Goal: Task Accomplishment & Management: Manage account settings

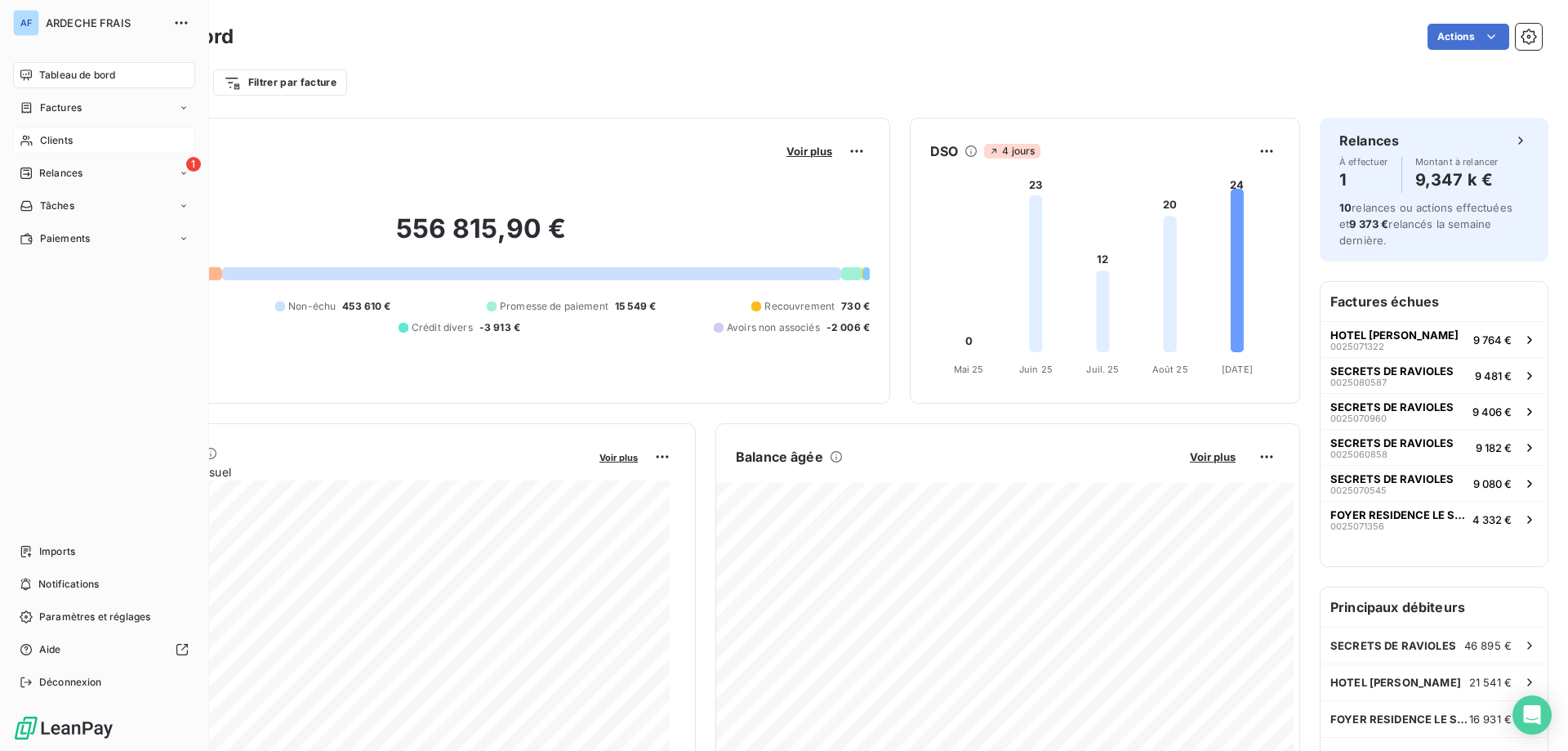
click at [53, 147] on span "Clients" at bounding box center [56, 140] width 32 height 15
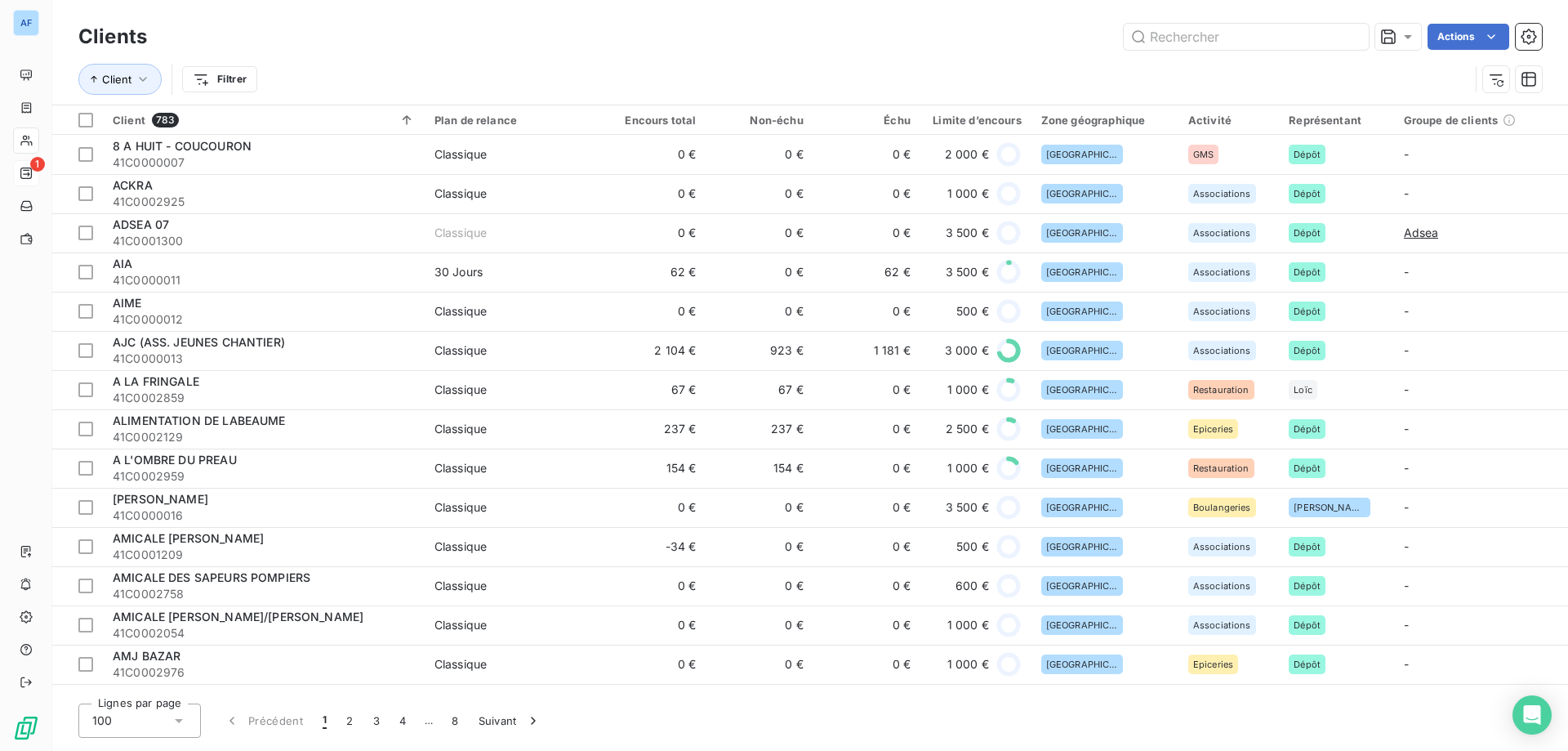
click at [32, 174] on icon at bounding box center [26, 173] width 11 height 11
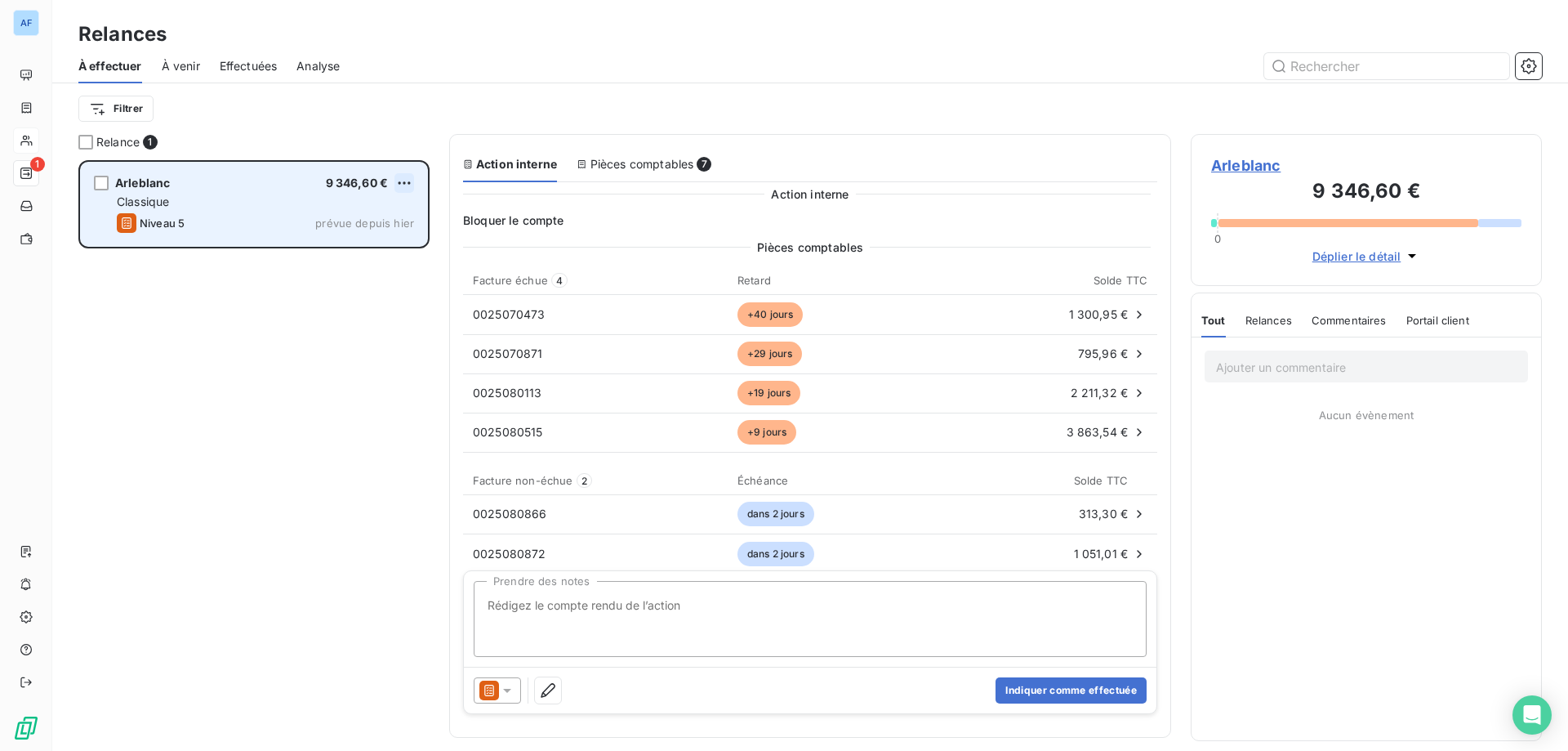
click at [405, 182] on html "AF 1 Relances À effectuer À venir Effectuées Analyse Filtrer Relance 1 Arleblan…" at bounding box center [784, 375] width 1568 height 751
click at [363, 212] on div "Replanifier cette action" at bounding box center [335, 215] width 147 height 26
select select "8"
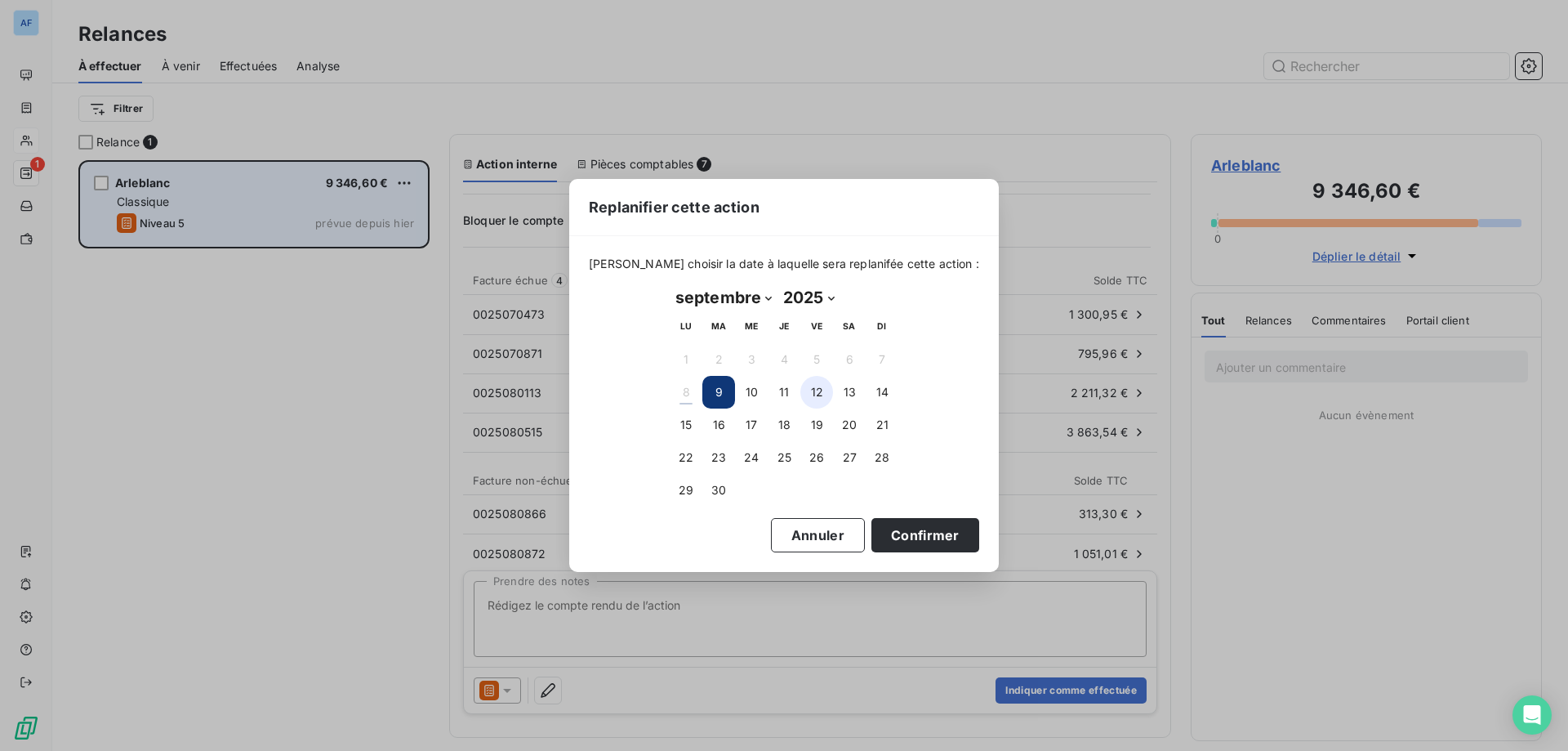
click at [820, 394] on button "12" at bounding box center [816, 392] width 32 height 32
click at [902, 544] on button "Confirmer" at bounding box center [925, 535] width 108 height 34
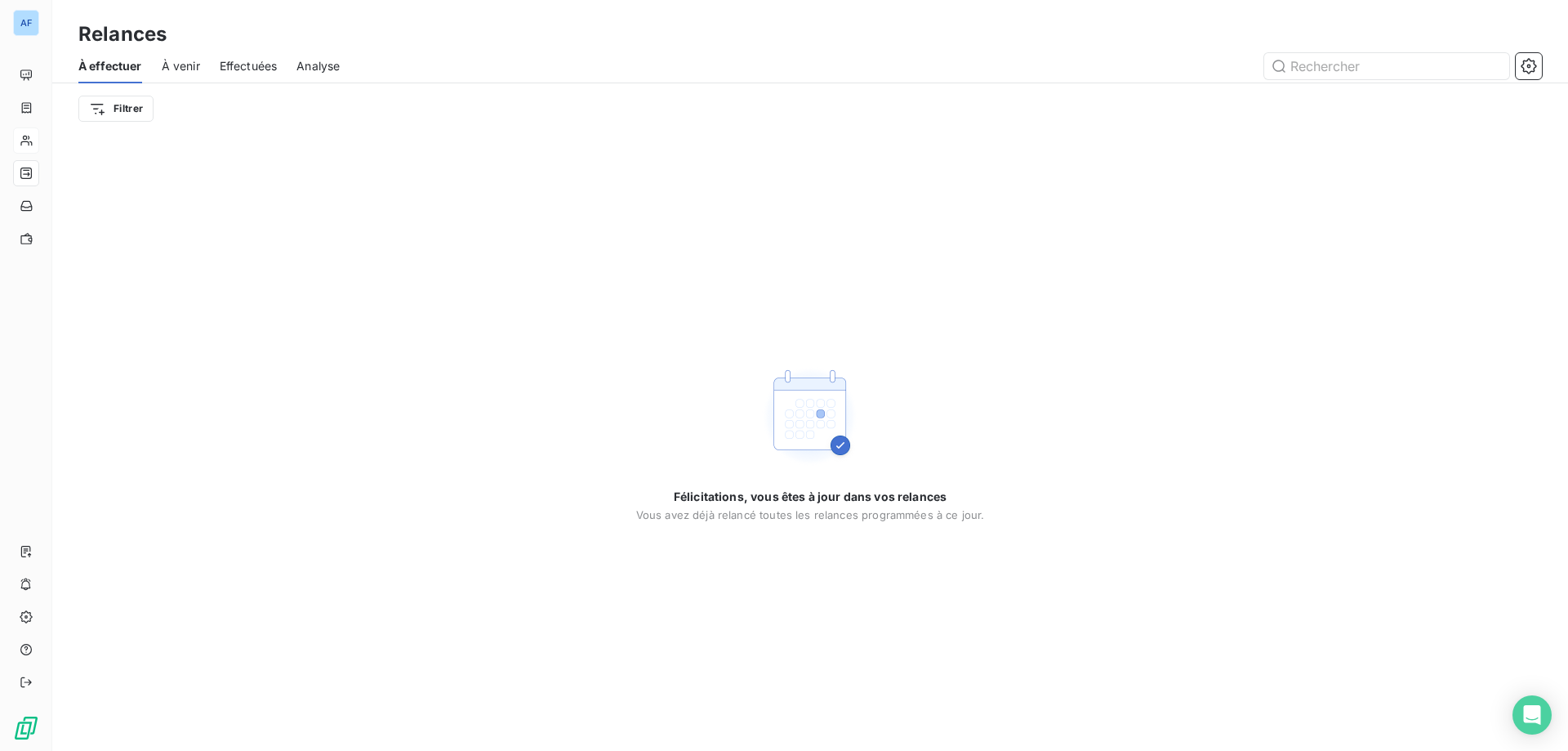
click at [194, 59] on span "À venir" at bounding box center [180, 66] width 38 height 17
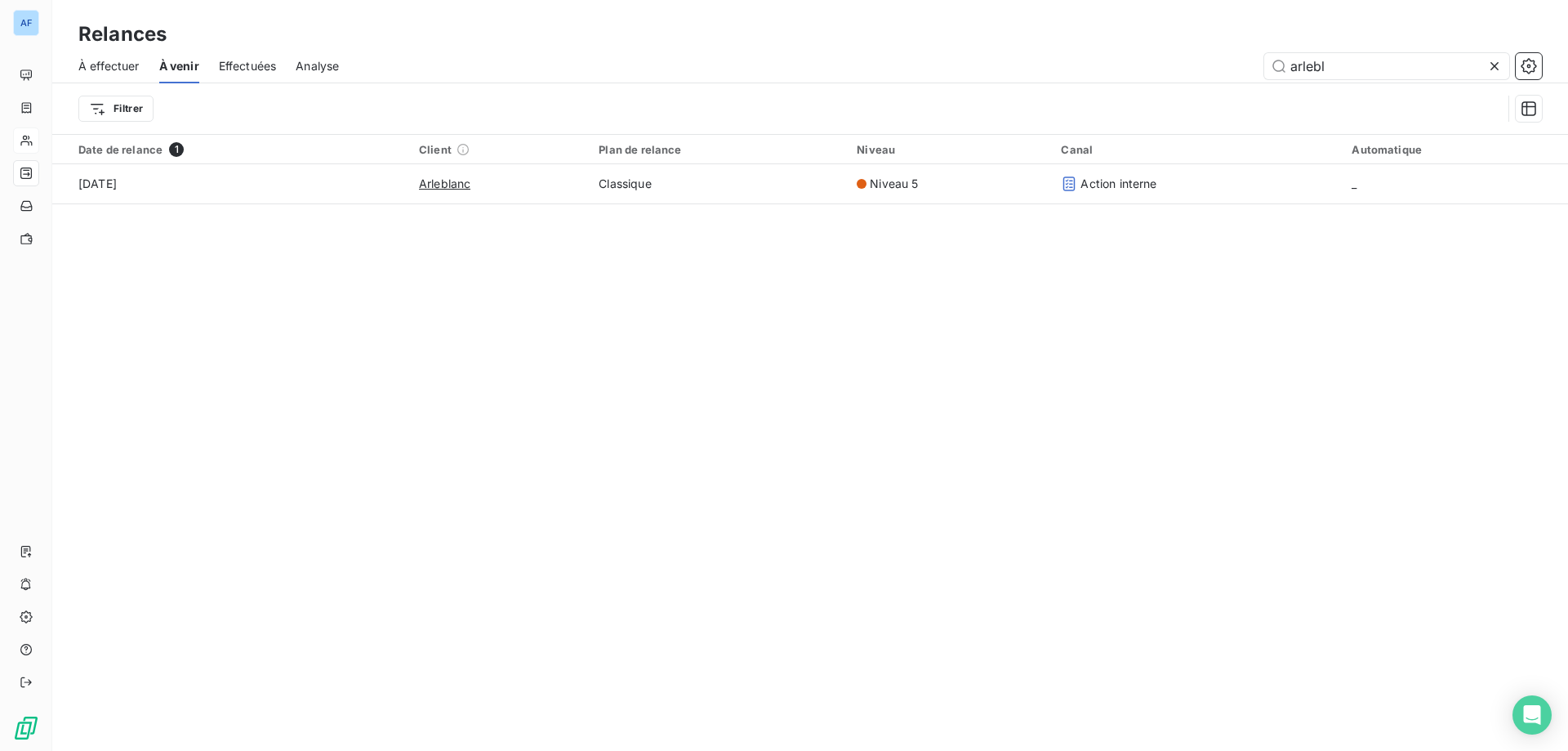
click at [254, 64] on span "Effectuées" at bounding box center [248, 66] width 58 height 17
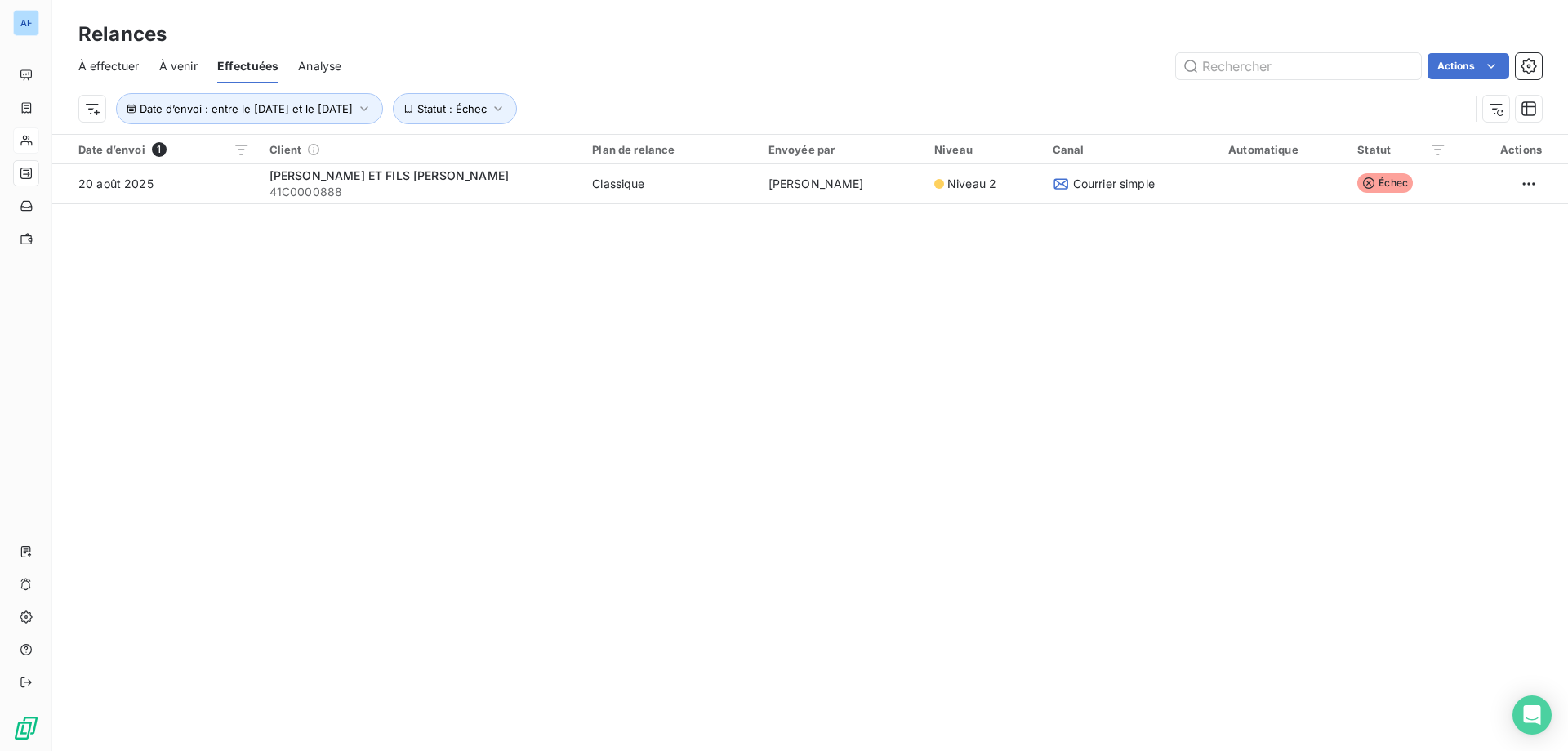
click at [161, 74] on div "À venir" at bounding box center [178, 66] width 38 height 34
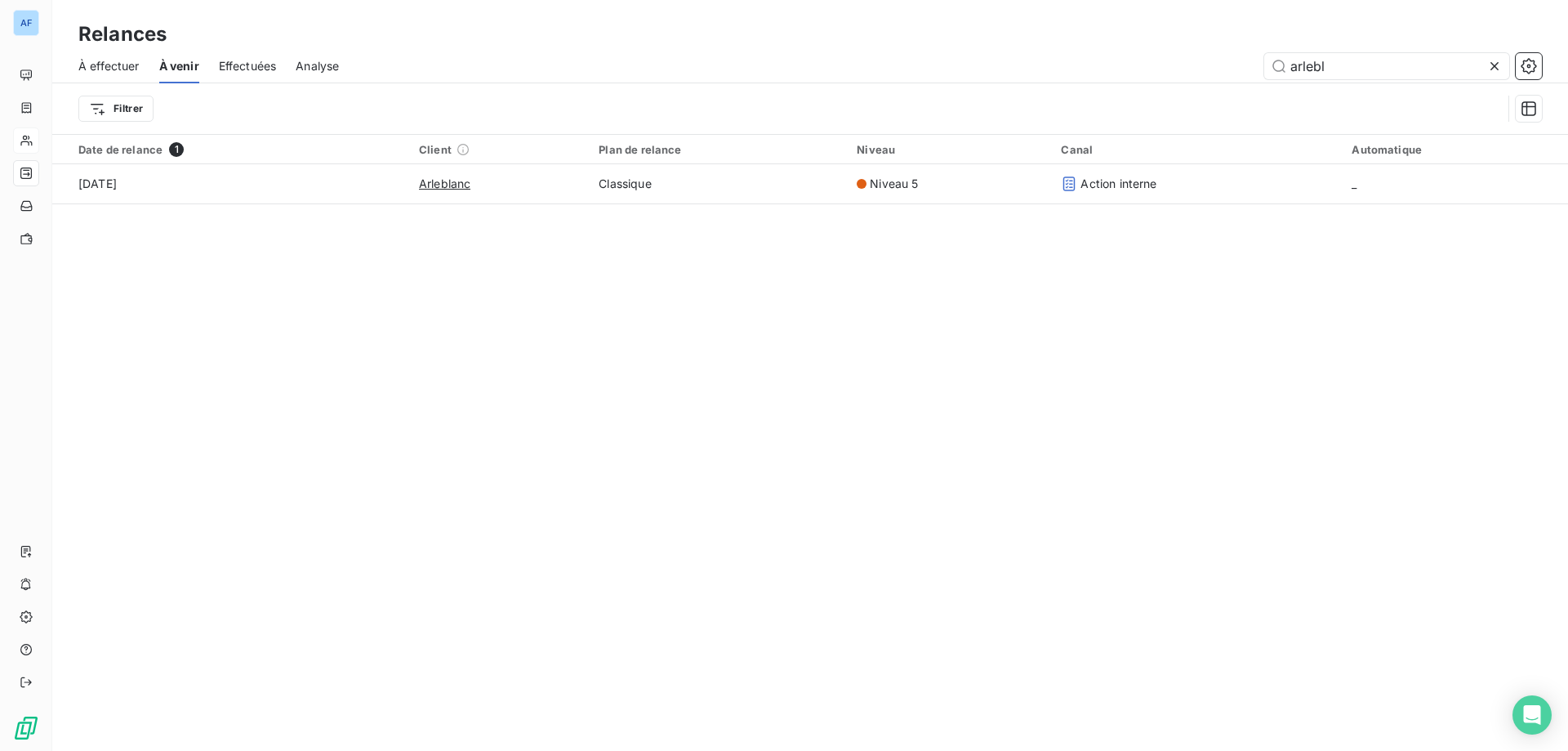
click at [282, 78] on div "À effectuer À venir Effectuées Analyse arlebl" at bounding box center [809, 66] width 1515 height 34
click at [325, 68] on span "Analyse" at bounding box center [317, 66] width 44 height 17
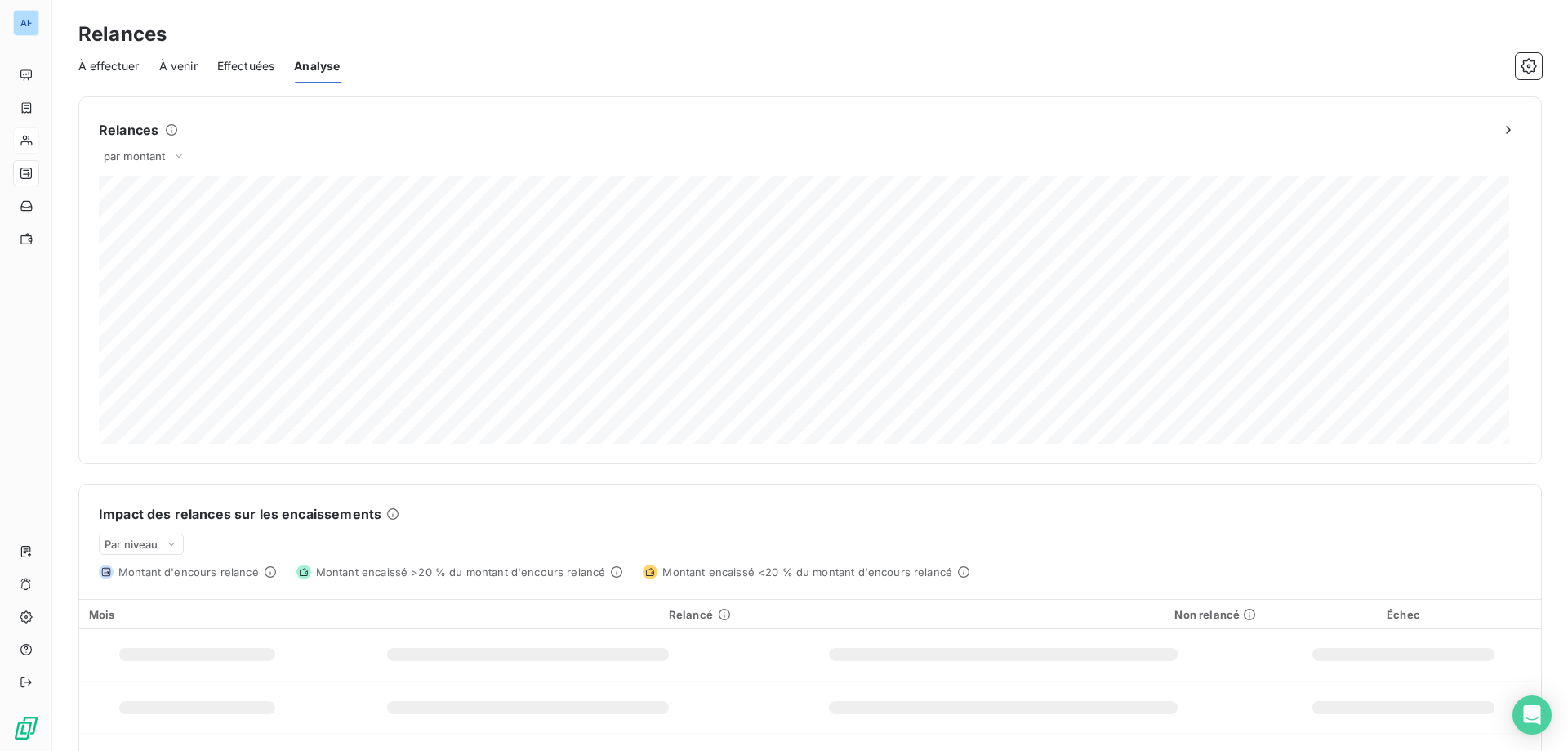
click at [173, 71] on span "À venir" at bounding box center [178, 66] width 38 height 17
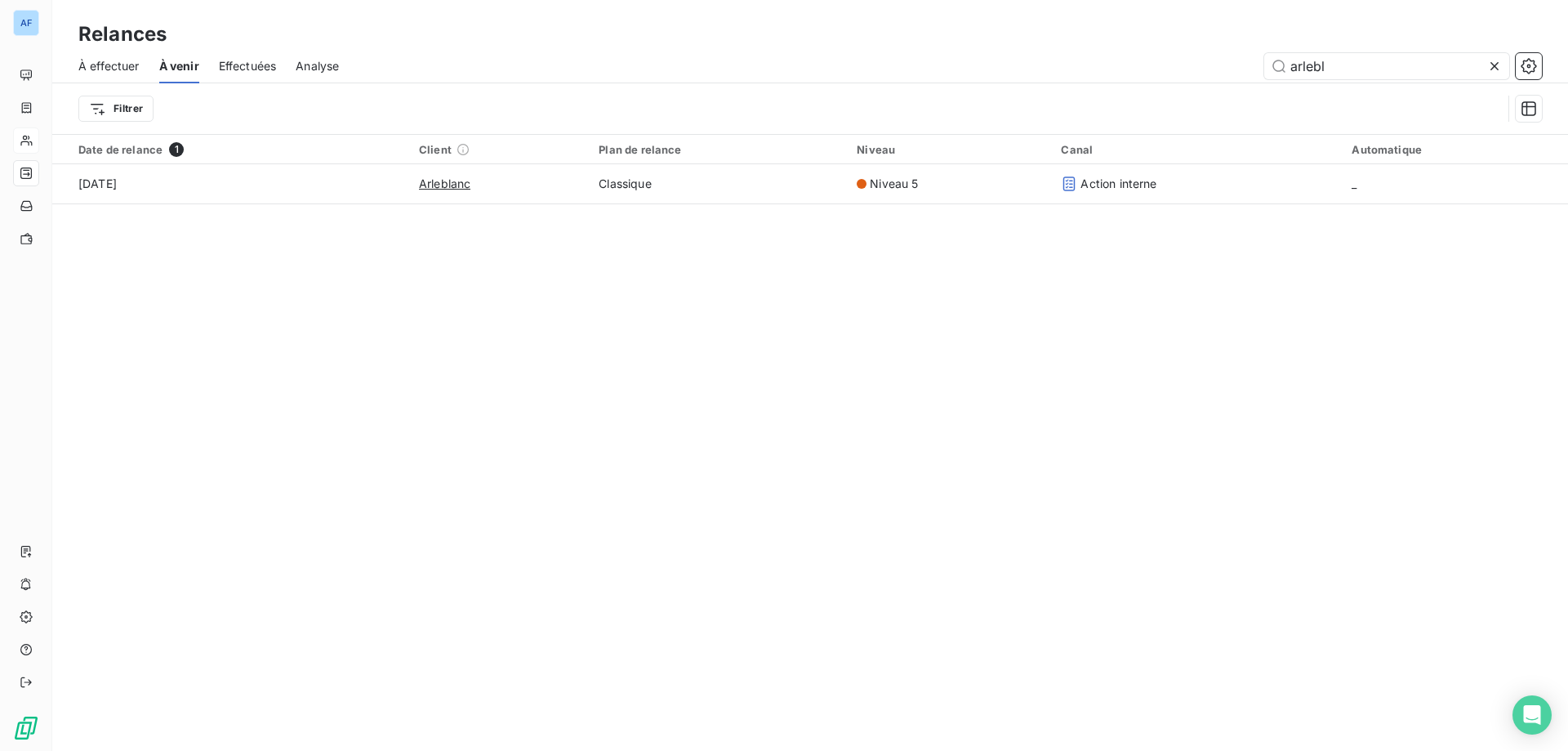
click at [137, 73] on span "À effectuer" at bounding box center [109, 66] width 61 height 17
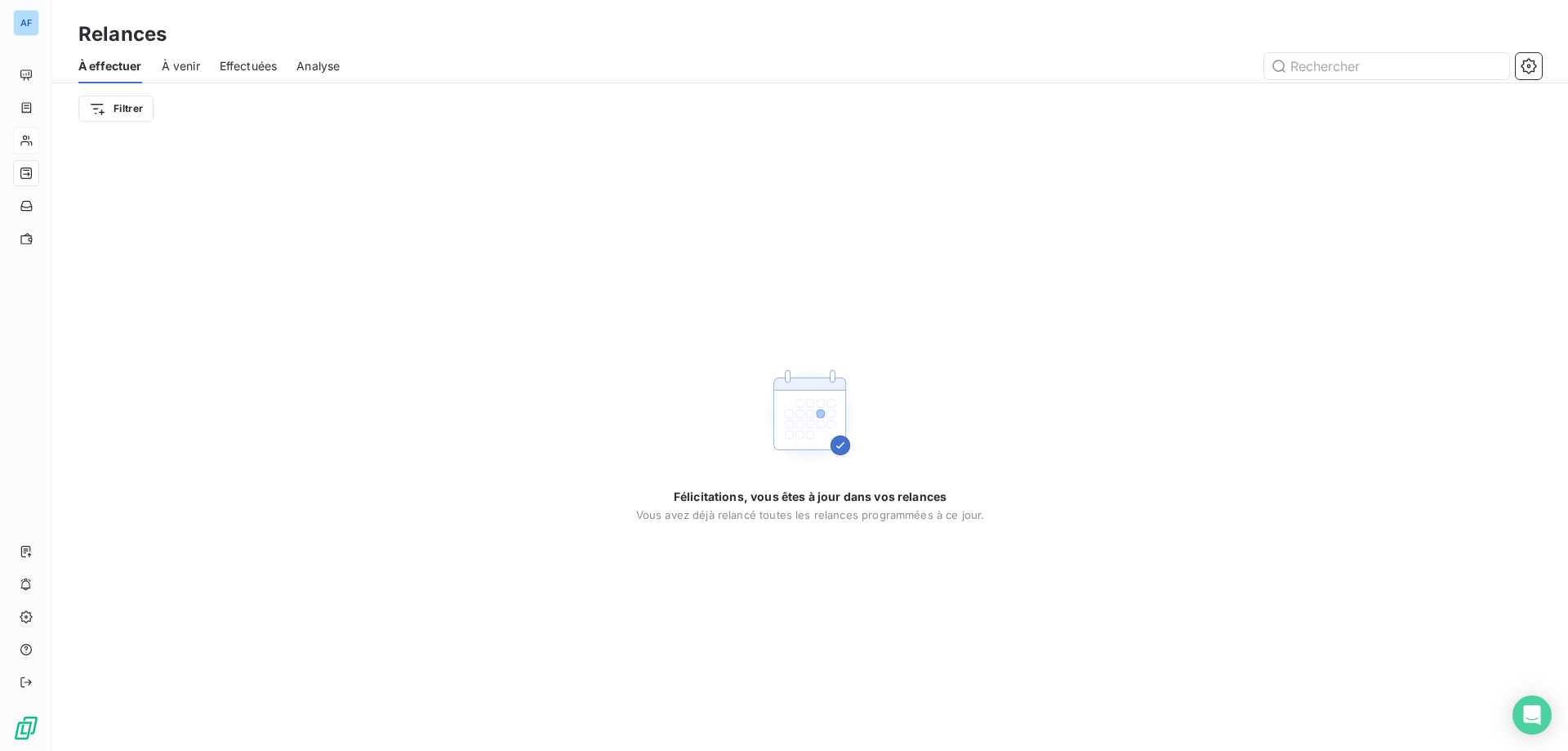
click at [175, 71] on span "À venir" at bounding box center [180, 66] width 38 height 17
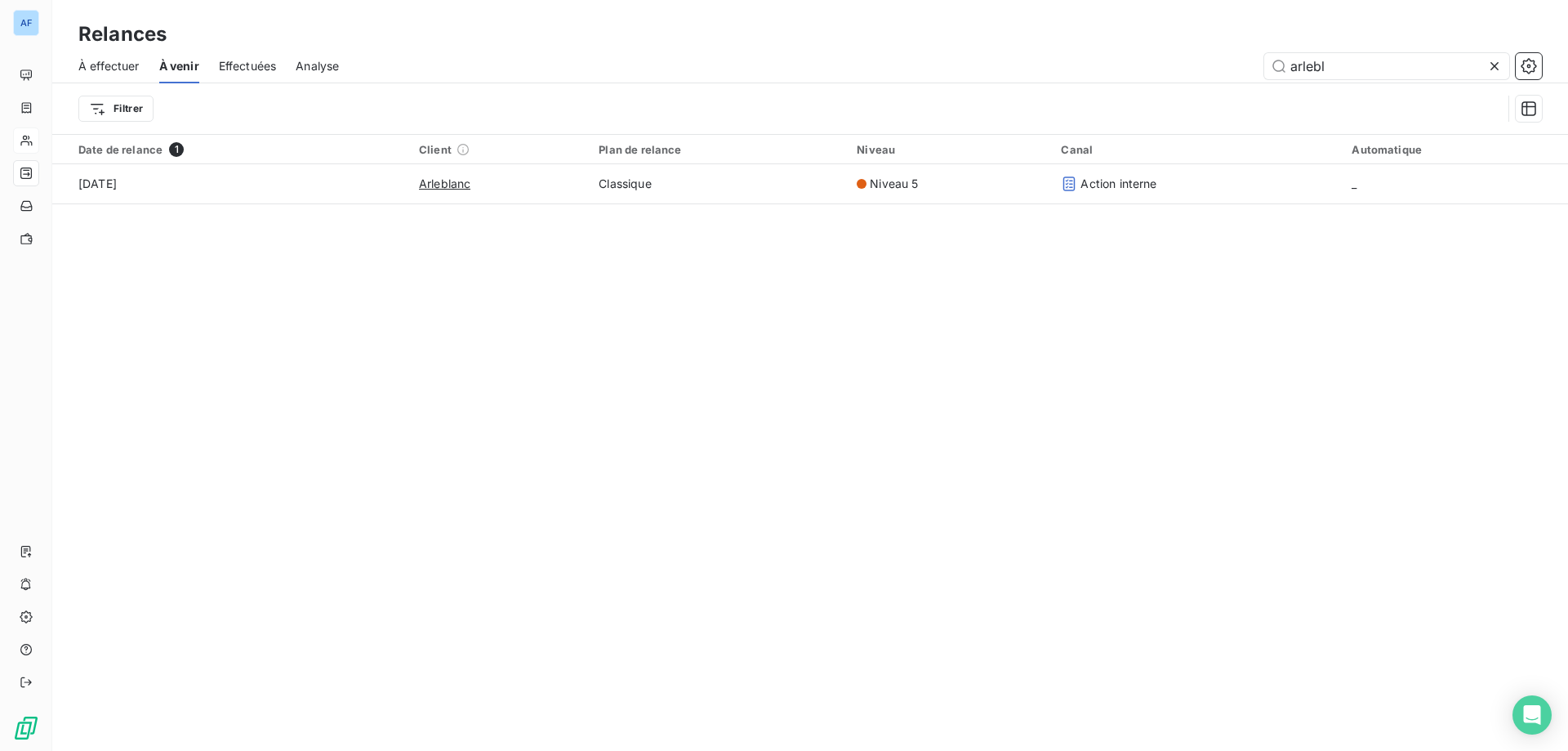
click at [231, 59] on span "Effectuées" at bounding box center [248, 66] width 58 height 17
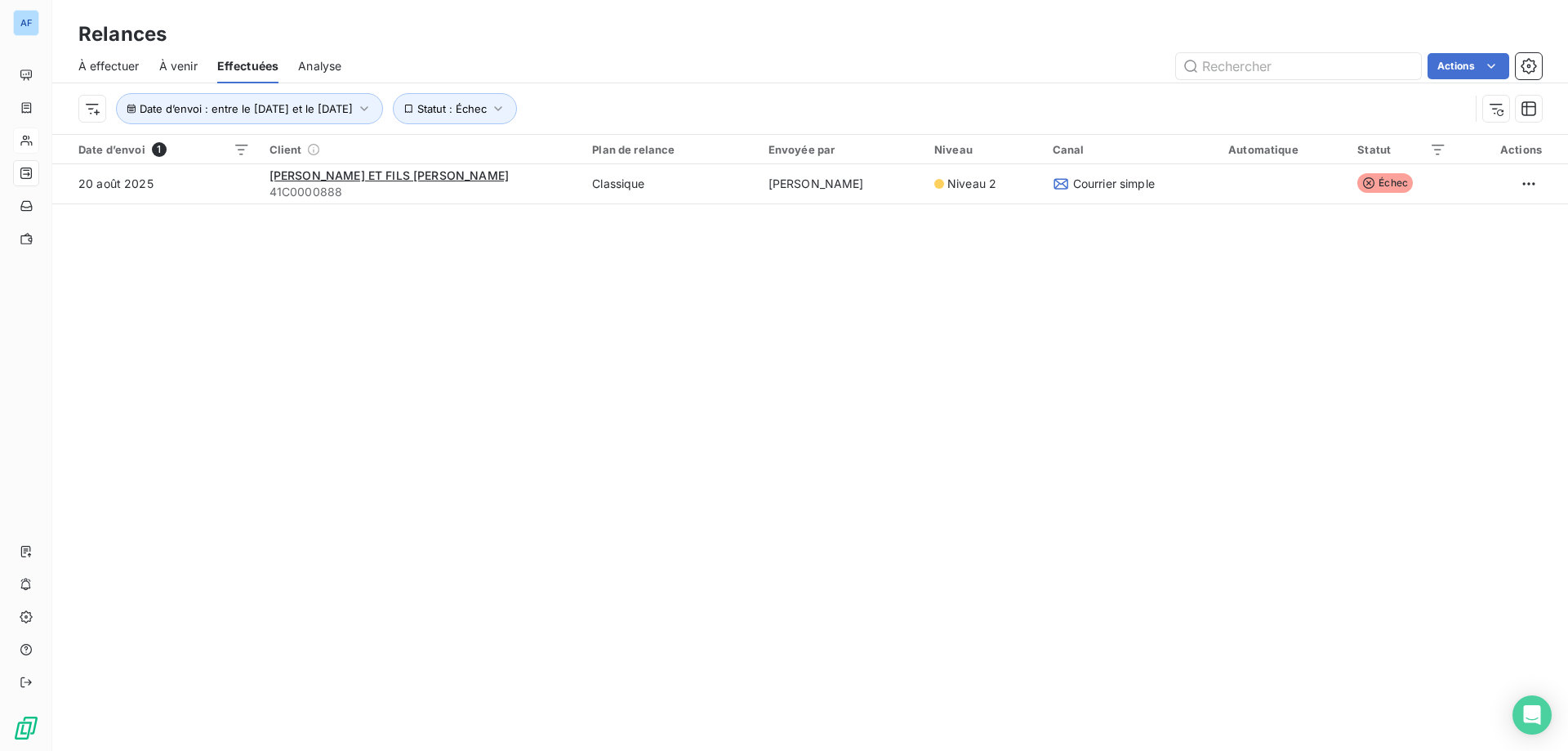
click at [164, 71] on span "À venir" at bounding box center [178, 66] width 38 height 17
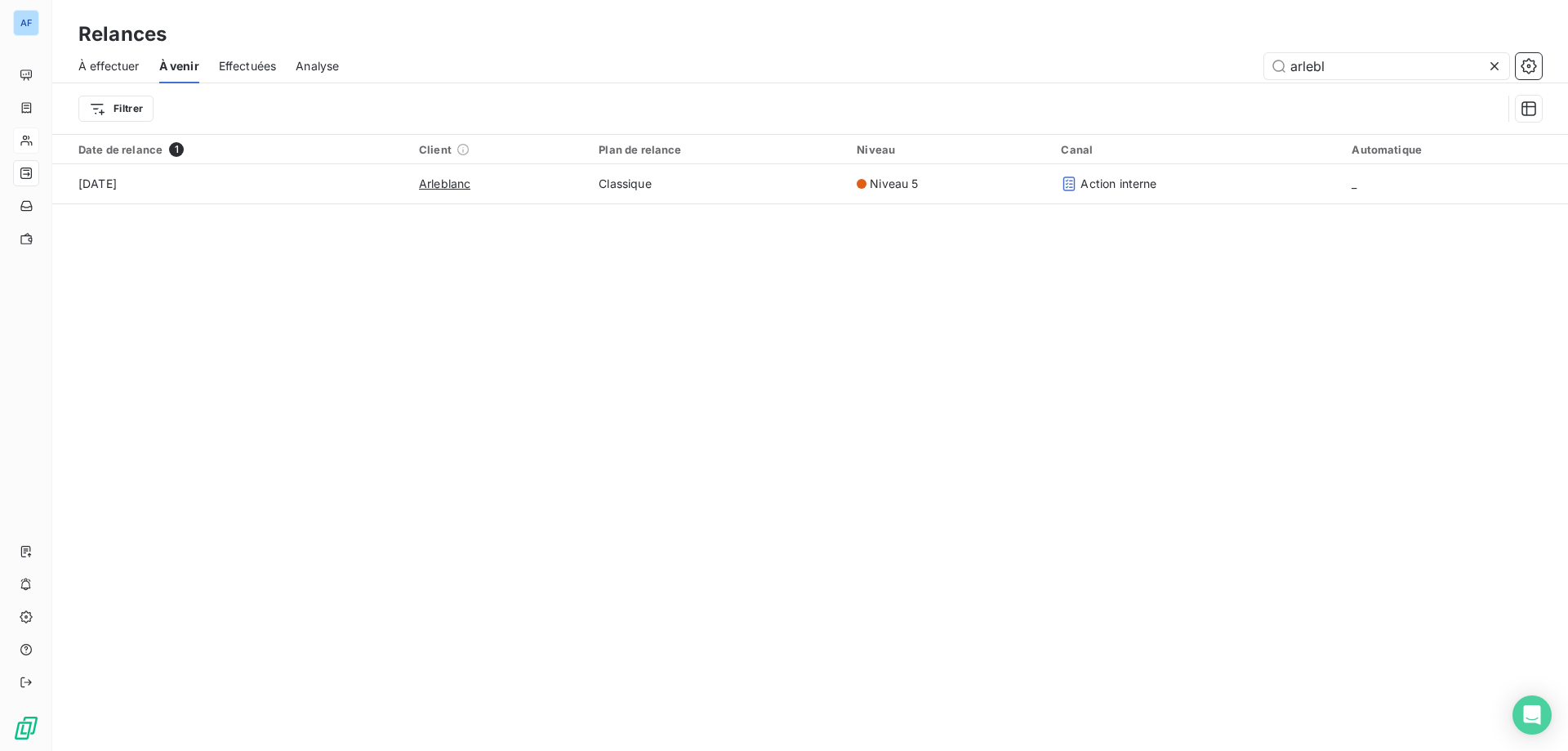
click at [247, 82] on div "Effectuées" at bounding box center [248, 66] width 58 height 34
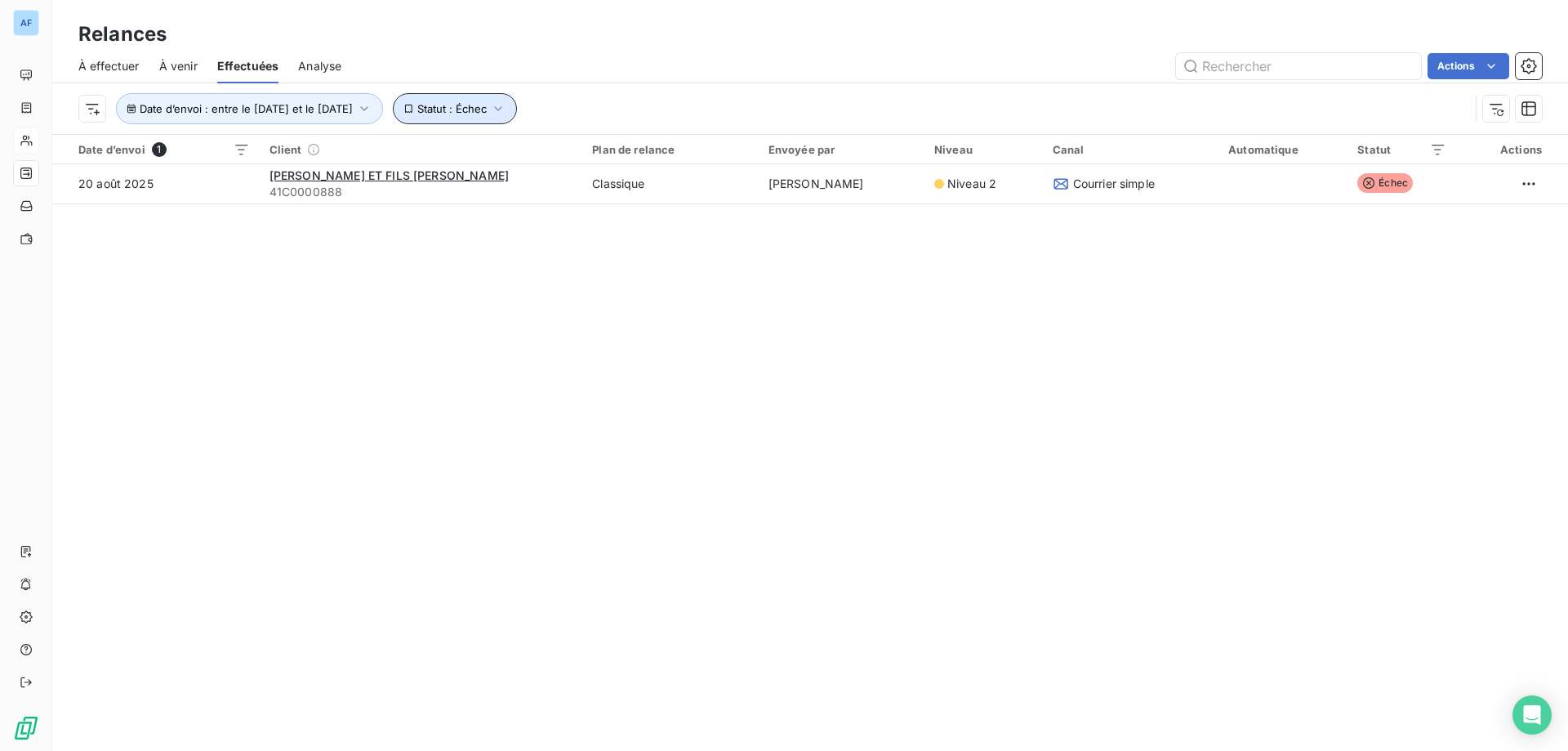
click at [486, 106] on span "Statut : Échec" at bounding box center [452, 109] width 70 height 13
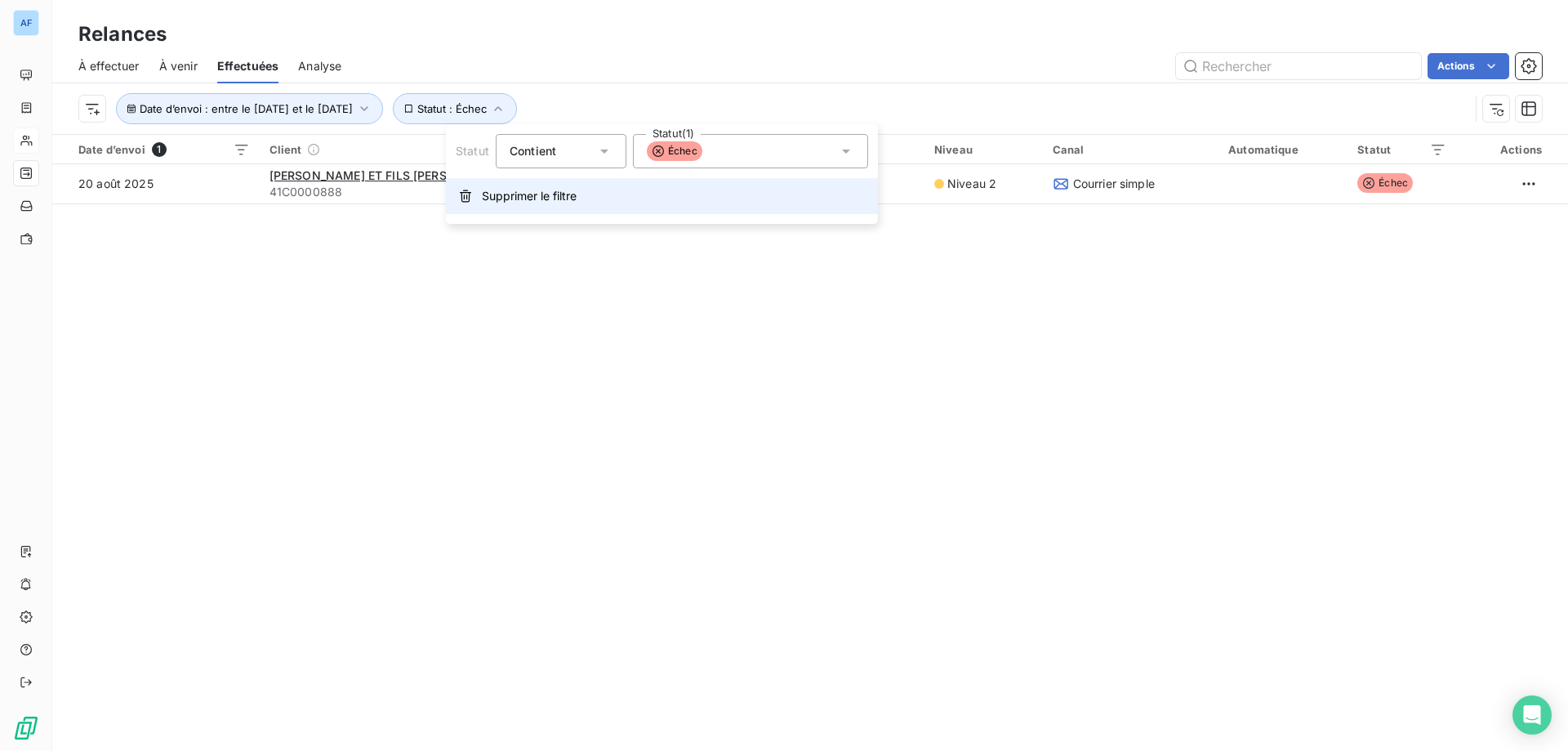
click at [471, 201] on icon "button" at bounding box center [466, 196] width 13 height 13
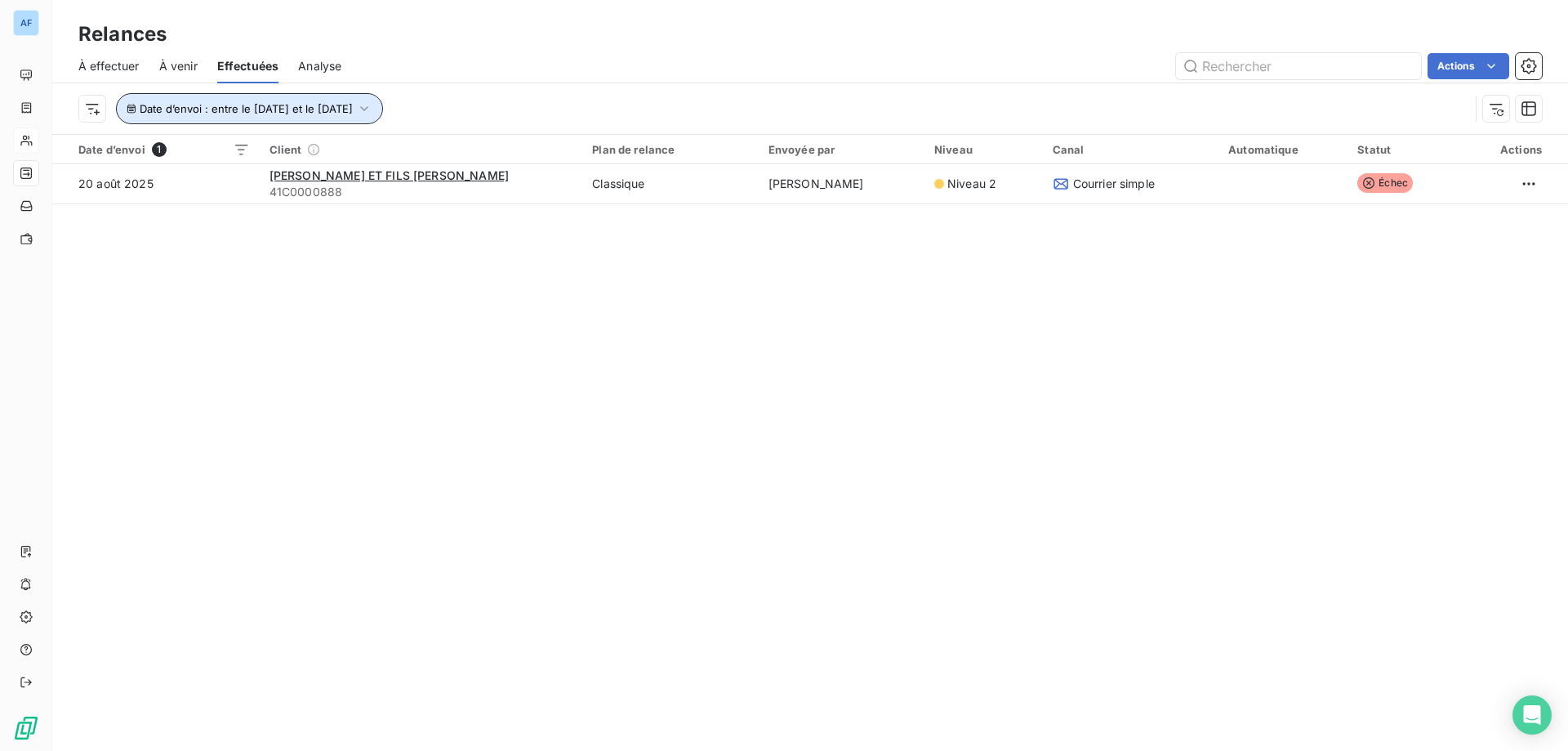
click at [263, 108] on span "Date d’envoi : entre le [DATE] et le [DATE]" at bounding box center [246, 109] width 213 height 13
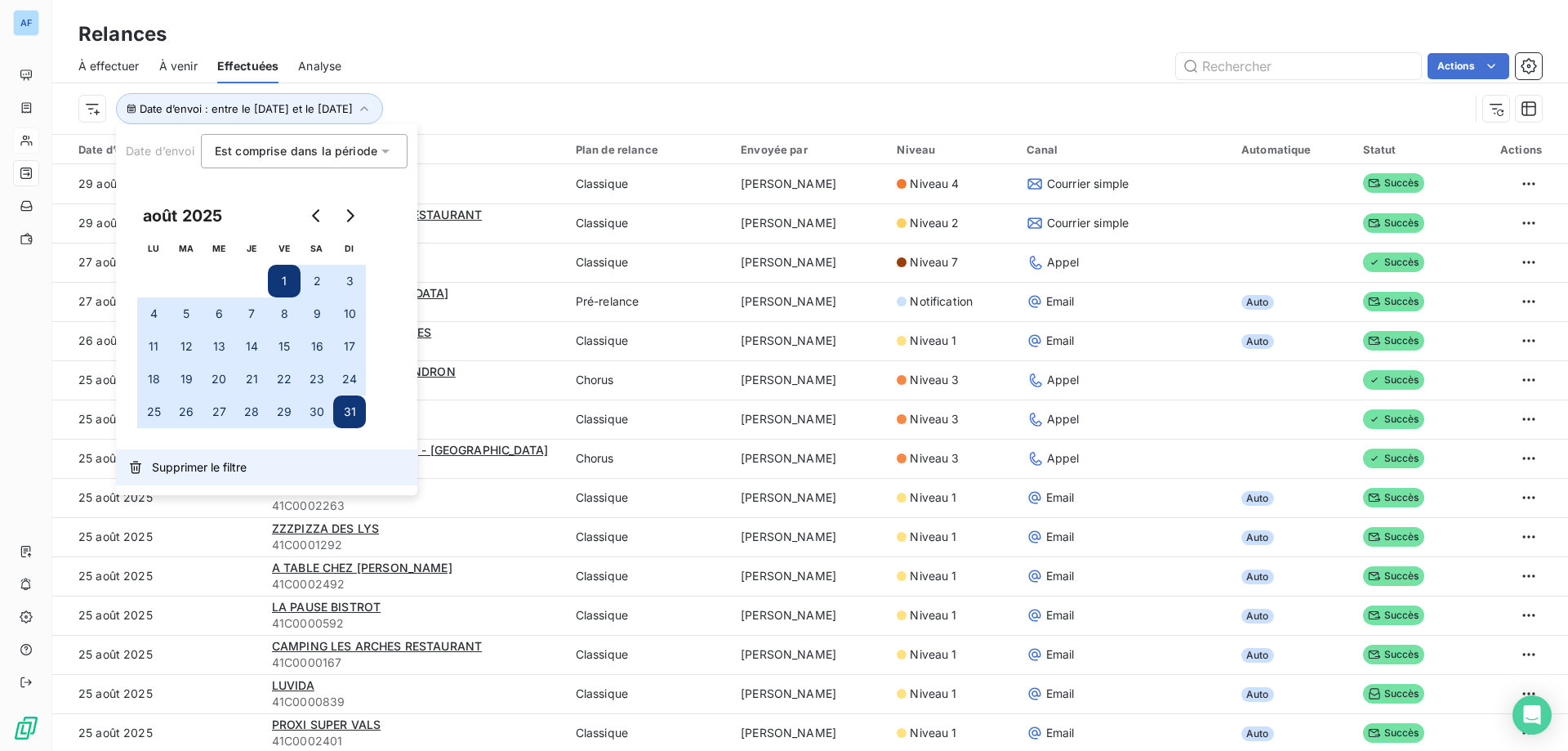
click at [192, 466] on span "Supprimer le filtre" at bounding box center [199, 468] width 95 height 17
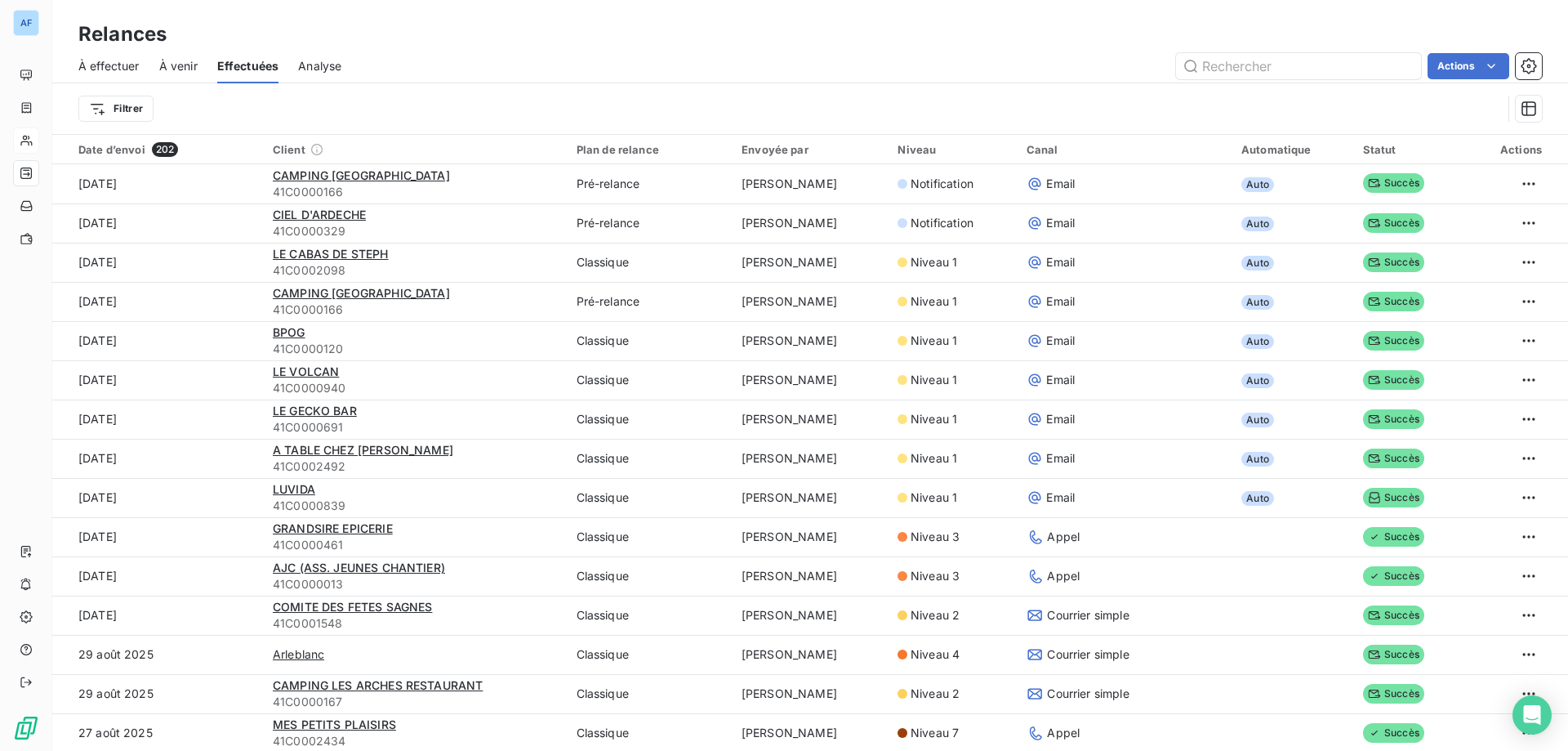
click at [183, 70] on span "À venir" at bounding box center [178, 66] width 38 height 17
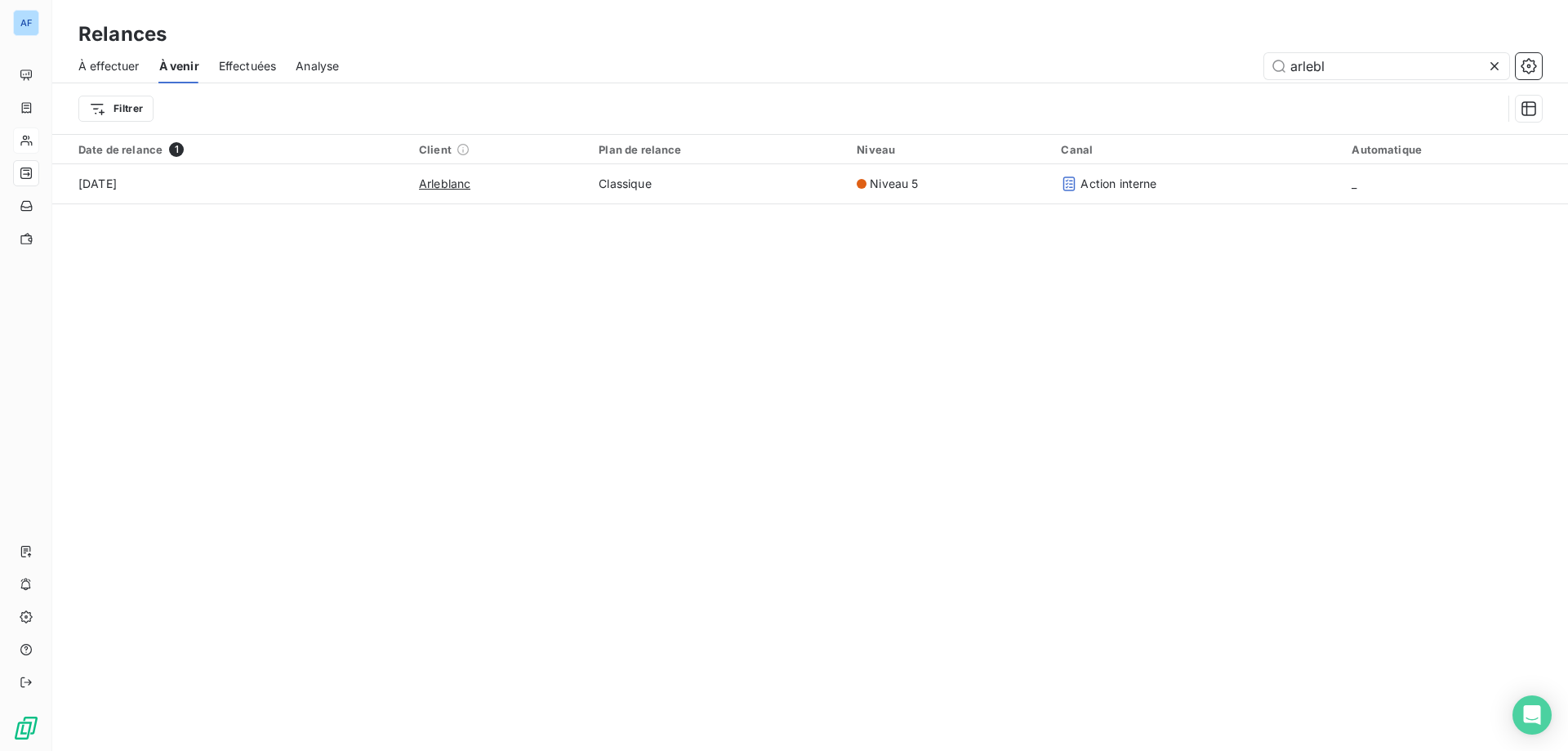
click at [271, 72] on span "Effectuées" at bounding box center [248, 66] width 58 height 17
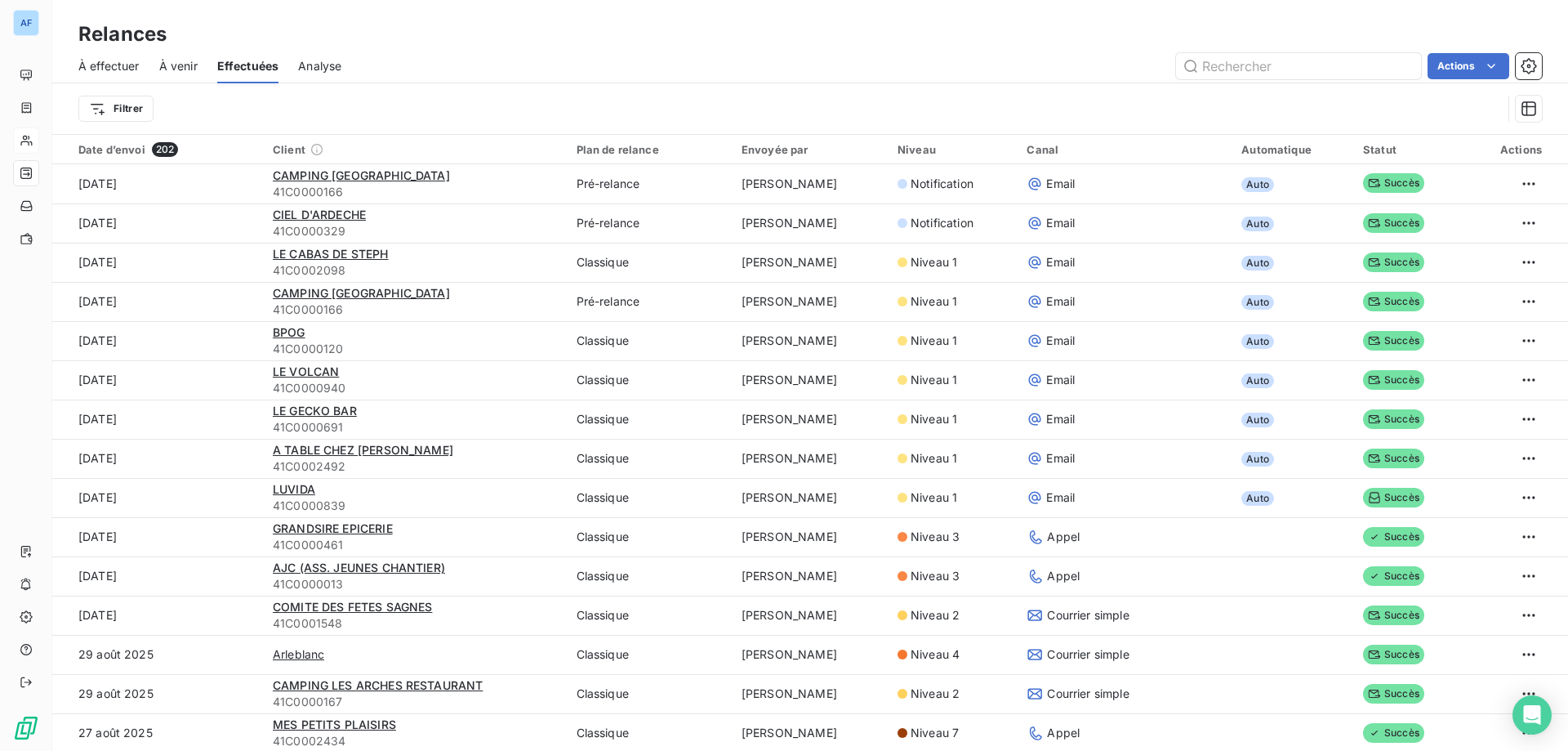
click at [310, 71] on span "Analyse" at bounding box center [319, 66] width 44 height 17
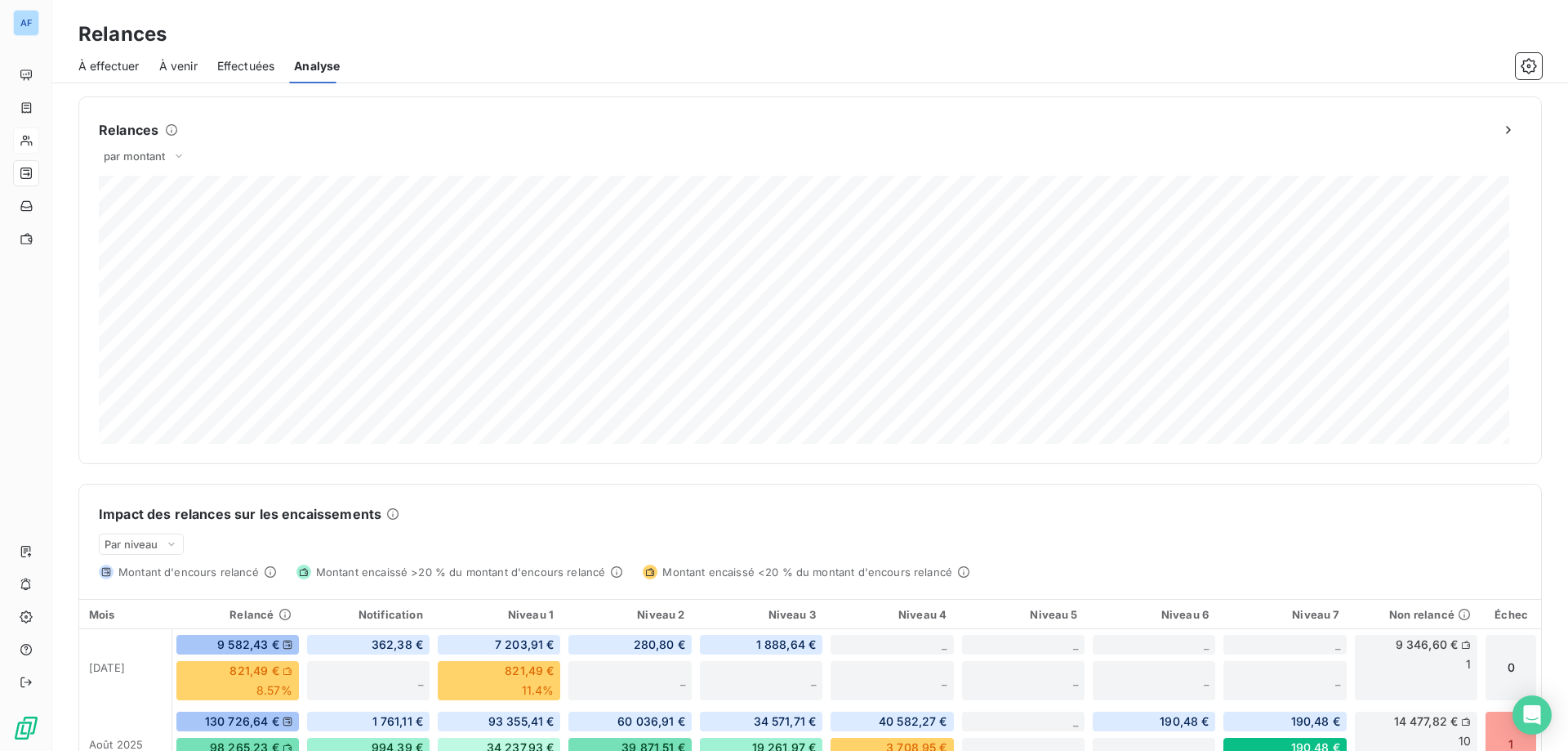
click at [174, 67] on span "À venir" at bounding box center [178, 66] width 38 height 17
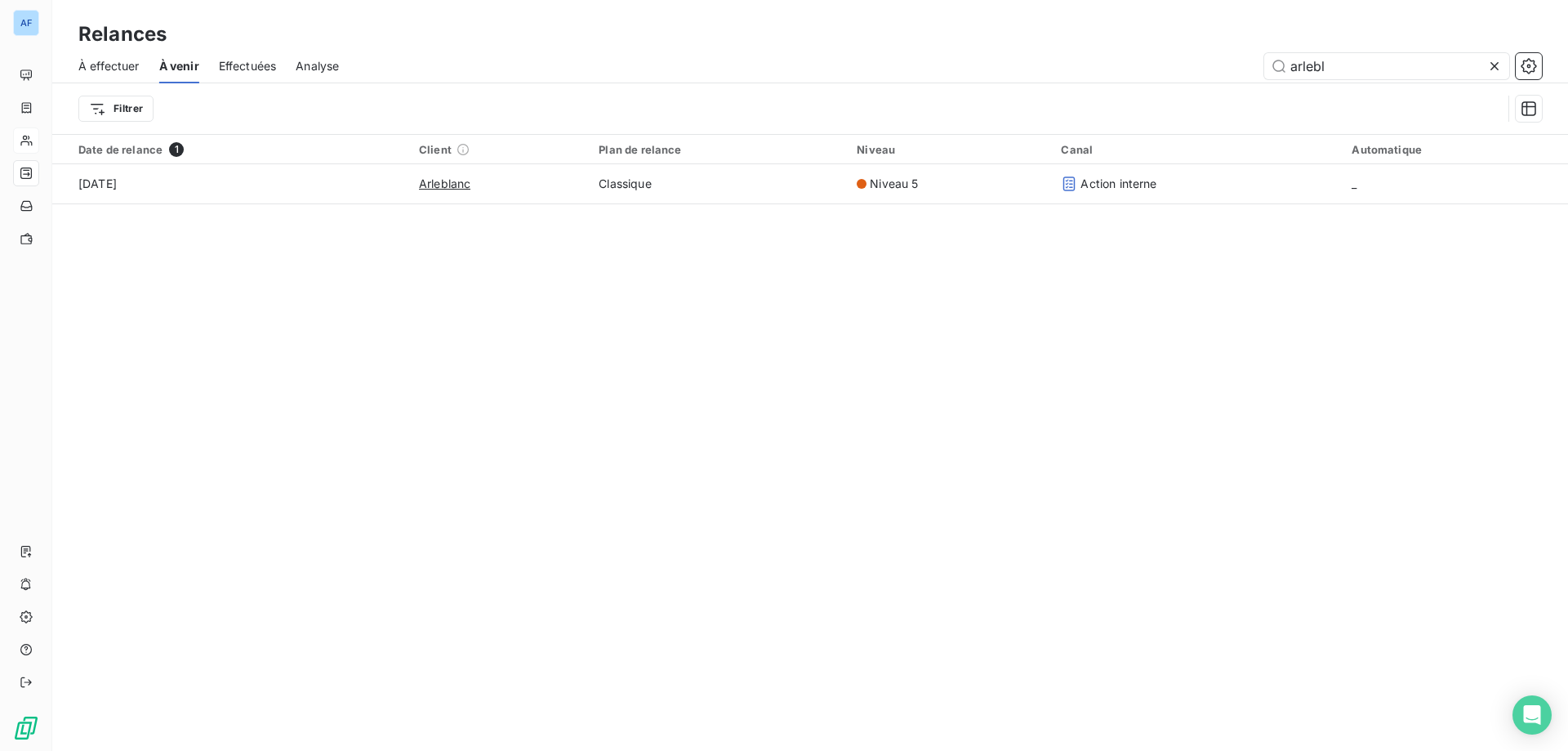
click at [92, 74] on div "À effectuer" at bounding box center [109, 66] width 61 height 34
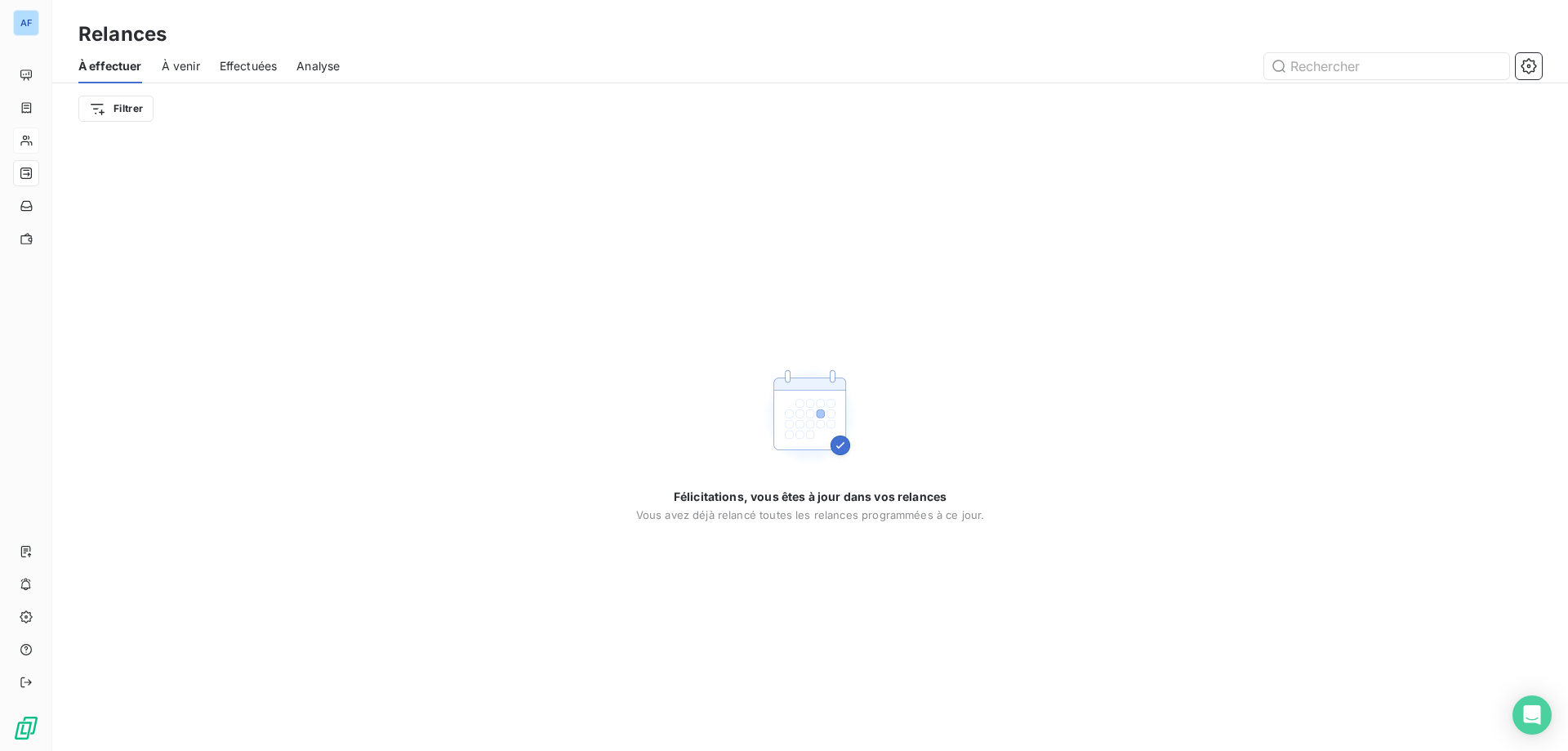
click at [200, 65] on div "À effectuer À venir Effectuées Analyse" at bounding box center [809, 66] width 1515 height 34
click at [189, 65] on span "À venir" at bounding box center [180, 66] width 38 height 17
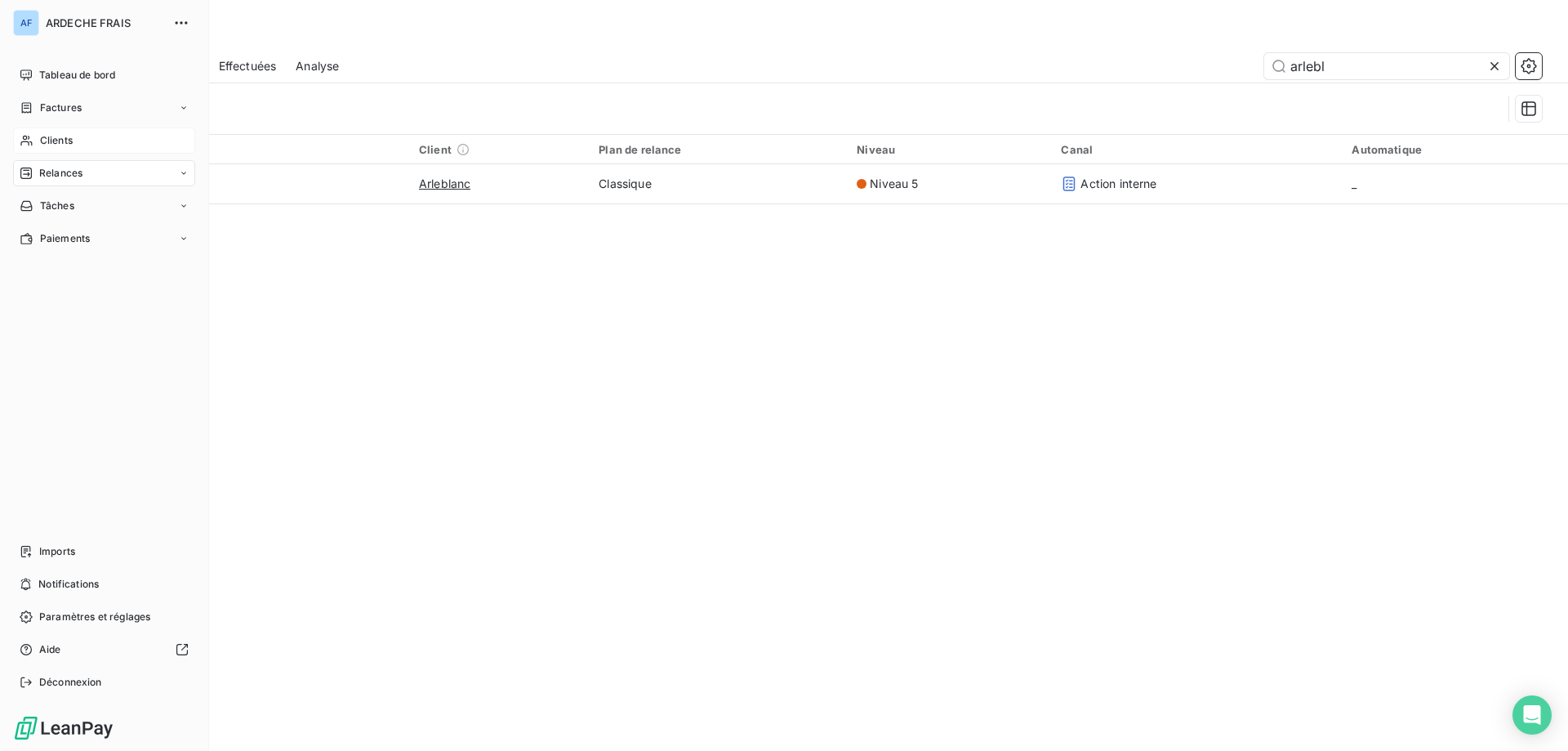
click at [104, 136] on div "Clients" at bounding box center [104, 140] width 182 height 26
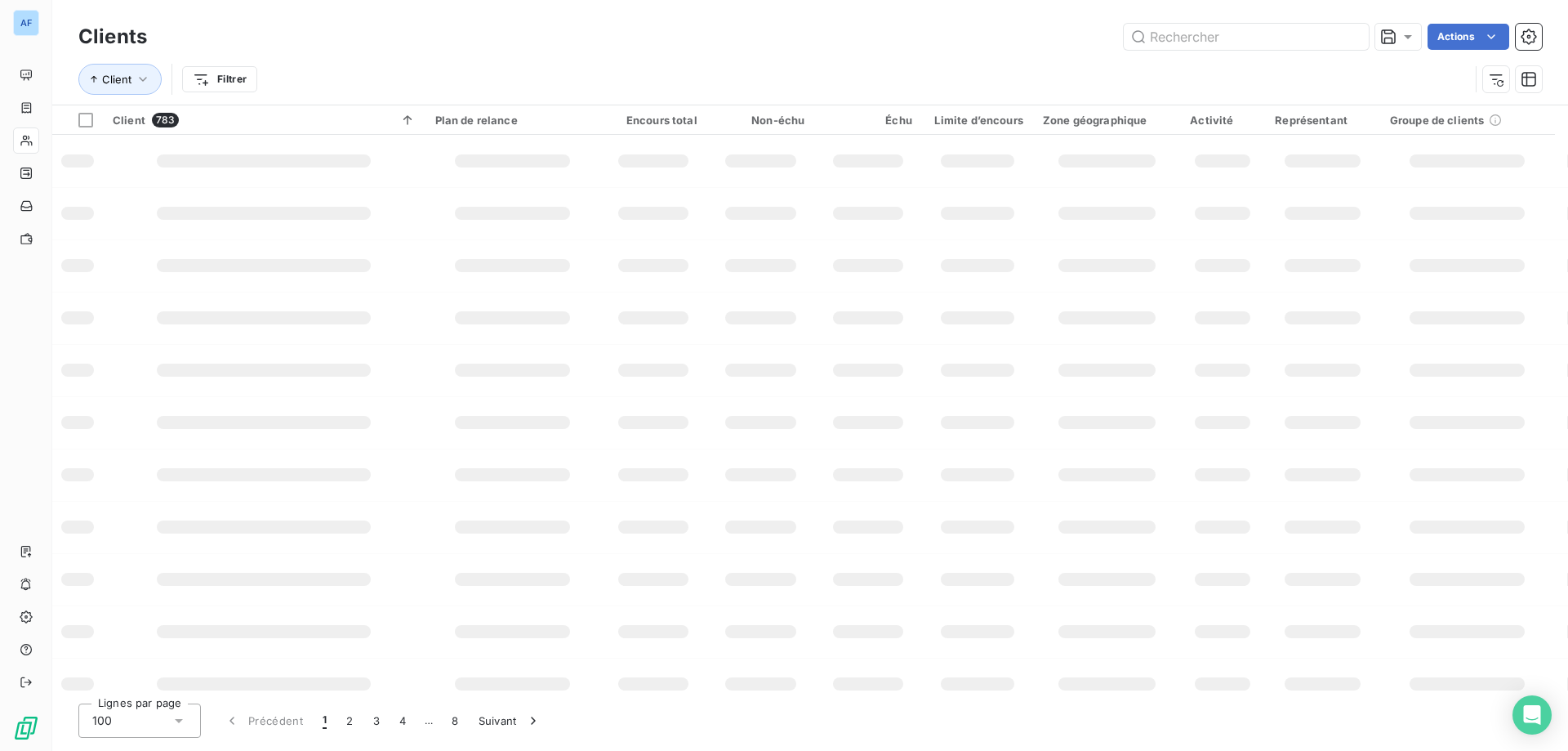
click at [181, 718] on icon at bounding box center [179, 720] width 17 height 17
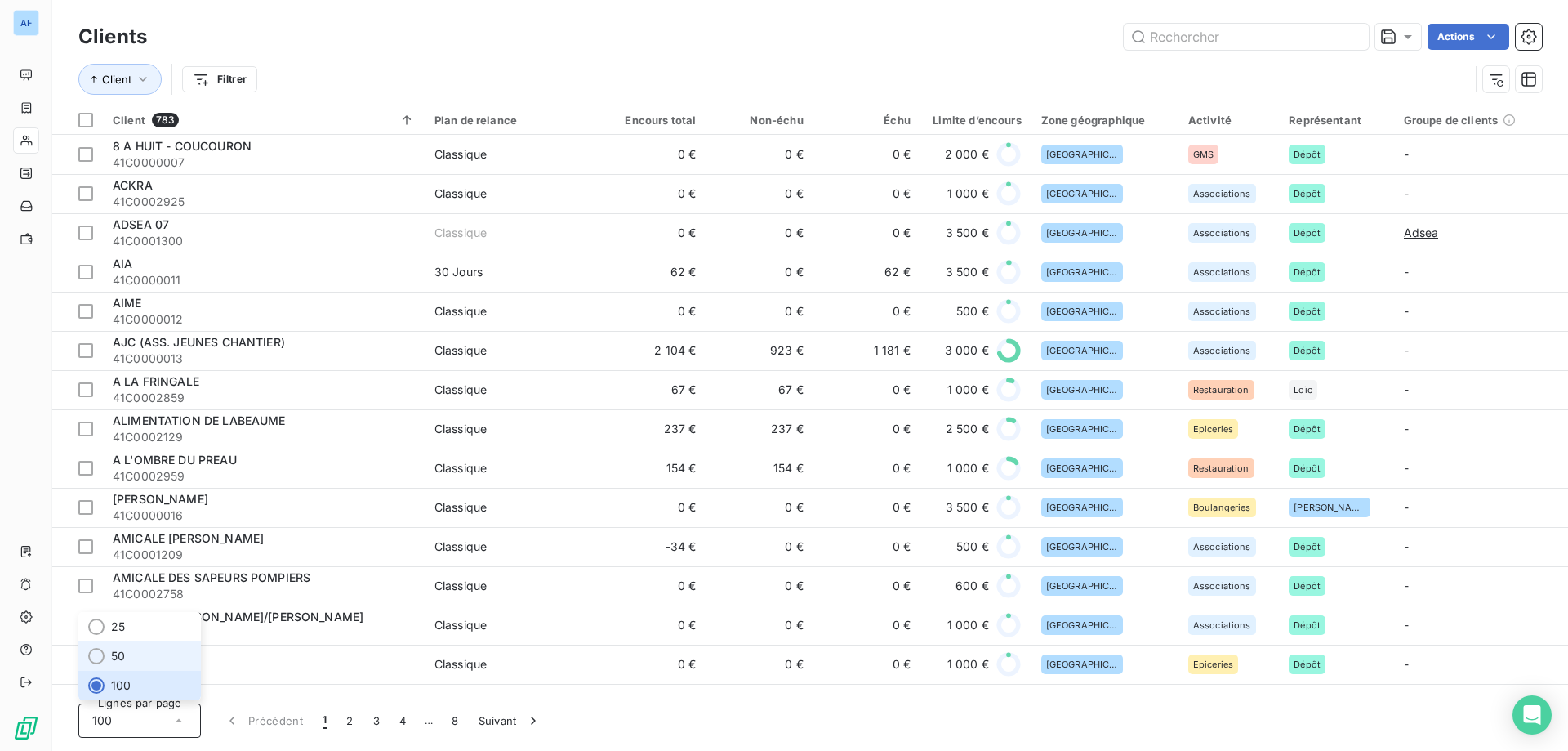
click at [127, 659] on li "50" at bounding box center [139, 656] width 122 height 30
click at [1235, 35] on input "text" at bounding box center [1246, 37] width 245 height 26
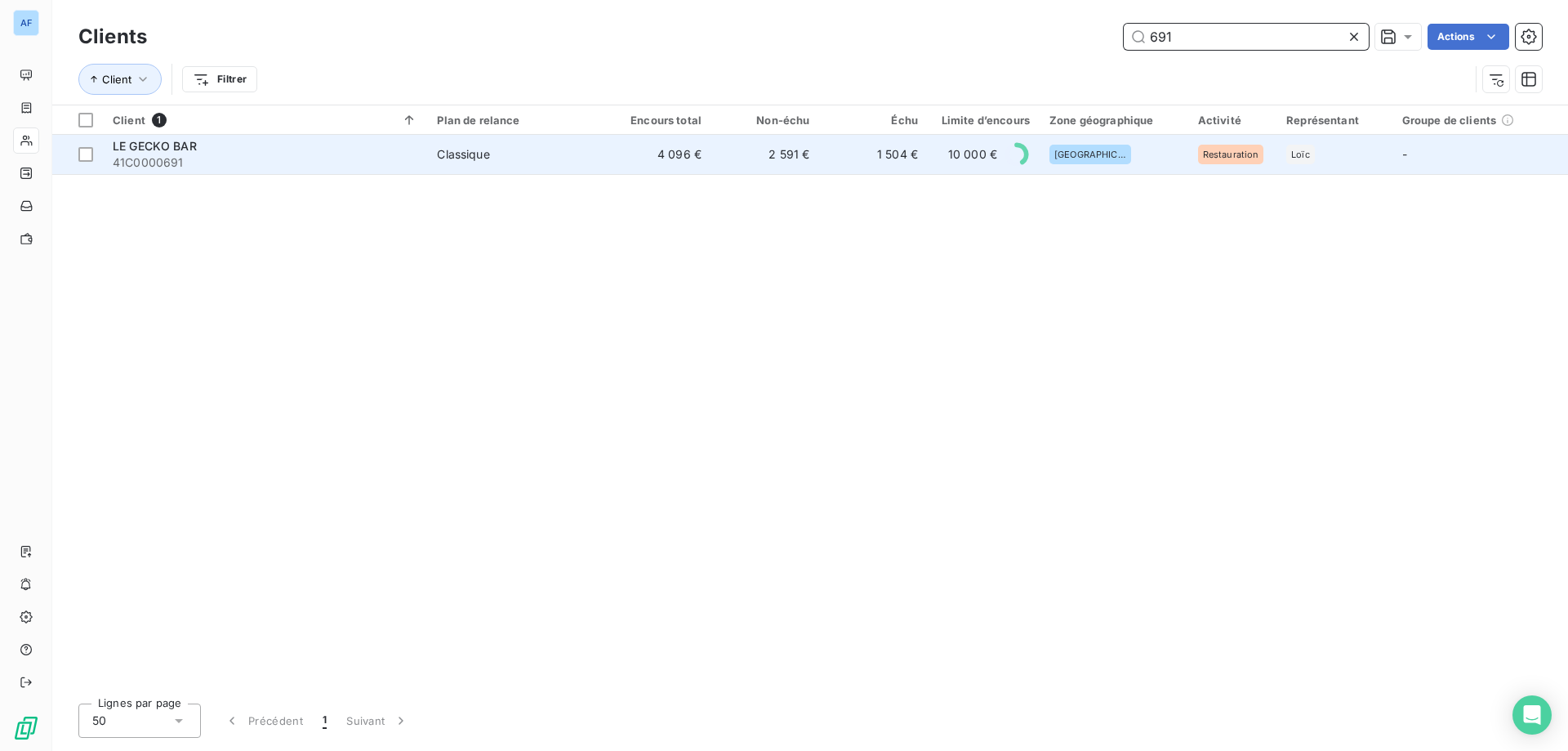
type input "691"
click at [772, 145] on td "2 591 €" at bounding box center [765, 154] width 108 height 39
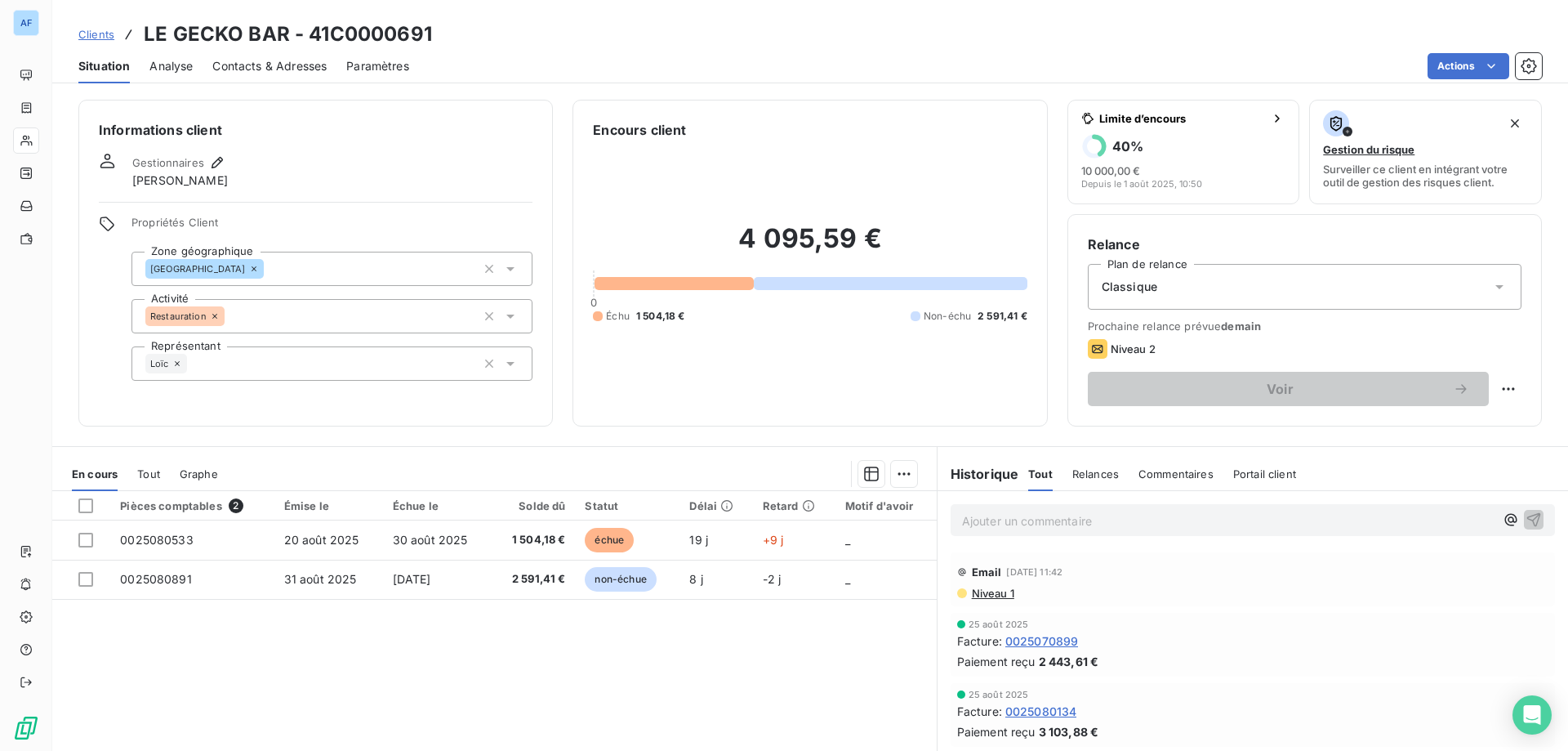
click at [983, 595] on span "Niveau 1" at bounding box center [992, 593] width 45 height 13
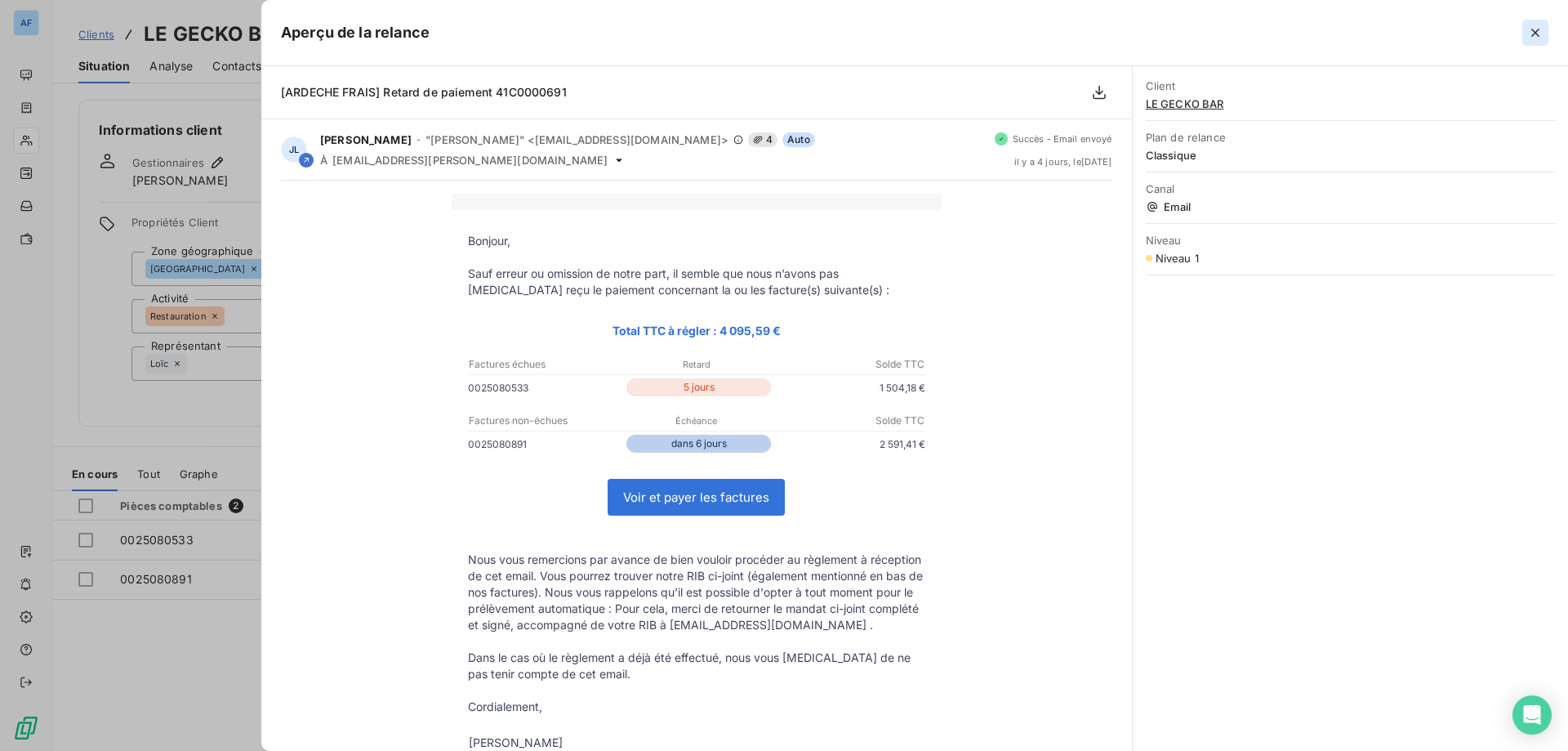
click at [1539, 32] on icon "button" at bounding box center [1536, 32] width 17 height 17
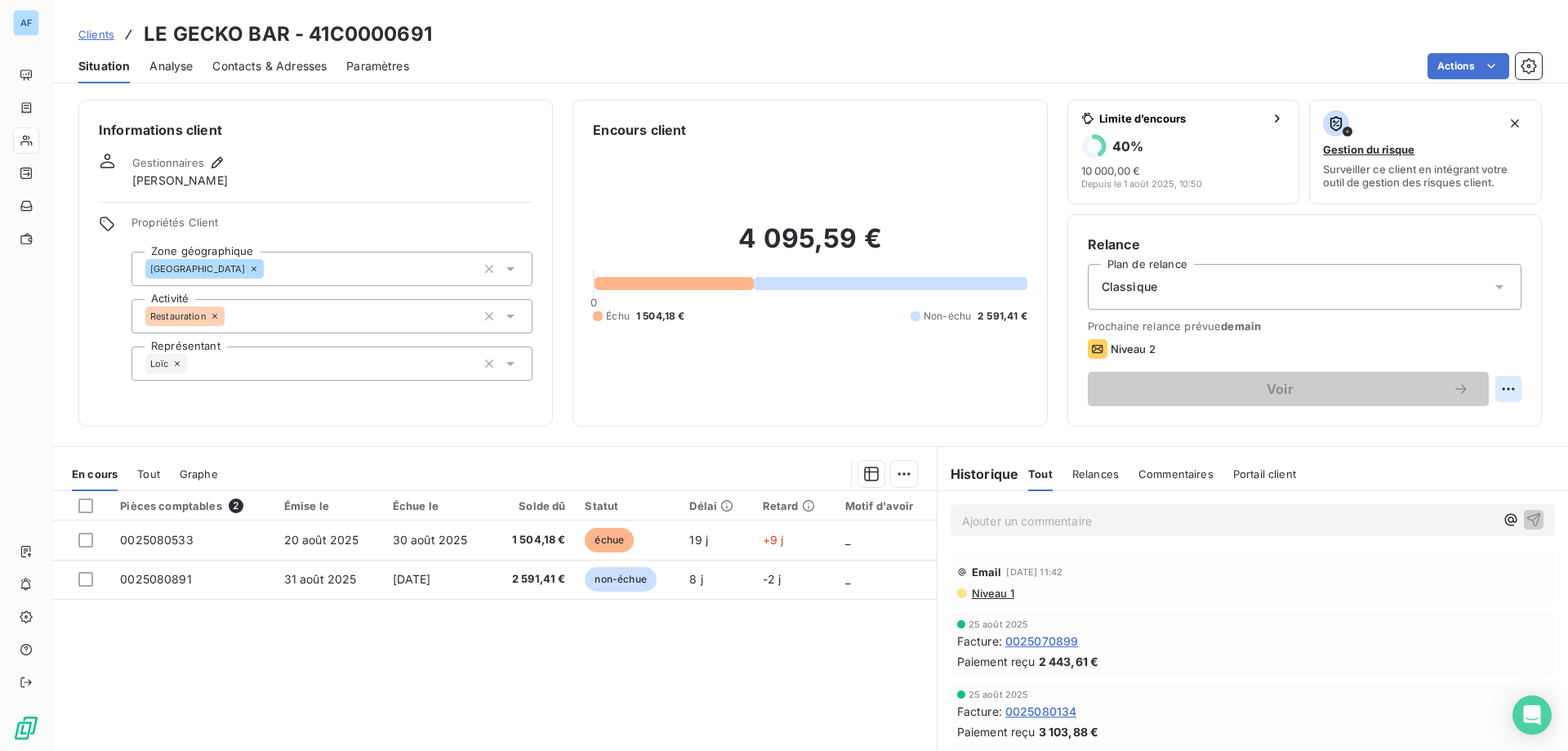
click at [1500, 381] on html "AF Clients LE GECKO BAR - 41C0000691 Situation Analyse Contacts & Adresses Para…" at bounding box center [784, 375] width 1568 height 751
click at [1425, 429] on div "Replanifier cette action" at bounding box center [1431, 425] width 147 height 26
select select "8"
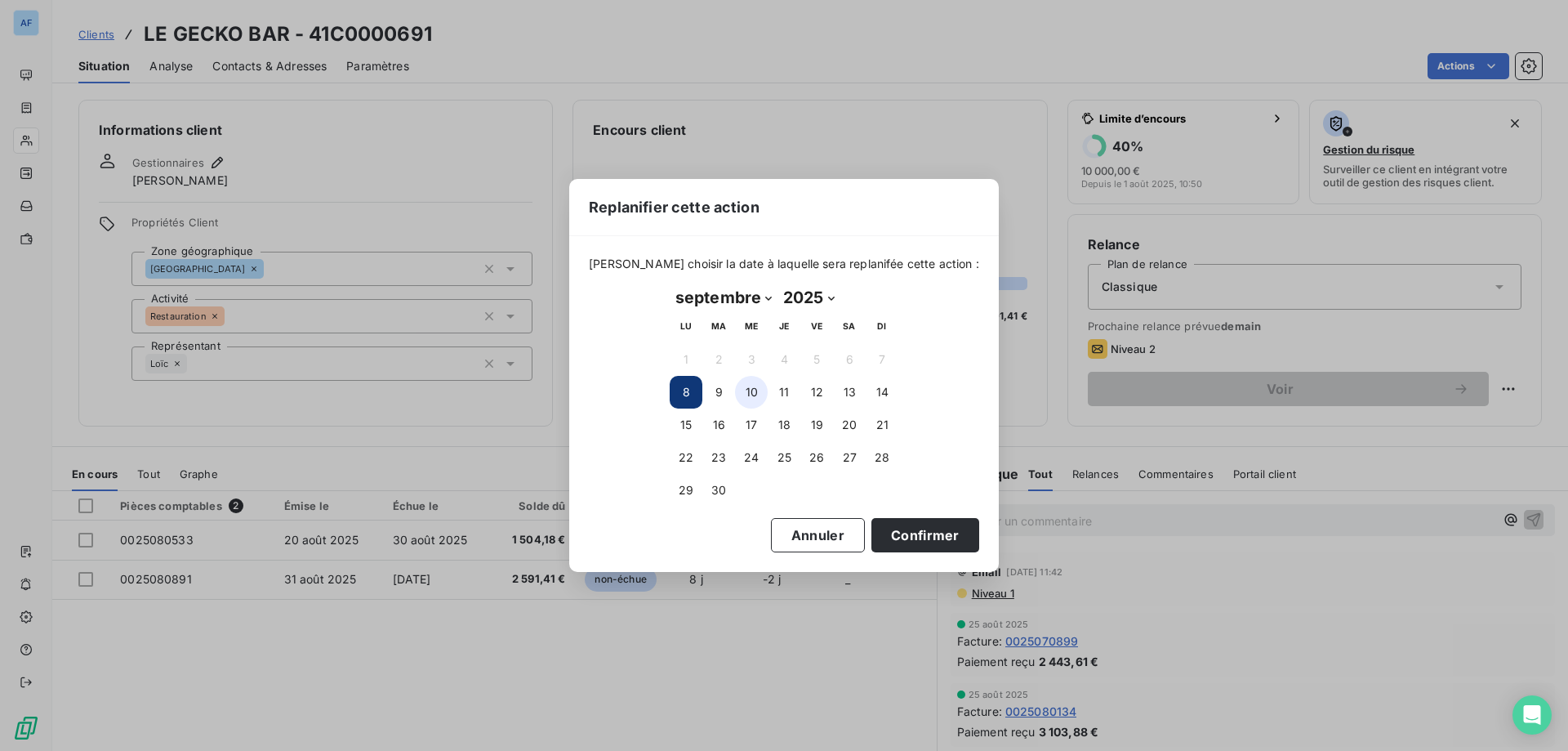
click at [746, 400] on button "10" at bounding box center [751, 392] width 32 height 32
click at [912, 530] on button "Confirmer" at bounding box center [925, 535] width 108 height 34
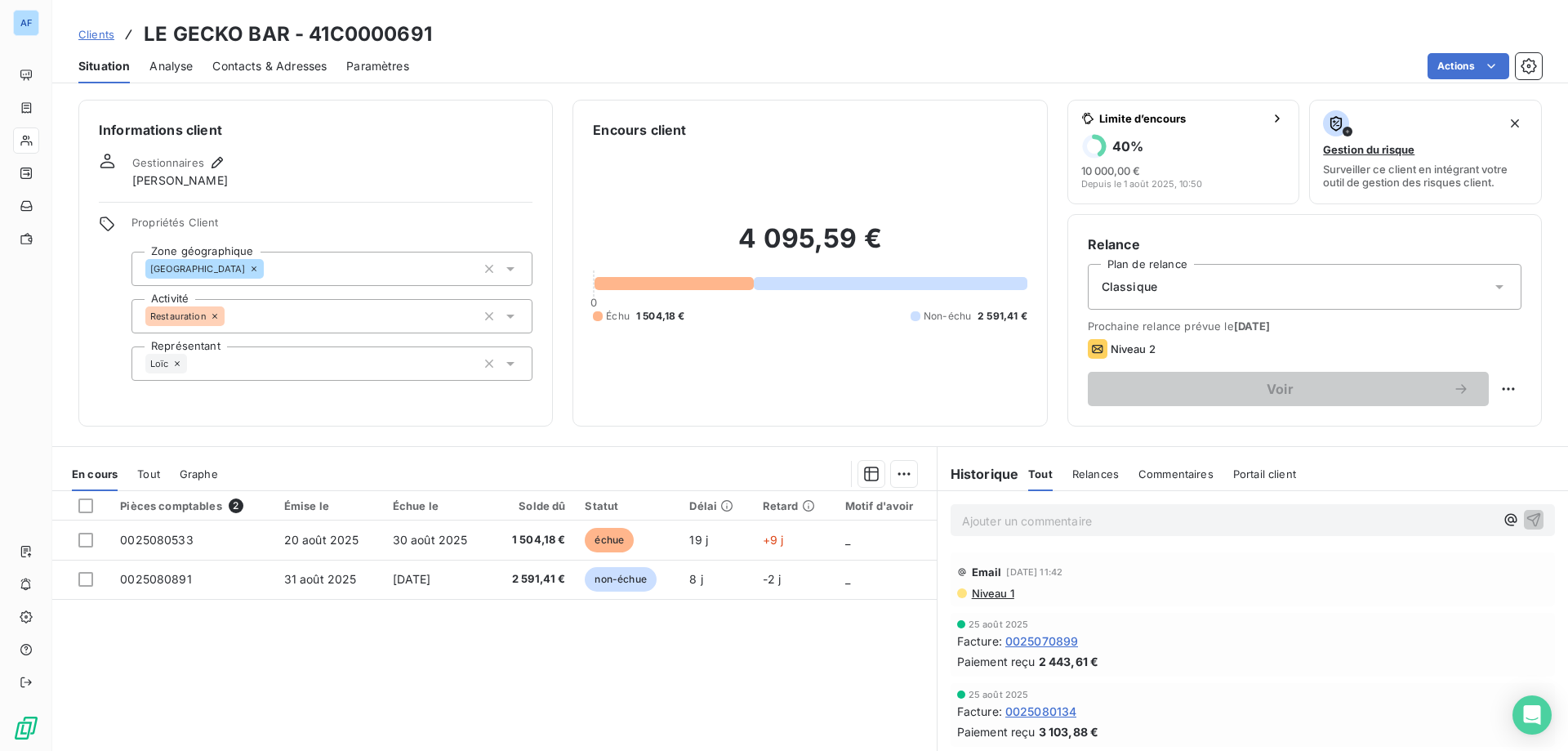
click at [108, 32] on span "Clients" at bounding box center [96, 34] width 36 height 13
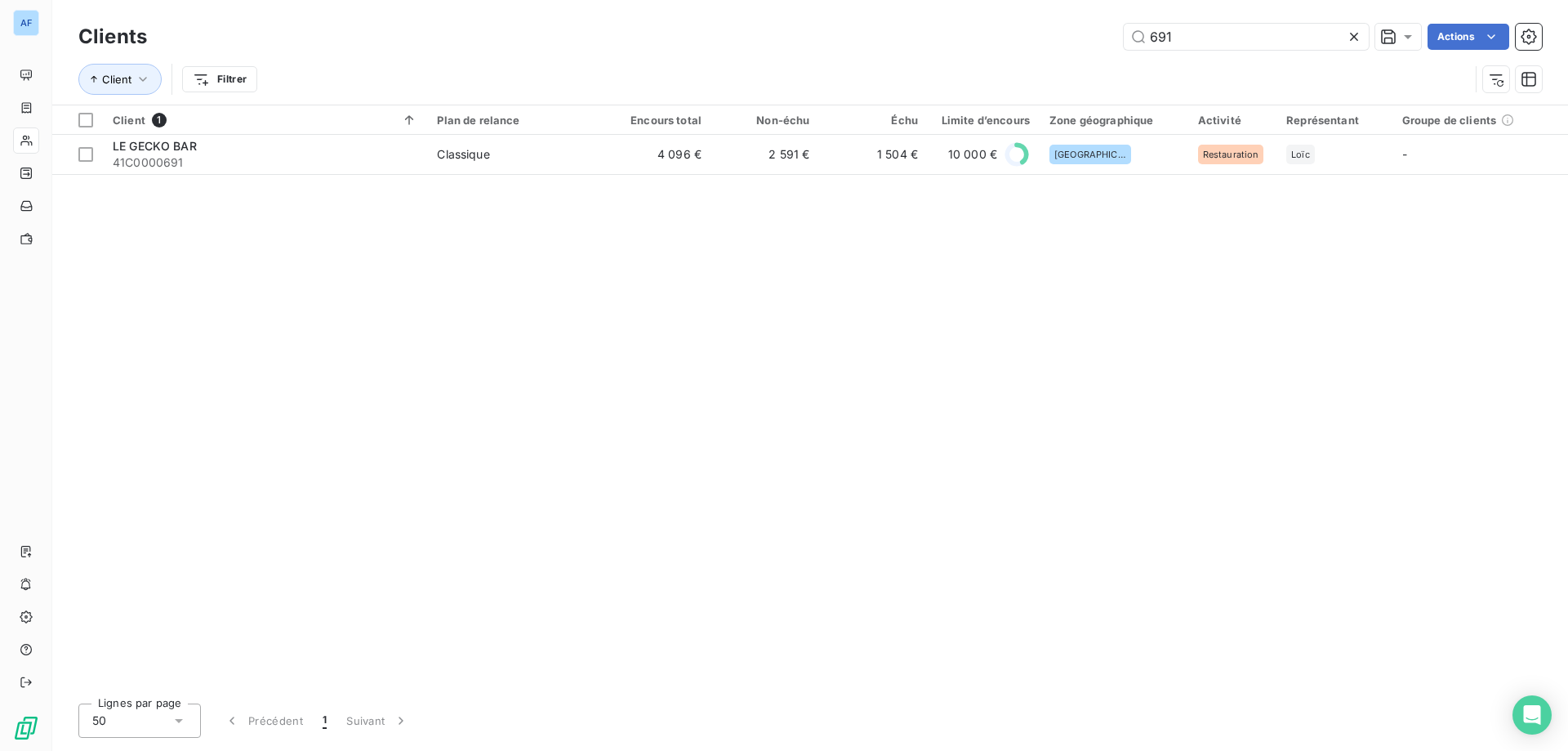
drag, startPoint x: 1187, startPoint y: 31, endPoint x: 588, endPoint y: 41, distance: 599.1
click at [588, 41] on div "691 Actions" at bounding box center [855, 37] width 1375 height 26
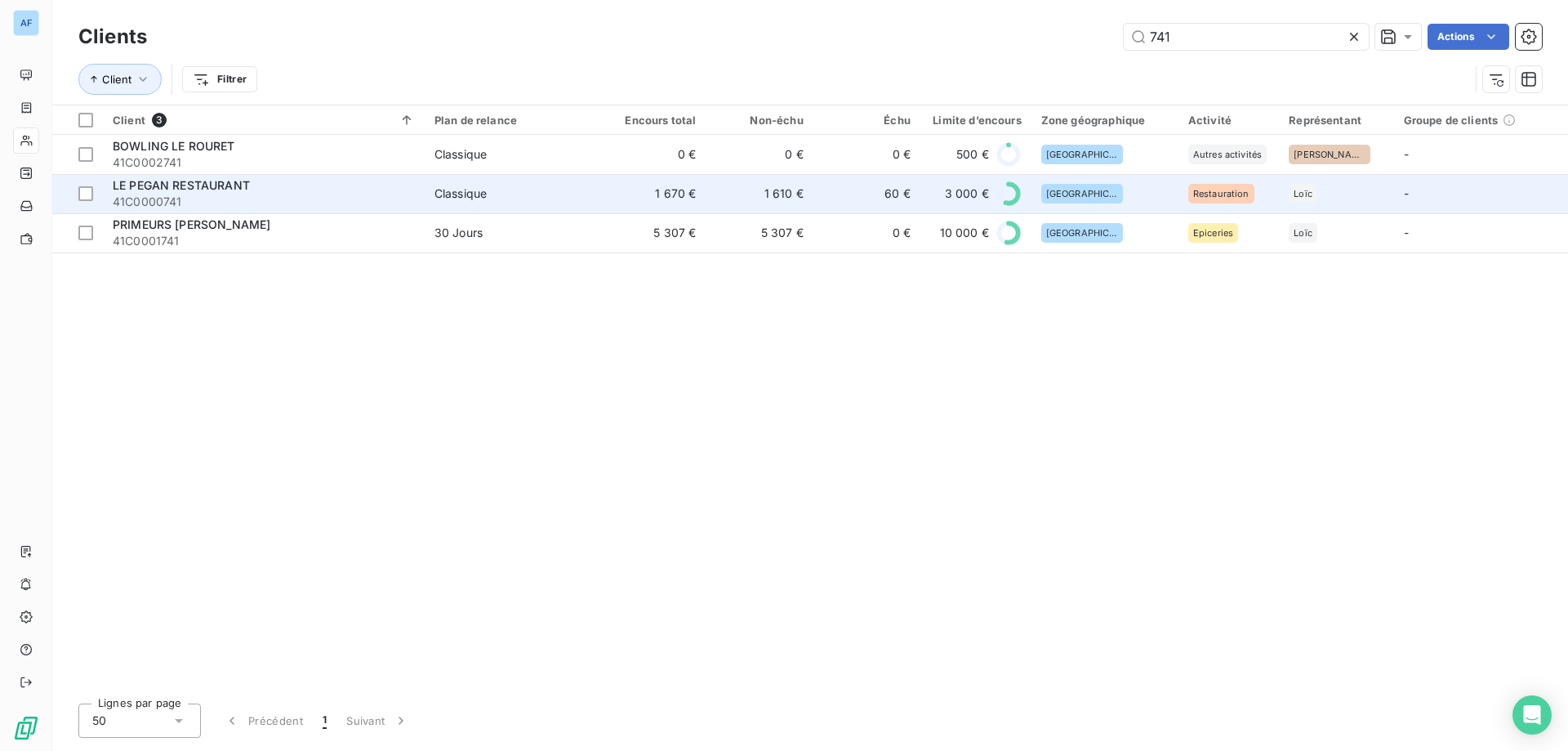
type input "741"
click at [508, 178] on td "Classique" at bounding box center [511, 193] width 174 height 39
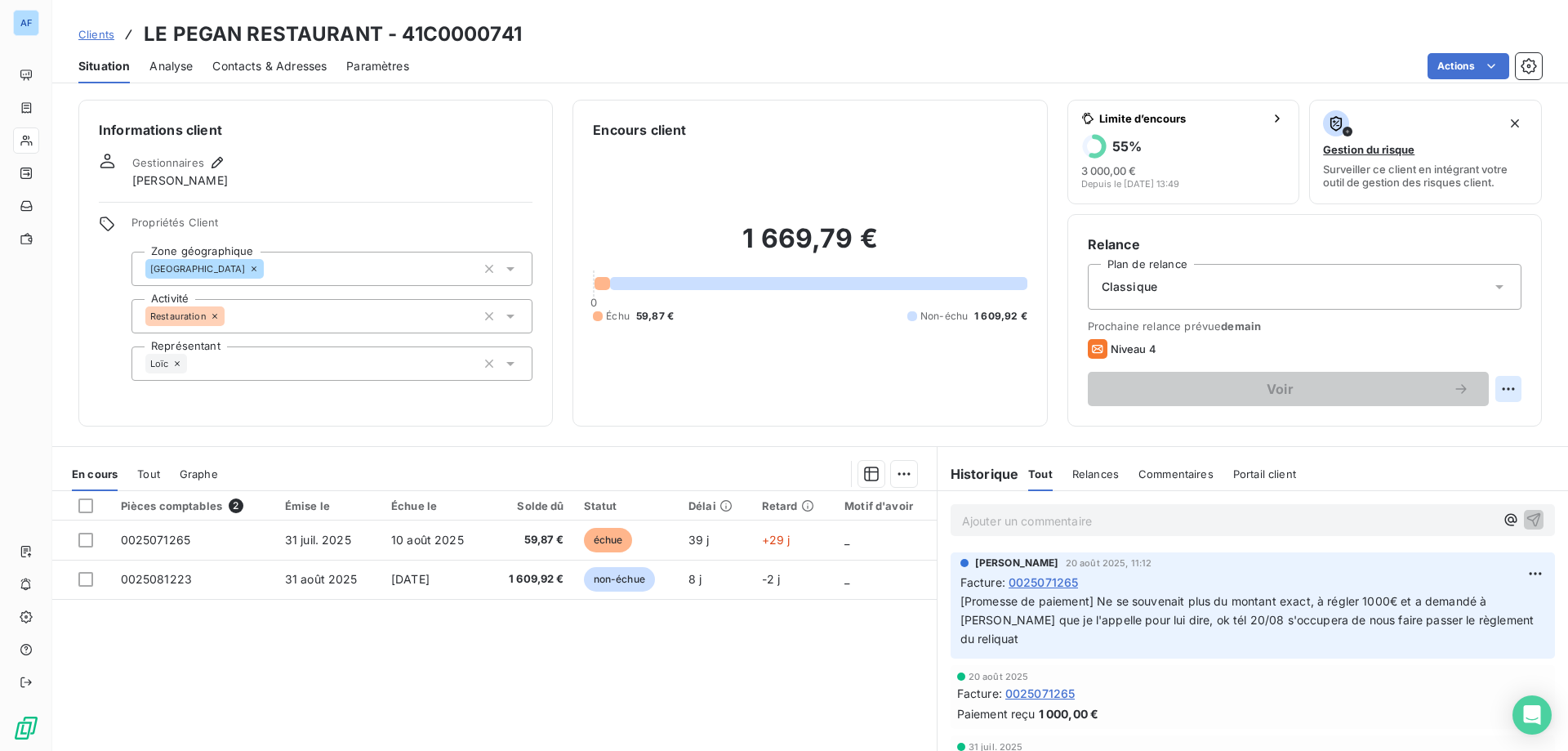
click at [1502, 384] on html "AF Clients LE PEGAN RESTAURANT - 41C0000741 Situation Analyse Contacts & Adress…" at bounding box center [784, 375] width 1568 height 751
click at [1409, 435] on div "Replanifier cette action" at bounding box center [1431, 425] width 147 height 26
select select "8"
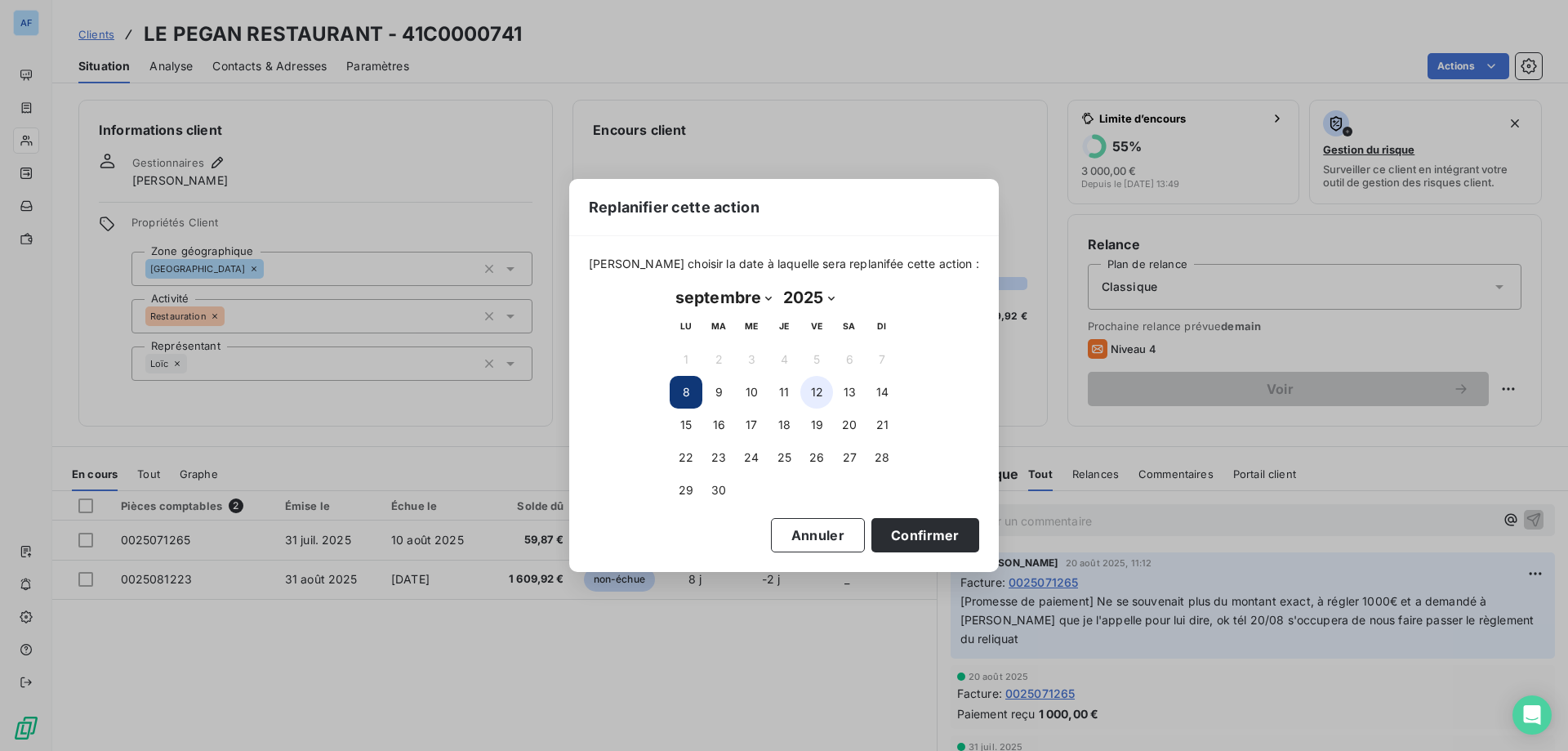
click at [810, 399] on button "12" at bounding box center [816, 392] width 32 height 32
click at [901, 531] on button "Confirmer" at bounding box center [925, 535] width 108 height 34
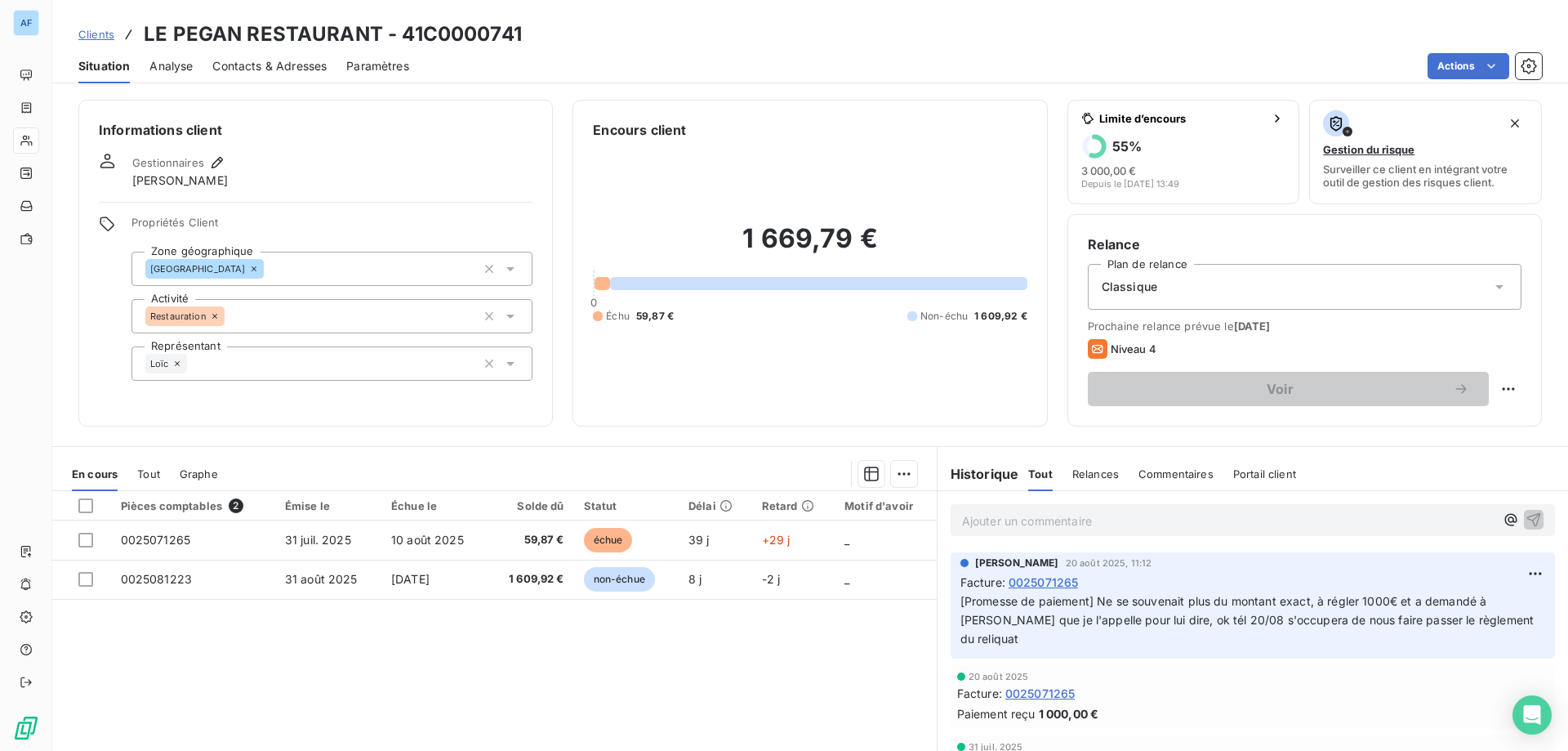
click at [108, 28] on span "Clients" at bounding box center [96, 34] width 36 height 13
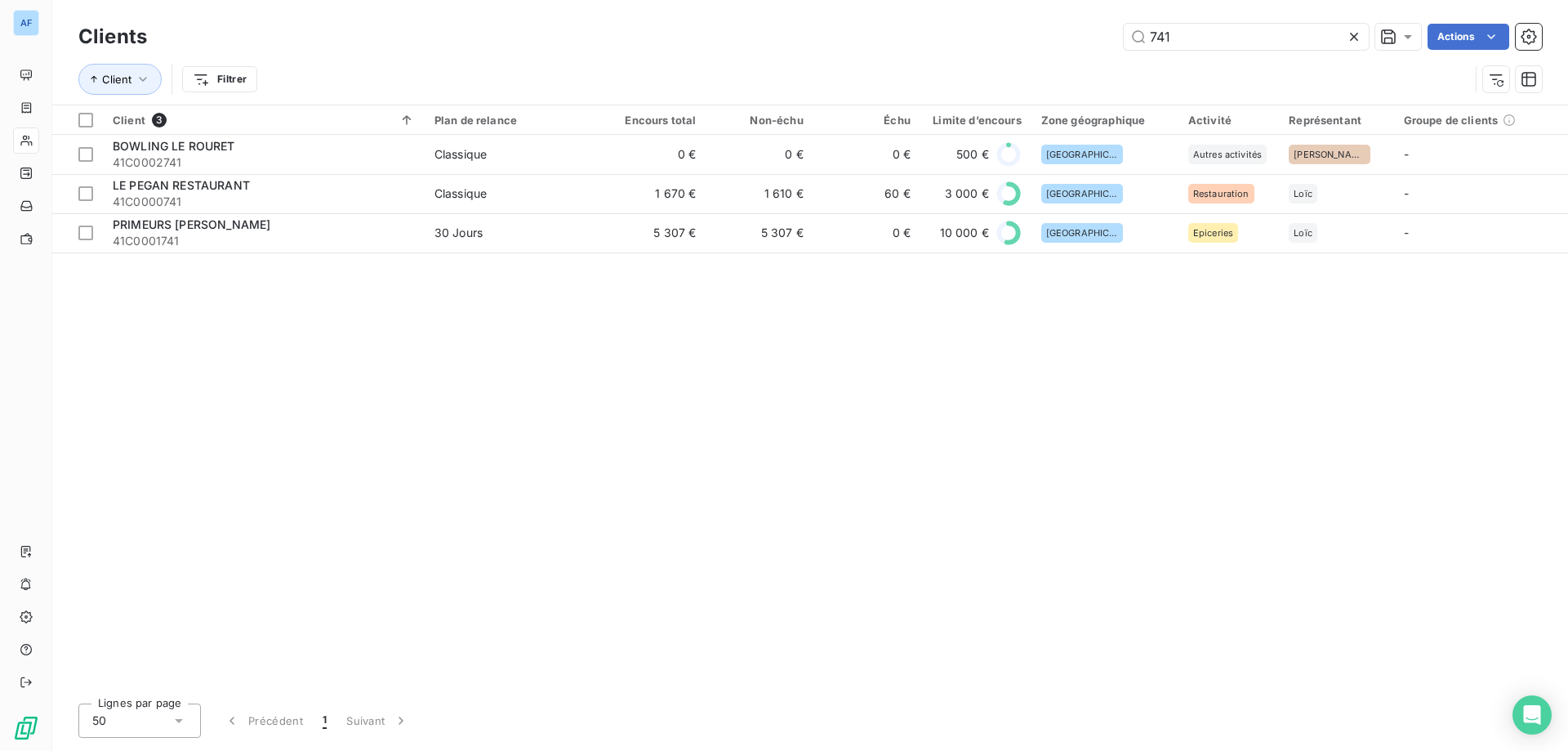
drag, startPoint x: 1236, startPoint y: 37, endPoint x: 763, endPoint y: 58, distance: 473.5
click at [763, 58] on div "Clients 741 Actions Client Filtrer" at bounding box center [809, 62] width 1463 height 85
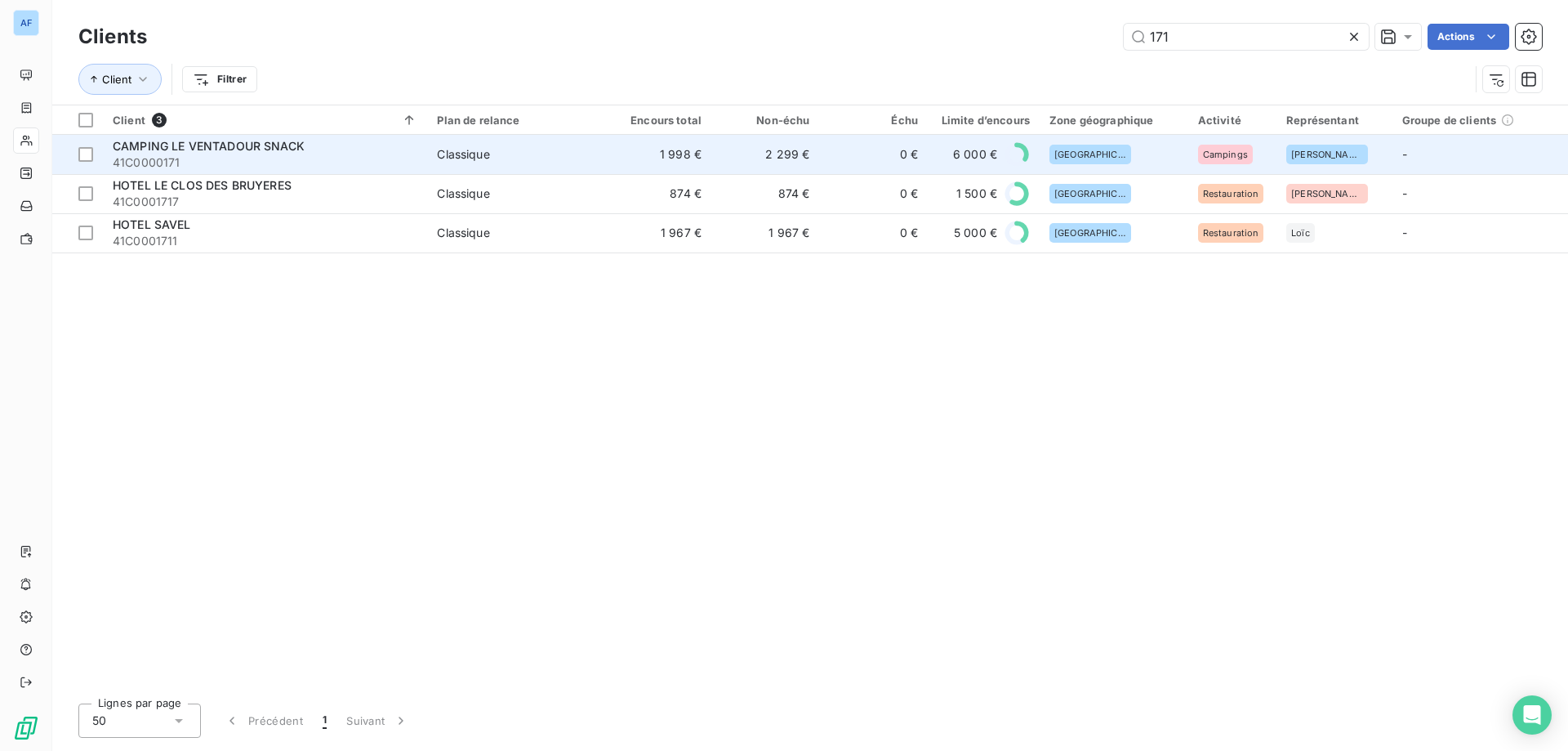
type input "171"
click at [758, 162] on td "2 299 €" at bounding box center [765, 154] width 108 height 39
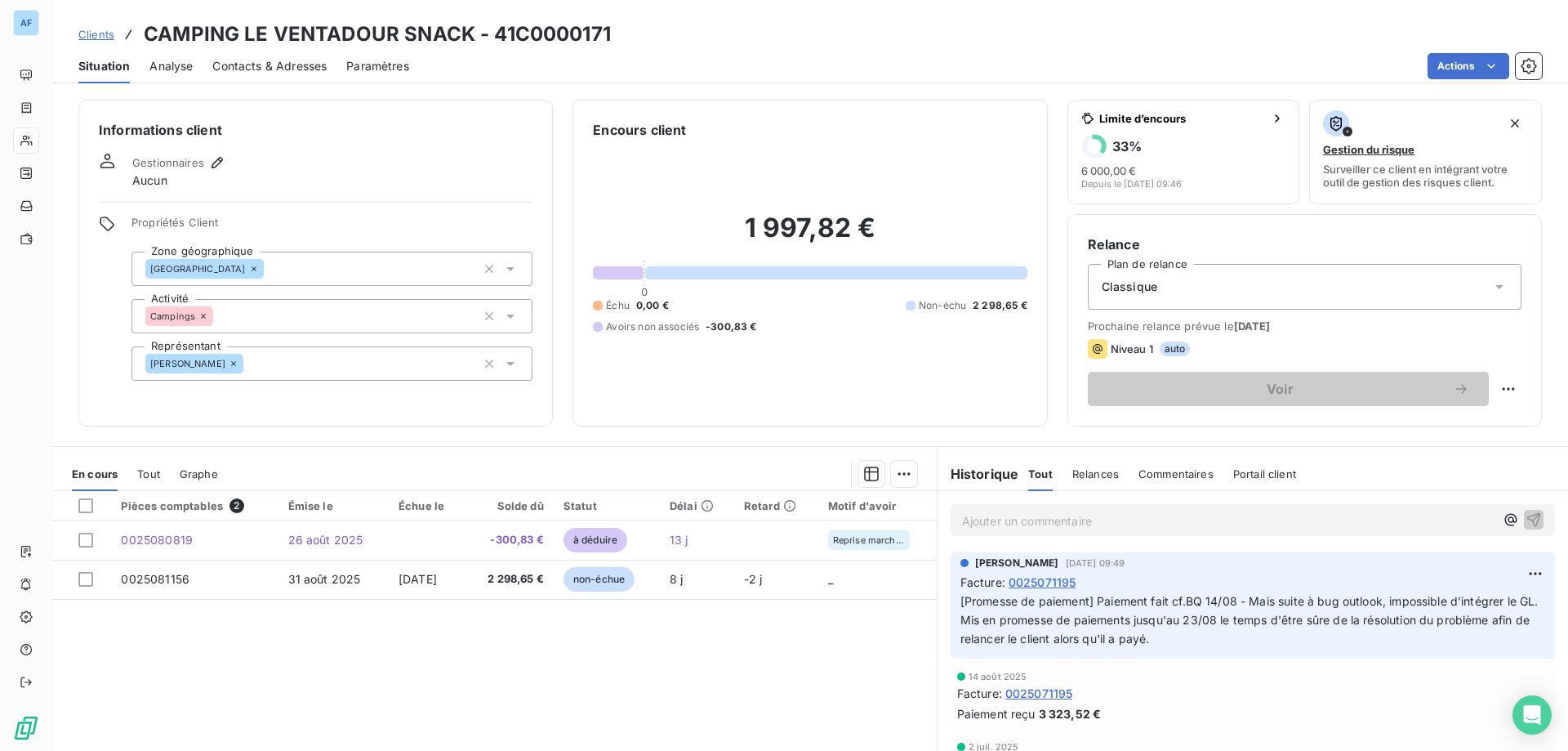
click at [756, 748] on div "Pièces comptables 2 Émise le Échue le Solde dû Statut Délai Retard Motif d'avoi…" at bounding box center [494, 648] width 884 height 315
click at [104, 35] on span "Clients" at bounding box center [96, 34] width 36 height 13
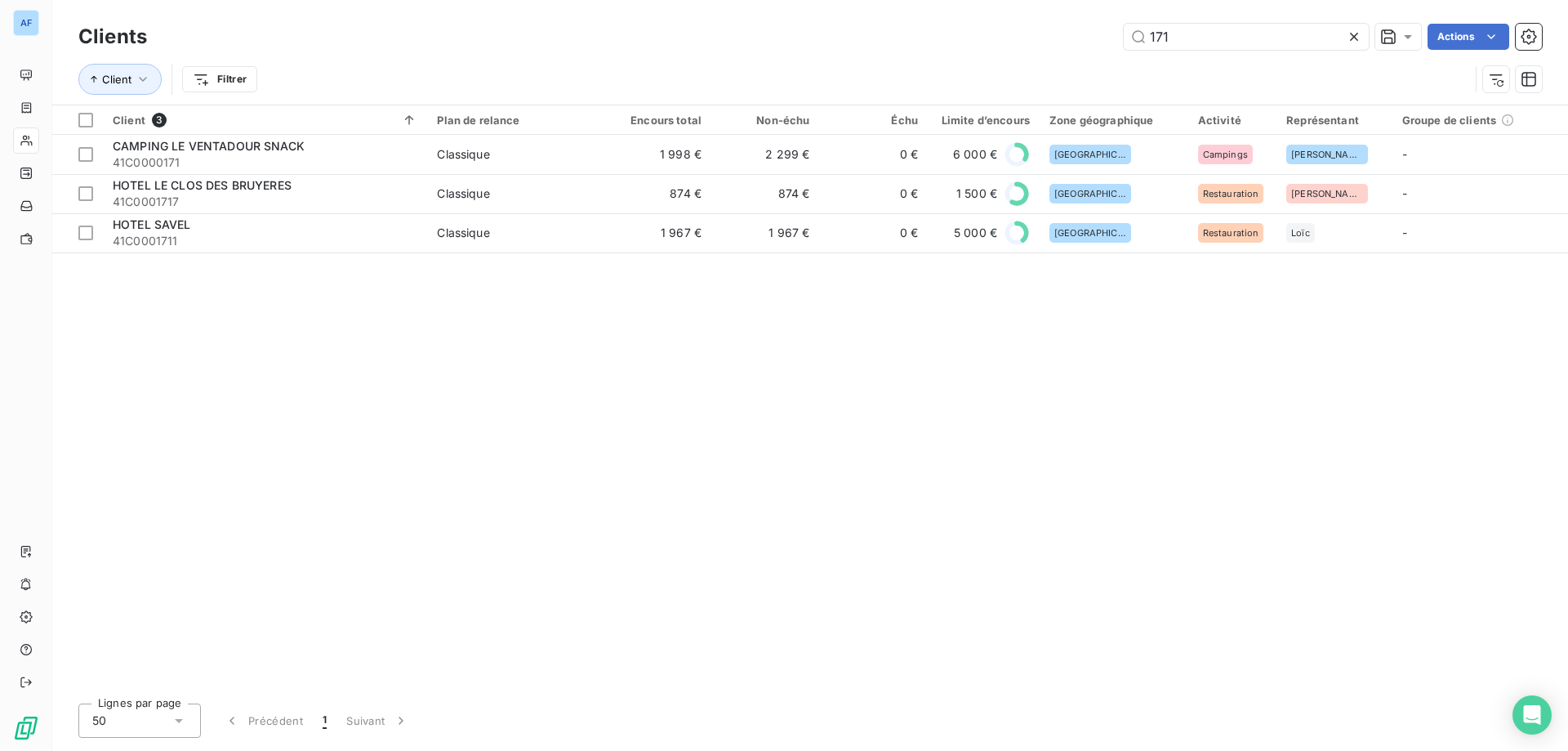
drag, startPoint x: 1202, startPoint y: 40, endPoint x: 735, endPoint y: 27, distance: 467.2
click at [748, 27] on div "171 Actions" at bounding box center [855, 37] width 1375 height 26
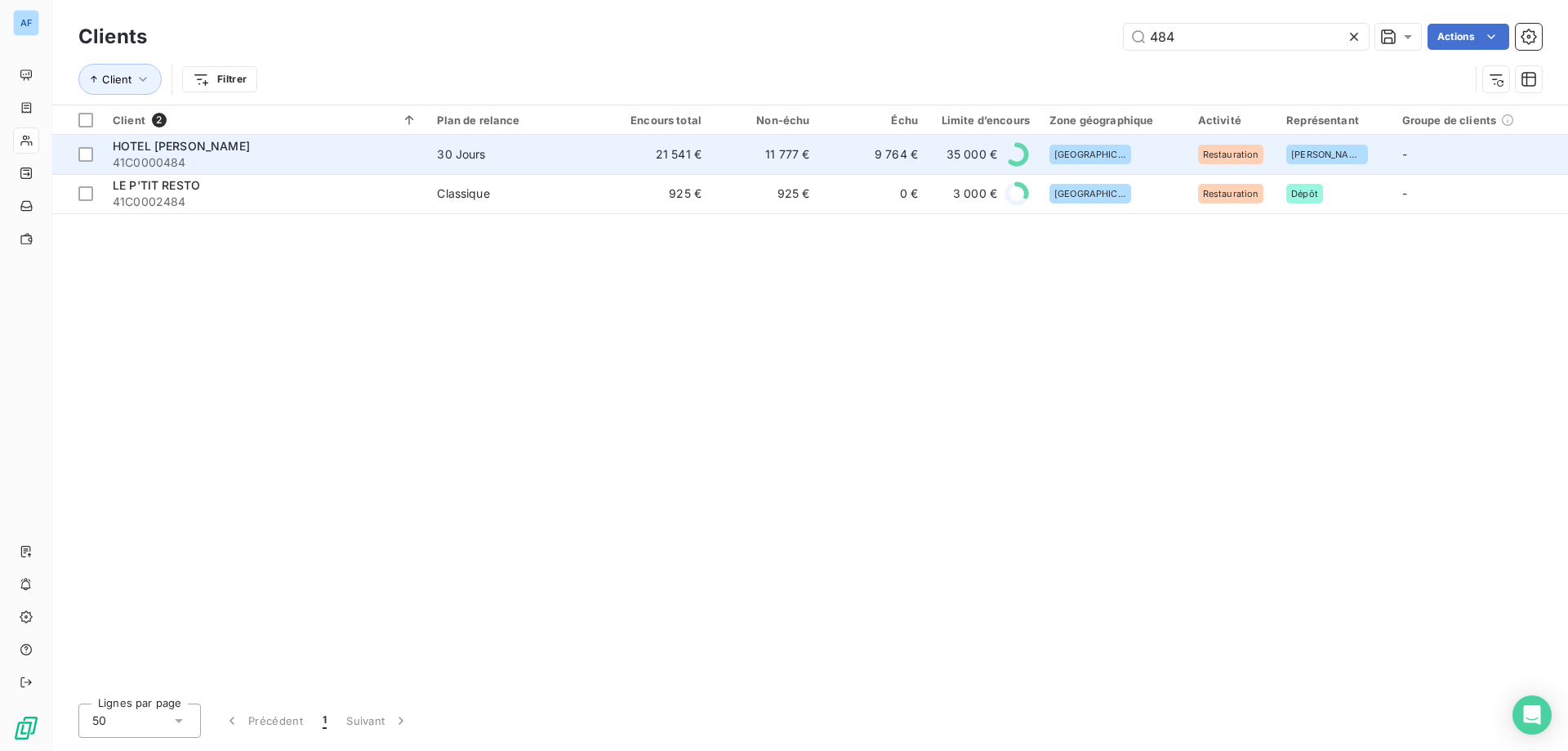
type input "484"
click at [699, 163] on td "21 541 €" at bounding box center [657, 154] width 108 height 39
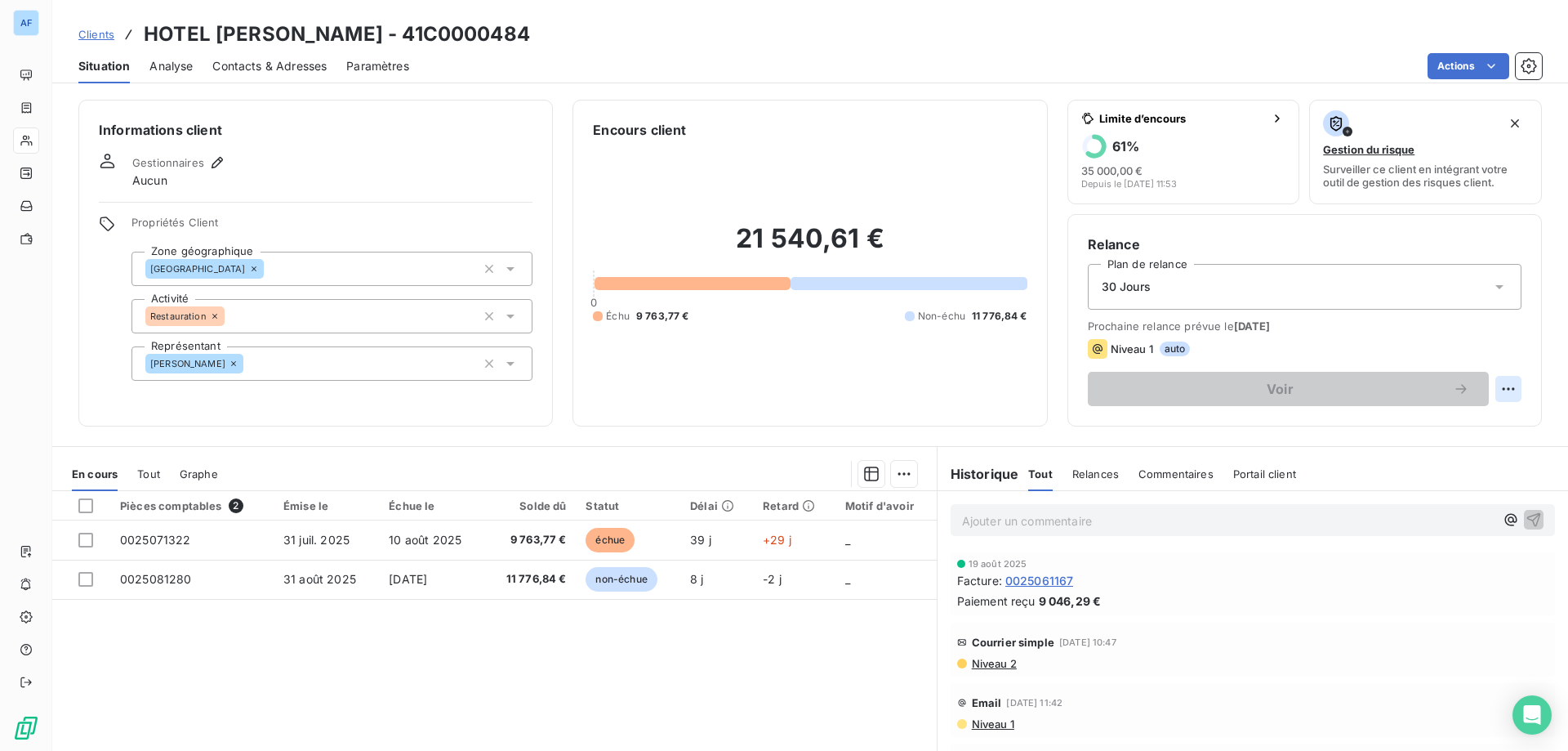
click at [1486, 392] on html "AF Clients HOTEL [PERSON_NAME] - 41C0000484 Situation Analyse Contacts & Adress…" at bounding box center [784, 375] width 1568 height 751
click at [1447, 423] on div "Replanifier cette action" at bounding box center [1431, 425] width 147 height 26
select select "8"
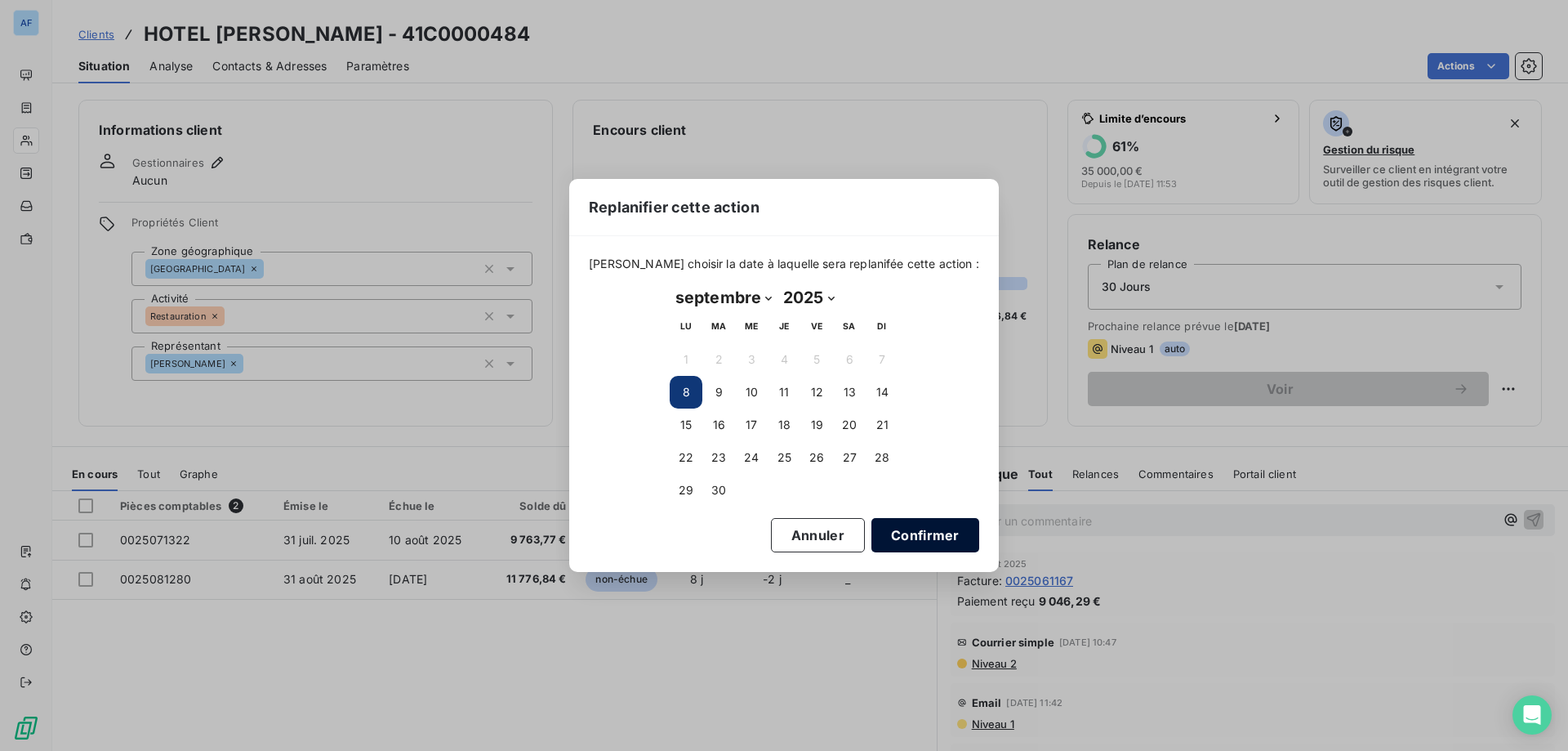
click at [933, 538] on button "Confirmer" at bounding box center [925, 535] width 108 height 34
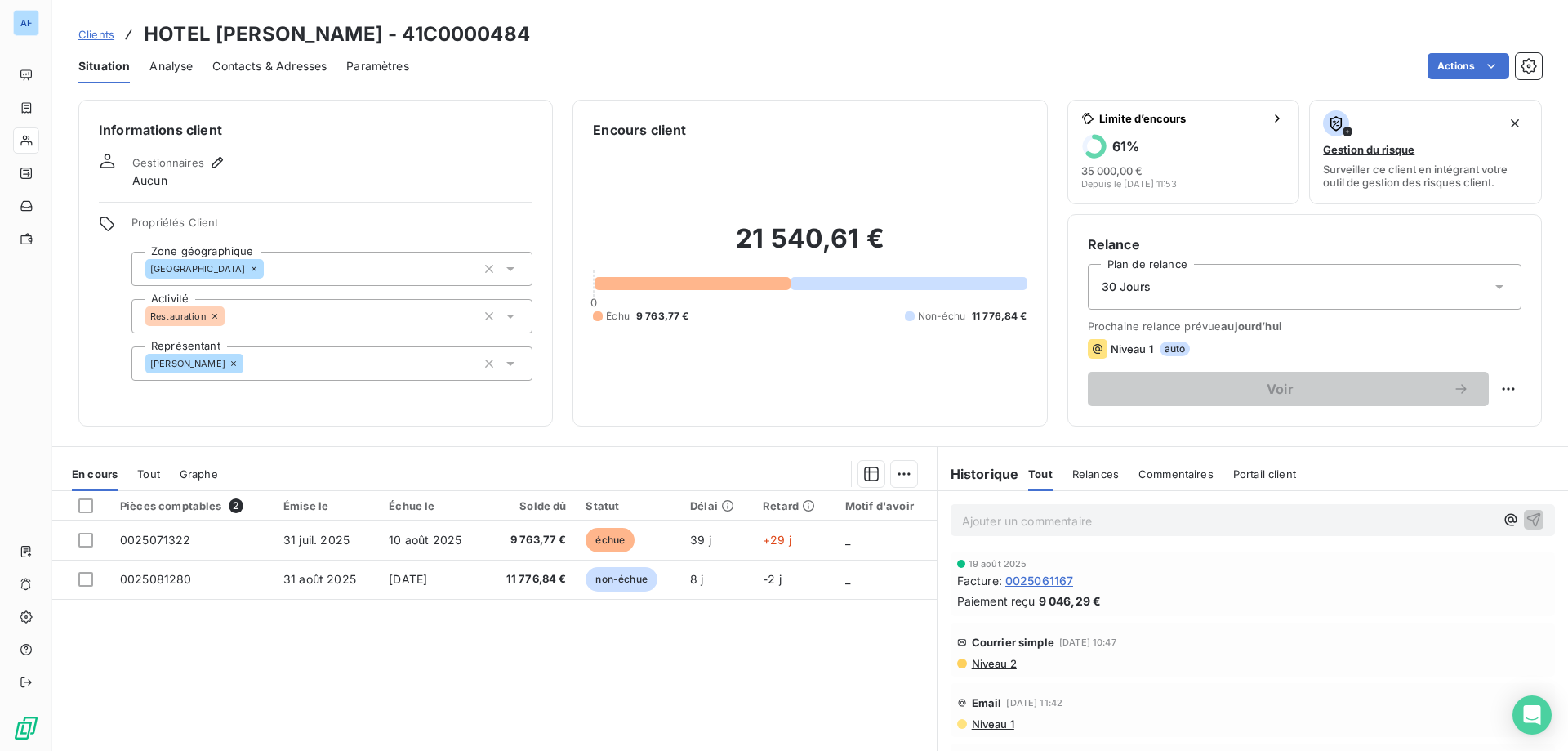
click at [92, 37] on span "Clients" at bounding box center [96, 34] width 36 height 13
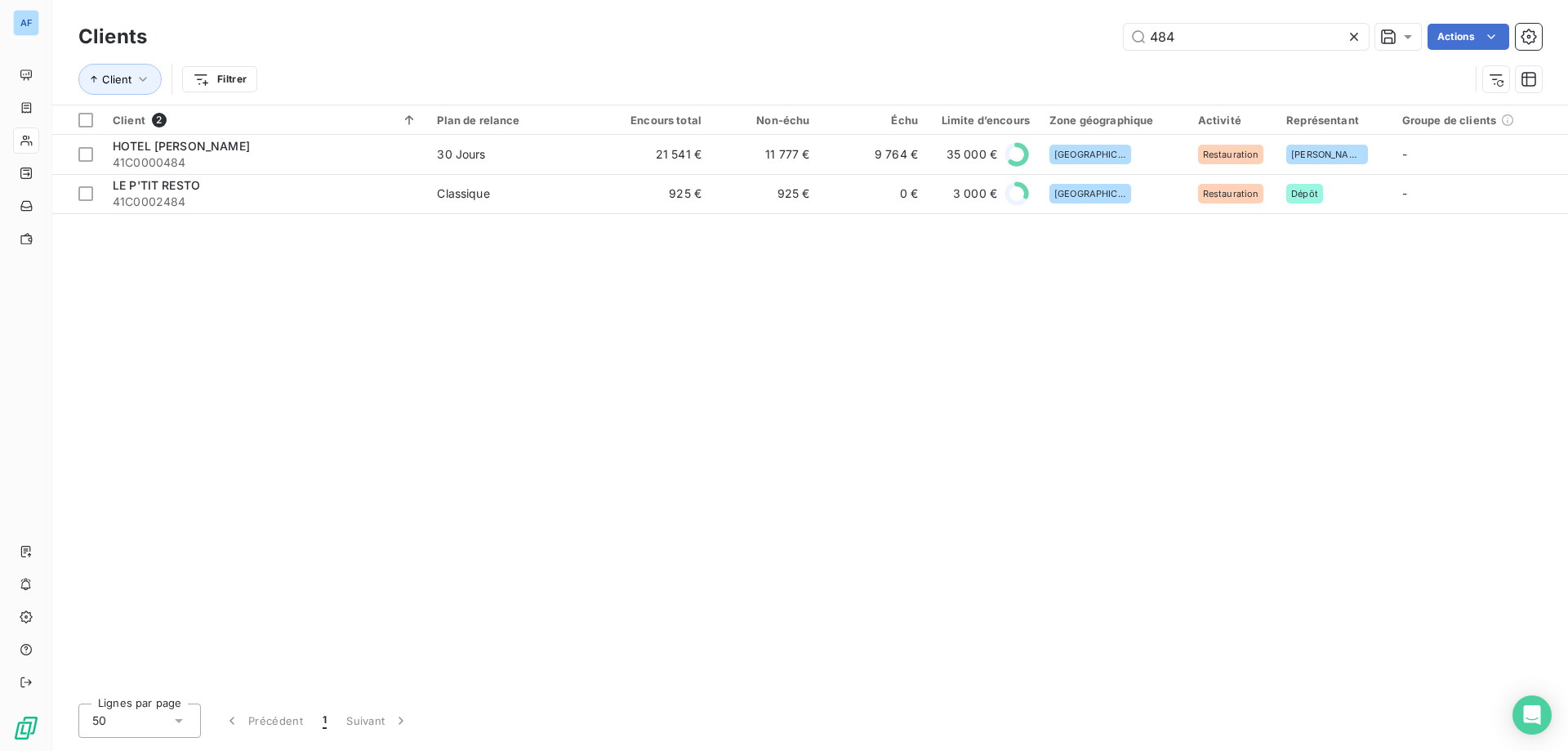
drag, startPoint x: 1182, startPoint y: 45, endPoint x: 781, endPoint y: 31, distance: 401.2
click at [782, 31] on div "484 Actions" at bounding box center [855, 37] width 1375 height 26
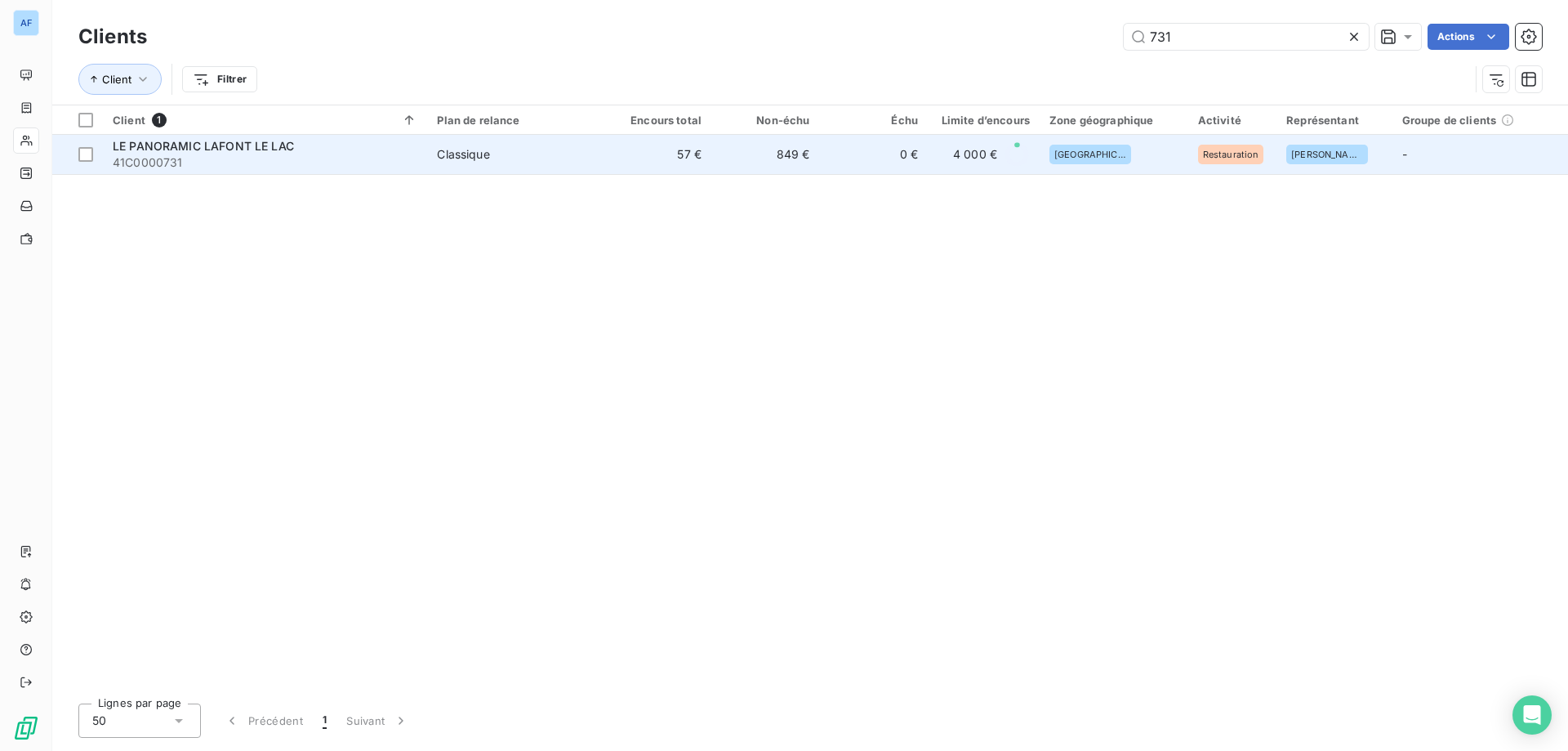
type input "731"
click at [812, 168] on td "849 €" at bounding box center [765, 154] width 108 height 39
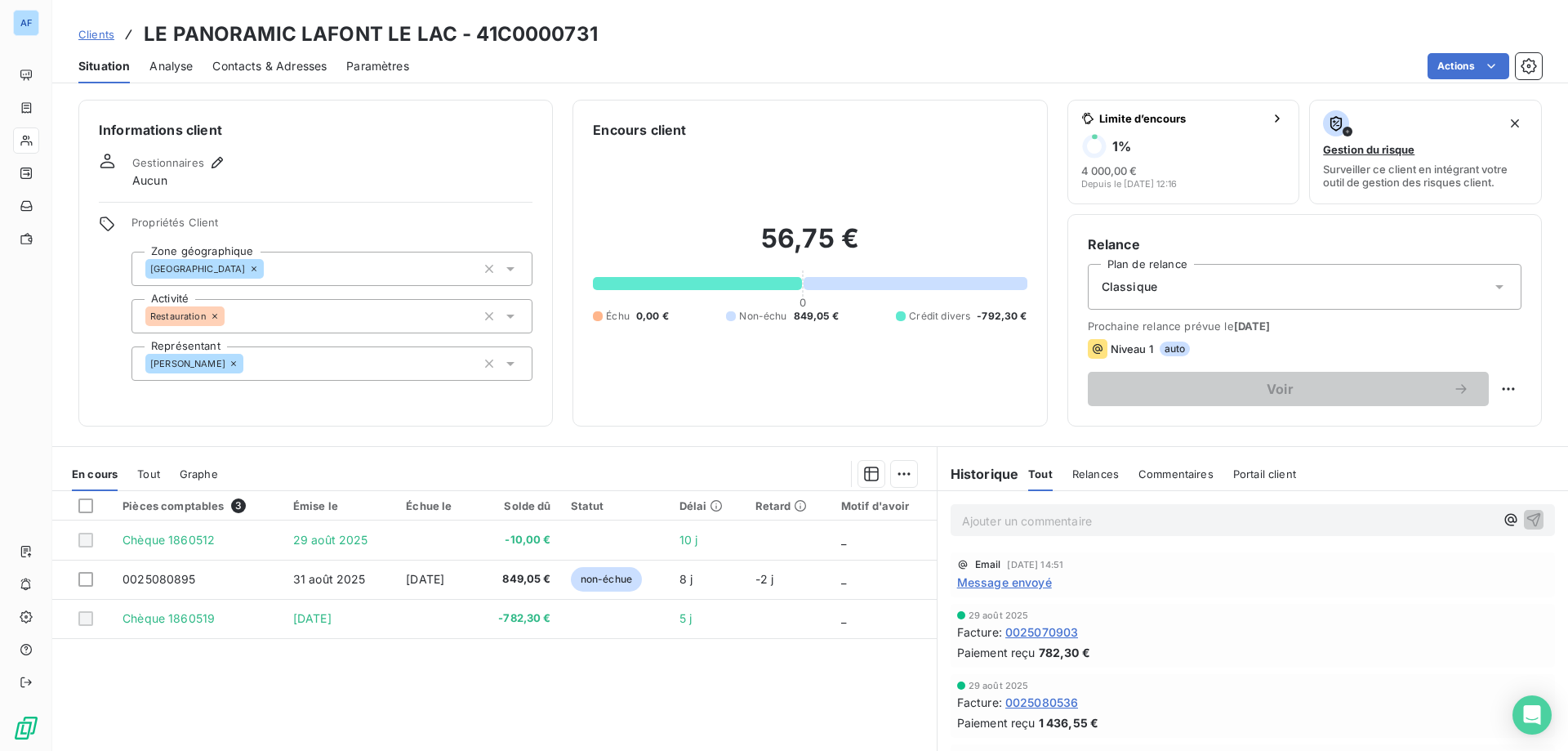
click at [1037, 577] on span "Message envoyé" at bounding box center [1004, 582] width 95 height 17
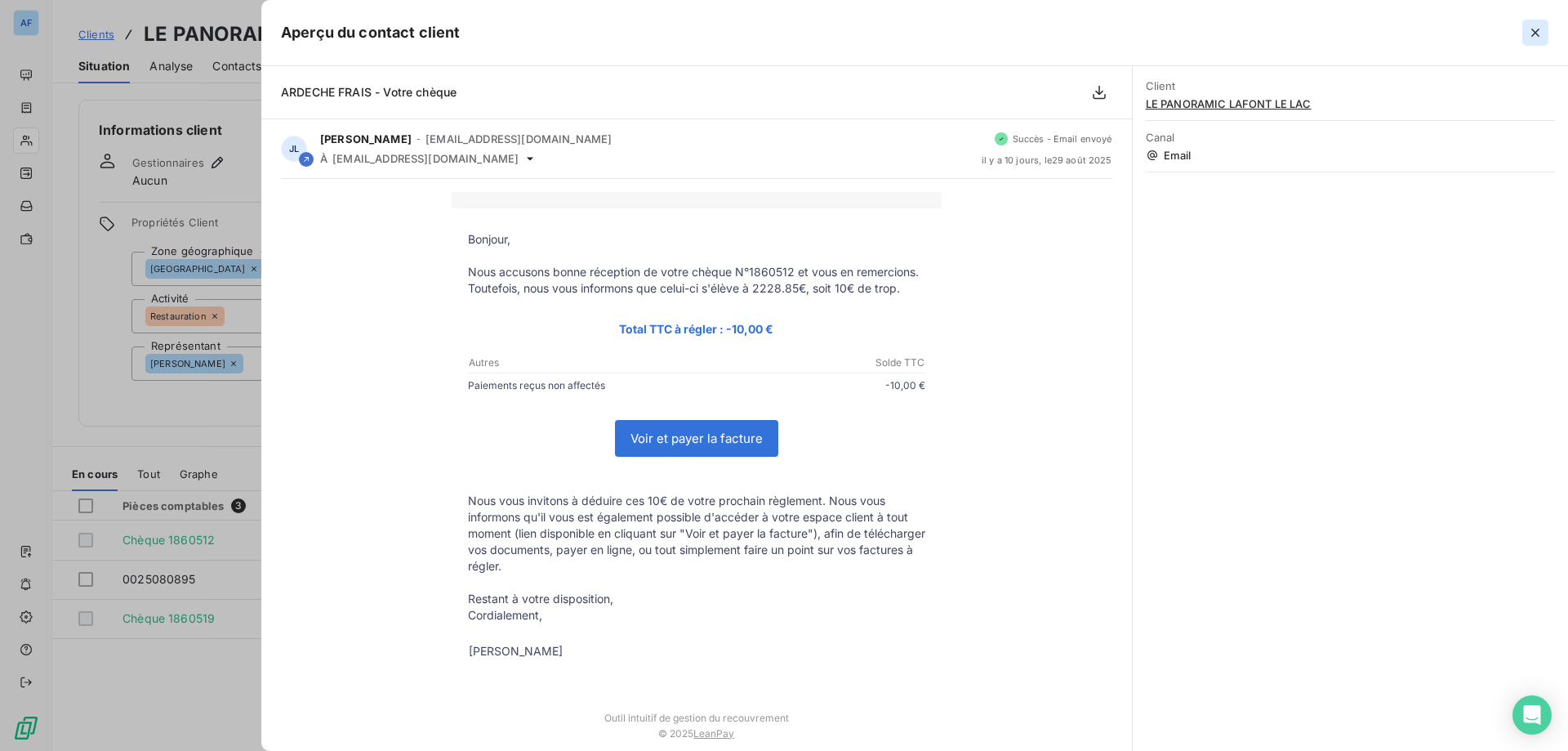
click at [1530, 29] on icon "button" at bounding box center [1536, 32] width 17 height 17
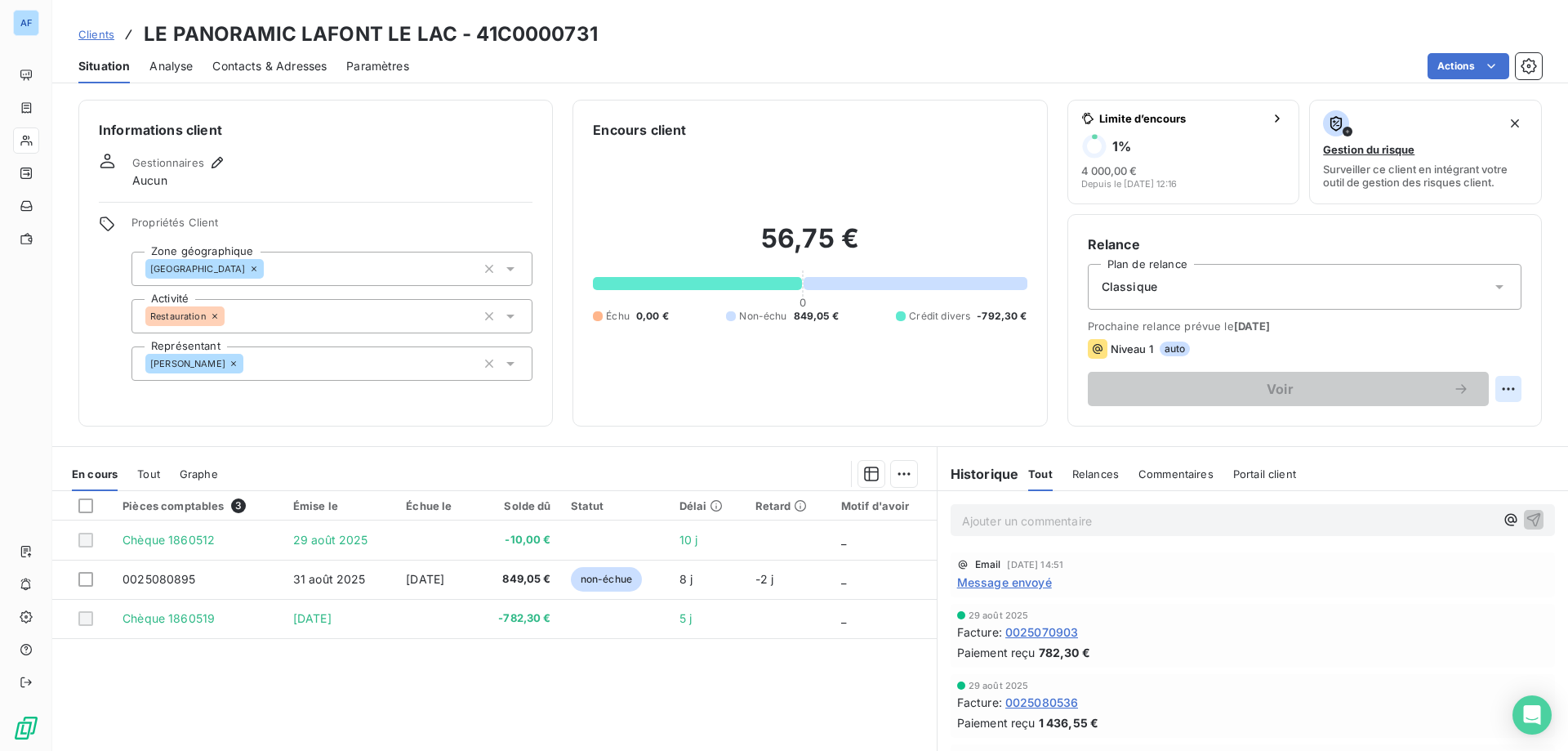
click at [1498, 392] on html "AF Clients LE PANORAMIC LAFONT LE LAC - 41C0000731 Situation Analyse Contacts &…" at bounding box center [784, 375] width 1568 height 751
click at [1269, 382] on html "AF Clients LE PANORAMIC LAFONT LE LAC - 41C0000731 Situation Analyse Contacts &…" at bounding box center [784, 375] width 1568 height 751
click at [1491, 382] on html "AF Clients LE PANORAMIC LAFONT LE LAC - 41C0000731 Situation Analyse Contacts &…" at bounding box center [784, 375] width 1568 height 751
click at [1435, 67] on html "AF Clients LE PANORAMIC LAFONT LE LAC - 41C0000731 Situation Analyse Contacts &…" at bounding box center [784, 375] width 1568 height 751
click at [1438, 67] on html "AF Clients LE PANORAMIC LAFONT LE LAC - 41C0000731 Situation Analyse Contacts &…" at bounding box center [784, 375] width 1568 height 751
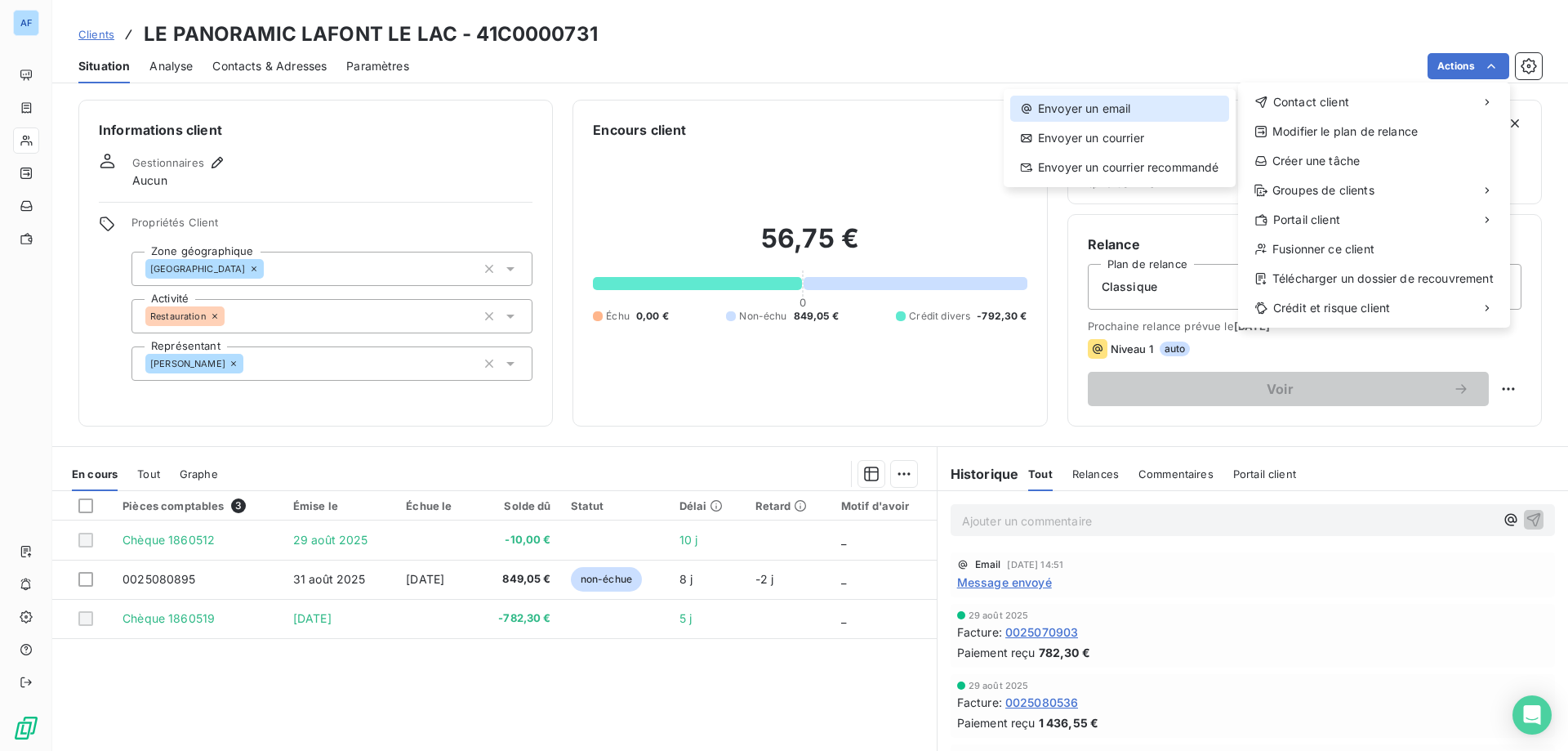
click at [1154, 109] on div "Envoyer un email" at bounding box center [1120, 109] width 219 height 26
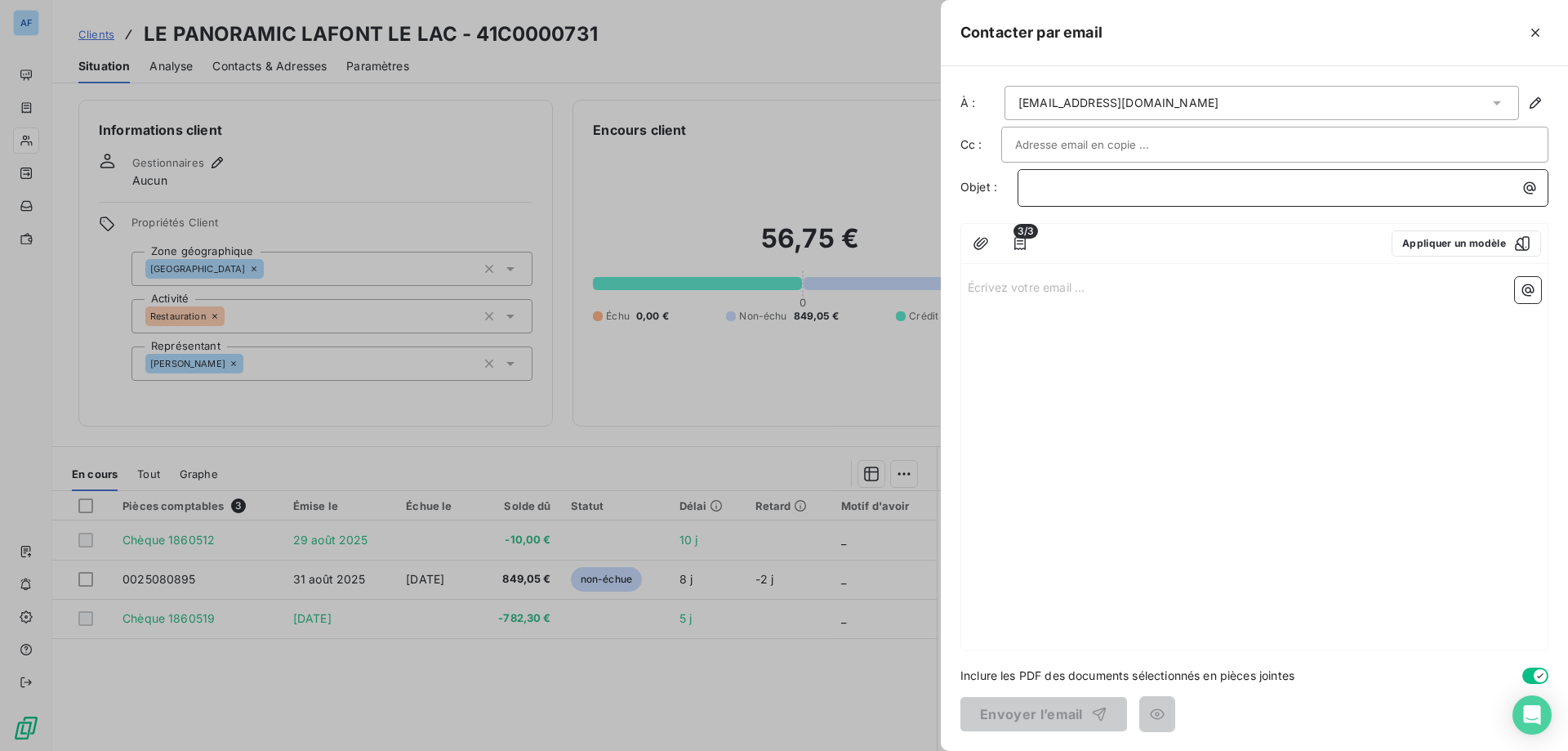
click at [1126, 175] on div "﻿" at bounding box center [1283, 186] width 520 height 22
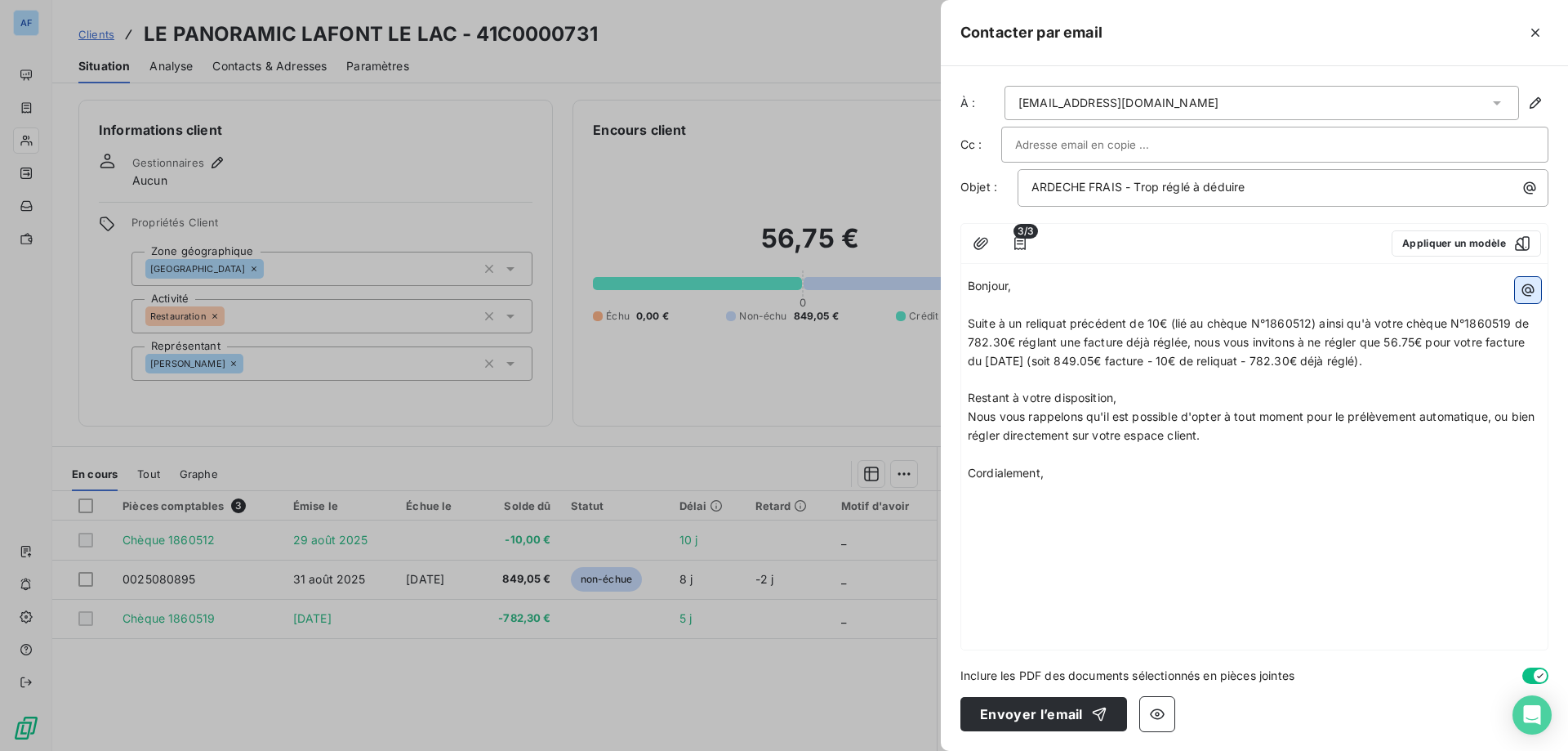
click at [1522, 294] on icon "button" at bounding box center [1528, 291] width 17 height 17
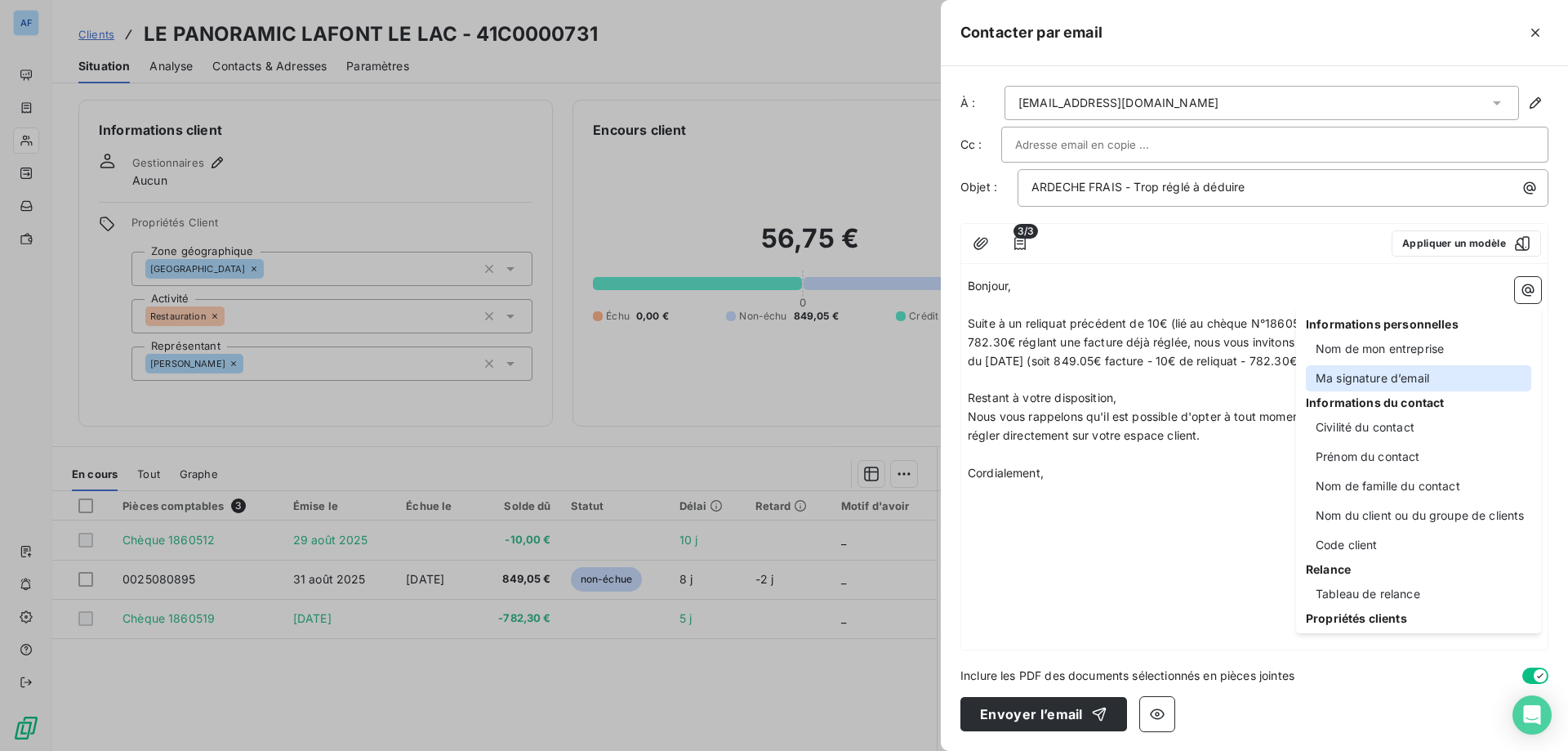
click at [1398, 378] on div "Ma signature d’email" at bounding box center [1418, 378] width 225 height 26
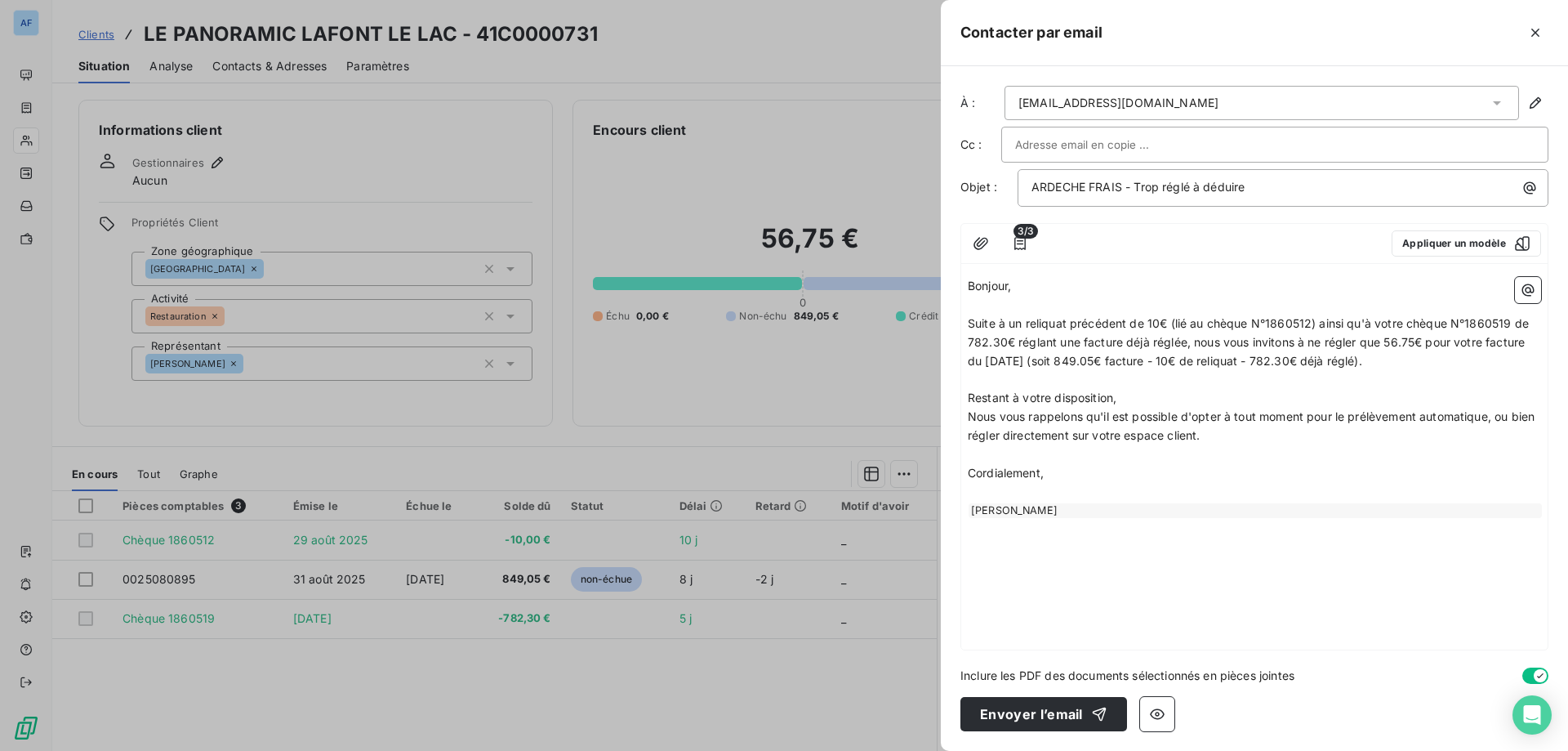
click at [1227, 435] on p "Nous vous rappelons qu'il est possible d'opter à tout moment pour le prélèvemen…" at bounding box center [1254, 426] width 573 height 37
click at [1020, 255] on button "button" at bounding box center [1020, 243] width 26 height 26
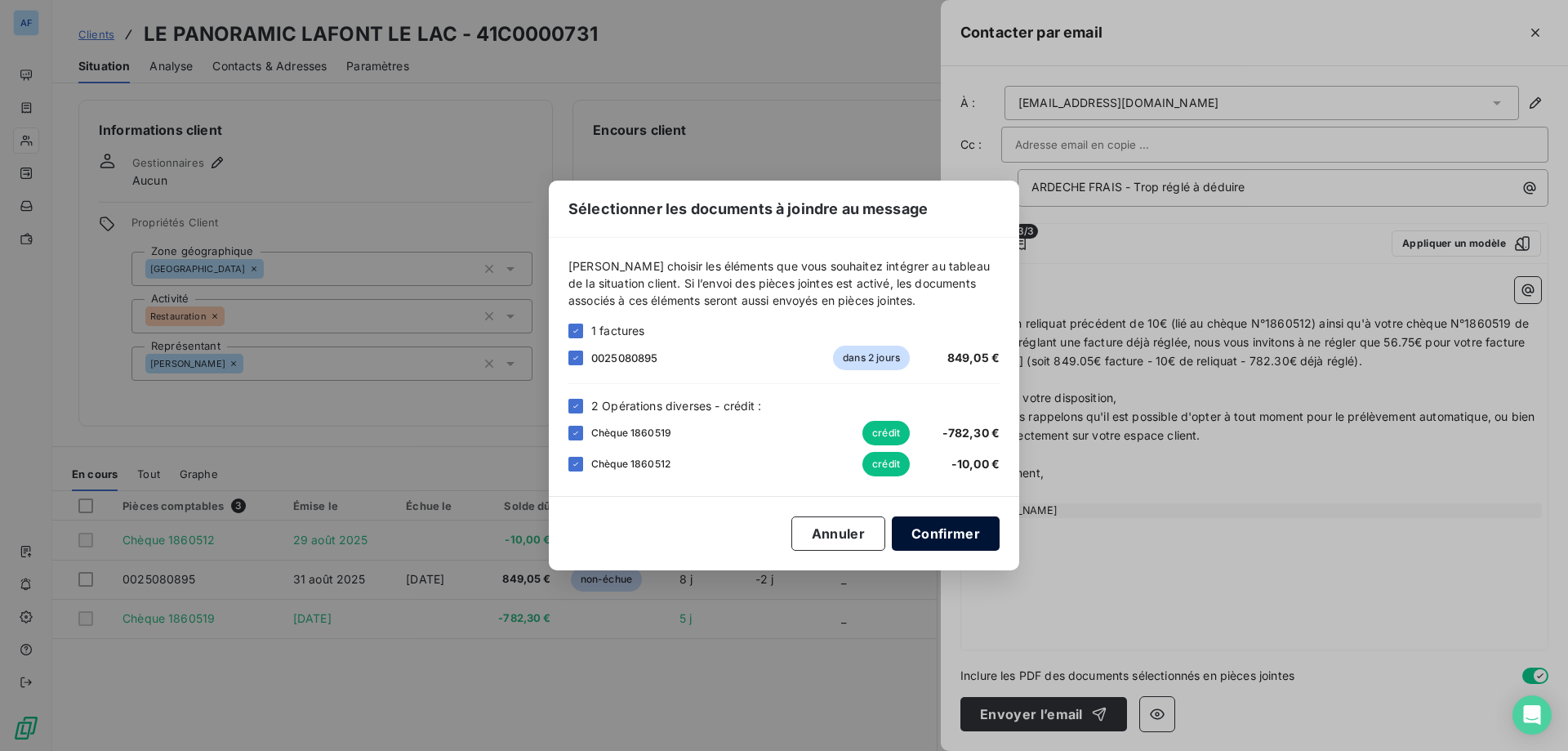
click at [932, 529] on button "Confirmer" at bounding box center [945, 533] width 108 height 34
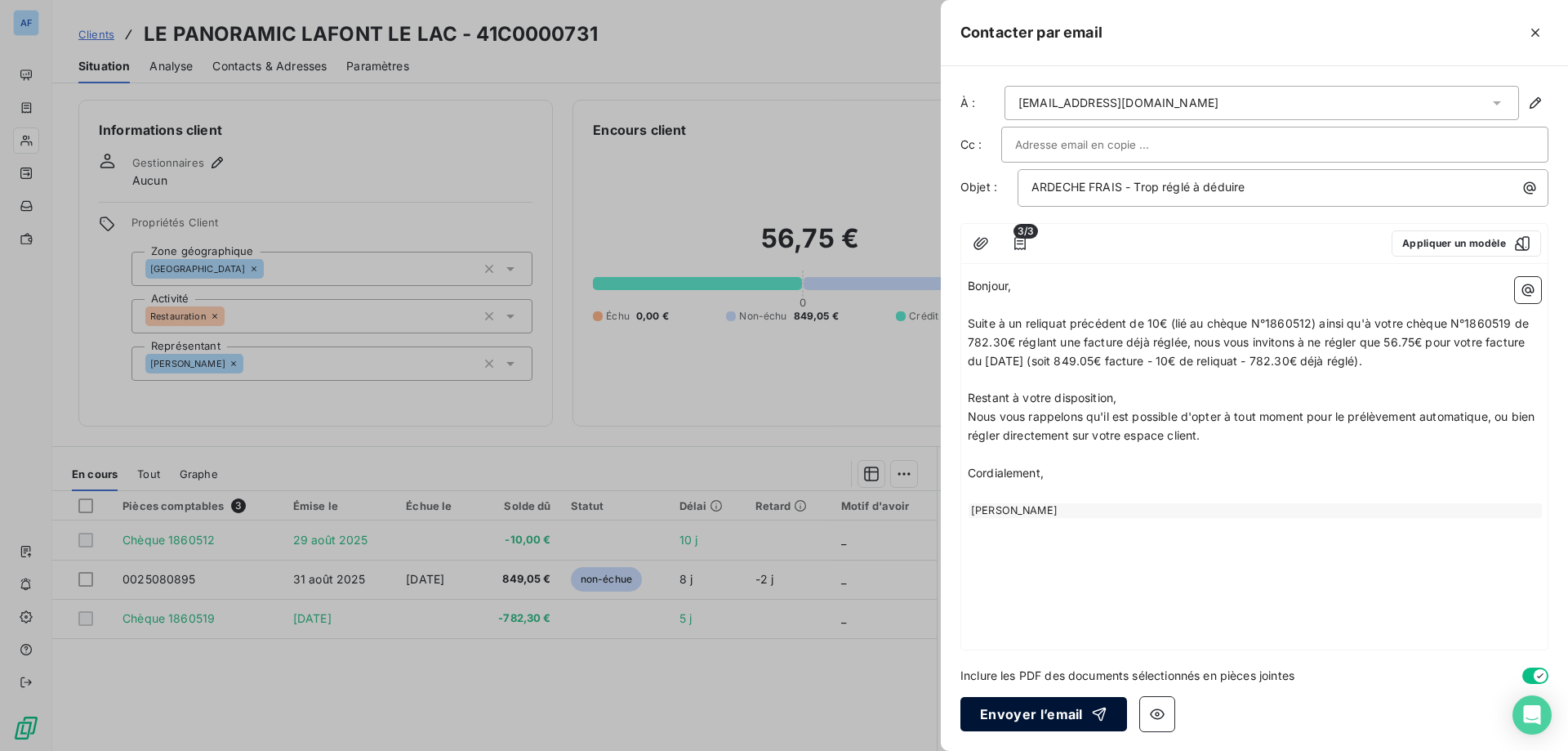
click at [1053, 719] on button "Envoyer l’email" at bounding box center [1044, 714] width 167 height 34
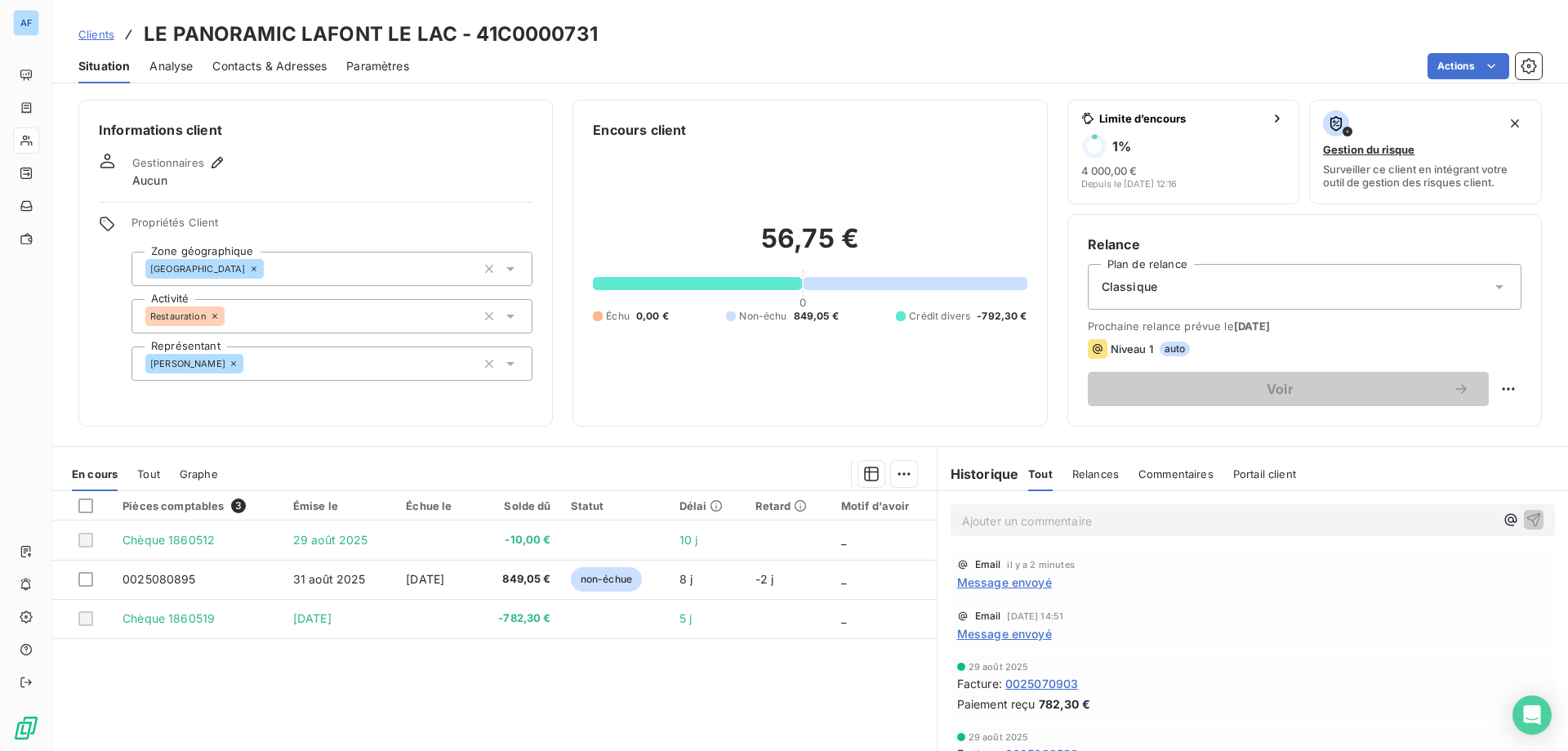
click at [1051, 514] on p "Ajouter un commentaire ﻿" at bounding box center [1228, 521] width 533 height 20
click at [1525, 522] on icon "button" at bounding box center [1534, 519] width 17 height 17
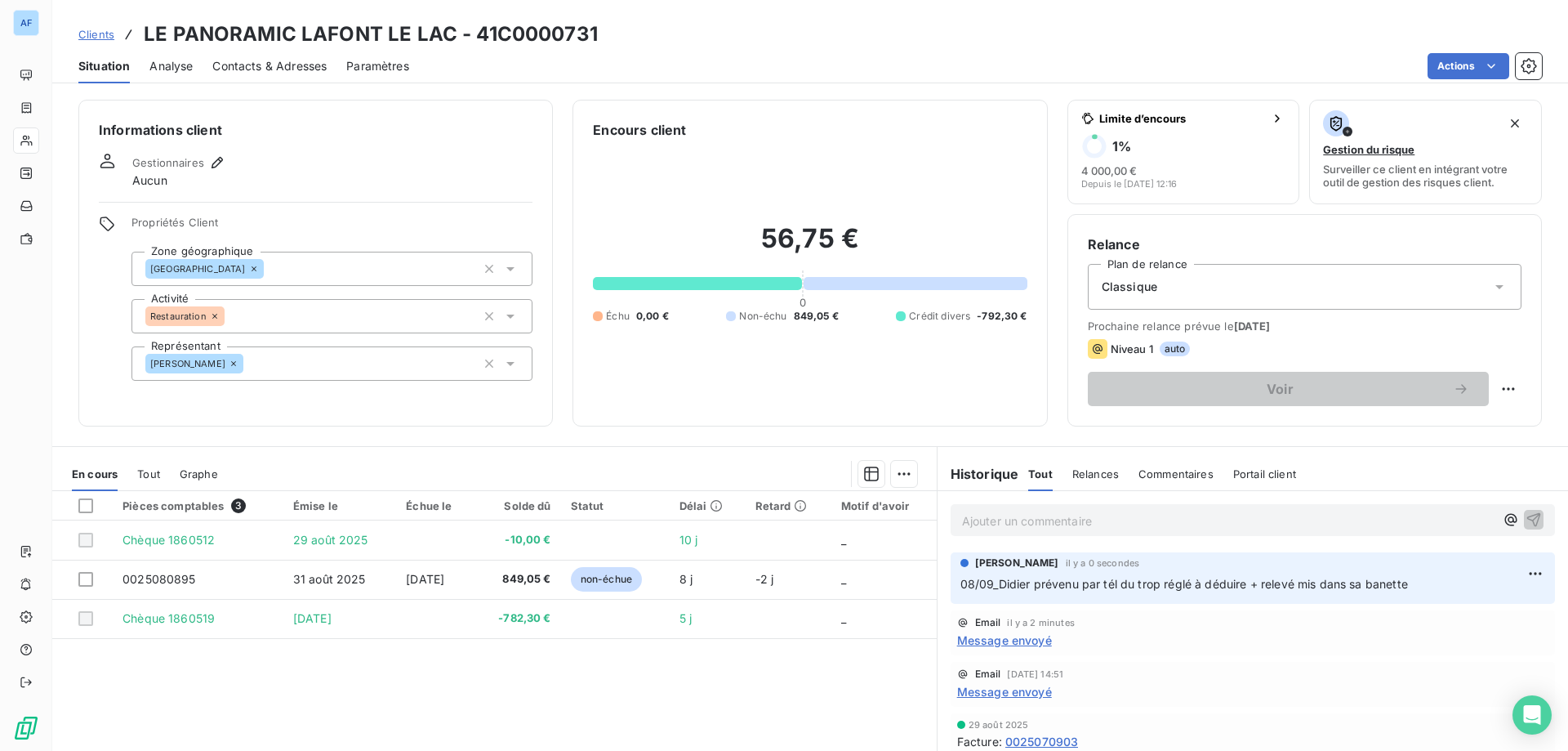
click at [89, 36] on span "Clients" at bounding box center [96, 34] width 36 height 13
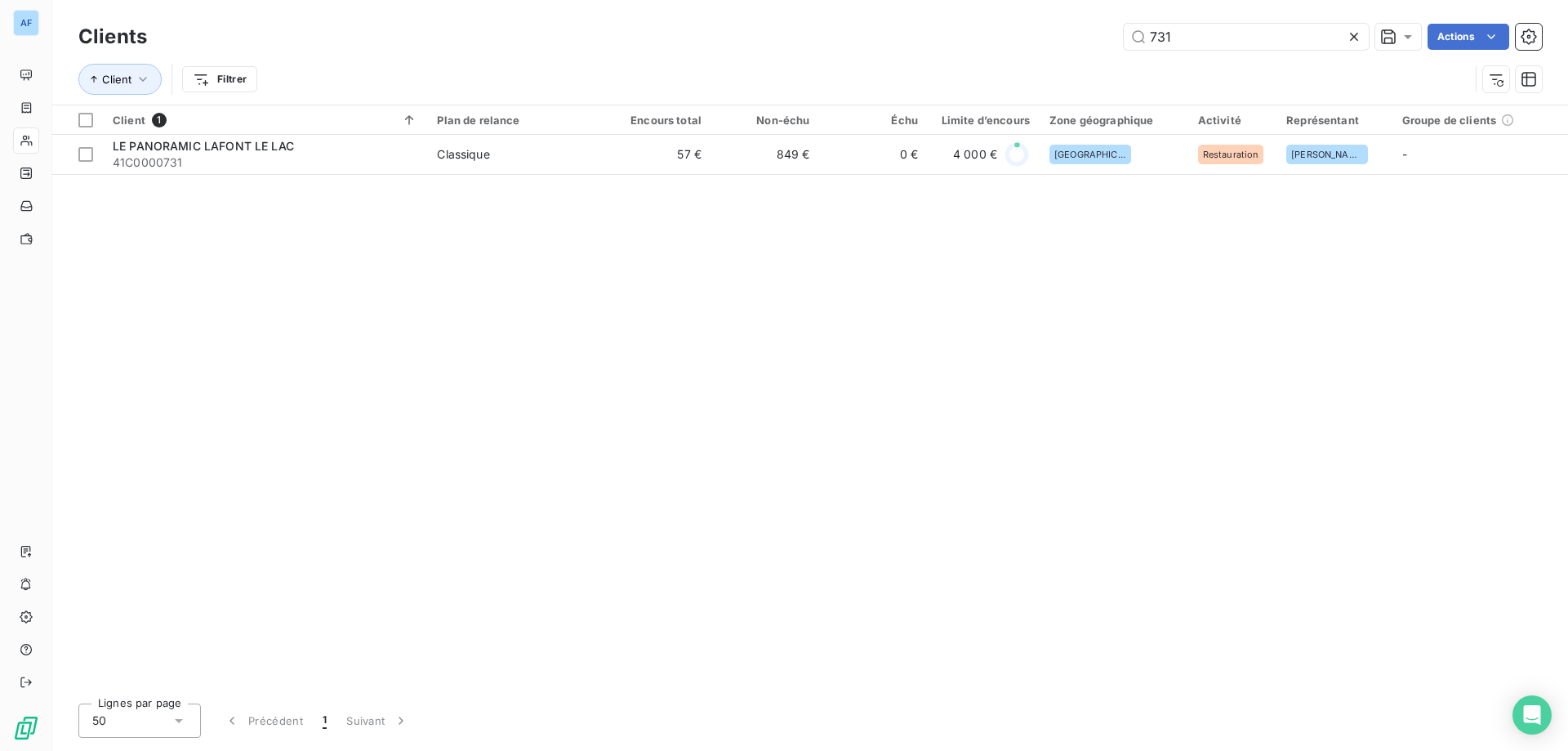
drag, startPoint x: 1249, startPoint y: 36, endPoint x: 264, endPoint y: 61, distance: 985.3
click at [264, 60] on div "Clients 731 Actions Client Filtrer" at bounding box center [809, 62] width 1463 height 85
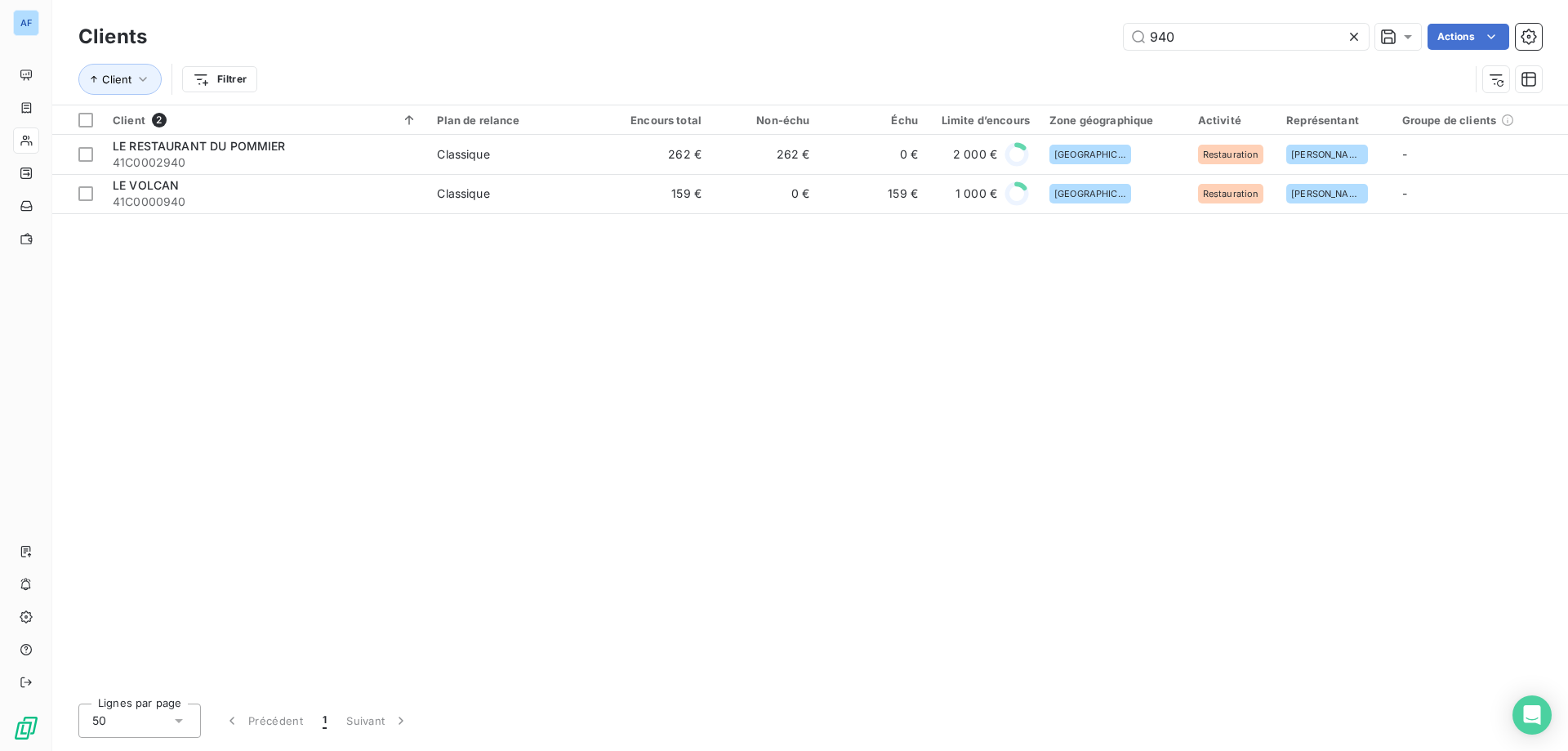
type input "940"
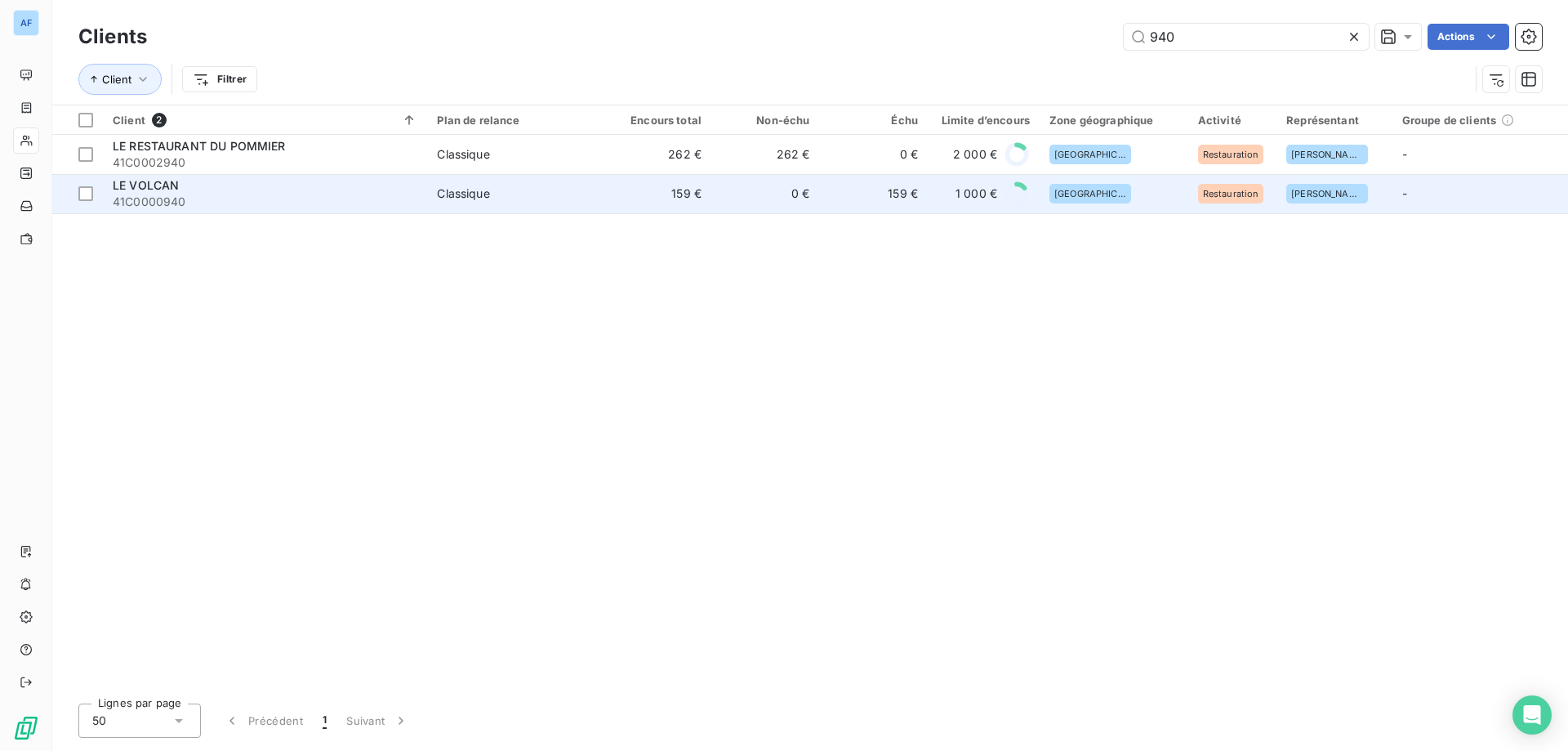
click at [432, 179] on td "Classique" at bounding box center [514, 193] width 175 height 39
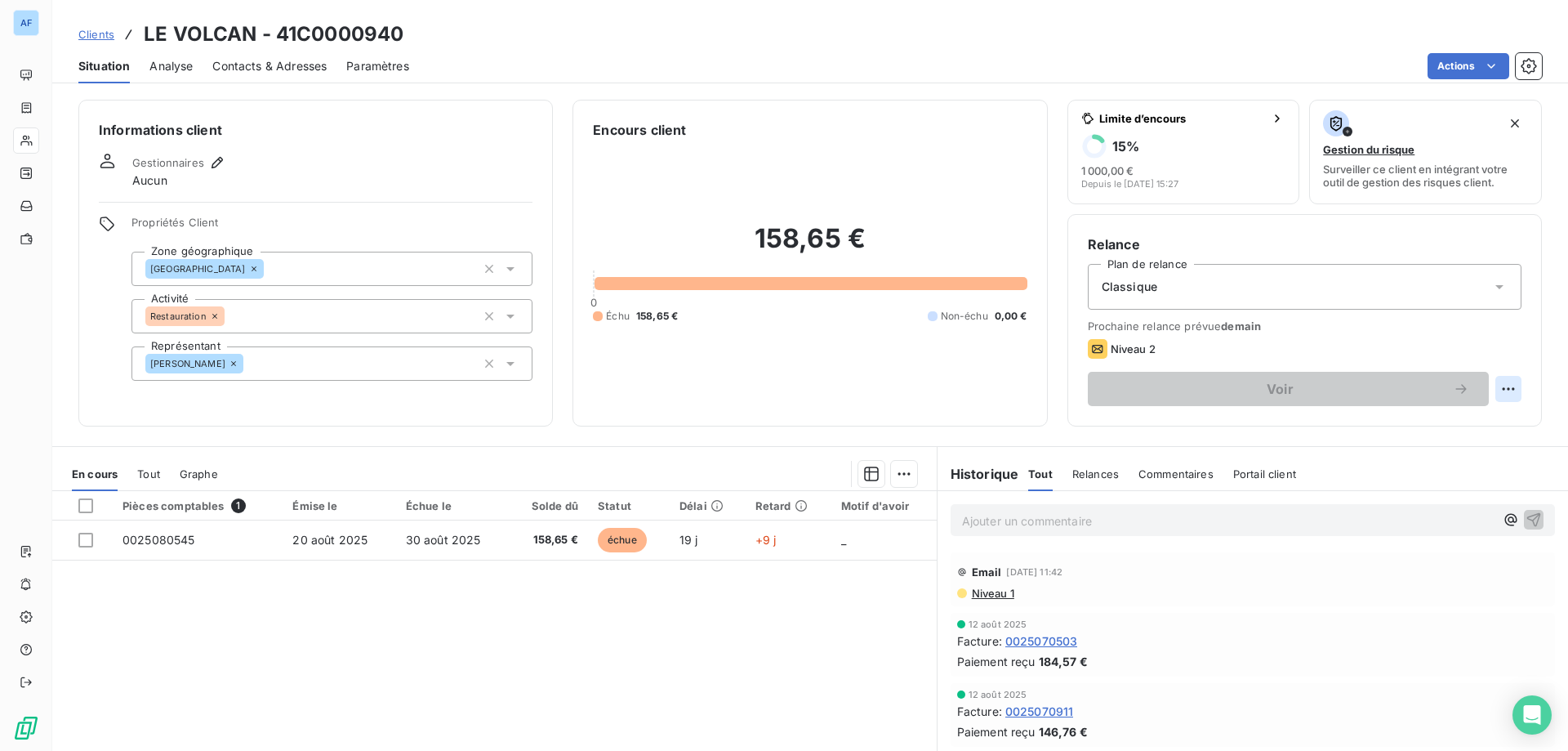
click at [1503, 388] on html "AF Clients LE VOLCAN - 41C0000940 Situation Analyse Contacts & Adresses Paramèt…" at bounding box center [784, 375] width 1568 height 751
click at [1422, 432] on div "Replanifier cette action" at bounding box center [1431, 425] width 147 height 26
select select "8"
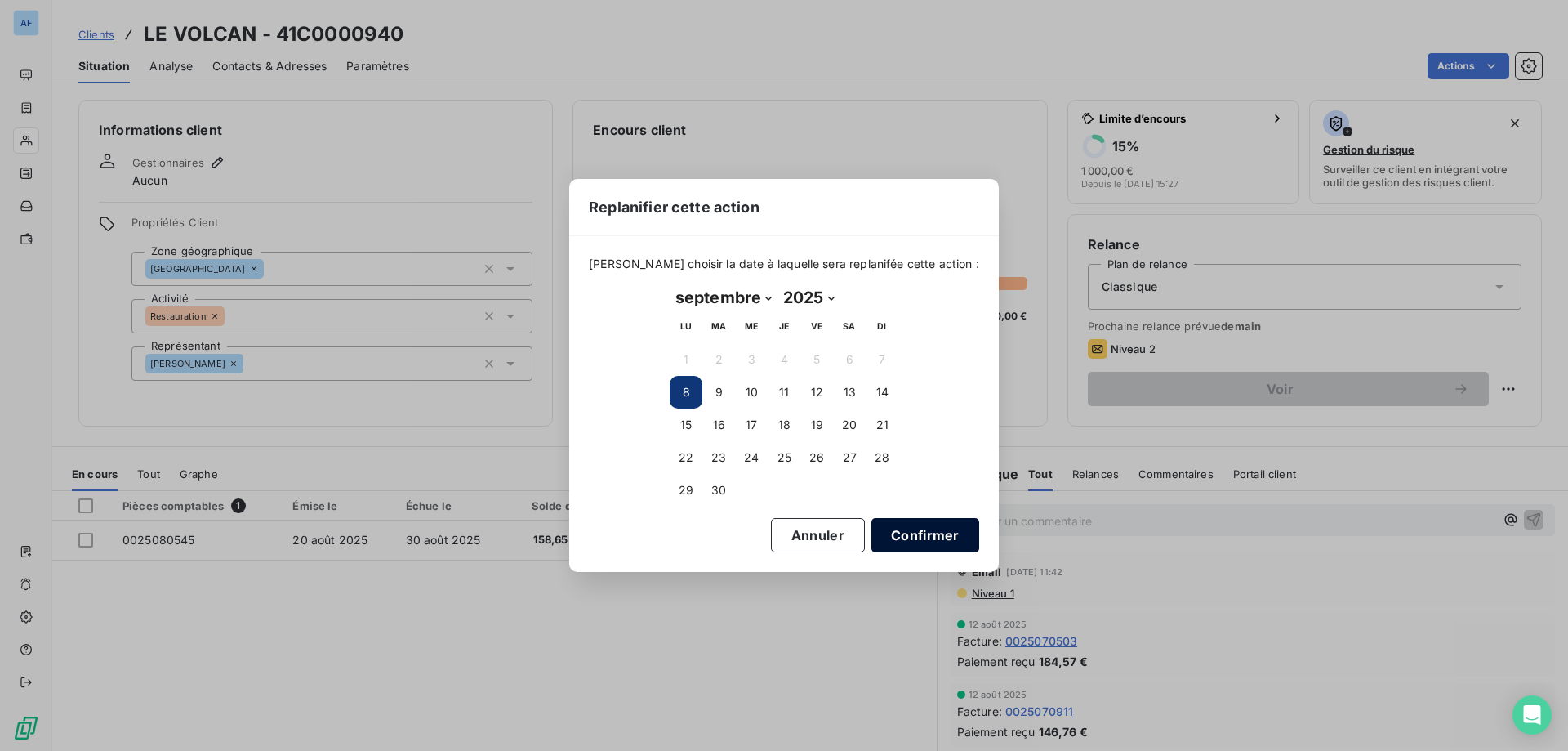
click at [930, 535] on button "Confirmer" at bounding box center [925, 535] width 108 height 34
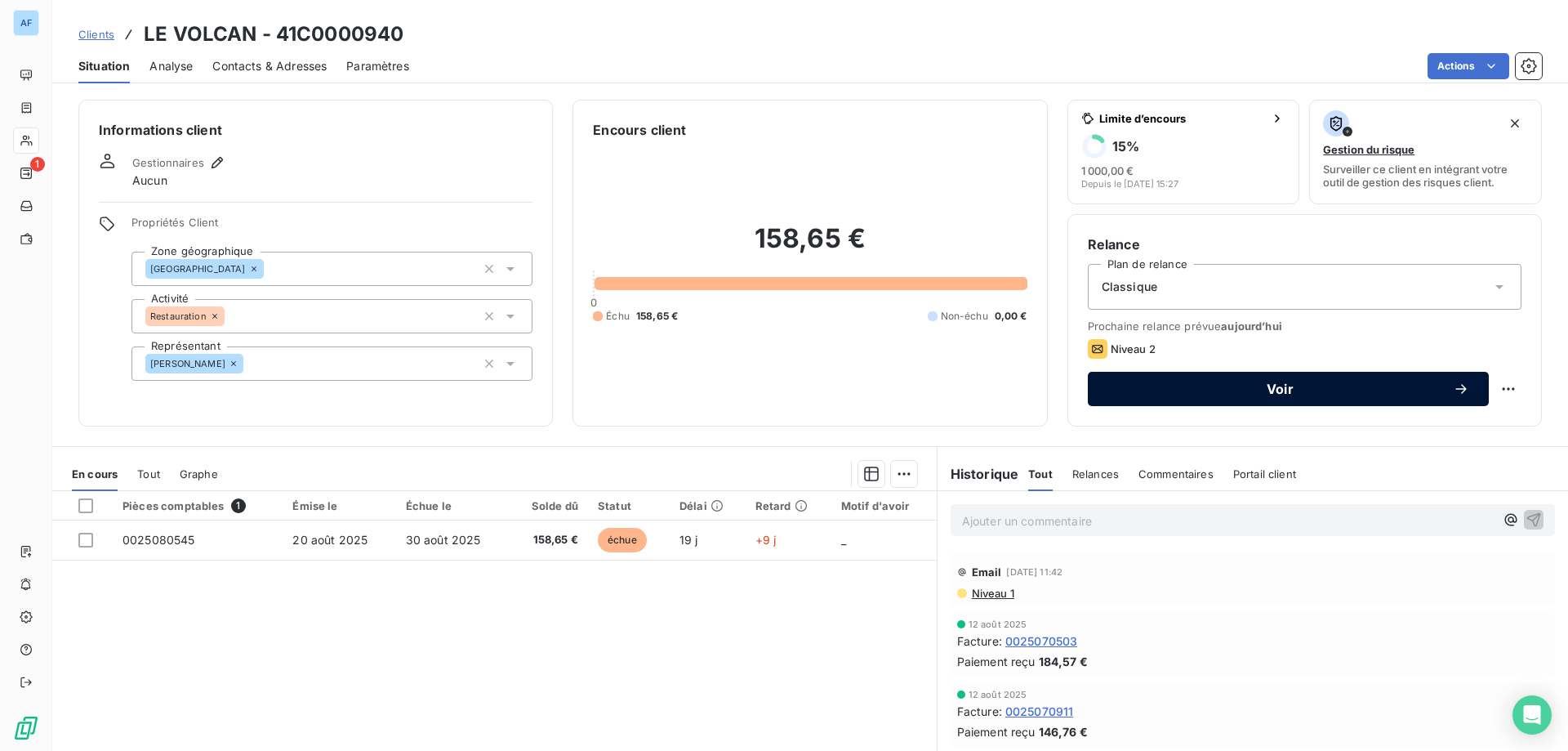
click at [1239, 404] on button "Voir" at bounding box center [1288, 388] width 401 height 34
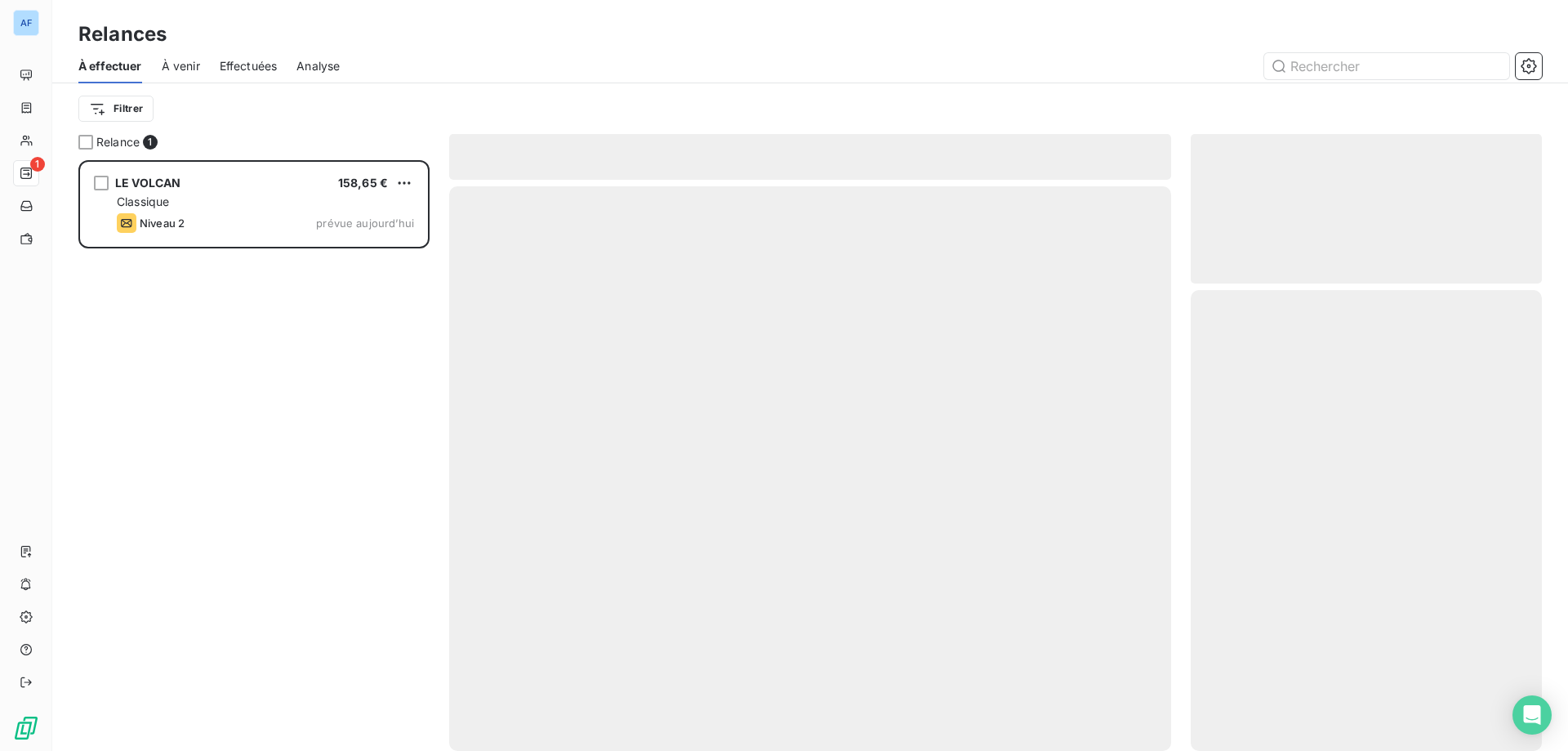
scroll to position [578, 339]
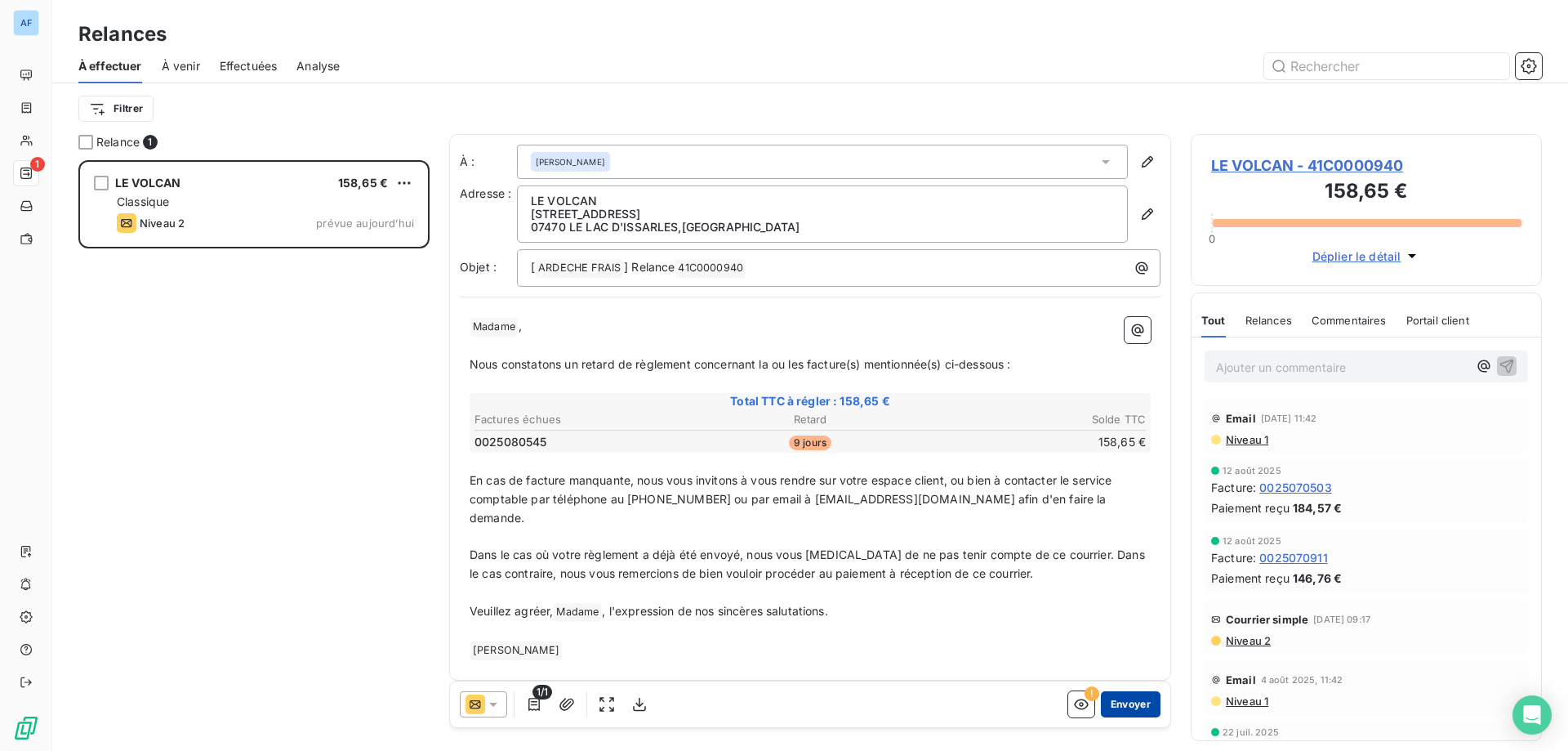
click at [1125, 703] on button "Envoyer" at bounding box center [1130, 704] width 59 height 26
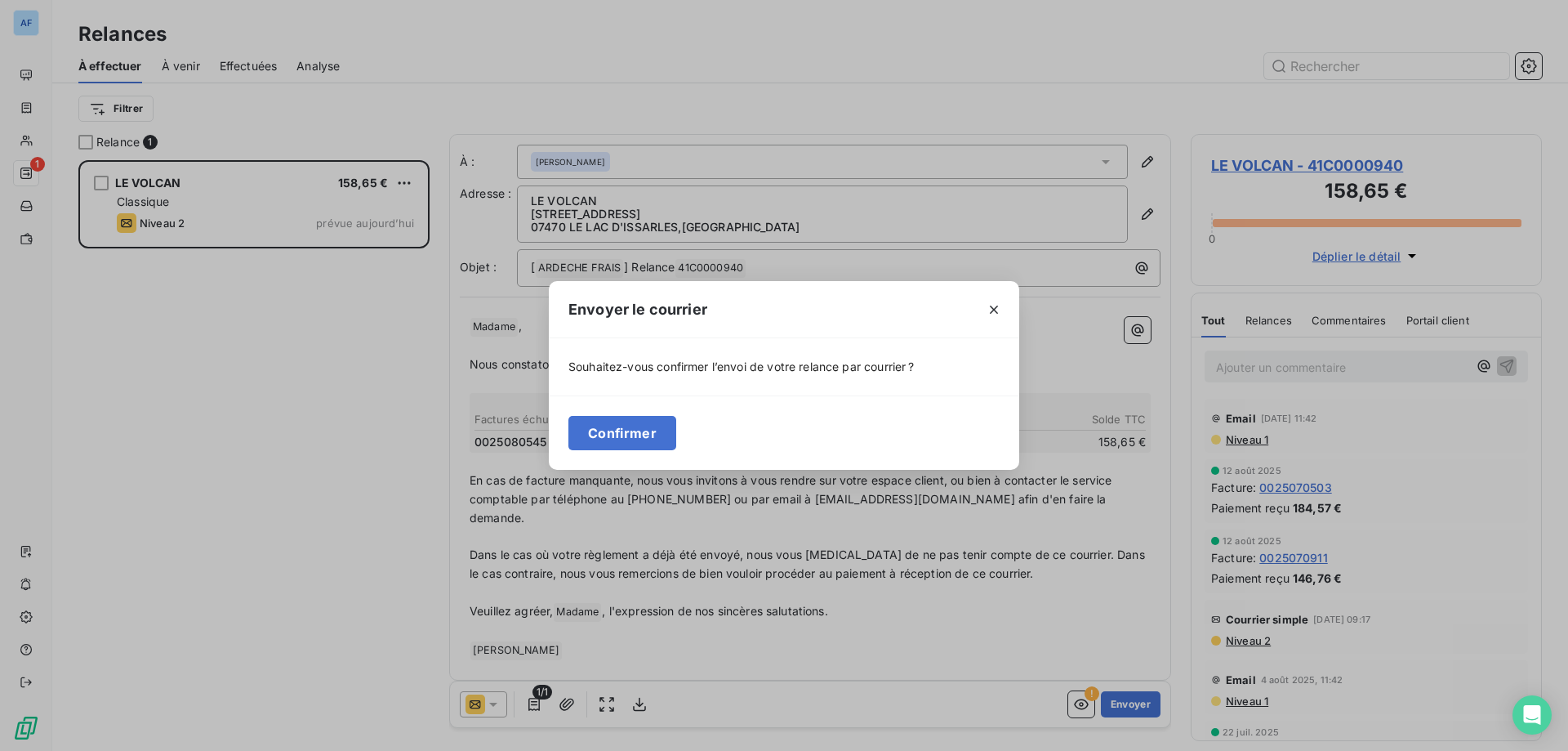
click at [636, 453] on div "Confirmer" at bounding box center [783, 433] width 470 height 74
click at [636, 442] on button "Confirmer" at bounding box center [622, 433] width 108 height 34
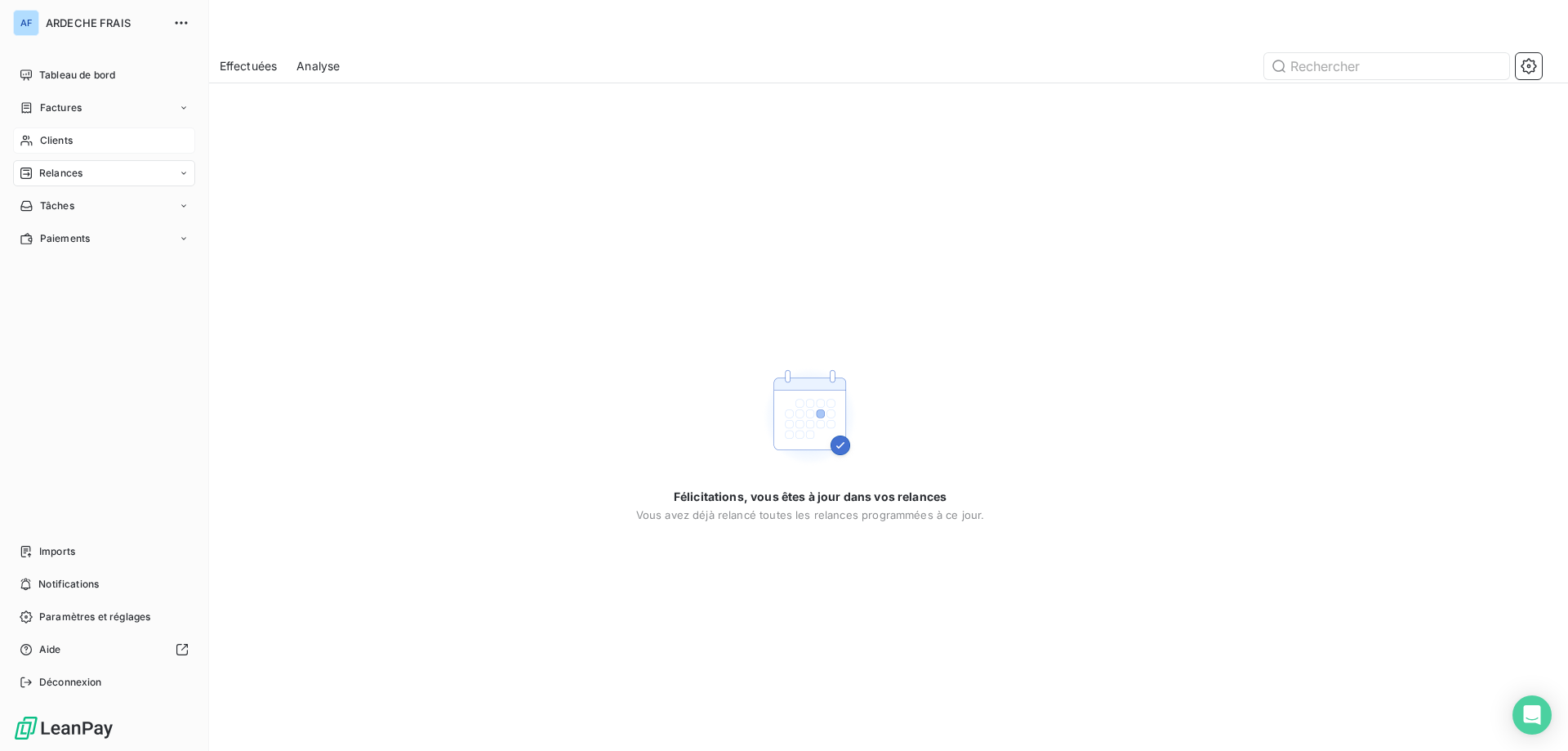
click at [46, 139] on span "Clients" at bounding box center [56, 140] width 32 height 15
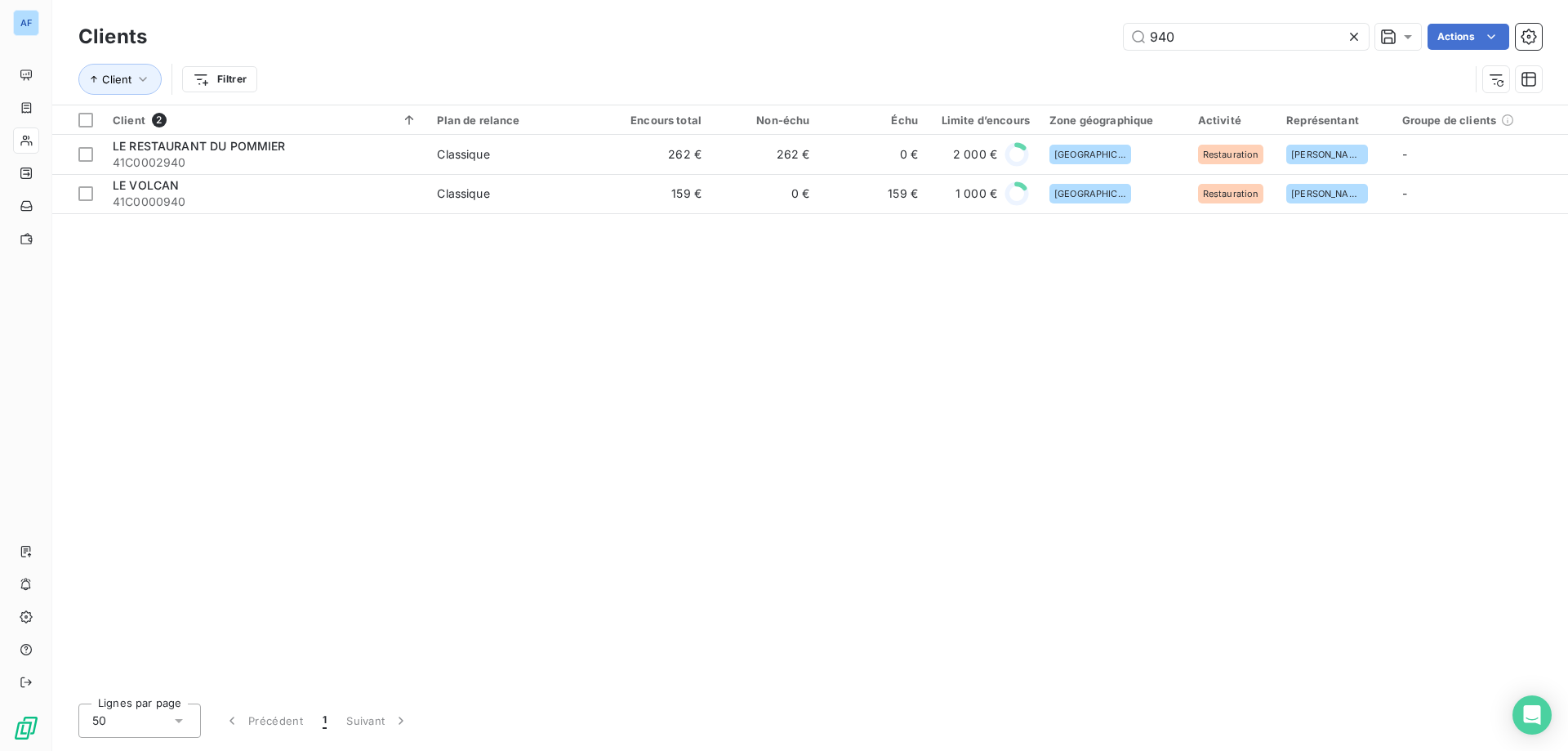
drag, startPoint x: 1216, startPoint y: 40, endPoint x: 474, endPoint y: 68, distance: 742.5
click at [501, 65] on div "Clients 940 Actions Client Filtrer" at bounding box center [809, 62] width 1463 height 85
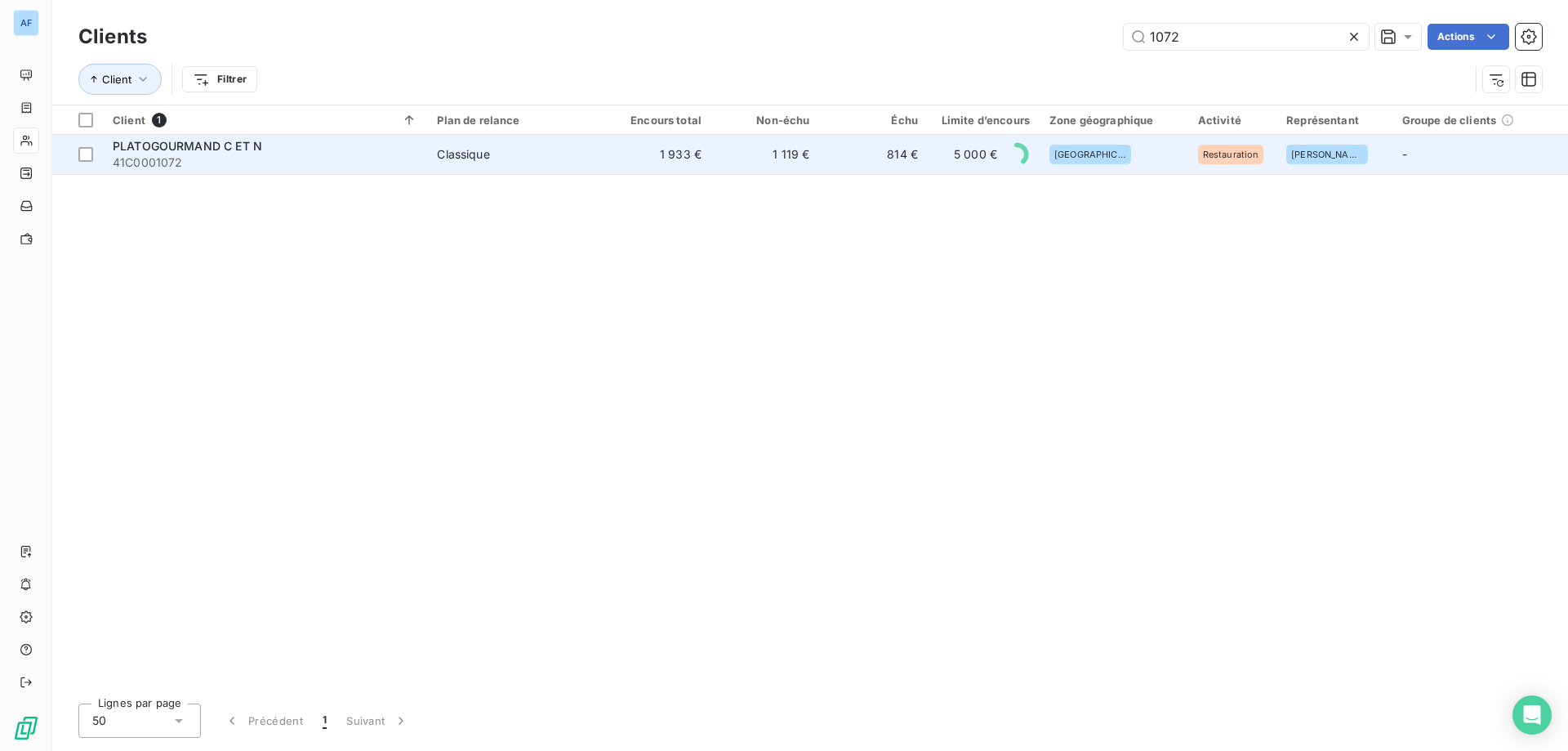
type input "1072"
click at [495, 156] on span "Classique" at bounding box center [515, 155] width 156 height 17
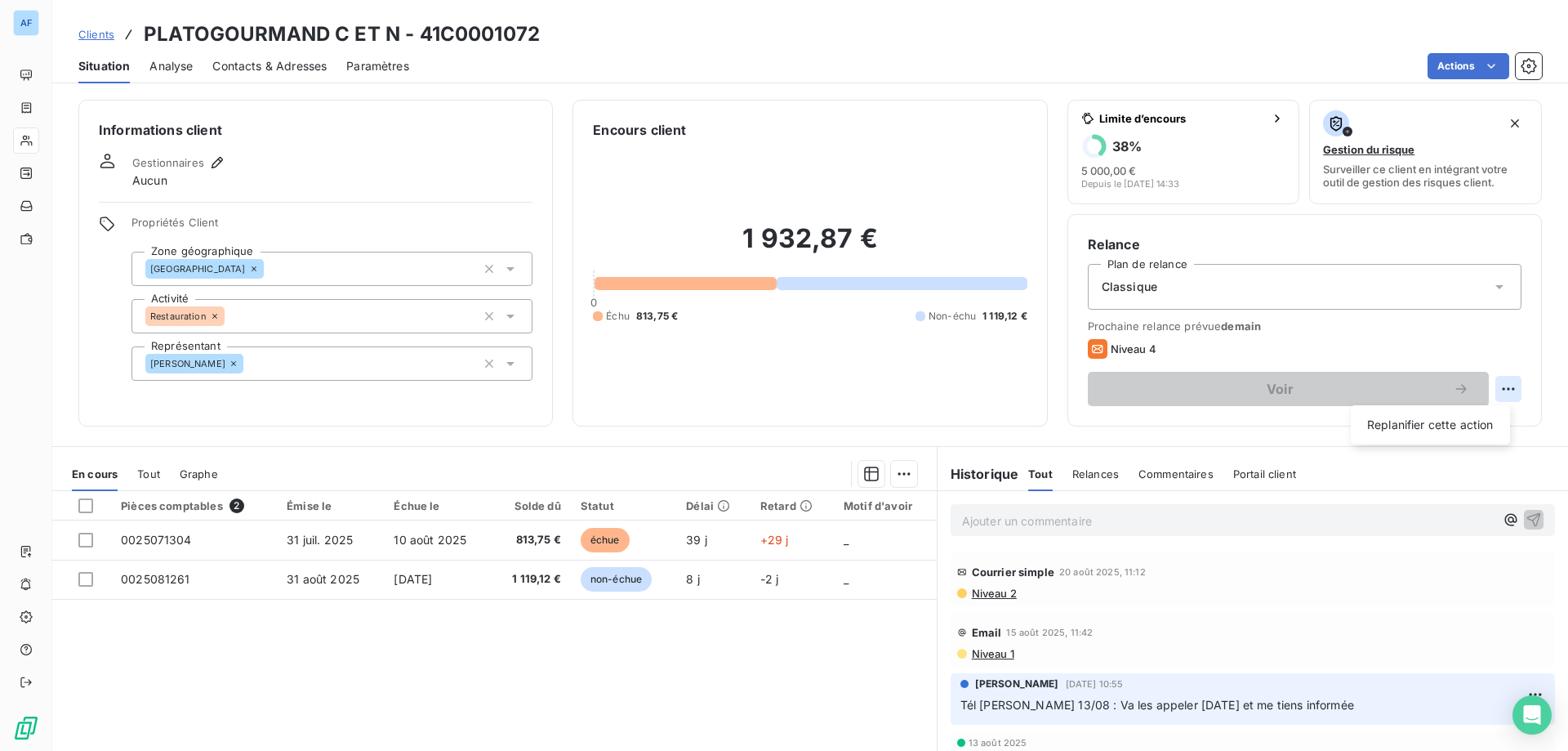
click at [1493, 384] on html "AF Clients PLATOGOURMAND C ET N - 41C0001072 Situation Analyse Contacts & Adres…" at bounding box center [784, 375] width 1568 height 751
click at [1425, 434] on div "Replanifier cette action" at bounding box center [1431, 425] width 147 height 26
select select "8"
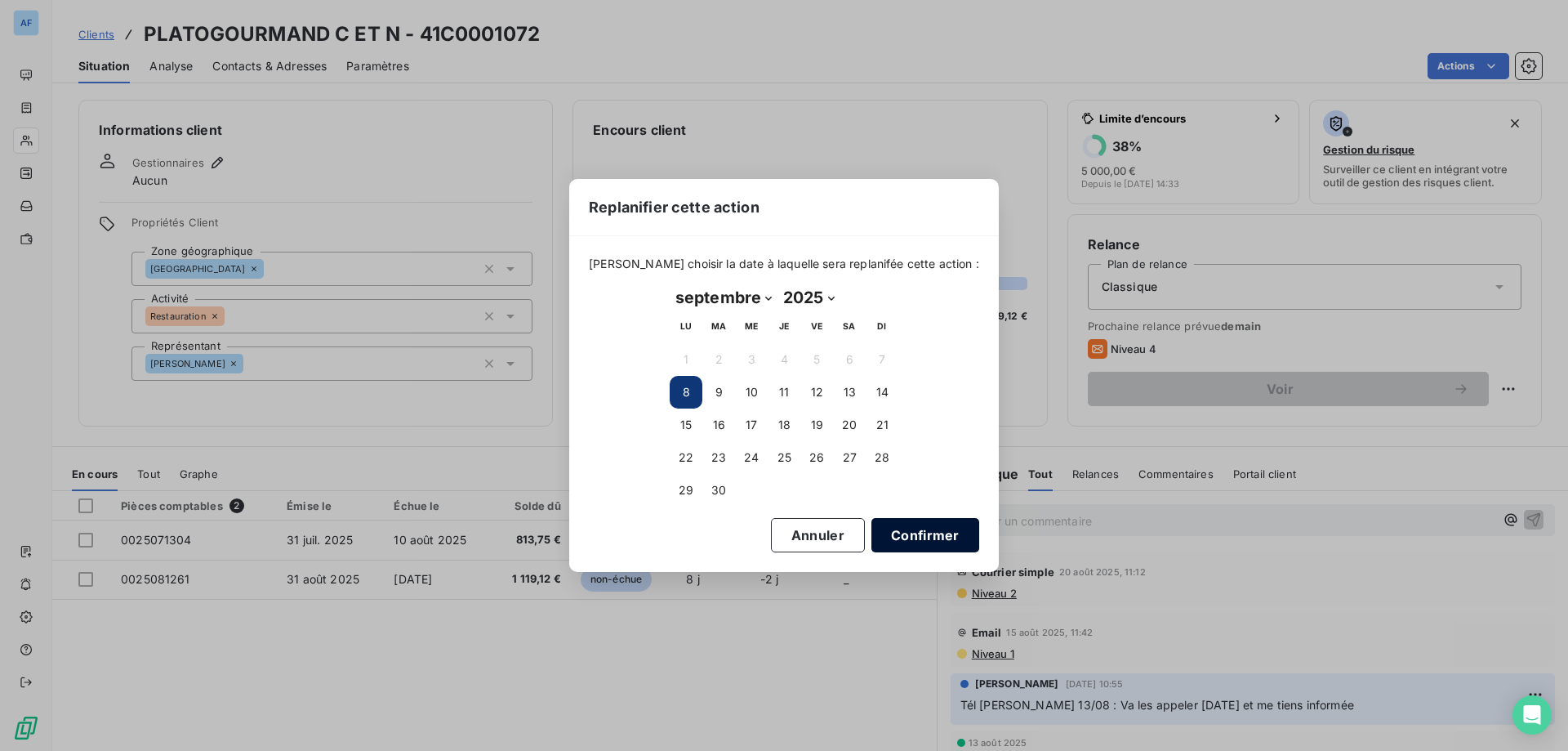
click at [913, 543] on button "Confirmer" at bounding box center [925, 535] width 108 height 34
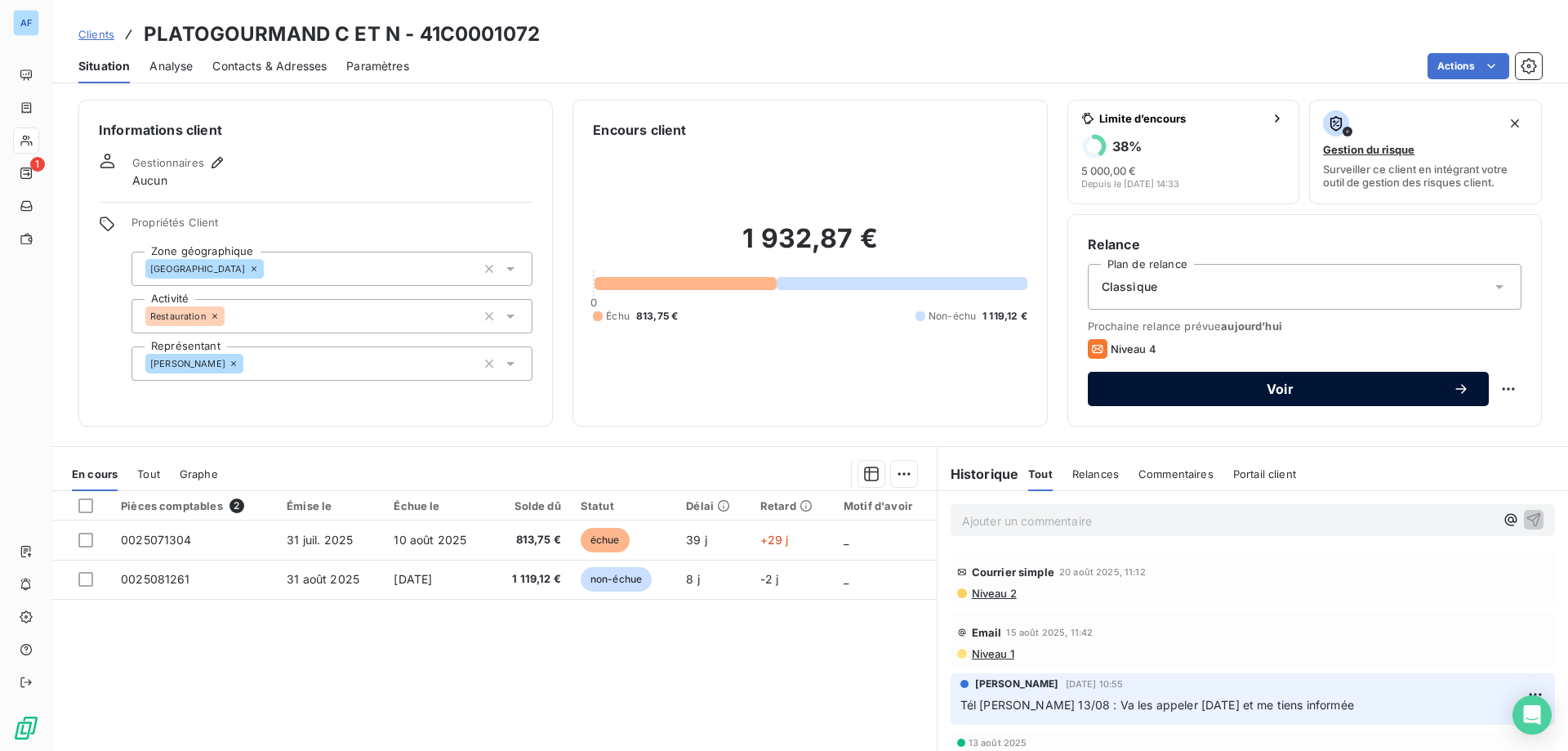
click at [1276, 401] on button "Voir" at bounding box center [1288, 388] width 401 height 34
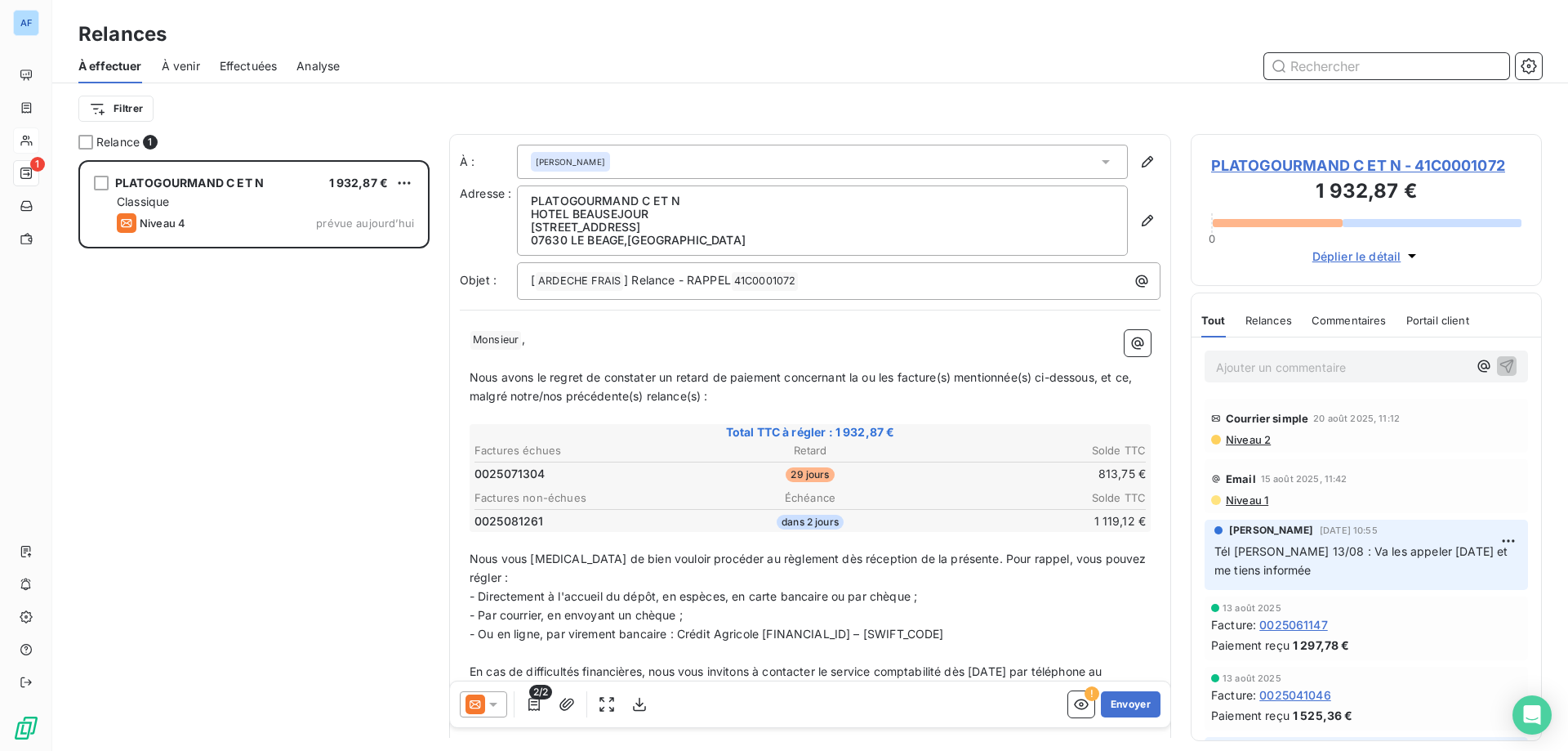
scroll to position [180, 0]
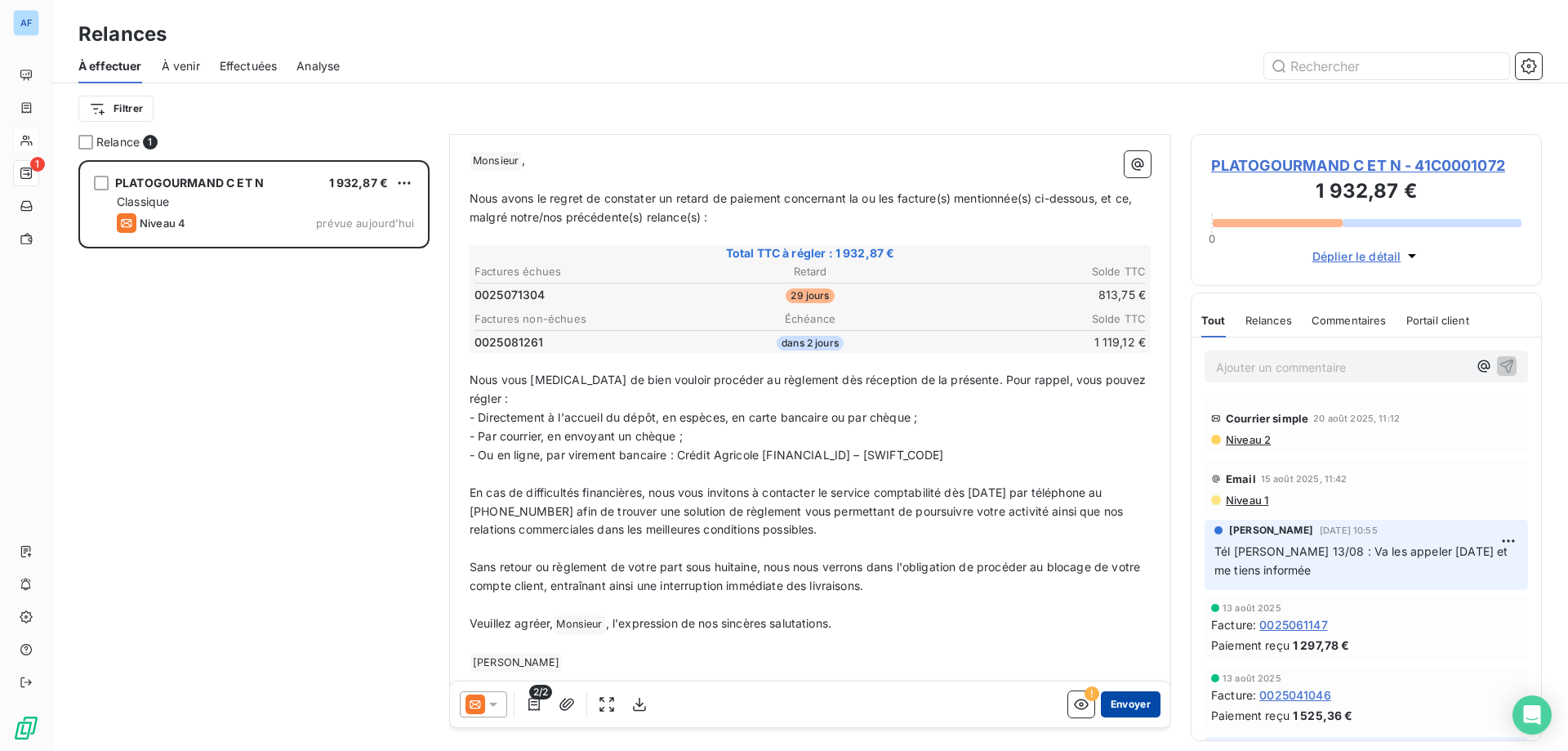
click at [1104, 698] on button "Envoyer" at bounding box center [1130, 704] width 59 height 26
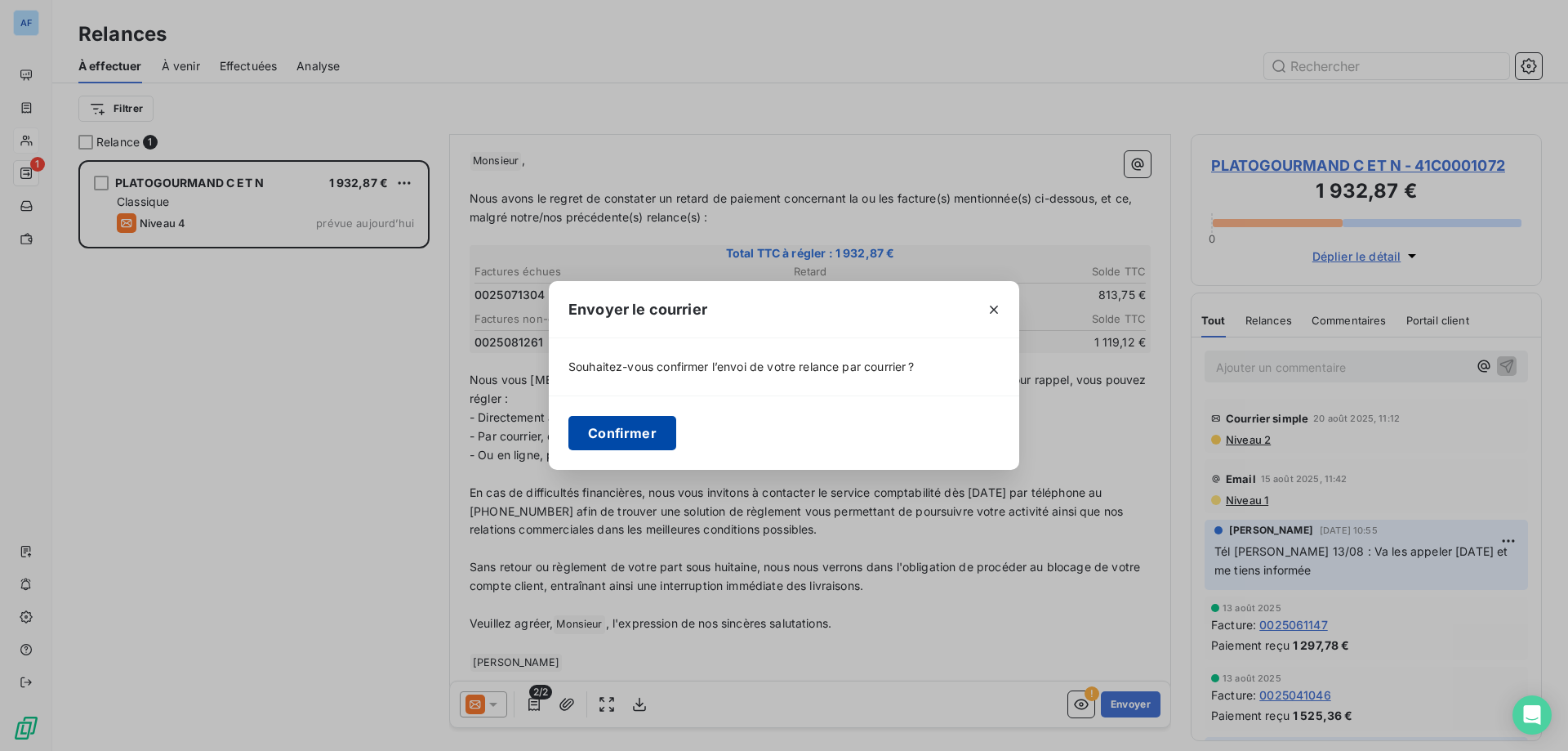
click at [616, 434] on button "Confirmer" at bounding box center [622, 433] width 108 height 34
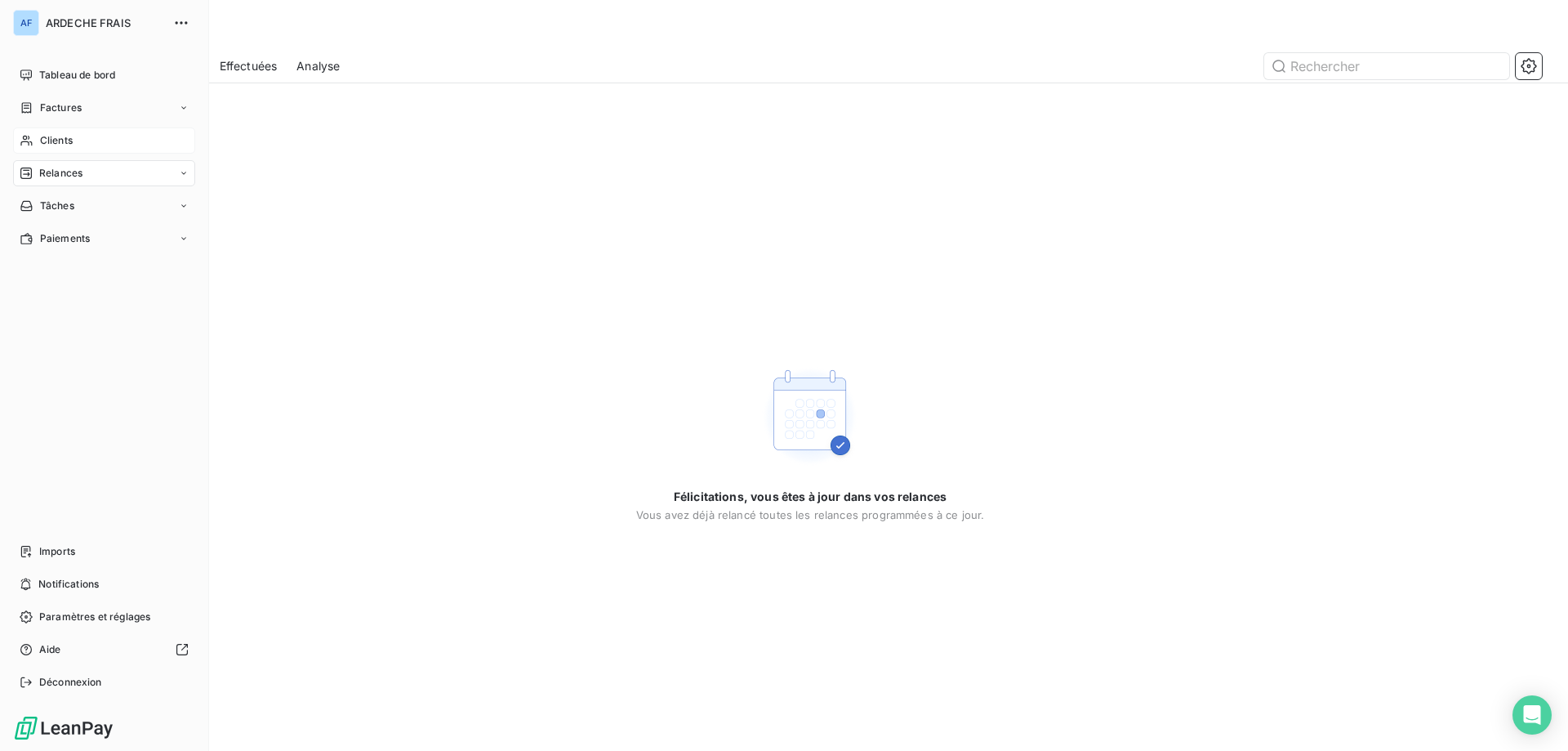
click at [46, 140] on span "Clients" at bounding box center [56, 140] width 32 height 15
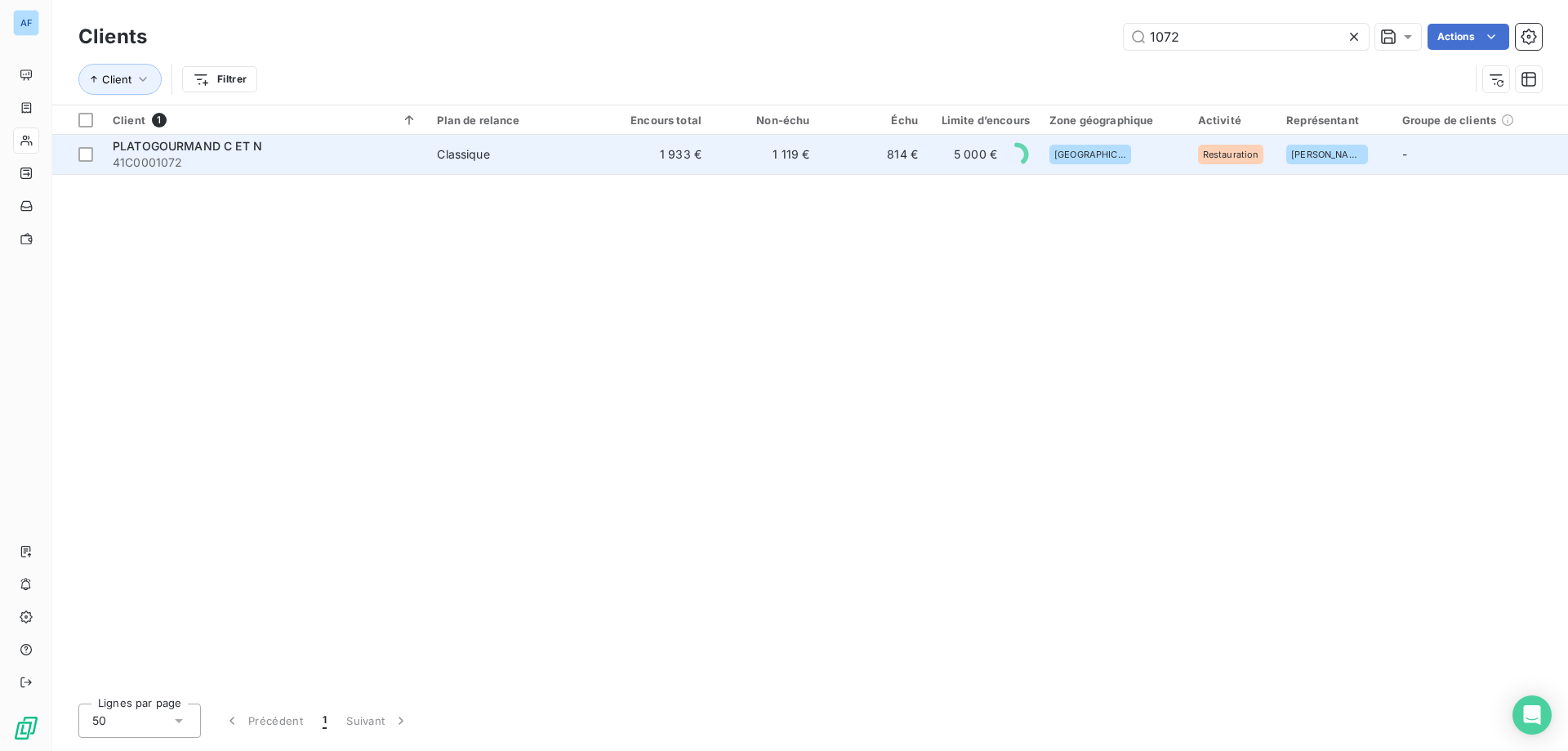
click at [1020, 159] on foreignobject at bounding box center [1017, 154] width 26 height 27
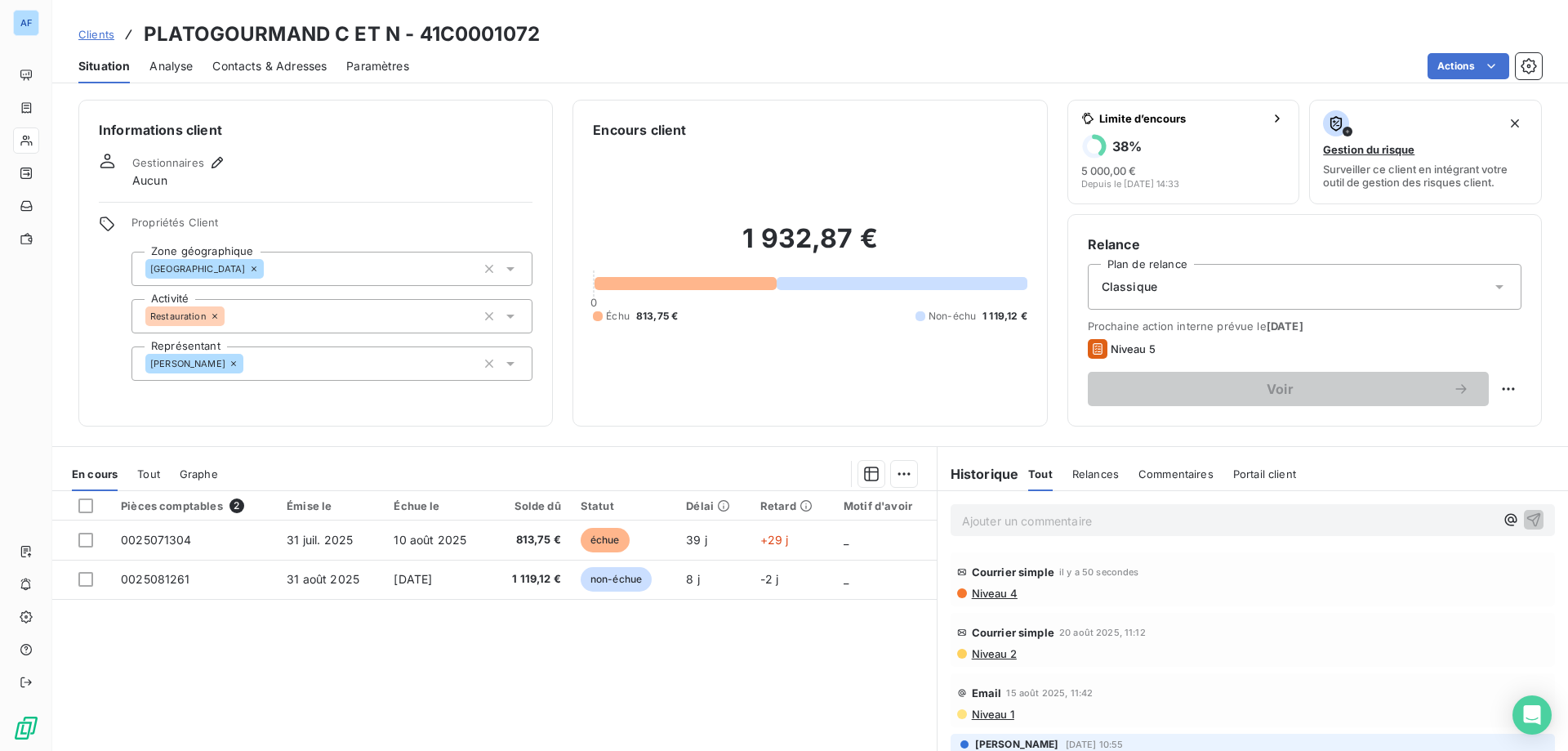
click at [1059, 521] on p "Ajouter un commentaire ﻿" at bounding box center [1228, 521] width 533 height 20
click at [1525, 527] on icon "button" at bounding box center [1534, 519] width 17 height 17
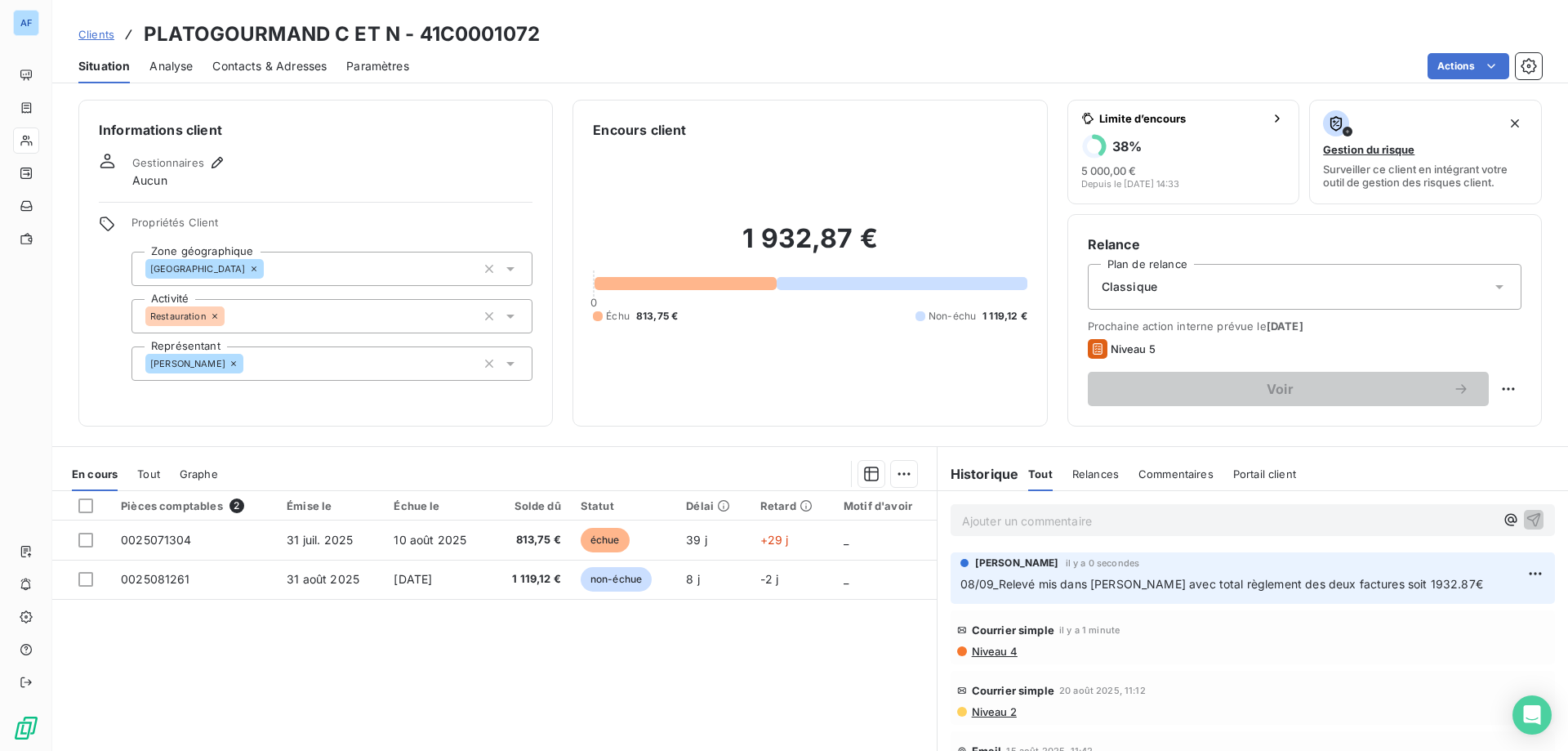
click at [102, 34] on span "Clients" at bounding box center [96, 34] width 36 height 13
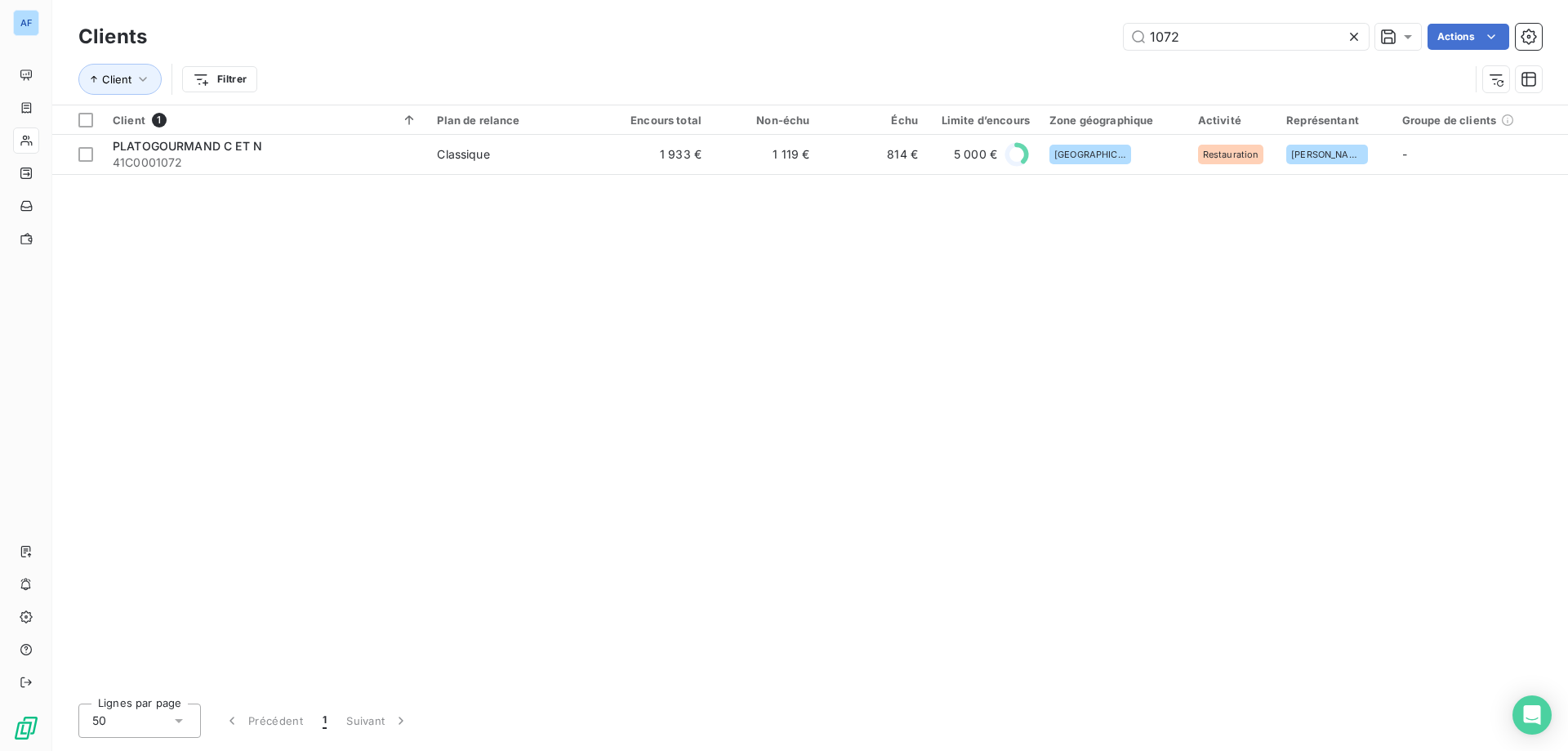
drag, startPoint x: 1185, startPoint y: 37, endPoint x: 636, endPoint y: 37, distance: 549.0
click at [641, 37] on div "1072 Actions" at bounding box center [855, 37] width 1375 height 26
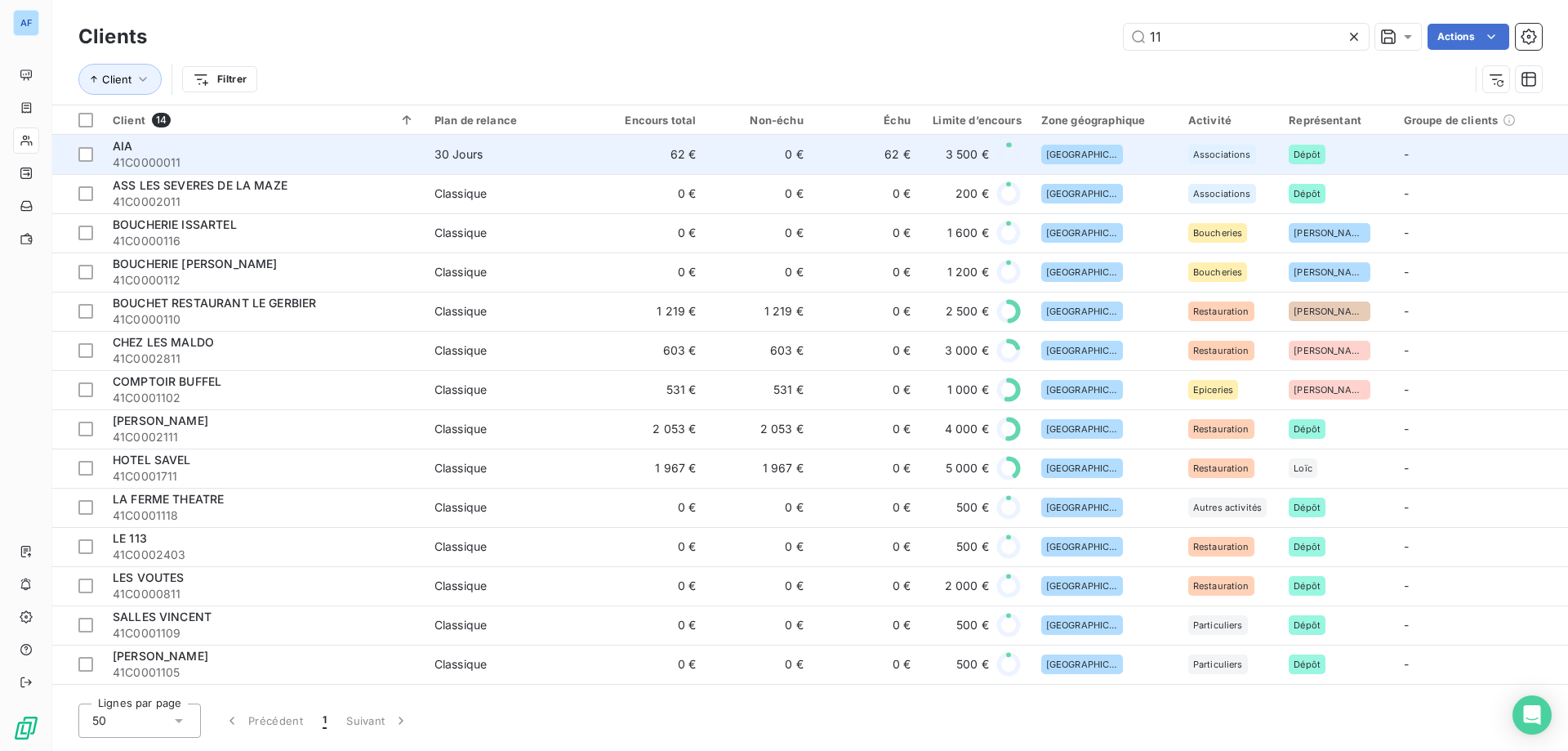
type input "11"
click at [336, 167] on span "41C0000011" at bounding box center [263, 162] width 302 height 17
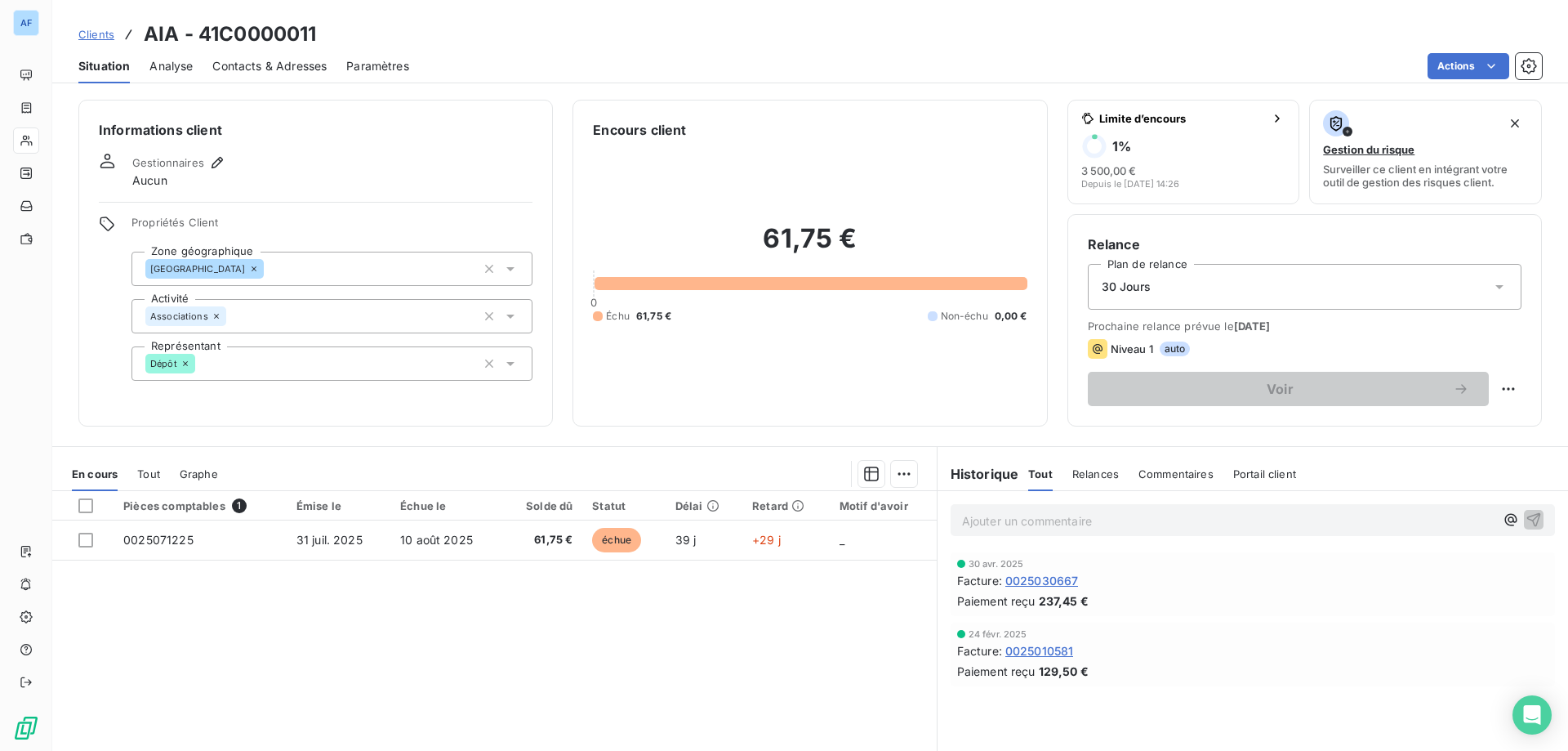
drag, startPoint x: 1520, startPoint y: 371, endPoint x: 1473, endPoint y: 394, distance: 52.3
click at [1517, 373] on div "Relance Plan de relance 30 Jours Prochaine relance prévue le [DATE] Niveau 1 au…" at bounding box center [1304, 320] width 474 height 213
click at [1491, 391] on html "AF Clients AIA - 41C0000011 Situation Analyse Contacts & Adresses Paramètres Ac…" at bounding box center [784, 375] width 1568 height 751
click at [1393, 426] on div "Replanifier cette action" at bounding box center [1431, 425] width 147 height 26
select select "8"
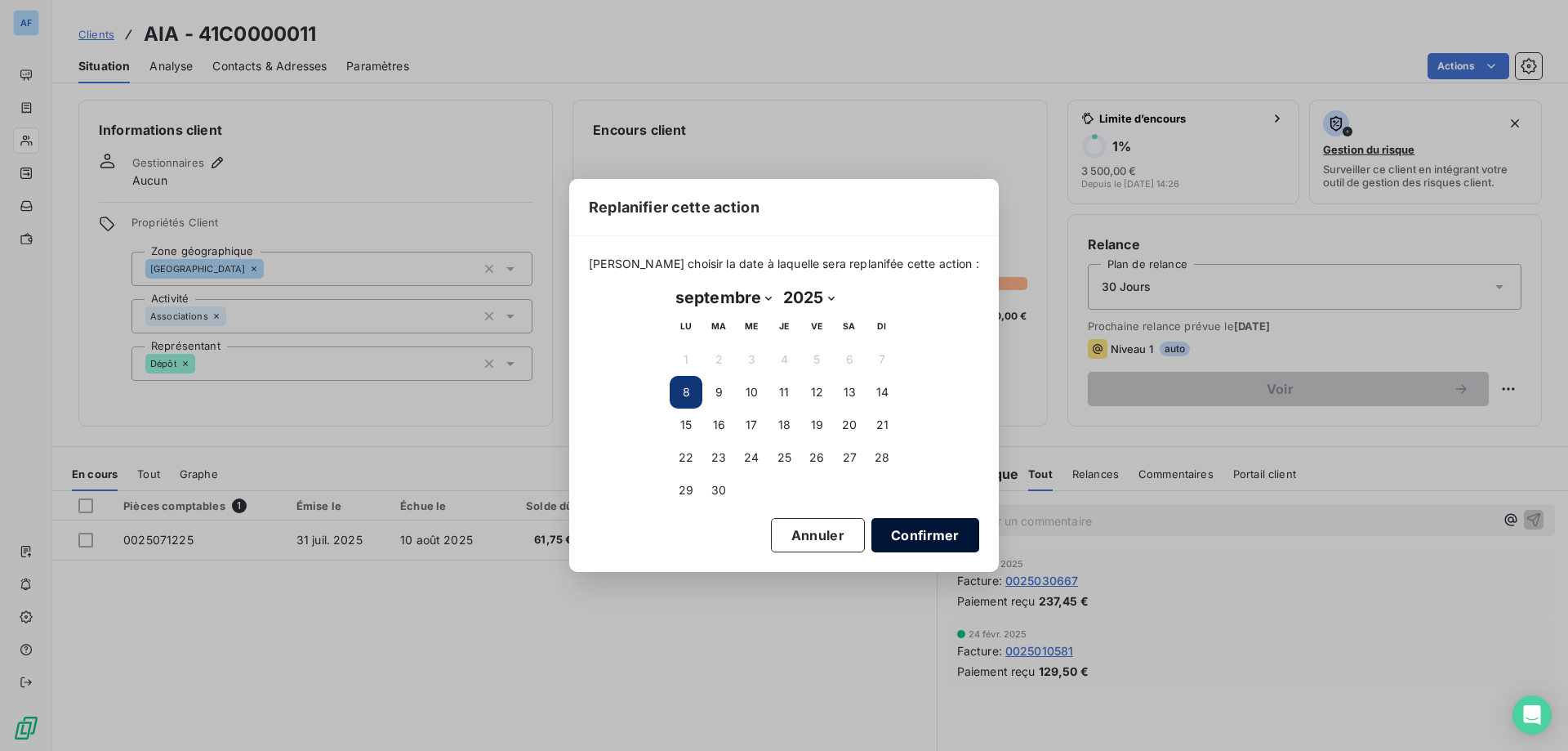
click at [897, 529] on button "Confirmer" at bounding box center [925, 535] width 108 height 34
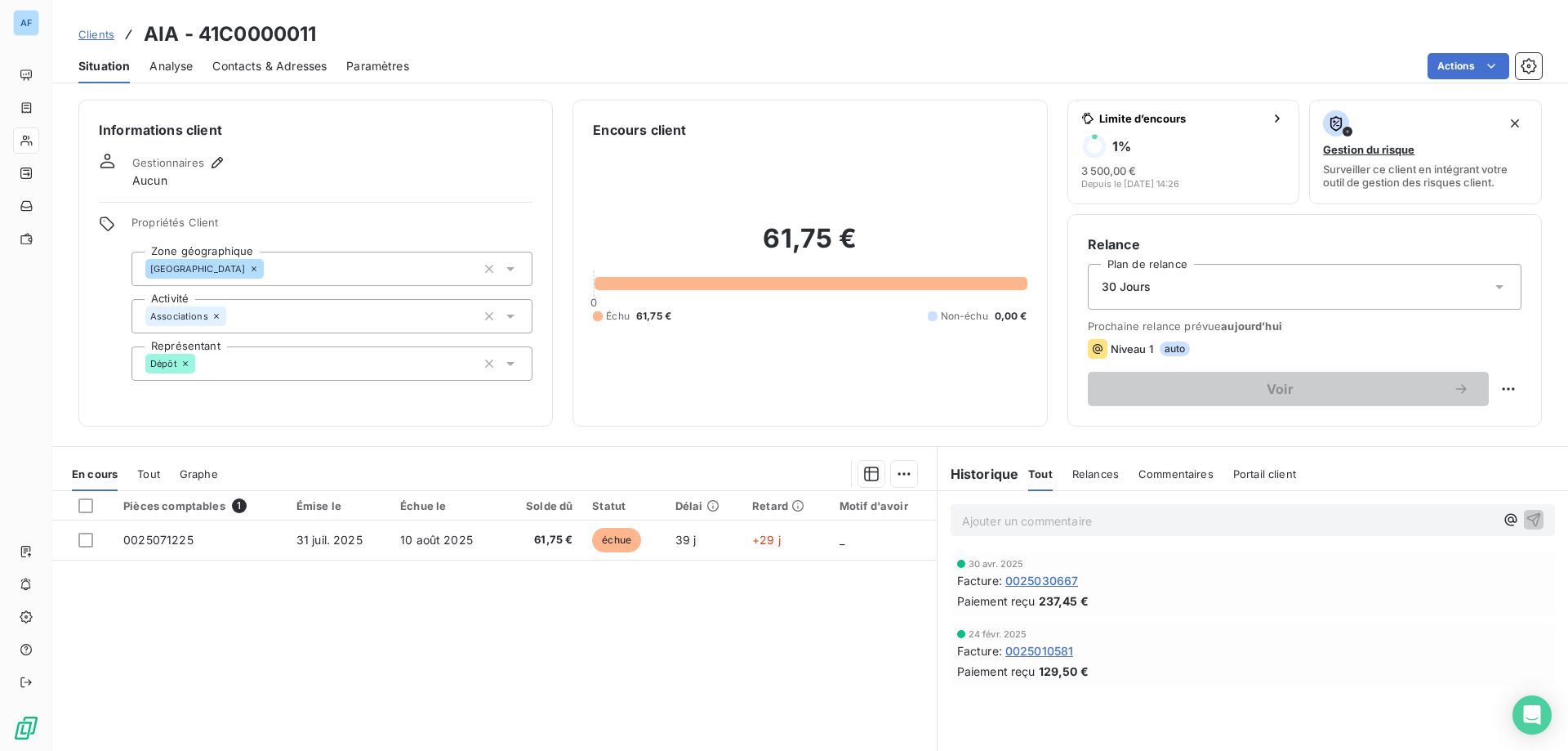
click at [100, 31] on span "Clients" at bounding box center [96, 34] width 36 height 13
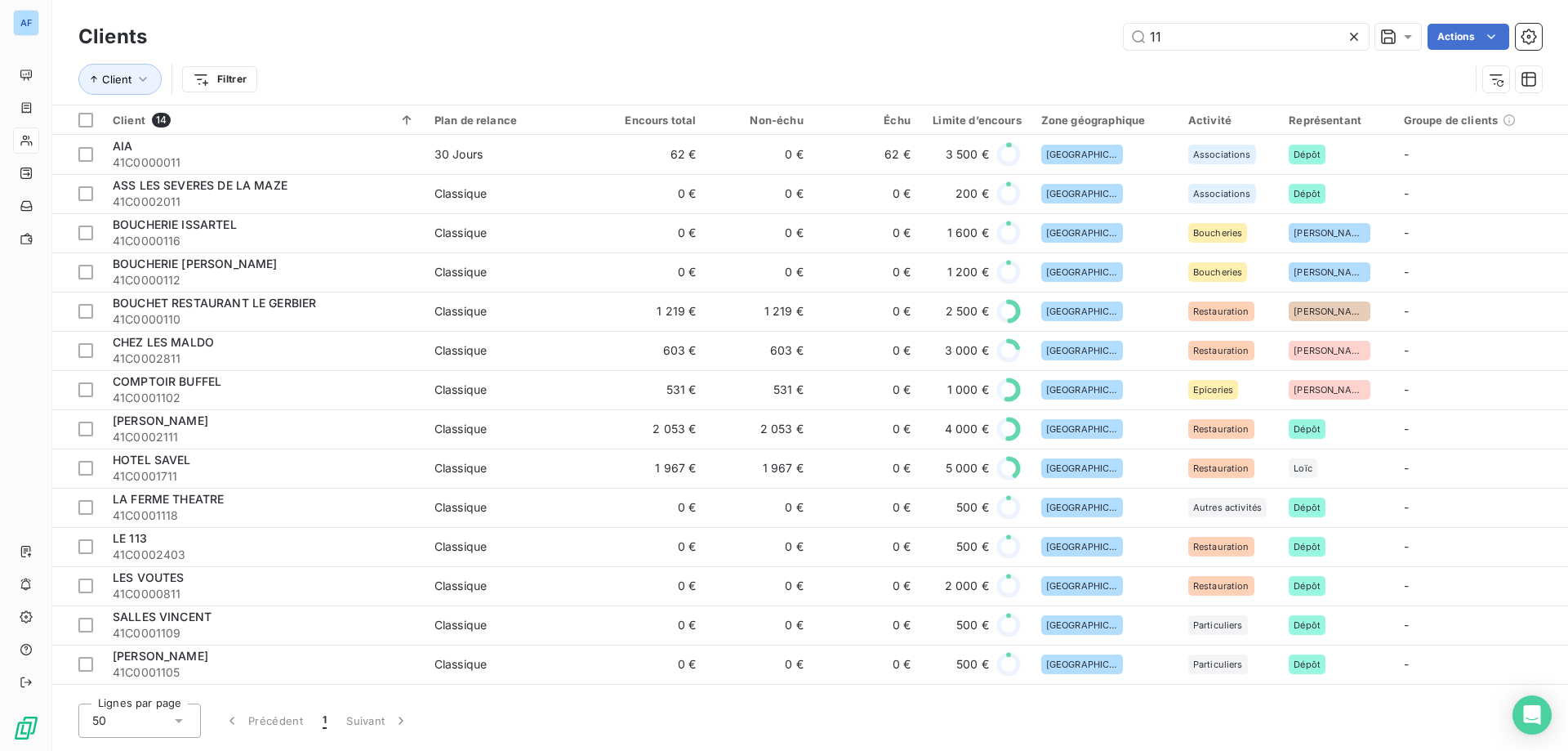
drag, startPoint x: 1226, startPoint y: 38, endPoint x: 572, endPoint y: 46, distance: 654.0
click at [572, 46] on div "11 Actions" at bounding box center [855, 37] width 1375 height 26
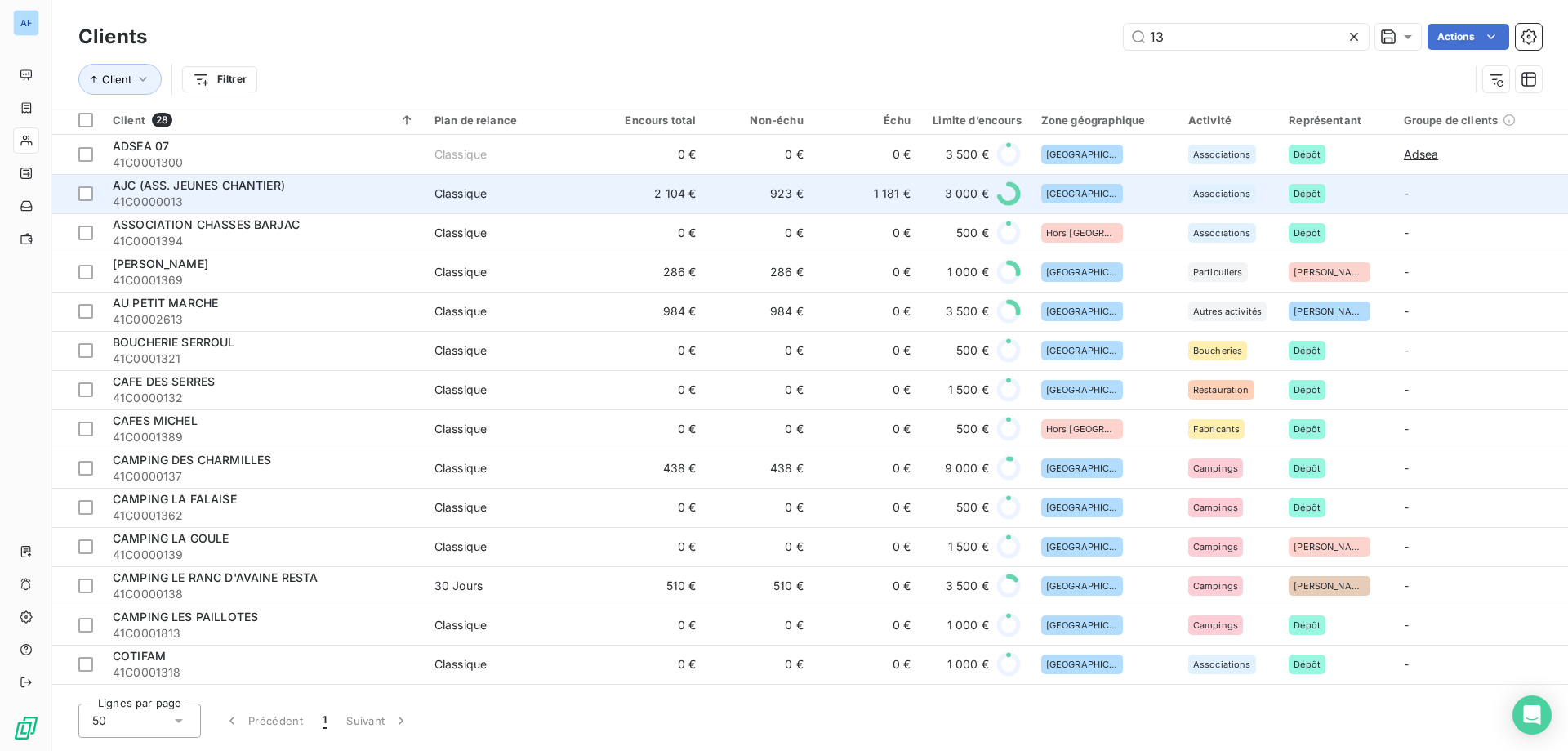
type input "13"
click at [273, 184] on span "AJC (ASS. JEUNES CHANTIER)" at bounding box center [199, 185] width 173 height 14
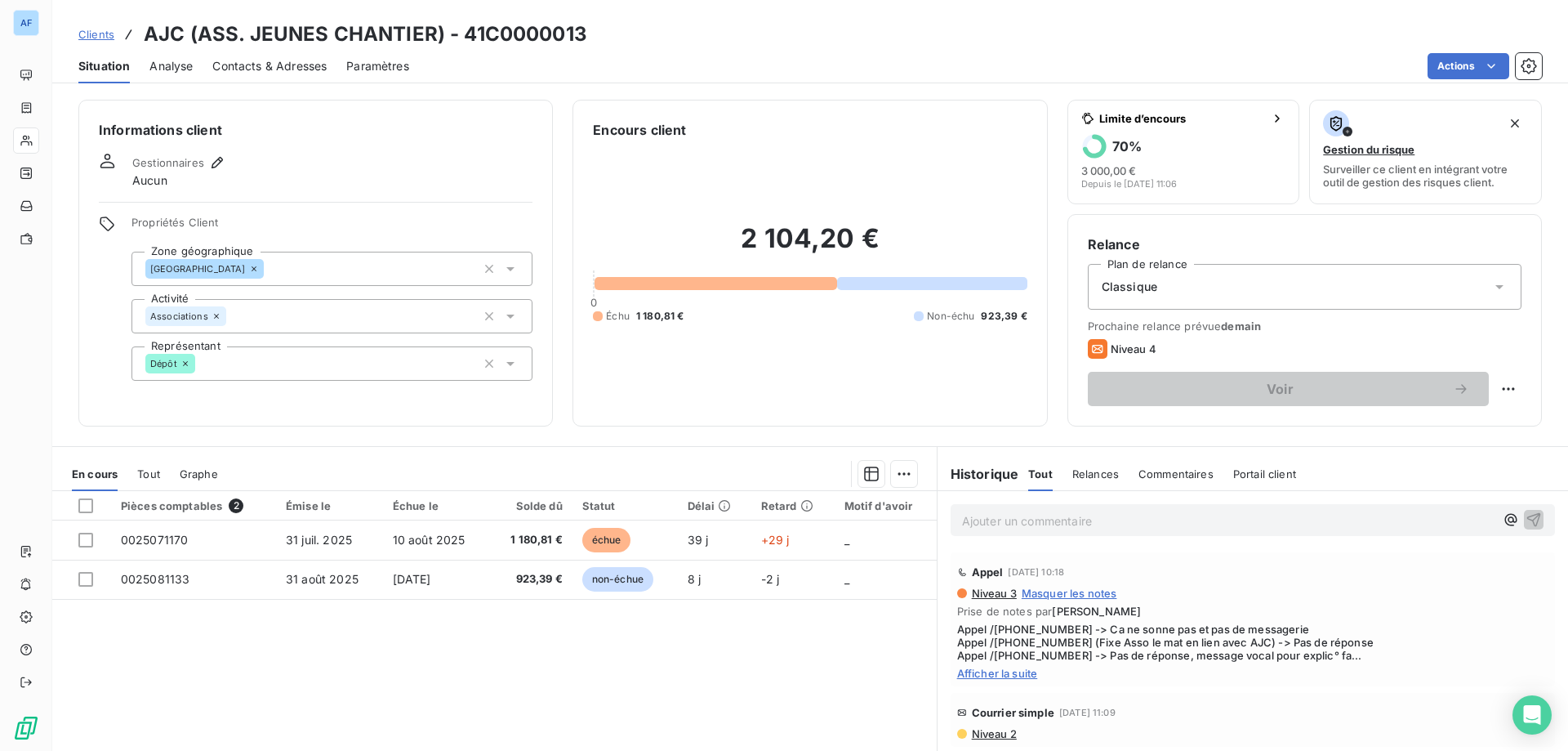
click at [978, 673] on span "Afficher la suite" at bounding box center [1252, 673] width 591 height 13
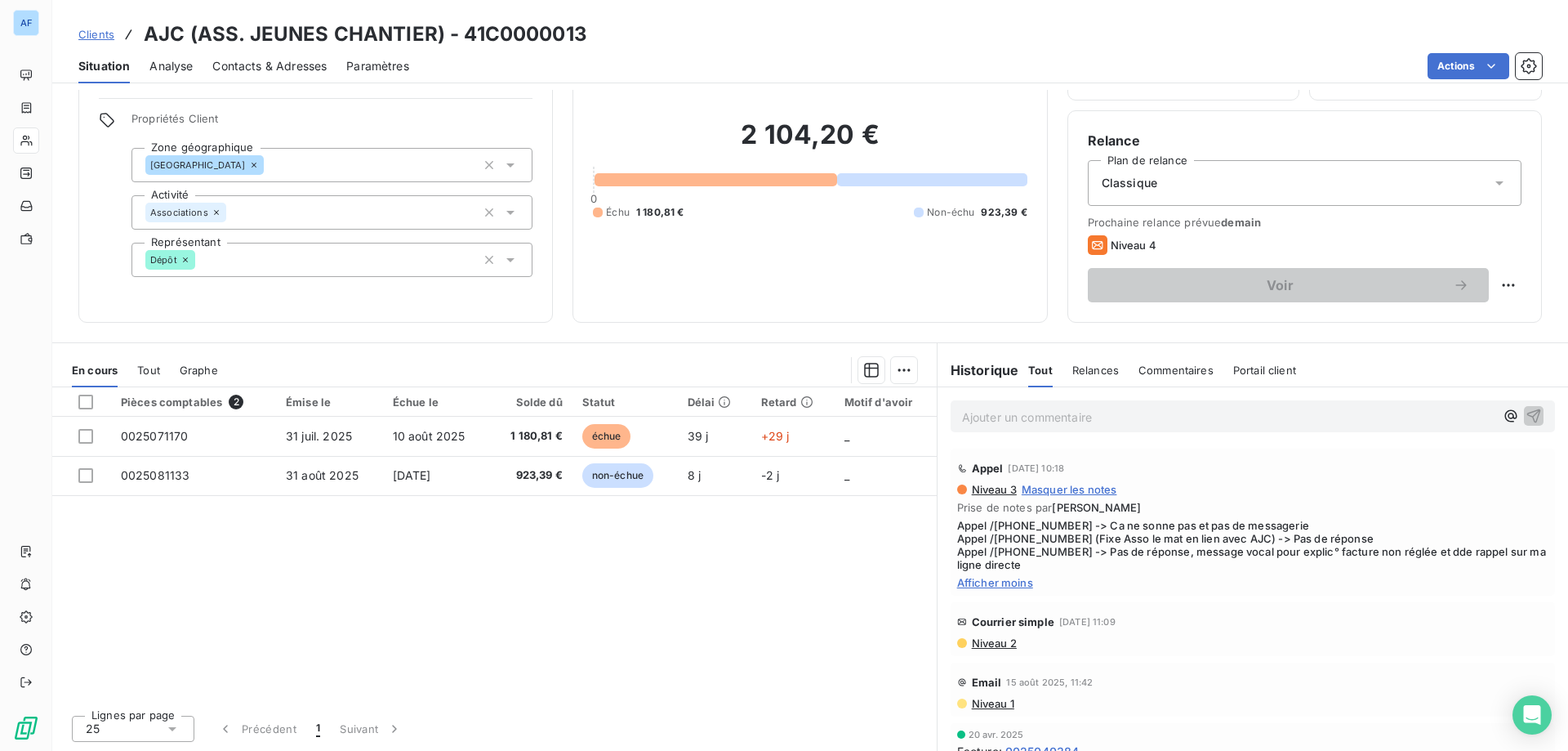
scroll to position [22, 0]
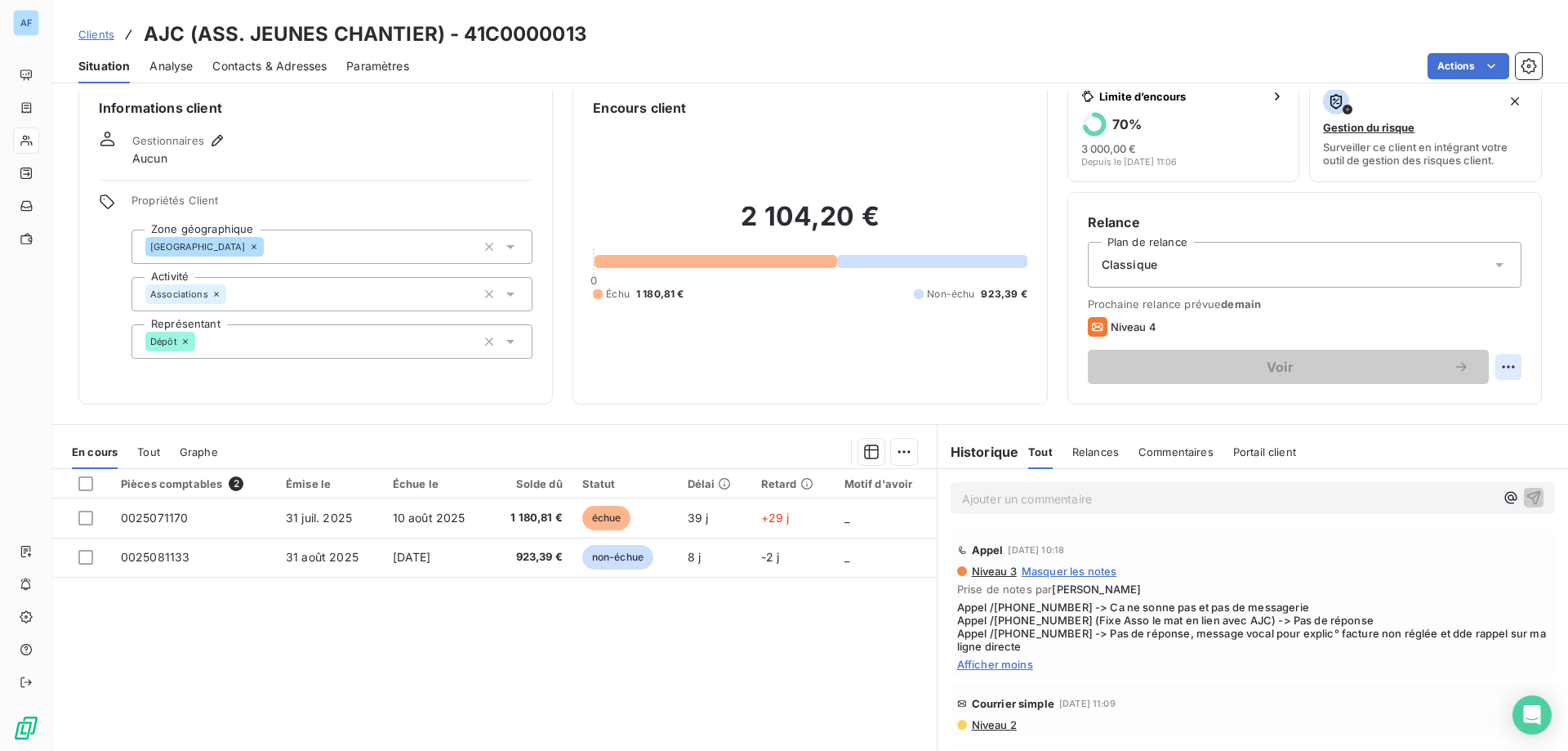
click at [1496, 369] on html "AF Clients AJC (ASS. JEUNES CHANTIER) - 41C0000013 Situation Analyse Contacts &…" at bounding box center [784, 375] width 1568 height 751
click at [1453, 403] on div "Replanifier cette action" at bounding box center [1431, 403] width 147 height 26
select select "8"
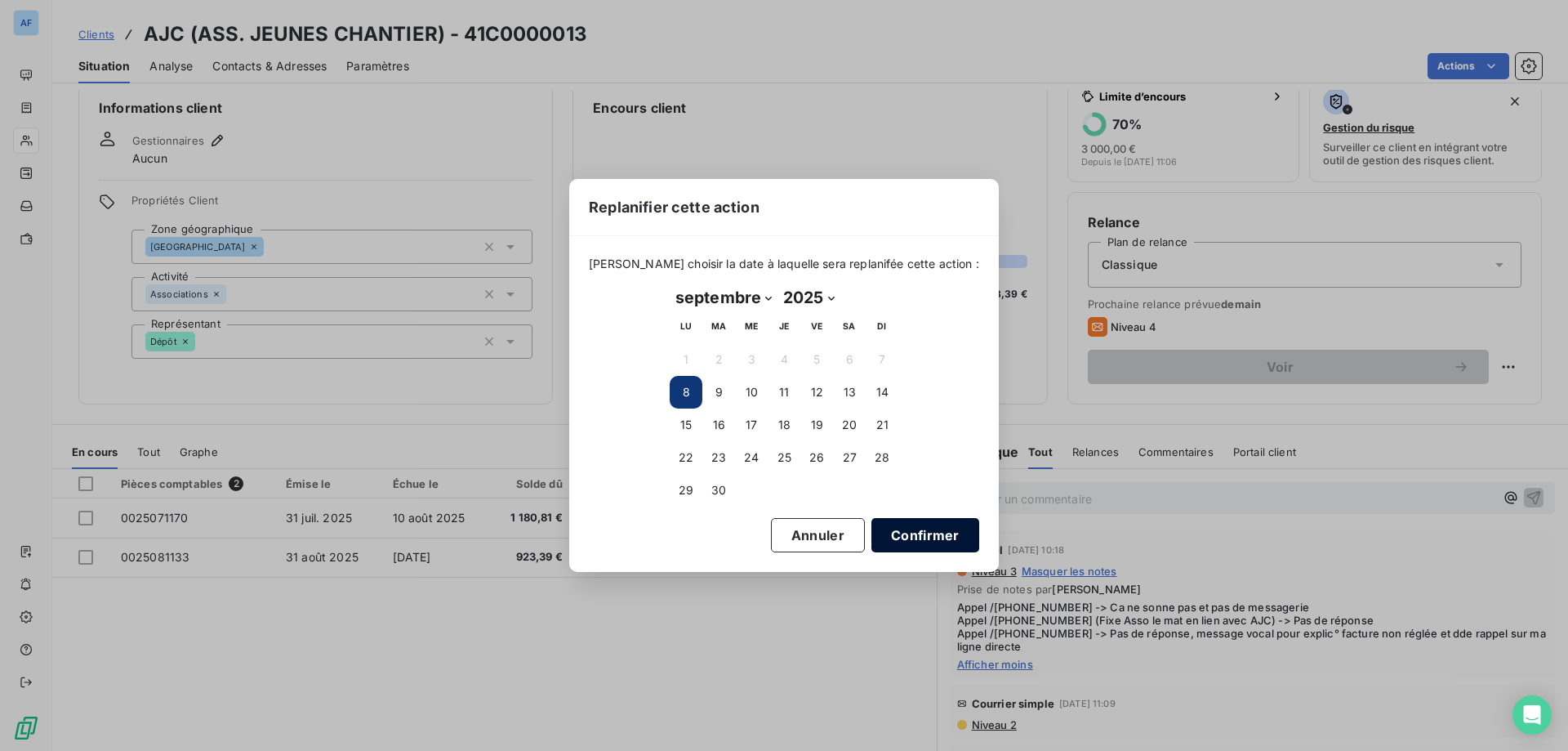
click at [903, 535] on button "Confirmer" at bounding box center [925, 535] width 108 height 34
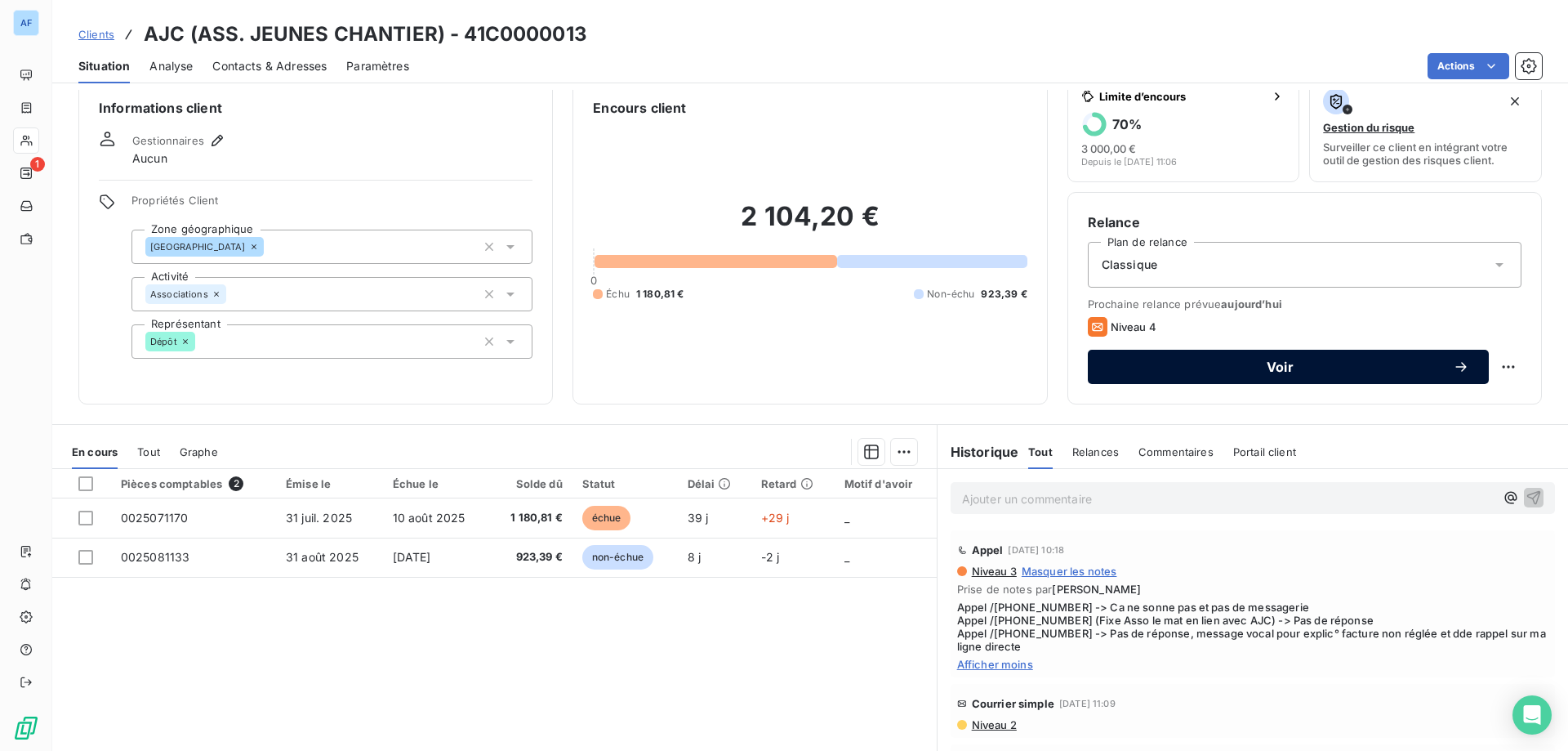
click at [1269, 368] on span "Voir" at bounding box center [1279, 367] width 345 height 13
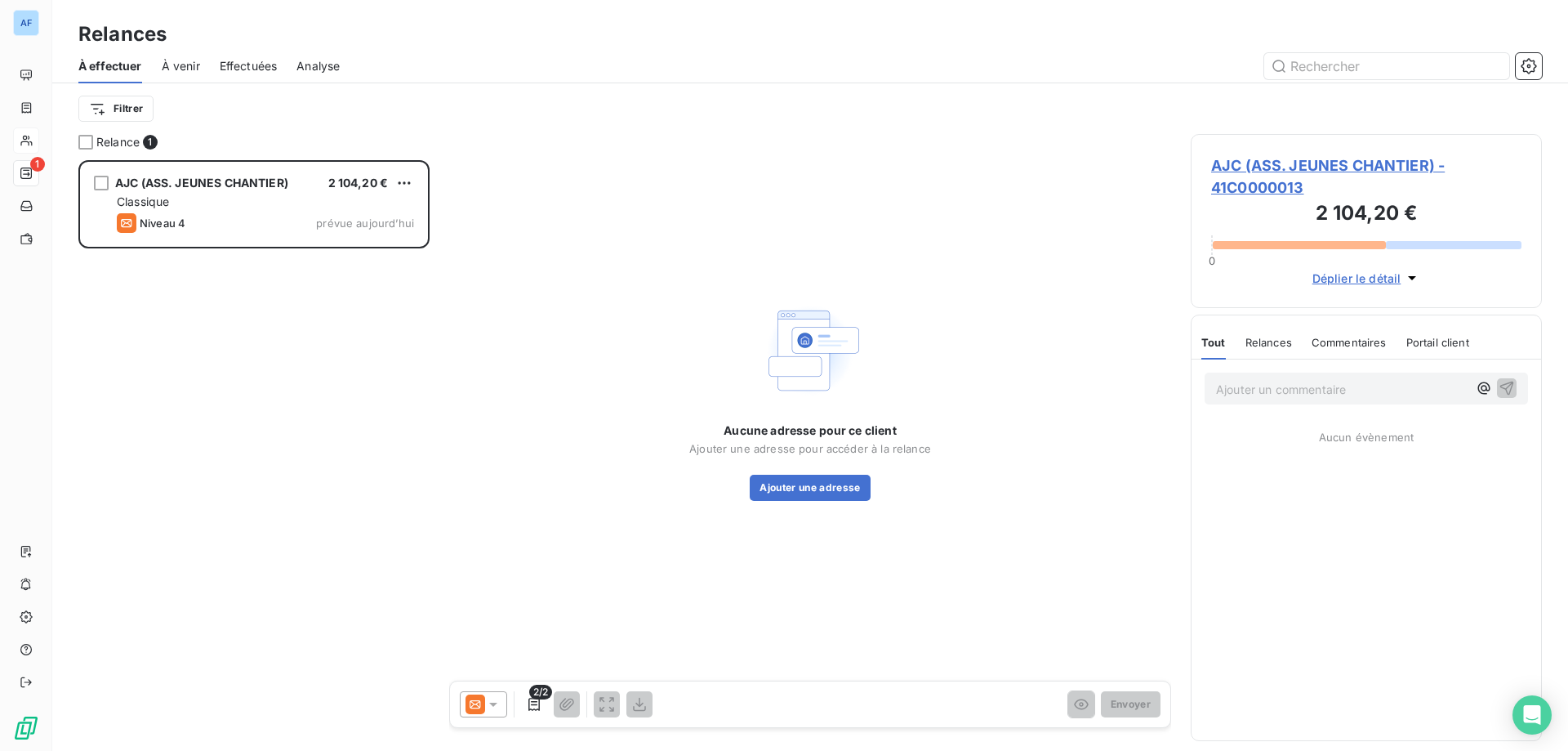
scroll to position [578, 339]
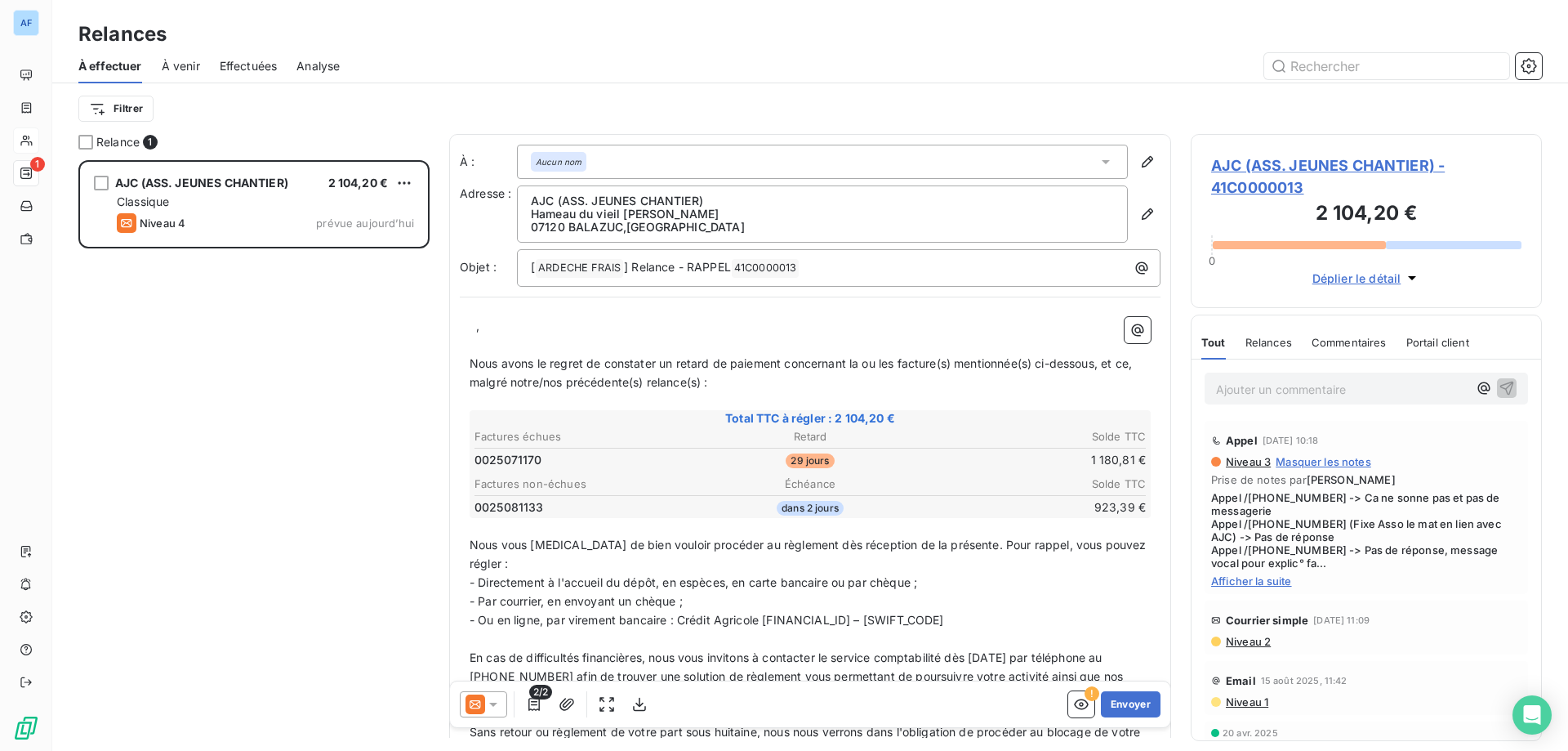
click at [469, 325] on p "﻿ ﻿ ," at bounding box center [810, 326] width 681 height 19
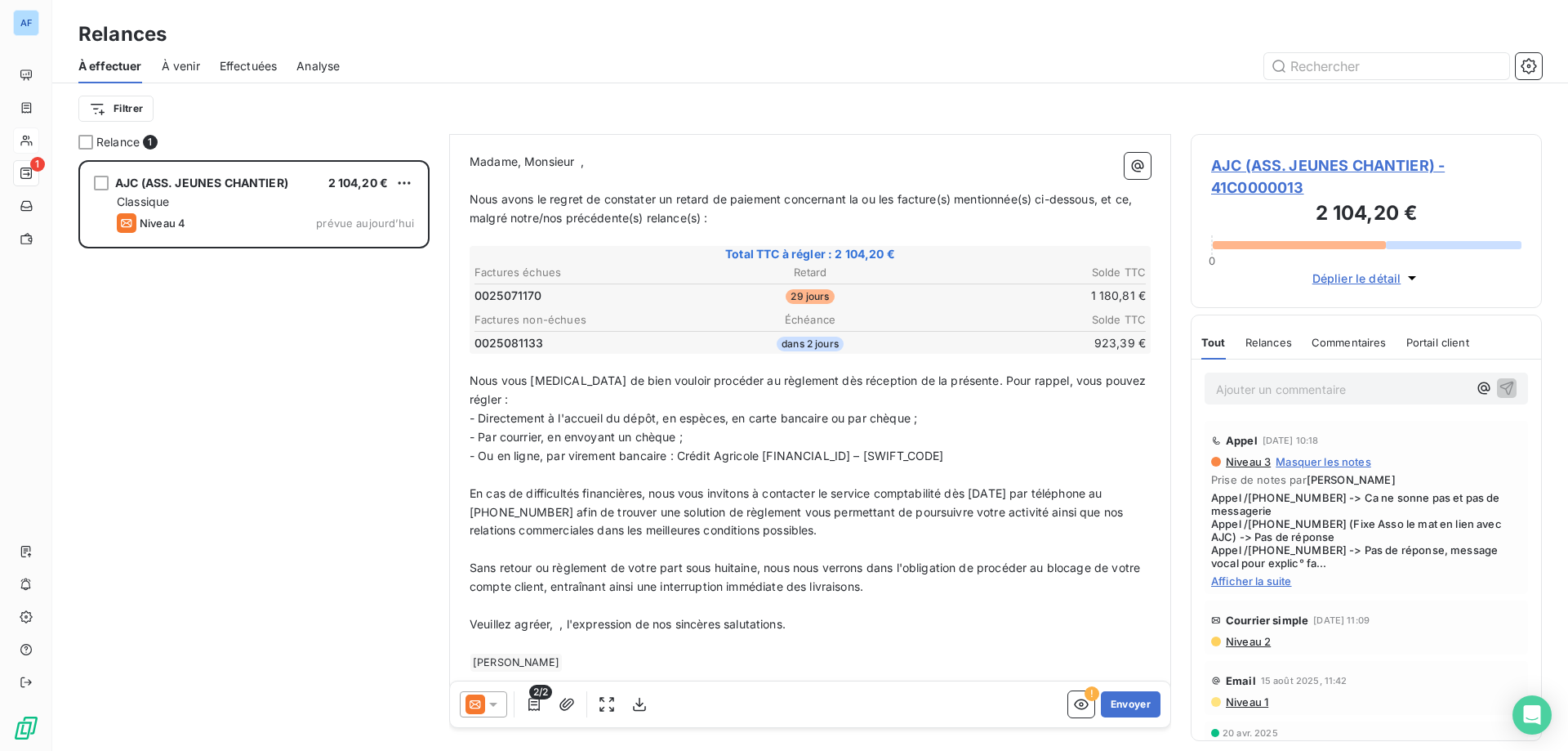
click at [559, 615] on p "Veuillez agréer, ﻿ , l'expression de nos sincères salutations." at bounding box center [810, 625] width 681 height 19
click at [1136, 704] on button "Envoyer" at bounding box center [1130, 704] width 59 height 26
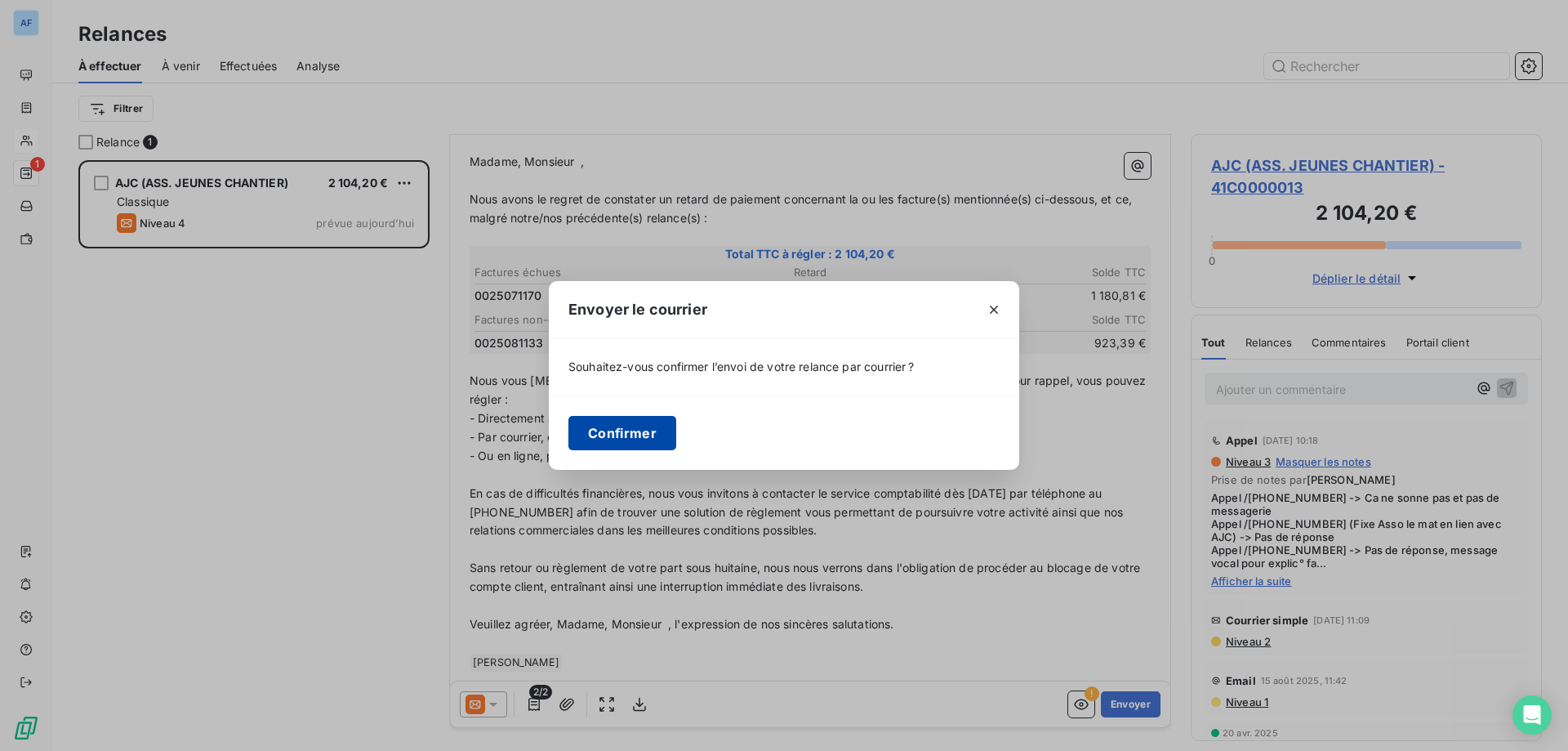
click at [656, 433] on button "Confirmer" at bounding box center [622, 433] width 108 height 34
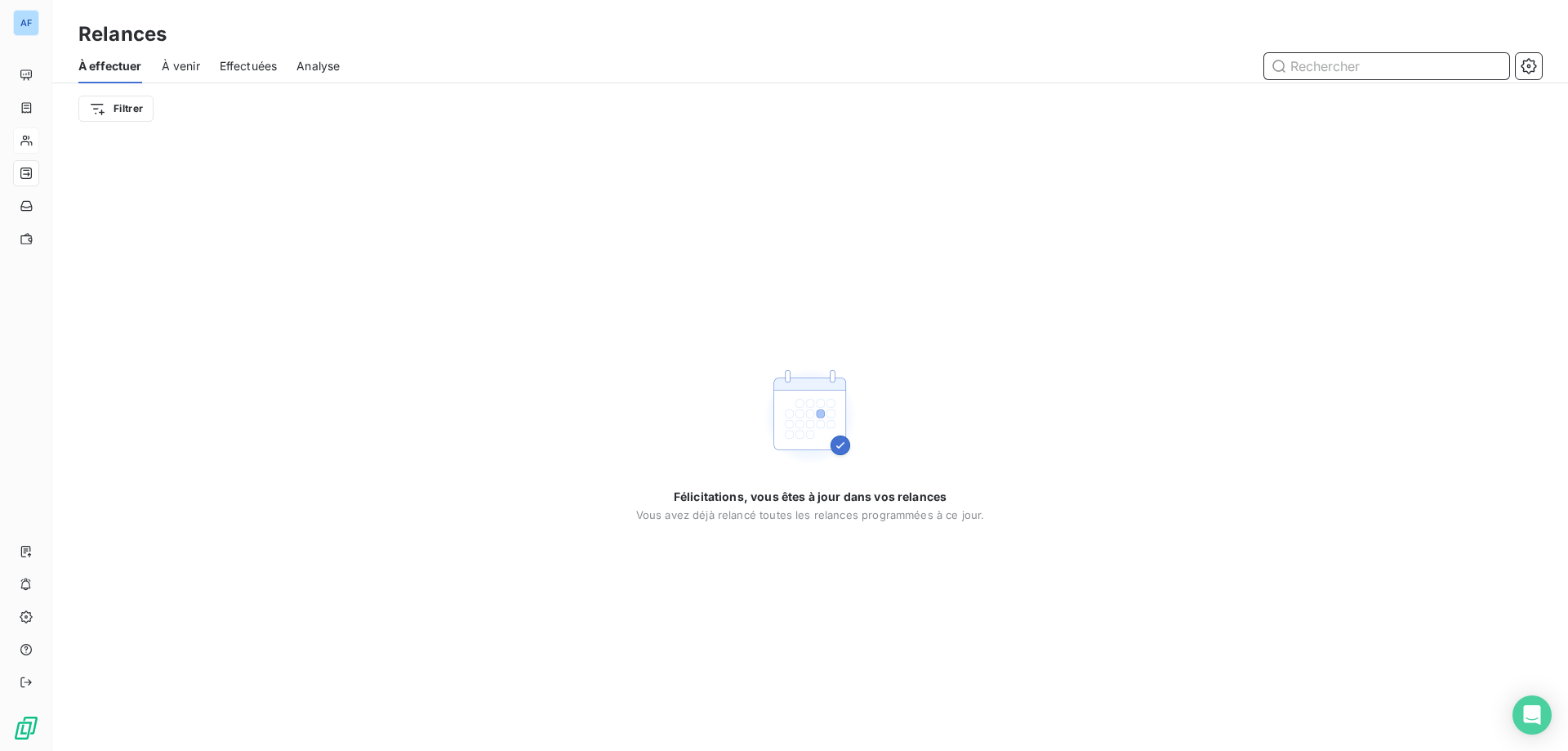
click at [176, 71] on span "À venir" at bounding box center [180, 66] width 38 height 17
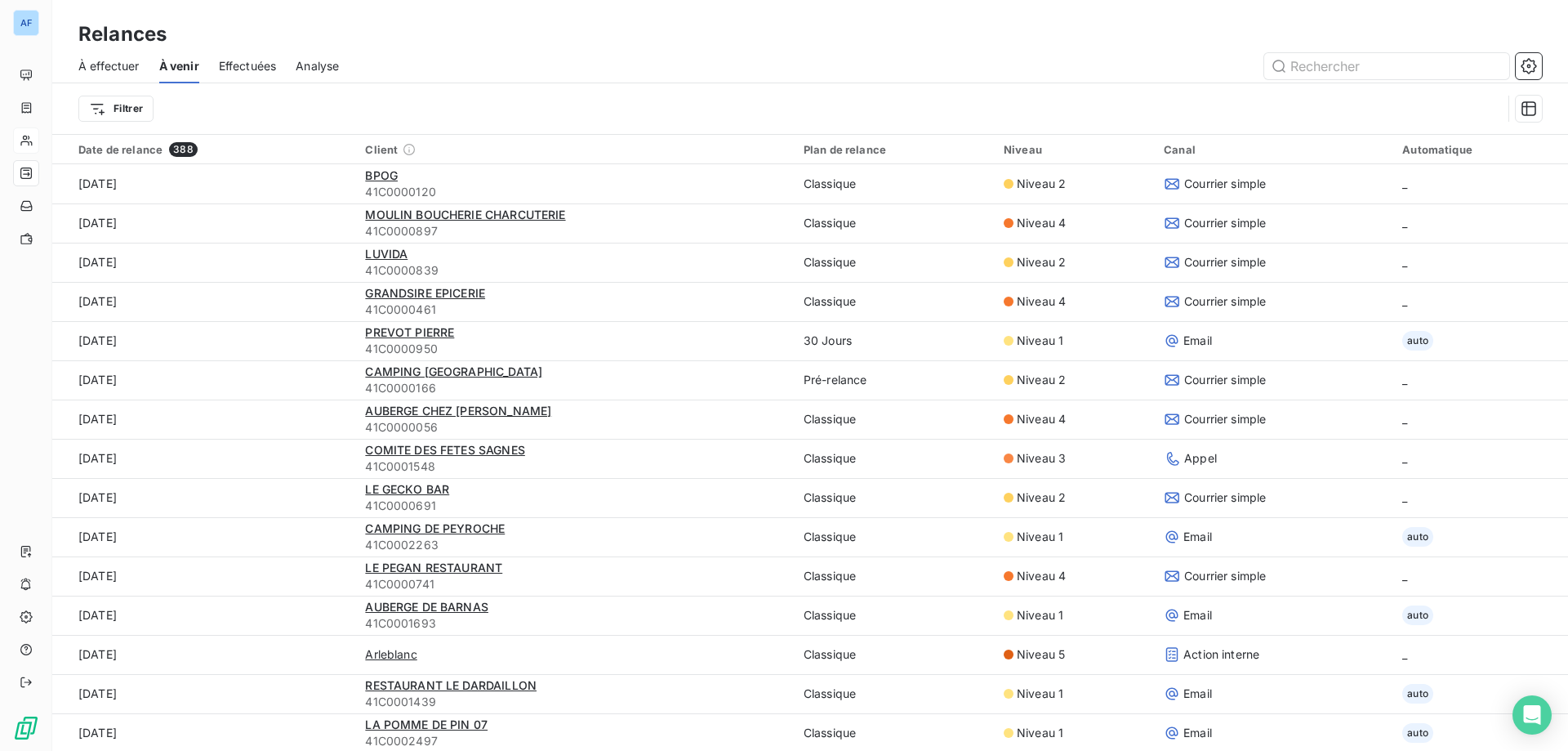
click at [129, 72] on span "À effectuer" at bounding box center [109, 66] width 61 height 17
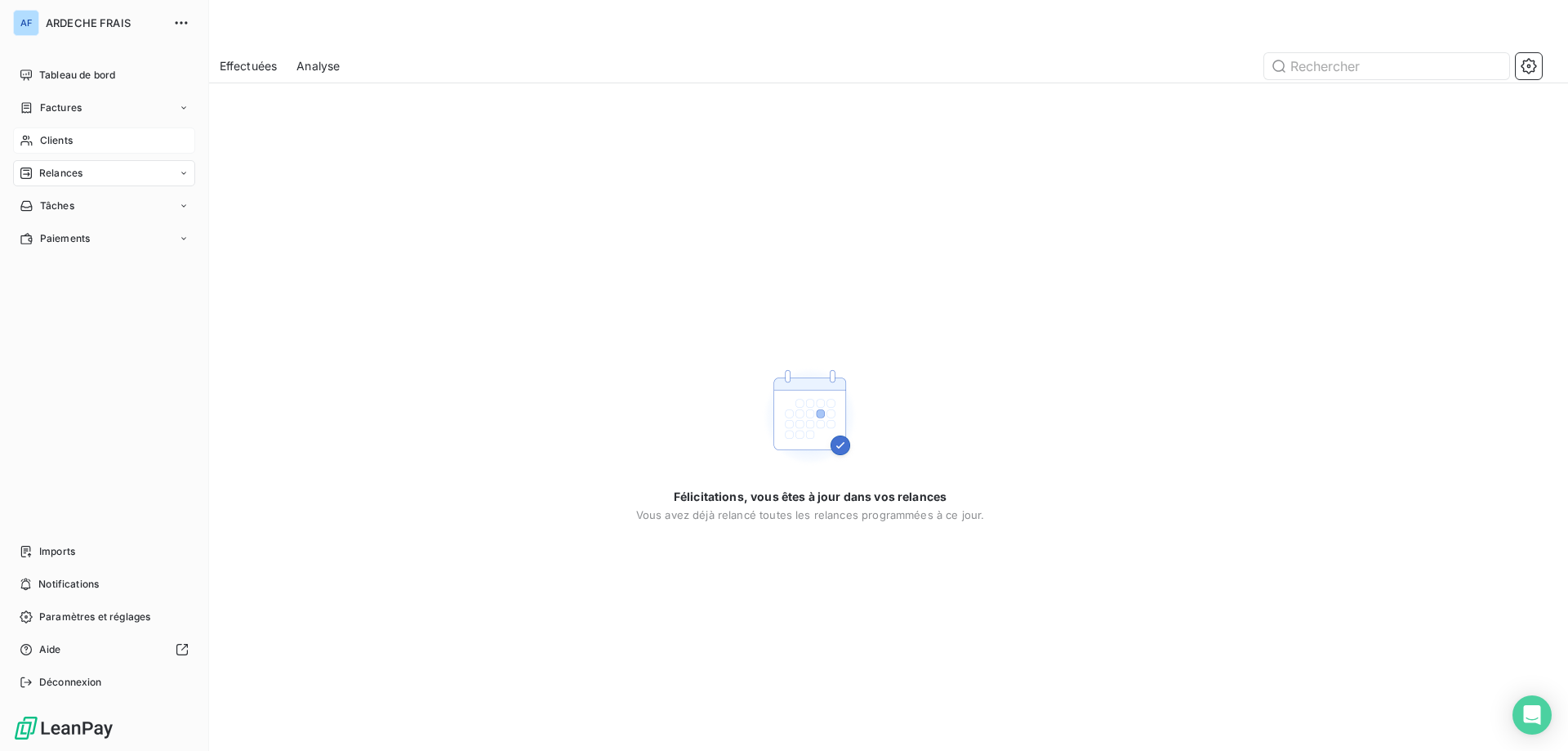
click at [36, 139] on div "Clients" at bounding box center [104, 140] width 182 height 26
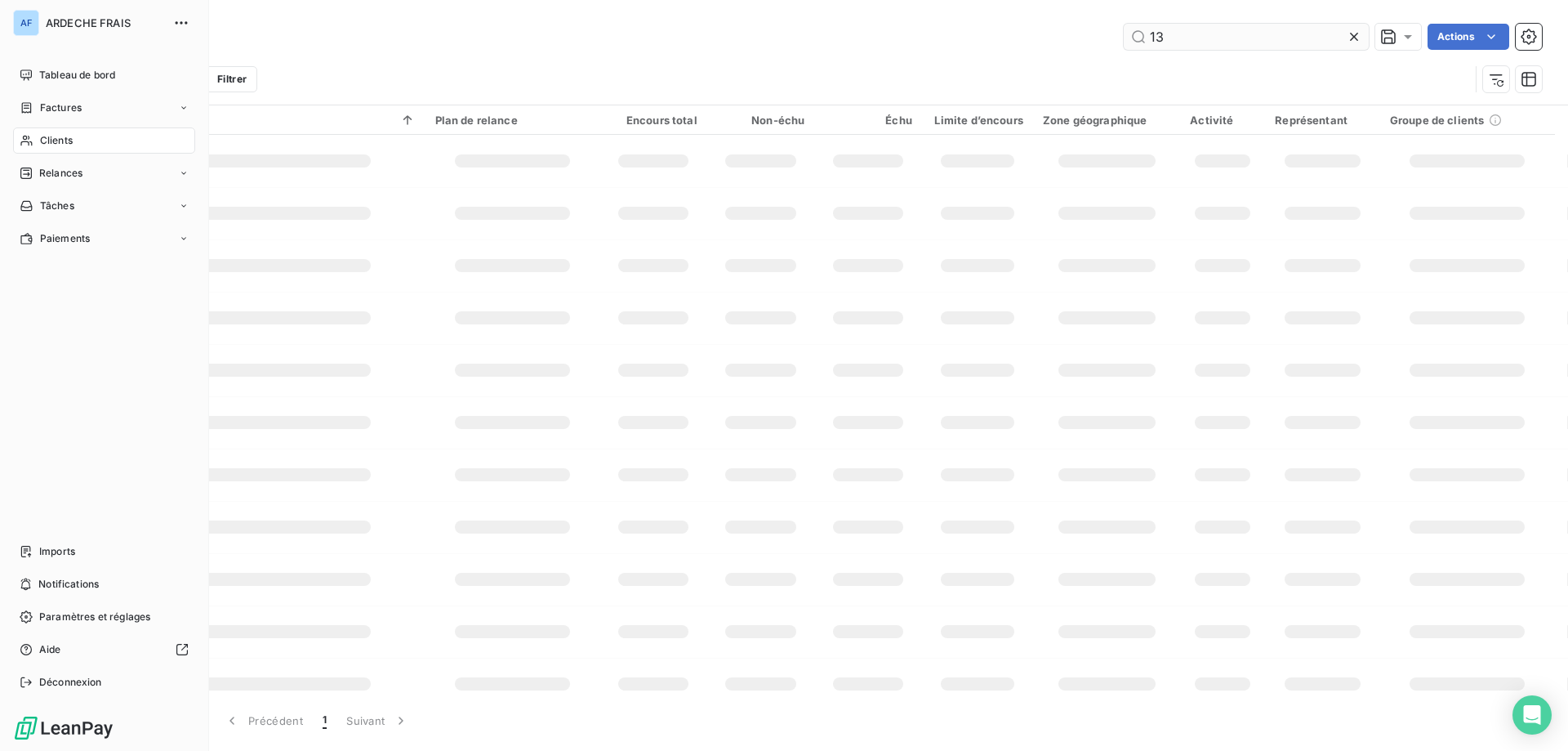
click at [1228, 32] on input "13" at bounding box center [1246, 37] width 245 height 26
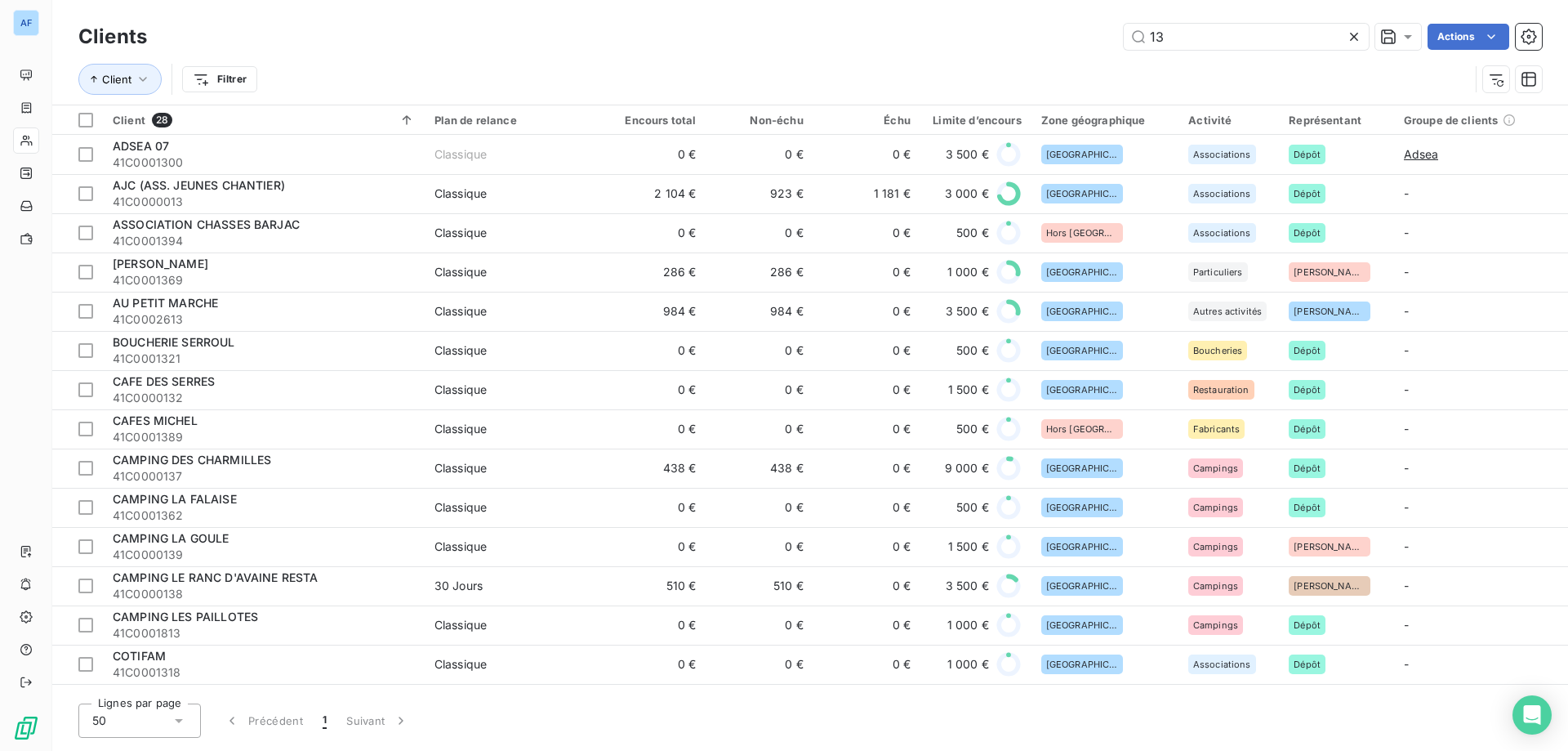
drag, startPoint x: 1197, startPoint y: 37, endPoint x: 1037, endPoint y: 32, distance: 160.1
click at [1037, 32] on div "13 Actions" at bounding box center [855, 37] width 1375 height 26
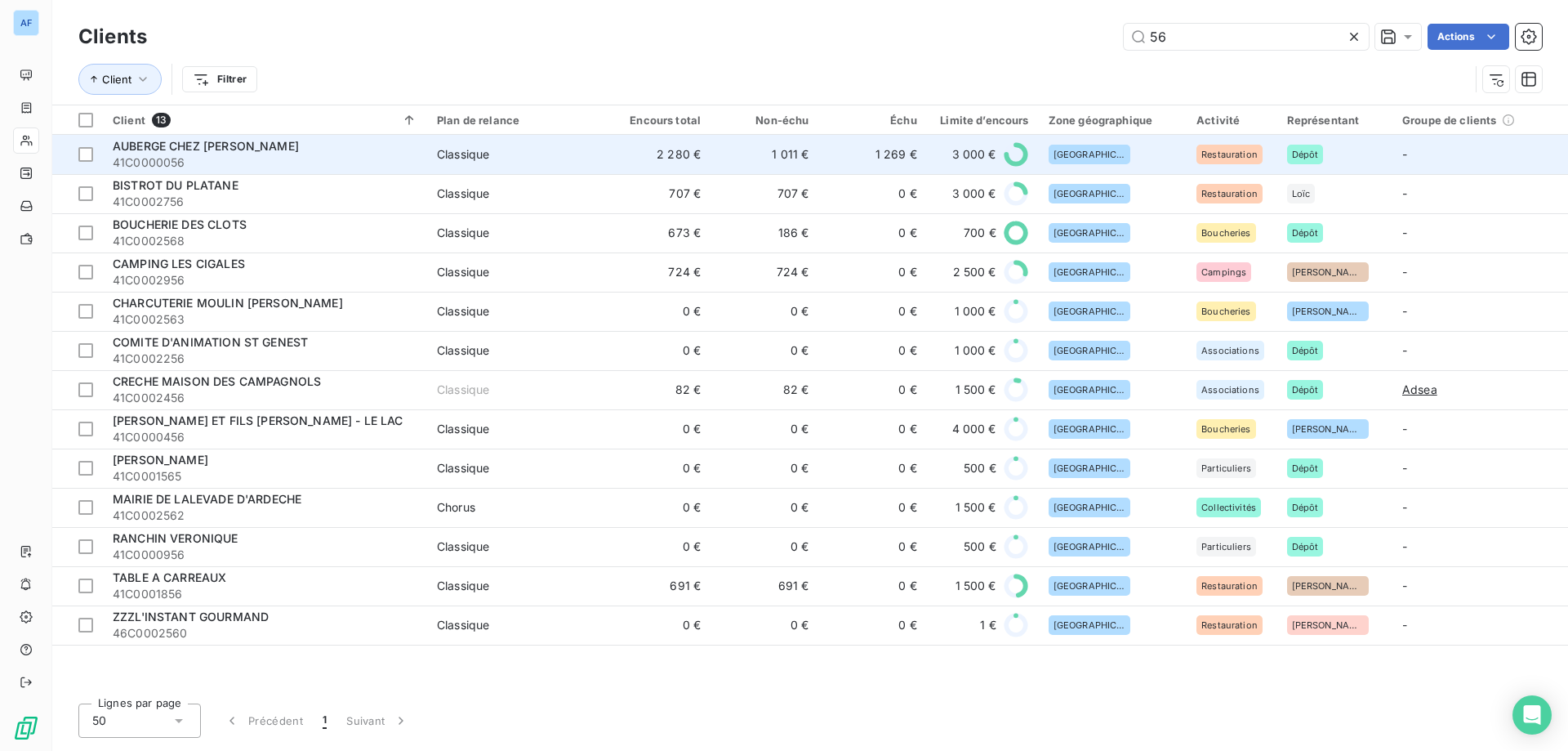
type input "56"
click at [315, 162] on span "41C0000056" at bounding box center [264, 162] width 304 height 17
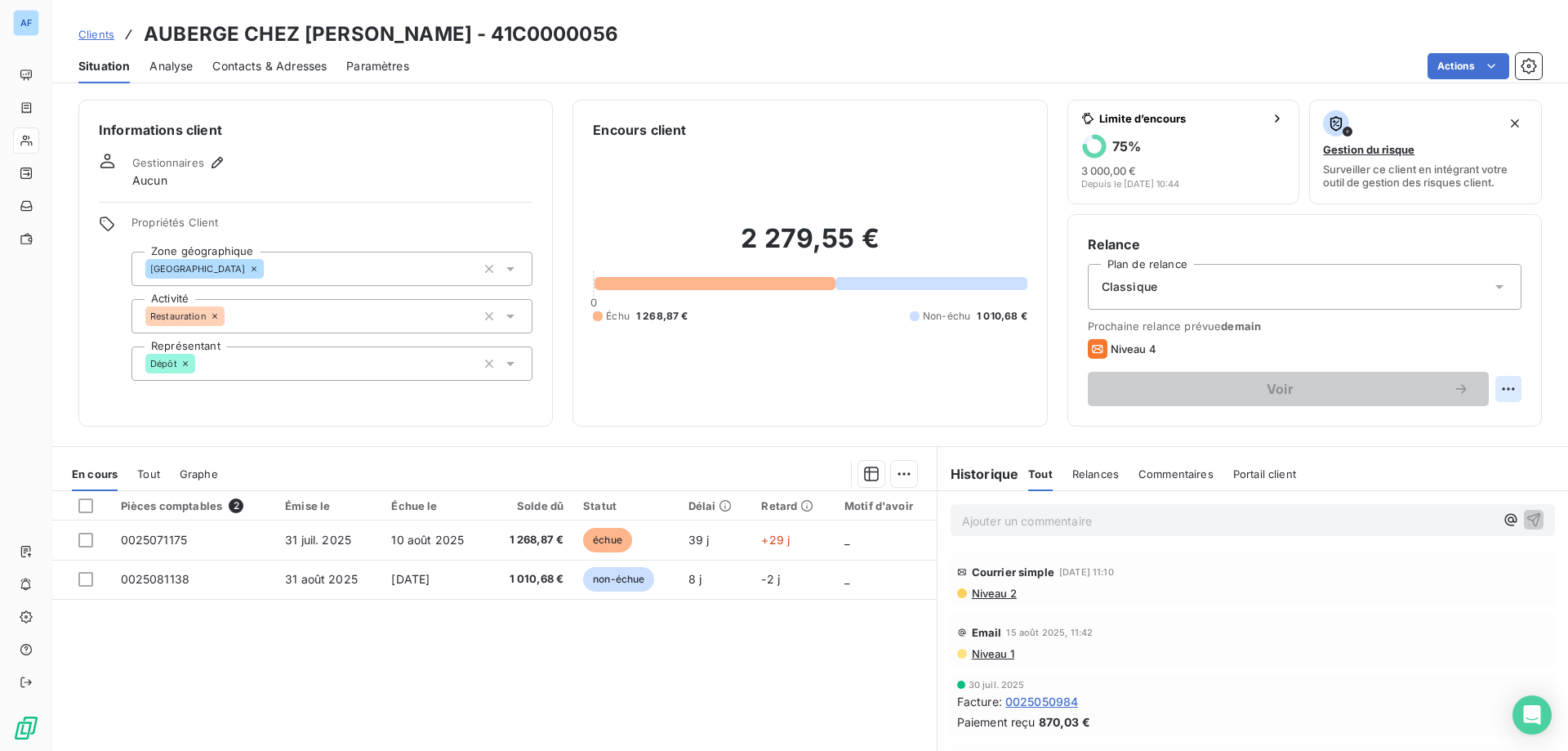
click at [1490, 392] on html "AF Clients AUBERGE CHEZ [PERSON_NAME] - 41C0000056 Situation Analyse Contacts &…" at bounding box center [784, 375] width 1568 height 751
click at [1423, 427] on div "Replanifier cette action" at bounding box center [1431, 425] width 147 height 26
select select "8"
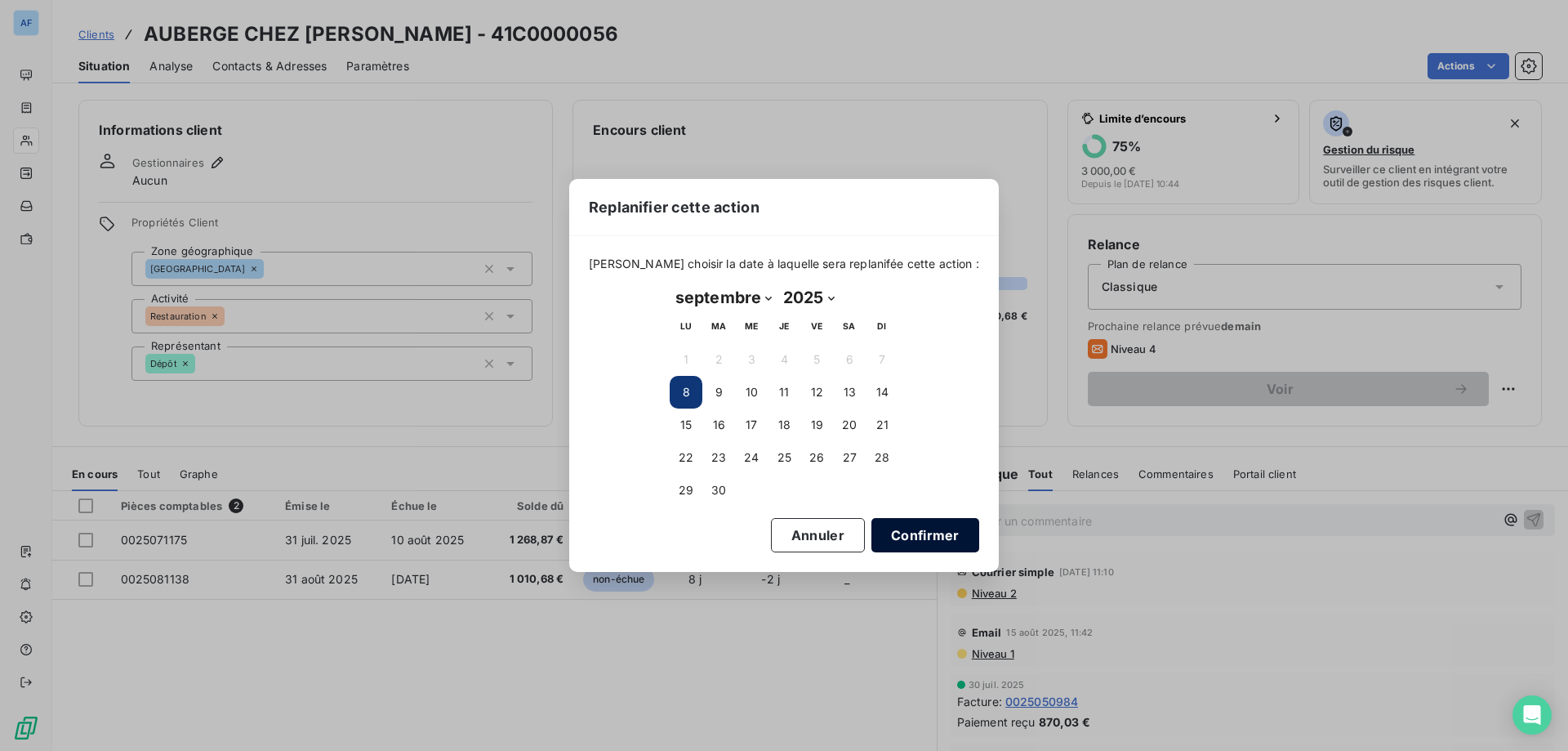
click at [927, 540] on button "Confirmer" at bounding box center [925, 535] width 108 height 34
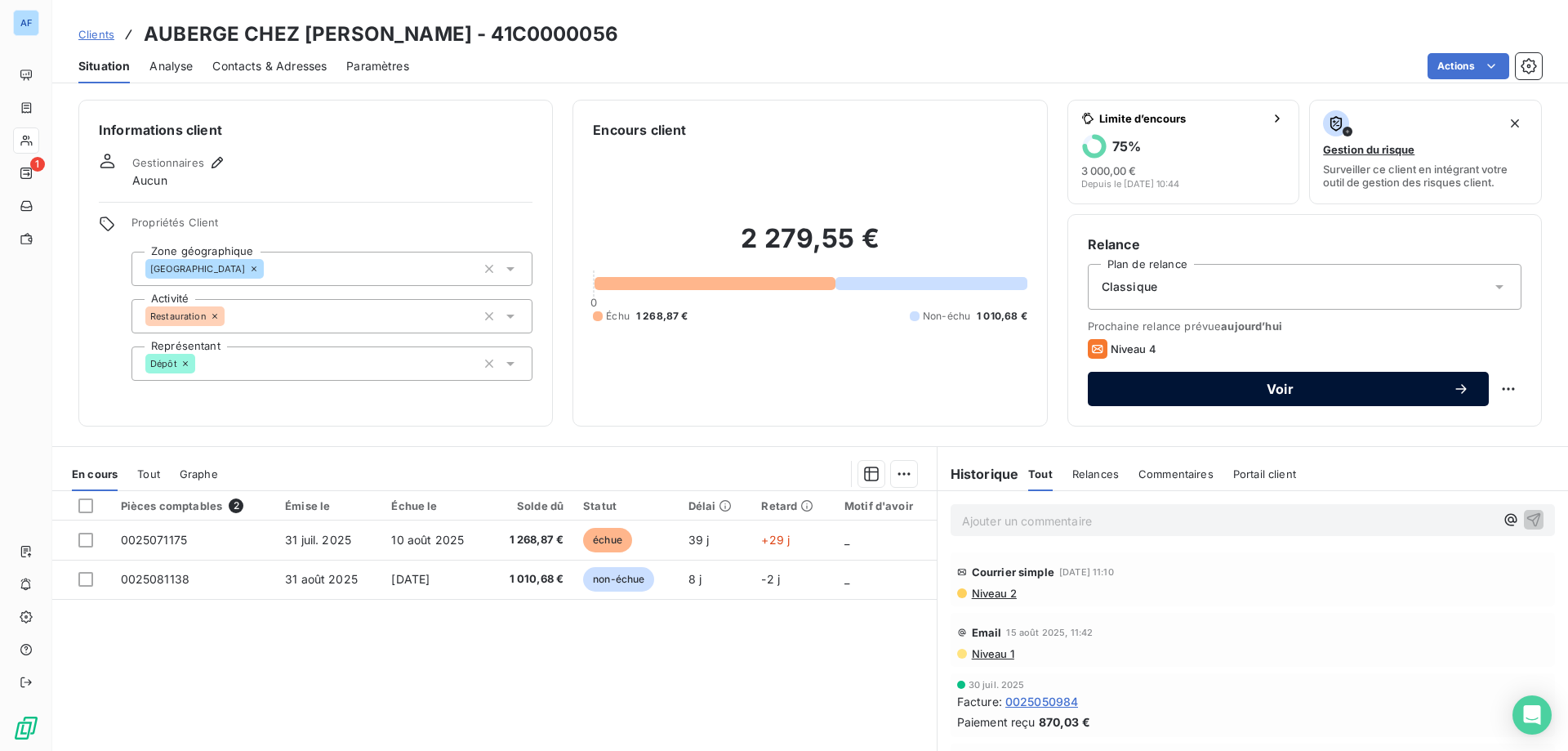
click at [1186, 397] on button "Voir" at bounding box center [1288, 388] width 401 height 34
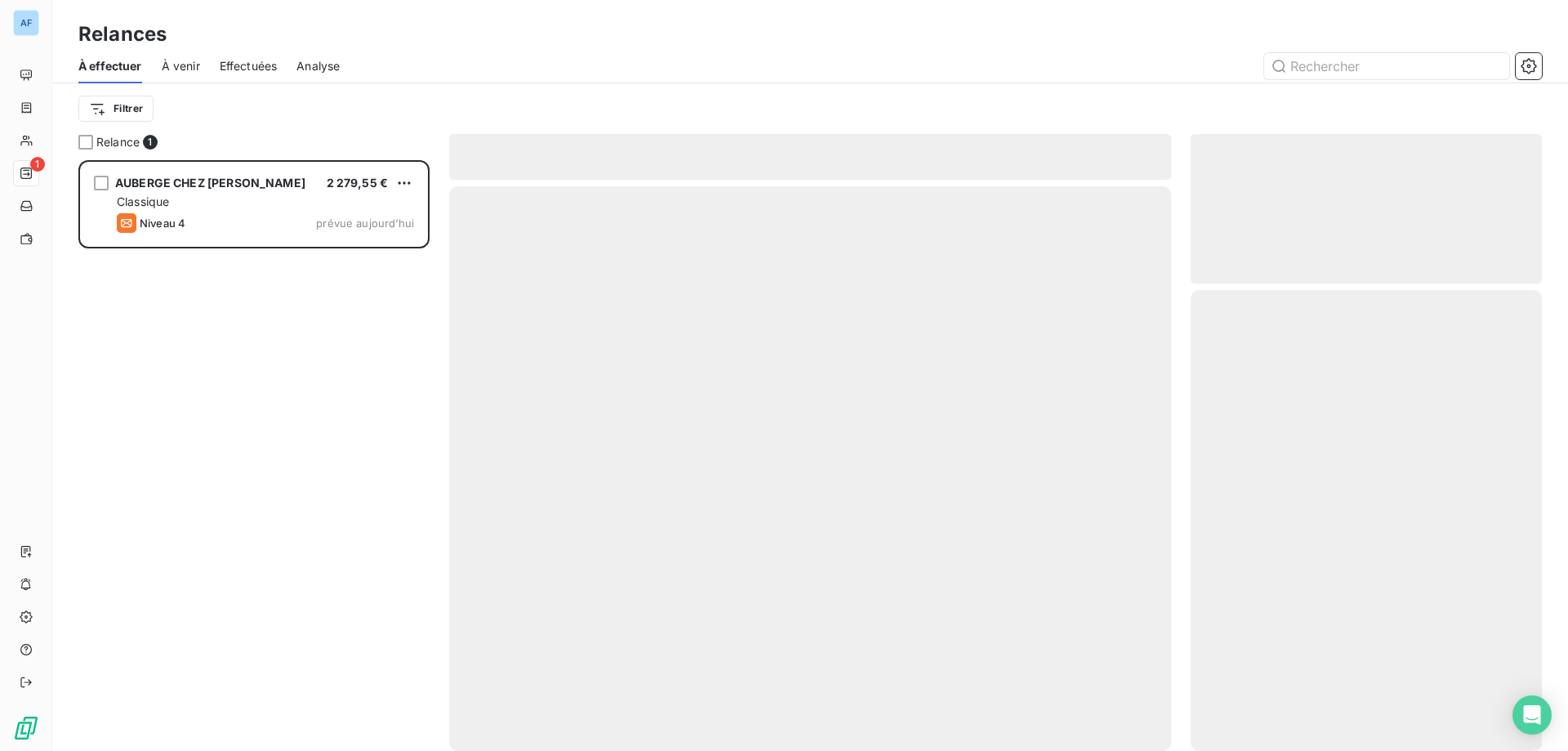
scroll to position [578, 339]
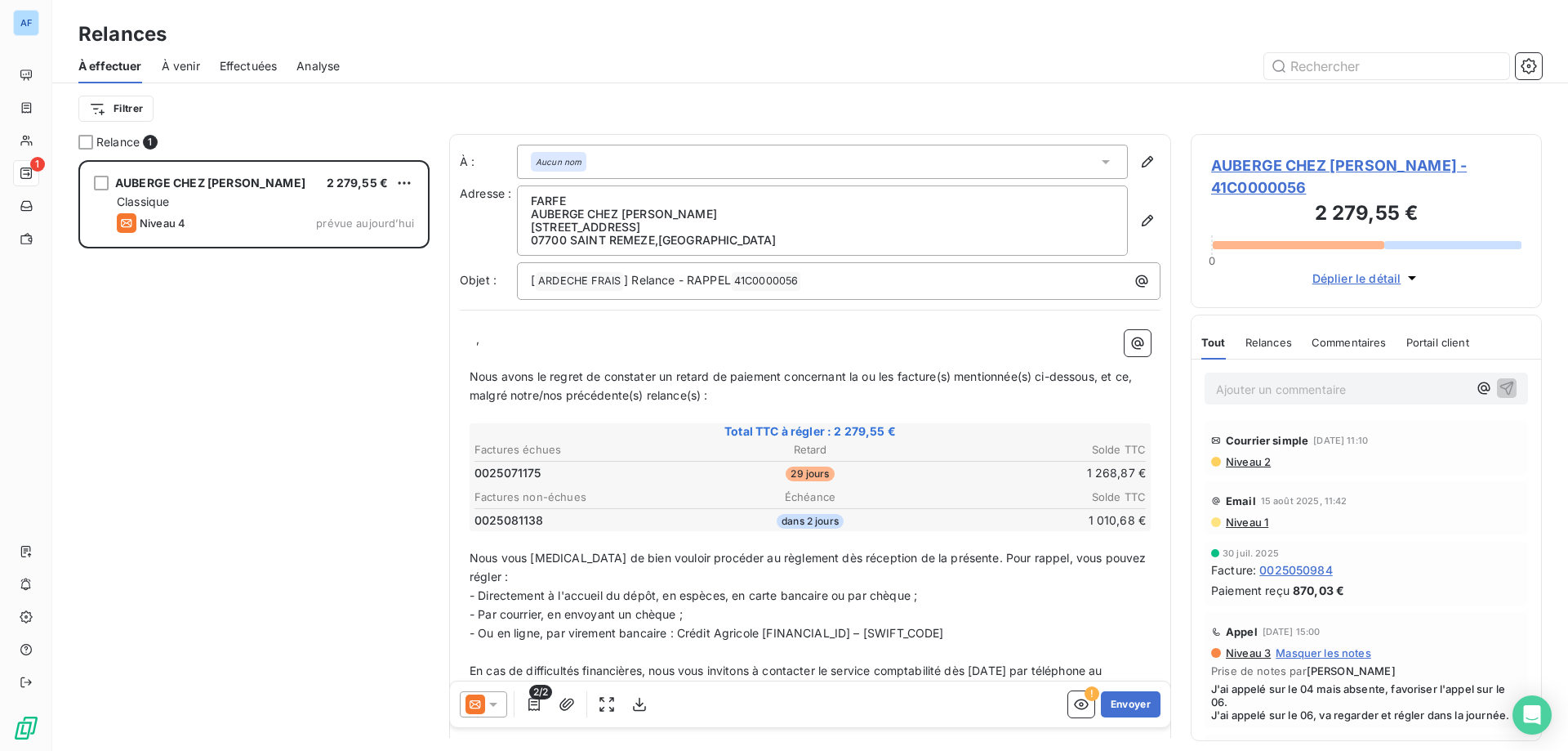
click at [464, 330] on div "﻿ ﻿ , ﻿ Nous avons le regret de constater un retard de paiement concernant la o…" at bounding box center [809, 589] width 700 height 538
click at [473, 337] on p "﻿ ﻿ ," at bounding box center [810, 340] width 681 height 19
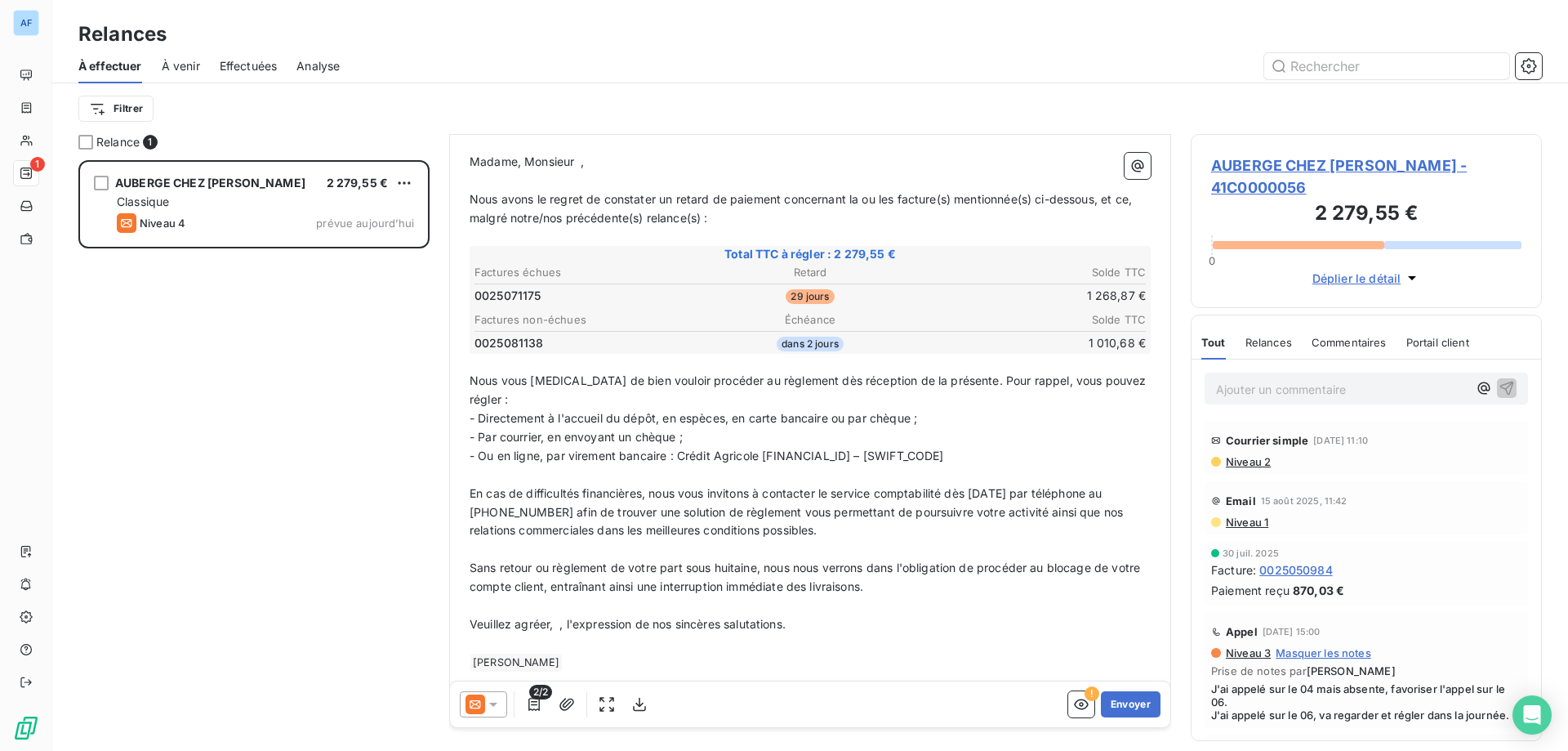
click at [557, 615] on p "Veuillez agréer, ﻿ , l'expression de nos sincères salutations." at bounding box center [810, 625] width 681 height 19
click at [1122, 699] on button "Envoyer" at bounding box center [1130, 704] width 59 height 26
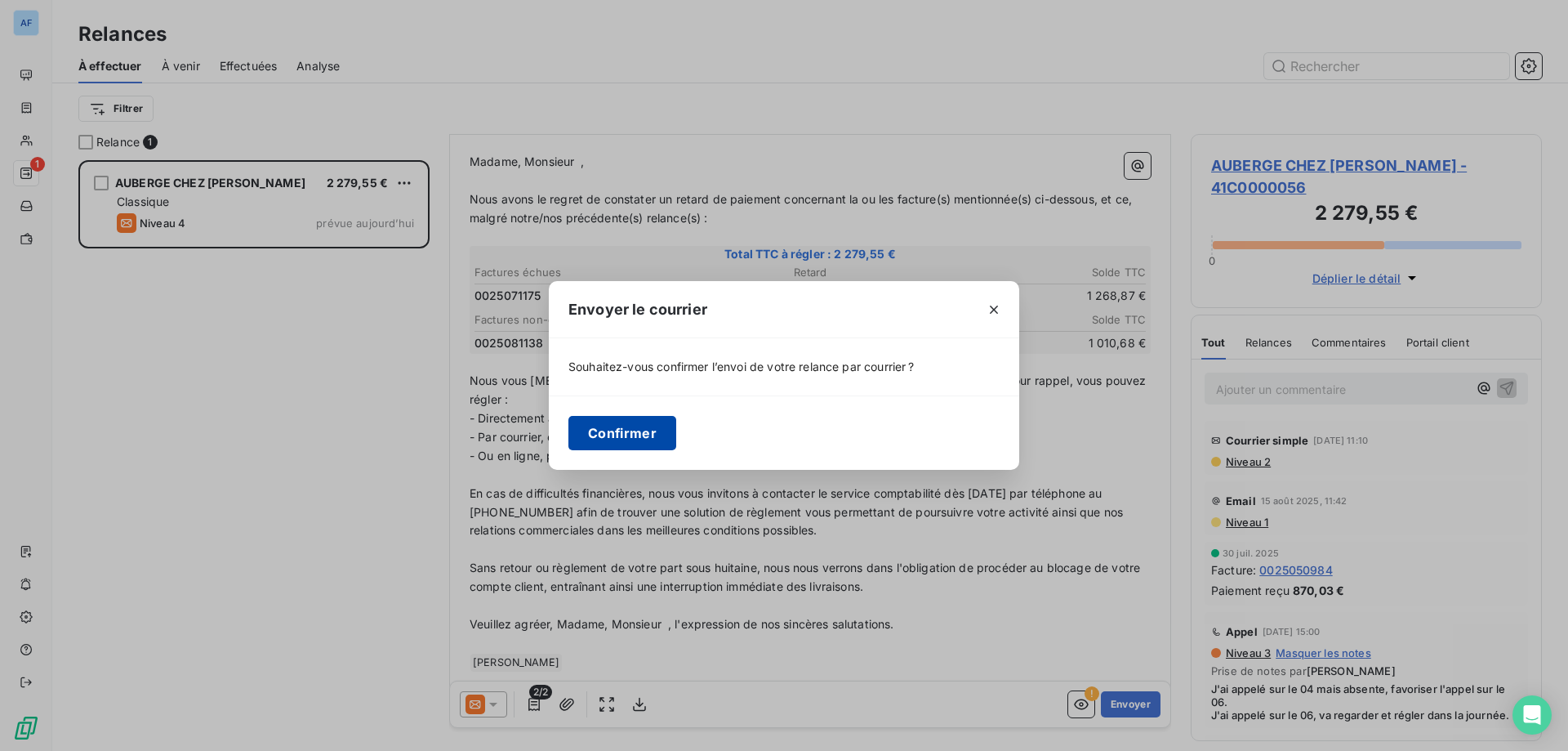
click at [641, 436] on button "Confirmer" at bounding box center [622, 433] width 108 height 34
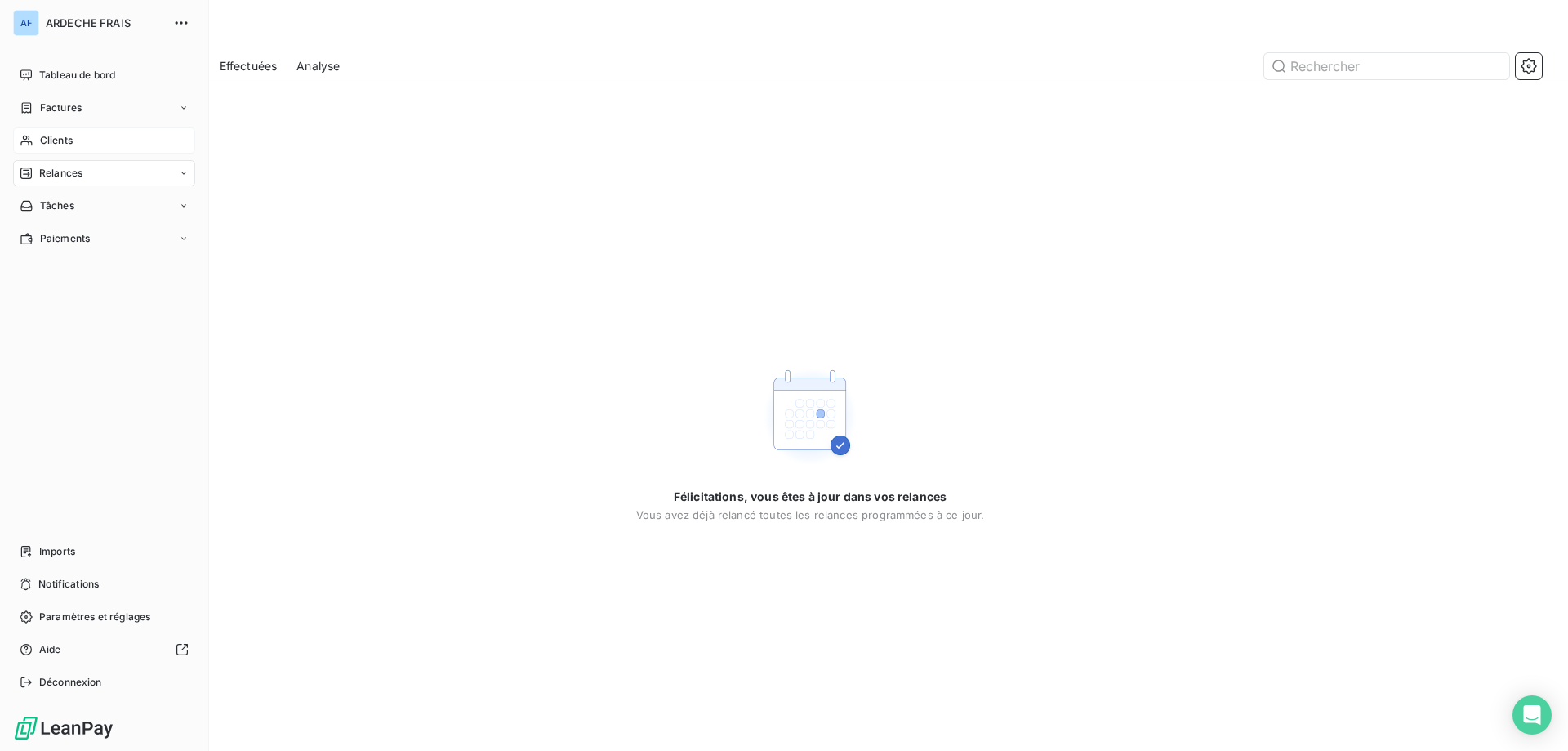
click at [36, 144] on div "Clients" at bounding box center [104, 140] width 182 height 26
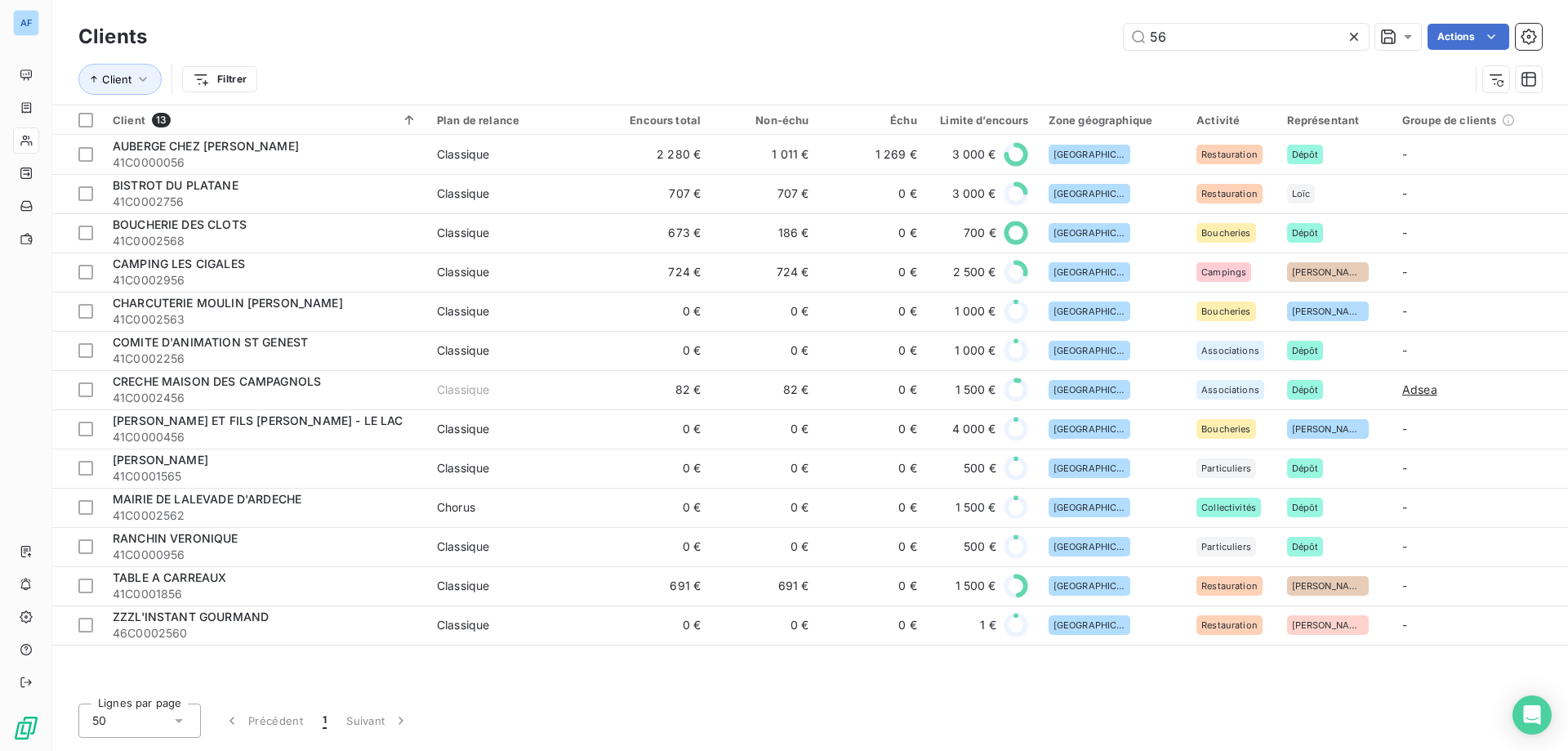
drag, startPoint x: 1282, startPoint y: 37, endPoint x: 162, endPoint y: 97, distance: 1121.6
click at [327, 85] on div "Clients 56 Actions Client Filtrer" at bounding box center [809, 62] width 1463 height 85
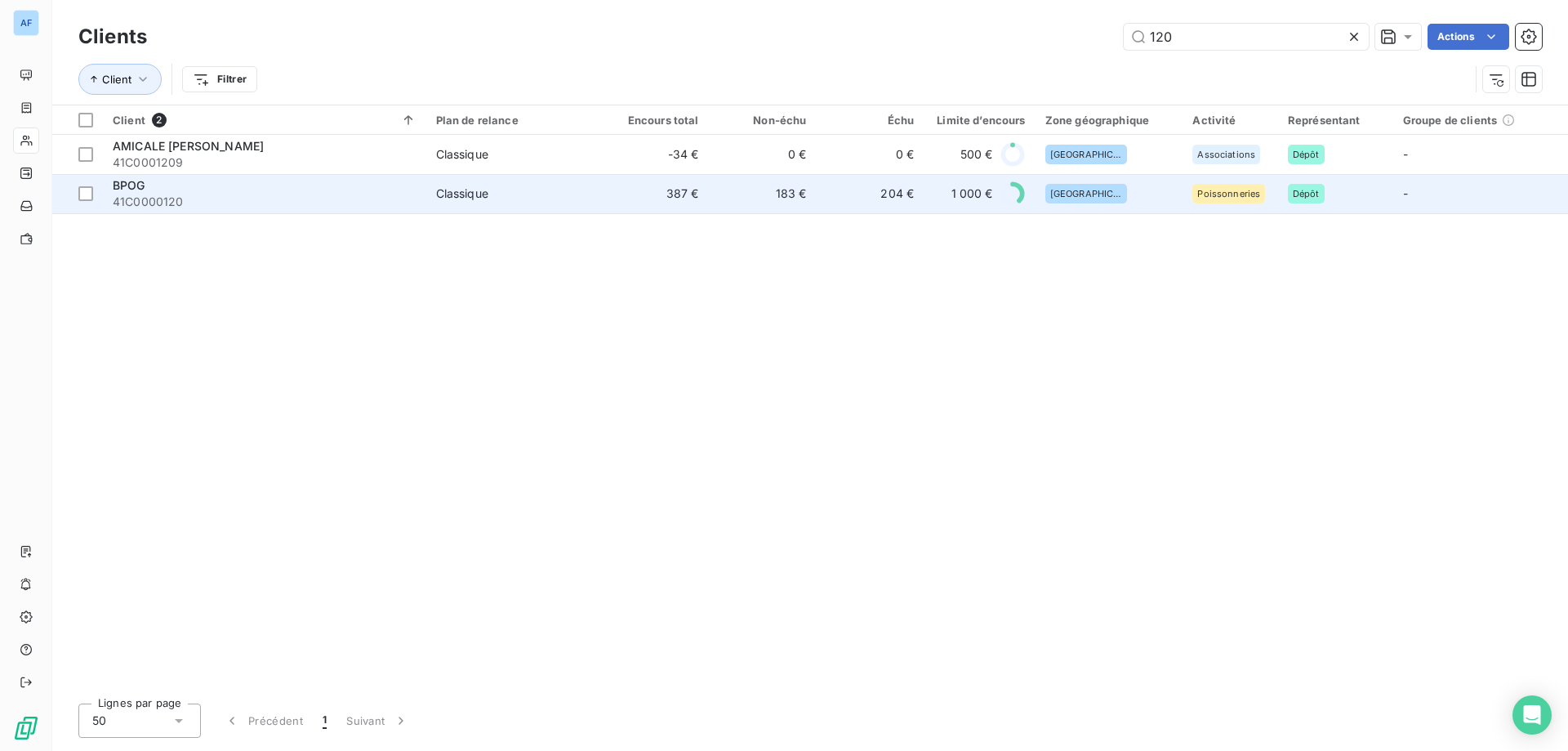
type input "120"
click at [431, 193] on td "Classique" at bounding box center [513, 193] width 174 height 39
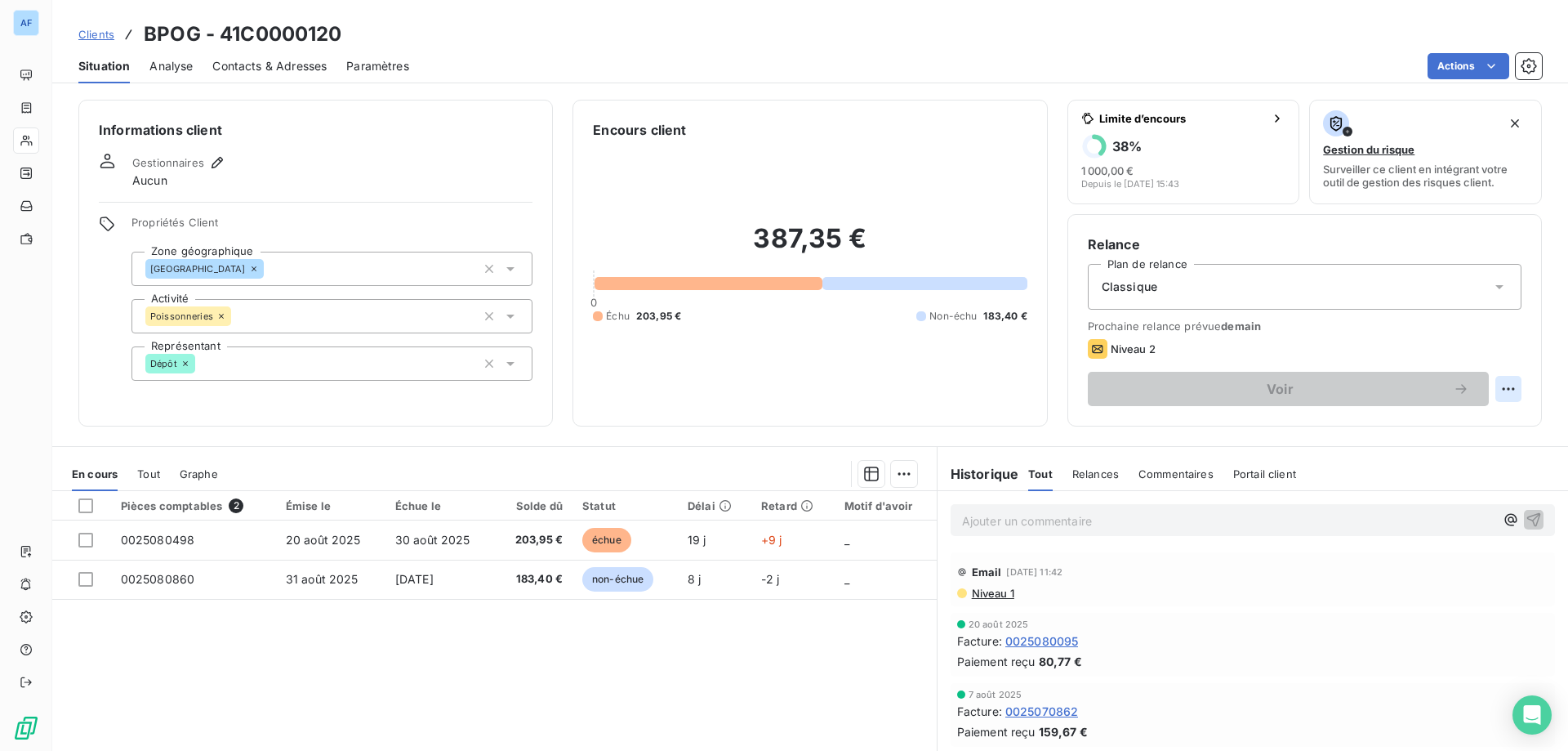
click at [1507, 385] on html "AF Clients BPOG - 41C0000120 Situation Analyse Contacts & Adresses Paramètres A…" at bounding box center [784, 375] width 1568 height 751
click at [1426, 425] on div "Replanifier cette action" at bounding box center [1431, 425] width 147 height 26
select select "8"
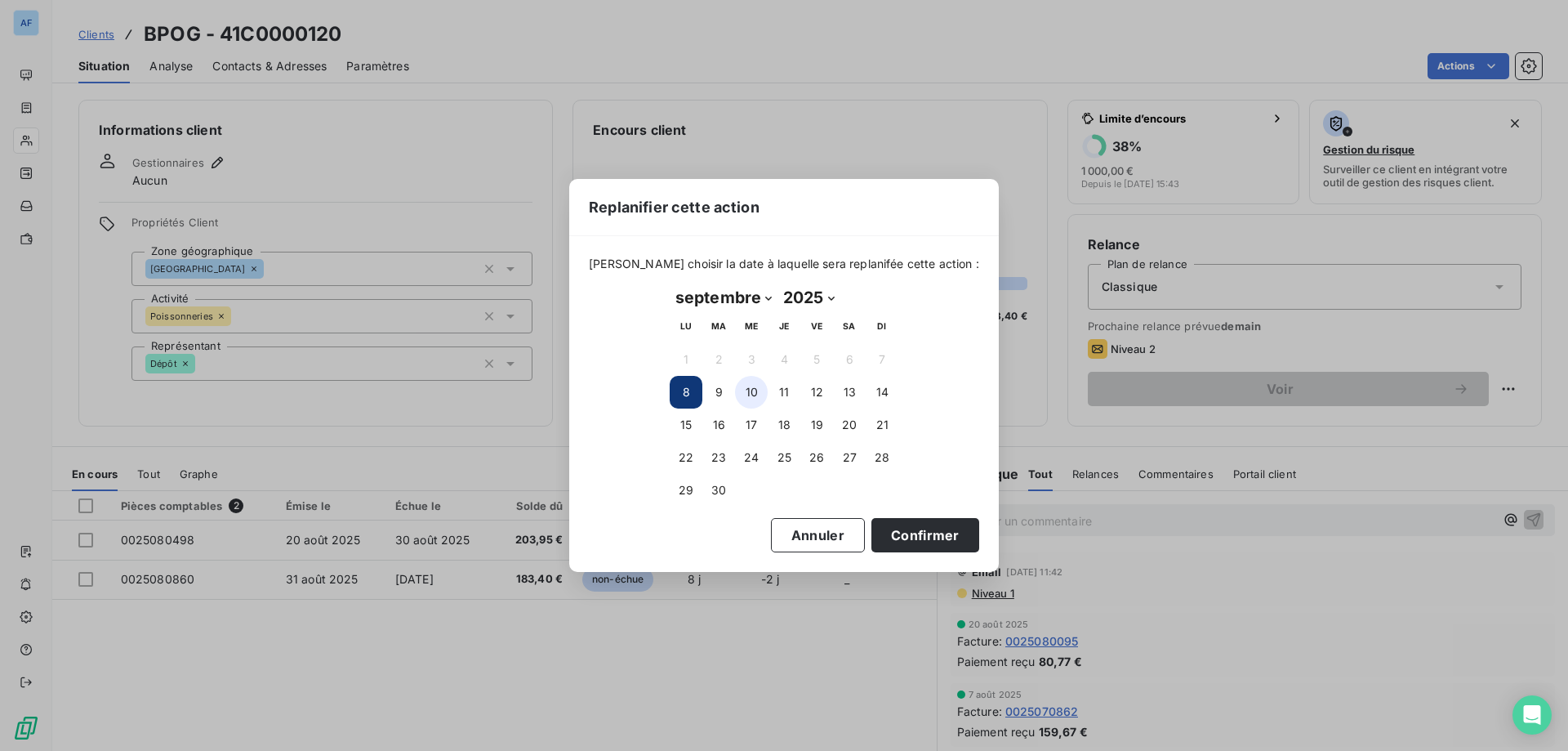
click at [752, 393] on button "10" at bounding box center [751, 392] width 32 height 32
click at [929, 532] on button "Confirmer" at bounding box center [925, 535] width 108 height 34
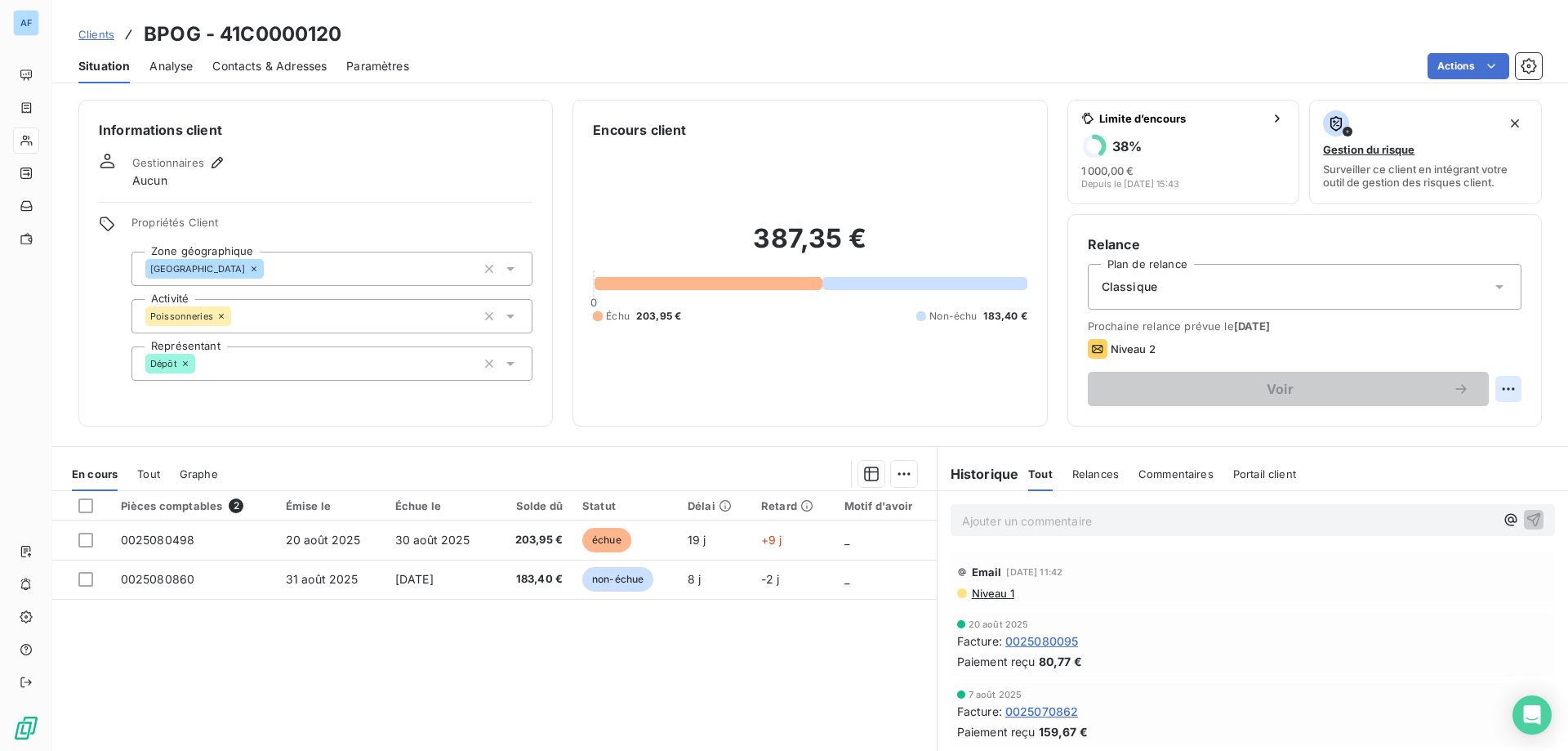
click at [1495, 395] on html "AF Clients BPOG - 41C0000120 Situation Analyse Contacts & Adresses Paramètres A…" at bounding box center [784, 375] width 1568 height 751
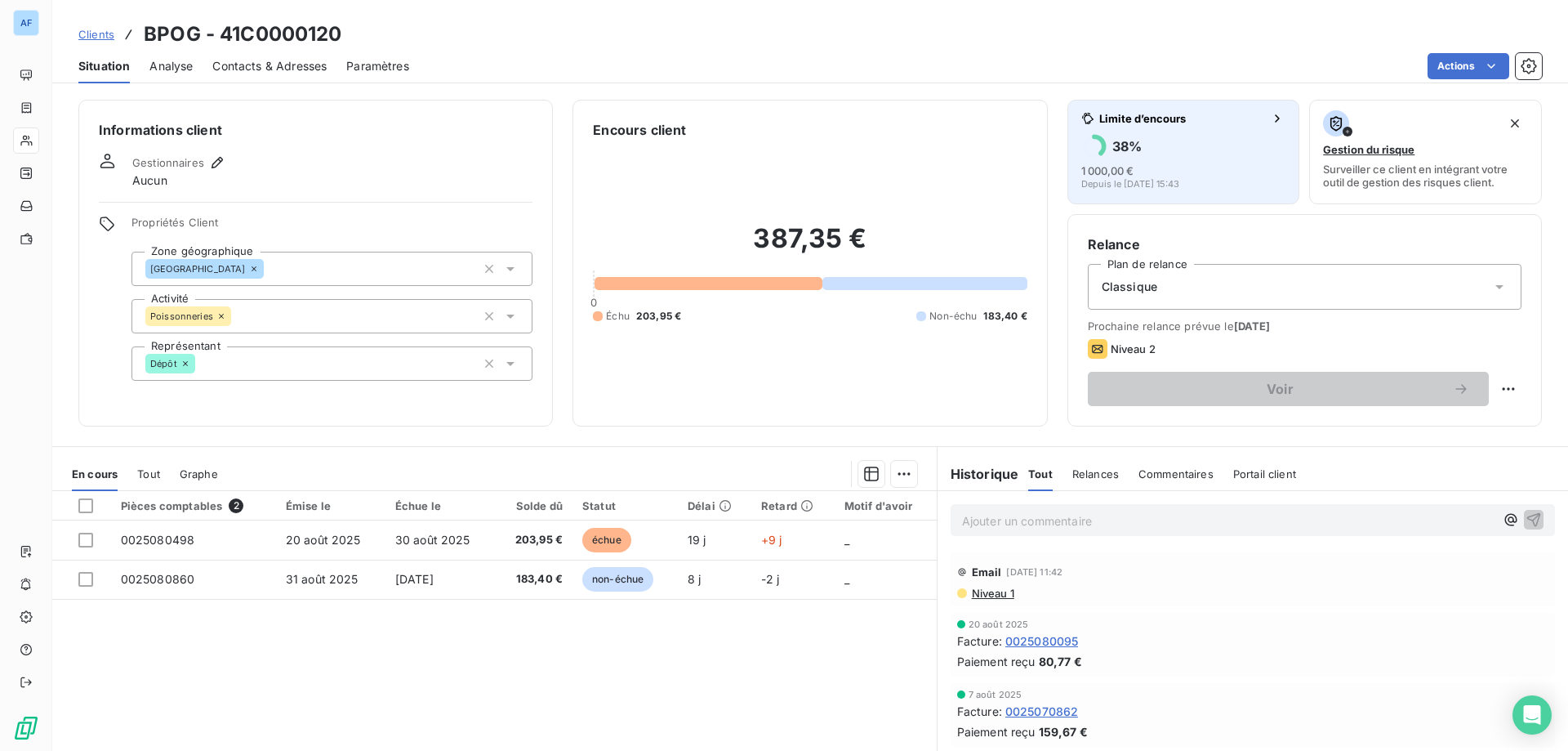
click at [1184, 167] on div "1 000,00 € Depuis le [DATE] 15:43" at bounding box center [1183, 175] width 205 height 26
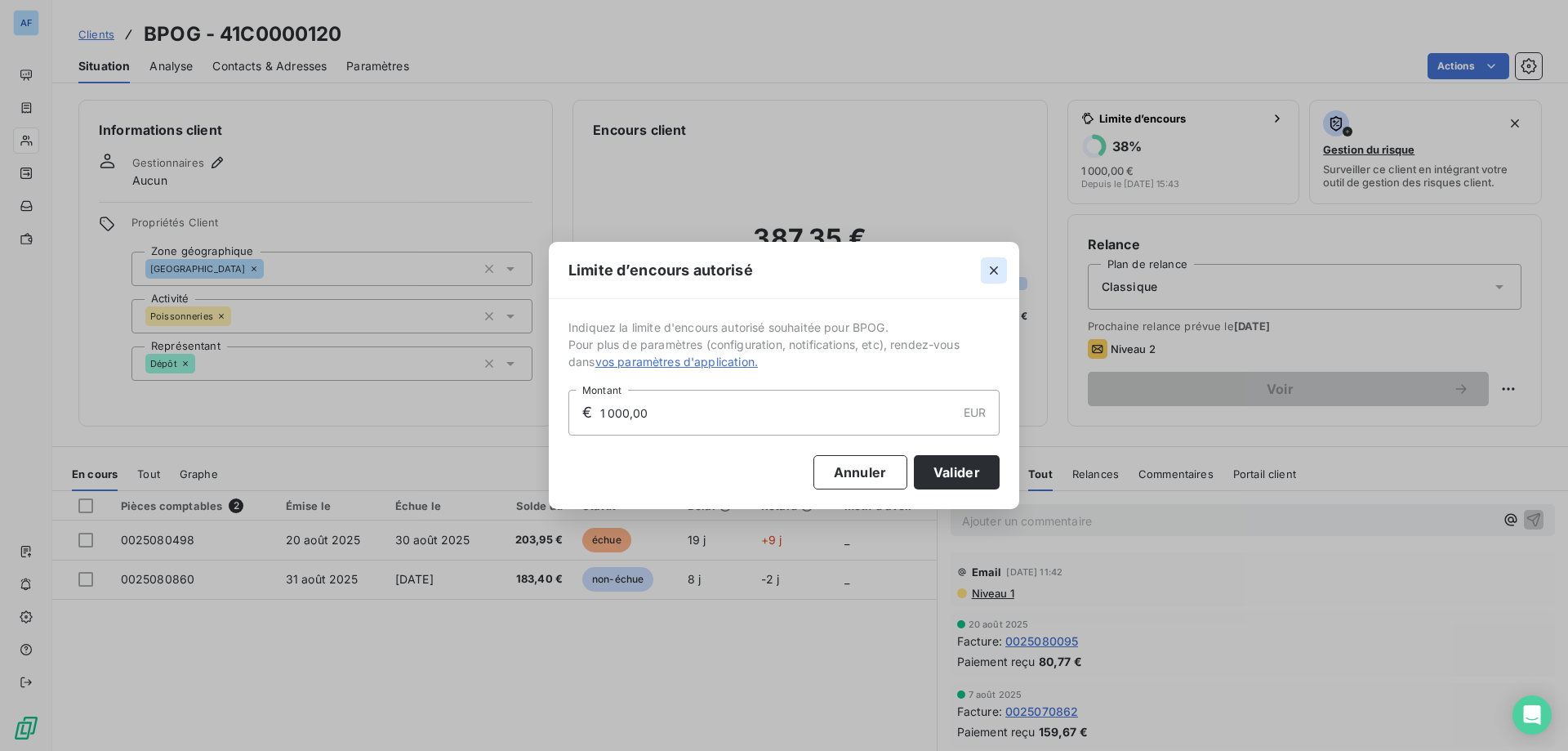
click at [991, 272] on icon "button" at bounding box center [994, 270] width 8 height 8
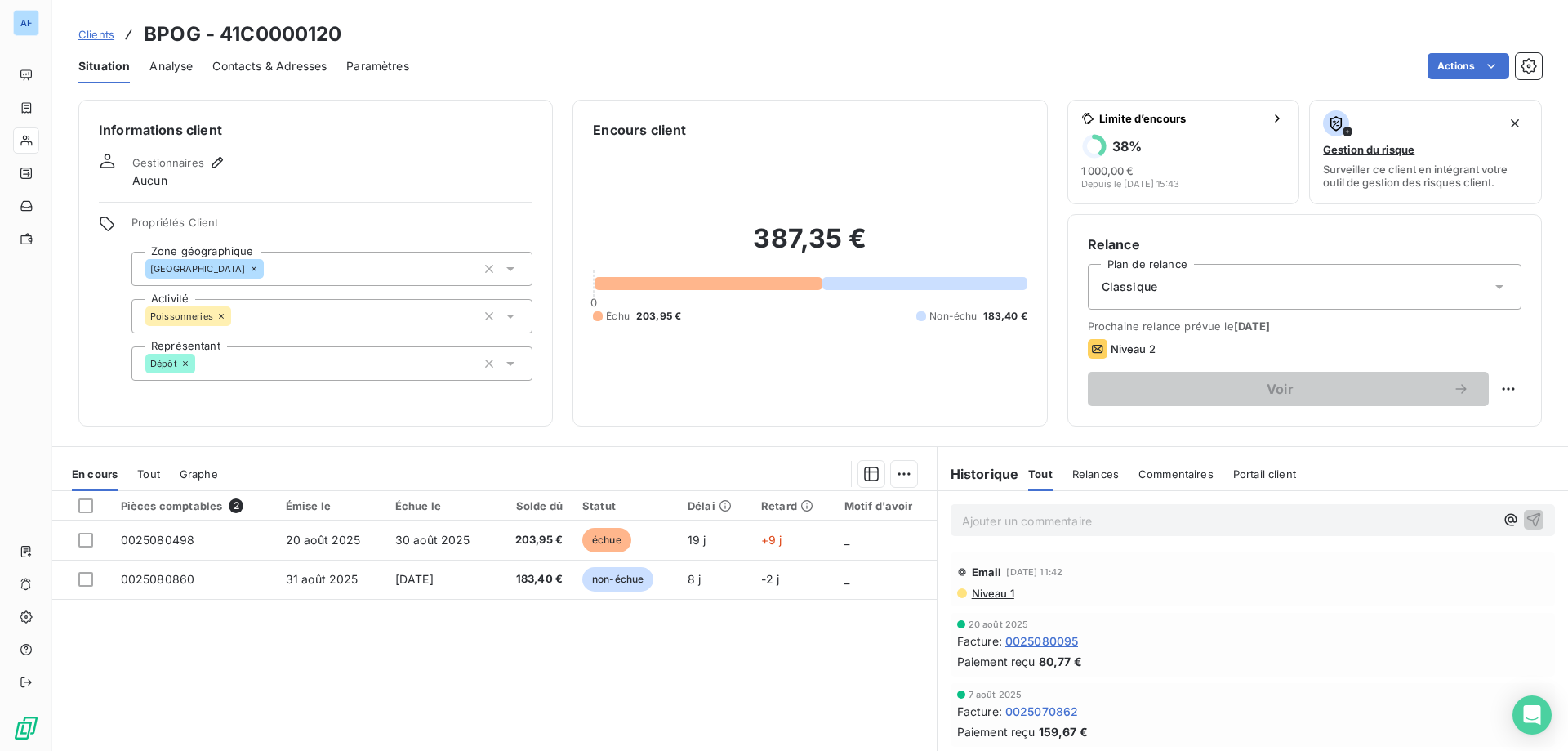
click at [1301, 278] on div "Classique" at bounding box center [1304, 286] width 433 height 45
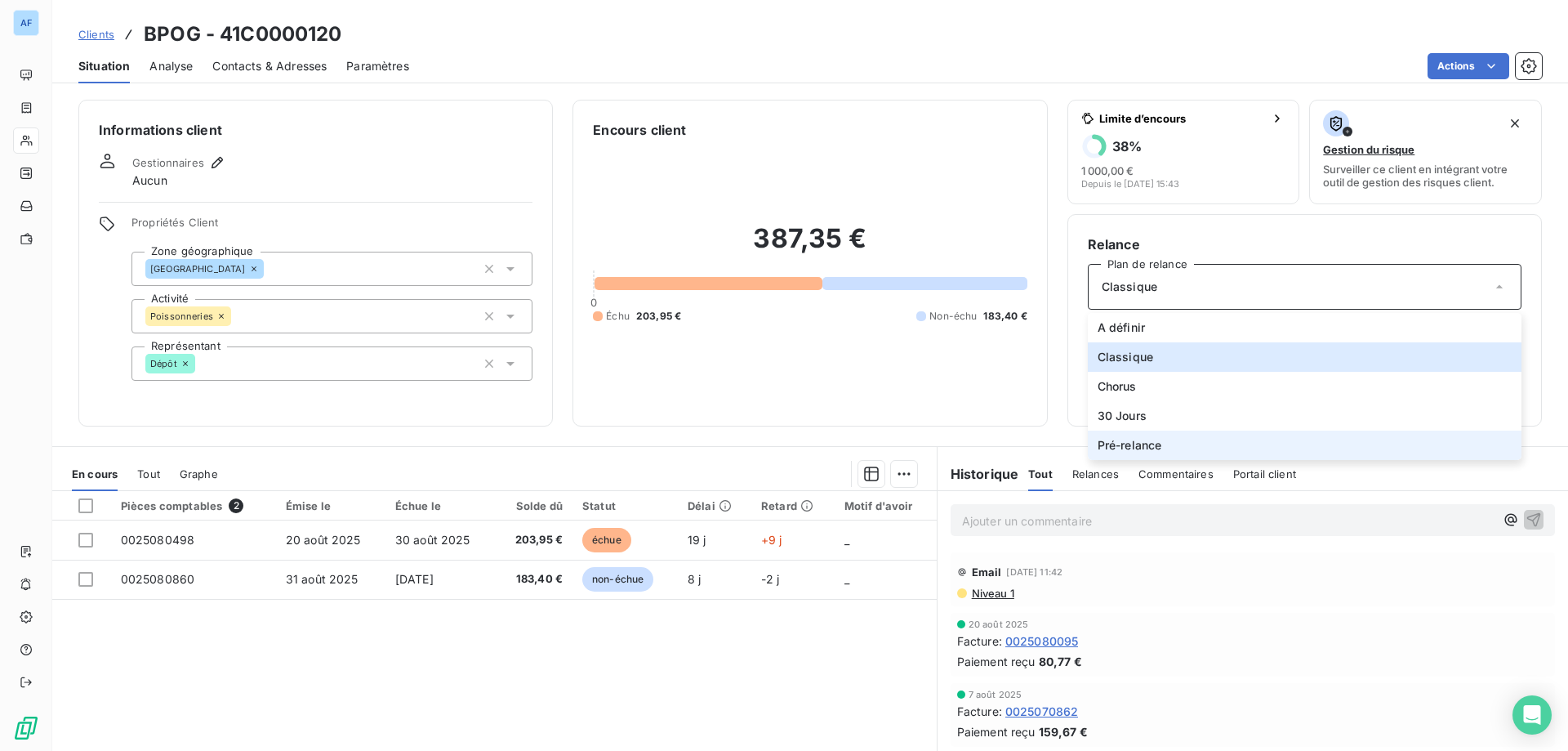
click at [1154, 440] on li "Pré-relance" at bounding box center [1304, 446] width 433 height 30
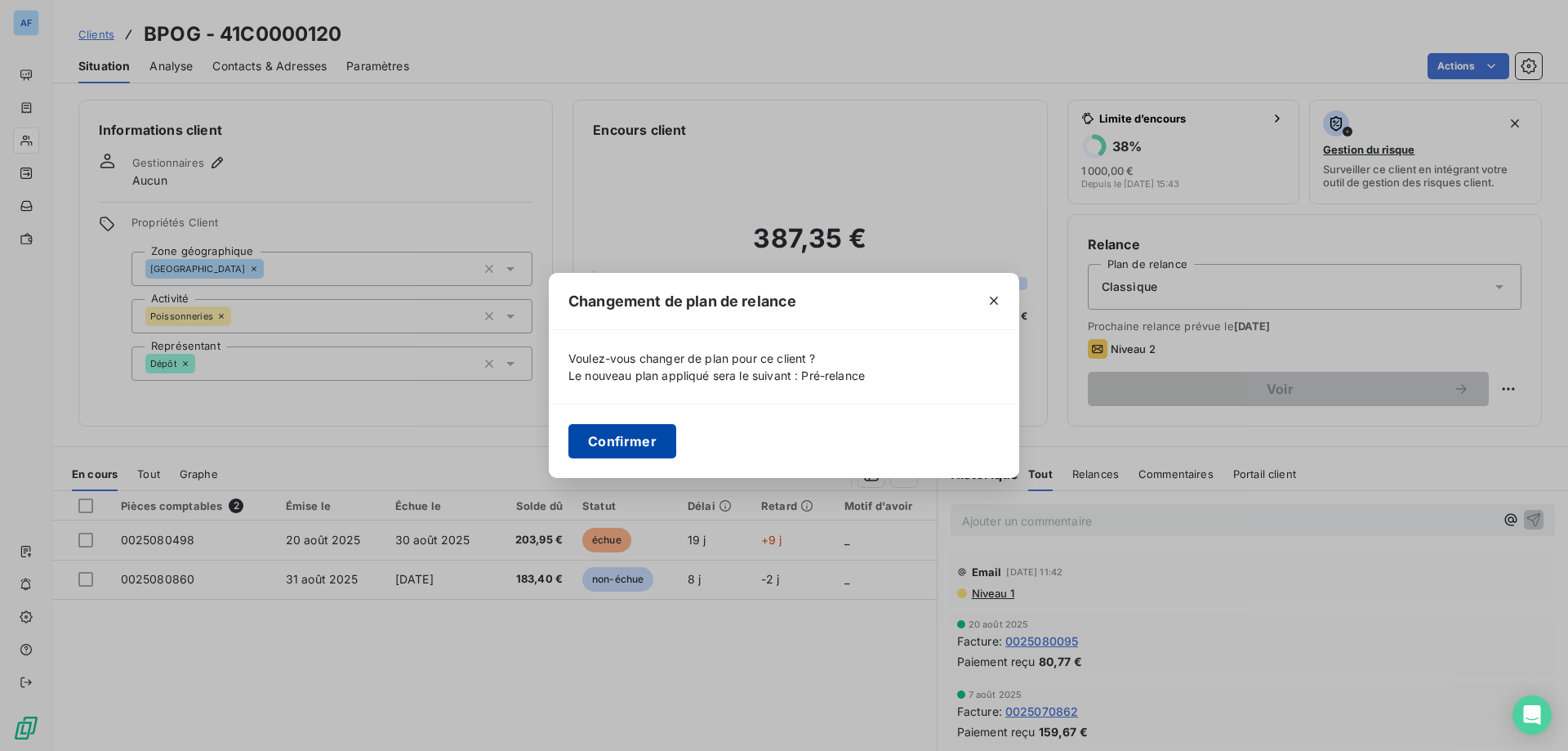
click at [623, 439] on button "Confirmer" at bounding box center [622, 441] width 108 height 34
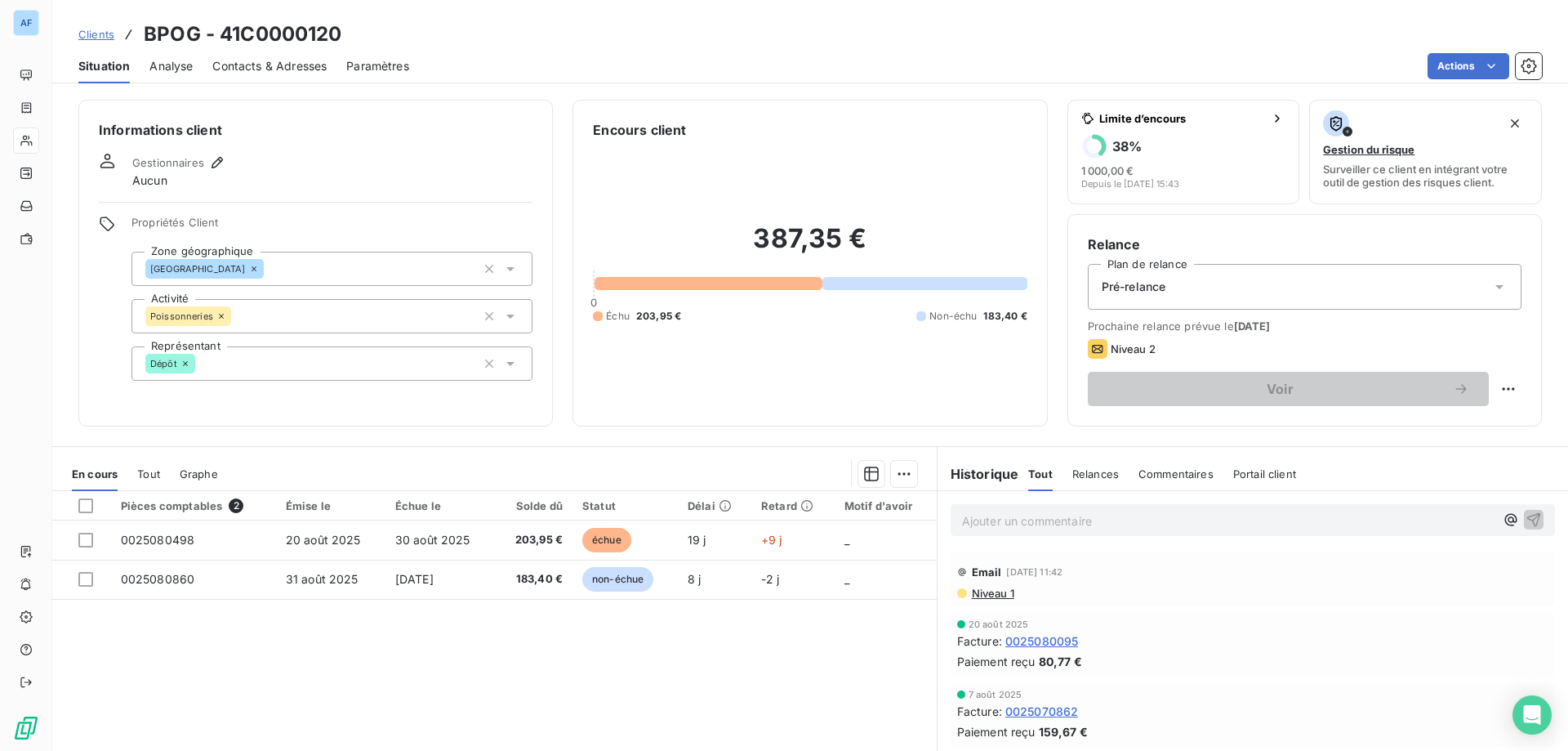
click at [183, 71] on span "Analyse" at bounding box center [171, 66] width 44 height 17
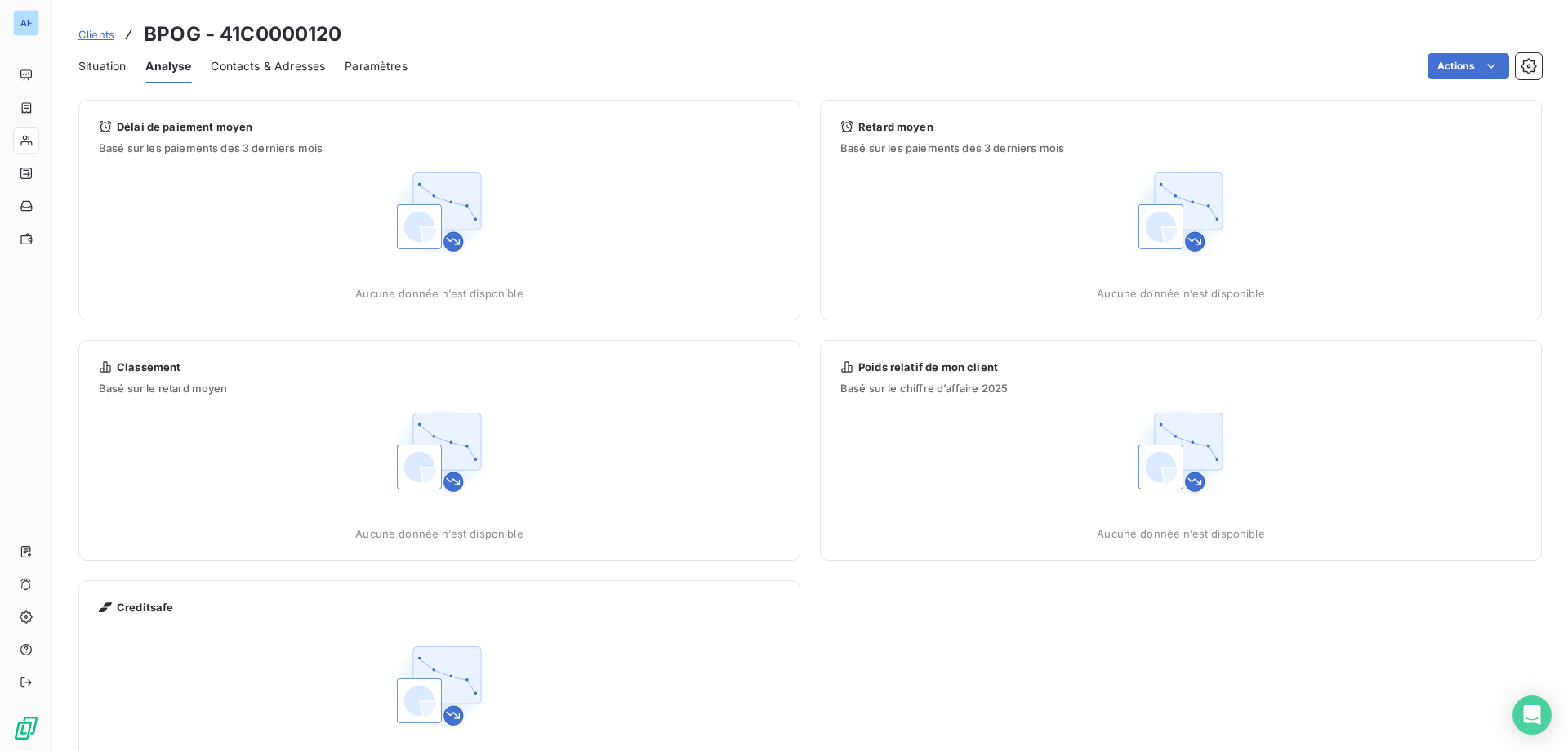
click at [99, 70] on span "Situation" at bounding box center [101, 66] width 47 height 17
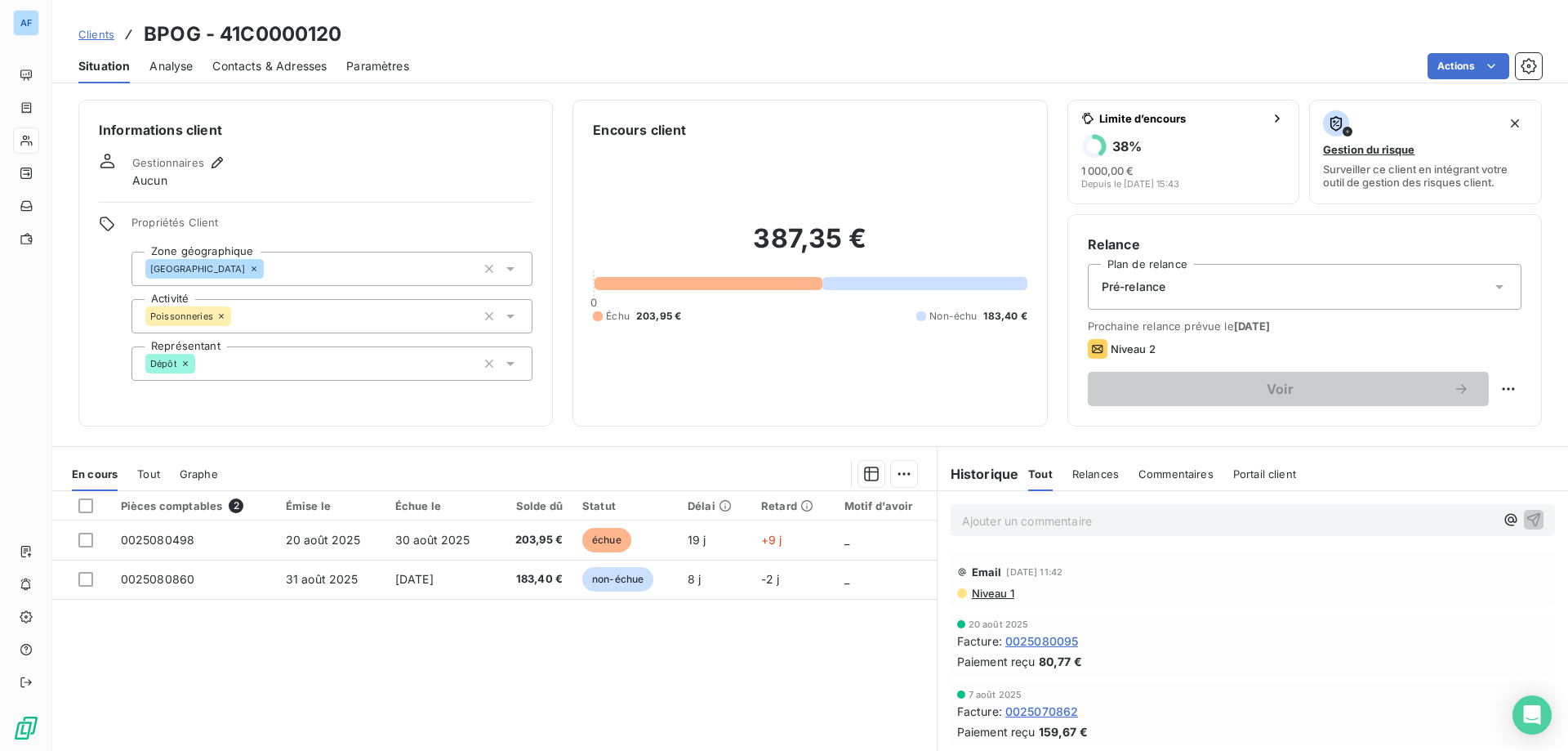
click at [99, 34] on span "Clients" at bounding box center [96, 34] width 36 height 13
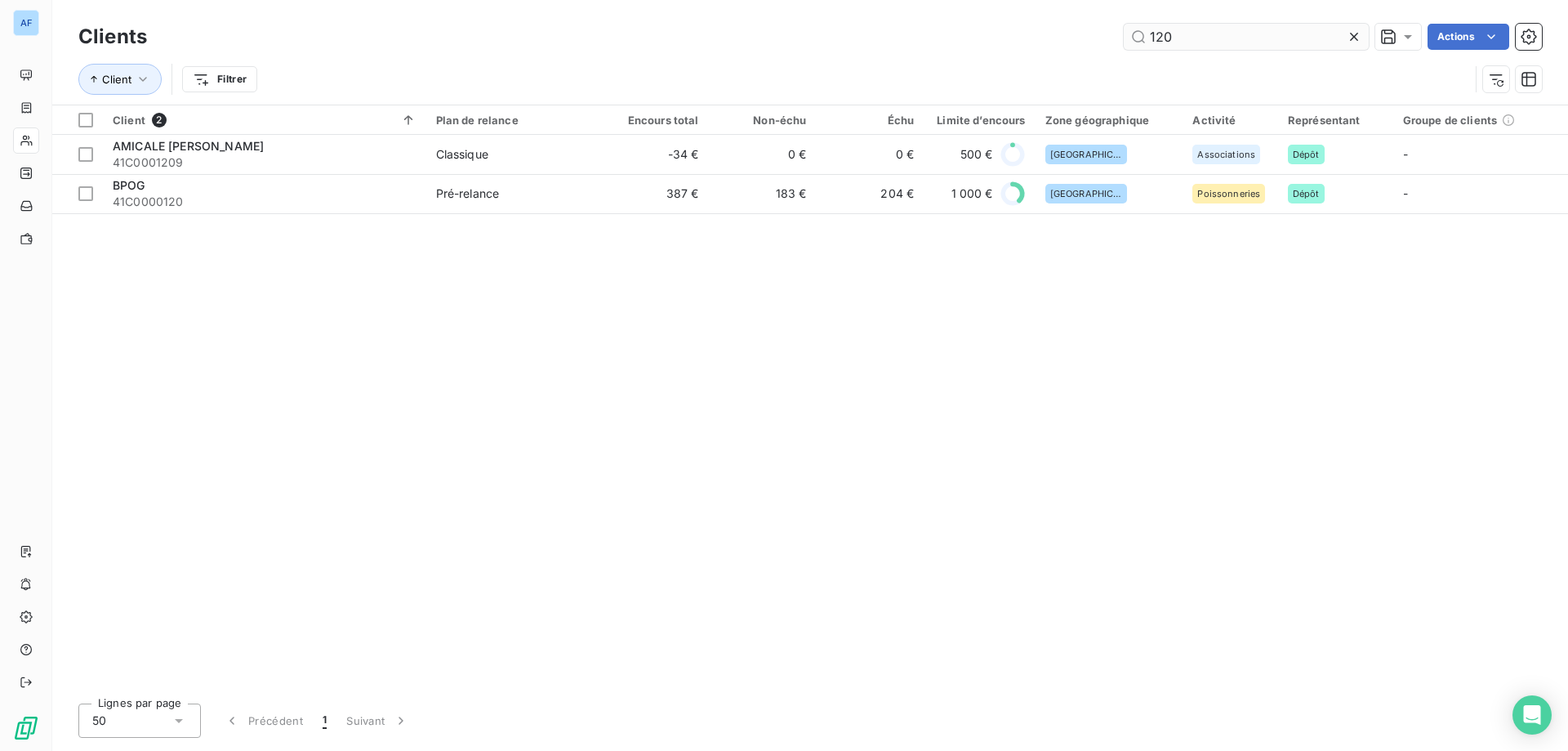
click at [1174, 40] on input "120" at bounding box center [1246, 37] width 245 height 26
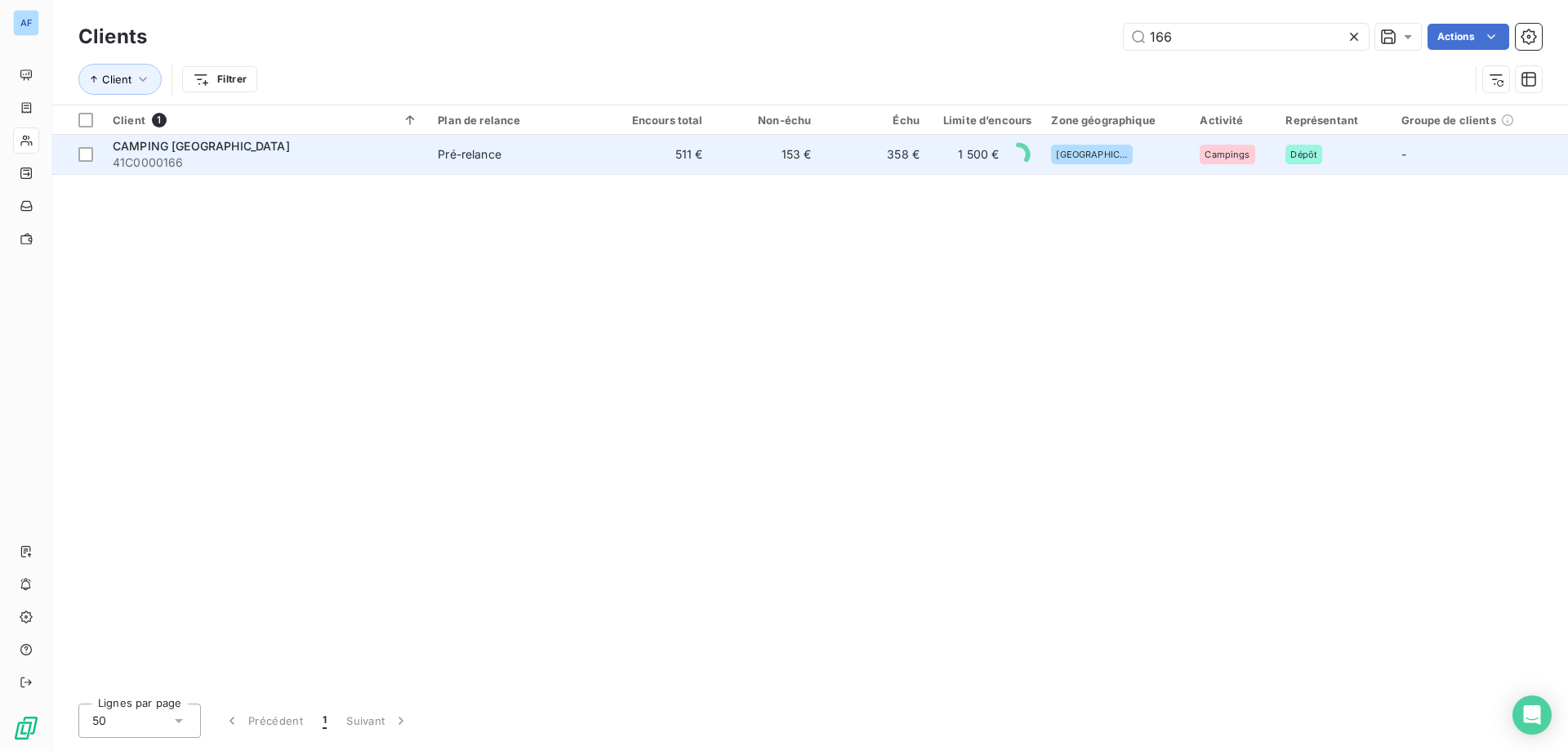
type input "166"
click at [875, 154] on td "358 €" at bounding box center [874, 154] width 109 height 39
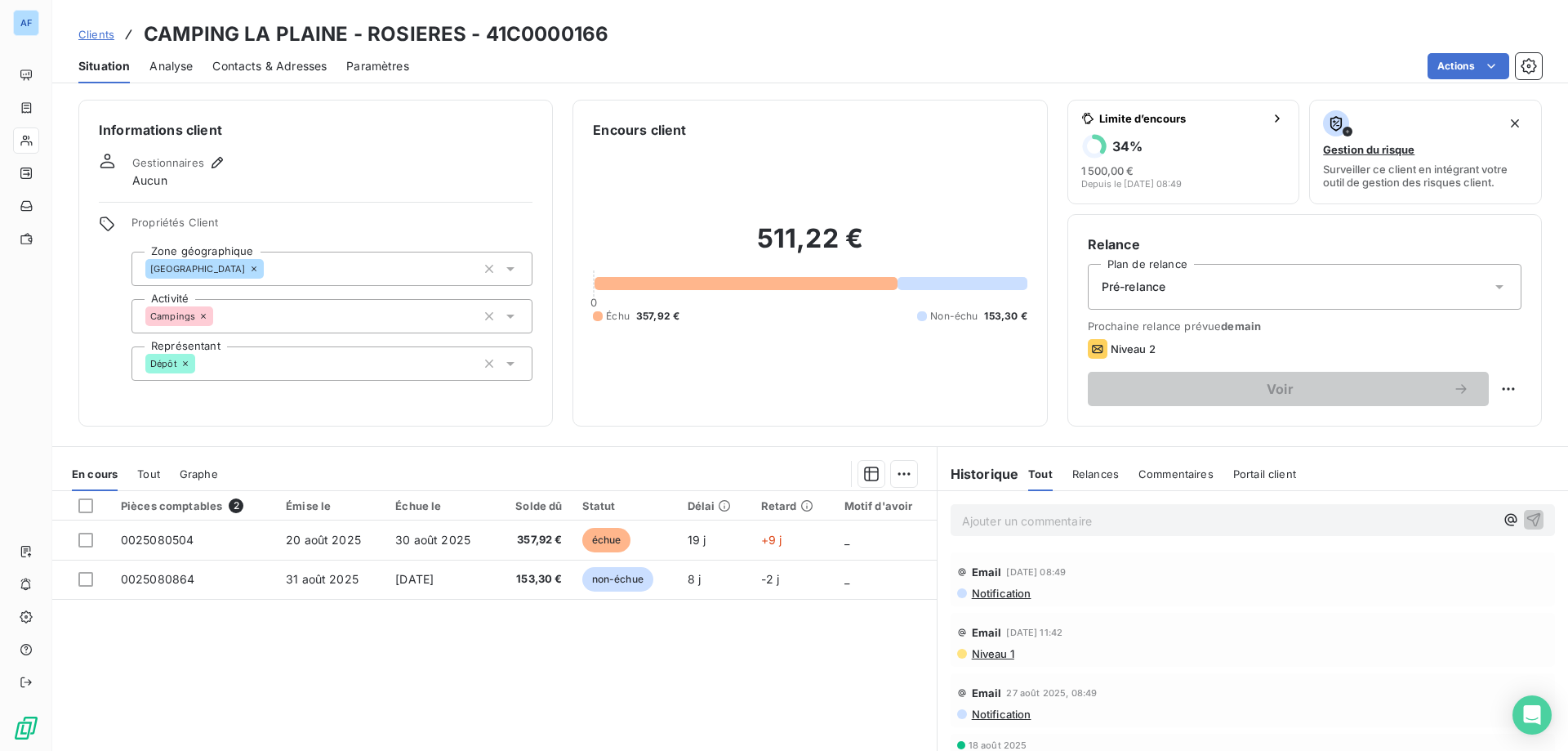
click at [1004, 590] on span "Notification" at bounding box center [1000, 593] width 61 height 13
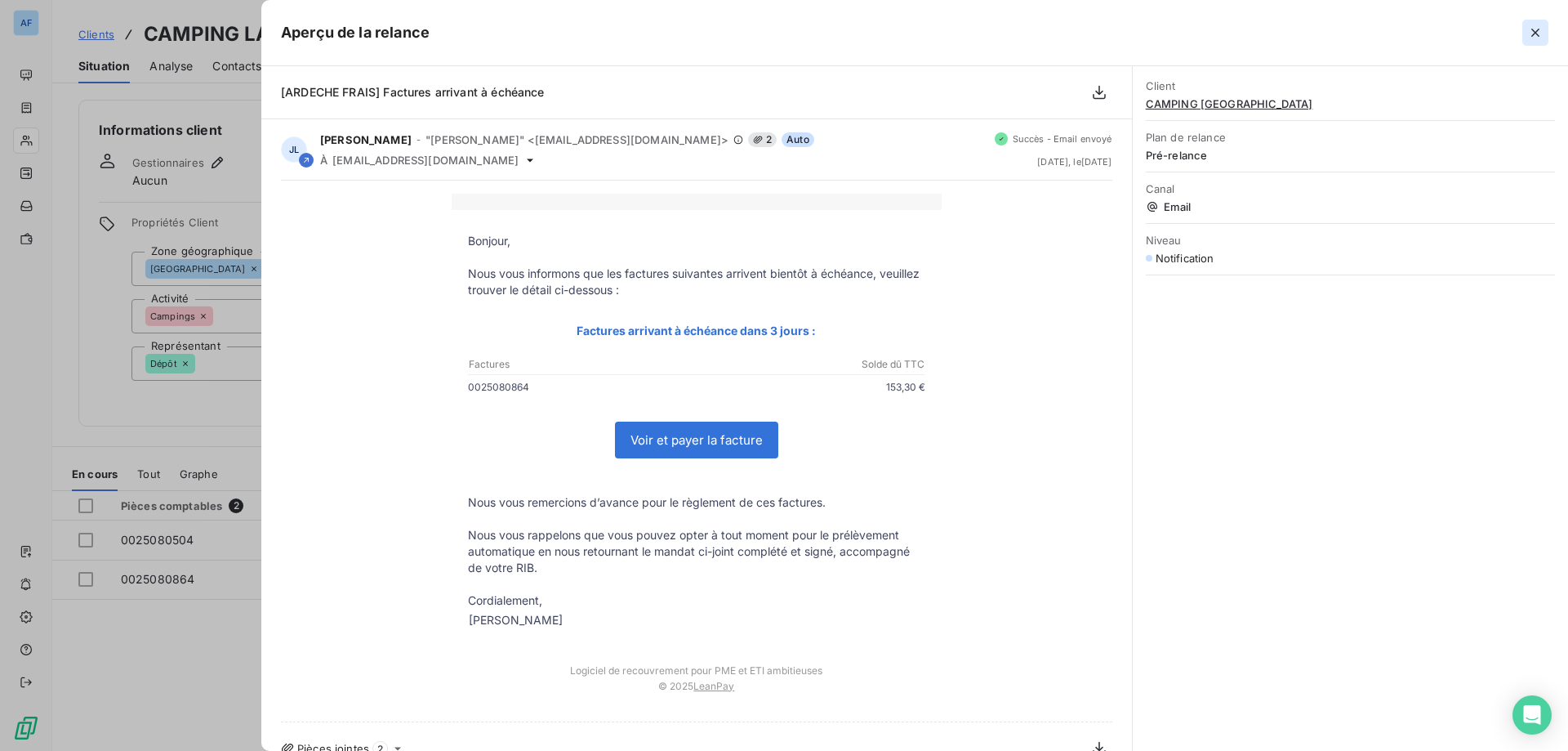
click at [1538, 32] on icon "button" at bounding box center [1536, 32] width 17 height 17
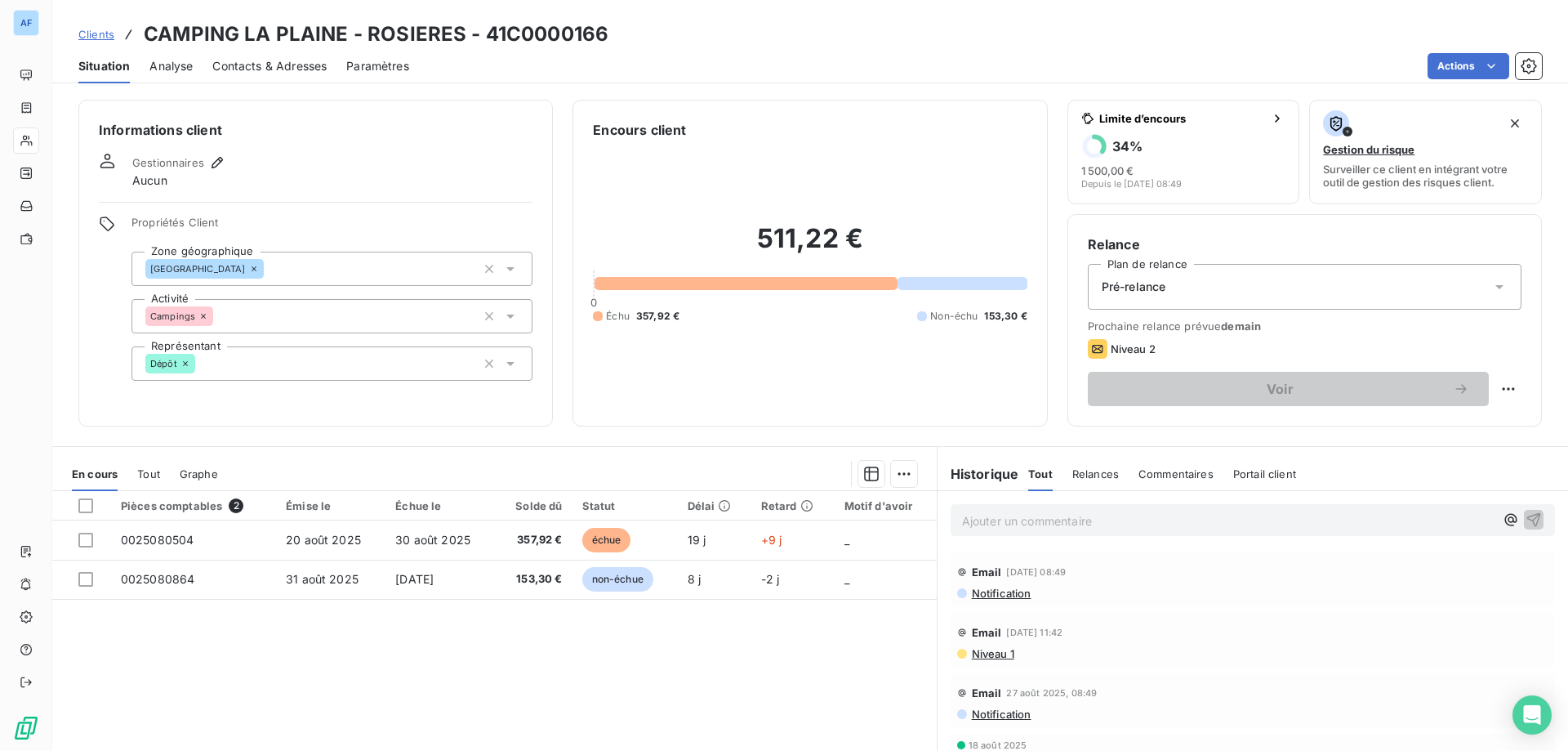
click at [970, 652] on span "Niveau 1" at bounding box center [992, 654] width 45 height 13
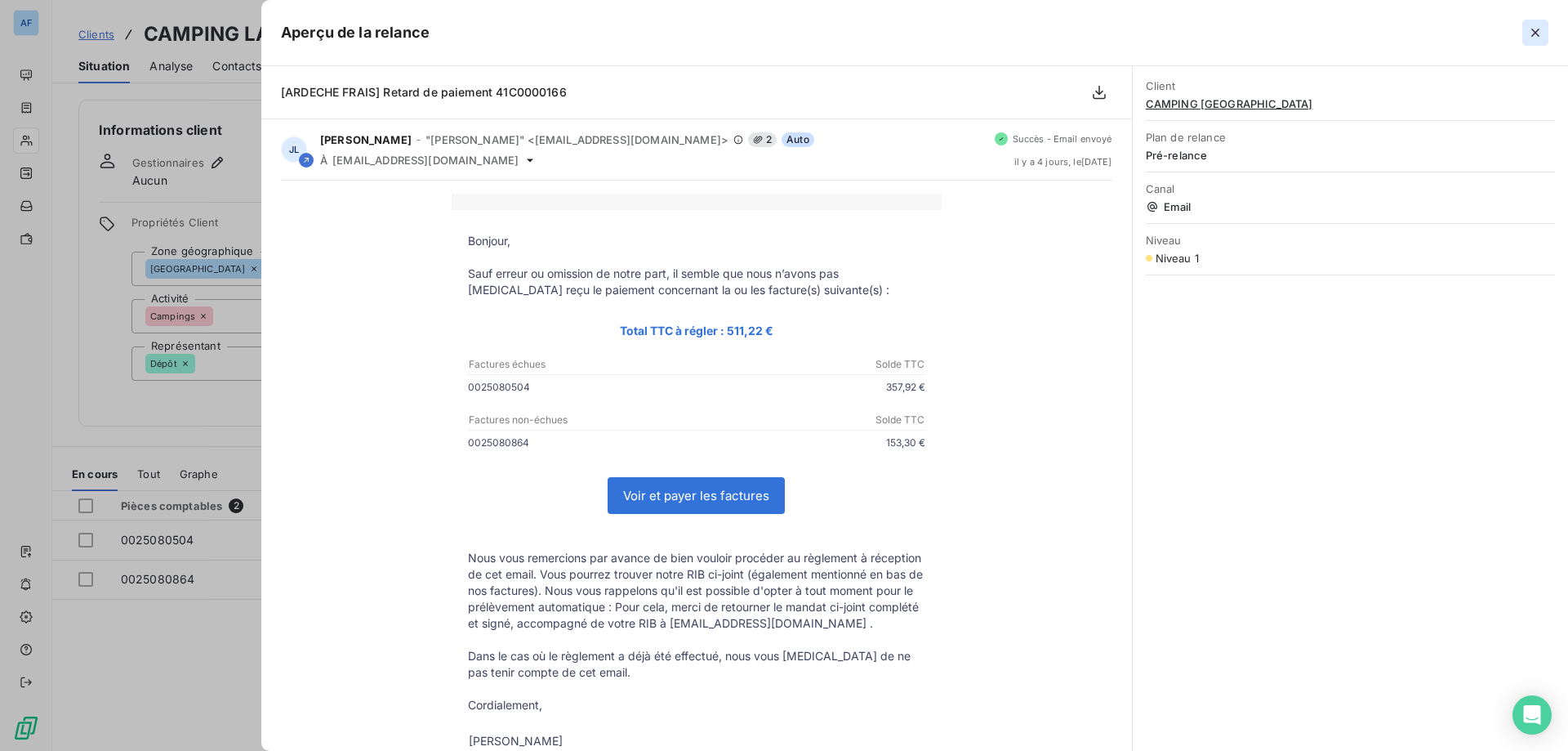
click at [1530, 26] on icon "button" at bounding box center [1536, 32] width 17 height 17
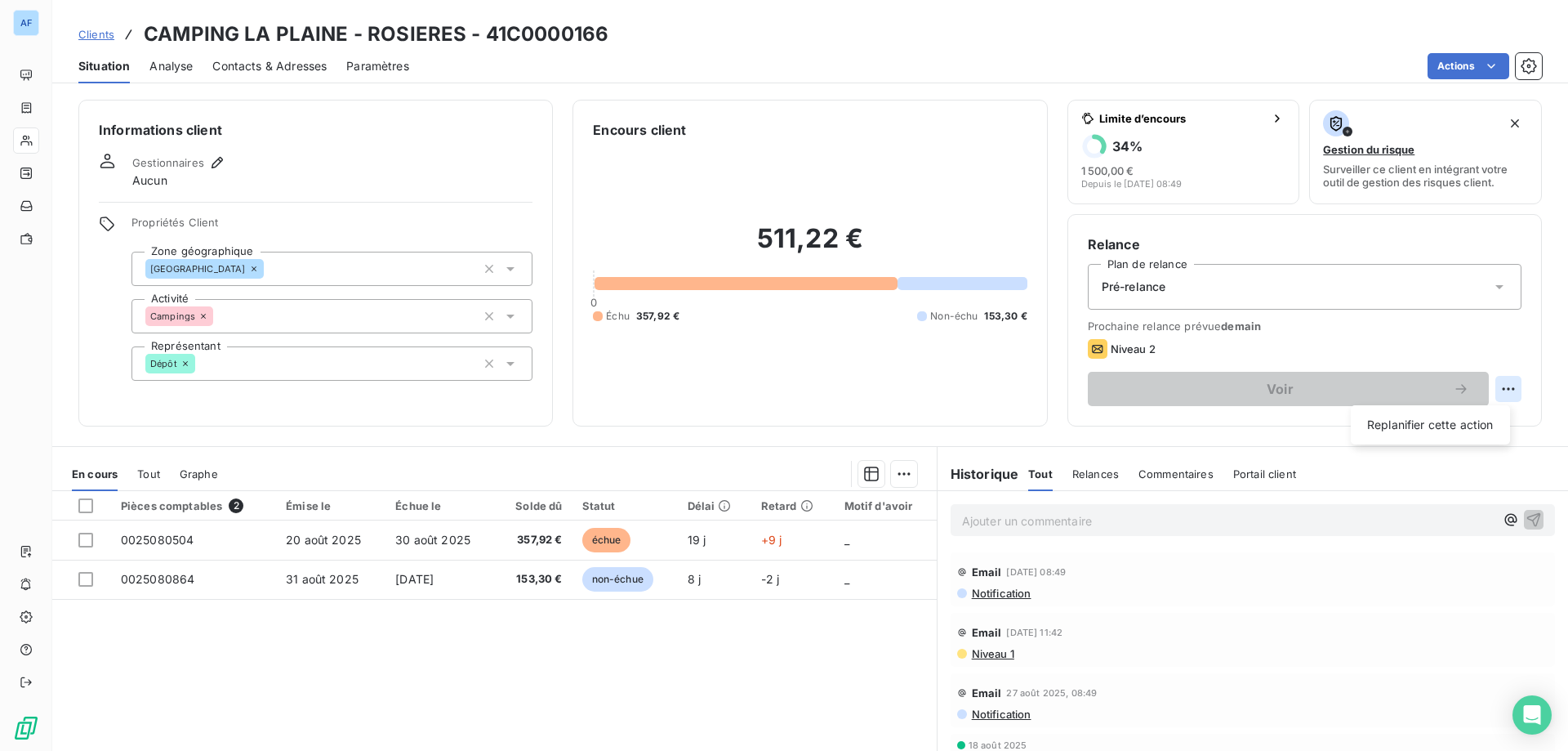
click at [1500, 398] on html "AF Clients CAMPING LA PLAINE - ROSIERES - 41C0000166 Situation Analyse Contacts…" at bounding box center [784, 375] width 1568 height 751
click at [1391, 433] on div "Replanifier cette action" at bounding box center [1431, 425] width 147 height 26
select select "8"
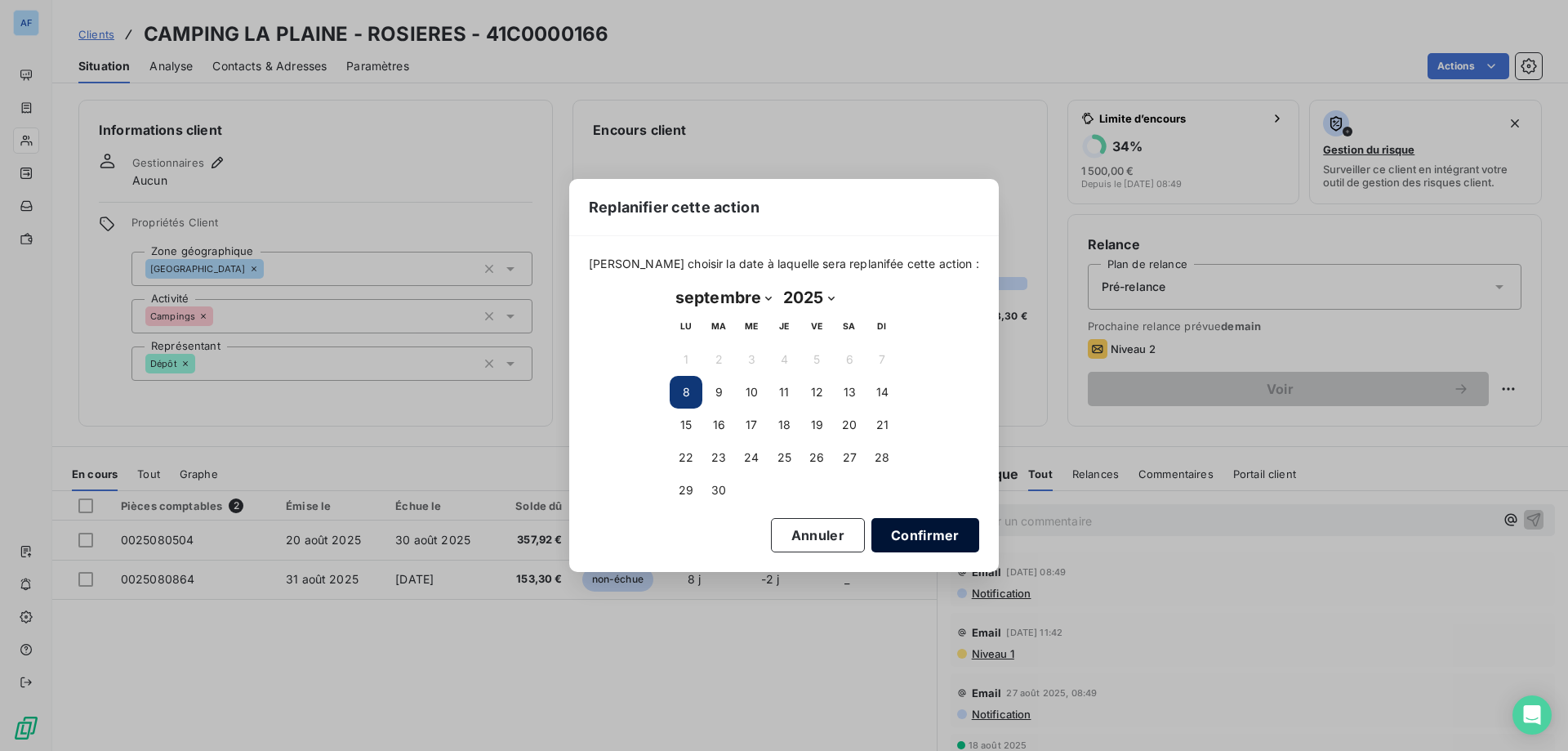
click at [894, 535] on button "Confirmer" at bounding box center [925, 535] width 108 height 34
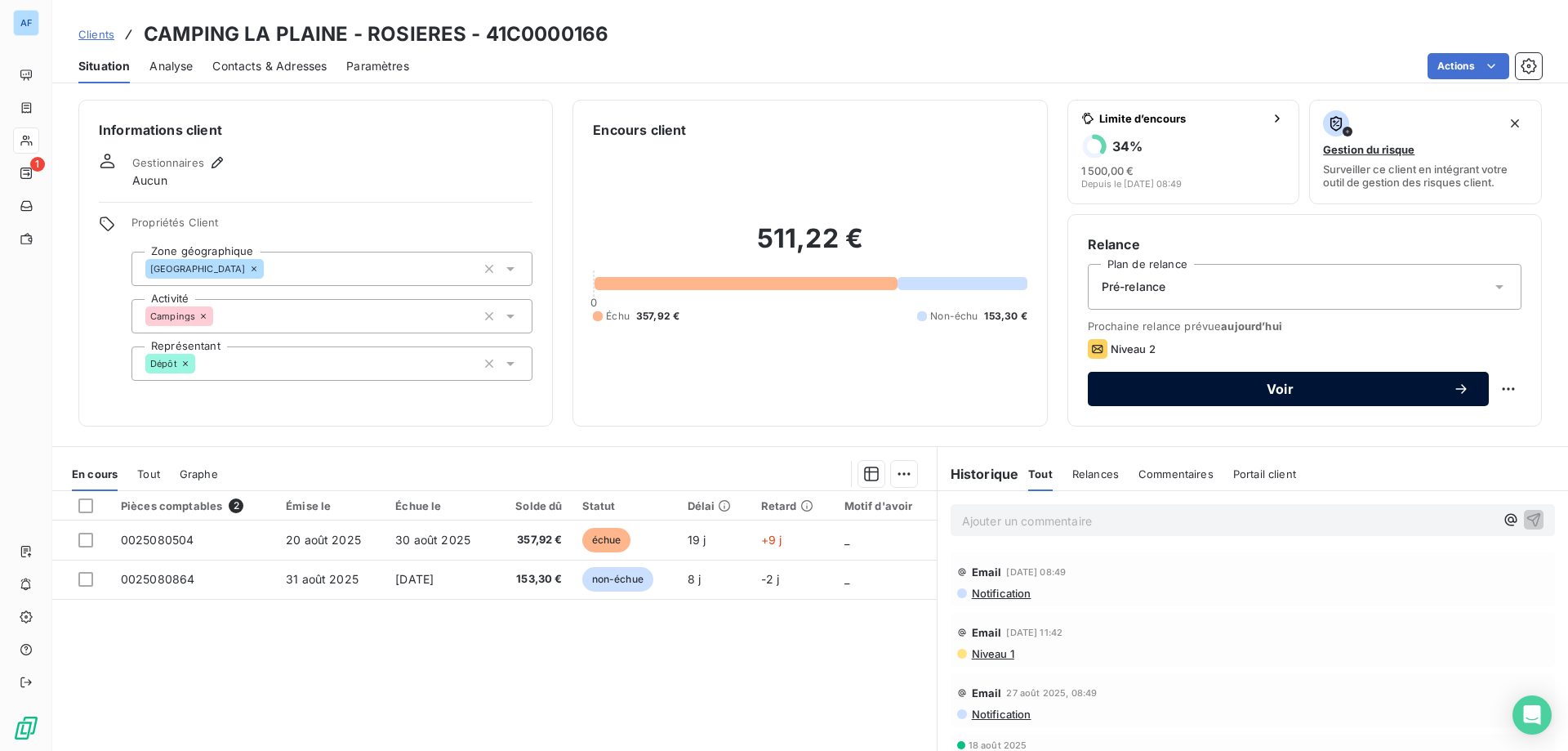
click at [1325, 393] on span "Voir" at bounding box center [1279, 389] width 345 height 13
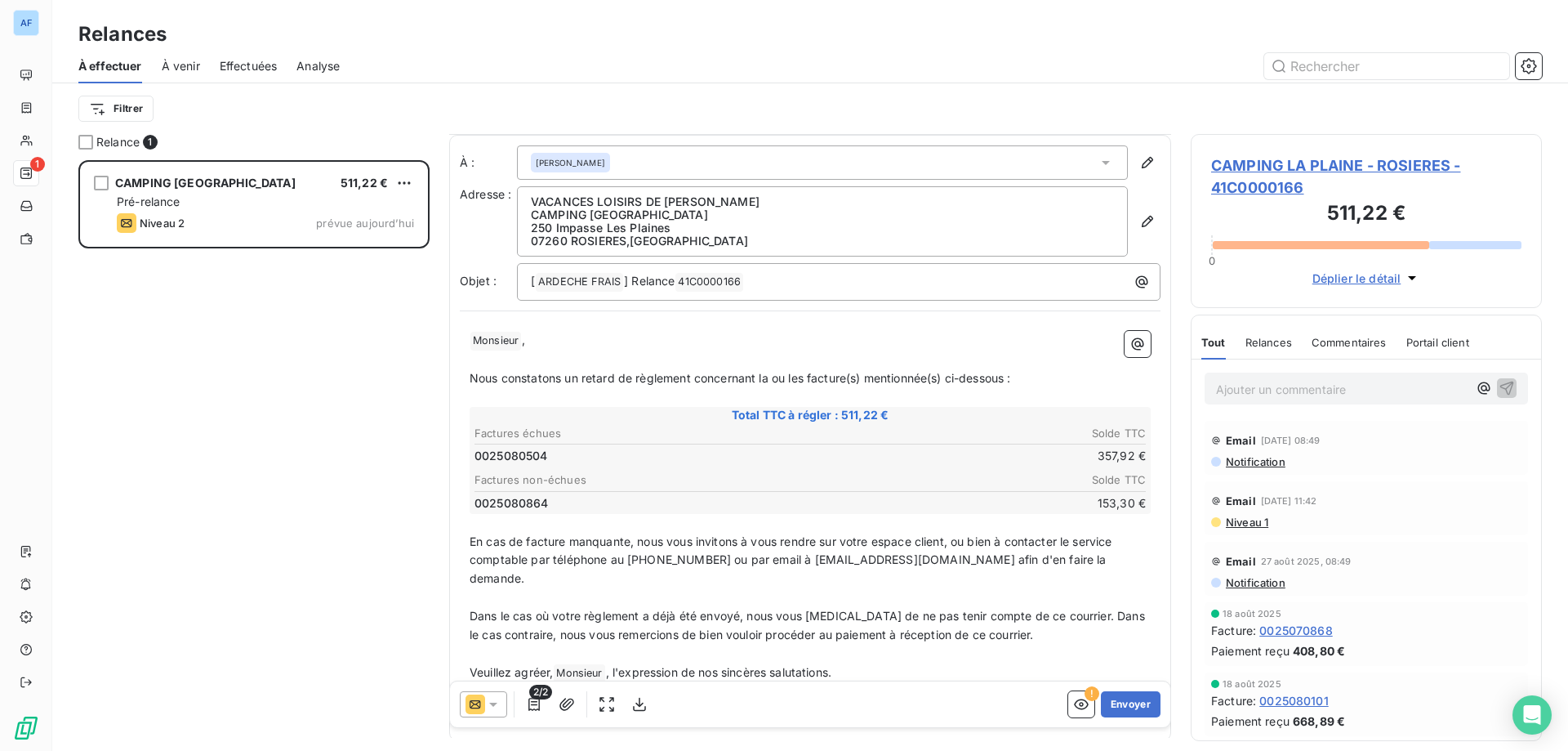
scroll to position [48, 0]
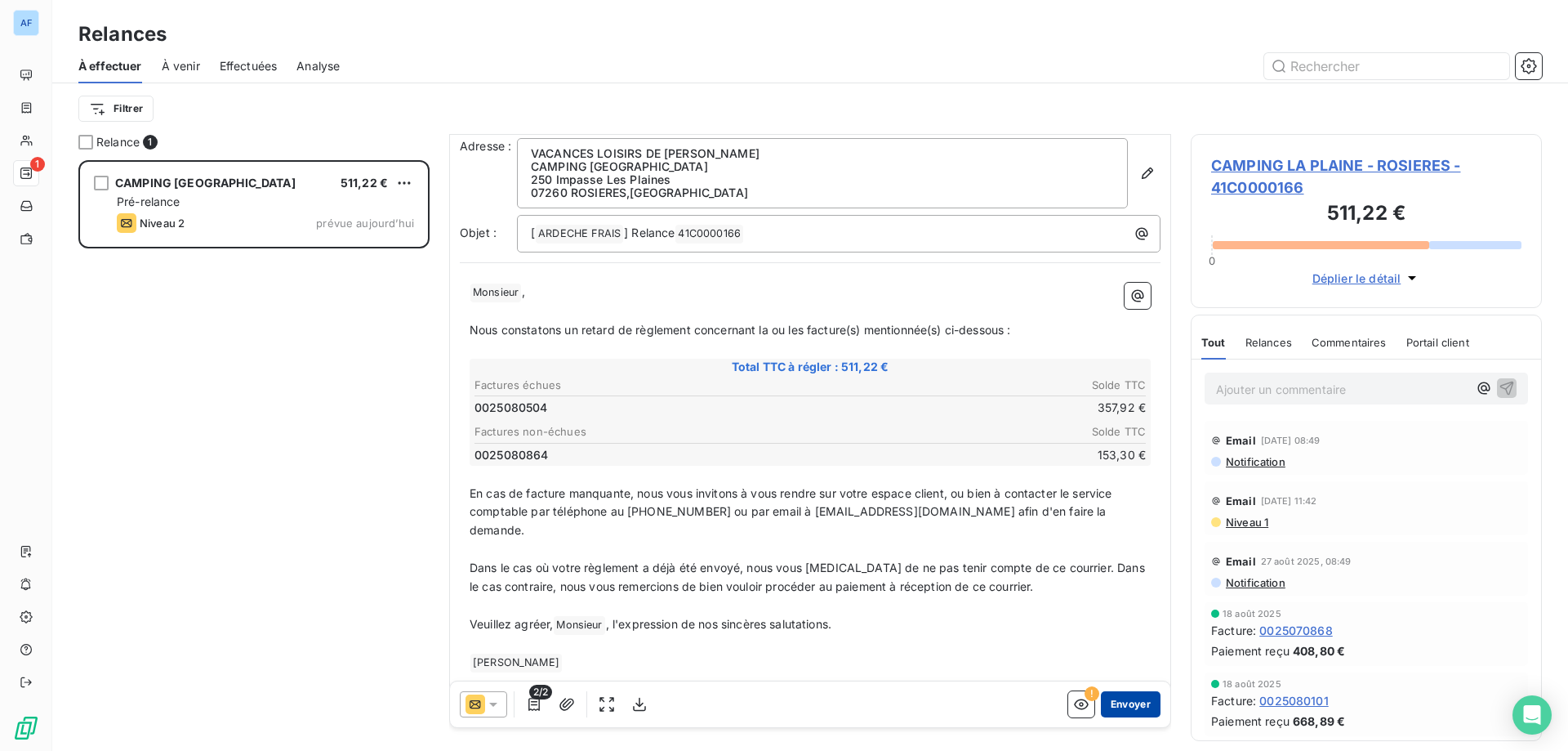
click at [1119, 717] on button "Envoyer" at bounding box center [1130, 704] width 59 height 26
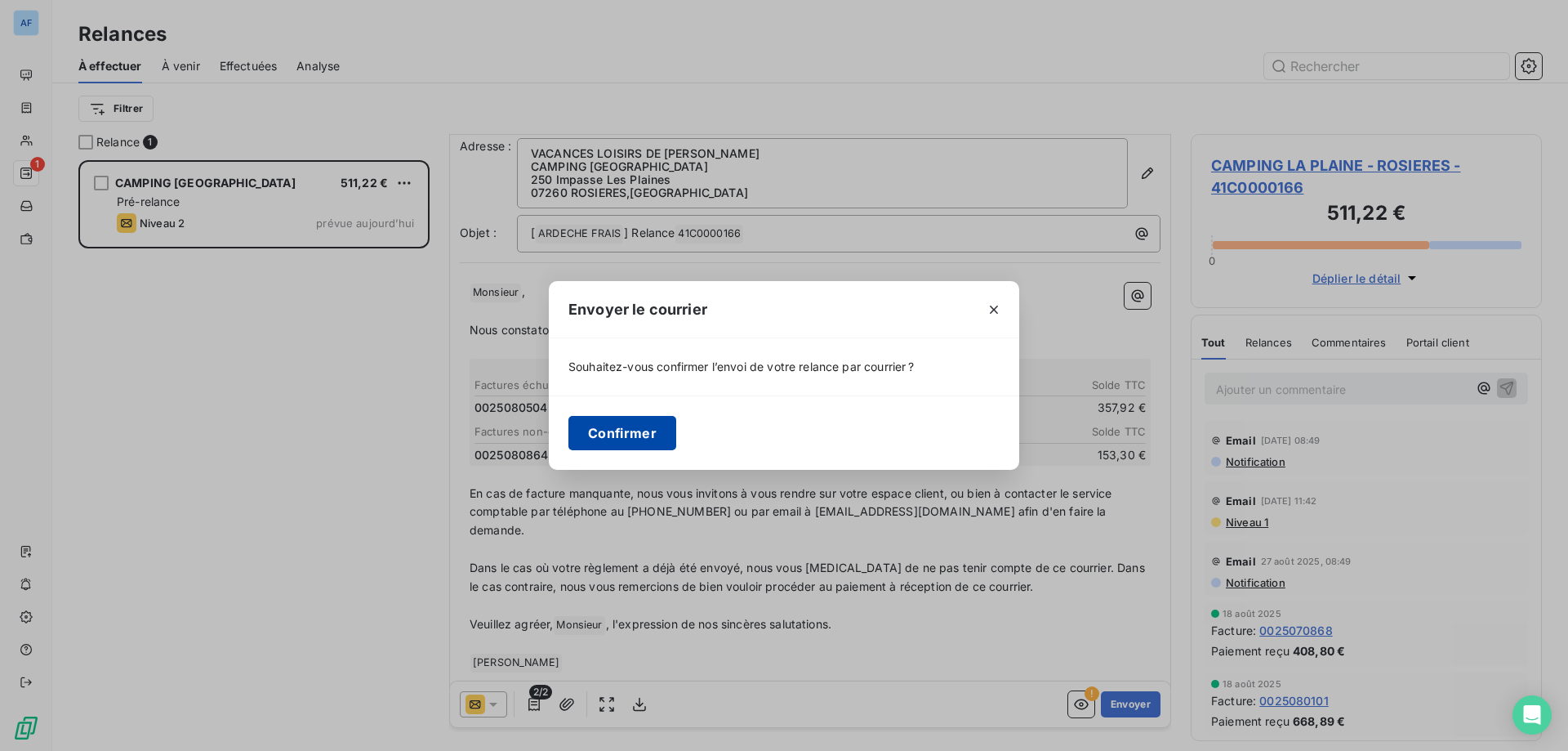
click at [671, 427] on button "Confirmer" at bounding box center [622, 433] width 108 height 34
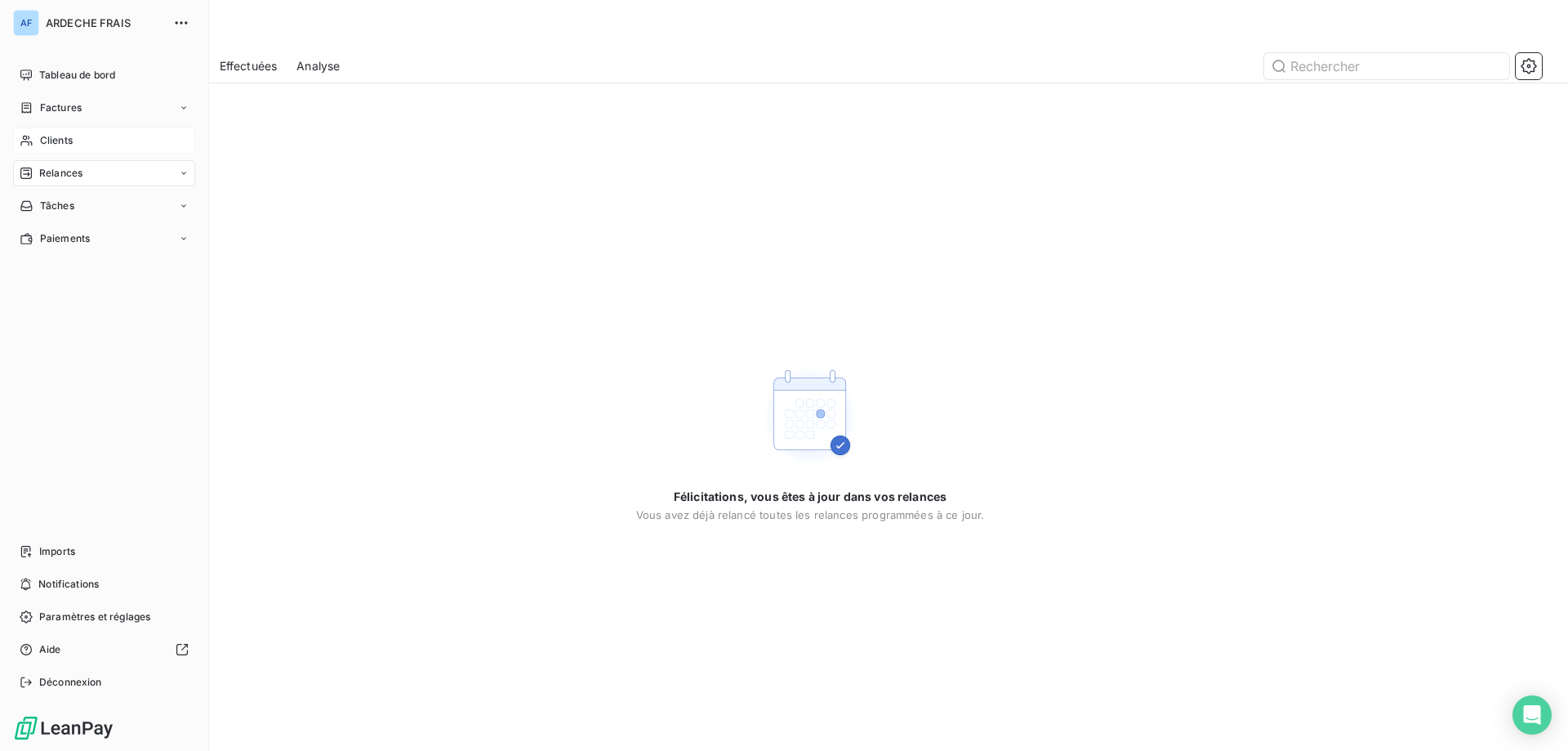
click at [54, 140] on span "Clients" at bounding box center [56, 140] width 32 height 15
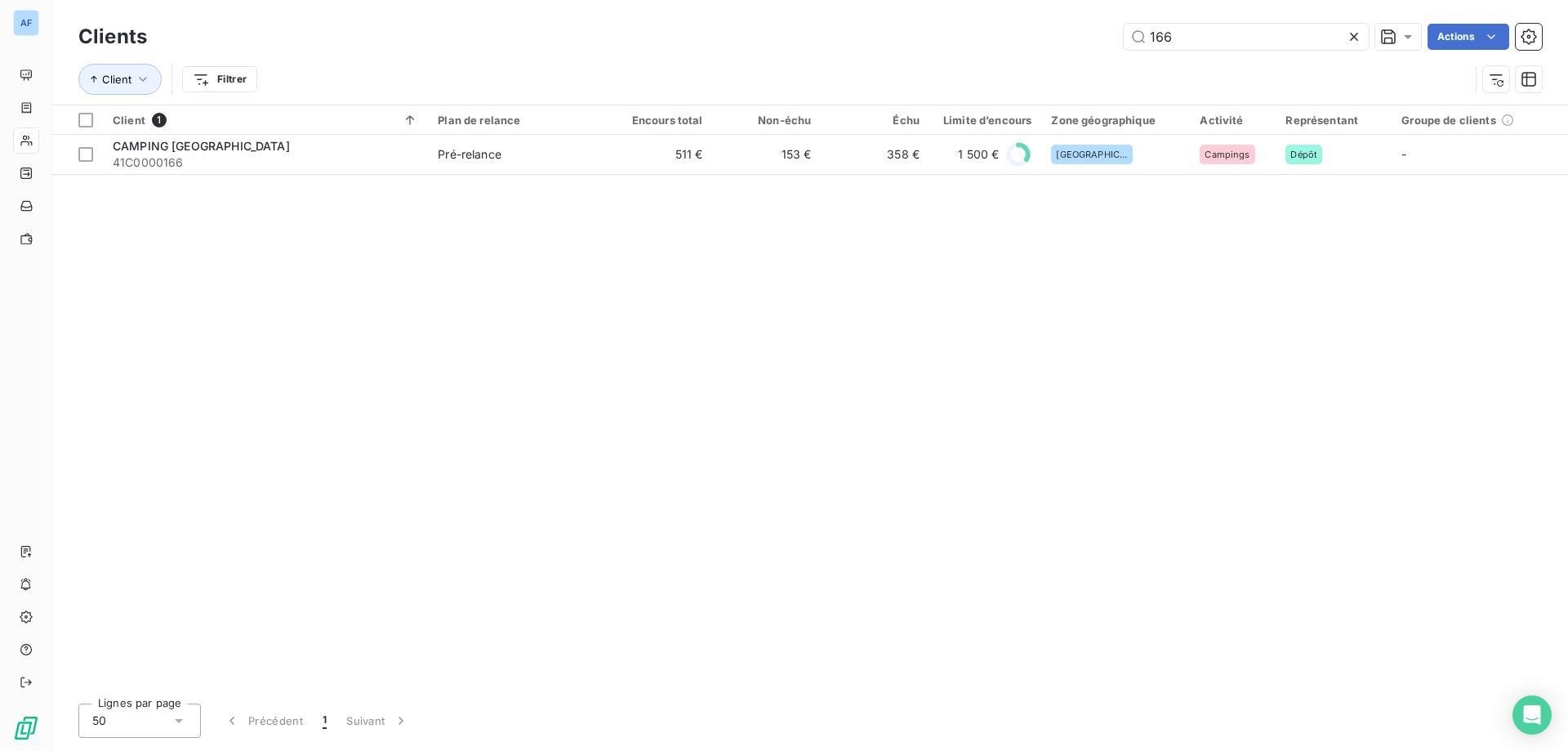
drag, startPoint x: 1234, startPoint y: 43, endPoint x: 313, endPoint y: 97, distance: 922.6
click at [432, 95] on div "Clients 166 Actions Client Filtrer" at bounding box center [809, 62] width 1463 height 85
type input "331"
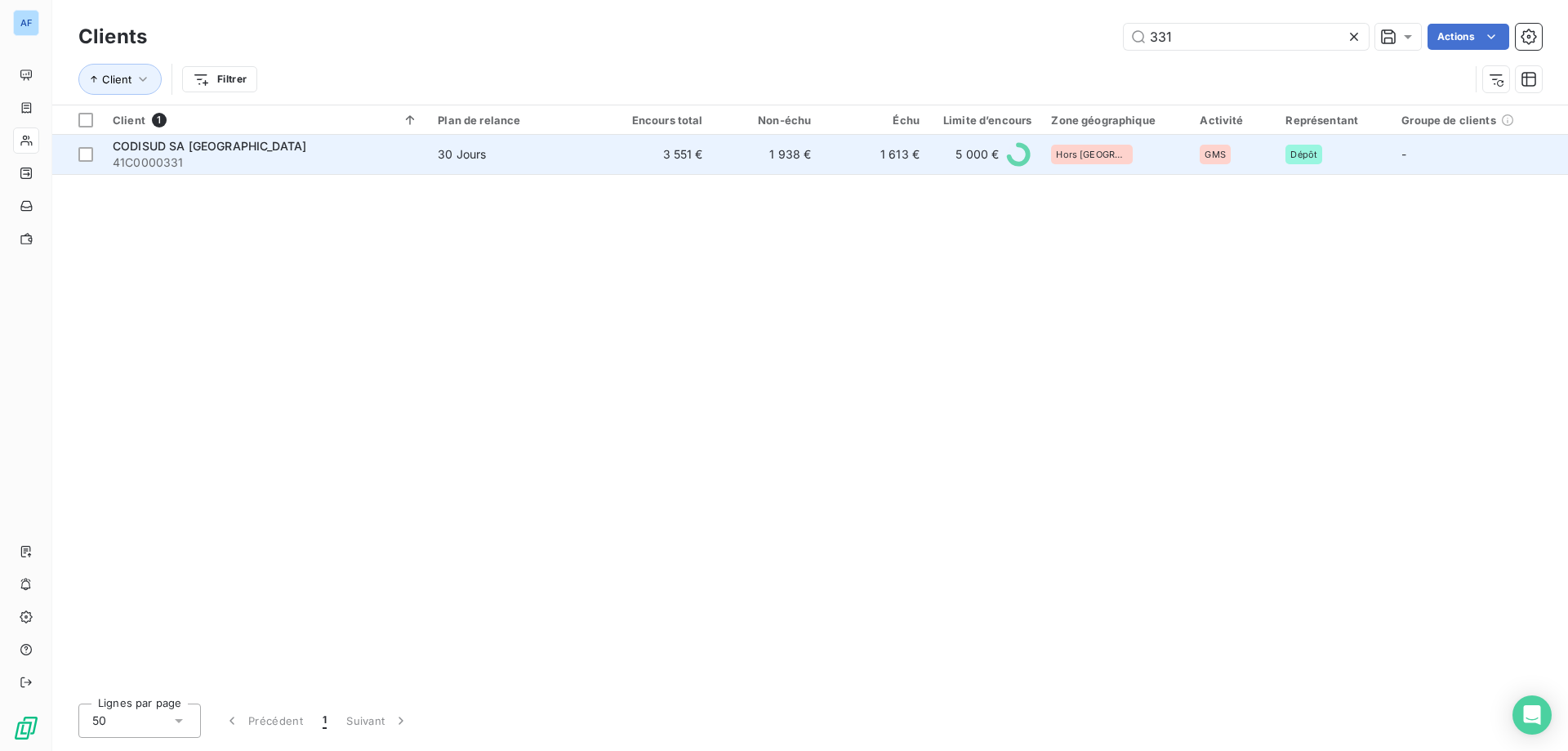
click at [565, 143] on td "30 Jours" at bounding box center [516, 154] width 176 height 39
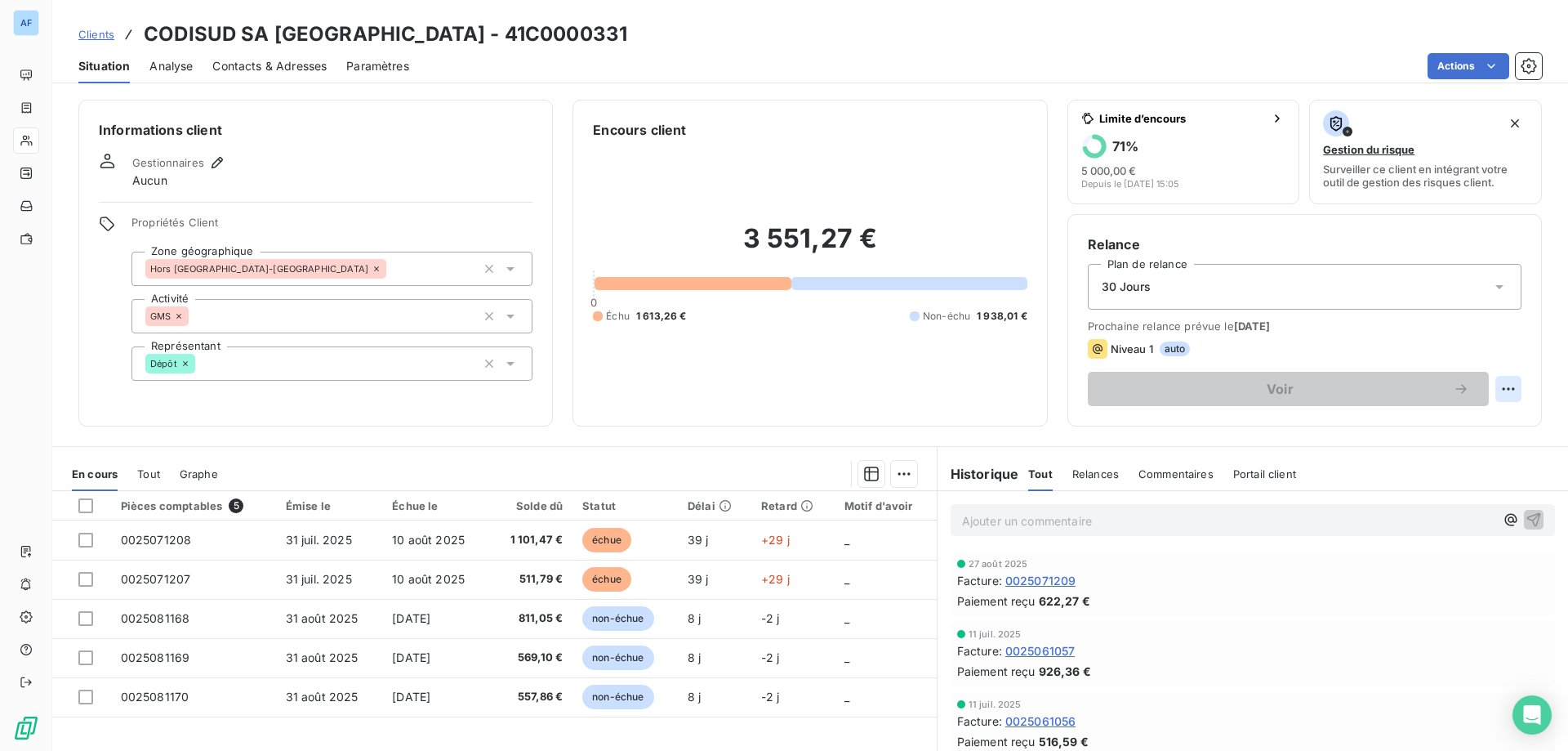
click at [1494, 384] on html "AF Clients CODISUD SA [GEOGRAPHIC_DATA] - 41C0000331 Situation Analyse Contacts…" at bounding box center [784, 375] width 1568 height 751
click at [1410, 424] on div "Replanifier cette action" at bounding box center [1431, 425] width 147 height 26
select select "8"
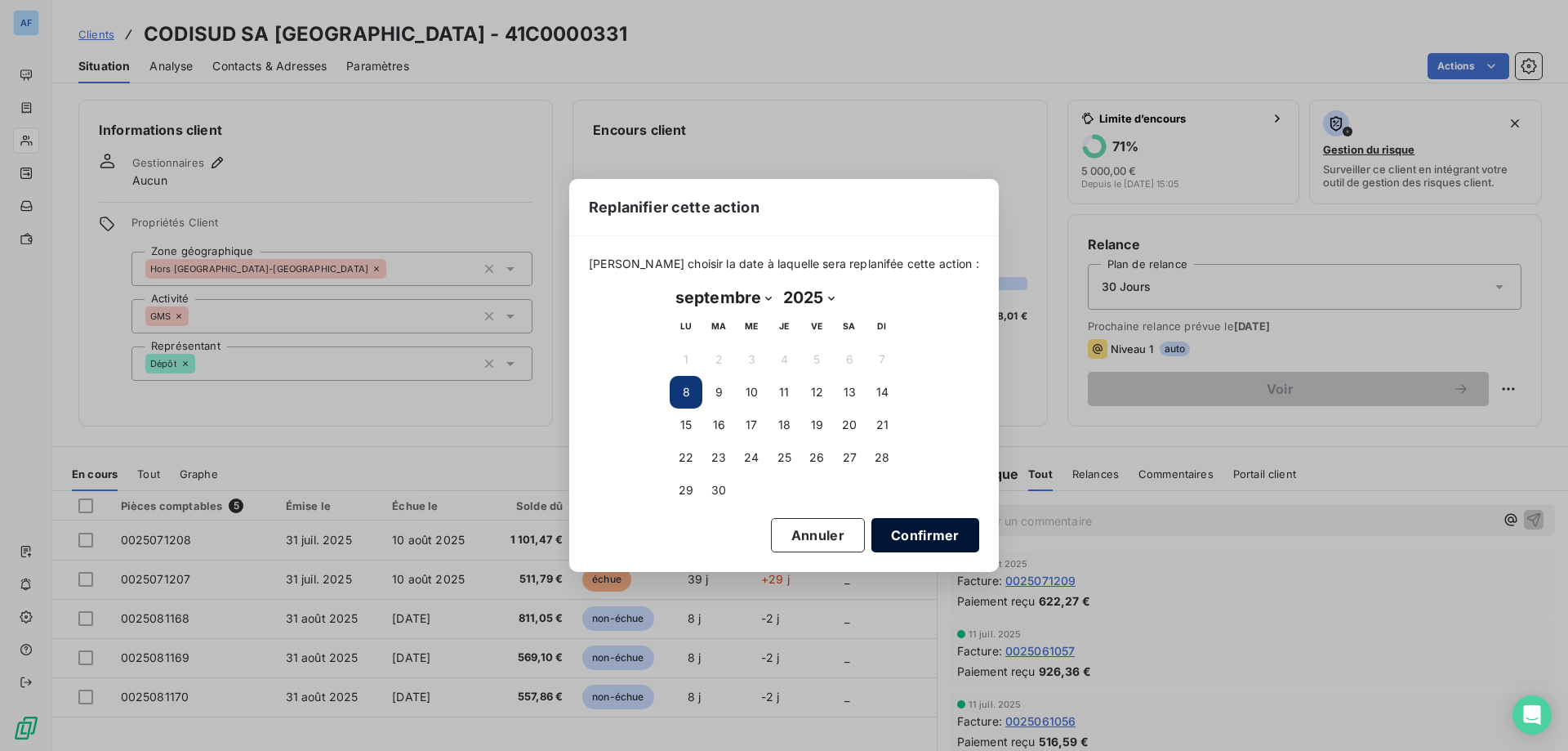
click at [927, 538] on button "Confirmer" at bounding box center [925, 535] width 108 height 34
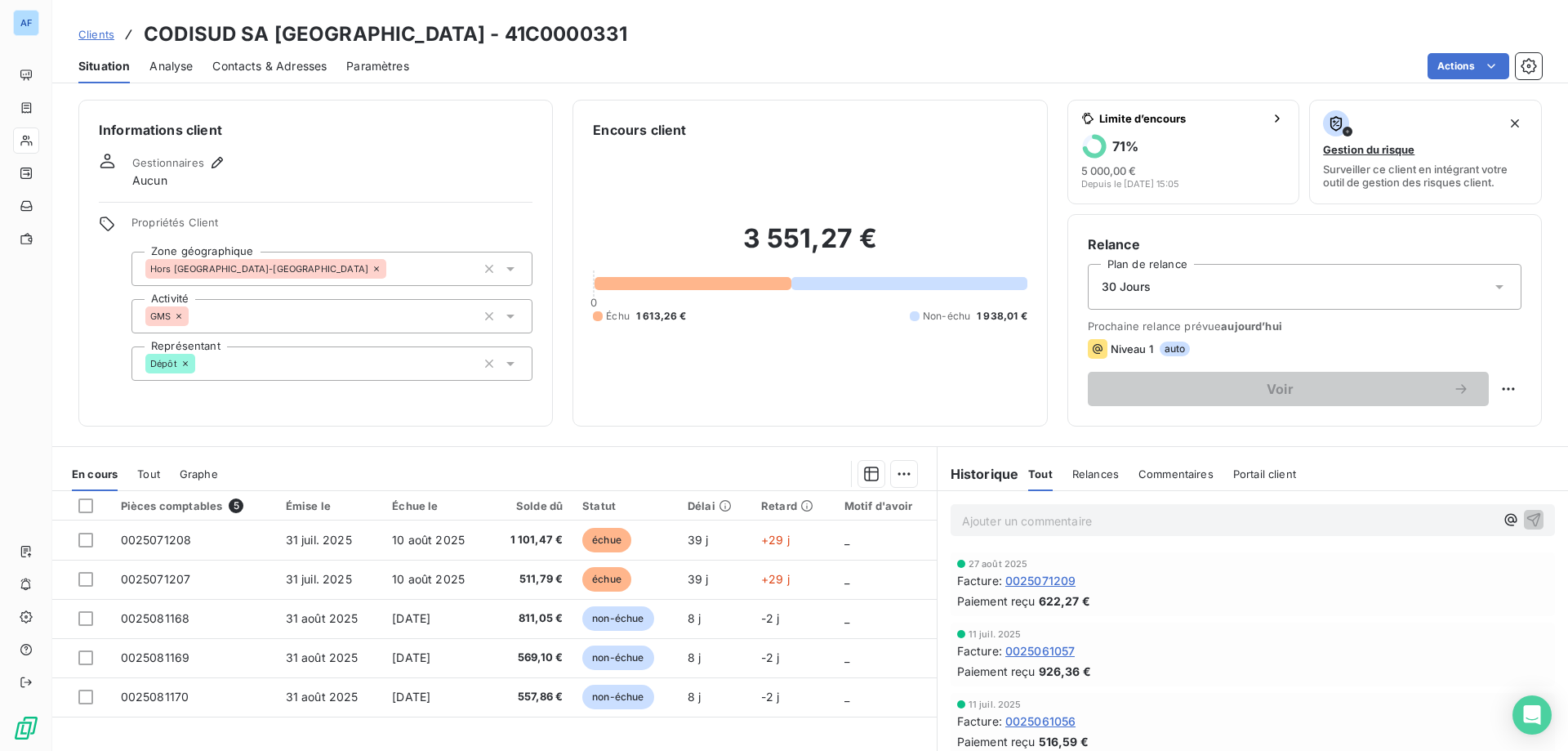
click at [123, 40] on icon at bounding box center [129, 34] width 17 height 17
click at [113, 40] on span "Clients" at bounding box center [96, 34] width 36 height 13
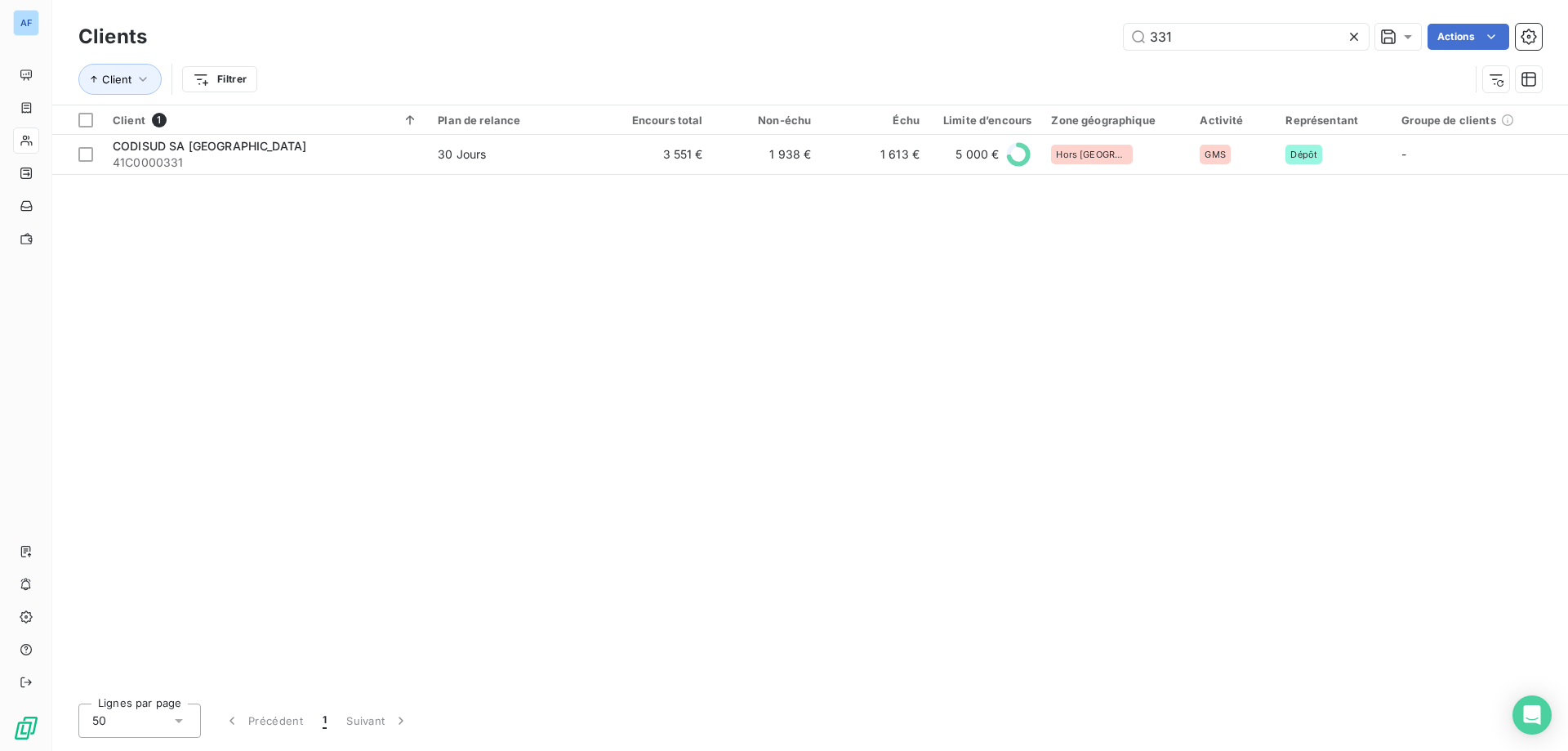
drag, startPoint x: 1222, startPoint y: 39, endPoint x: 675, endPoint y: 39, distance: 547.0
click at [675, 39] on div "331 Actions" at bounding box center [855, 37] width 1375 height 26
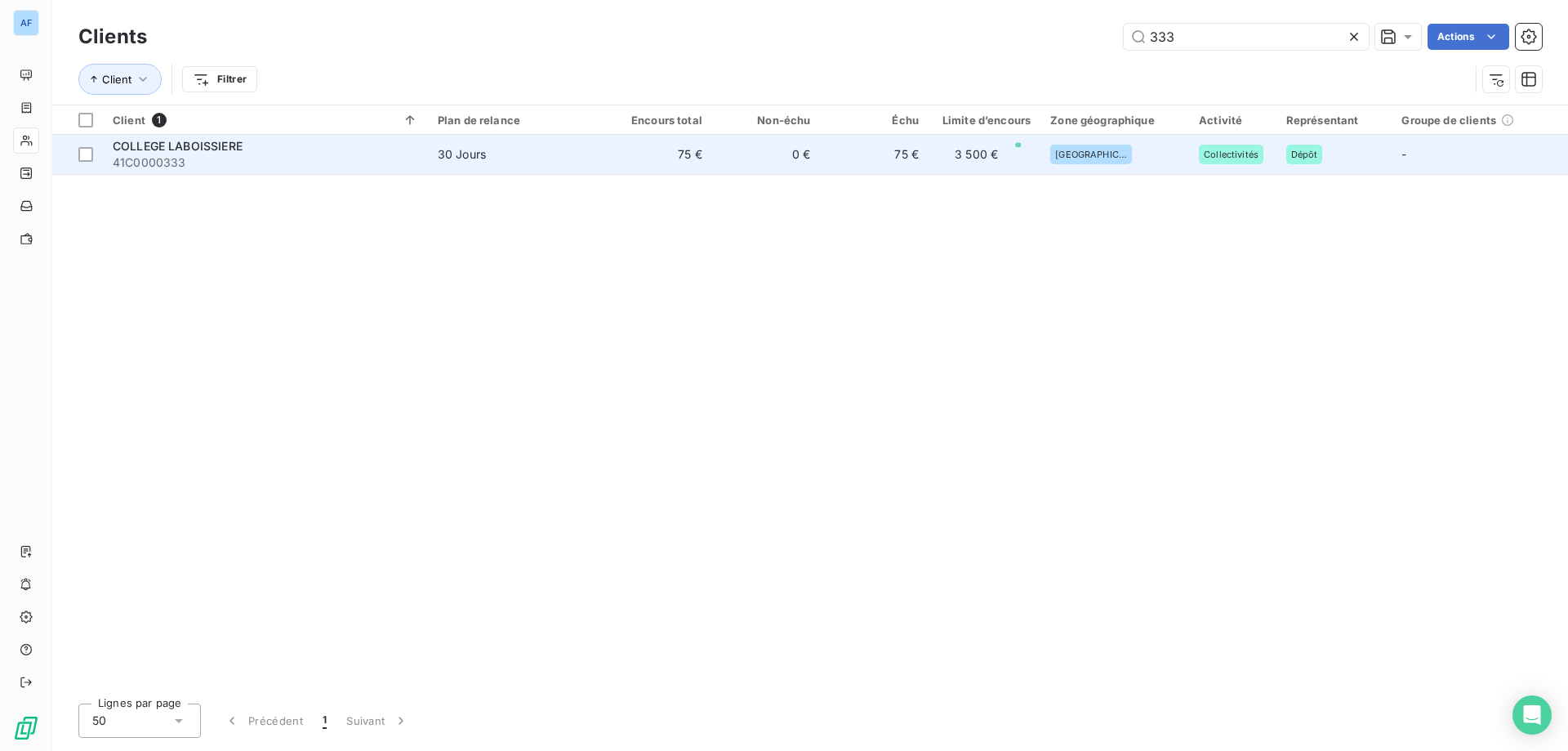
type input "333"
click at [601, 149] on td "30 Jours" at bounding box center [515, 154] width 175 height 39
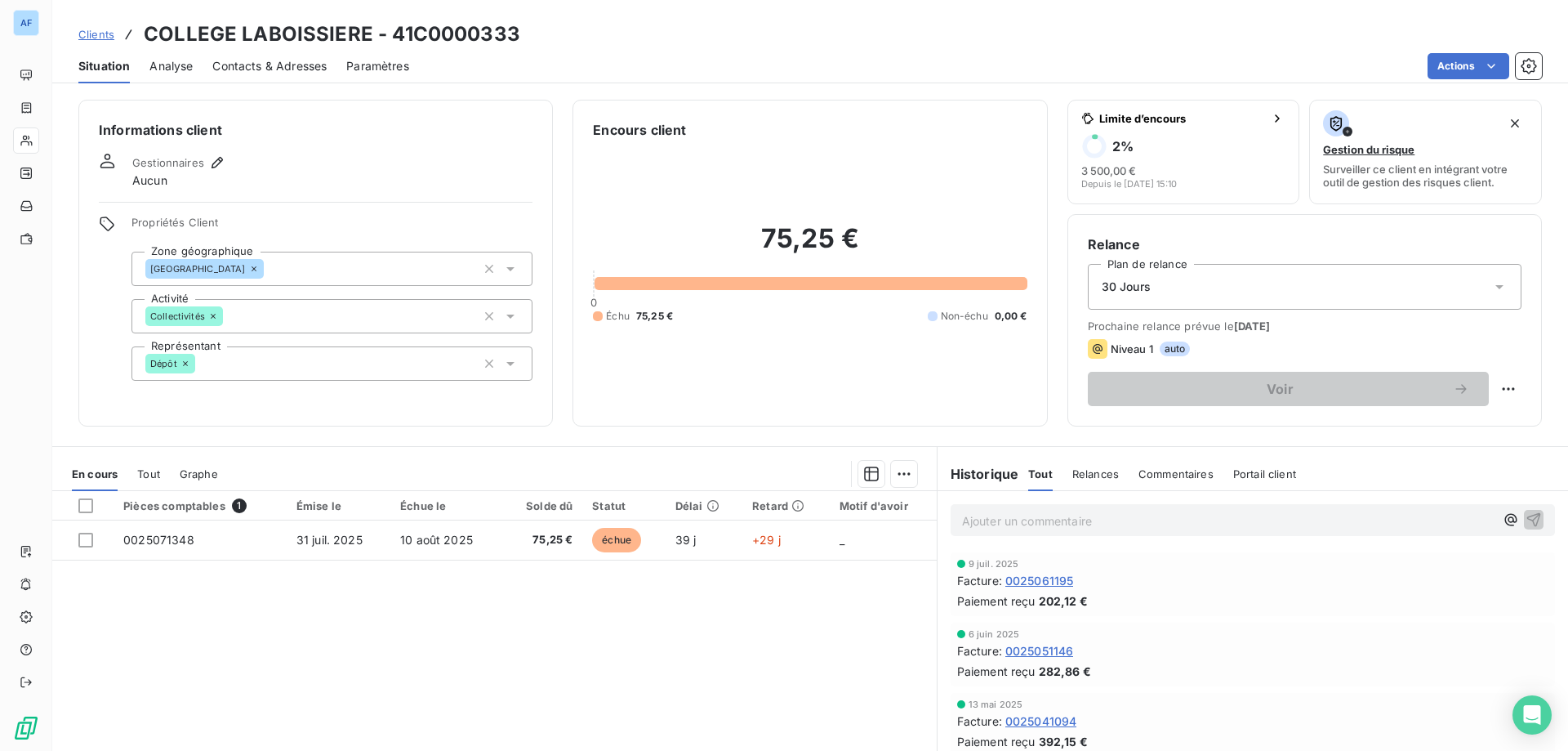
click at [92, 36] on span "Clients" at bounding box center [96, 34] width 36 height 13
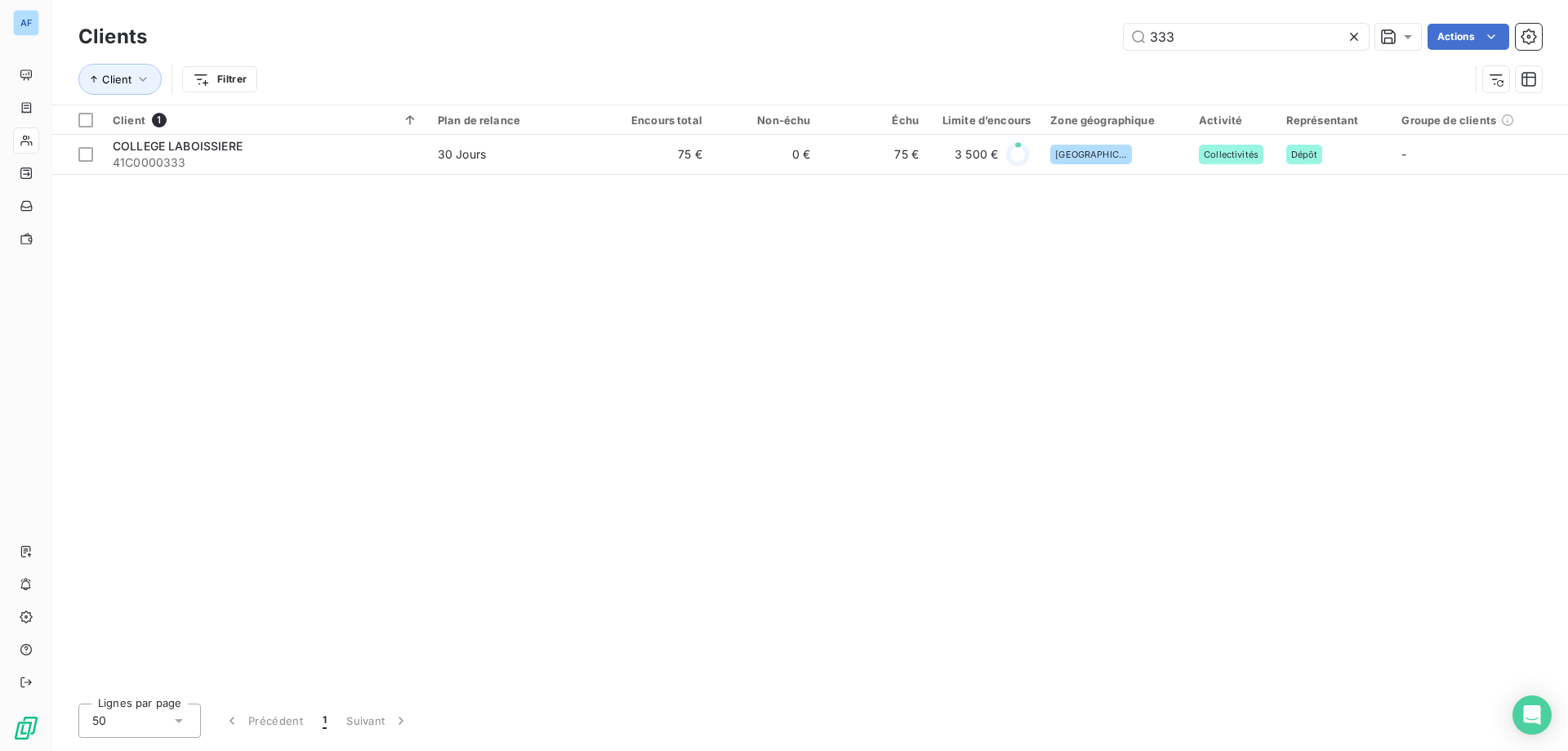
drag, startPoint x: 1202, startPoint y: 37, endPoint x: 623, endPoint y: 27, distance: 579.1
click at [629, 28] on div "333 Actions" at bounding box center [855, 37] width 1375 height 26
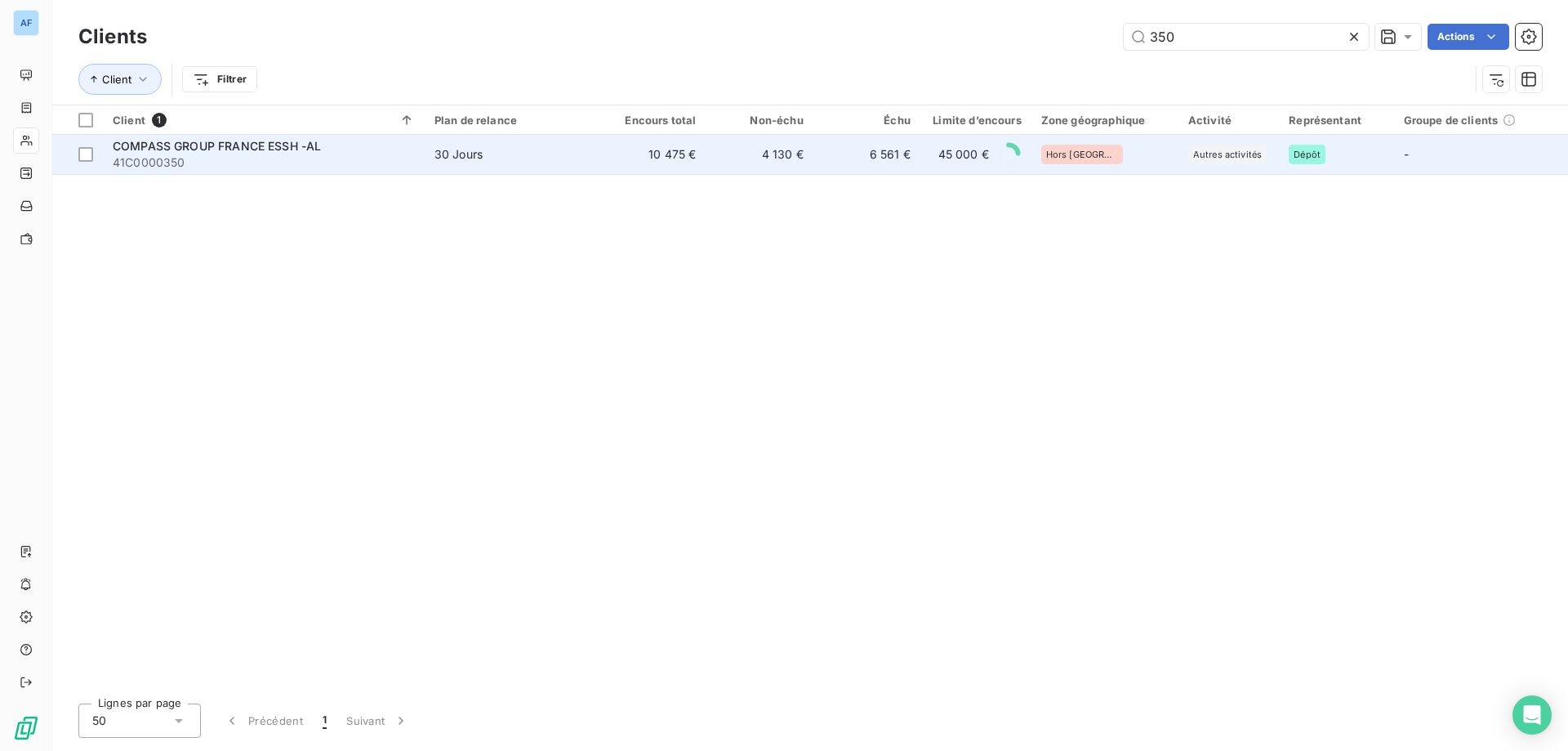
type input "350"
click at [662, 174] on td "10 475 €" at bounding box center [651, 154] width 107 height 39
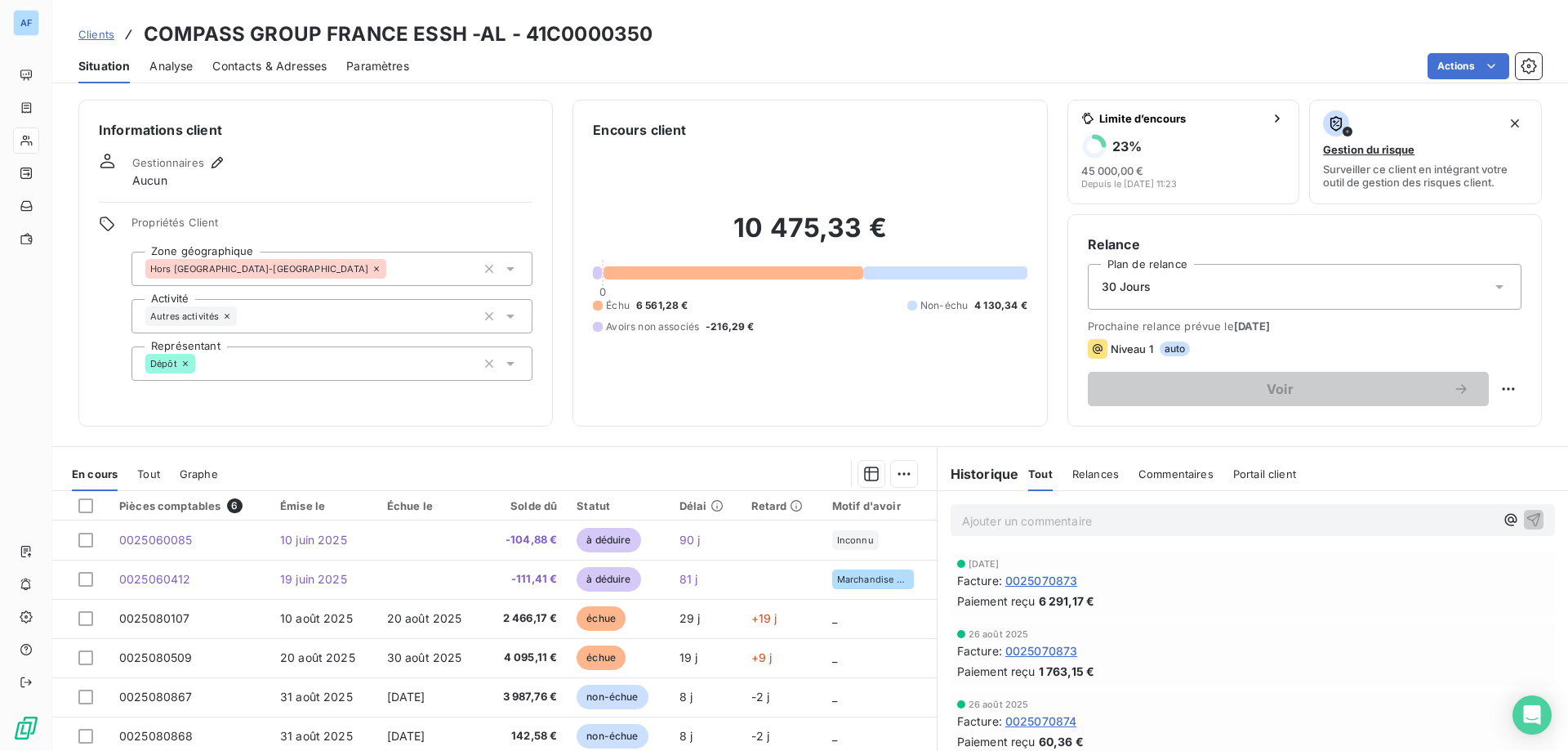
click at [92, 37] on span "Clients" at bounding box center [96, 34] width 36 height 13
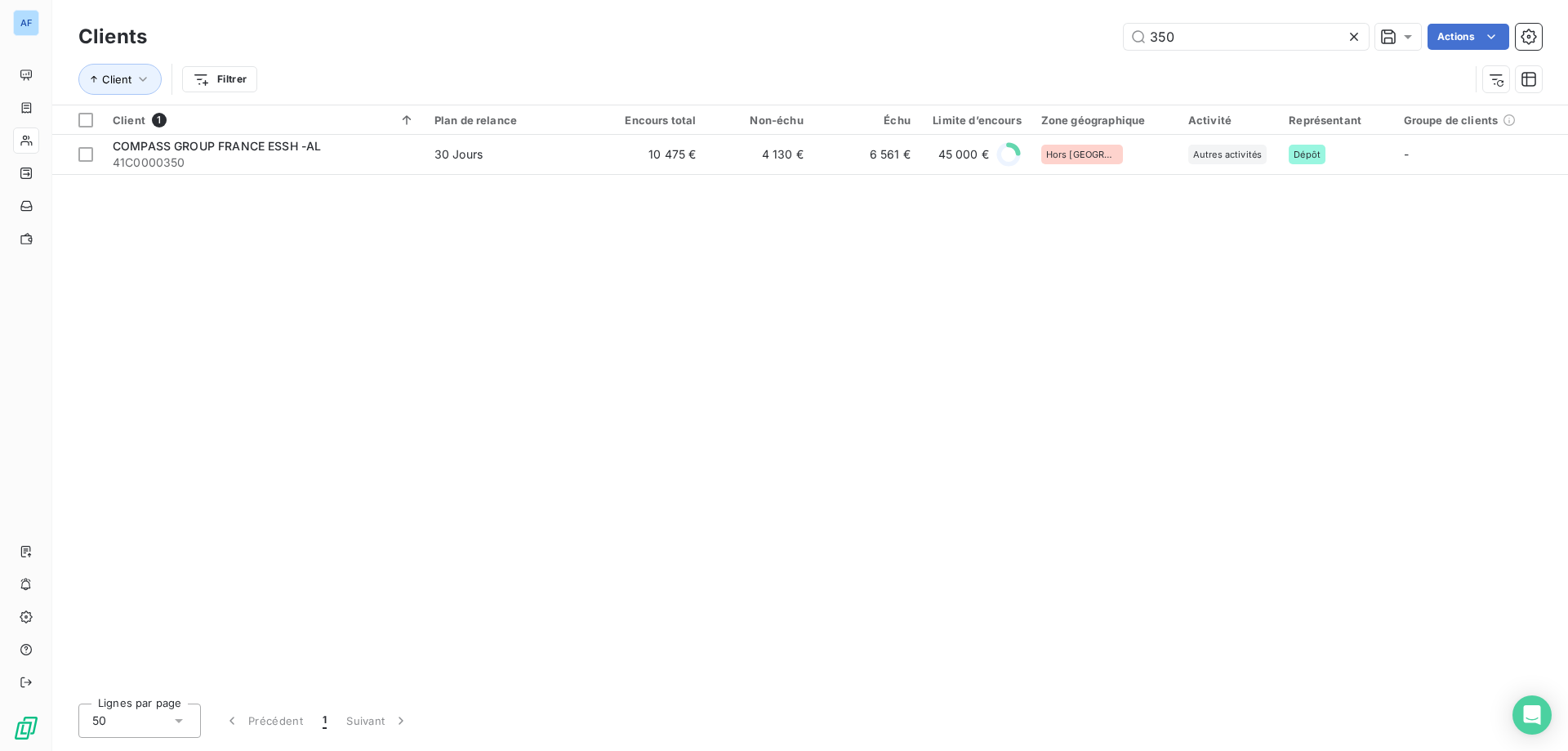
drag, startPoint x: 1196, startPoint y: 43, endPoint x: 450, endPoint y: 32, distance: 746.1
click at [451, 32] on div "350 Actions" at bounding box center [855, 37] width 1375 height 26
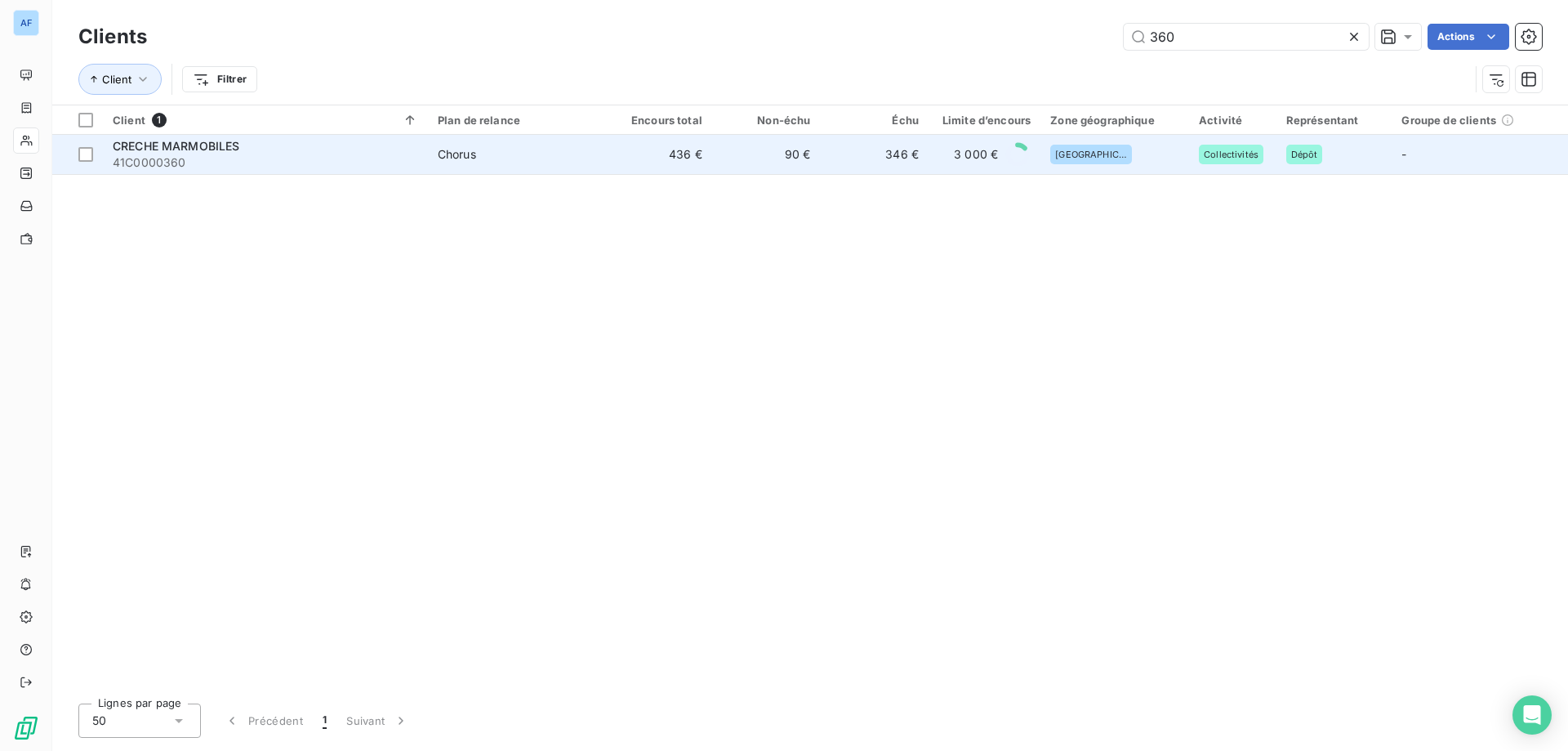
type input "360"
click at [489, 164] on td "Chorus" at bounding box center [515, 154] width 175 height 39
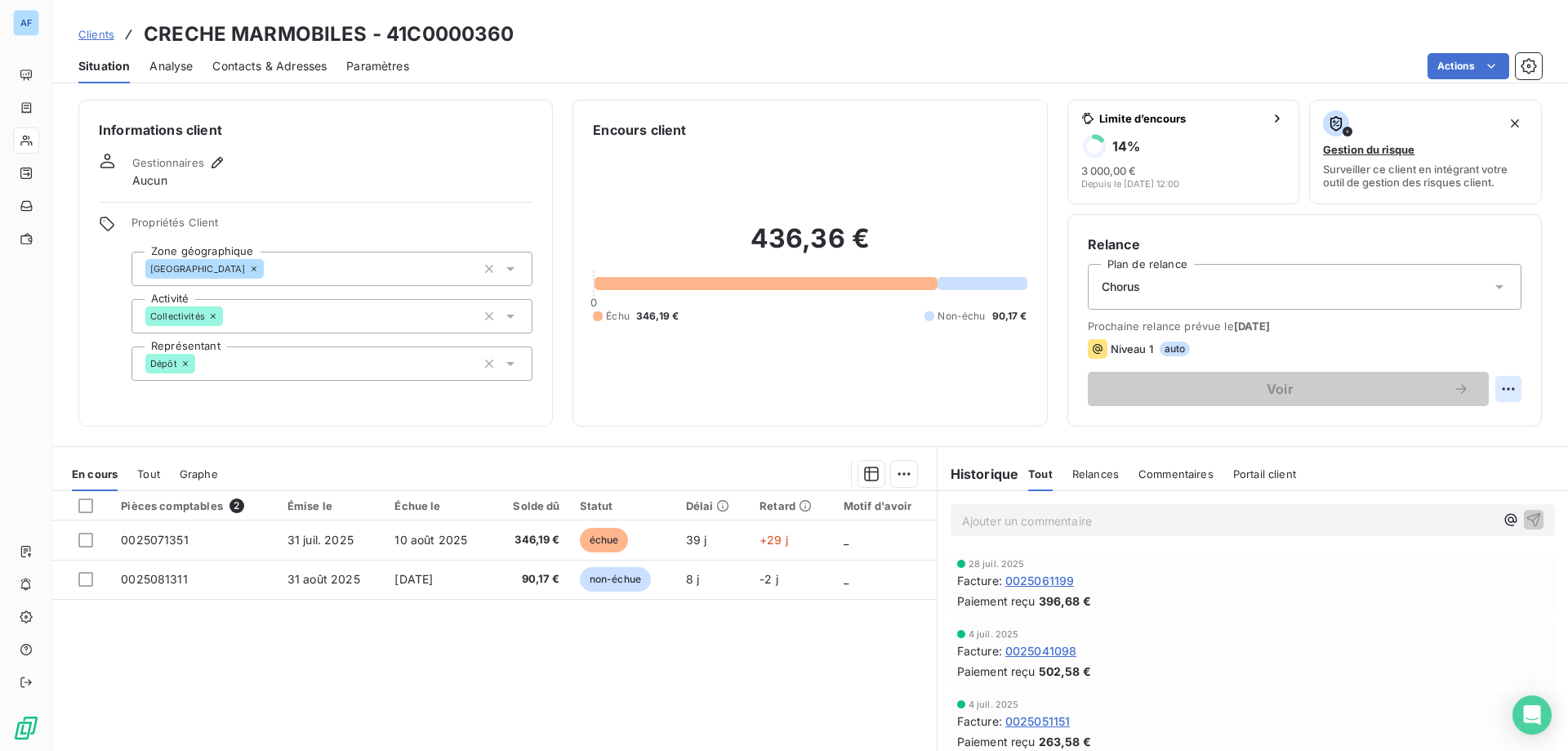
click at [1489, 392] on html "AF Clients CRECHE MARMOBILES - 41C0000360 Situation Analyse Contacts & Adresses…" at bounding box center [784, 375] width 1568 height 751
click at [1465, 425] on div "Replanifier cette action" at bounding box center [1431, 425] width 147 height 26
select select "8"
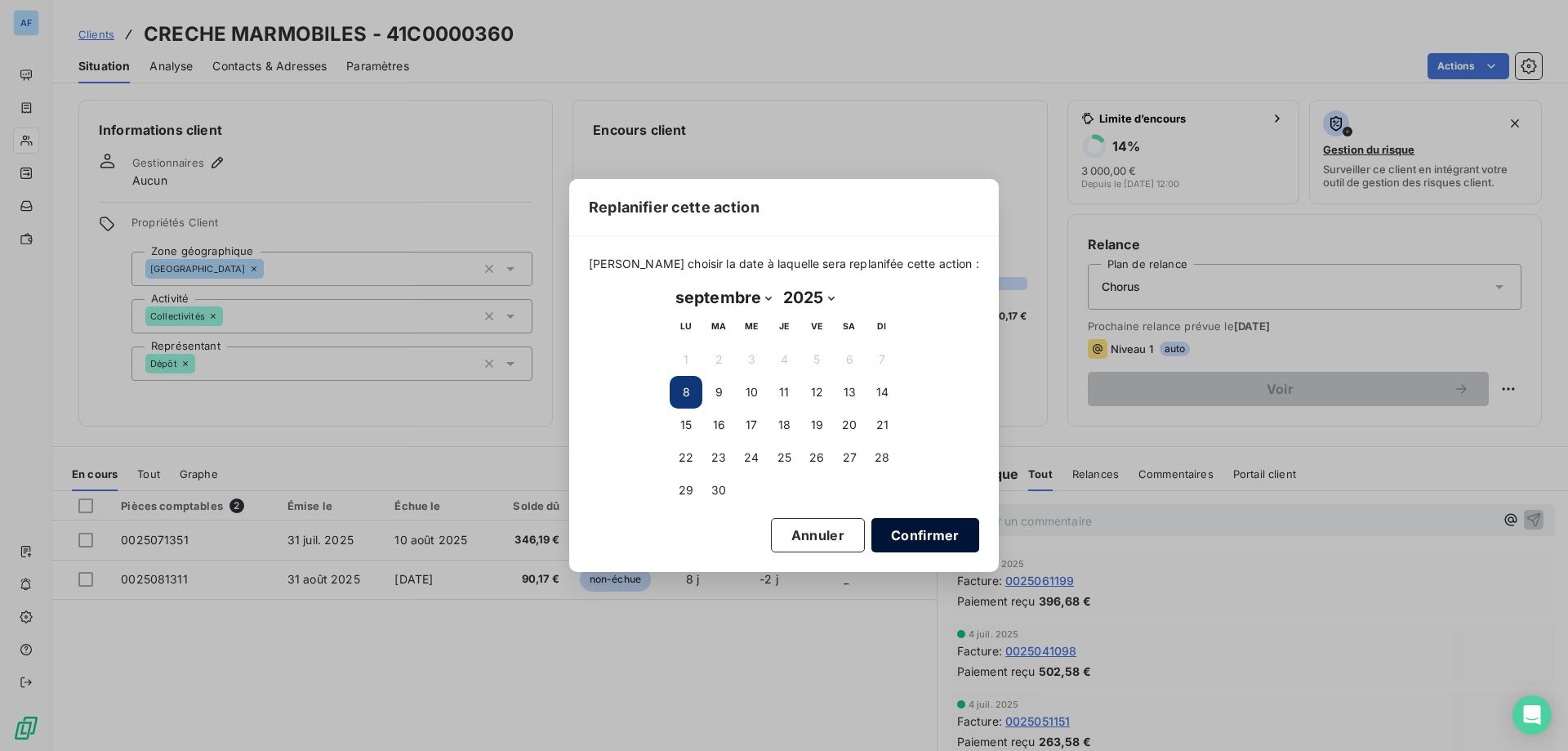
click at [899, 527] on button "Confirmer" at bounding box center [925, 535] width 108 height 34
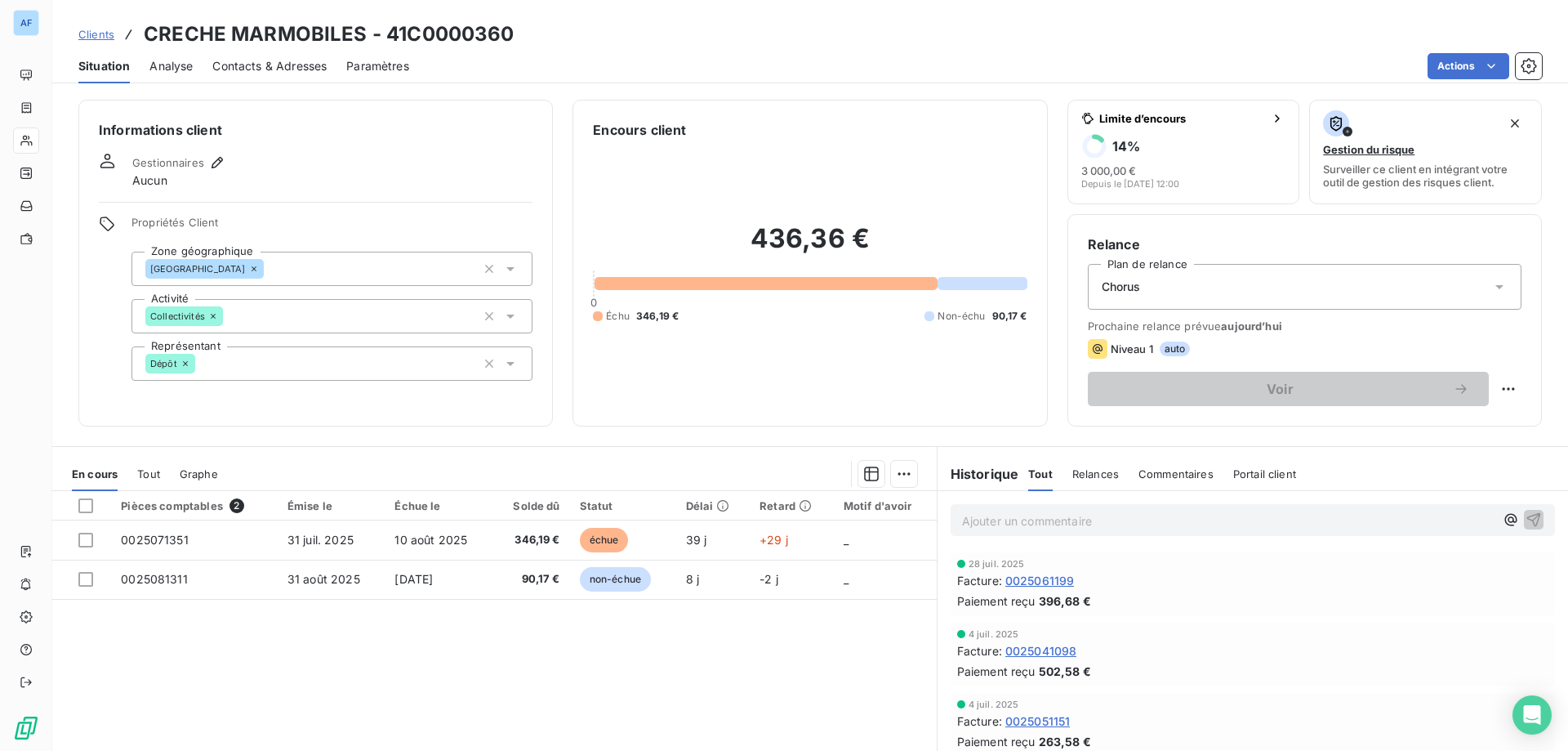
click at [108, 29] on span "Clients" at bounding box center [96, 34] width 36 height 13
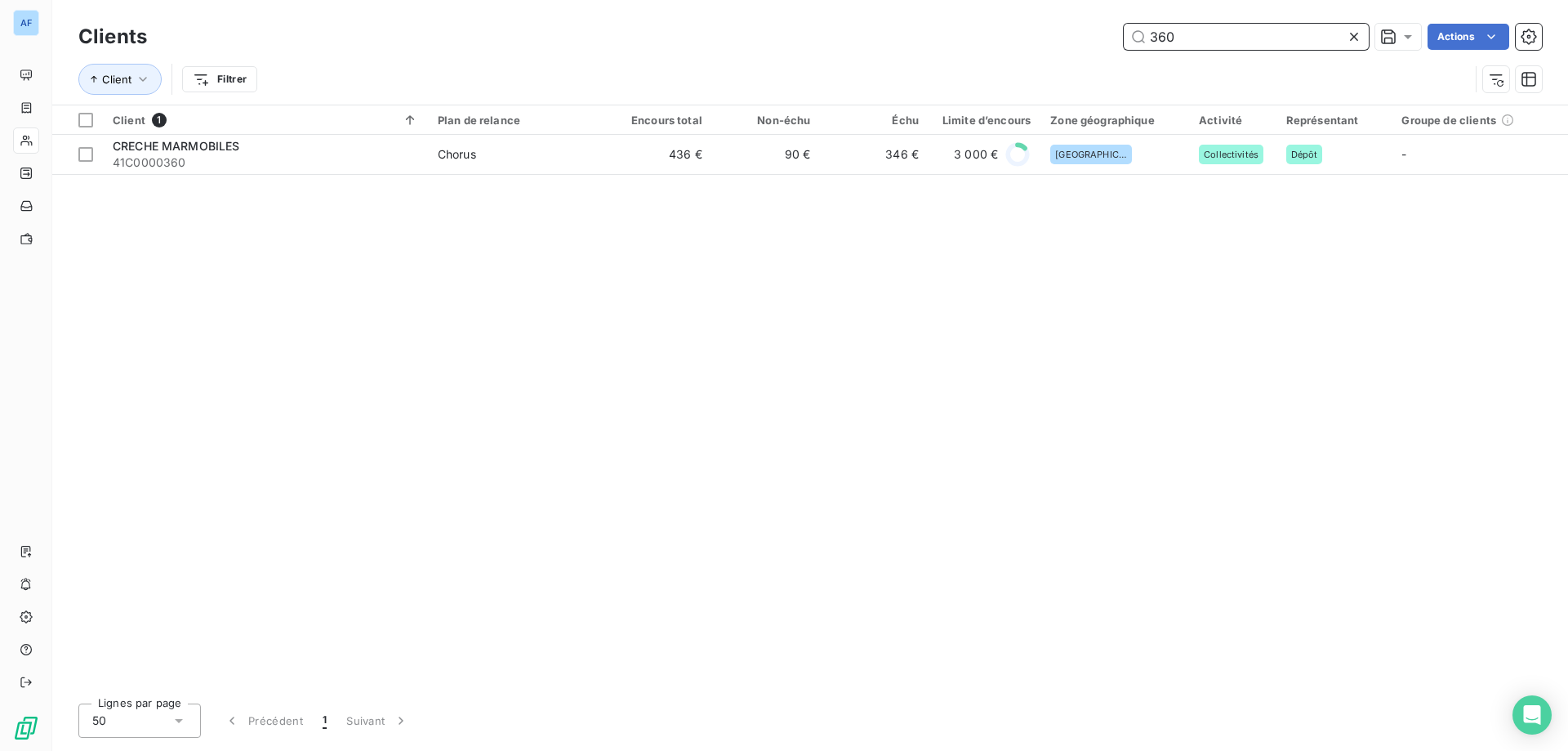
drag, startPoint x: 1204, startPoint y: 37, endPoint x: 888, endPoint y: 92, distance: 320.8
click at [888, 92] on div "Clients 360 Actions Client Filtrer" at bounding box center [809, 62] width 1463 height 85
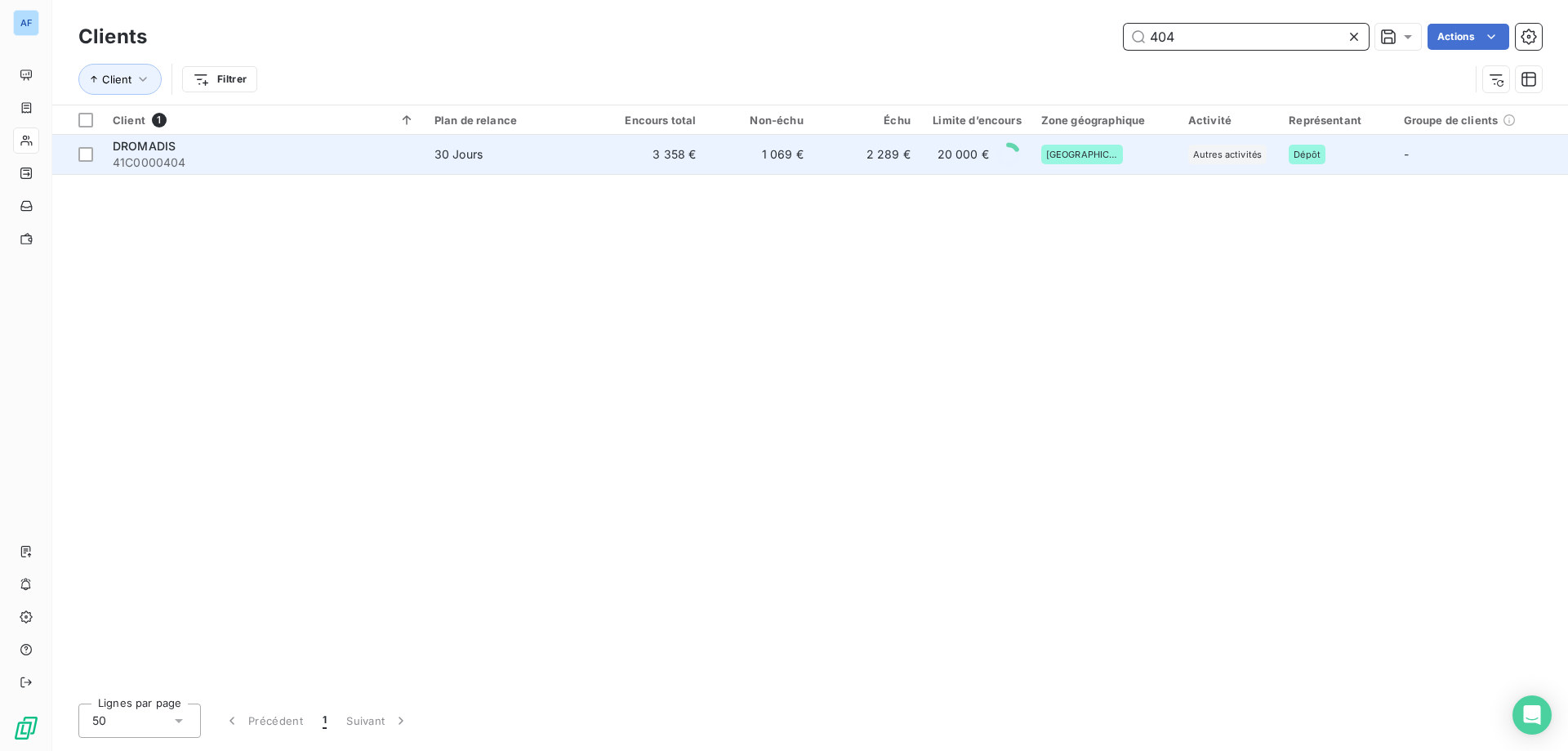
type input "404"
click at [629, 161] on td "3 358 €" at bounding box center [651, 154] width 107 height 39
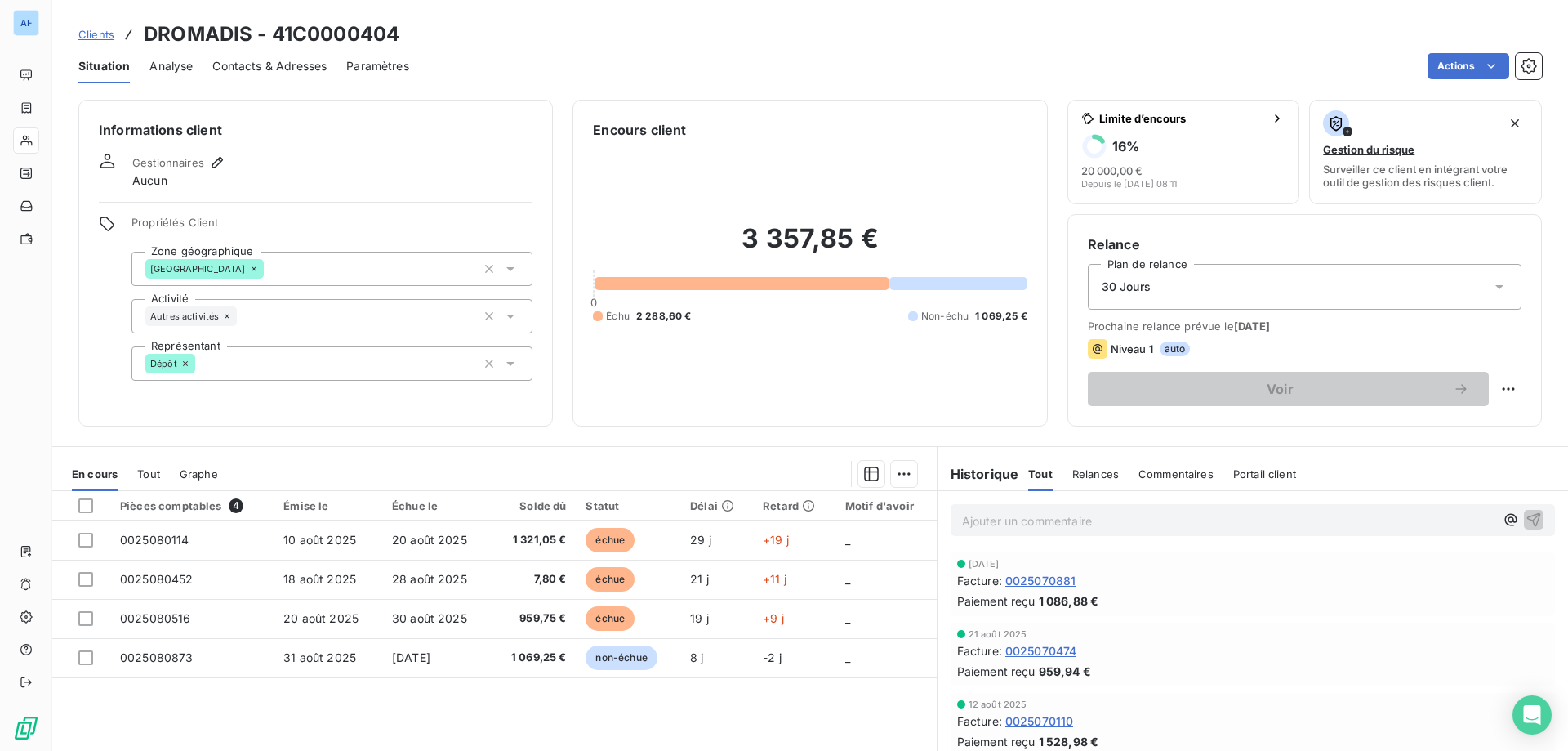
click at [95, 38] on span "Clients" at bounding box center [96, 34] width 36 height 13
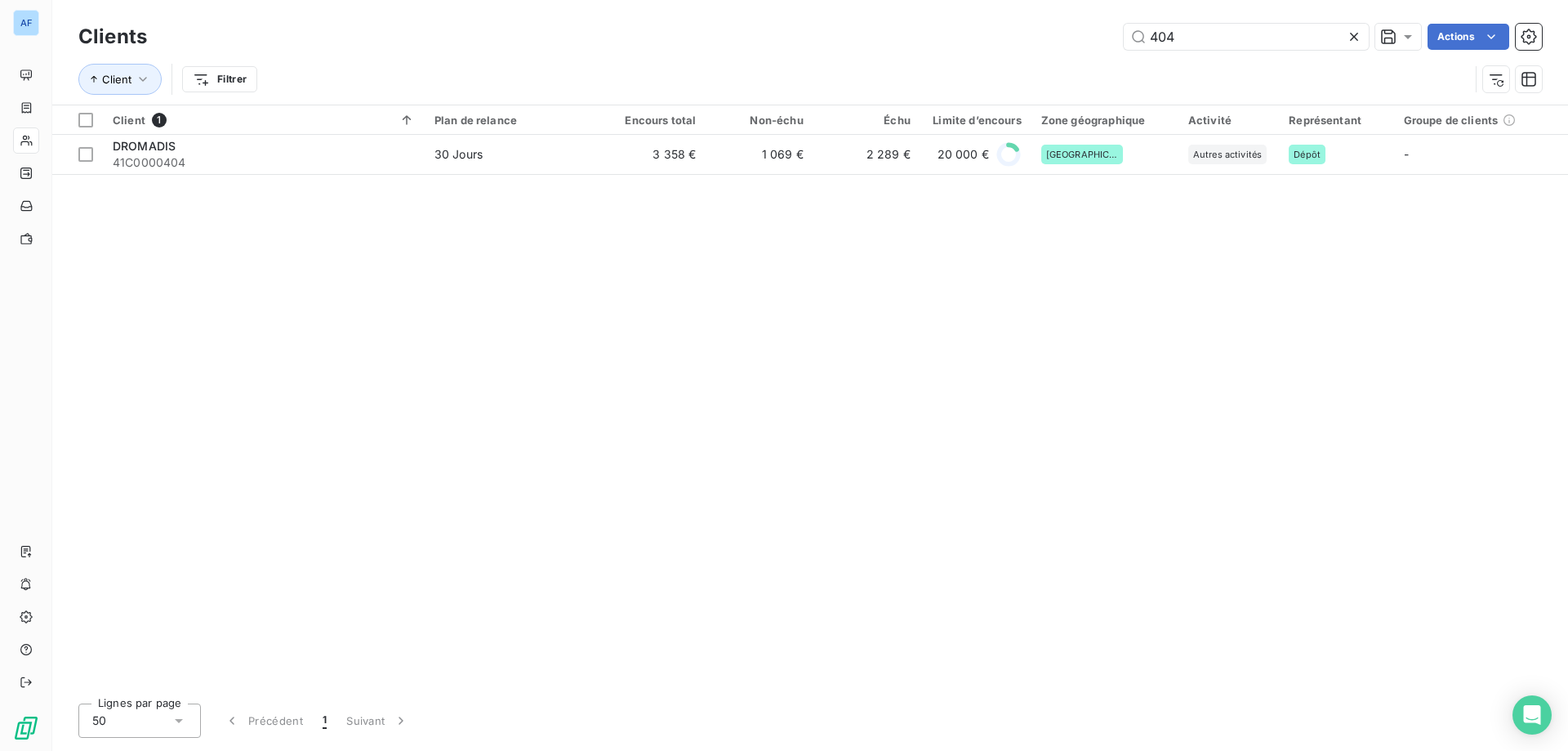
drag, startPoint x: 1142, startPoint y: 28, endPoint x: 665, endPoint y: 46, distance: 477.3
click at [740, 35] on div "404 Actions" at bounding box center [855, 37] width 1375 height 26
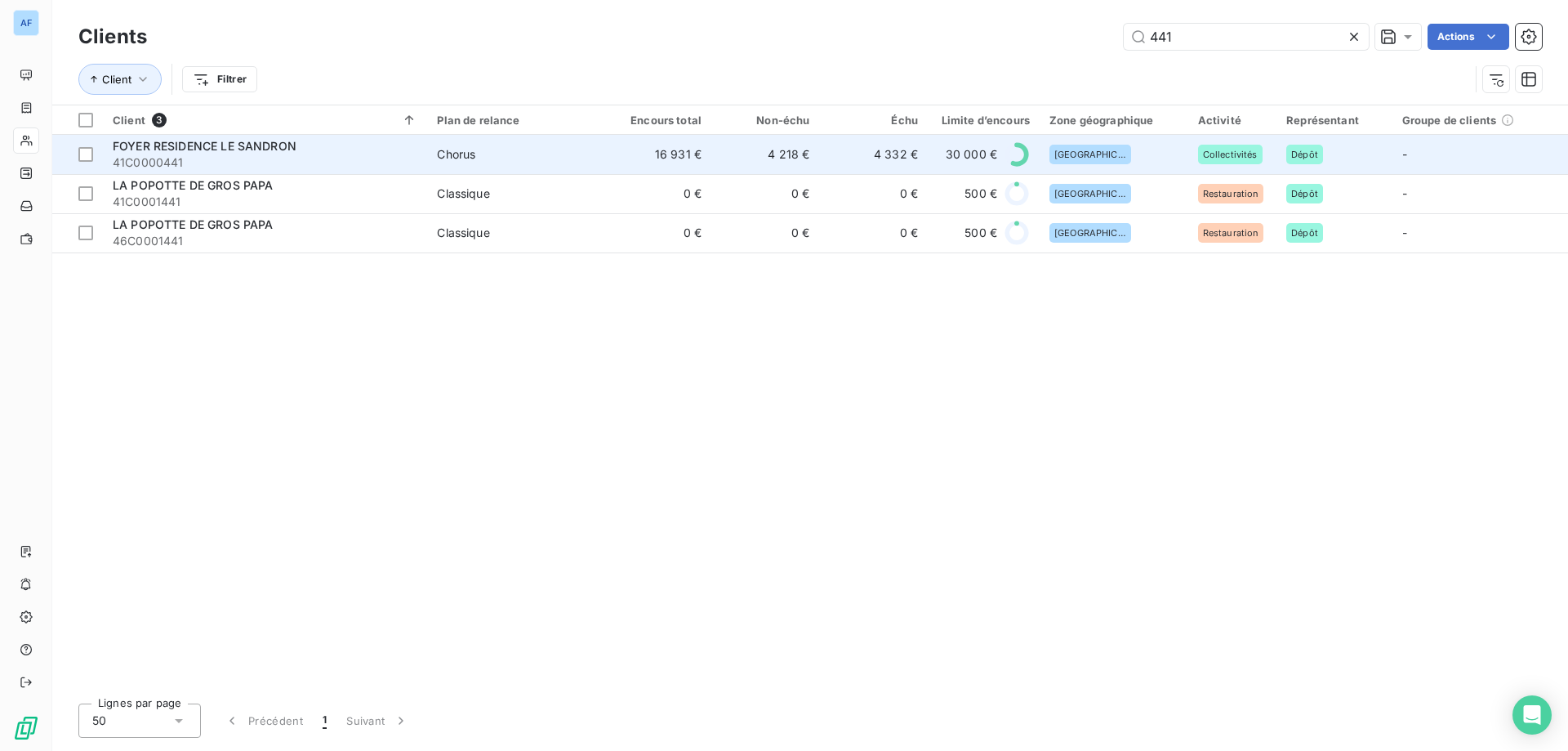
type input "441"
click at [619, 172] on td "16 931 €" at bounding box center [657, 154] width 108 height 39
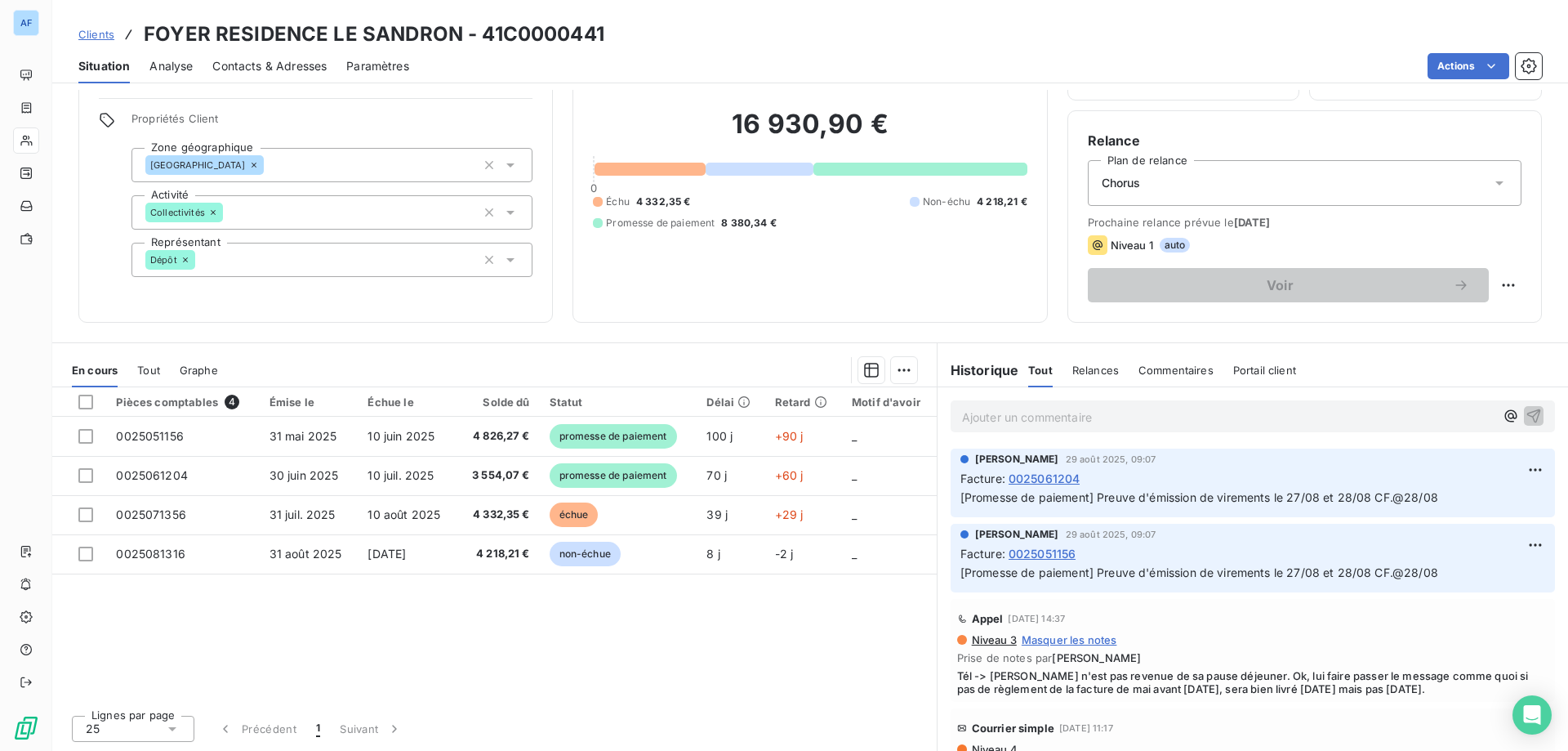
click at [110, 30] on span "Clients" at bounding box center [96, 34] width 36 height 13
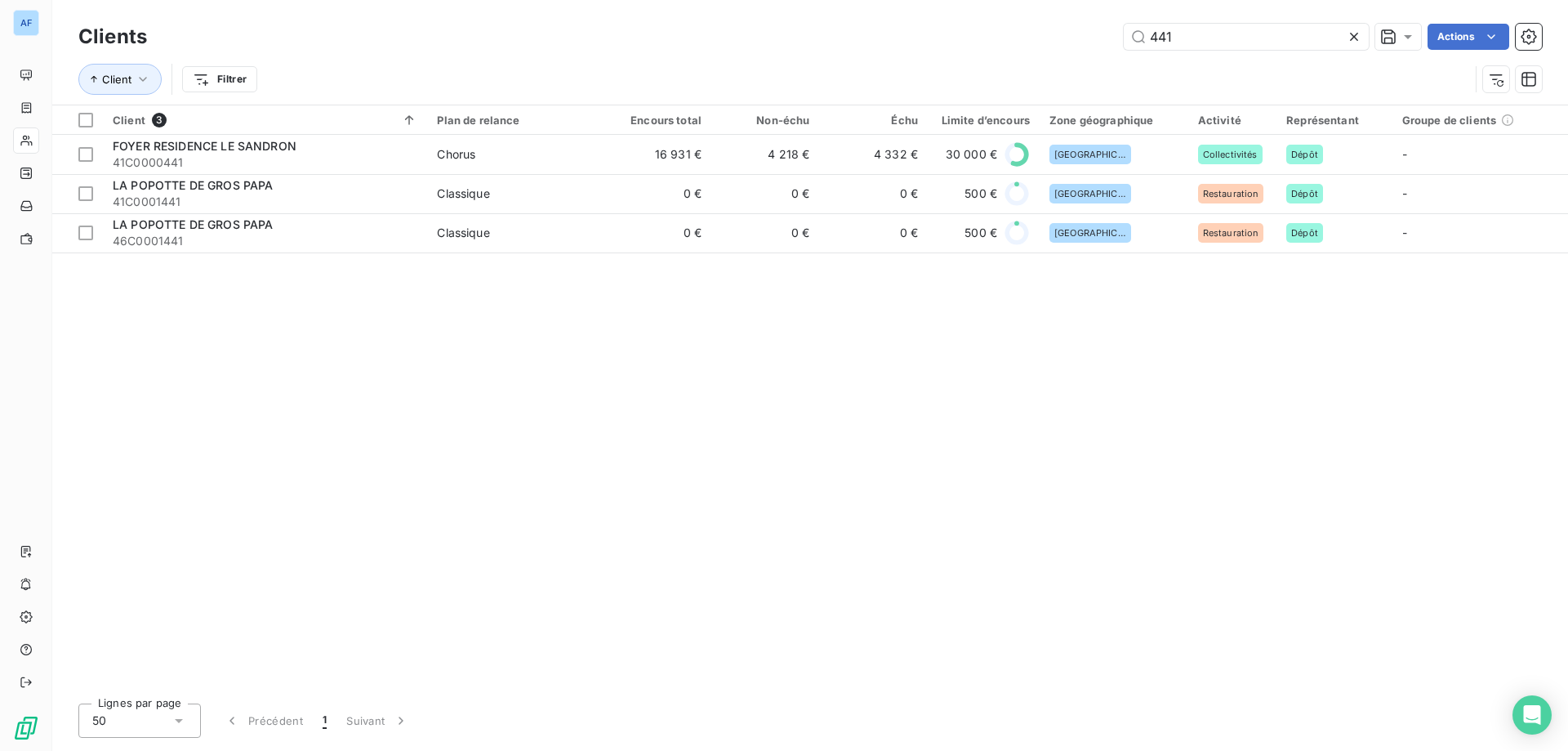
drag, startPoint x: 1187, startPoint y: 32, endPoint x: 778, endPoint y: 50, distance: 409.4
click at [804, 50] on div "Clients 441 Actions" at bounding box center [809, 36] width 1463 height 34
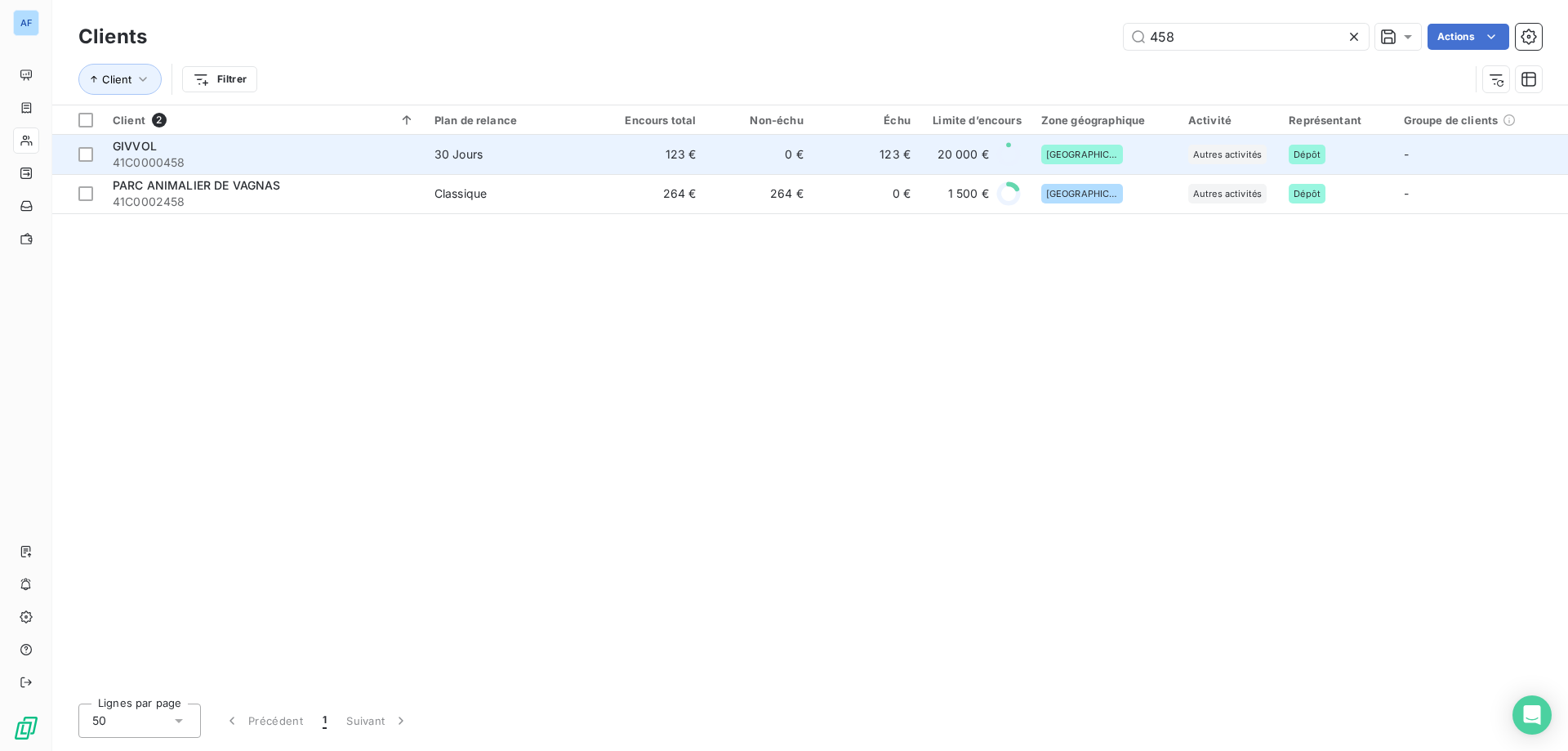
type input "458"
click at [444, 153] on div "30 Jours" at bounding box center [458, 155] width 48 height 17
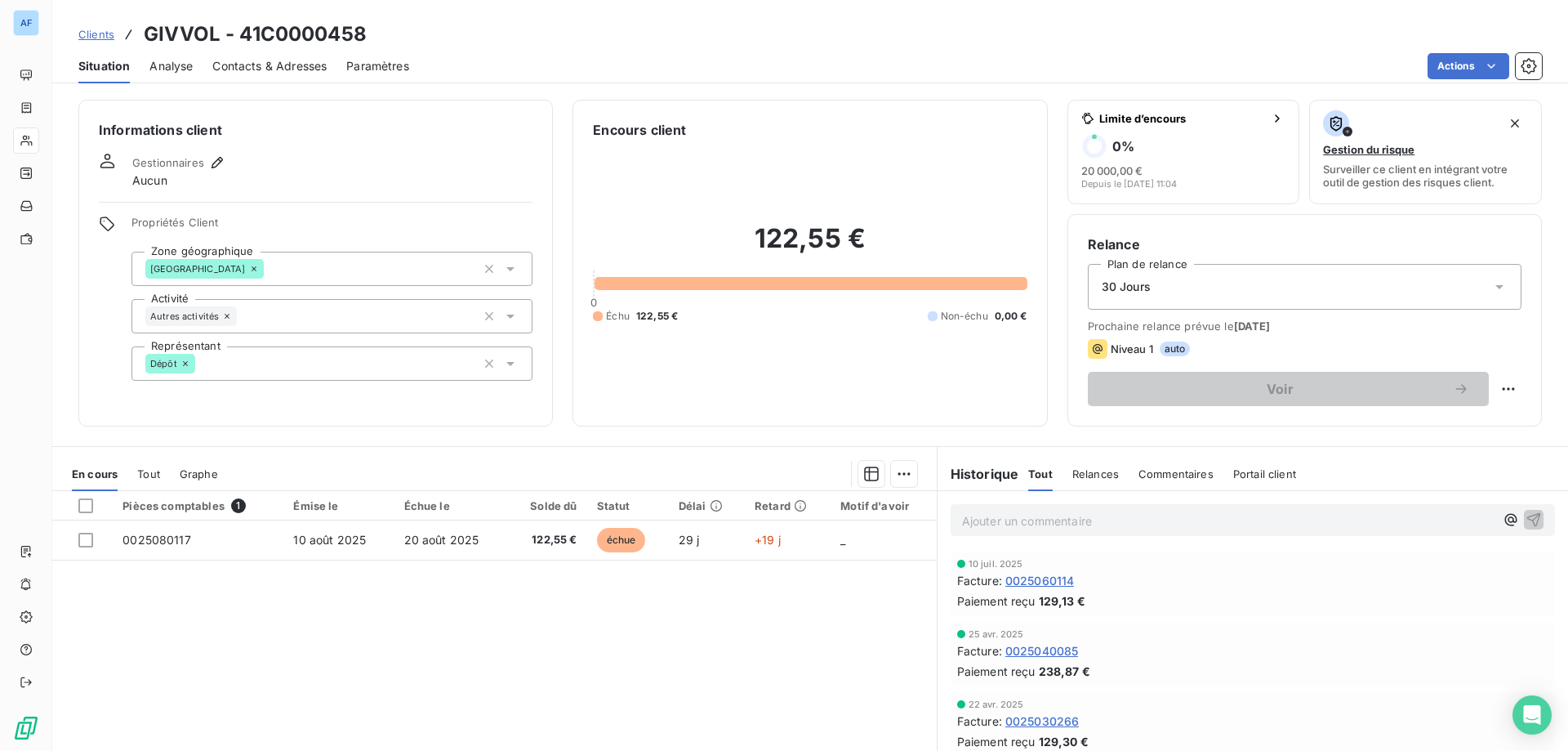
click at [104, 24] on div "Clients GIVVOL - 41C0000458" at bounding box center [222, 34] width 289 height 30
click at [107, 35] on span "Clients" at bounding box center [96, 34] width 36 height 13
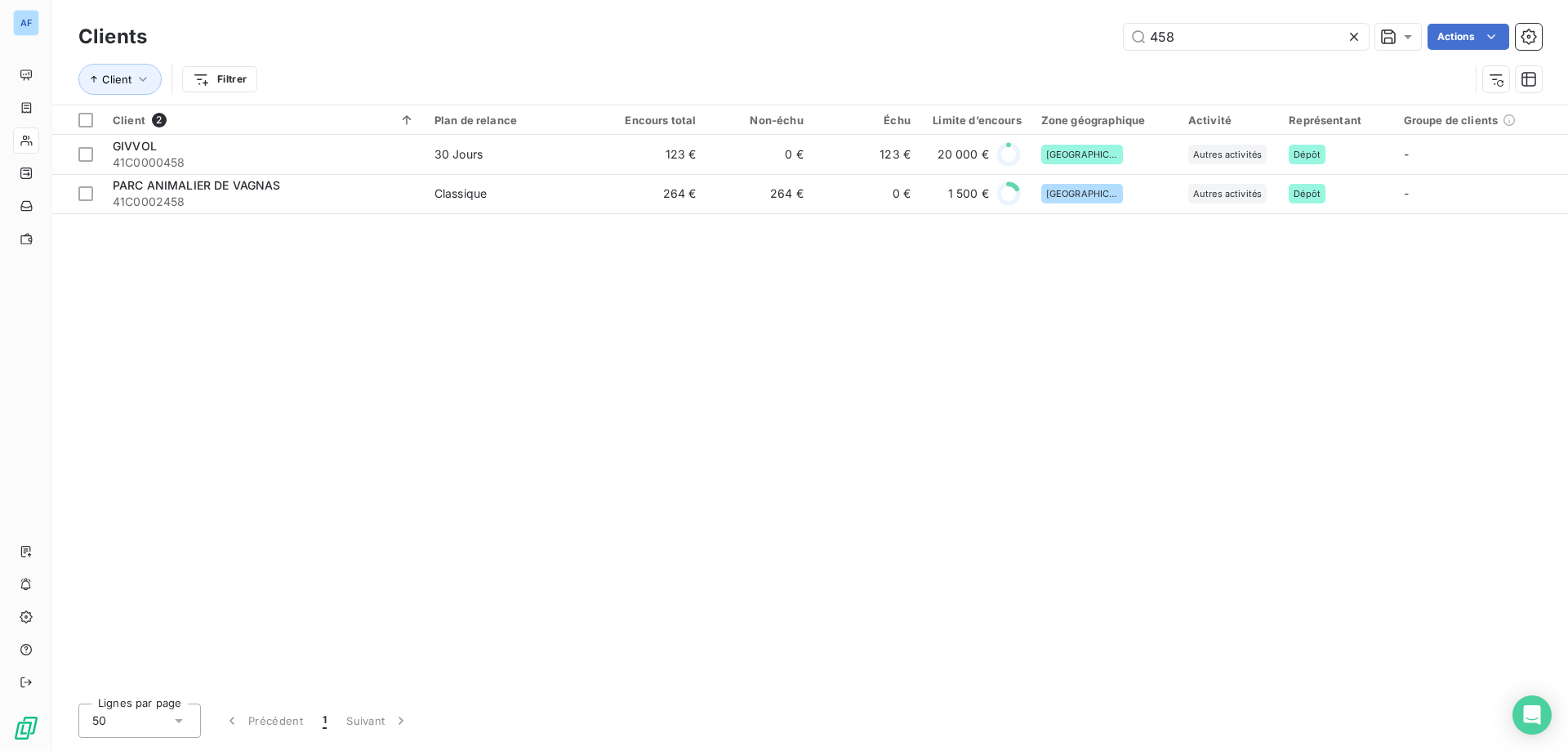
drag, startPoint x: 1230, startPoint y: 31, endPoint x: 757, endPoint y: 50, distance: 473.4
click at [877, 32] on div "458 Actions" at bounding box center [855, 37] width 1375 height 26
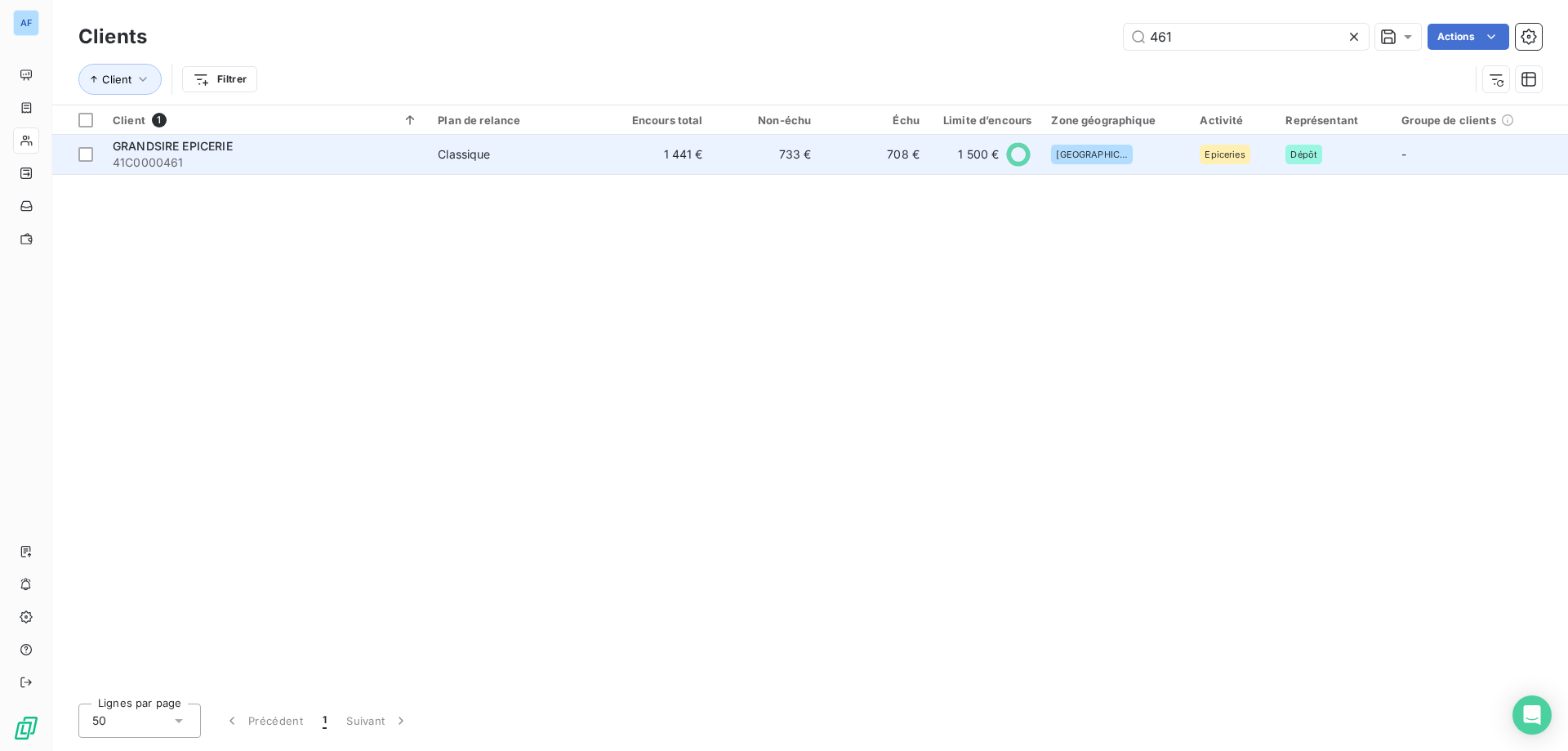
type input "461"
click at [803, 168] on td "733 €" at bounding box center [766, 154] width 109 height 39
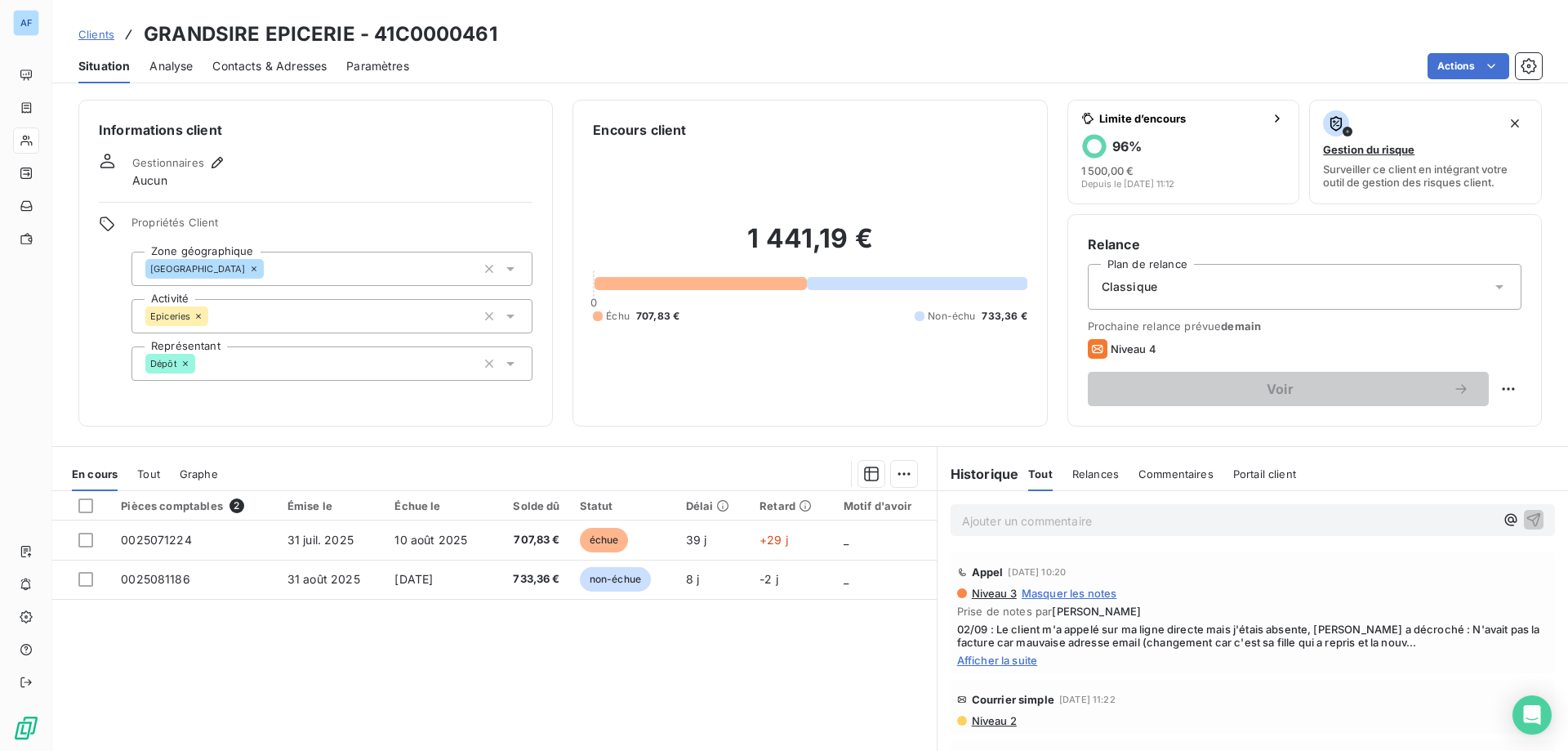
scroll to position [82, 0]
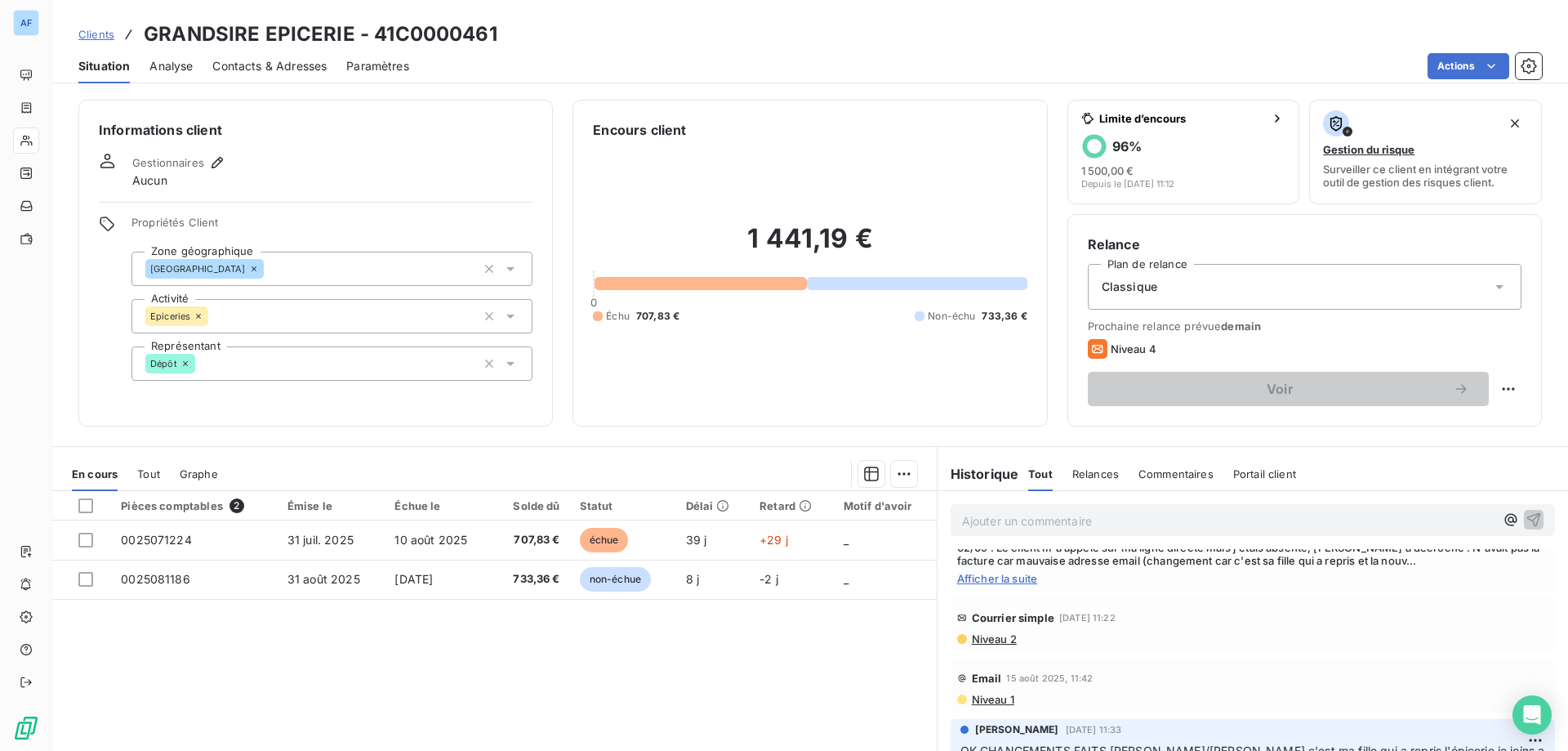
click at [1010, 581] on span "Afficher la suite" at bounding box center [1252, 578] width 591 height 13
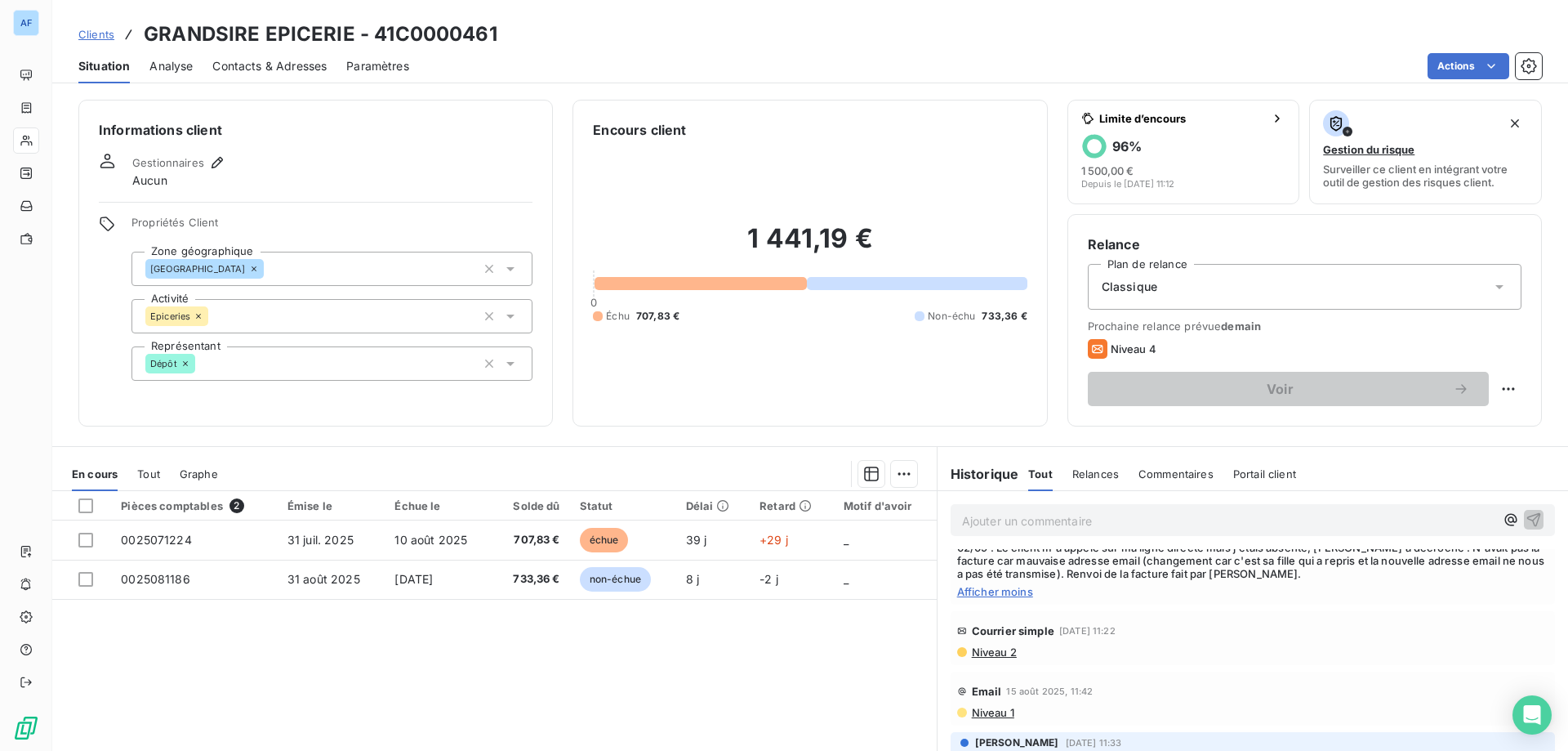
scroll to position [0, 0]
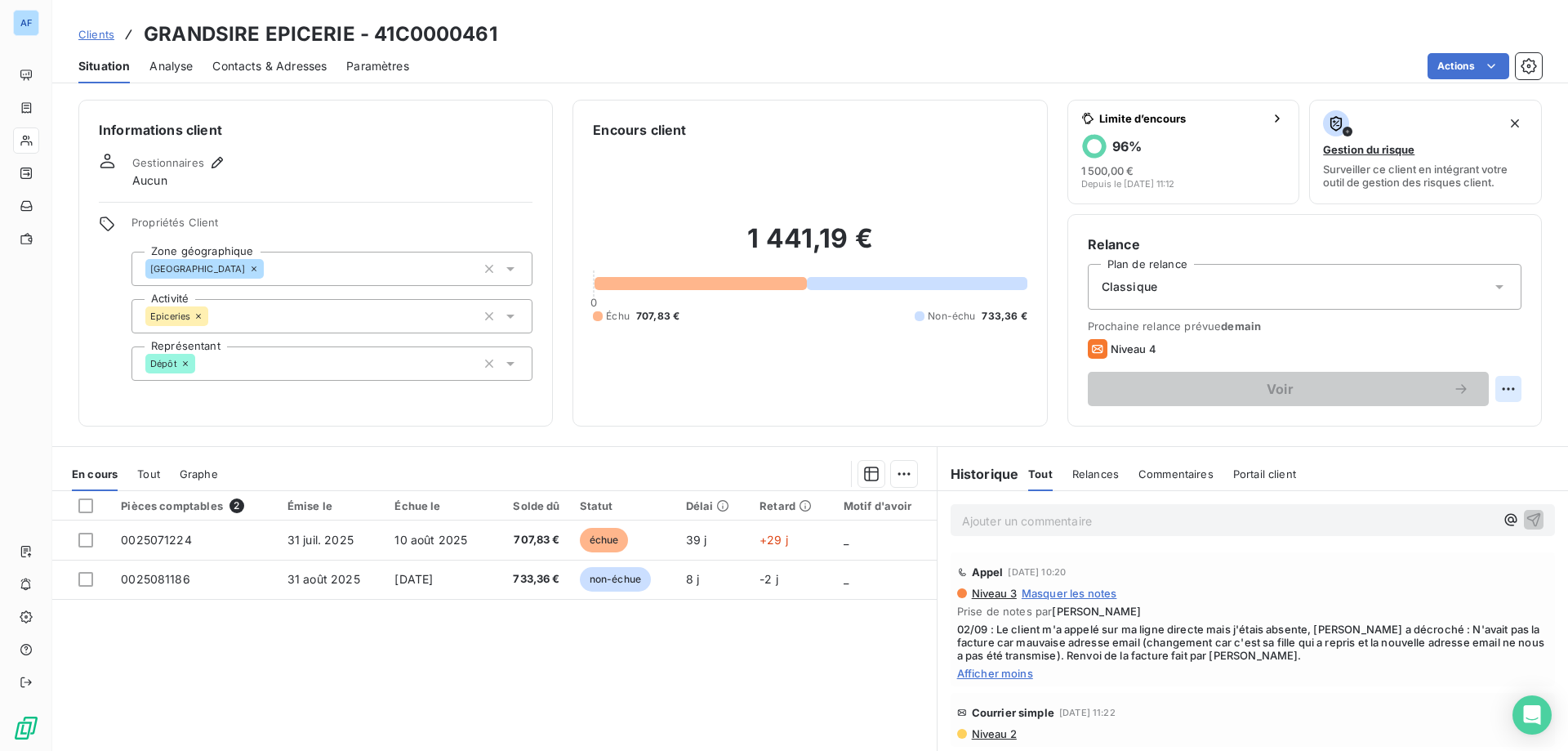
click at [1487, 392] on html "AF Clients GRANDSIRE EPICERIE - 41C0000461 Situation Analyse Contacts & Adresse…" at bounding box center [784, 375] width 1568 height 751
click at [1436, 425] on div "Replanifier cette action" at bounding box center [1431, 425] width 147 height 26
select select "8"
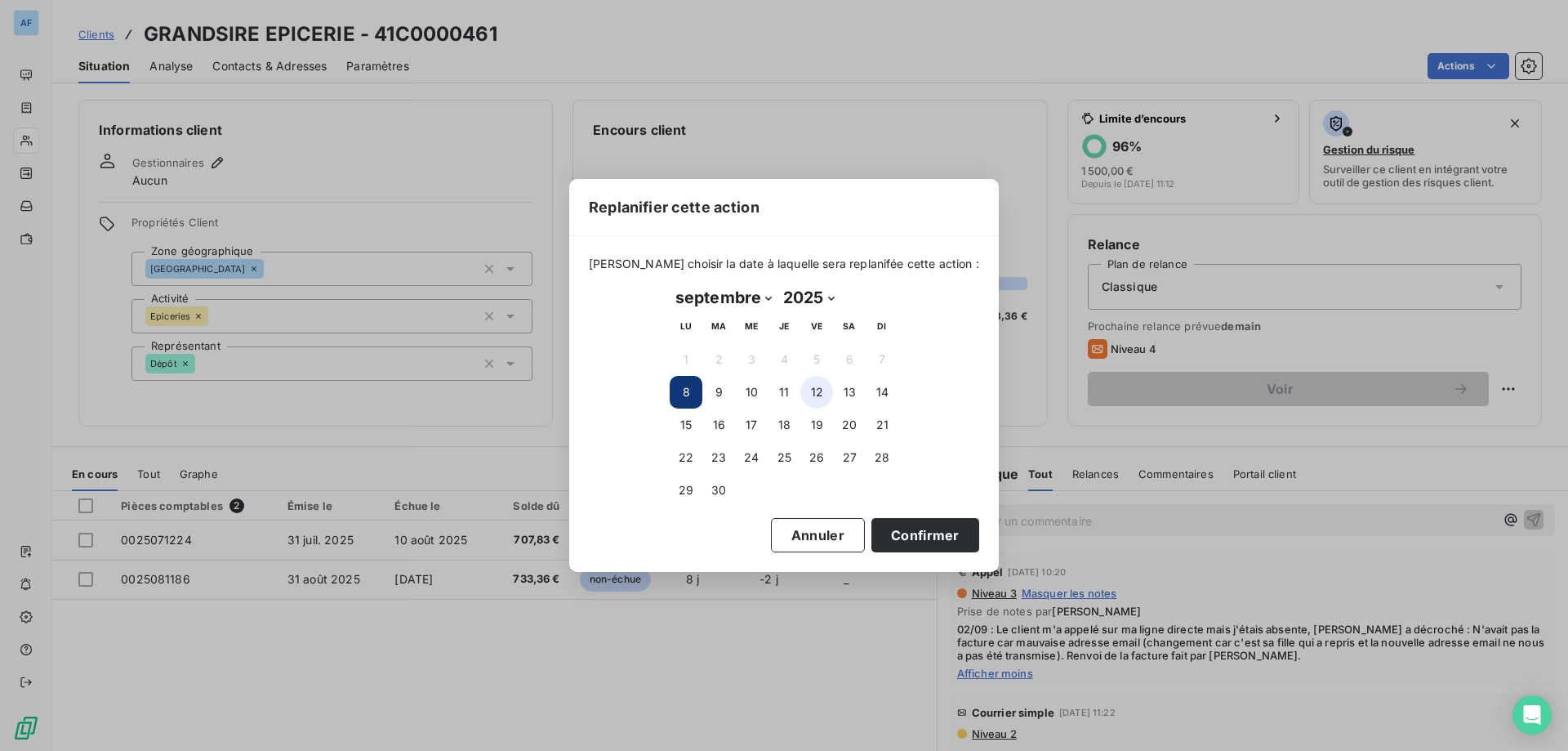
click at [820, 392] on button "12" at bounding box center [816, 392] width 32 height 32
click at [890, 532] on button "Confirmer" at bounding box center [925, 535] width 108 height 34
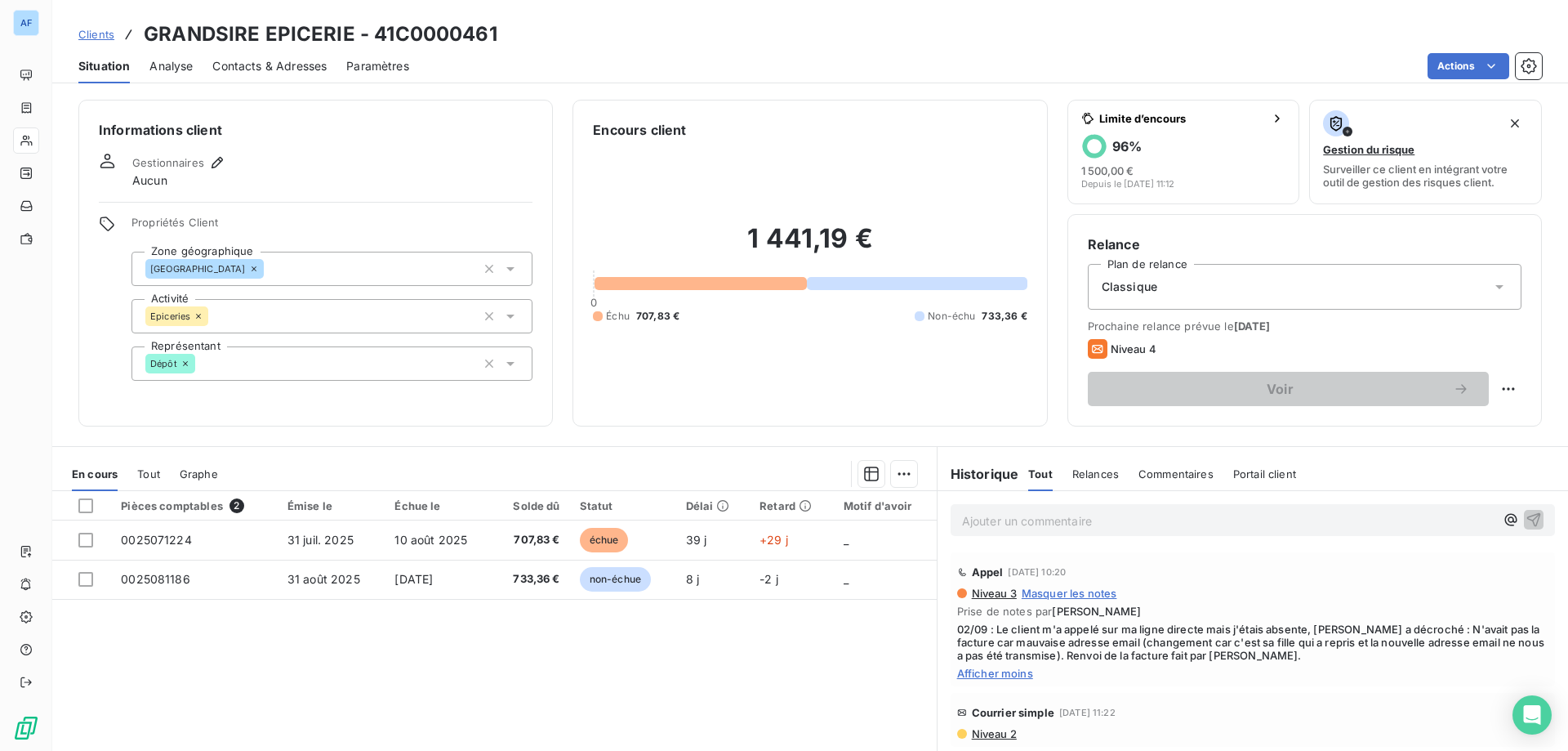
click at [112, 32] on span "Clients" at bounding box center [96, 34] width 36 height 13
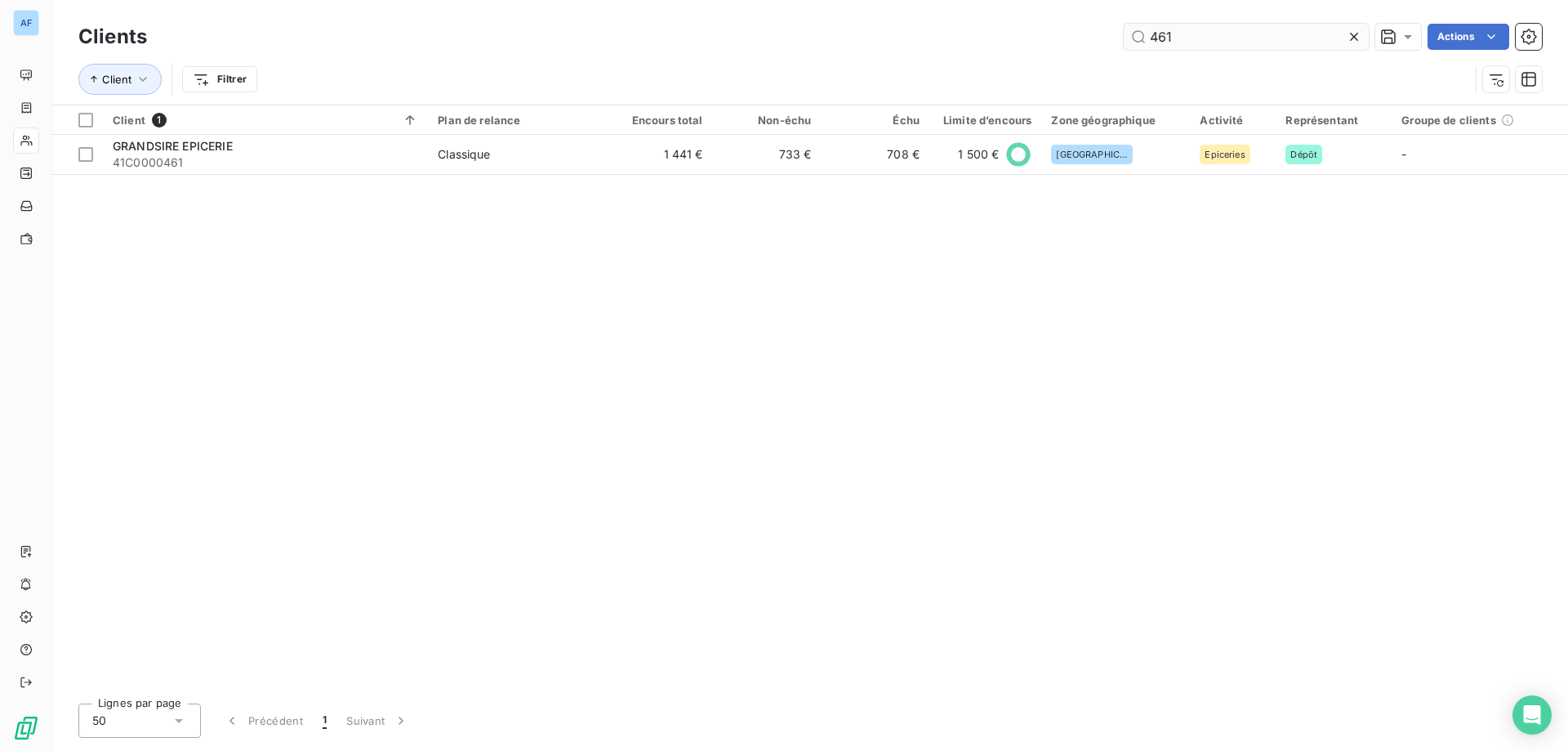
drag, startPoint x: 1203, startPoint y: 25, endPoint x: 1181, endPoint y: 42, distance: 27.8
click at [1200, 30] on input "461" at bounding box center [1246, 37] width 245 height 26
drag, startPoint x: 1181, startPoint y: 42, endPoint x: 1034, endPoint y: 31, distance: 147.4
click at [1050, 32] on div "461 Actions" at bounding box center [855, 37] width 1375 height 26
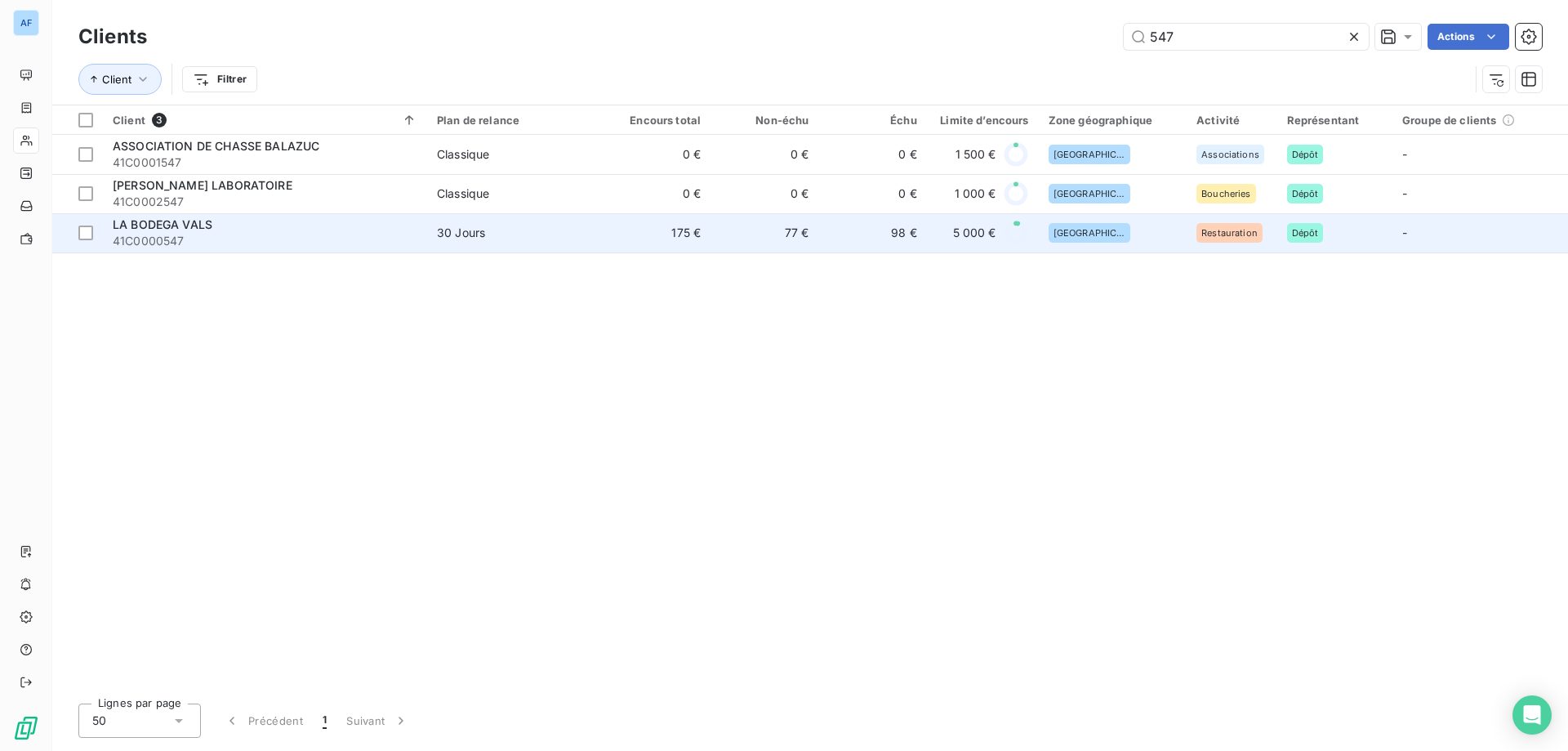
type input "547"
click at [397, 234] on span "41C0000547" at bounding box center [264, 241] width 304 height 17
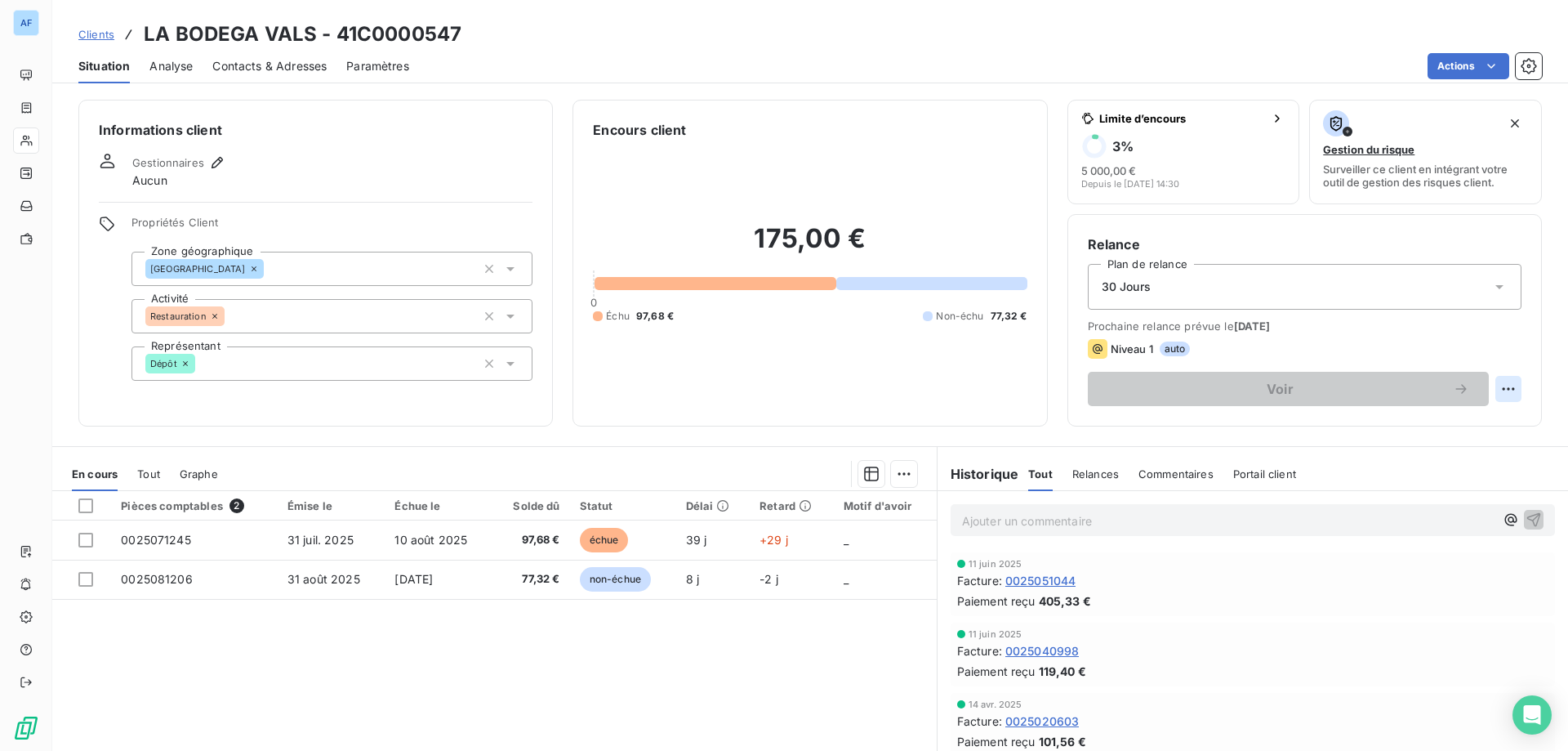
click at [1500, 383] on html "AF Clients LA BODEGA VALS - 41C0000547 Situation Analyse Contacts & Adresses Pa…" at bounding box center [784, 375] width 1568 height 751
click at [1467, 424] on div "Replanifier cette action" at bounding box center [1431, 425] width 147 height 26
select select "8"
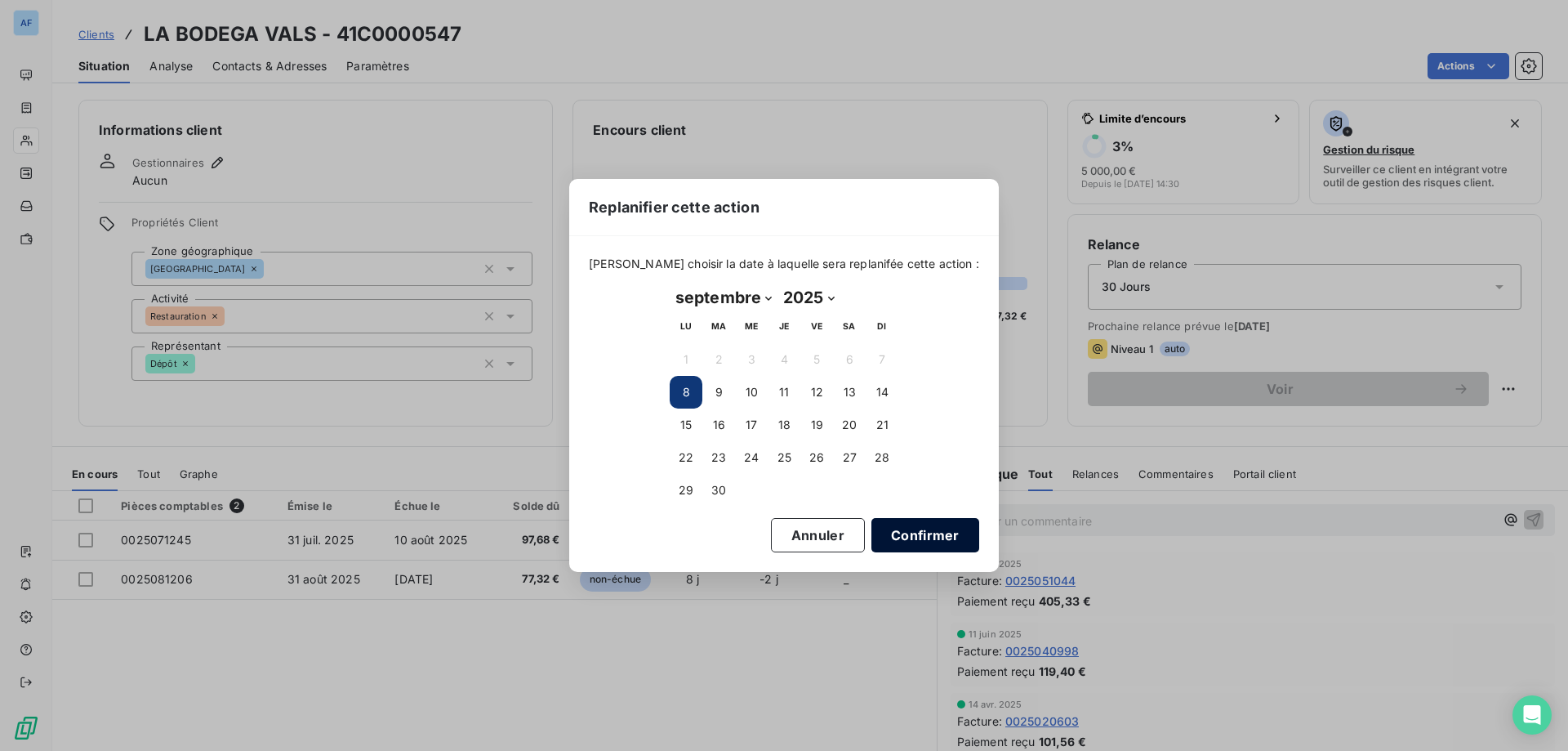
click at [913, 539] on button "Confirmer" at bounding box center [925, 535] width 108 height 34
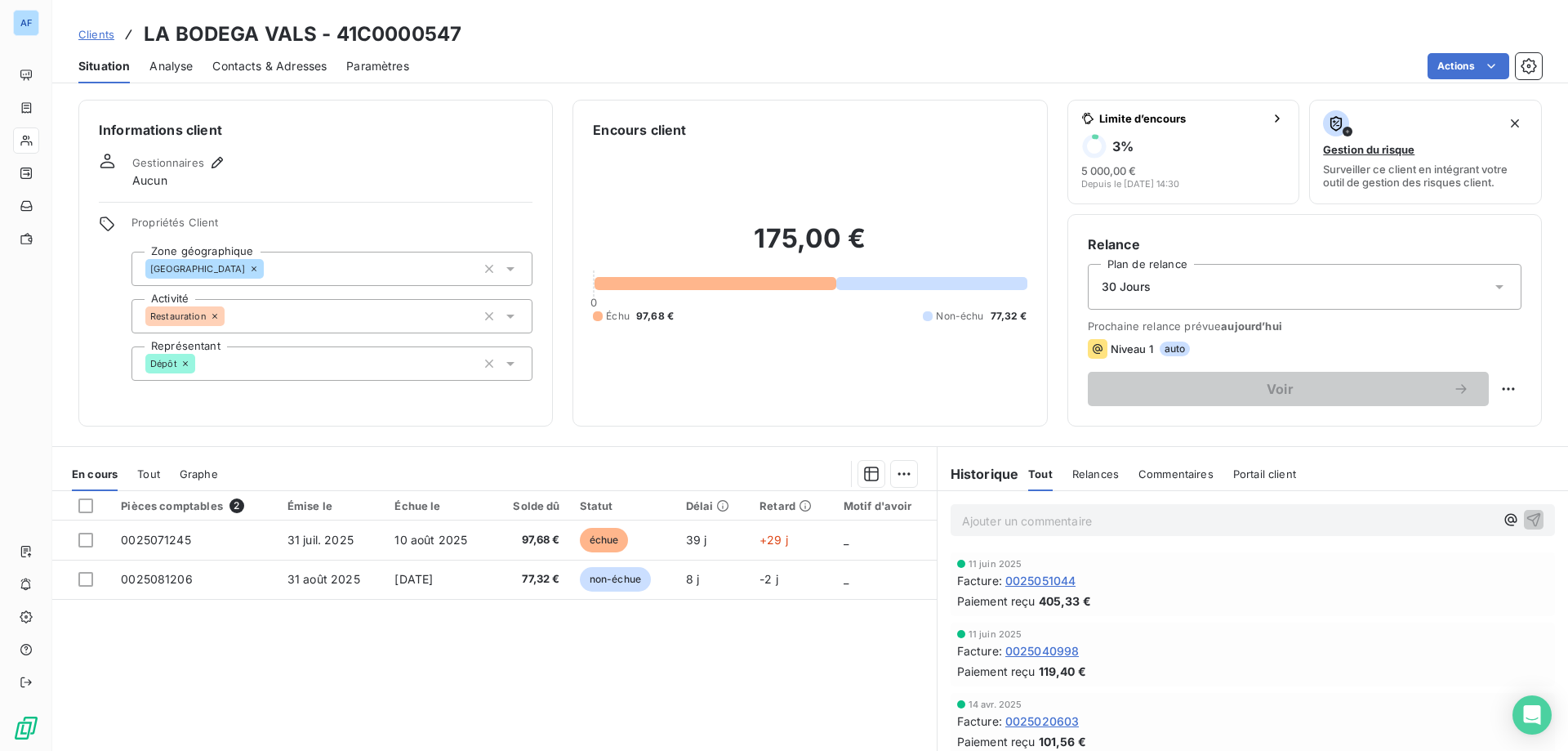
click at [97, 32] on span "Clients" at bounding box center [96, 34] width 36 height 13
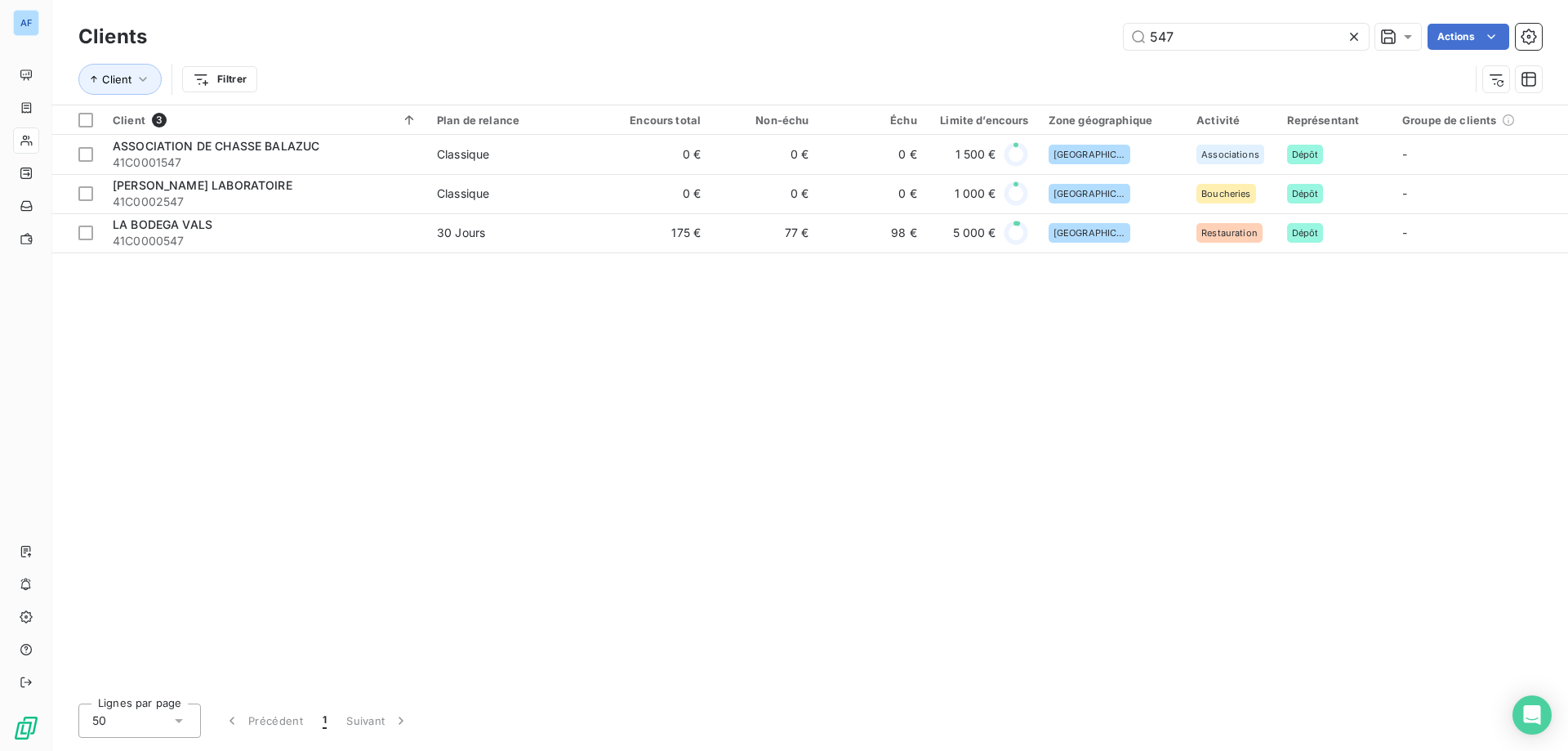
drag, startPoint x: 1221, startPoint y: 40, endPoint x: 691, endPoint y: 54, distance: 530.2
click at [691, 54] on div "Clients 547 Actions Client Filtrer" at bounding box center [809, 62] width 1463 height 85
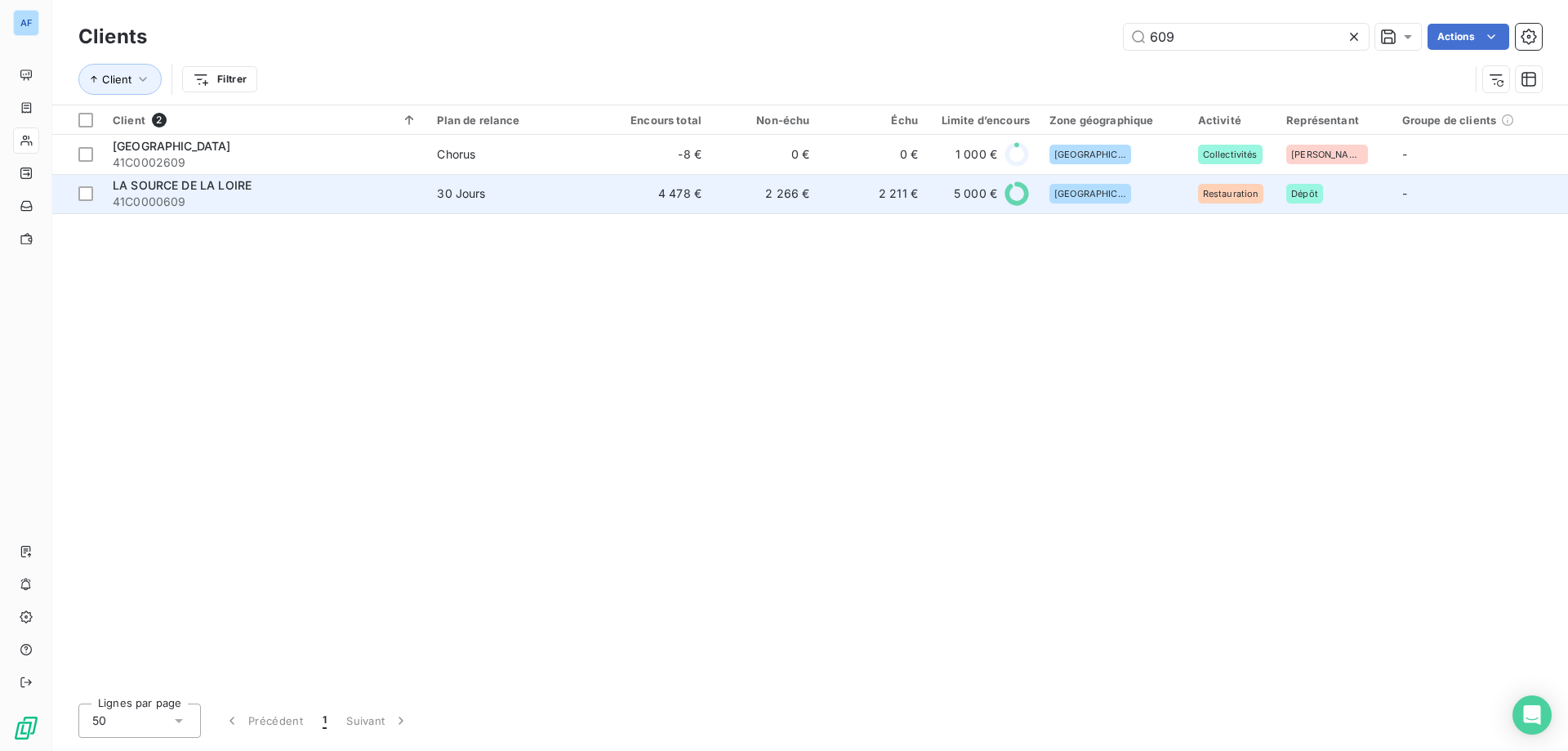
type input "609"
click at [636, 194] on td "4 478 €" at bounding box center [657, 193] width 108 height 39
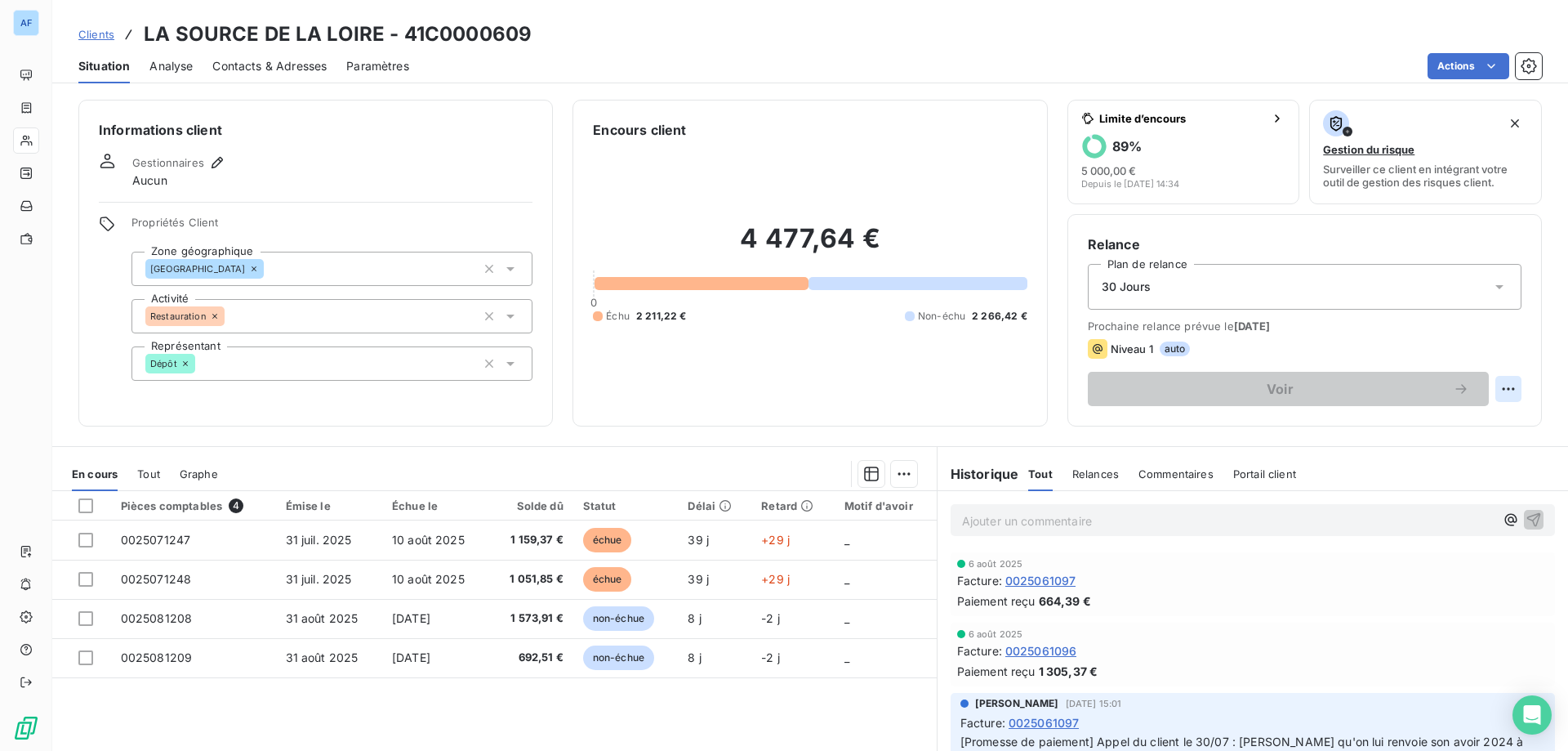
click at [1490, 385] on html "AF Clients LA SOURCE DE LA LOIRE - 41C0000609 Situation Analyse Contacts & Adre…" at bounding box center [784, 375] width 1568 height 751
click at [1459, 422] on div "Replanifier cette action" at bounding box center [1431, 425] width 147 height 26
select select "8"
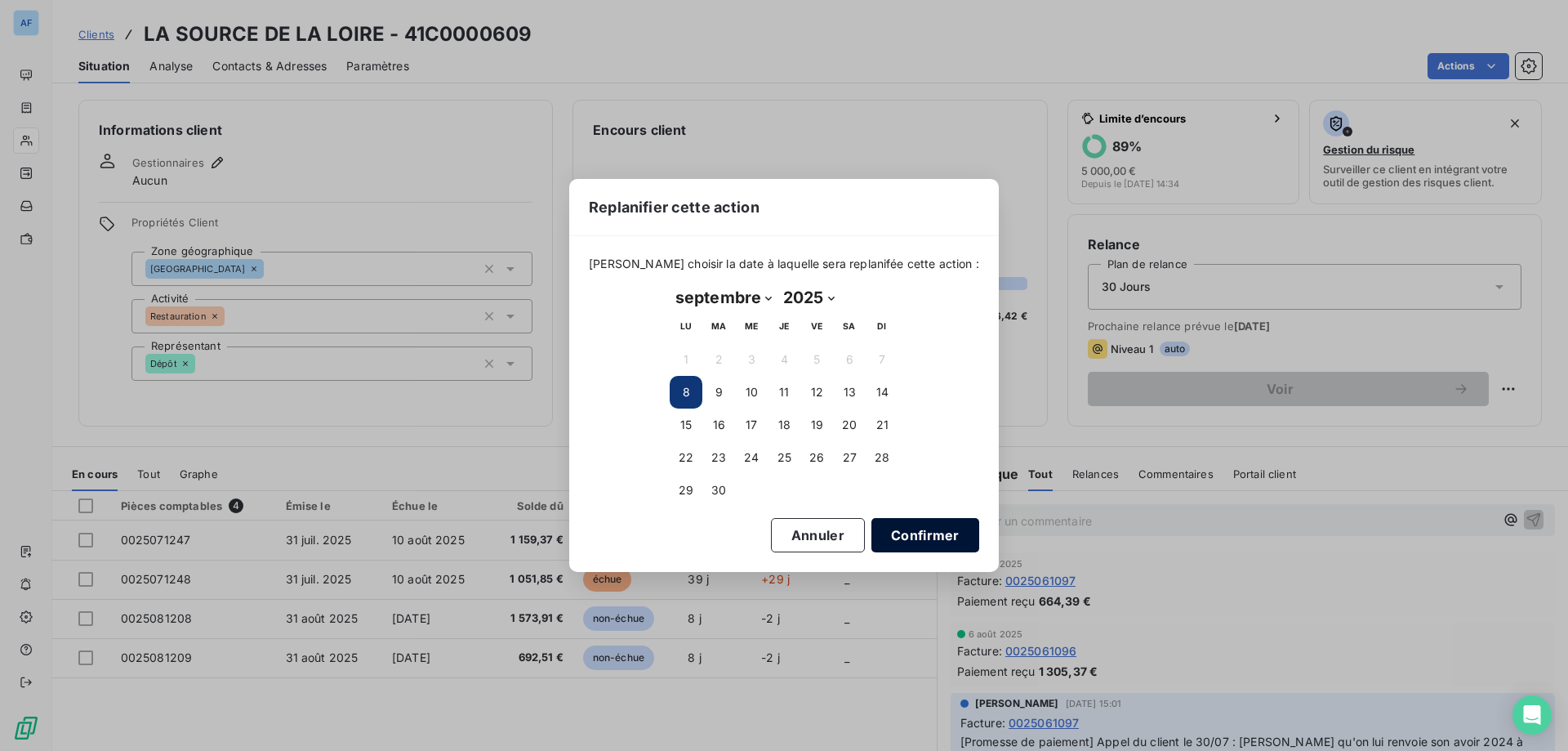
click at [916, 537] on button "Confirmer" at bounding box center [925, 535] width 108 height 34
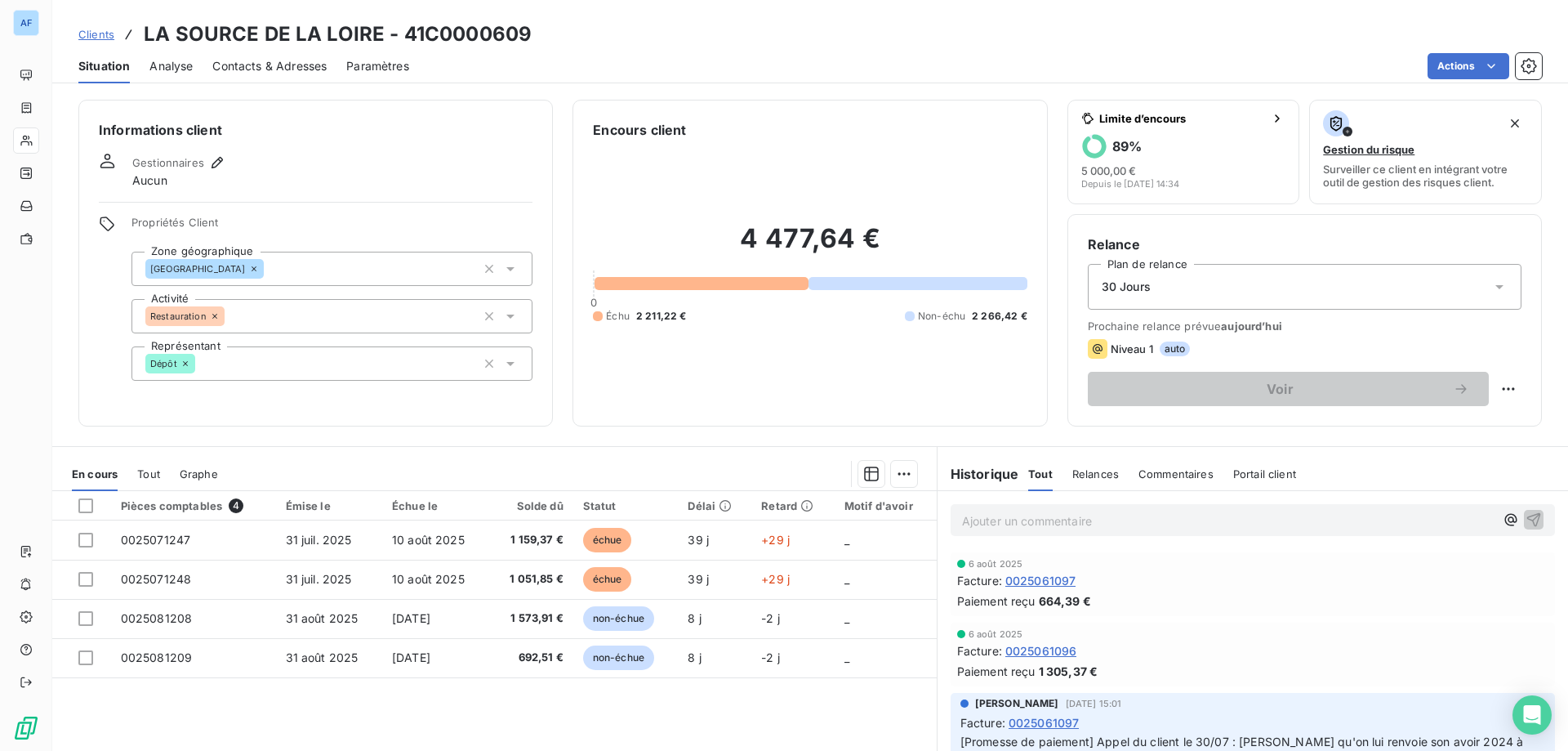
click at [106, 33] on span "Clients" at bounding box center [96, 34] width 36 height 13
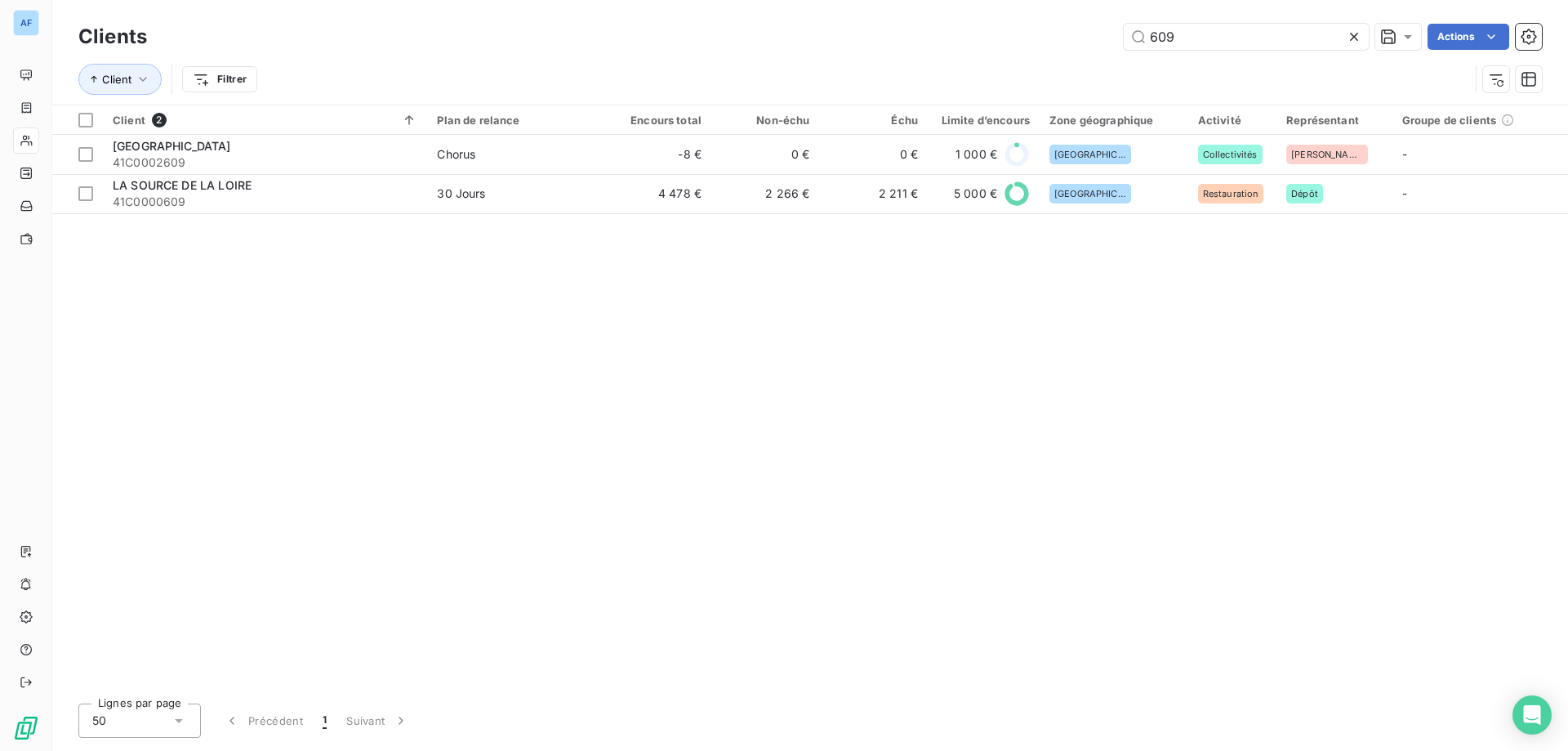
drag, startPoint x: 1105, startPoint y: 37, endPoint x: 847, endPoint y: 41, distance: 258.0
click at [872, 42] on div "609 Actions" at bounding box center [855, 37] width 1375 height 26
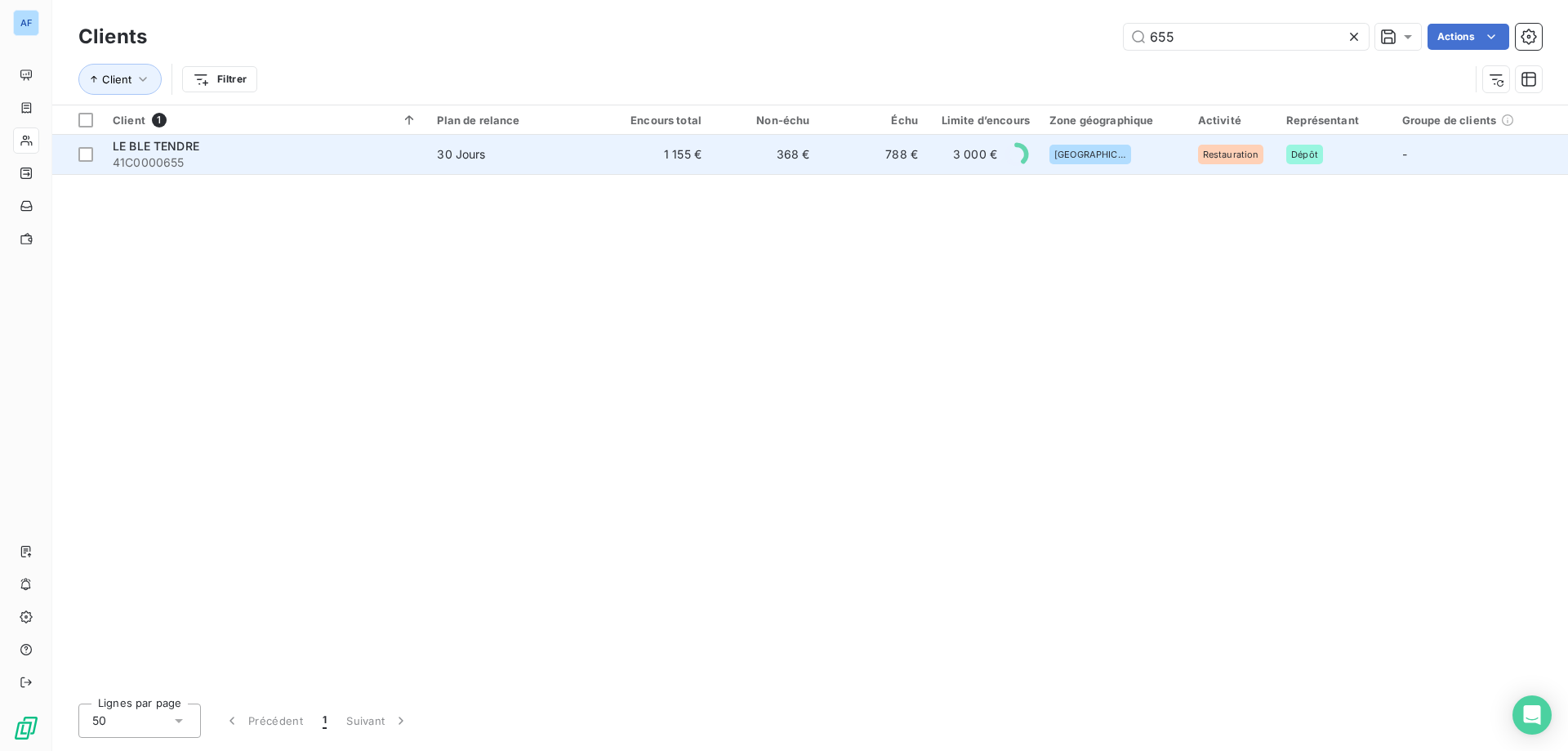
type input "655"
click at [849, 162] on td "788 €" at bounding box center [874, 154] width 108 height 39
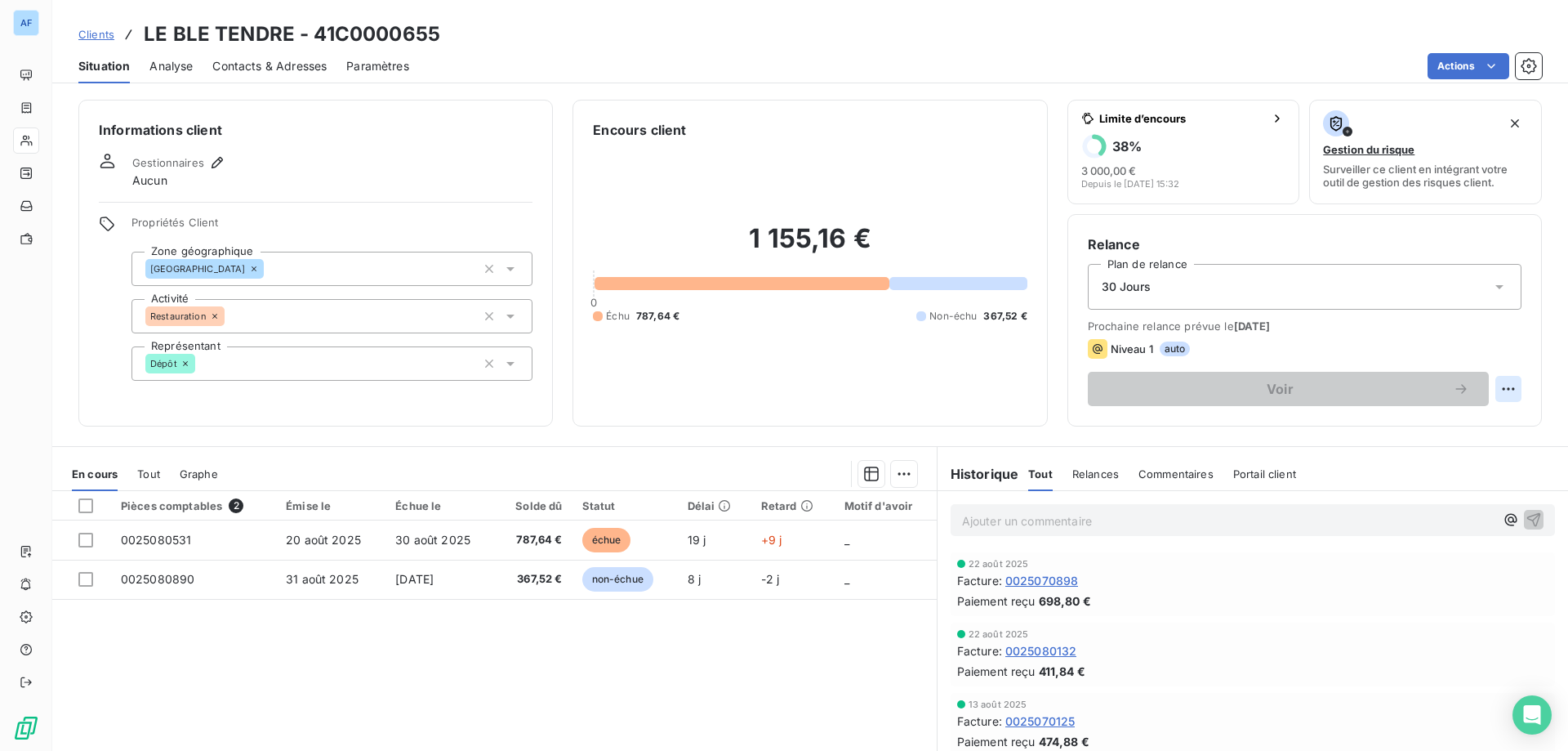
click at [1484, 386] on html "AF Clients LE BLE TENDRE - 41C0000655 Situation Analyse Contacts & Adresses Par…" at bounding box center [784, 375] width 1568 height 751
click at [1419, 425] on div "Replanifier cette action" at bounding box center [1431, 425] width 147 height 26
select select "8"
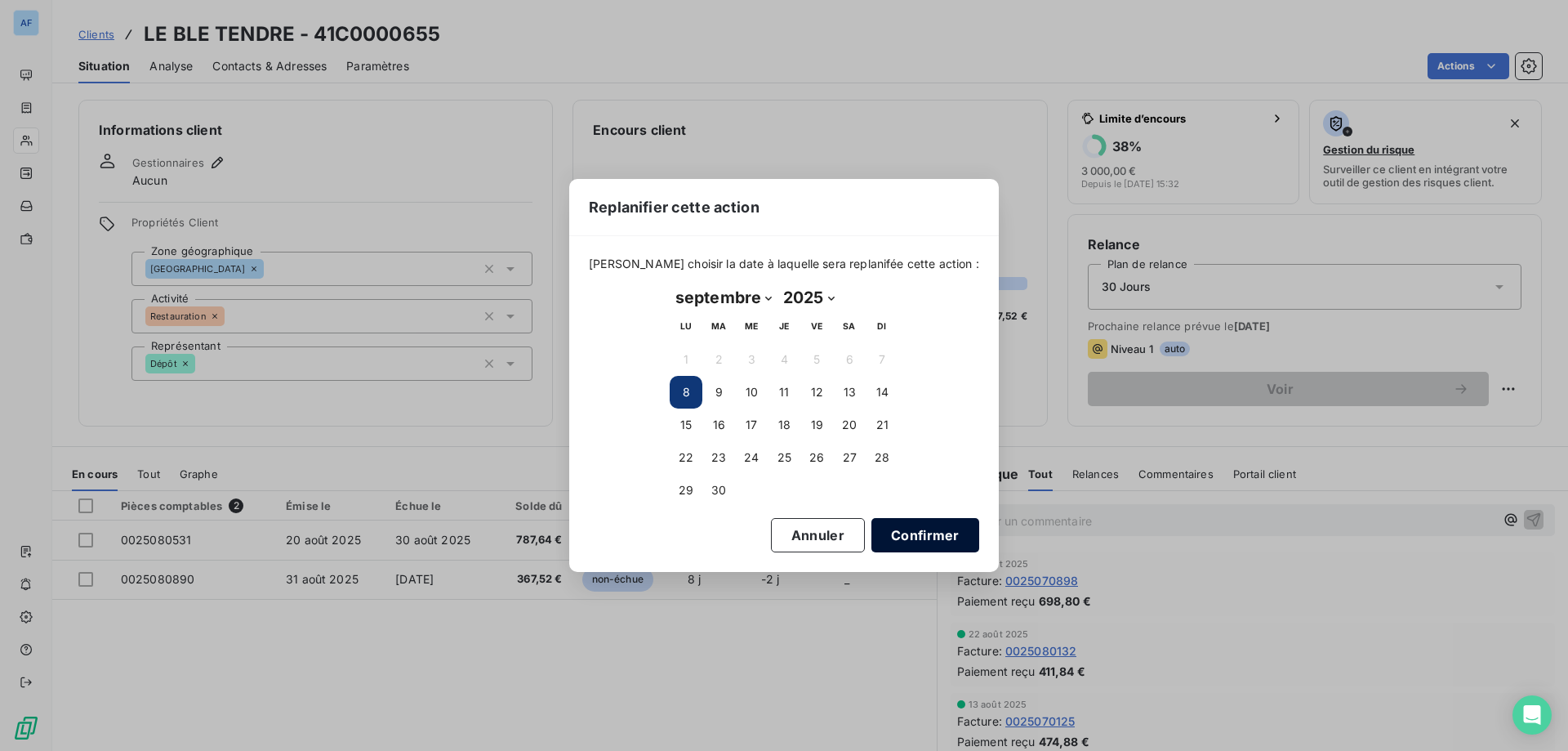
click at [912, 543] on button "Confirmer" at bounding box center [925, 535] width 108 height 34
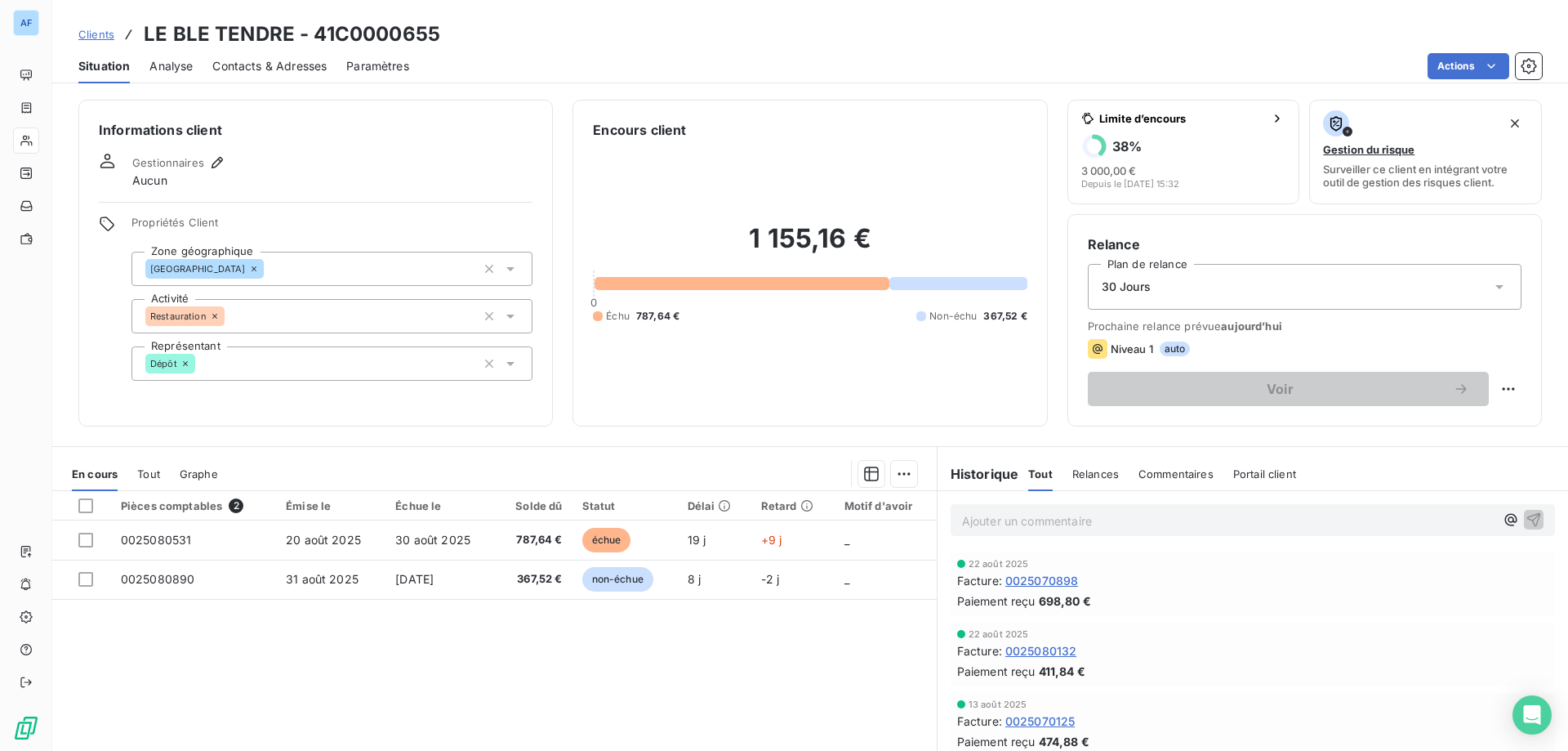
click at [92, 41] on link "Clients" at bounding box center [96, 34] width 36 height 17
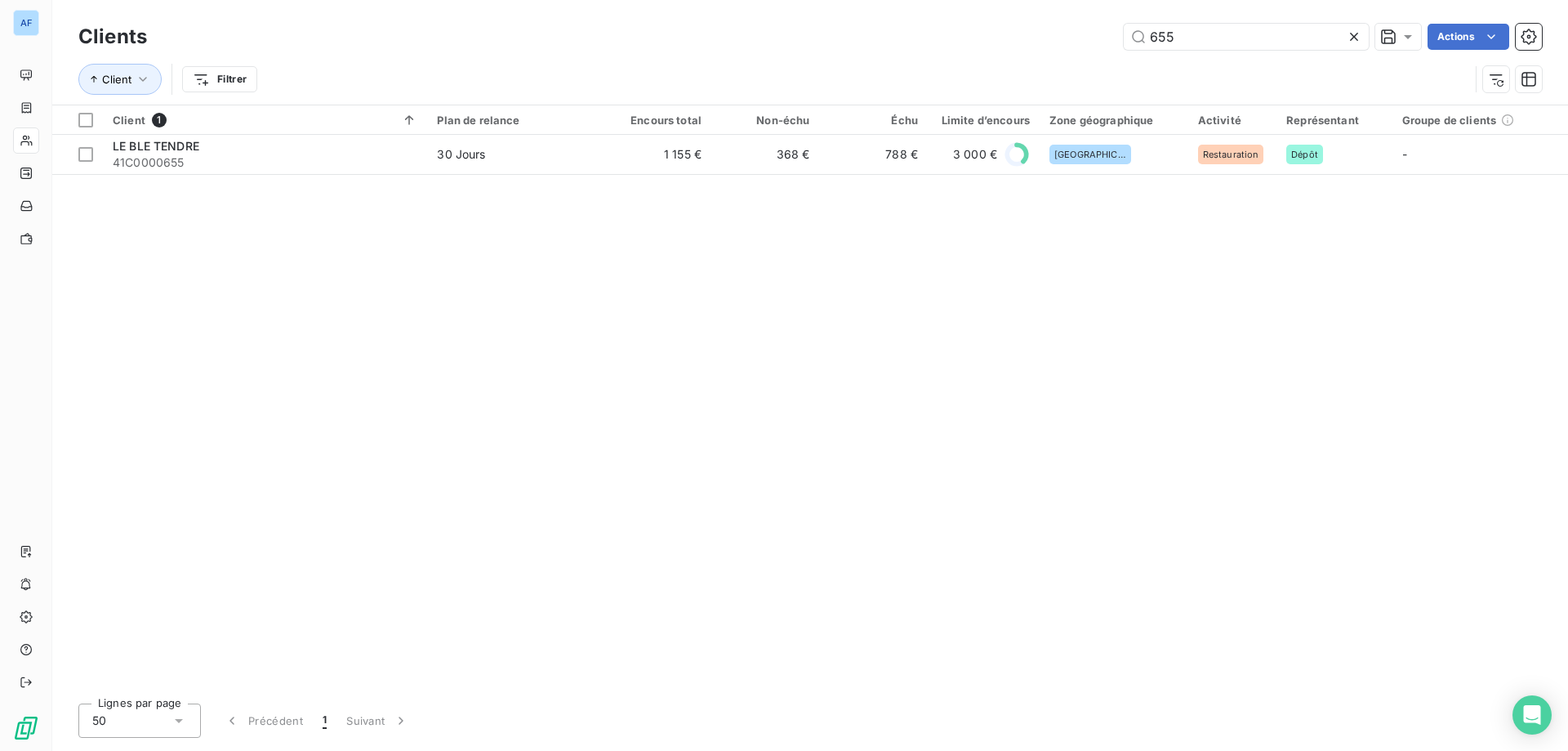
drag, startPoint x: 1195, startPoint y: 44, endPoint x: 743, endPoint y: 37, distance: 452.1
click at [743, 37] on div "655 Actions" at bounding box center [855, 37] width 1375 height 26
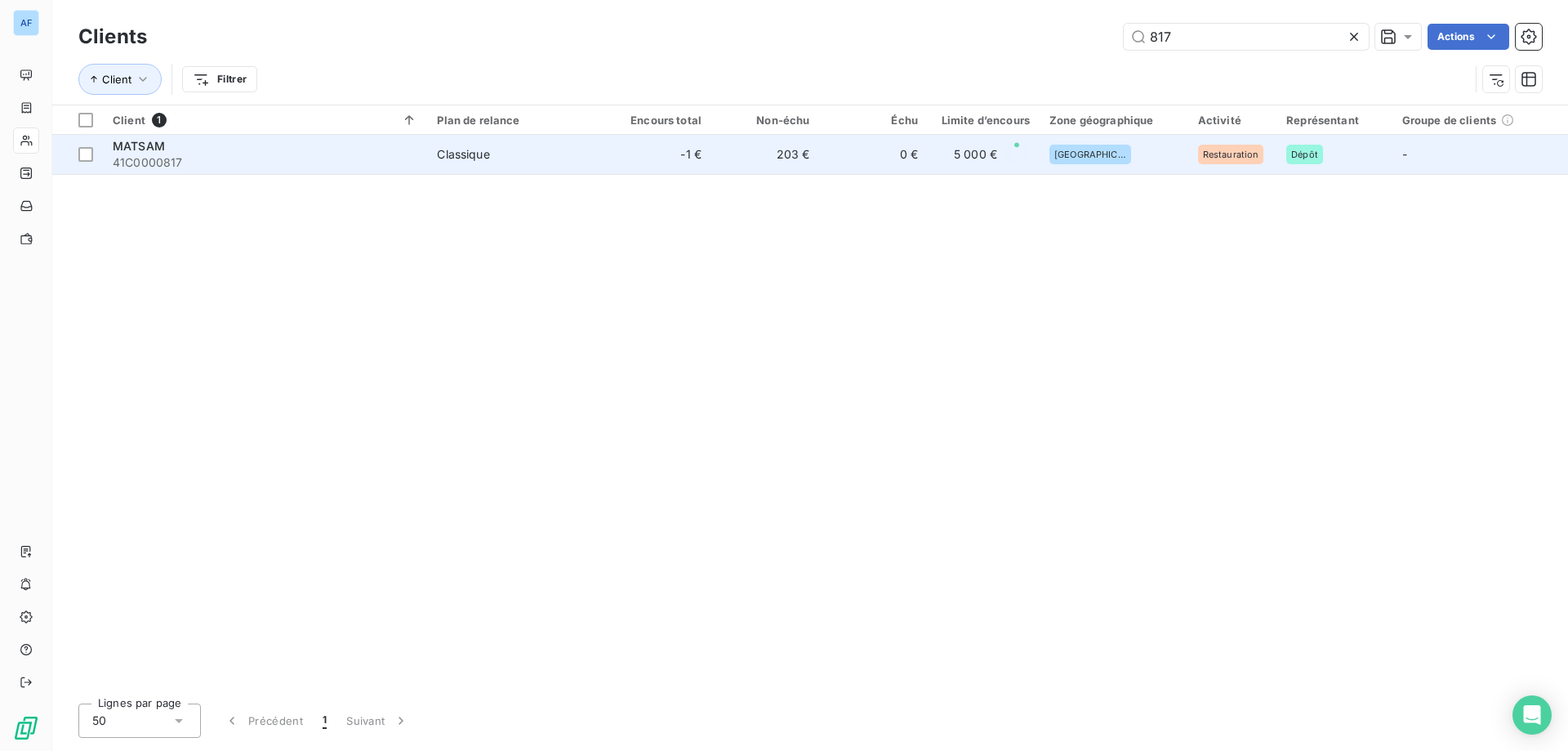
type input "817"
click at [747, 157] on td "203 €" at bounding box center [765, 154] width 108 height 39
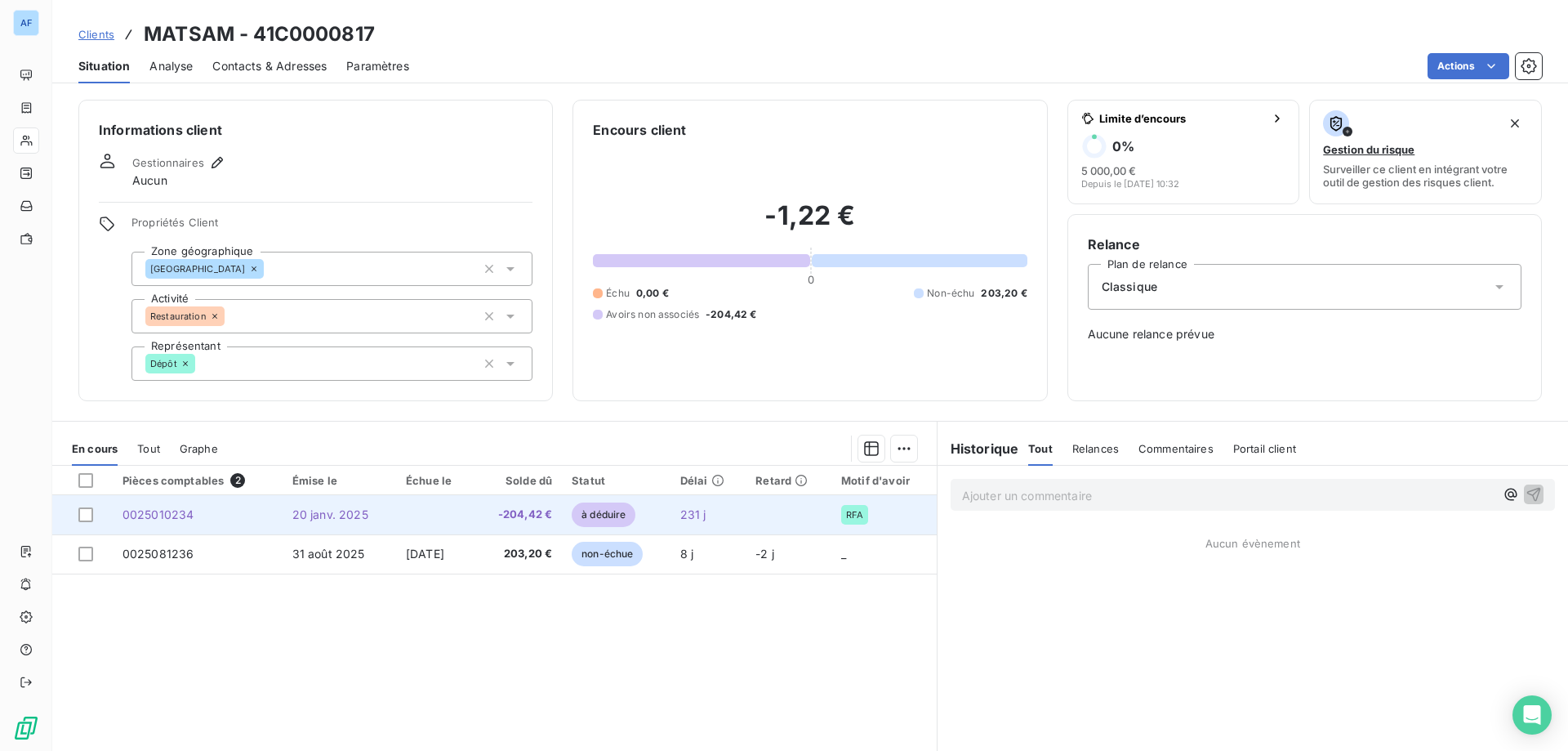
click at [337, 524] on td "20 janv. 2025" at bounding box center [339, 514] width 113 height 39
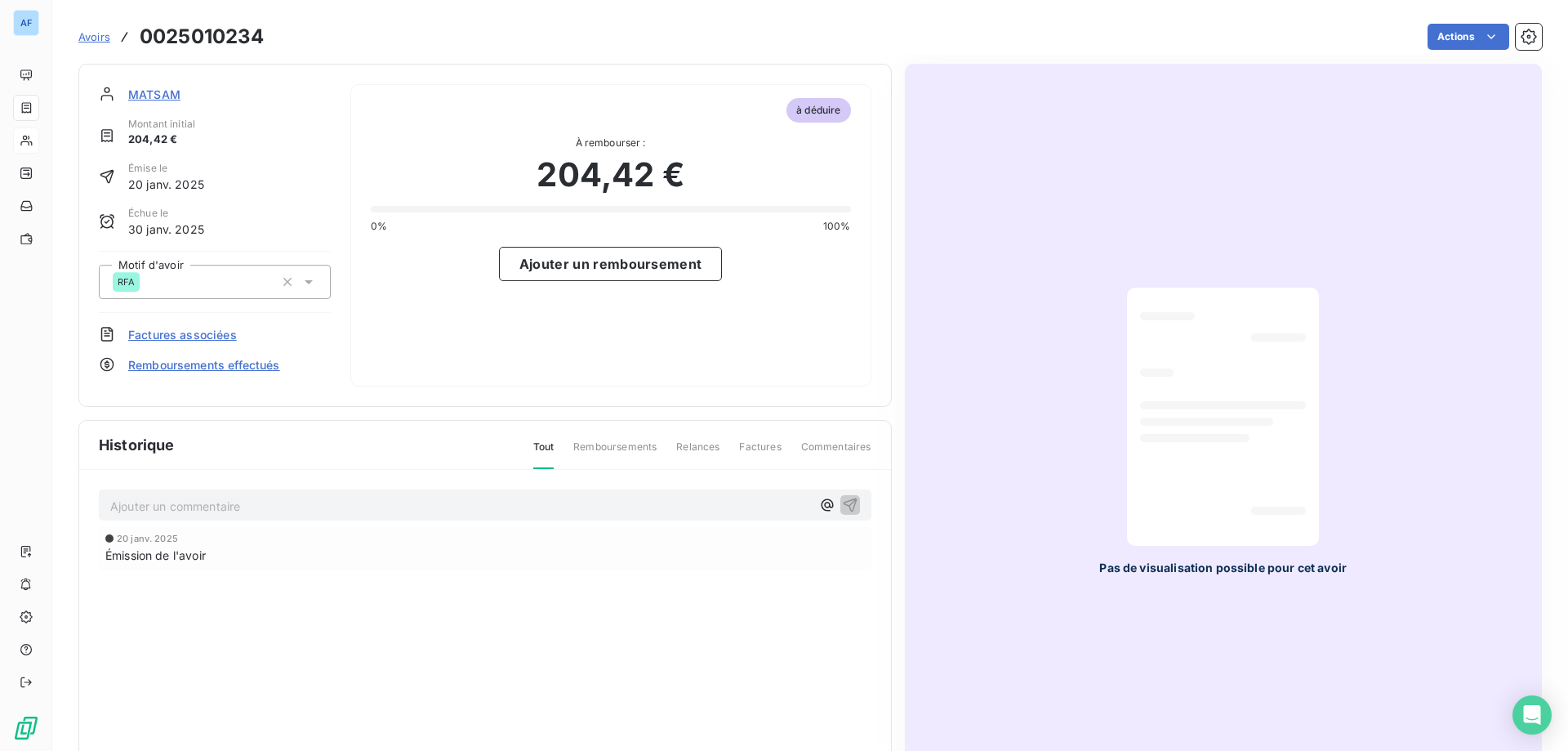
click at [212, 342] on span "Factures associées" at bounding box center [182, 334] width 109 height 17
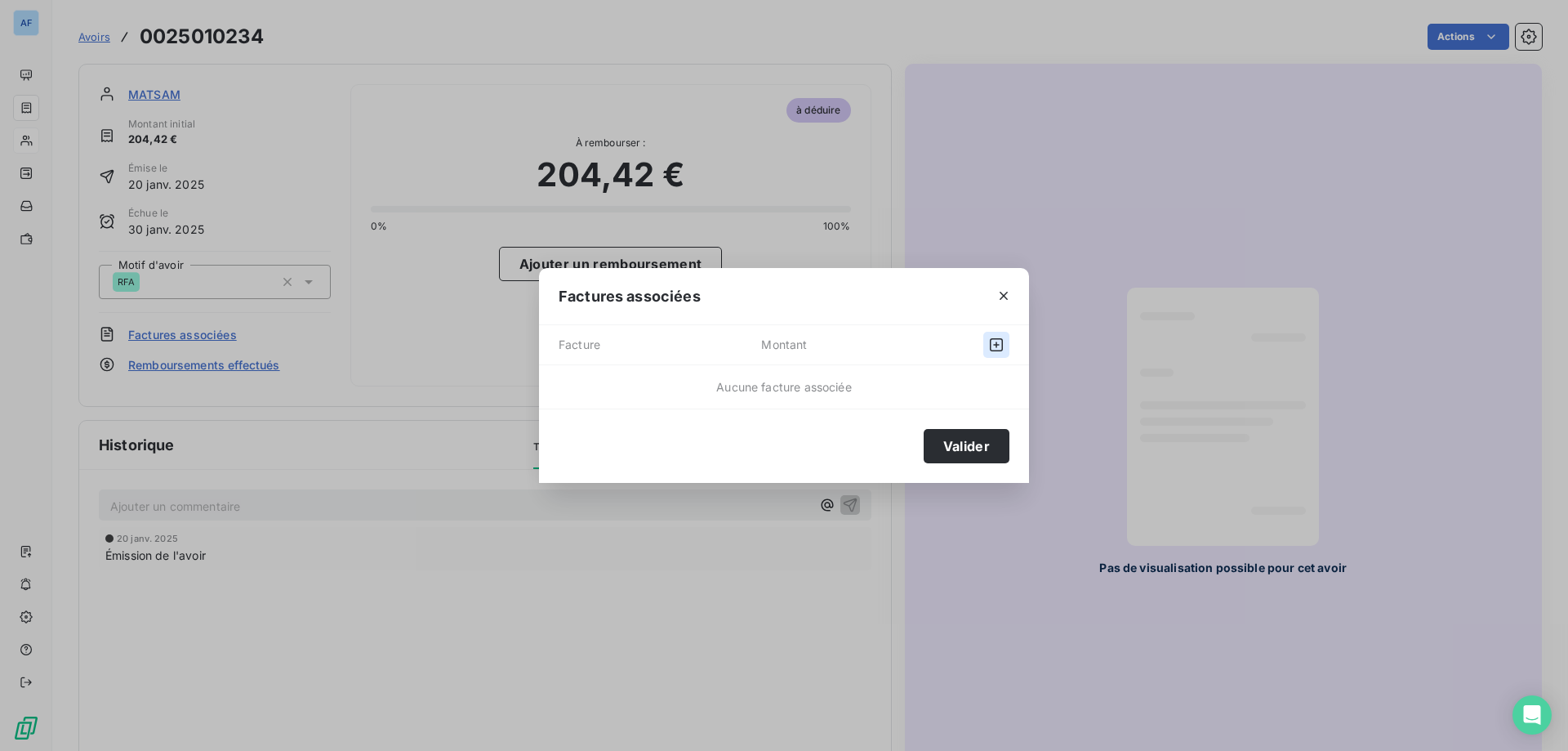
click at [1008, 349] on button "button" at bounding box center [996, 344] width 26 height 26
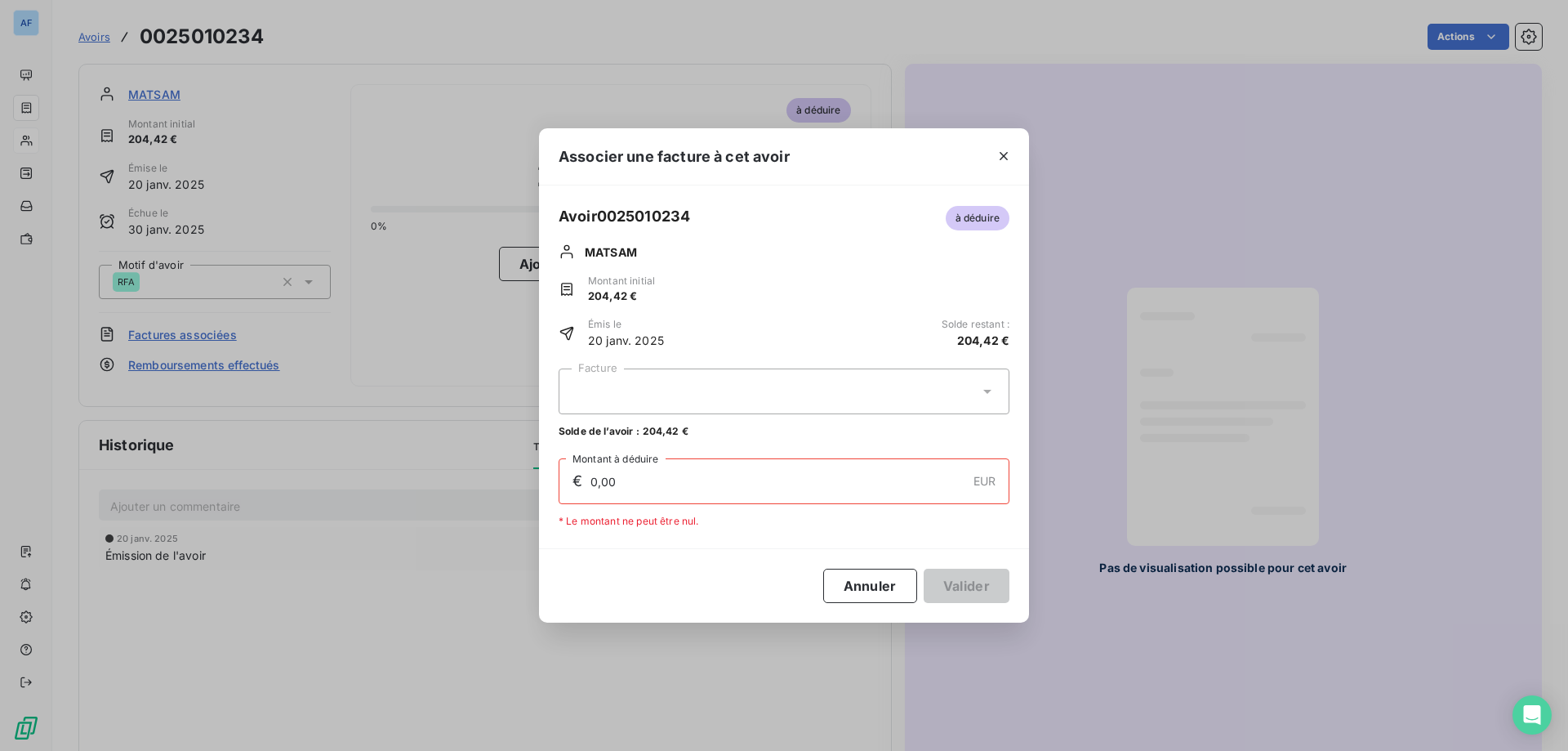
click at [729, 408] on div at bounding box center [784, 391] width 451 height 45
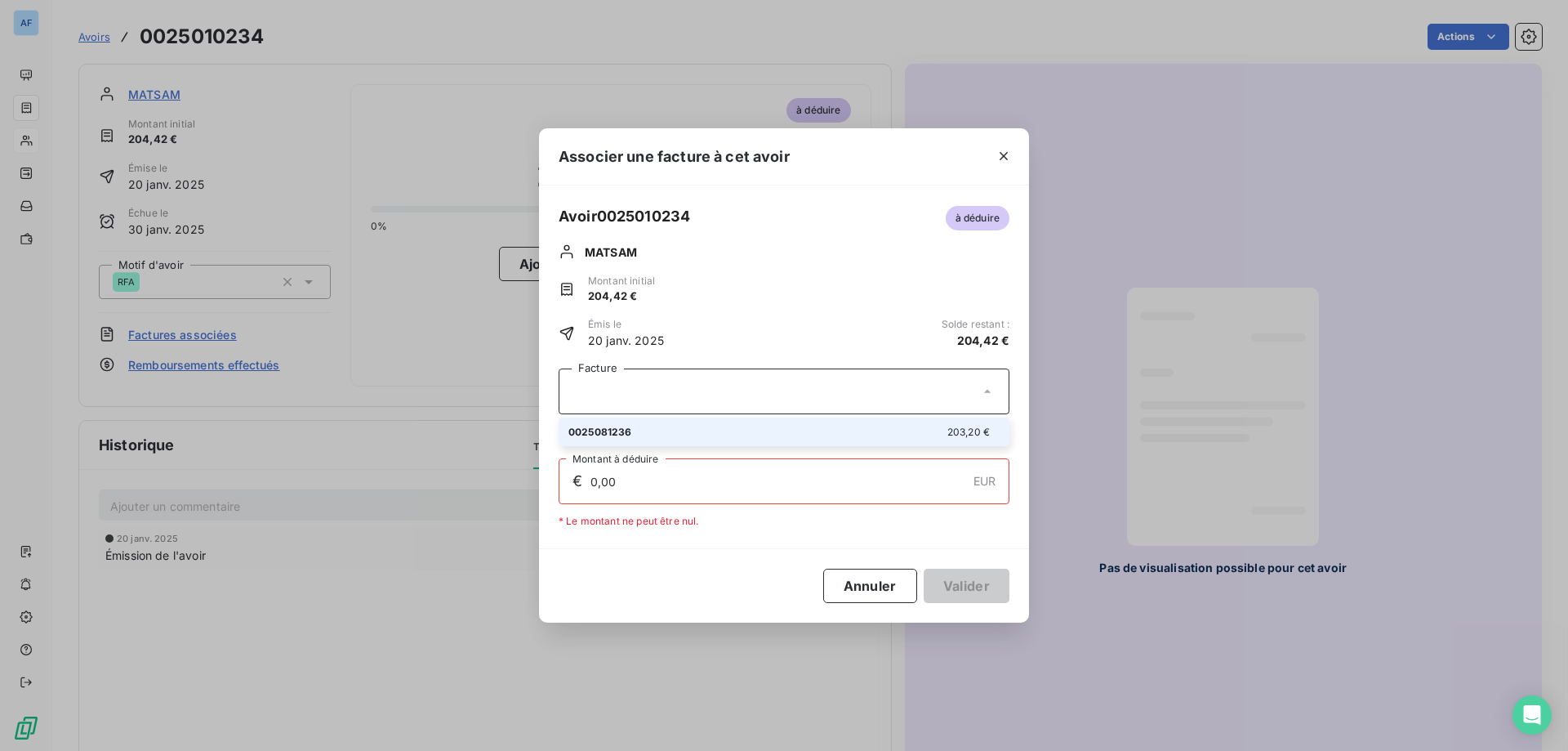
click at [711, 434] on div "0025081236 203,20 €" at bounding box center [783, 432] width 431 height 16
type input "203,20"
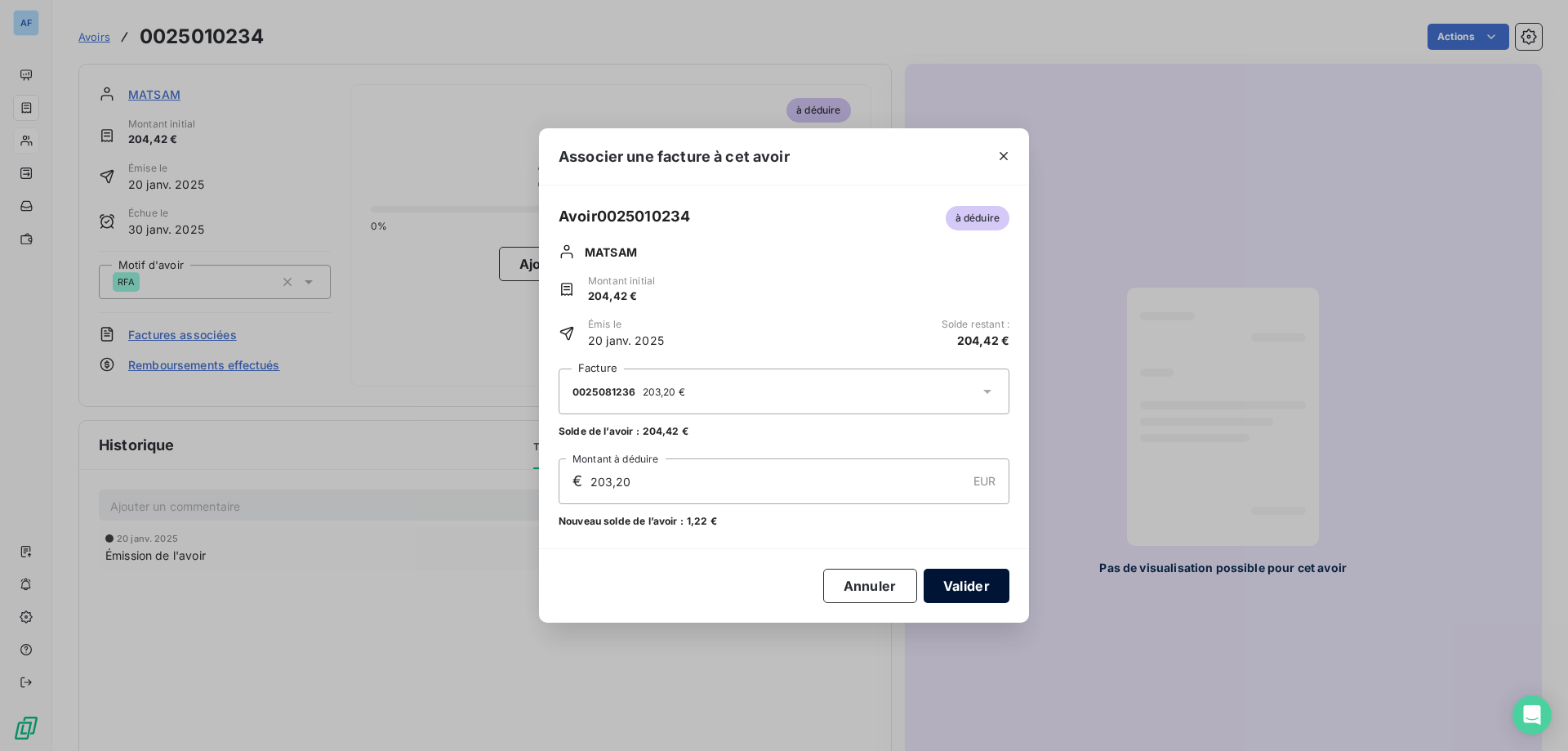
click at [988, 596] on button "Valider" at bounding box center [966, 585] width 85 height 34
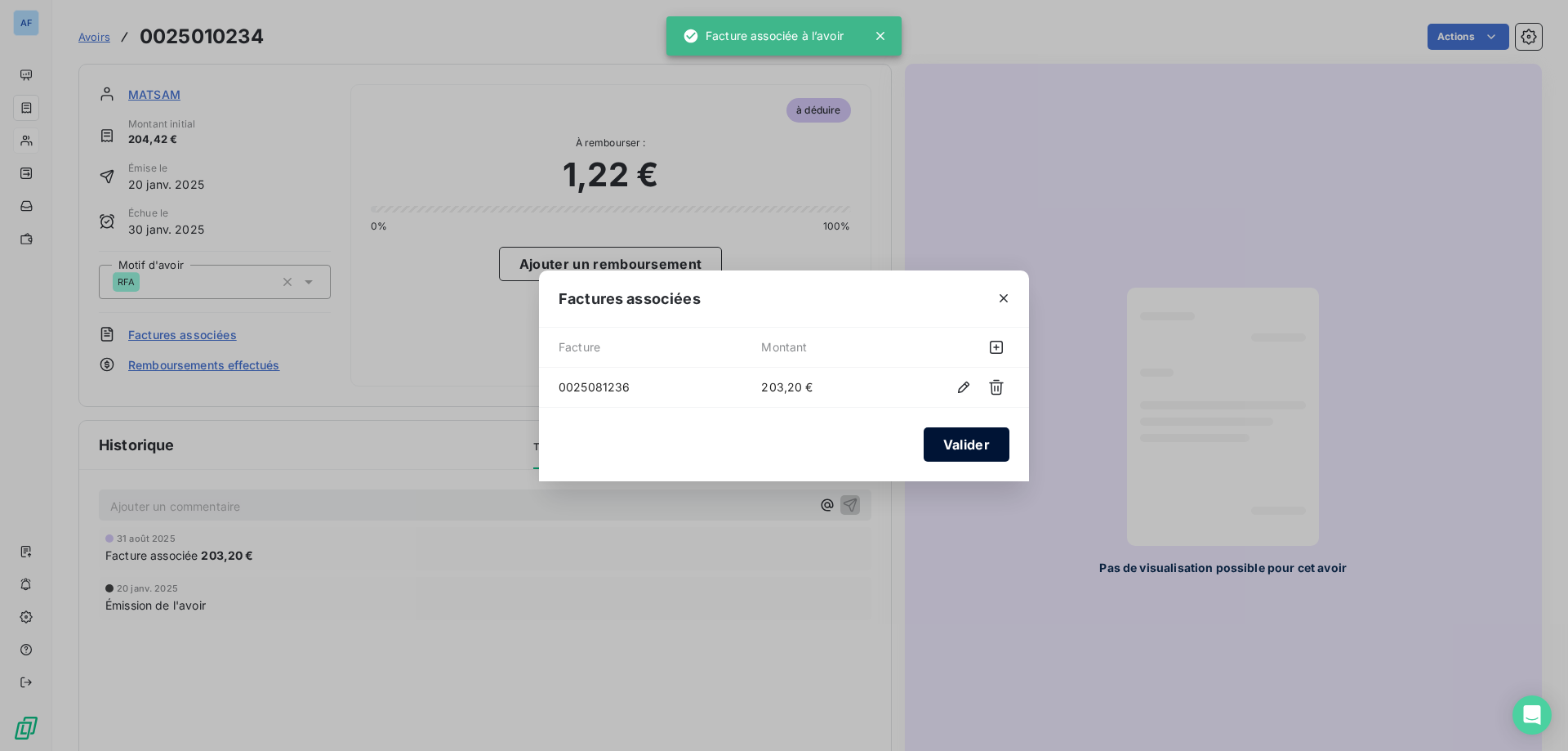
click at [963, 447] on button "Valider" at bounding box center [966, 444] width 85 height 34
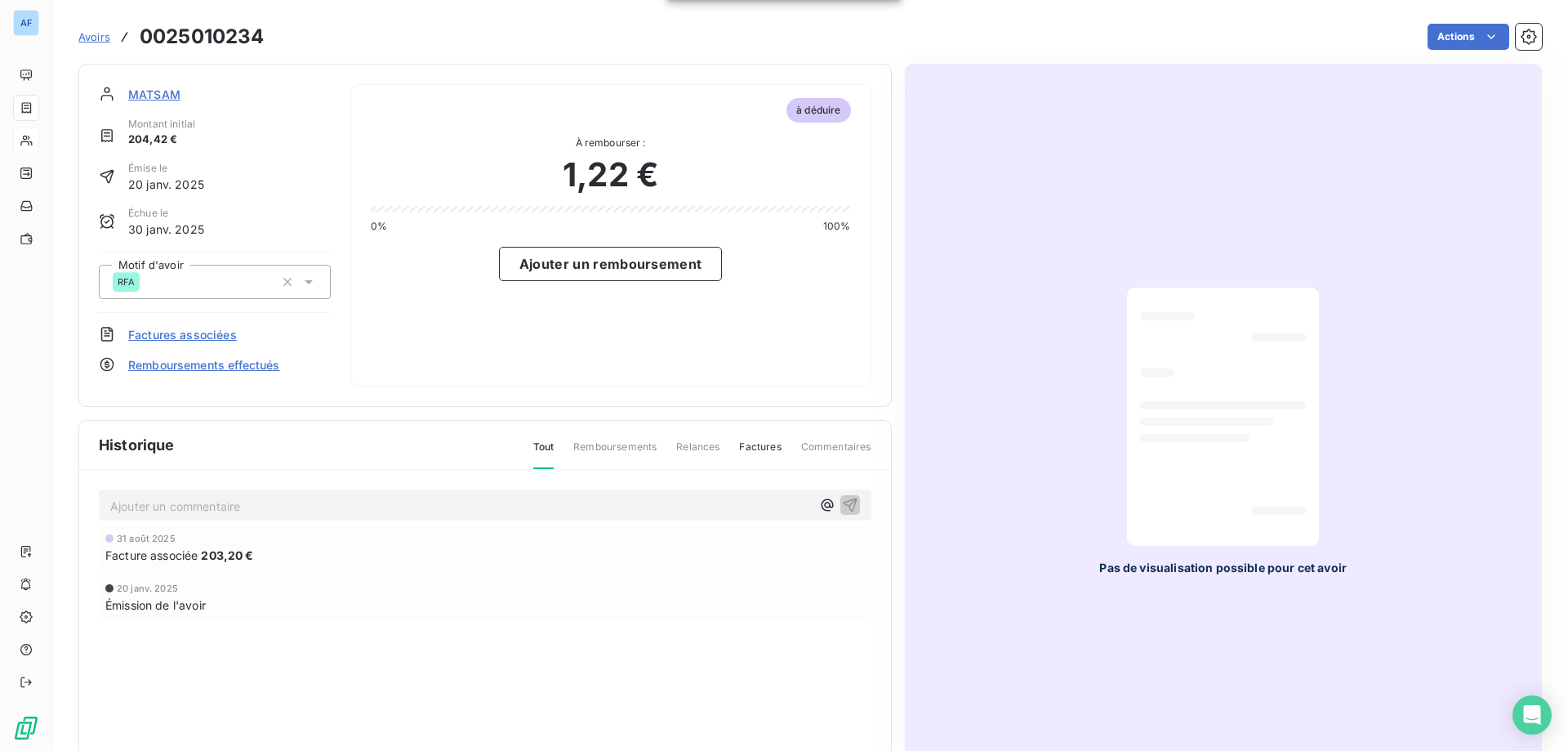
click at [100, 41] on span "Avoirs" at bounding box center [94, 37] width 32 height 13
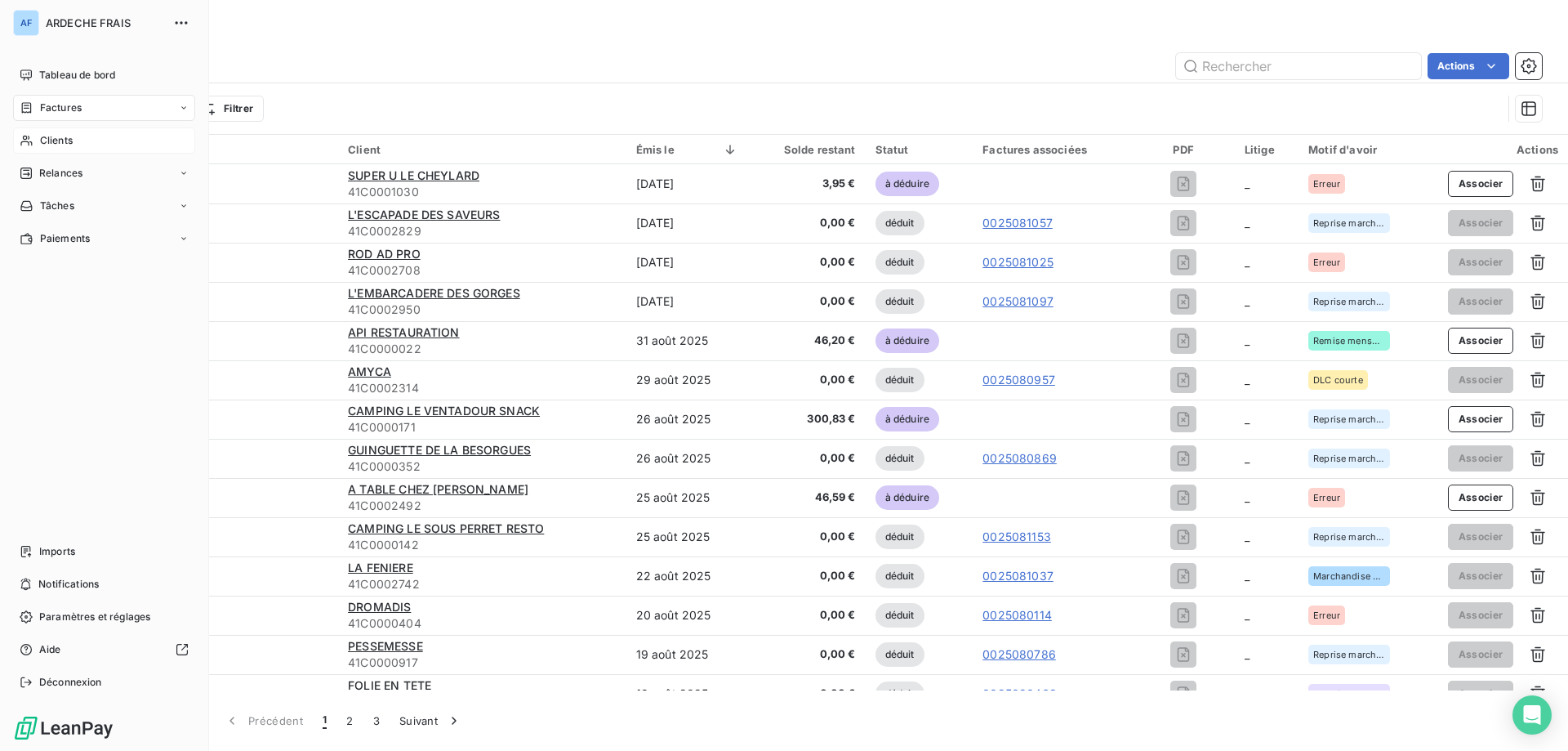
click at [28, 142] on icon at bounding box center [26, 140] width 11 height 10
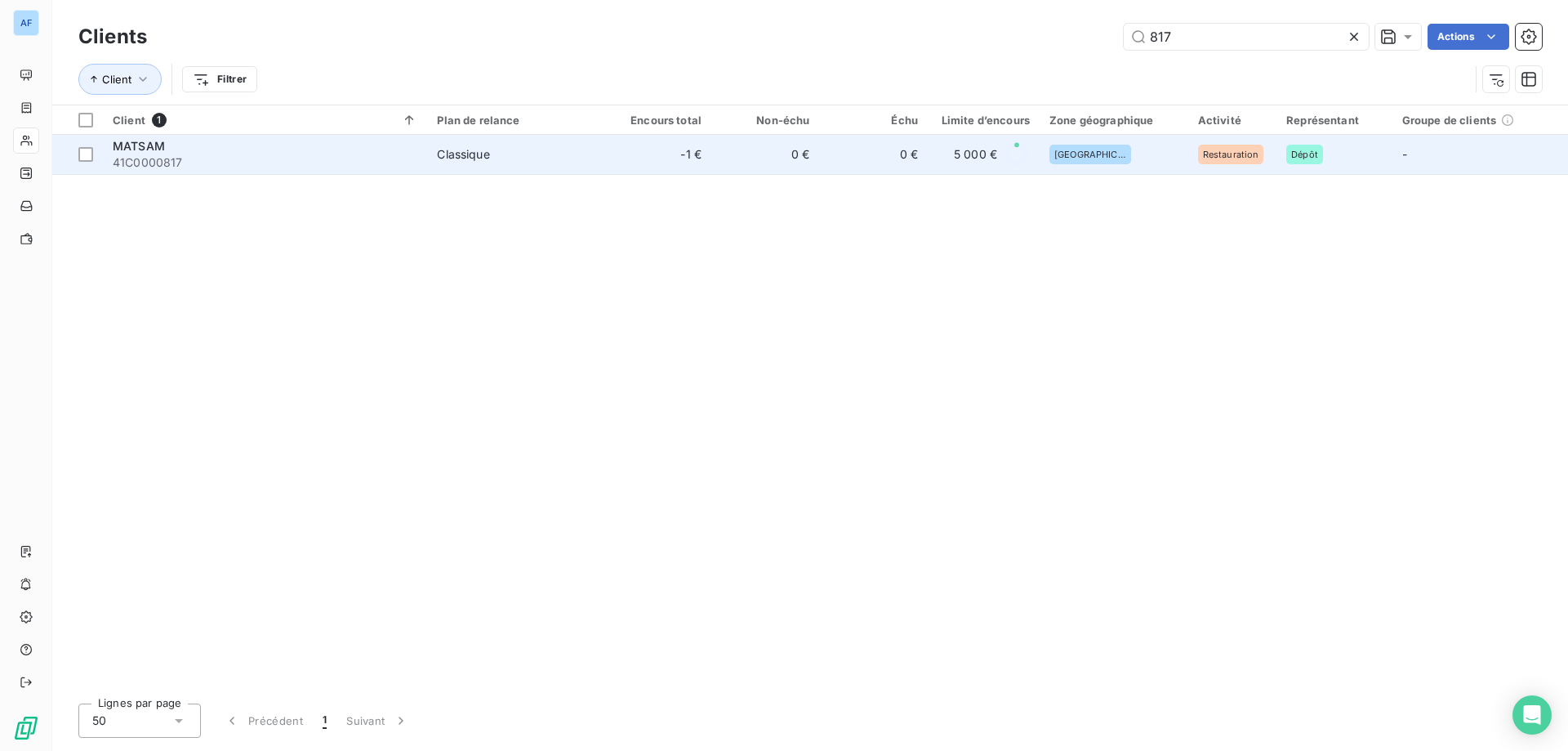
click at [713, 166] on td "0 €" at bounding box center [765, 154] width 108 height 39
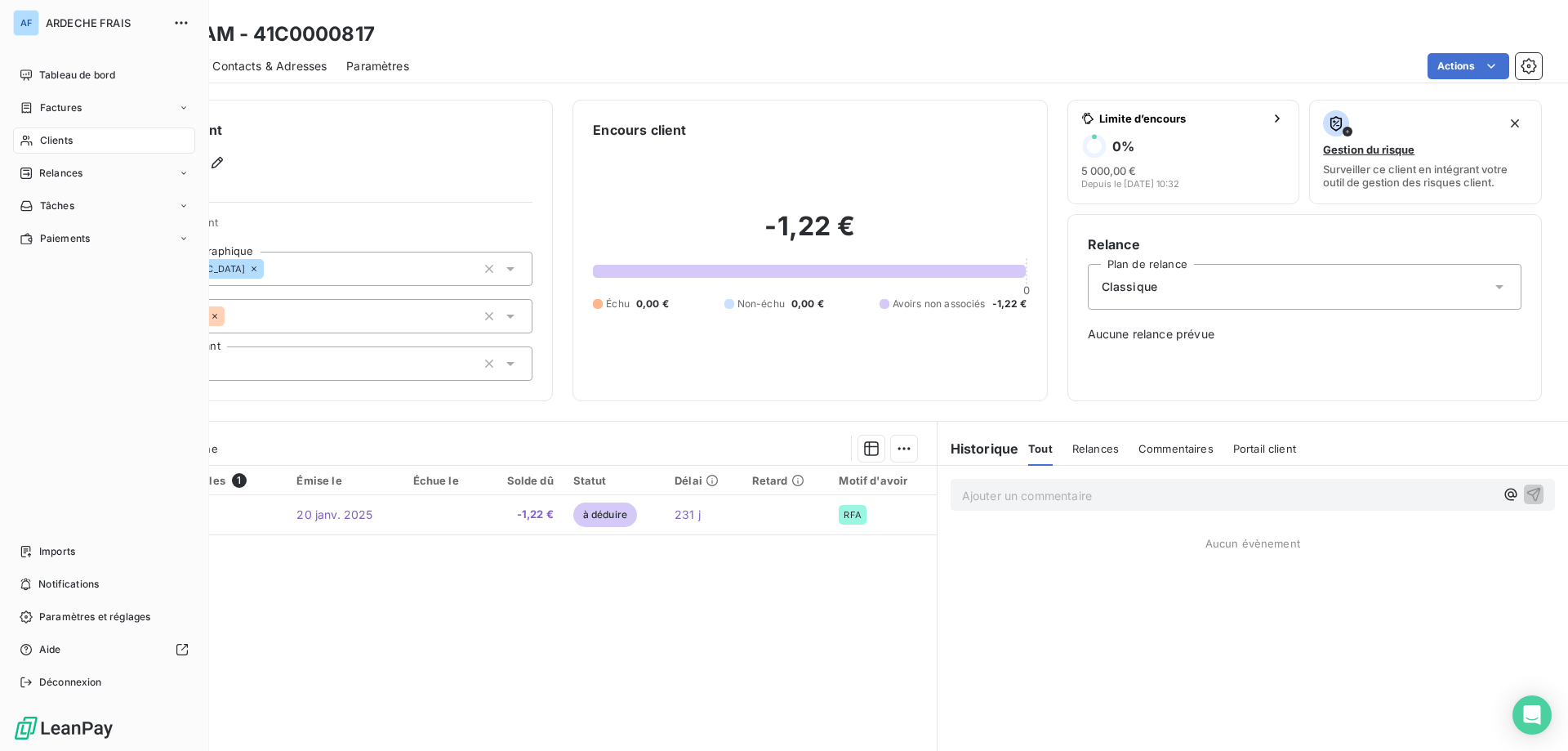
click at [47, 137] on span "Clients" at bounding box center [56, 140] width 32 height 15
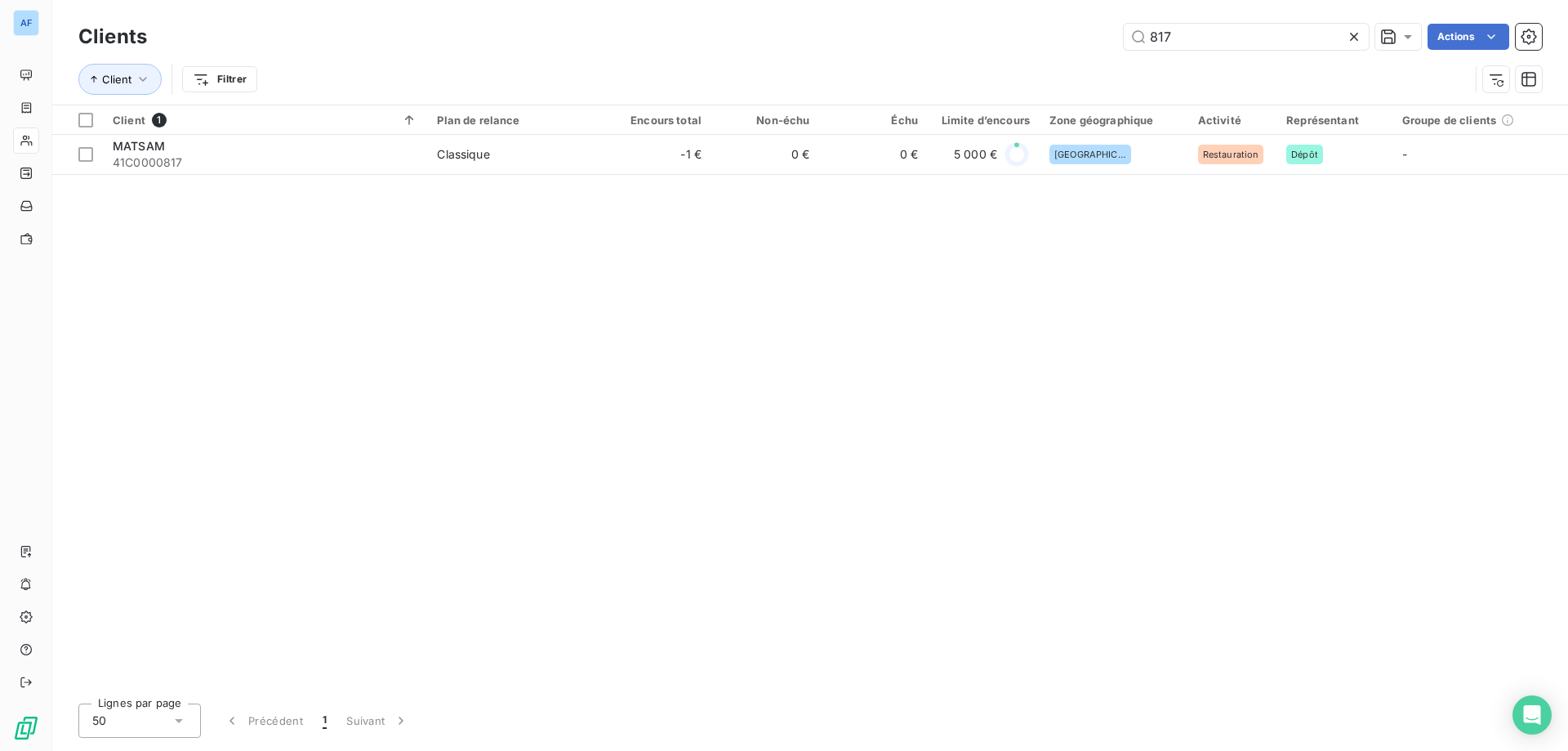
drag, startPoint x: 1163, startPoint y: 38, endPoint x: 893, endPoint y: 10, distance: 271.4
click at [893, 10] on div "Clients 817 Actions Client Filtrer" at bounding box center [809, 52] width 1515 height 105
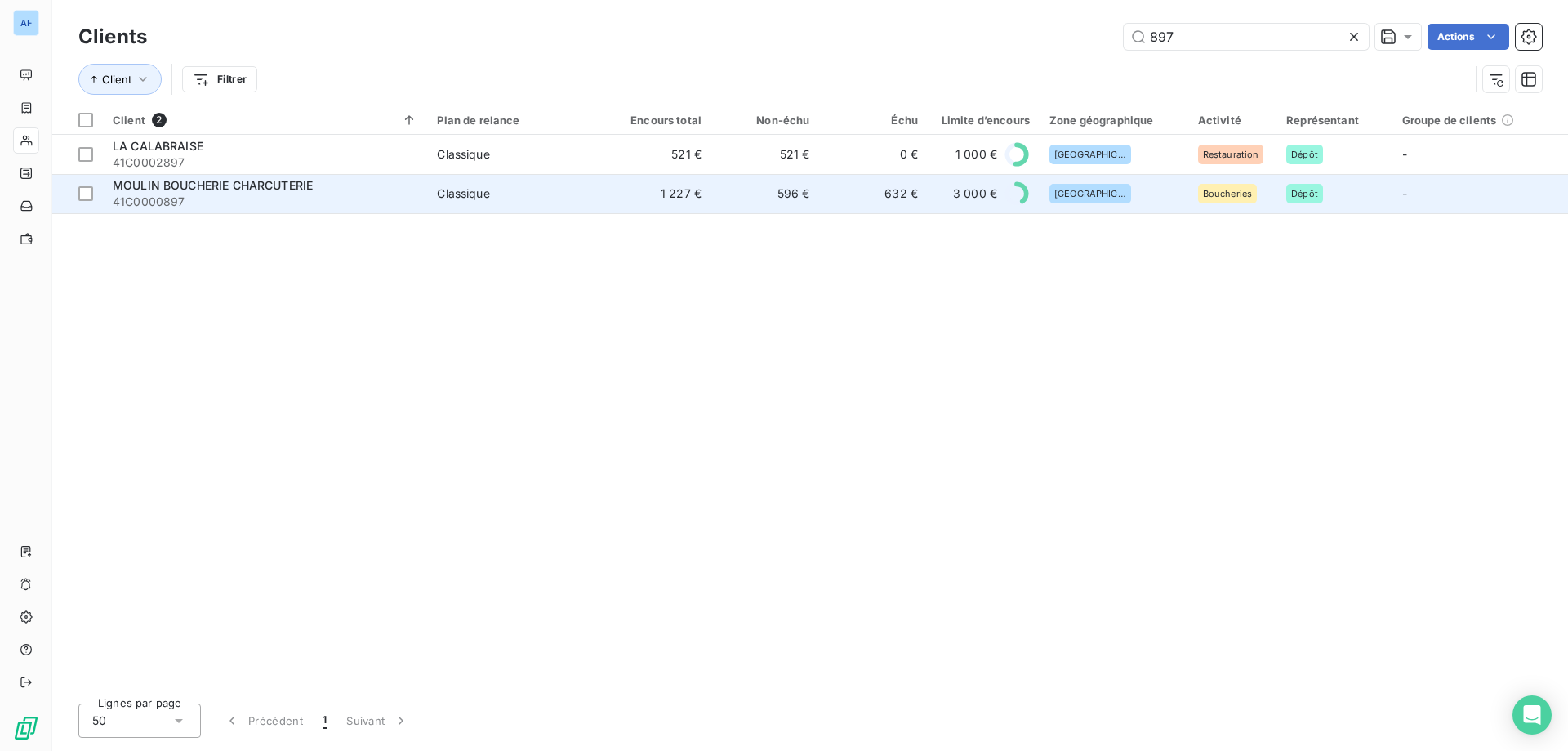
type input "897"
click at [660, 195] on td "1 227 €" at bounding box center [657, 193] width 108 height 39
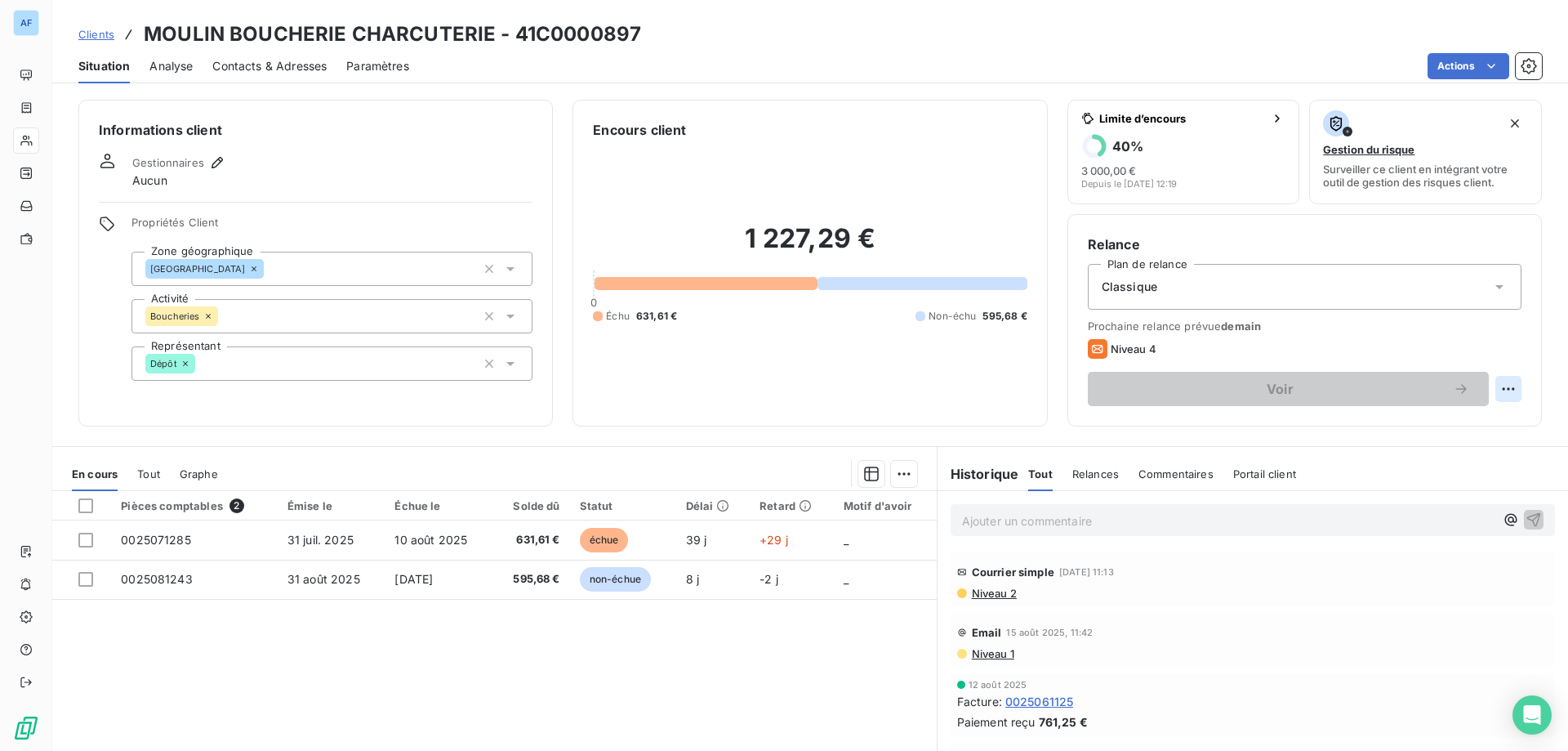
click at [1488, 391] on html "AF Clients MOULIN BOUCHERIE CHARCUTERIE - 41C0000897 Situation Analyse Contacts…" at bounding box center [784, 375] width 1568 height 751
click at [1450, 419] on div "Replanifier cette action" at bounding box center [1431, 425] width 147 height 26
select select "8"
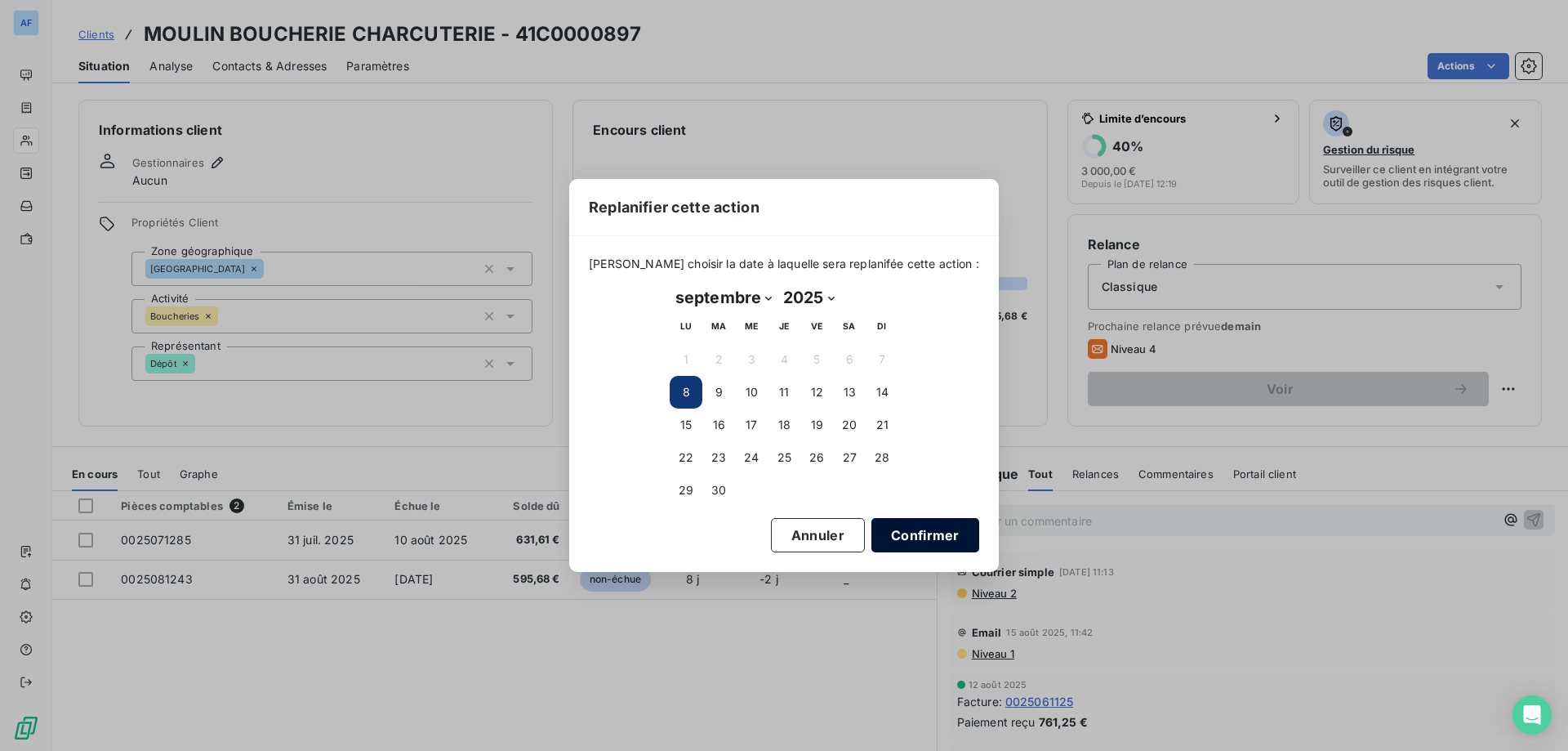
click at [885, 540] on button "Confirmer" at bounding box center [925, 535] width 108 height 34
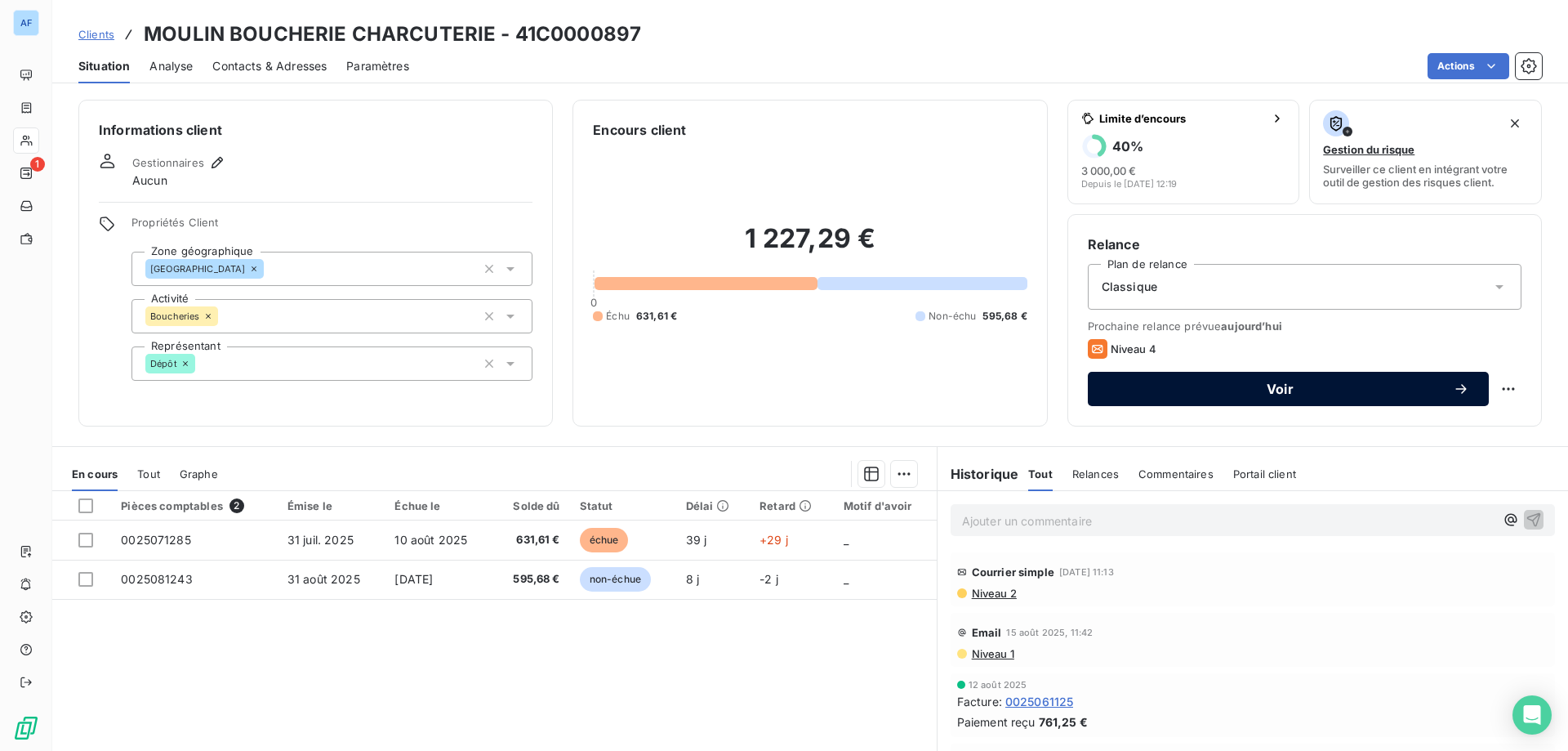
click at [1235, 398] on button "Voir" at bounding box center [1288, 388] width 401 height 34
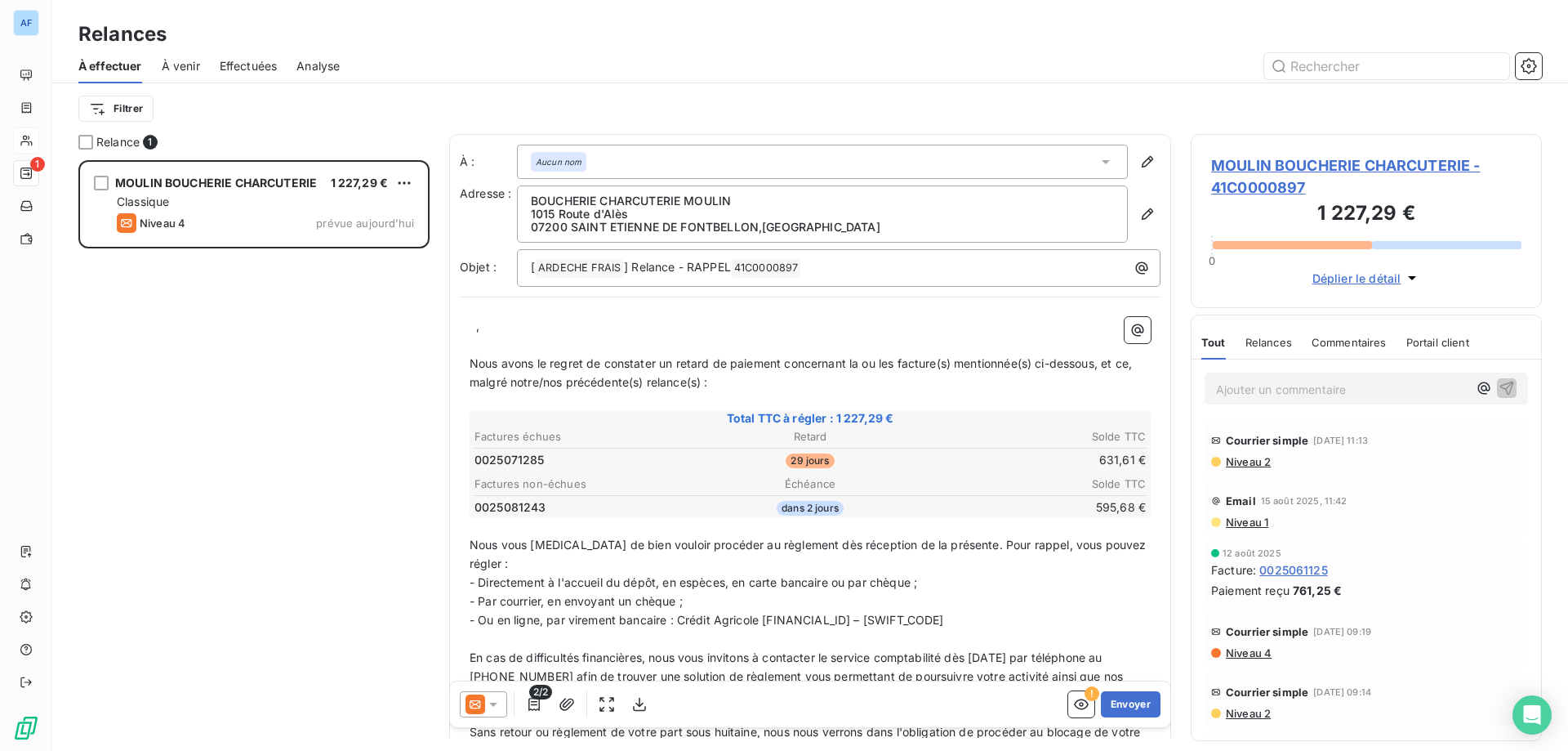
scroll to position [578, 339]
click at [474, 325] on p "﻿ ﻿ ," at bounding box center [810, 326] width 681 height 19
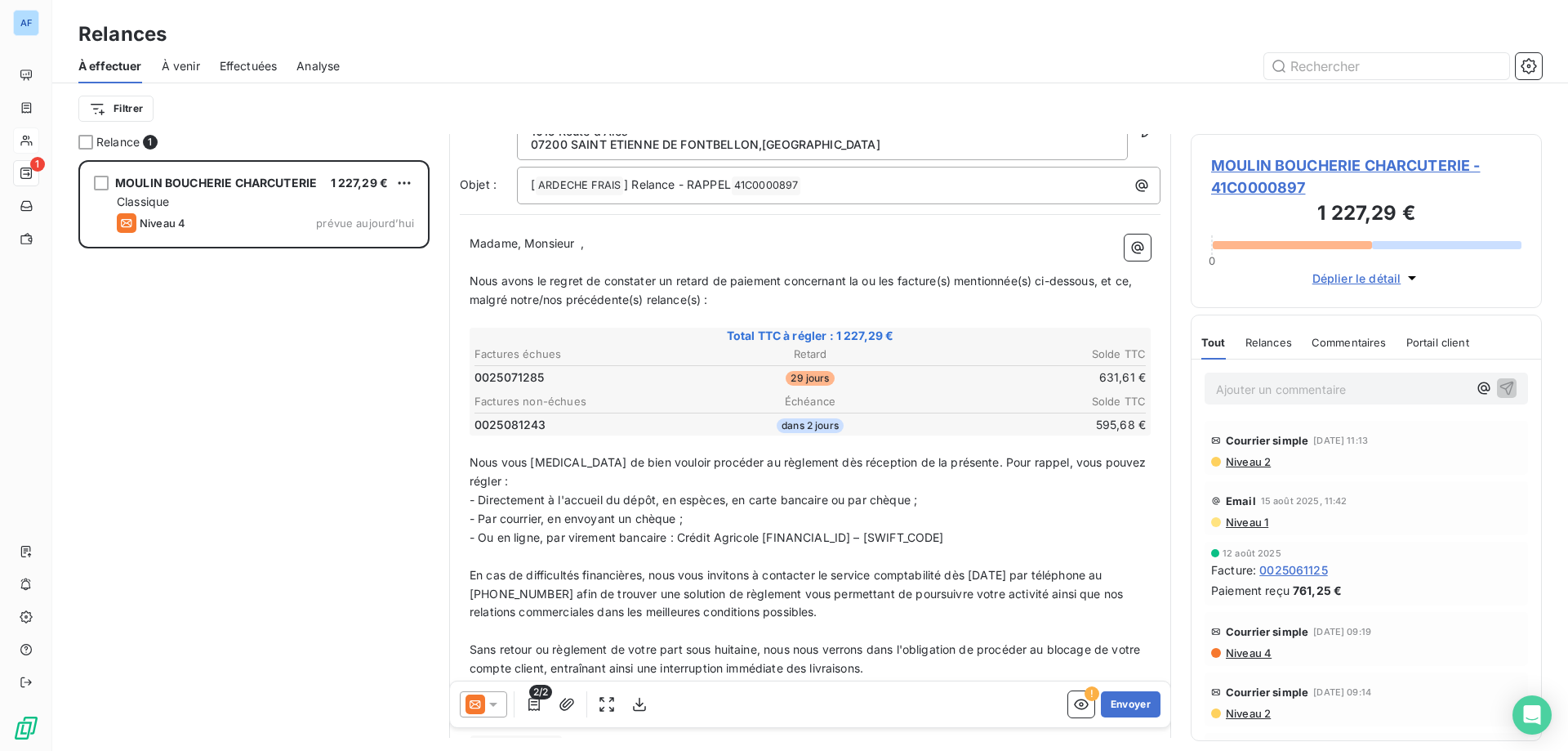
scroll to position [165, 0]
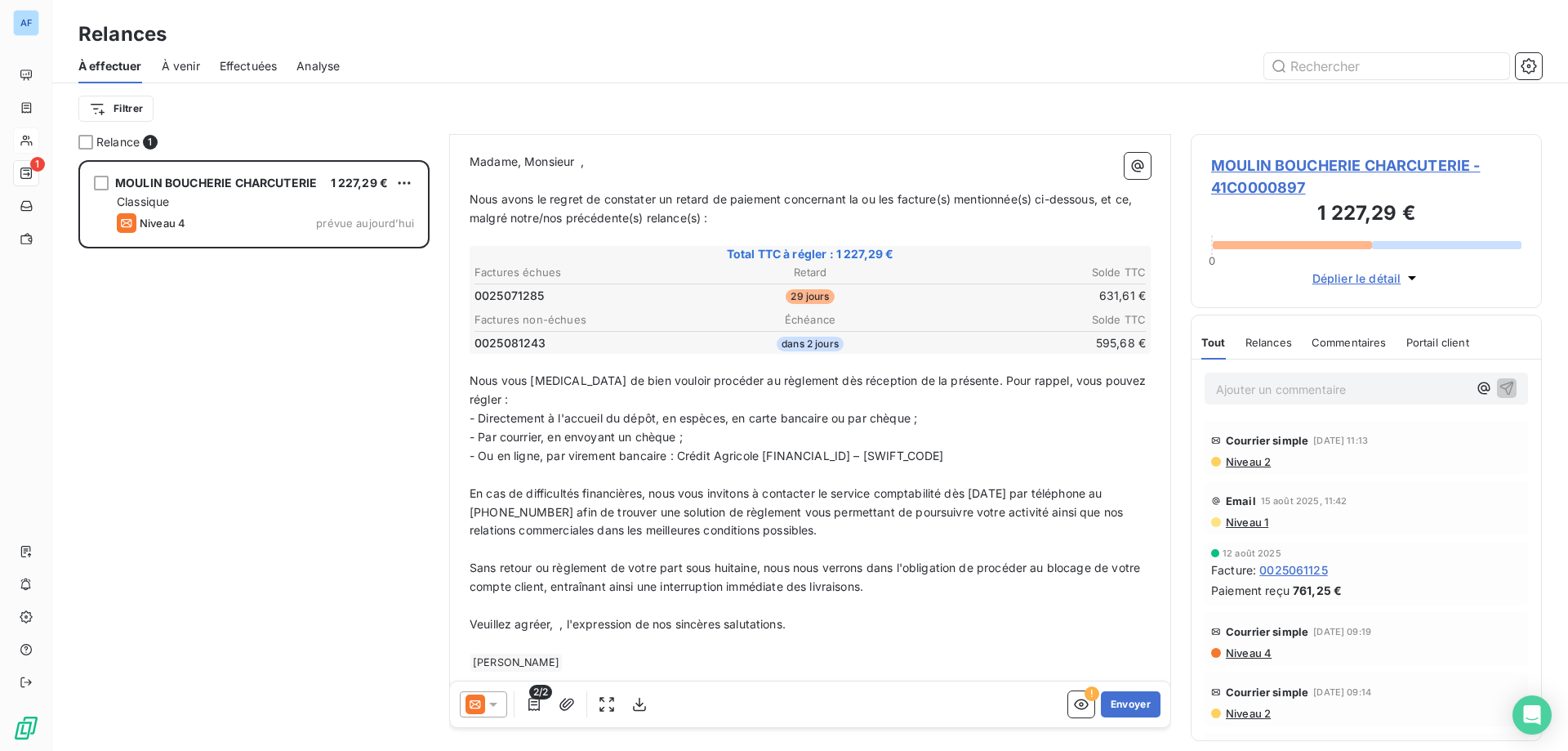
click at [558, 615] on p "Veuillez agréer, ﻿ , l'expression de nos sincères salutations." at bounding box center [810, 625] width 681 height 19
click at [1115, 706] on button "Envoyer" at bounding box center [1130, 704] width 59 height 26
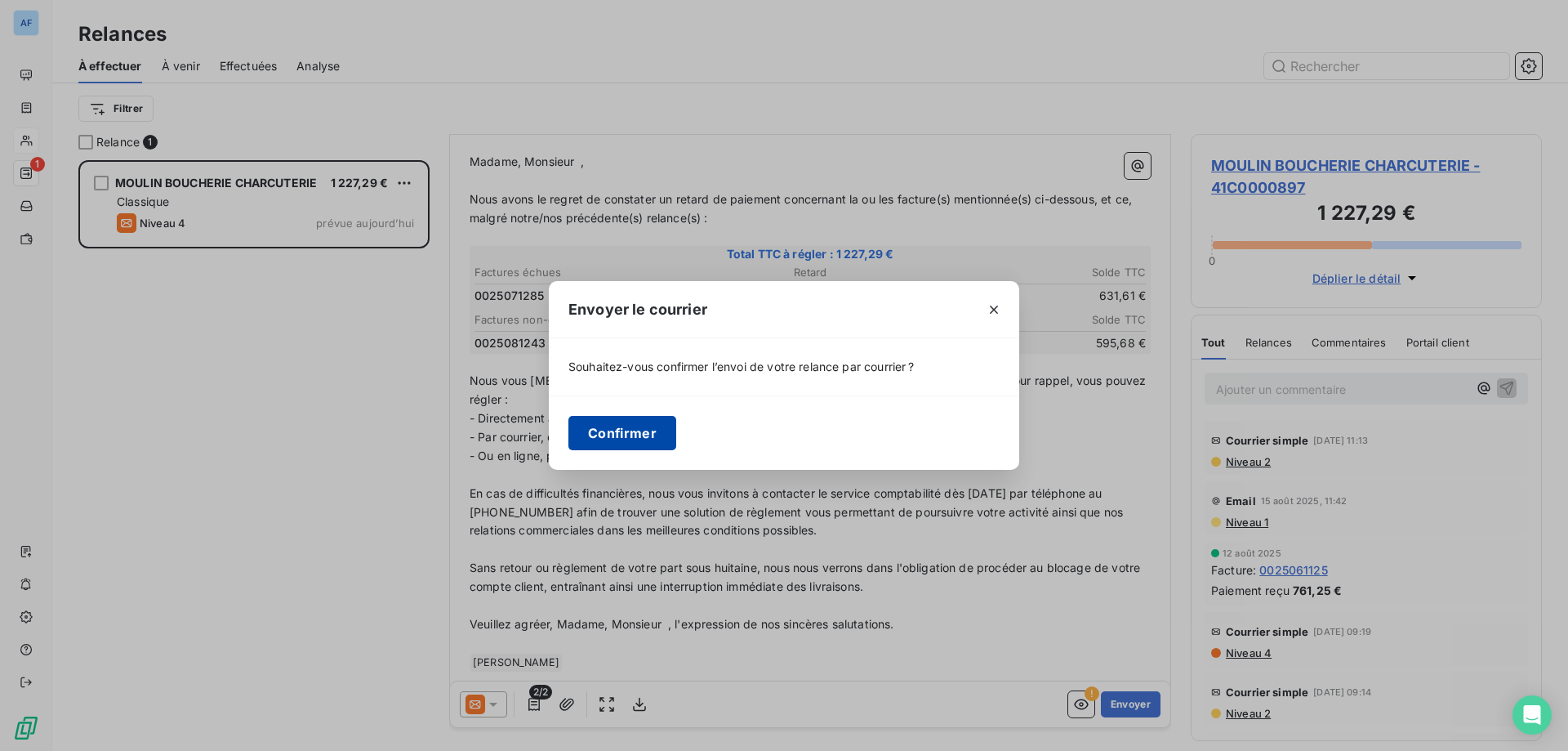
click at [651, 441] on button "Confirmer" at bounding box center [622, 433] width 108 height 34
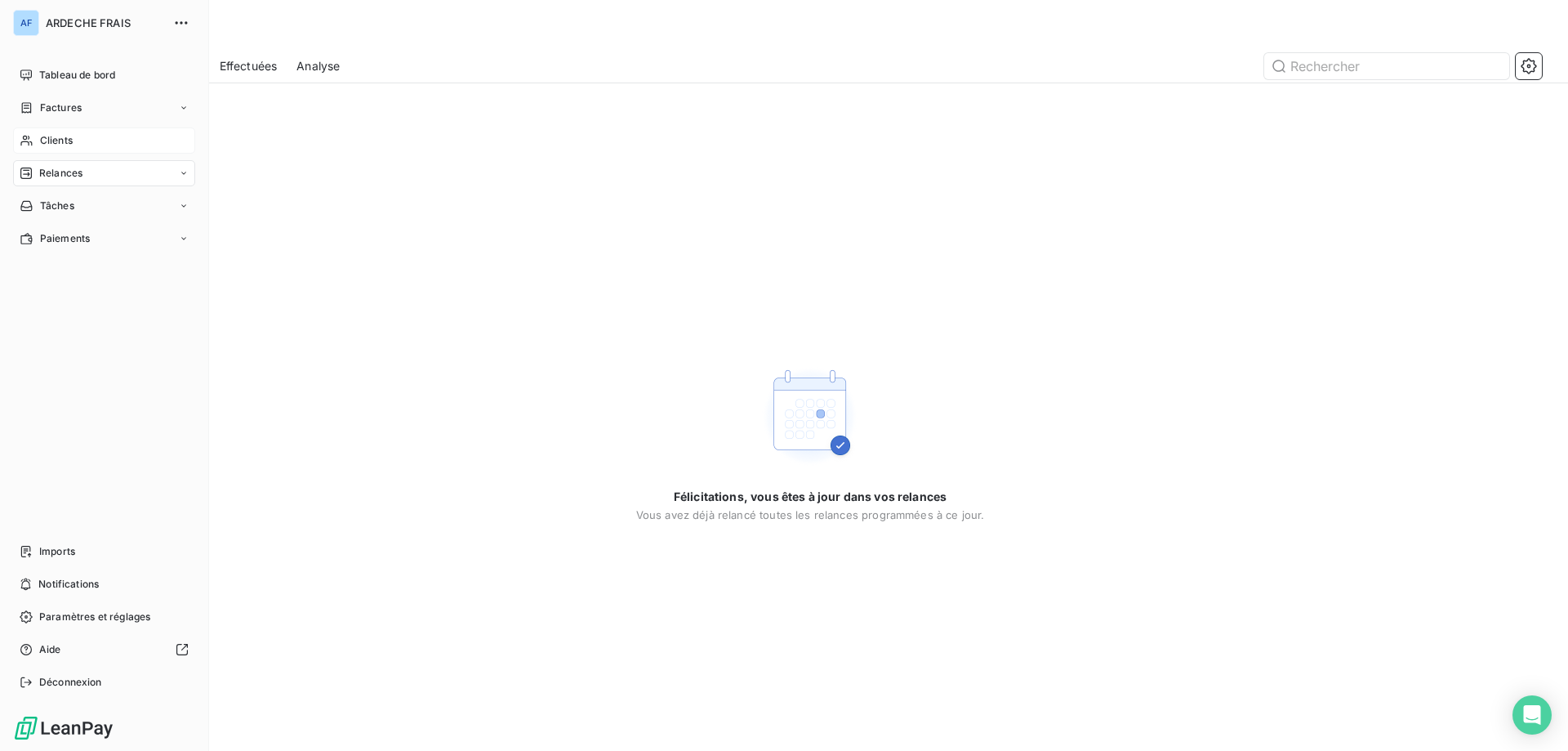
click at [40, 140] on span "Clients" at bounding box center [56, 140] width 32 height 15
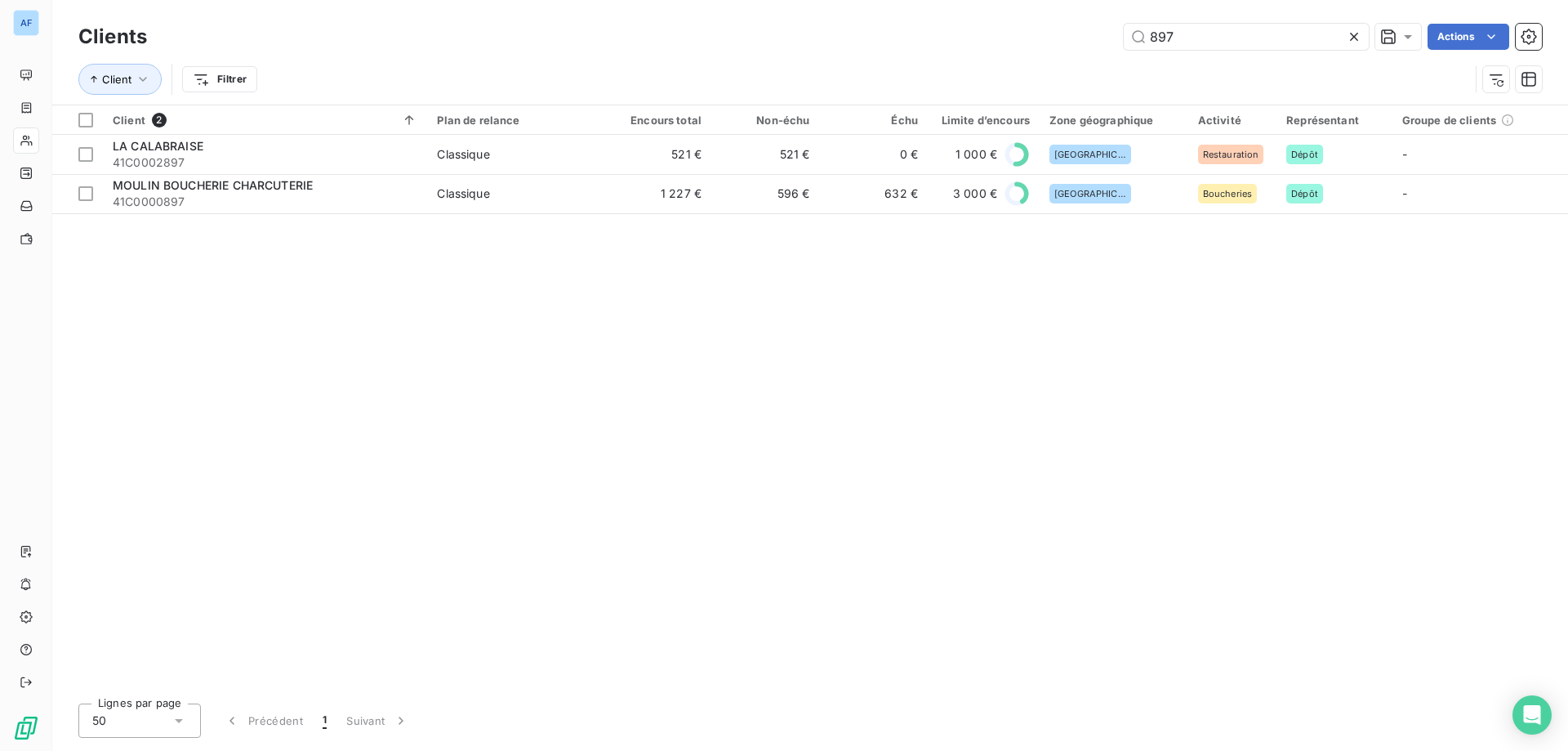
drag, startPoint x: 1204, startPoint y: 35, endPoint x: 694, endPoint y: 24, distance: 510.1
click at [699, 24] on div "897 Actions" at bounding box center [855, 37] width 1375 height 26
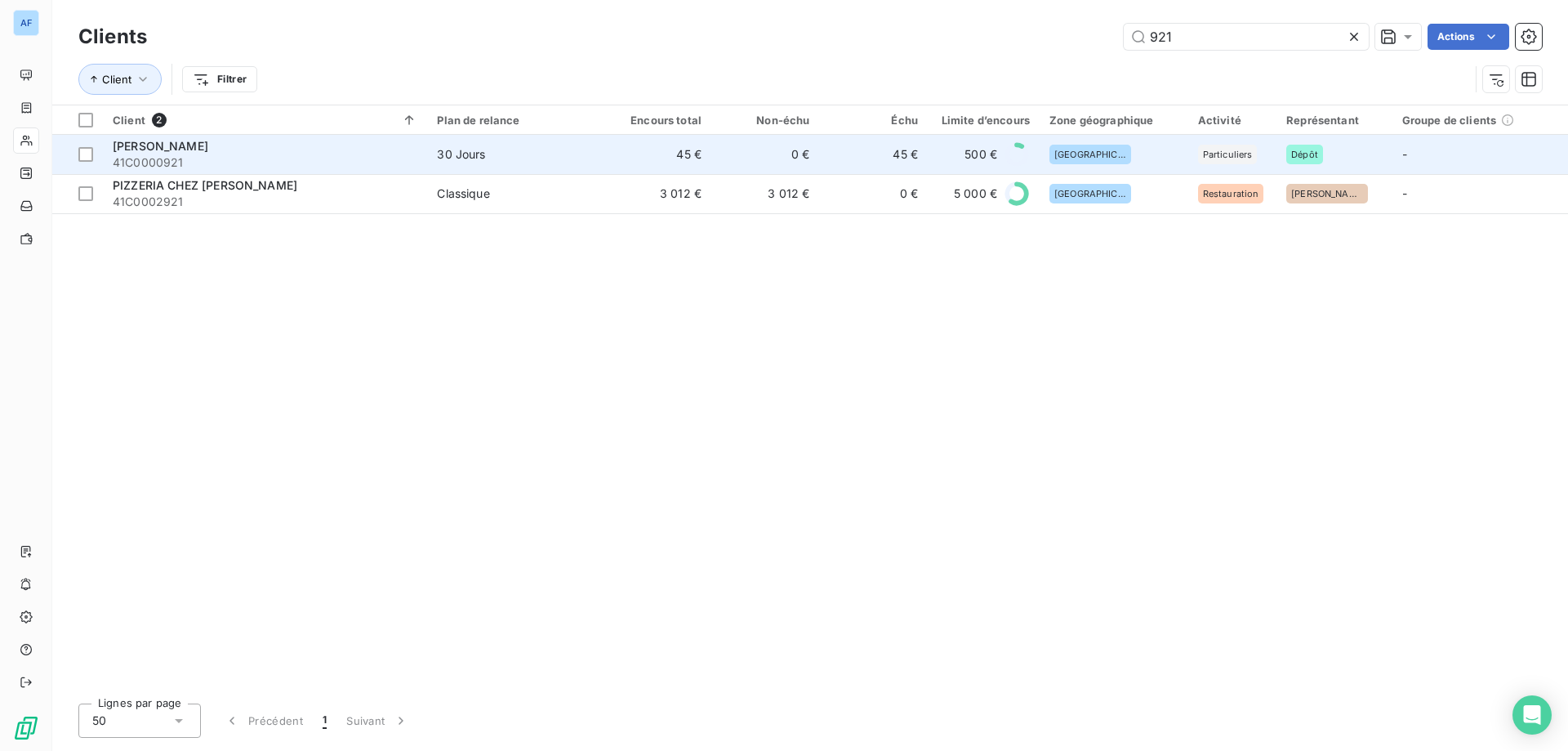
type input "921"
click at [608, 162] on td "45 €" at bounding box center [657, 154] width 108 height 39
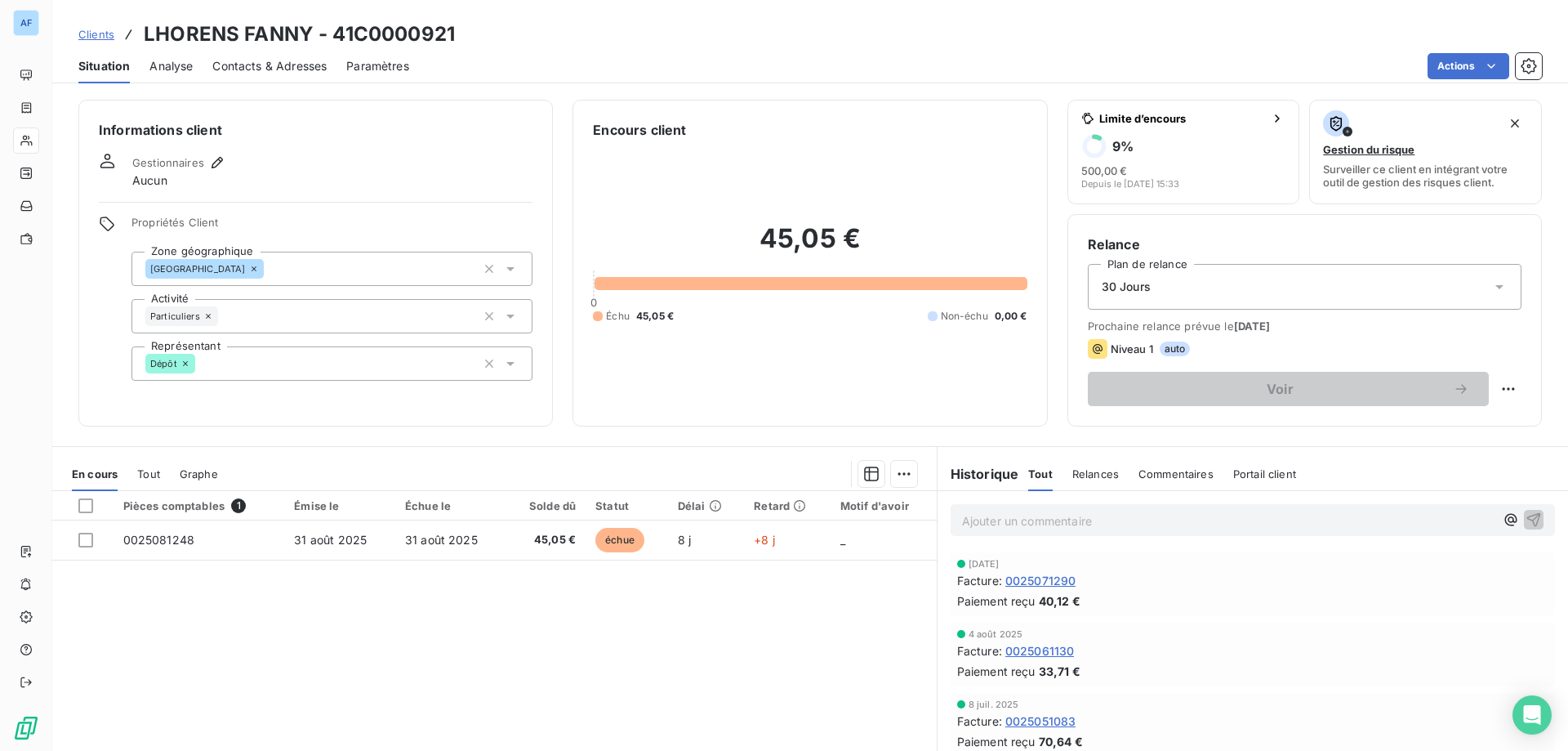
click at [94, 36] on span "Clients" at bounding box center [96, 34] width 36 height 13
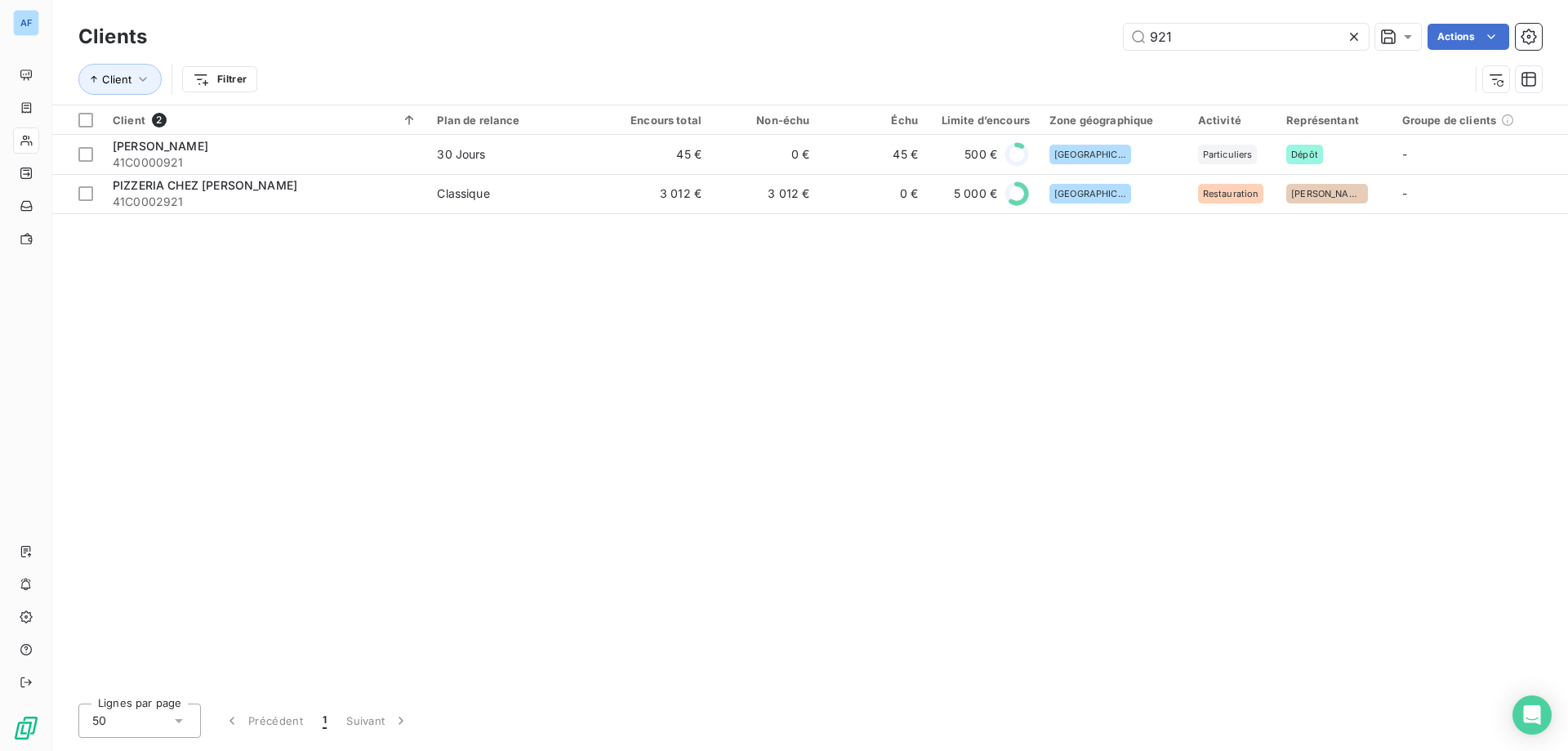
click at [1356, 45] on icon at bounding box center [1354, 37] width 17 height 17
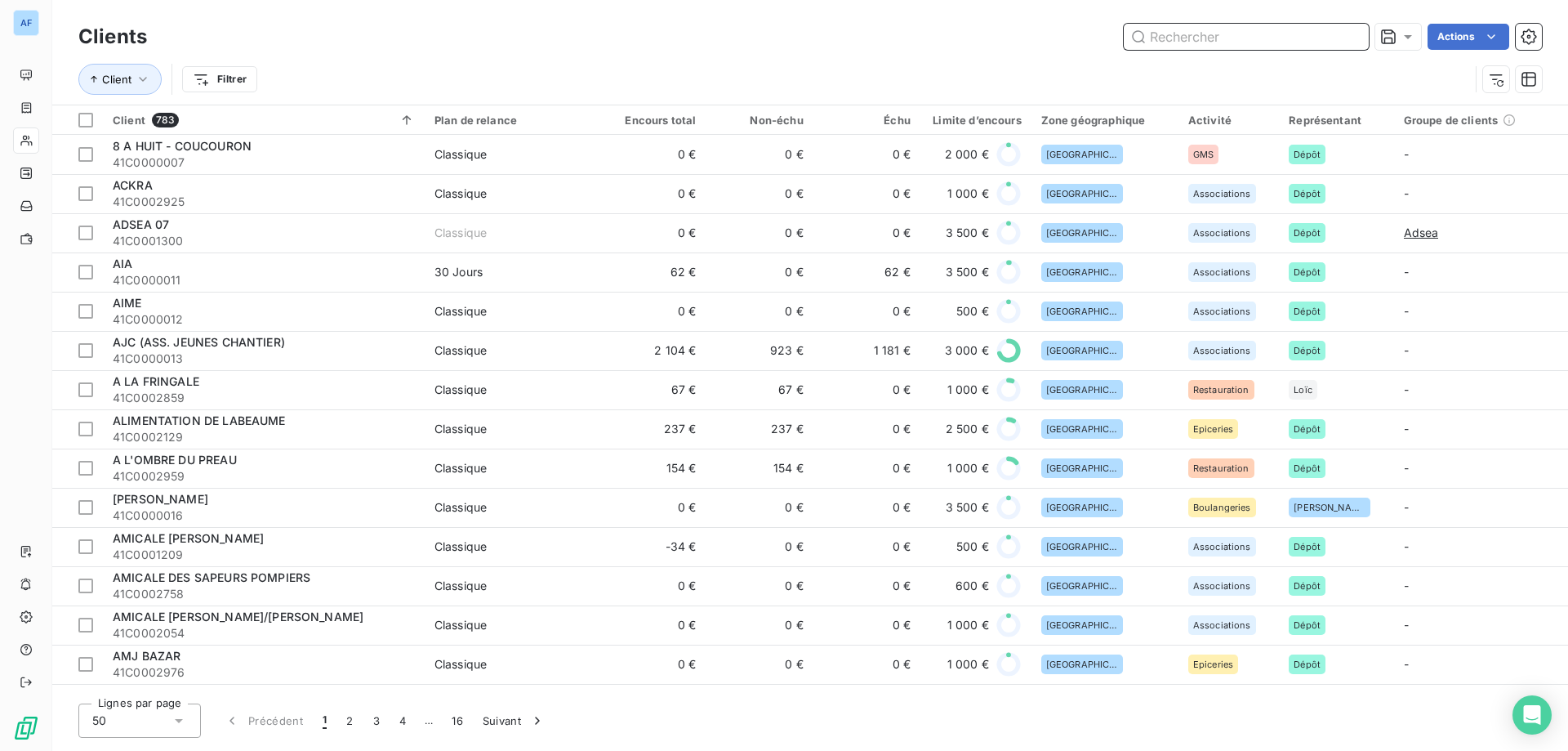
click at [1179, 33] on input "text" at bounding box center [1246, 37] width 245 height 26
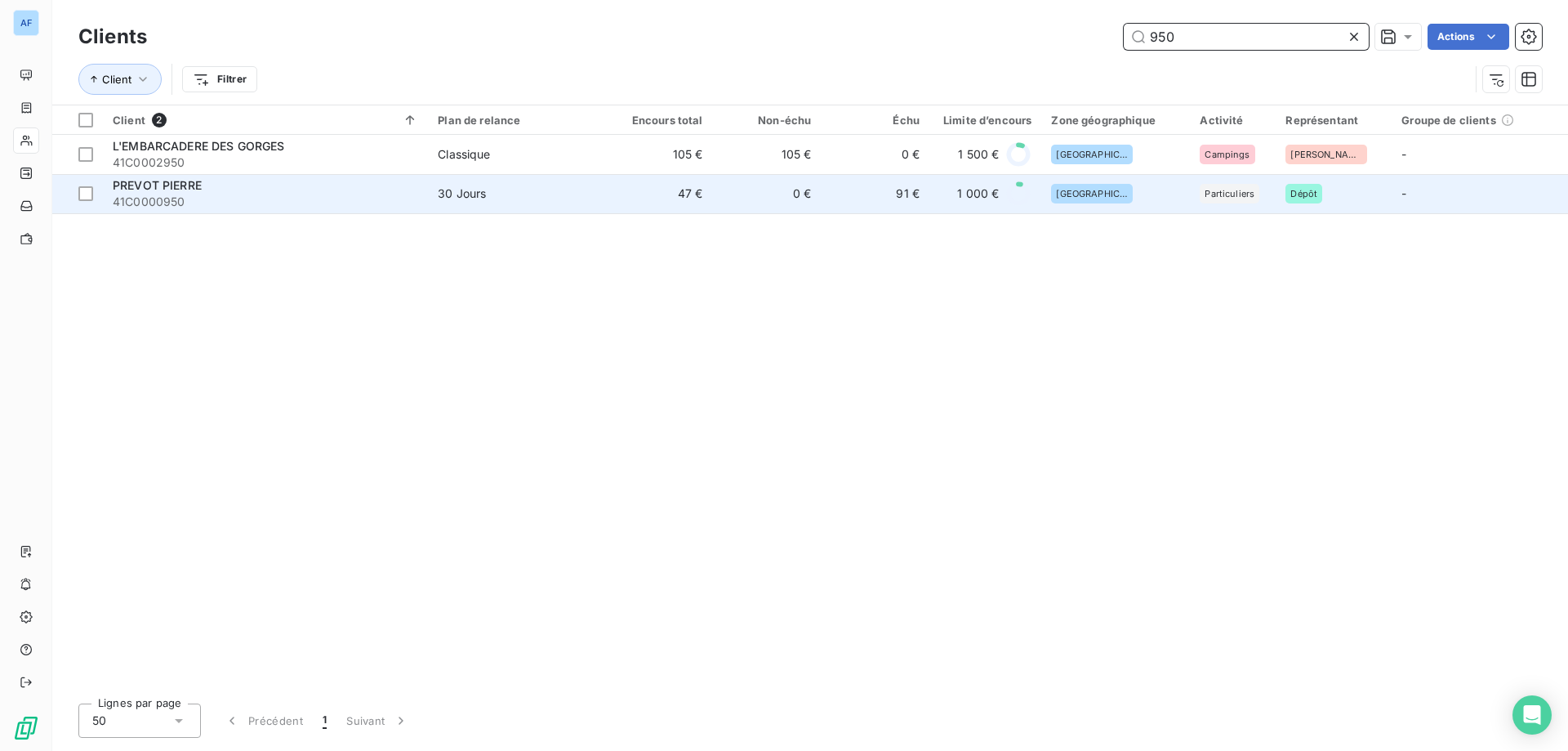
type input "950"
click at [655, 201] on td "47 €" at bounding box center [658, 193] width 109 height 39
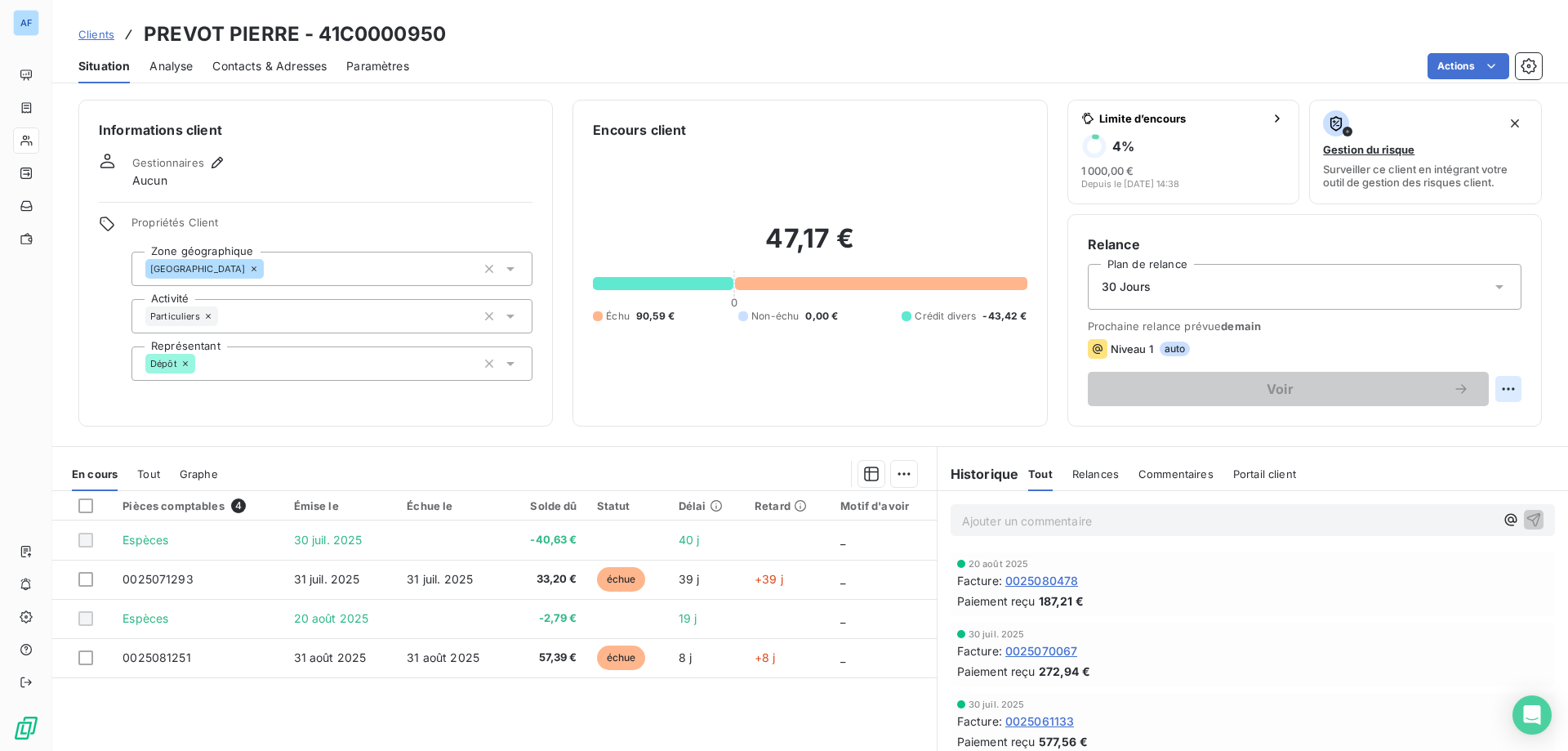
click at [1498, 386] on html "AF Clients PREVOT PIERRE - 41C0000950 Situation Analyse Contacts & Adresses Par…" at bounding box center [784, 375] width 1568 height 751
click at [1388, 425] on div "Replanifier cette action" at bounding box center [1431, 425] width 147 height 26
select select "8"
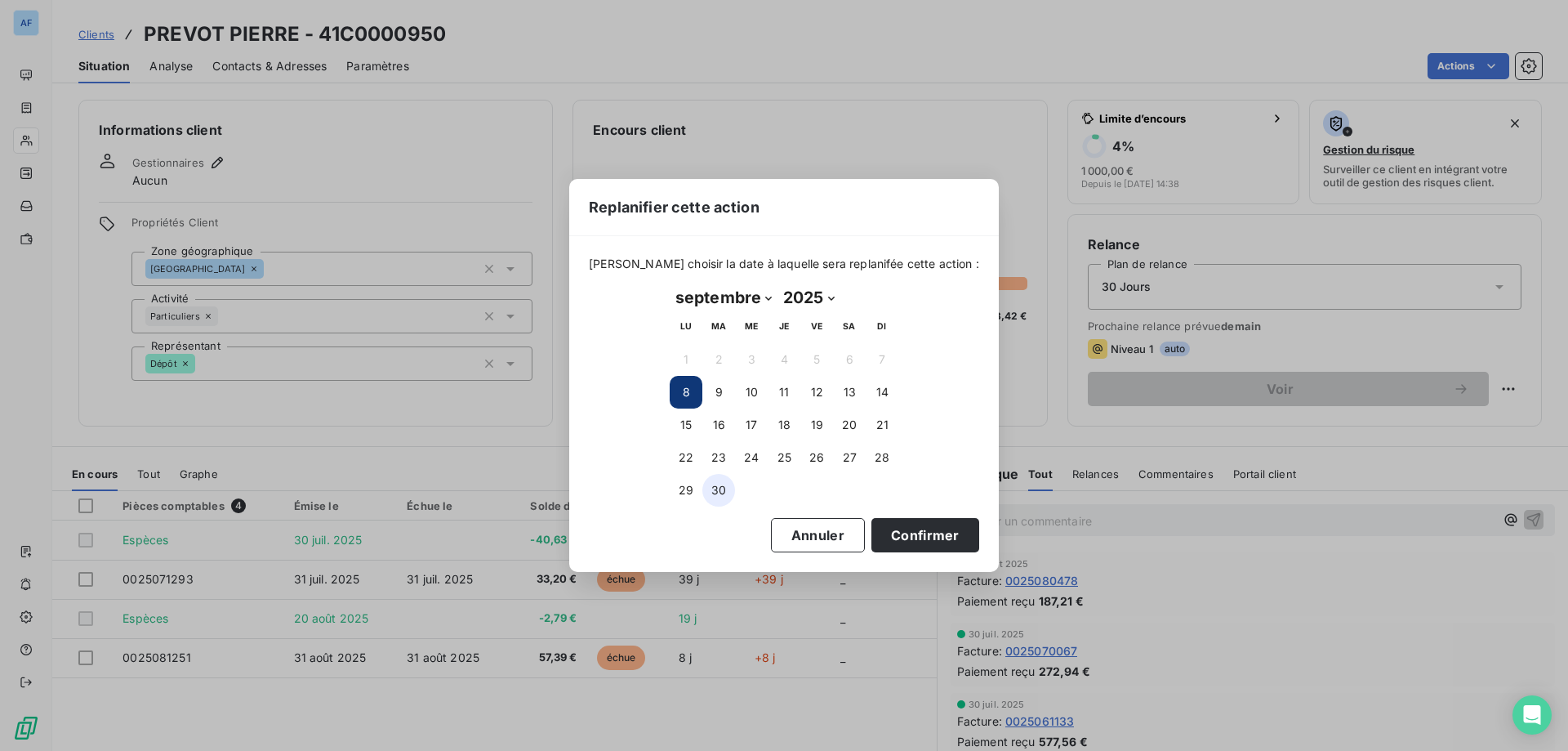
click at [722, 491] on button "30" at bounding box center [718, 489] width 32 height 32
click at [882, 524] on button "Confirmer" at bounding box center [925, 535] width 108 height 34
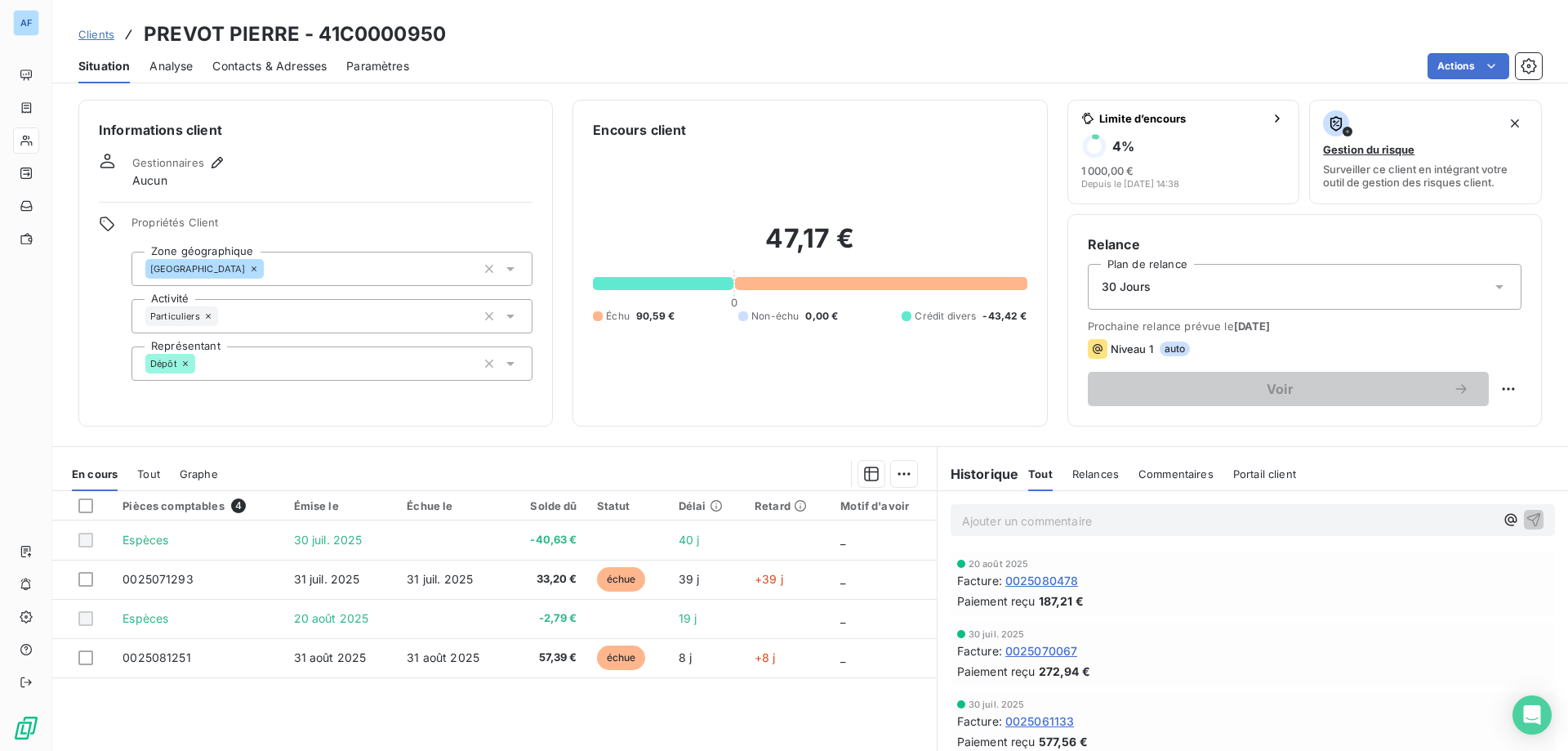
click at [103, 33] on span "Clients" at bounding box center [96, 34] width 36 height 13
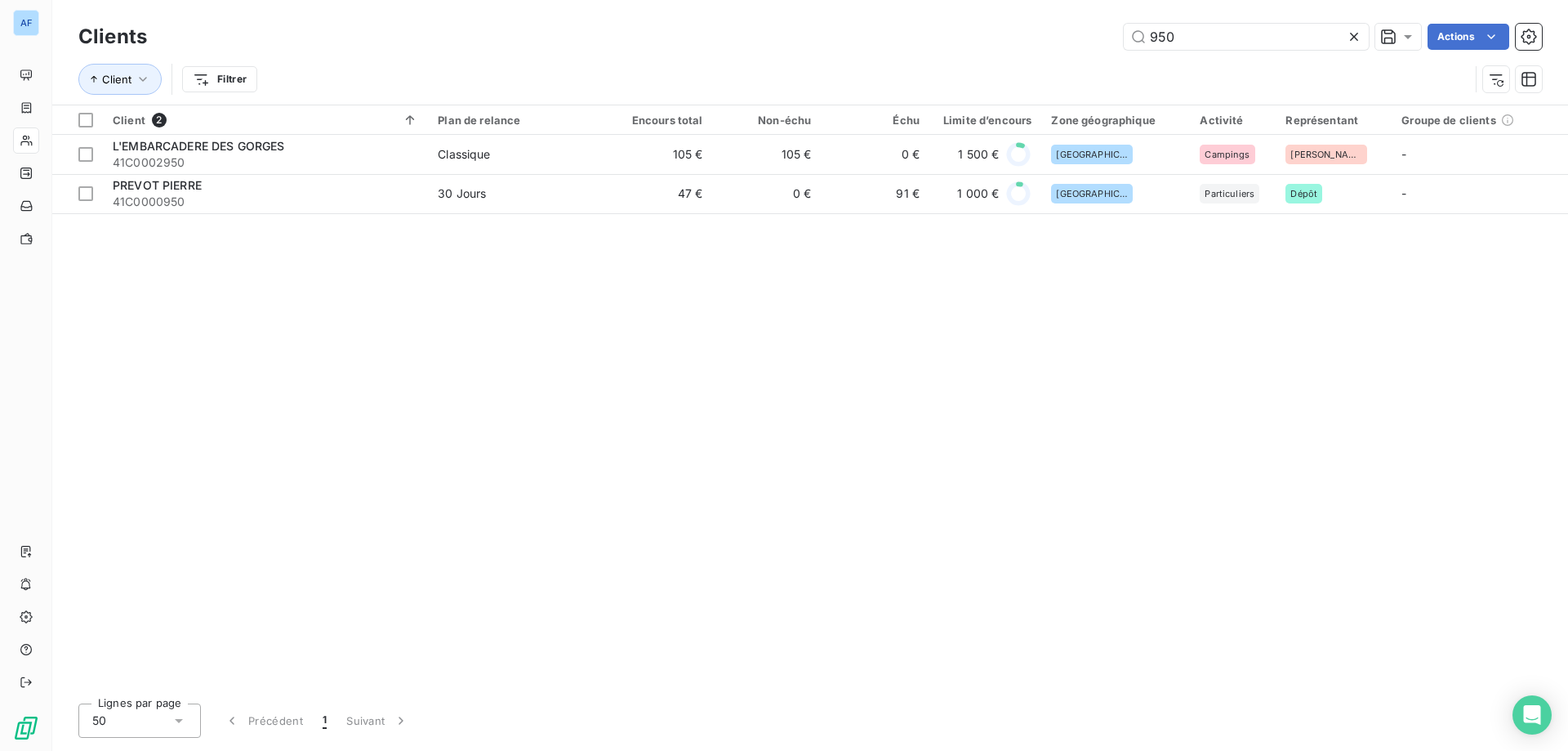
drag, startPoint x: 1205, startPoint y: 39, endPoint x: 615, endPoint y: 3, distance: 591.1
click at [615, 3] on div "Clients 950 Actions Client Filtrer" at bounding box center [809, 52] width 1515 height 105
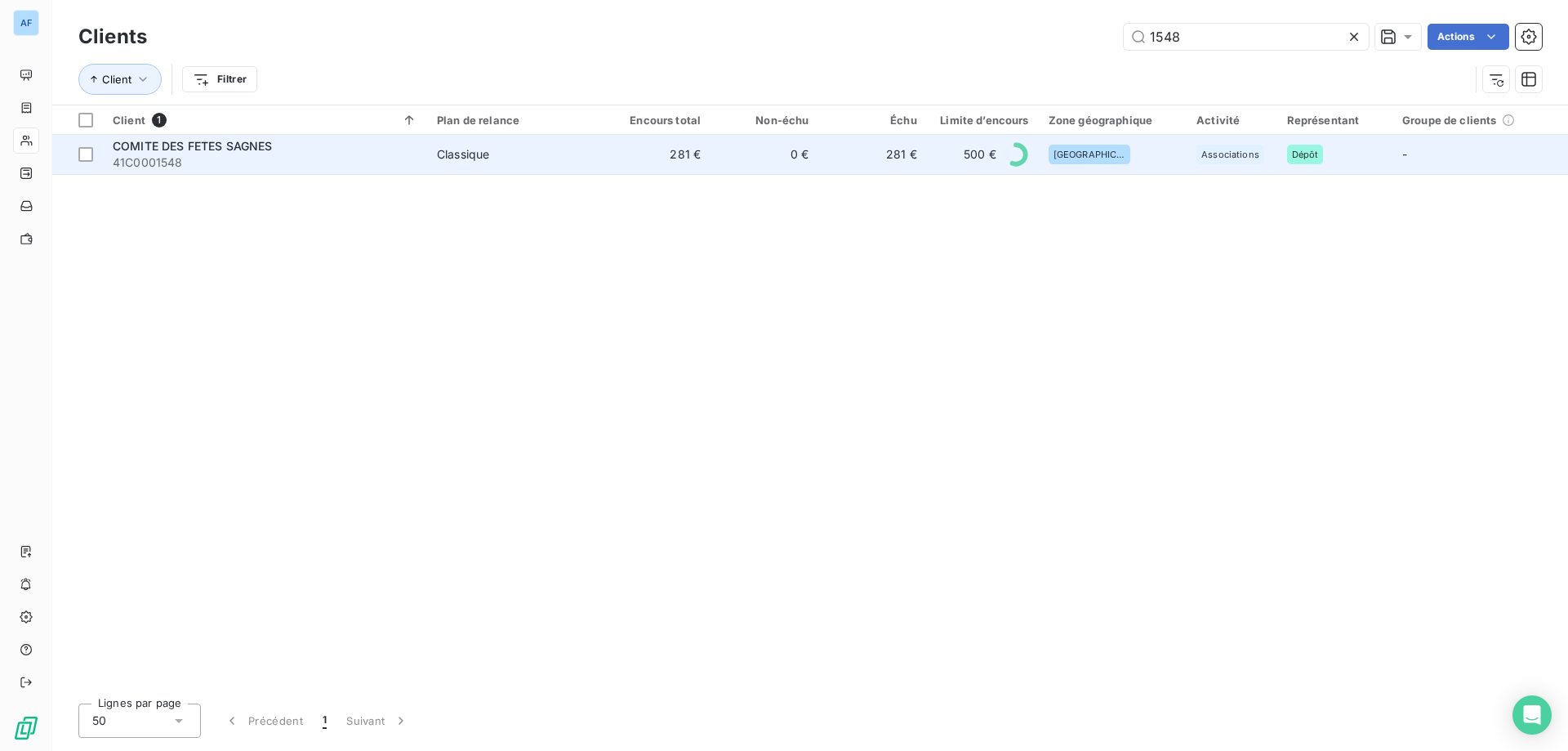
type input "1548"
click at [377, 163] on span "41C0001548" at bounding box center [264, 162] width 304 height 17
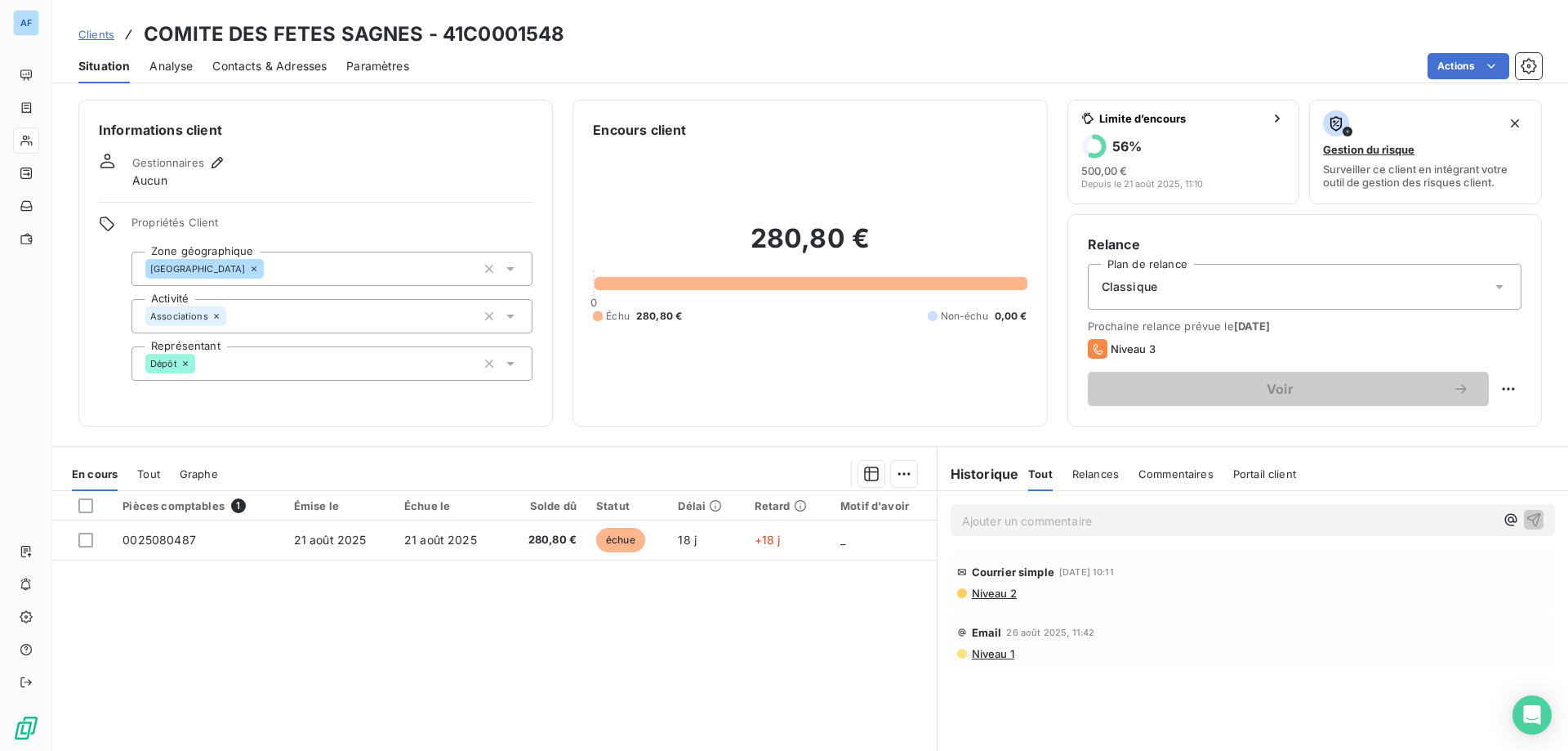
click at [106, 34] on span "Clients" at bounding box center [96, 34] width 36 height 13
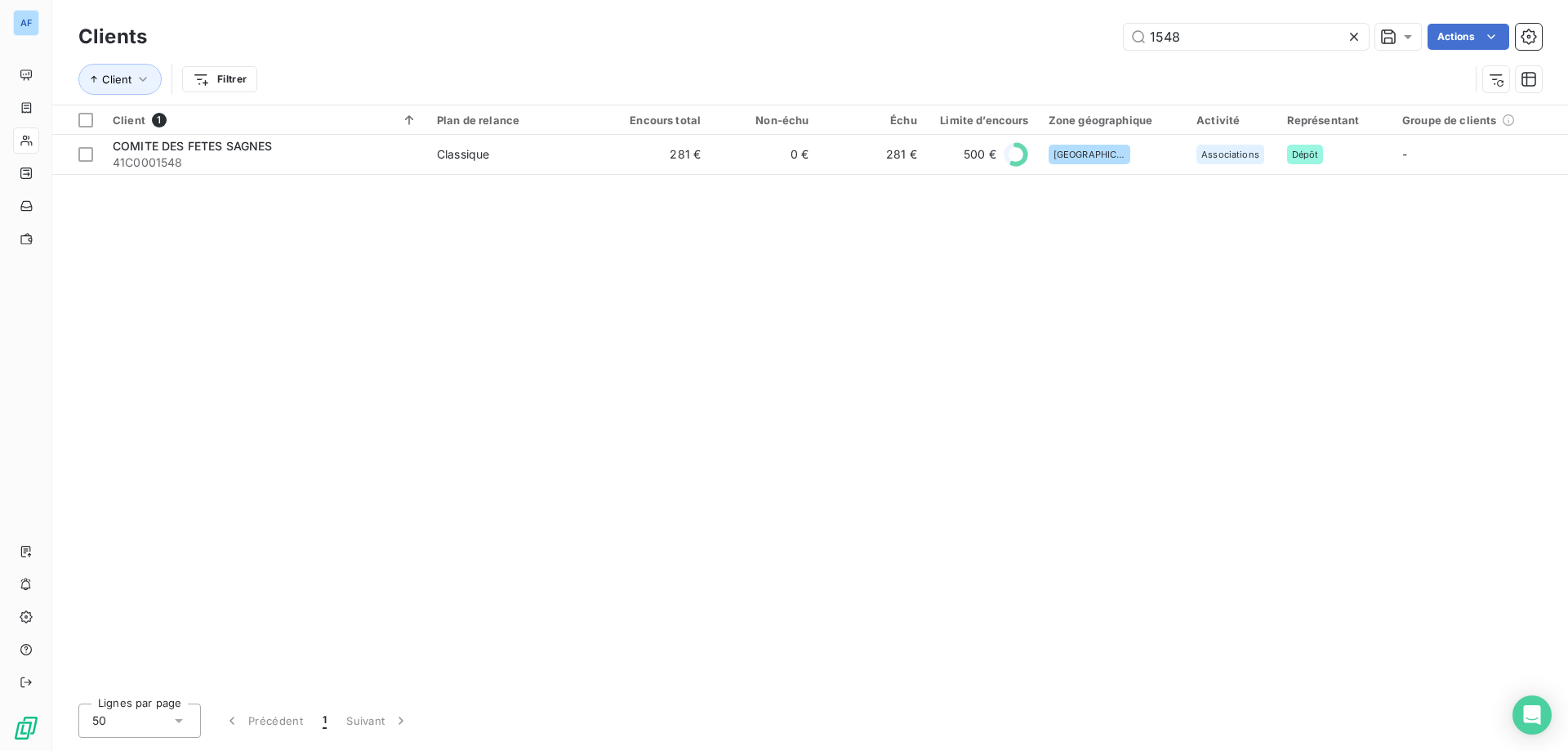
drag, startPoint x: 1210, startPoint y: 30, endPoint x: 914, endPoint y: 13, distance: 296.5
click at [919, 13] on div "Clients 1548 Actions Client Filtrer" at bounding box center [809, 52] width 1515 height 105
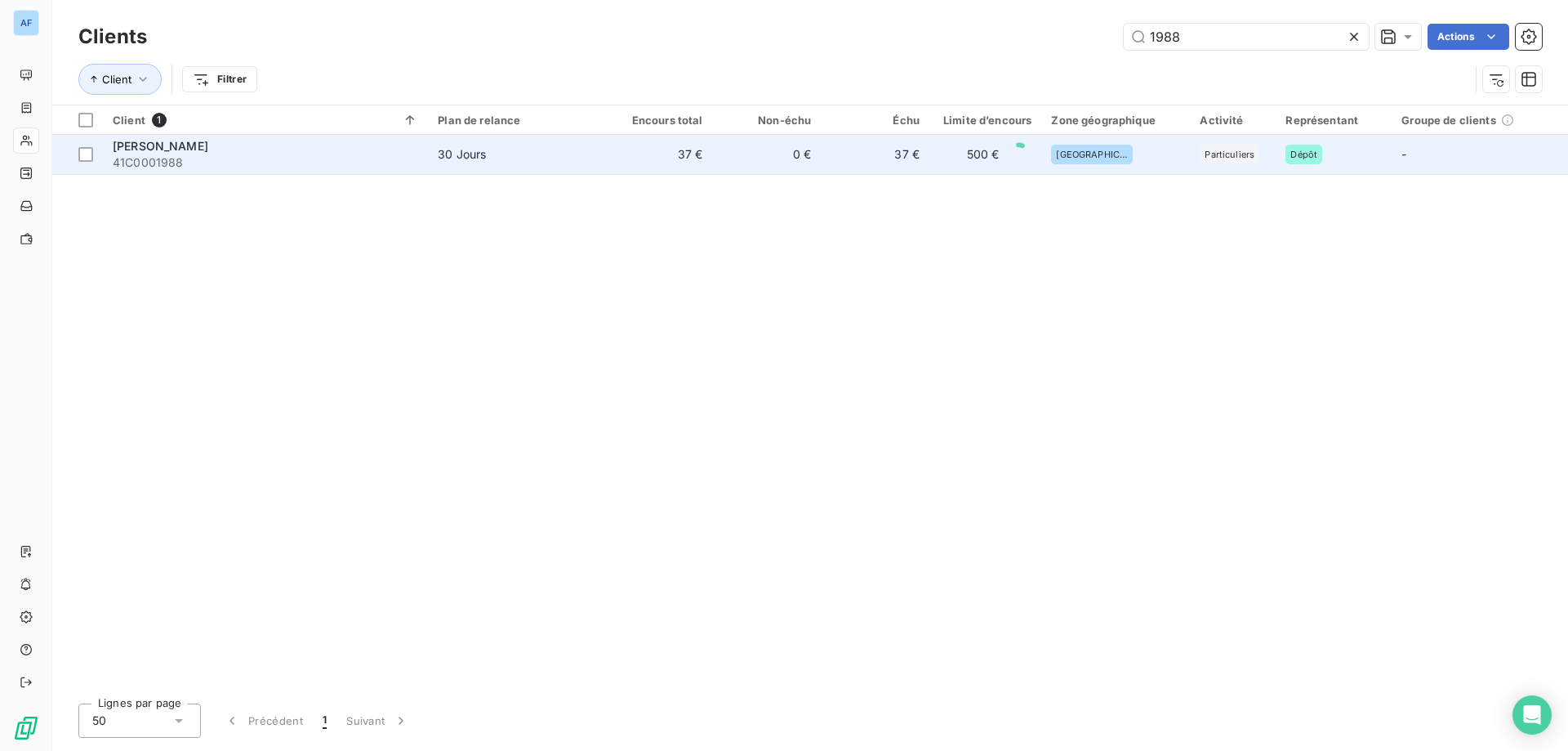
type input "1988"
click at [903, 161] on td "37 €" at bounding box center [874, 154] width 109 height 39
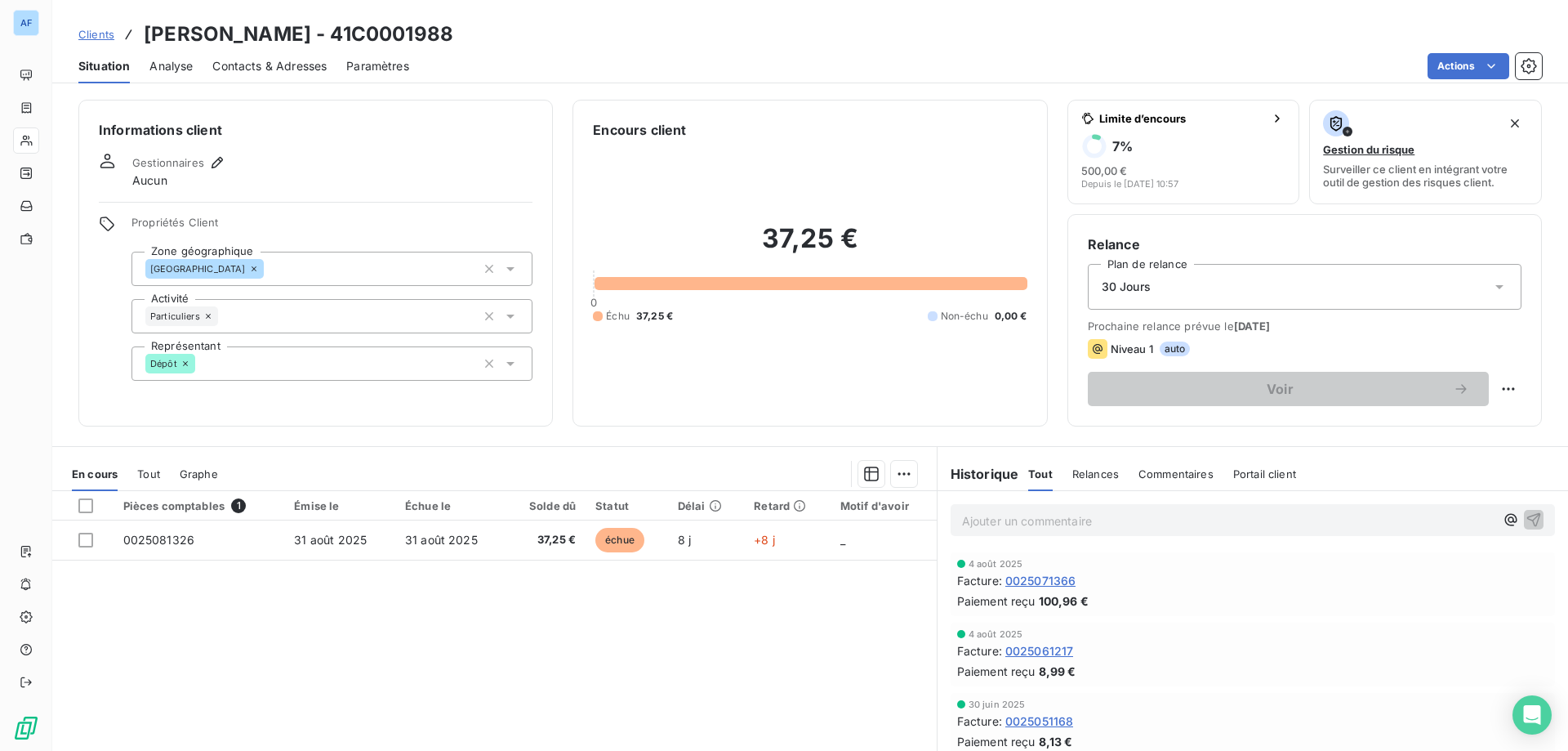
click at [104, 34] on span "Clients" at bounding box center [96, 34] width 36 height 13
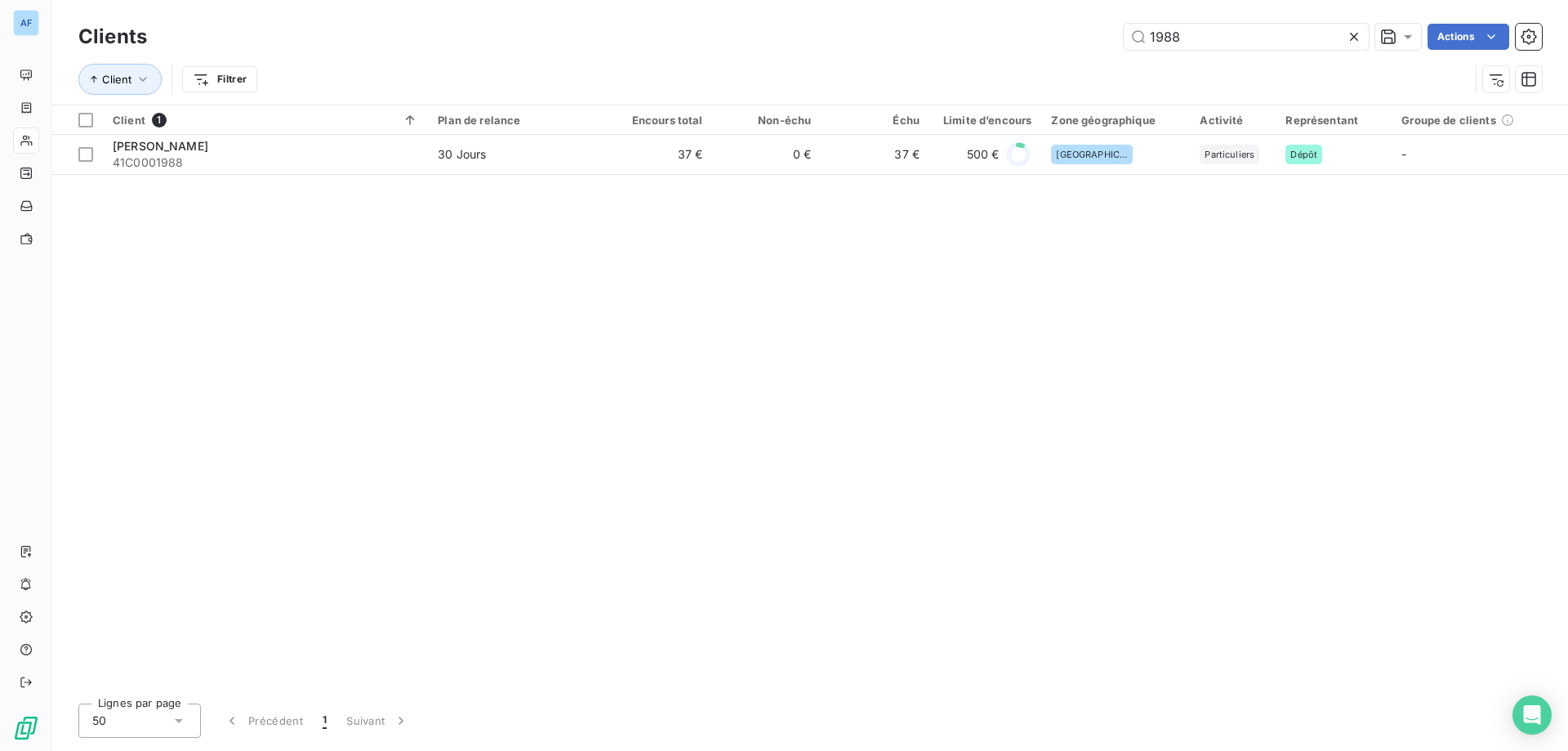
drag, startPoint x: 1201, startPoint y: 33, endPoint x: 675, endPoint y: 51, distance: 526.3
click at [709, 50] on div "Clients 1988 Actions" at bounding box center [809, 36] width 1463 height 34
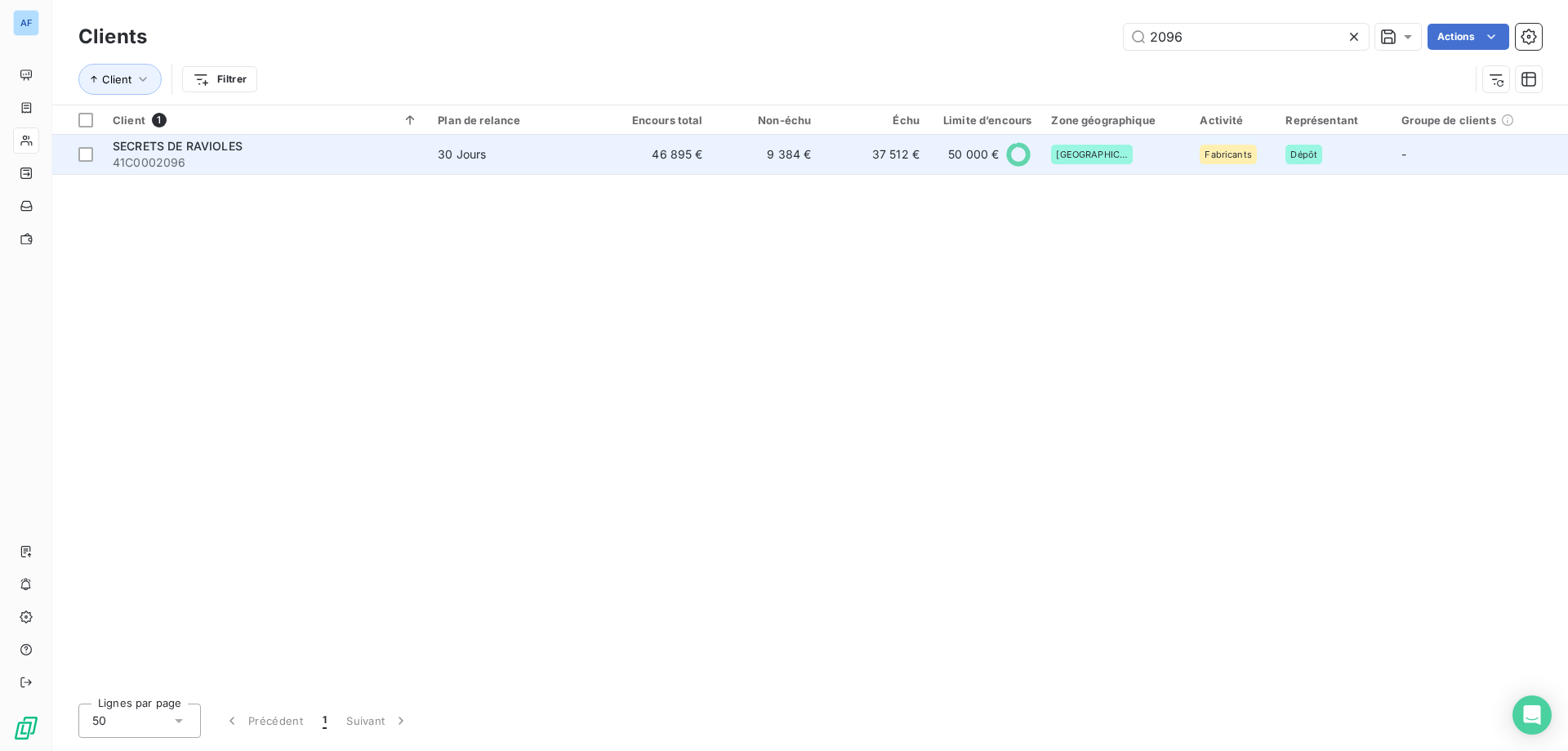
type input "2096"
click at [687, 160] on td "46 895 €" at bounding box center [658, 154] width 109 height 39
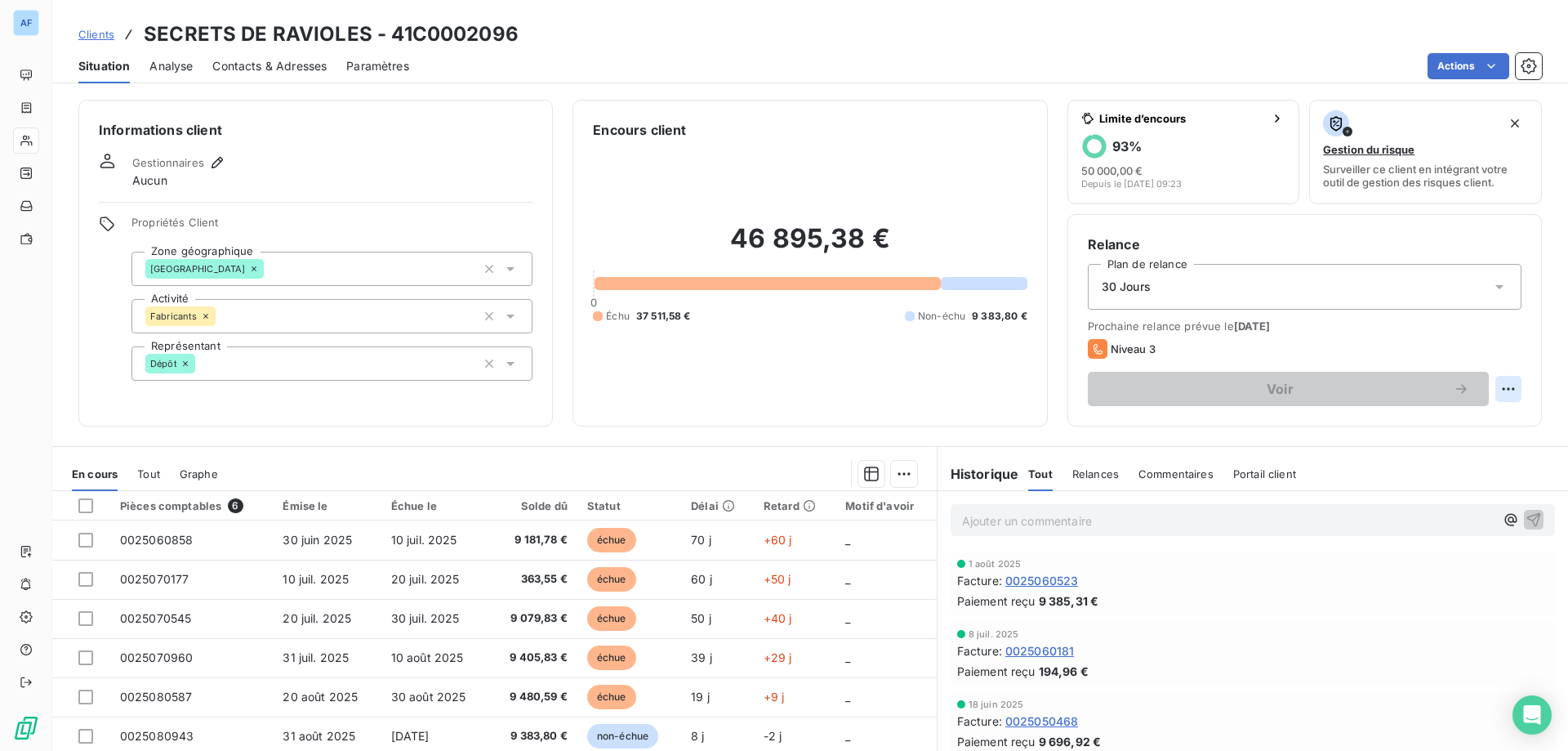
click at [1492, 390] on html "AF Clients SECRETS DE RAVIOLES - 41C0002096 Situation Analyse Contacts & Adress…" at bounding box center [784, 375] width 1568 height 751
click at [1424, 433] on div "Replanifier cette action" at bounding box center [1431, 425] width 147 height 26
select select "8"
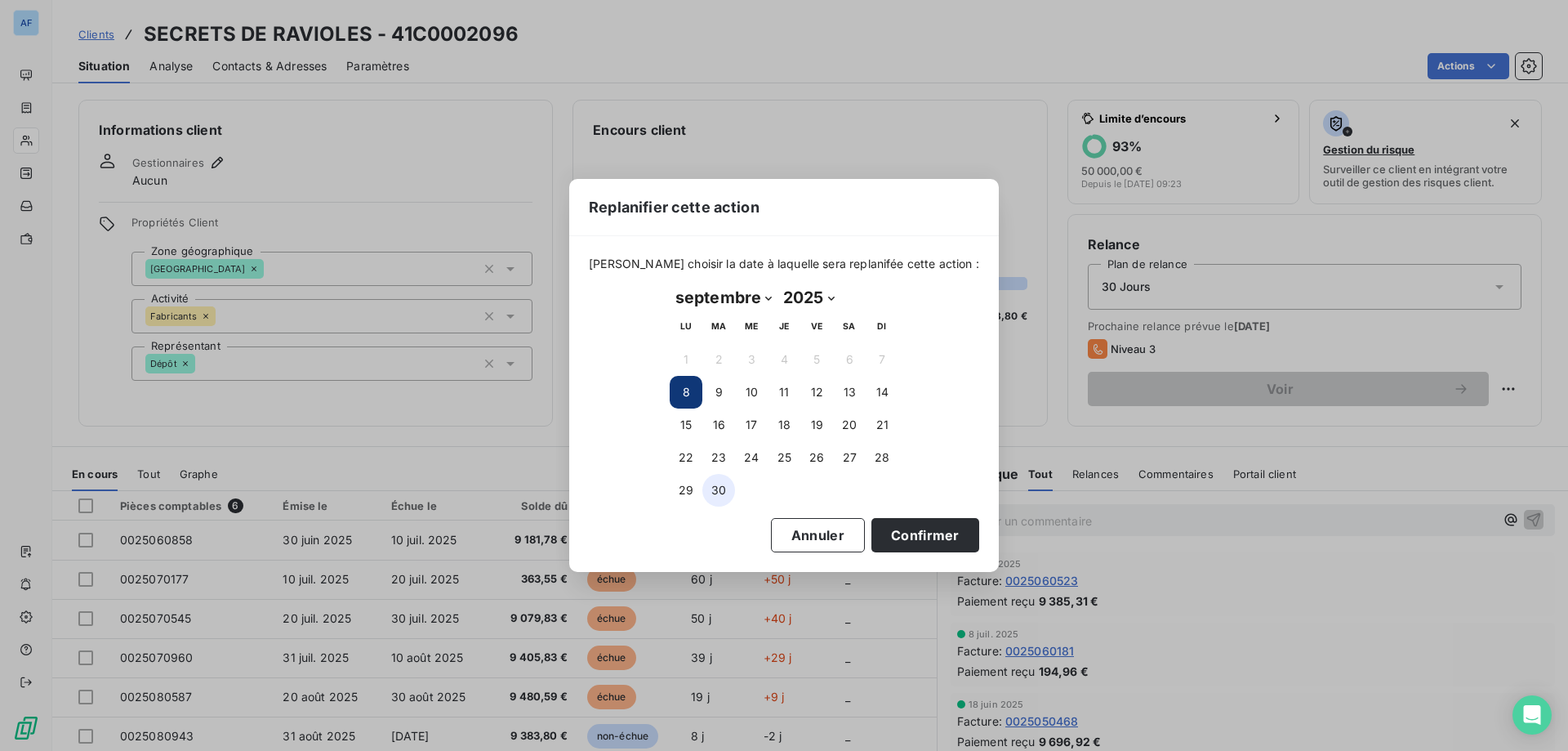
click at [725, 495] on button "30" at bounding box center [718, 489] width 32 height 32
click at [908, 537] on button "Confirmer" at bounding box center [925, 535] width 108 height 34
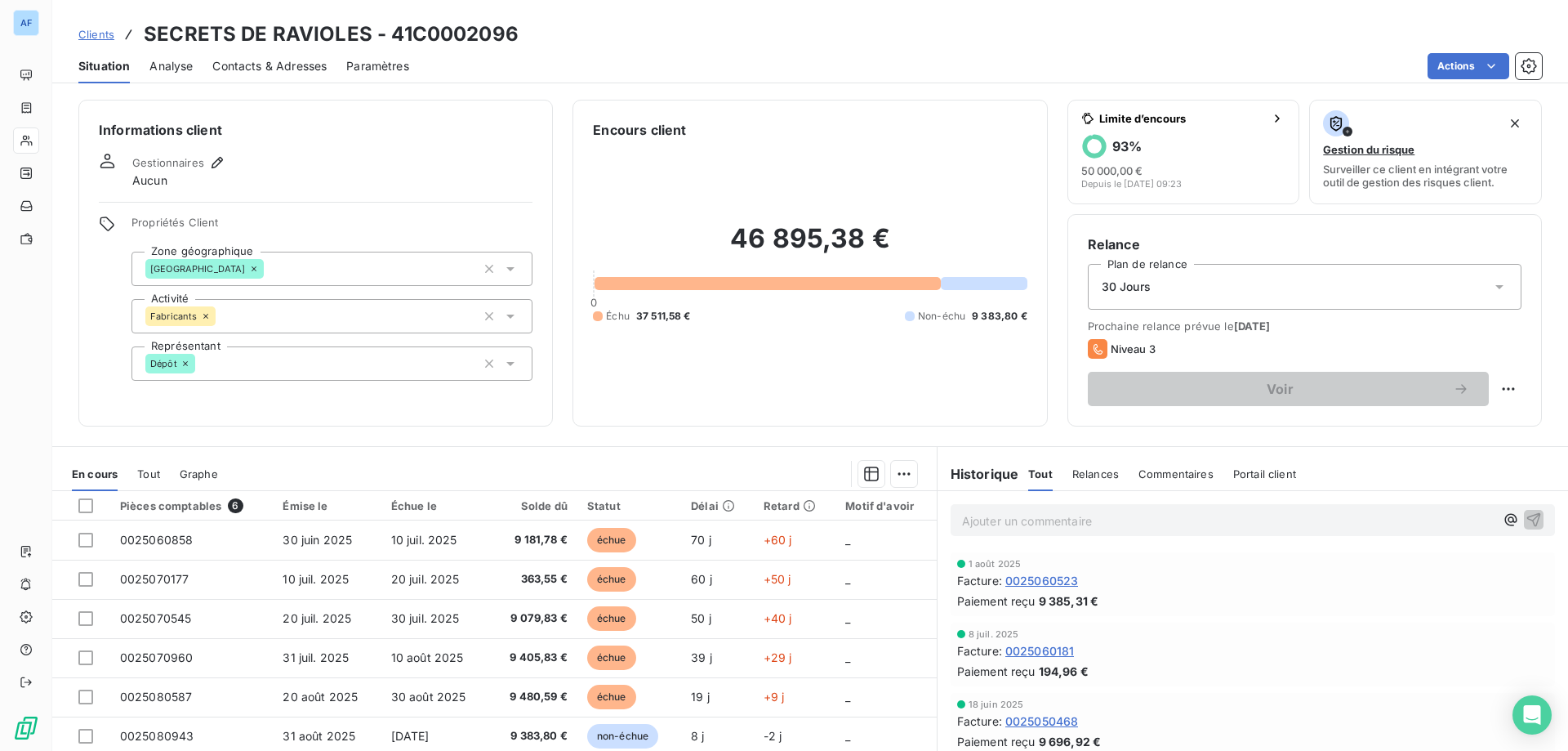
click at [98, 30] on span "Clients" at bounding box center [96, 34] width 36 height 13
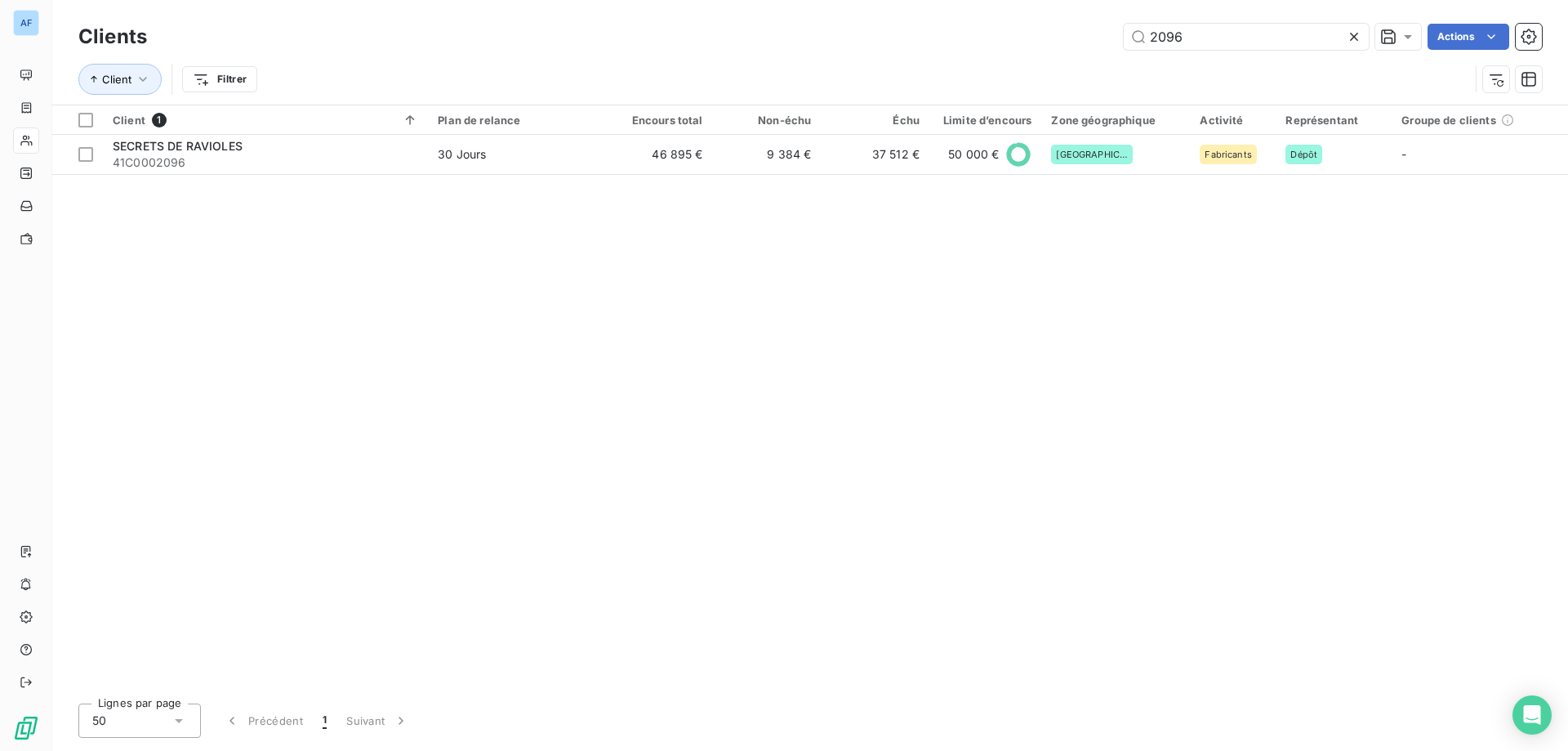
drag, startPoint x: 1198, startPoint y: 32, endPoint x: 658, endPoint y: 24, distance: 540.1
click at [706, 25] on div "2096 Actions" at bounding box center [855, 37] width 1375 height 26
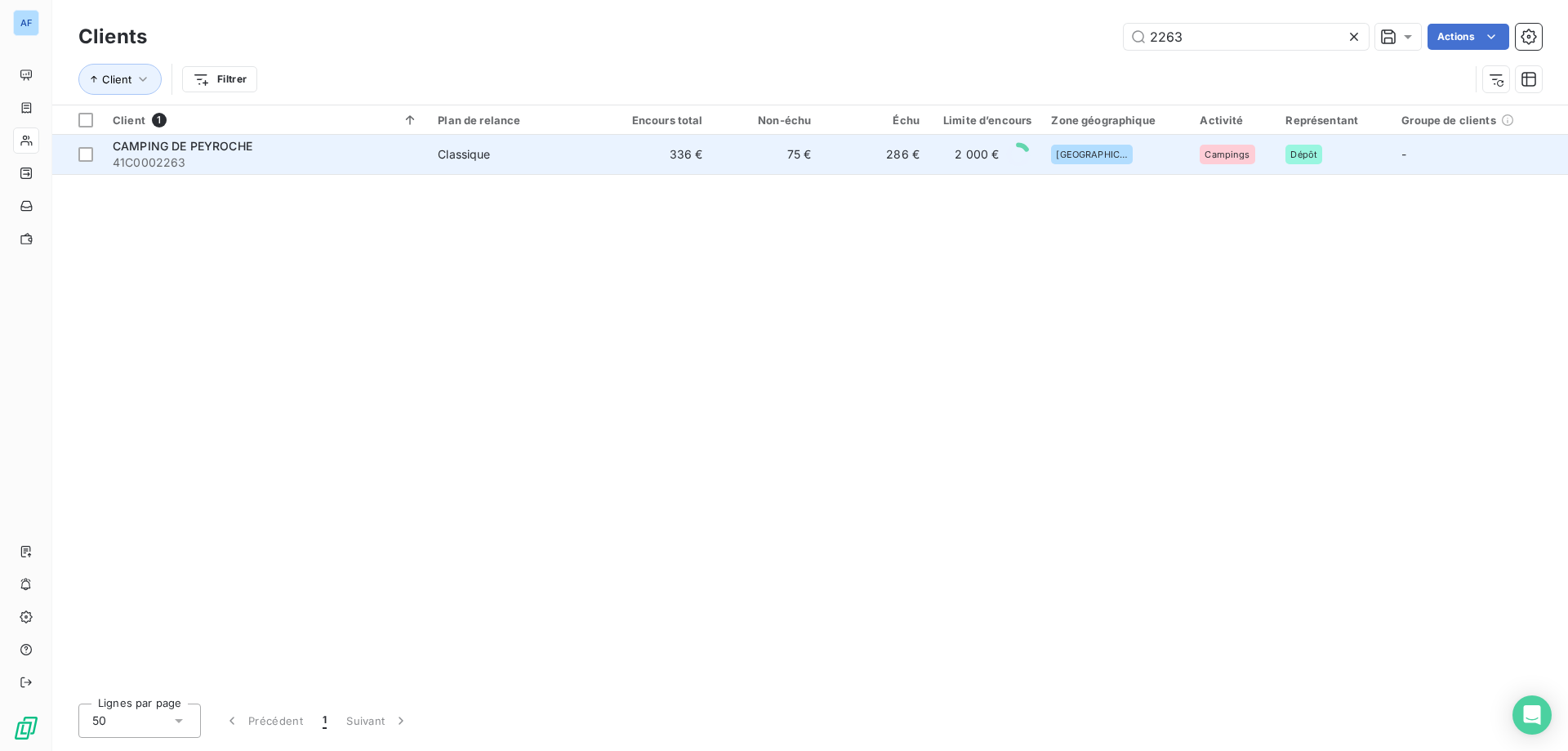
type input "2263"
click at [674, 159] on td "336 €" at bounding box center [658, 154] width 109 height 39
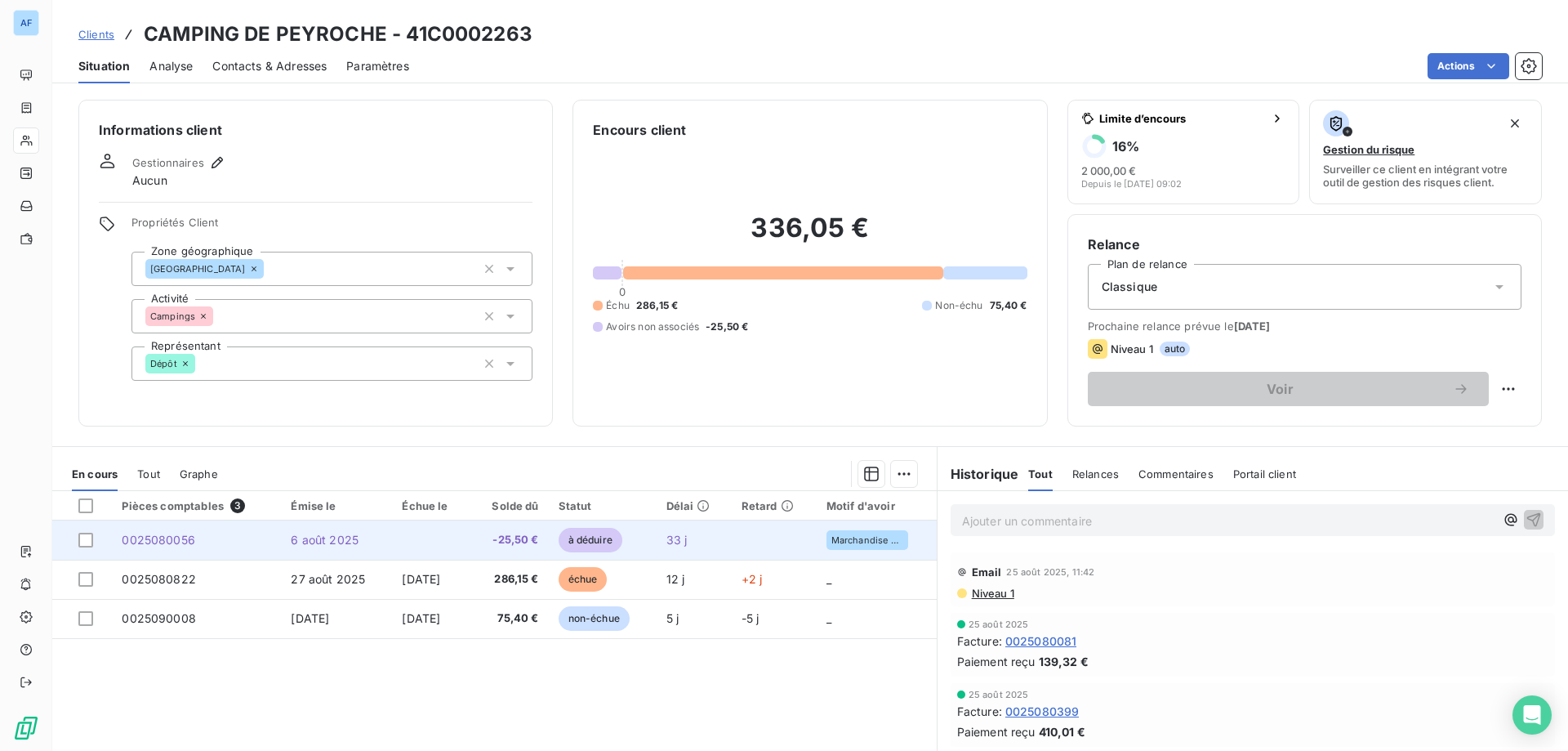
click at [469, 535] on td at bounding box center [431, 540] width 78 height 39
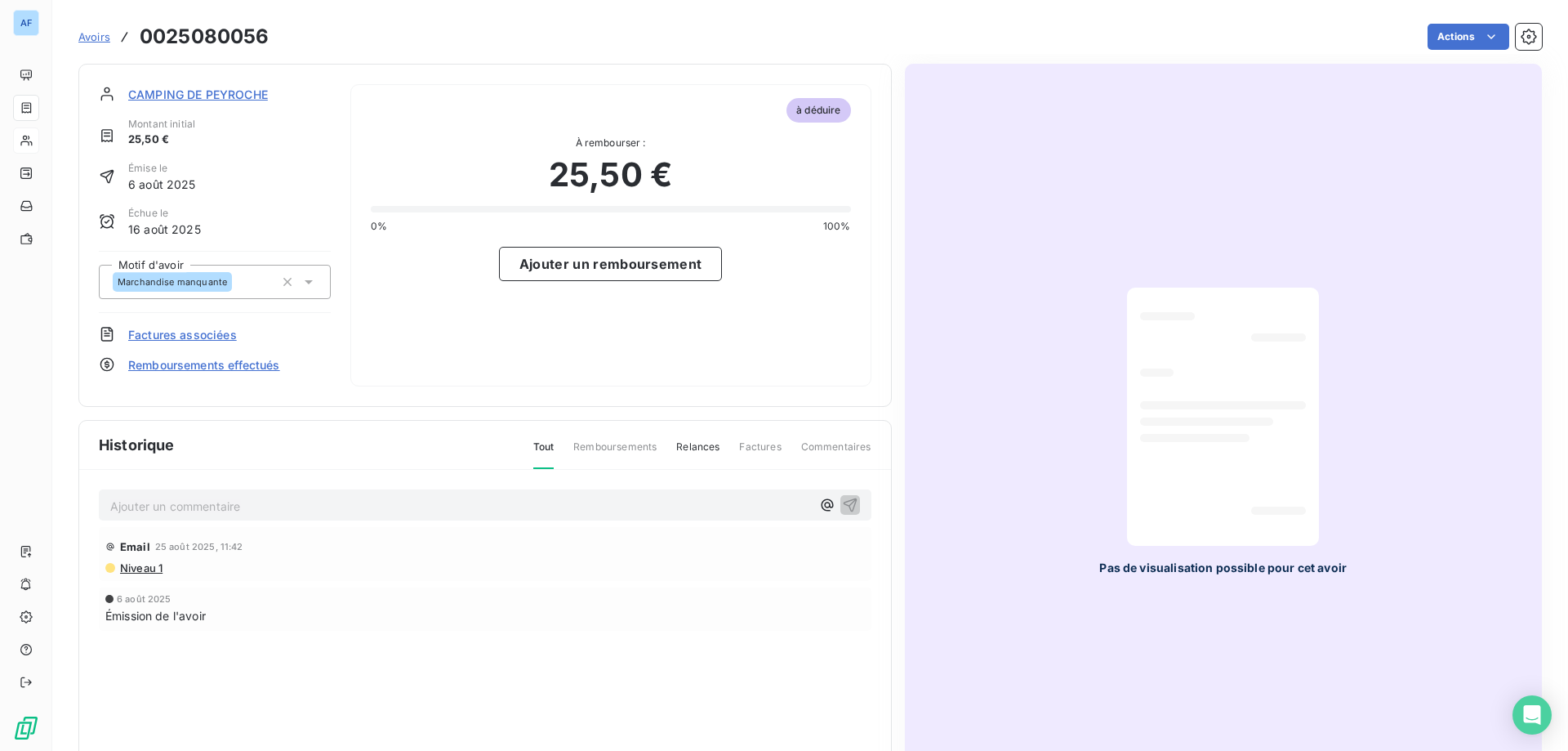
click at [200, 335] on span "Factures associées" at bounding box center [182, 334] width 109 height 17
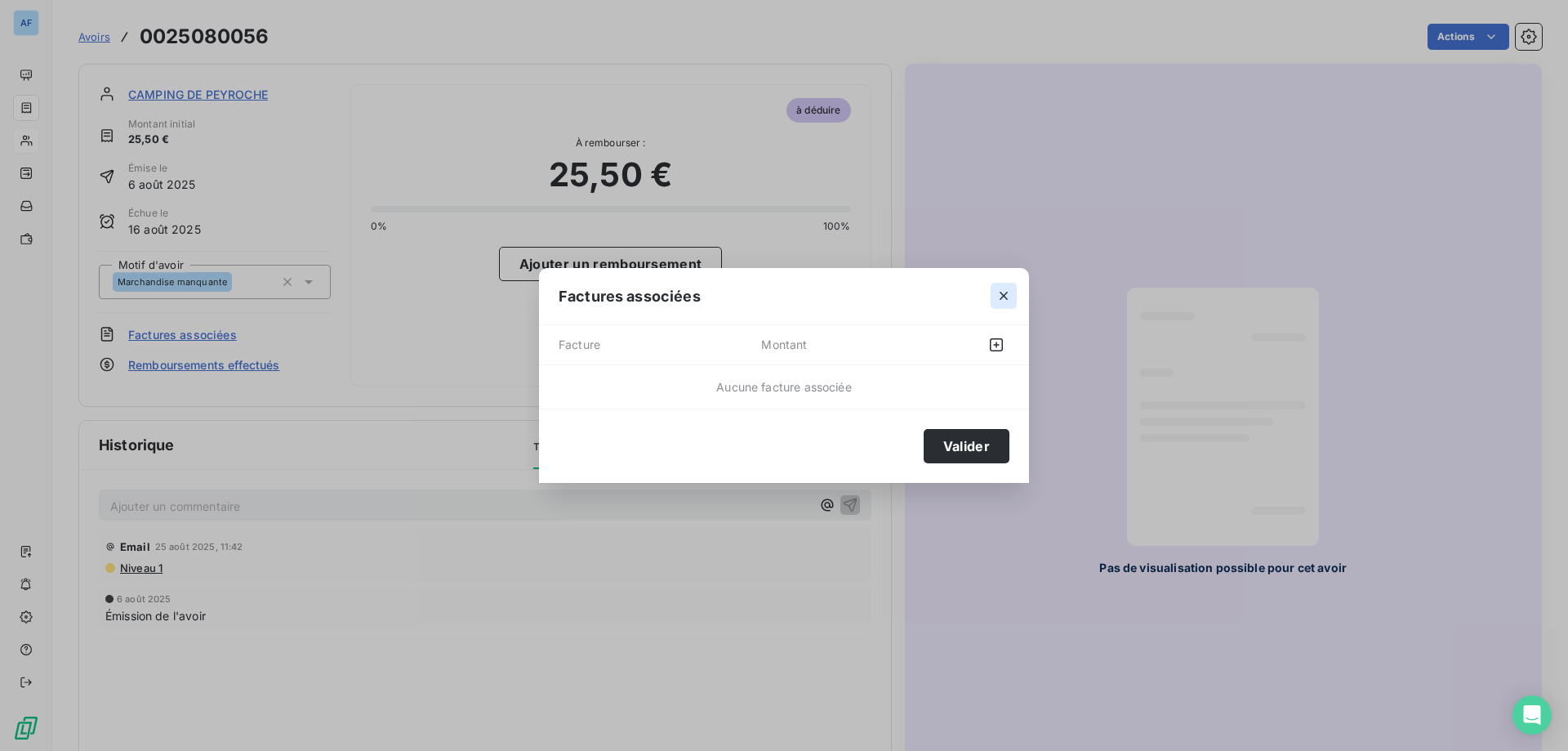
click at [1006, 293] on icon "button" at bounding box center [1003, 296] width 8 height 8
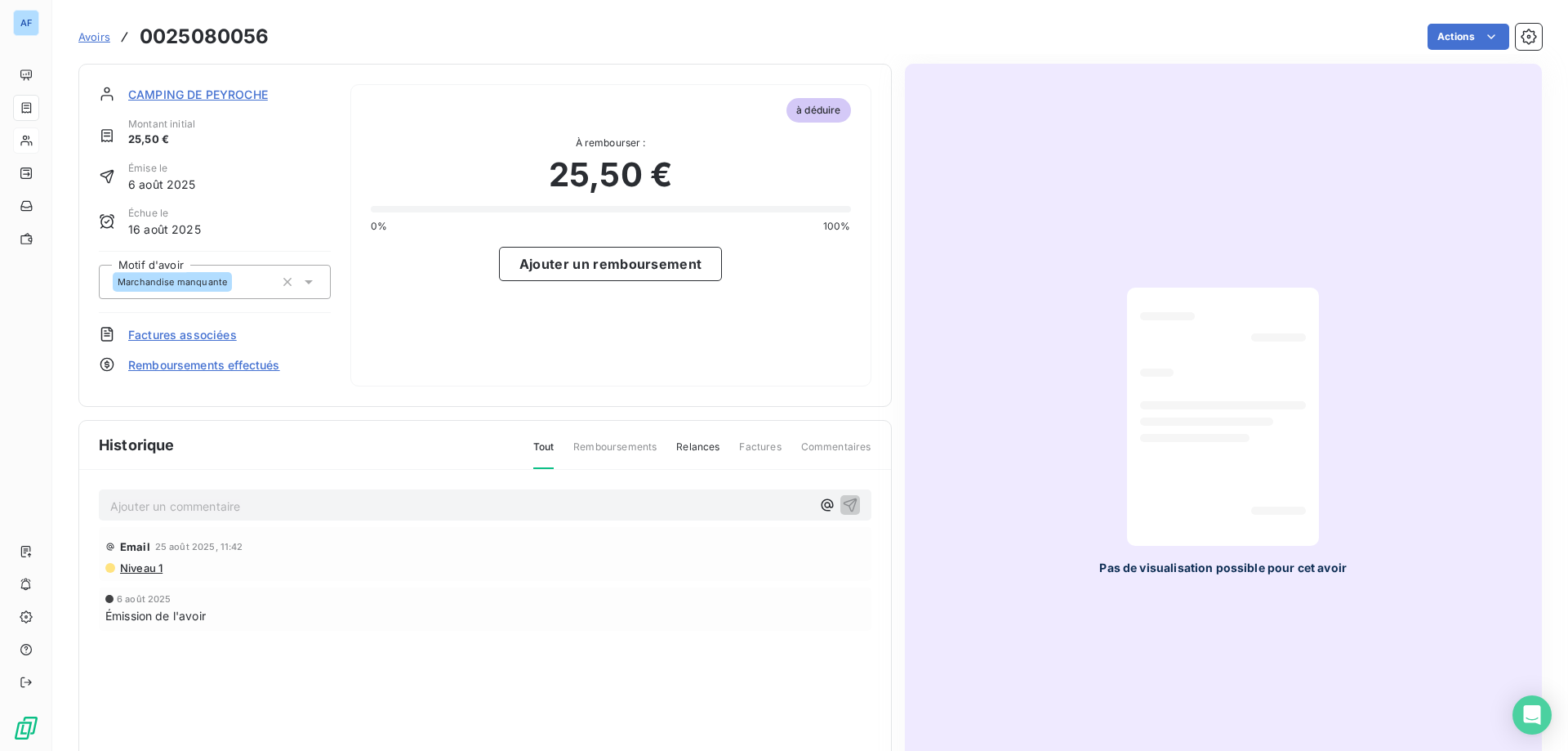
click at [186, 337] on span "Factures associées" at bounding box center [182, 334] width 109 height 17
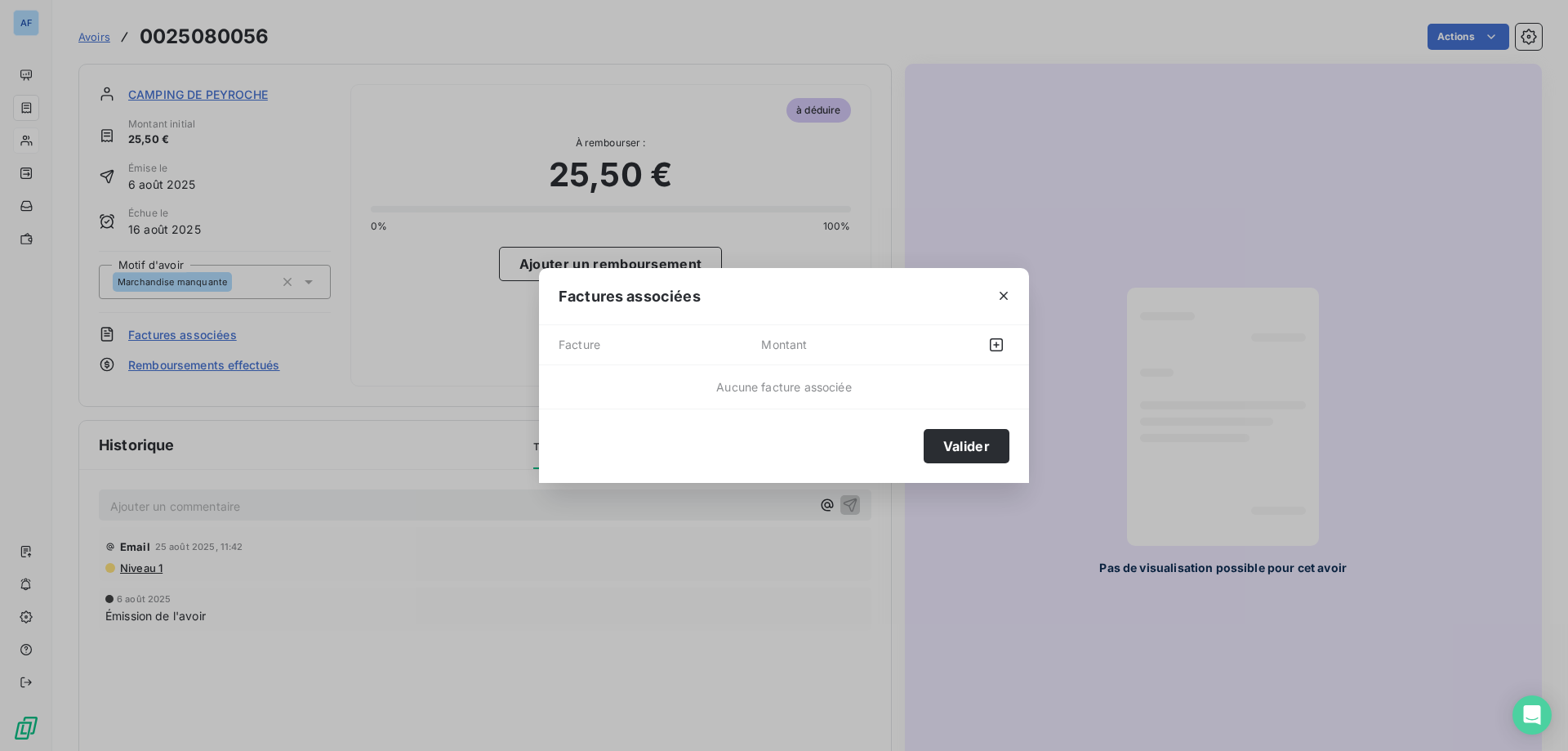
click at [696, 384] on div "Aucune facture associée" at bounding box center [784, 386] width 490 height 17
click at [985, 346] on button "button" at bounding box center [996, 344] width 26 height 26
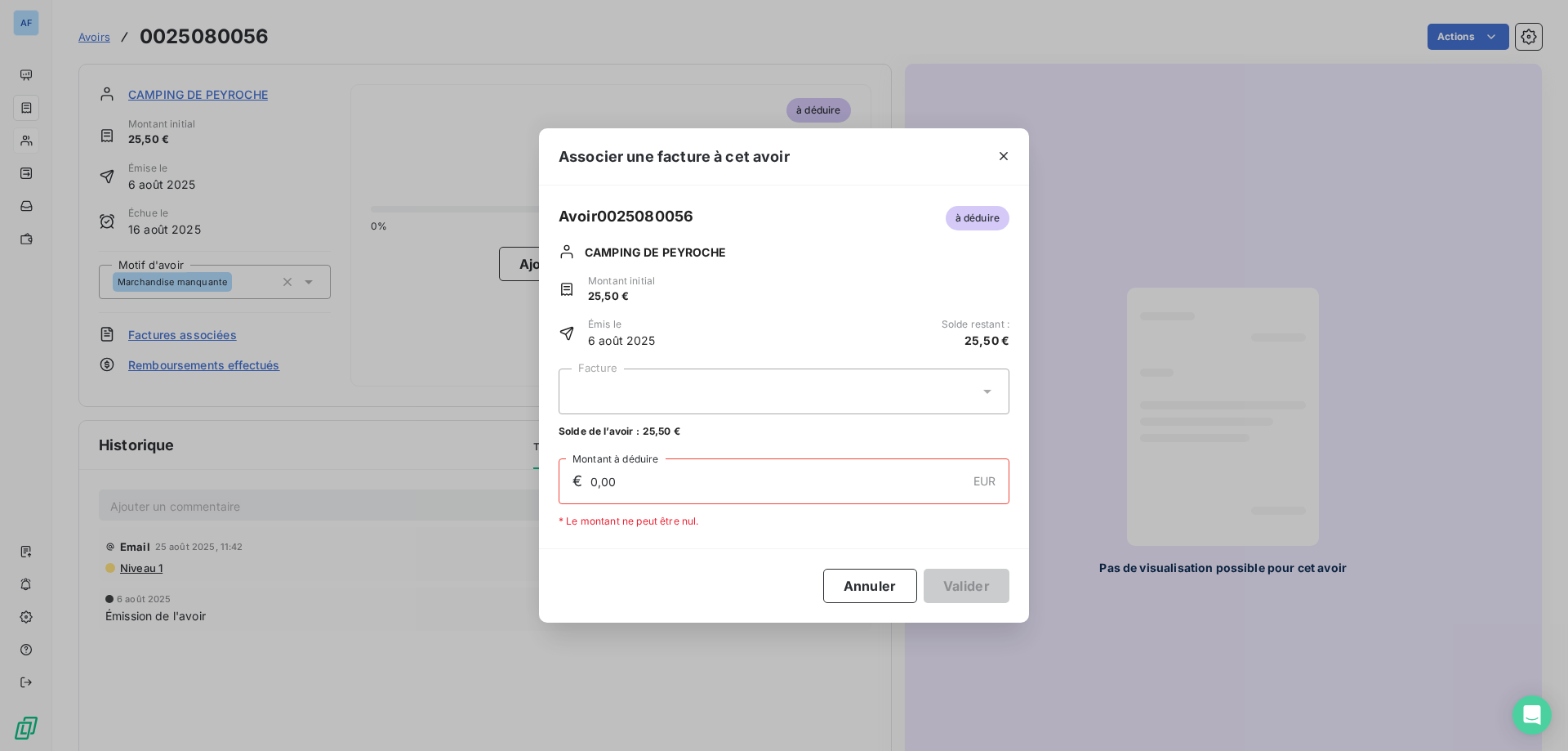
click at [759, 410] on div at bounding box center [784, 391] width 451 height 45
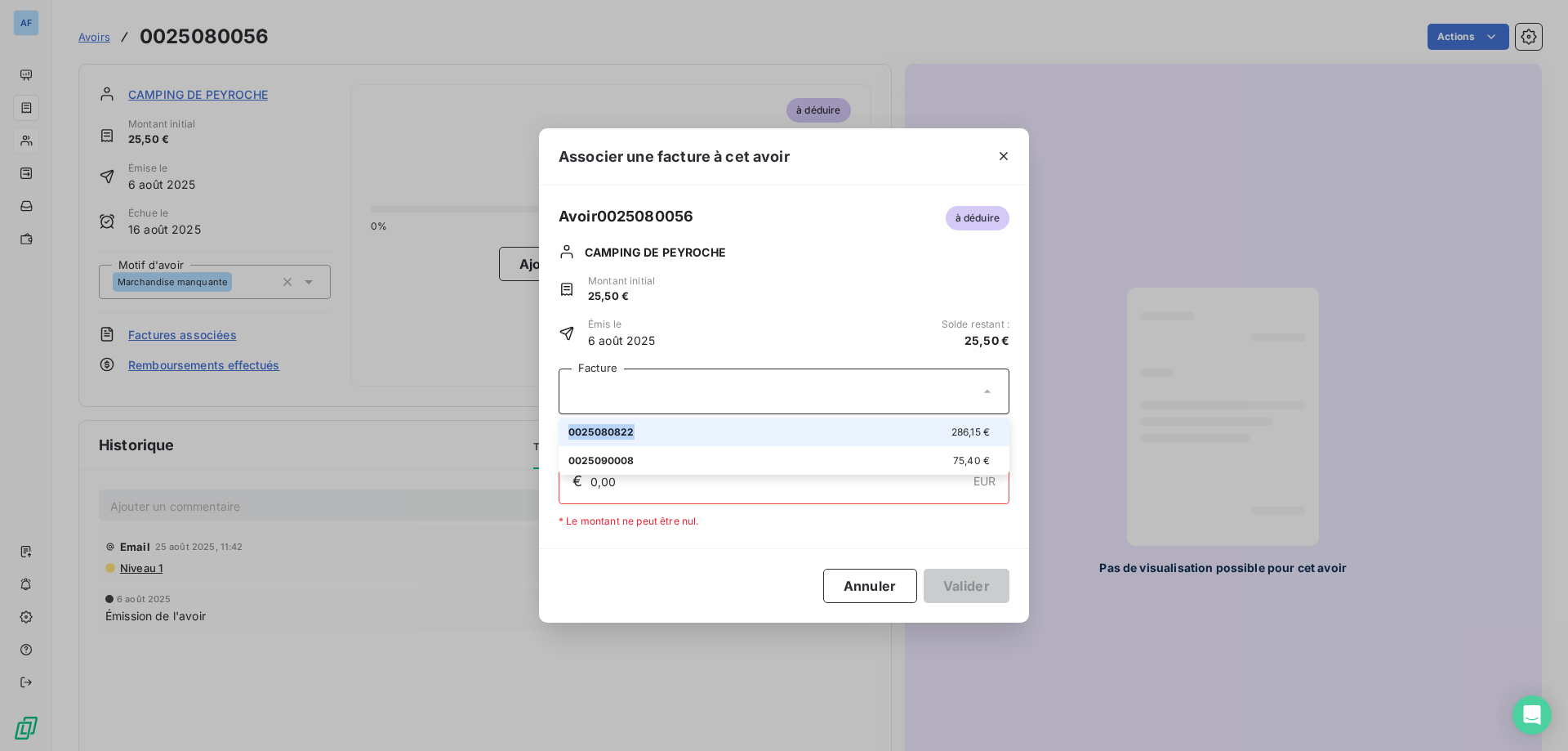
click at [759, 410] on div at bounding box center [784, 391] width 451 height 45
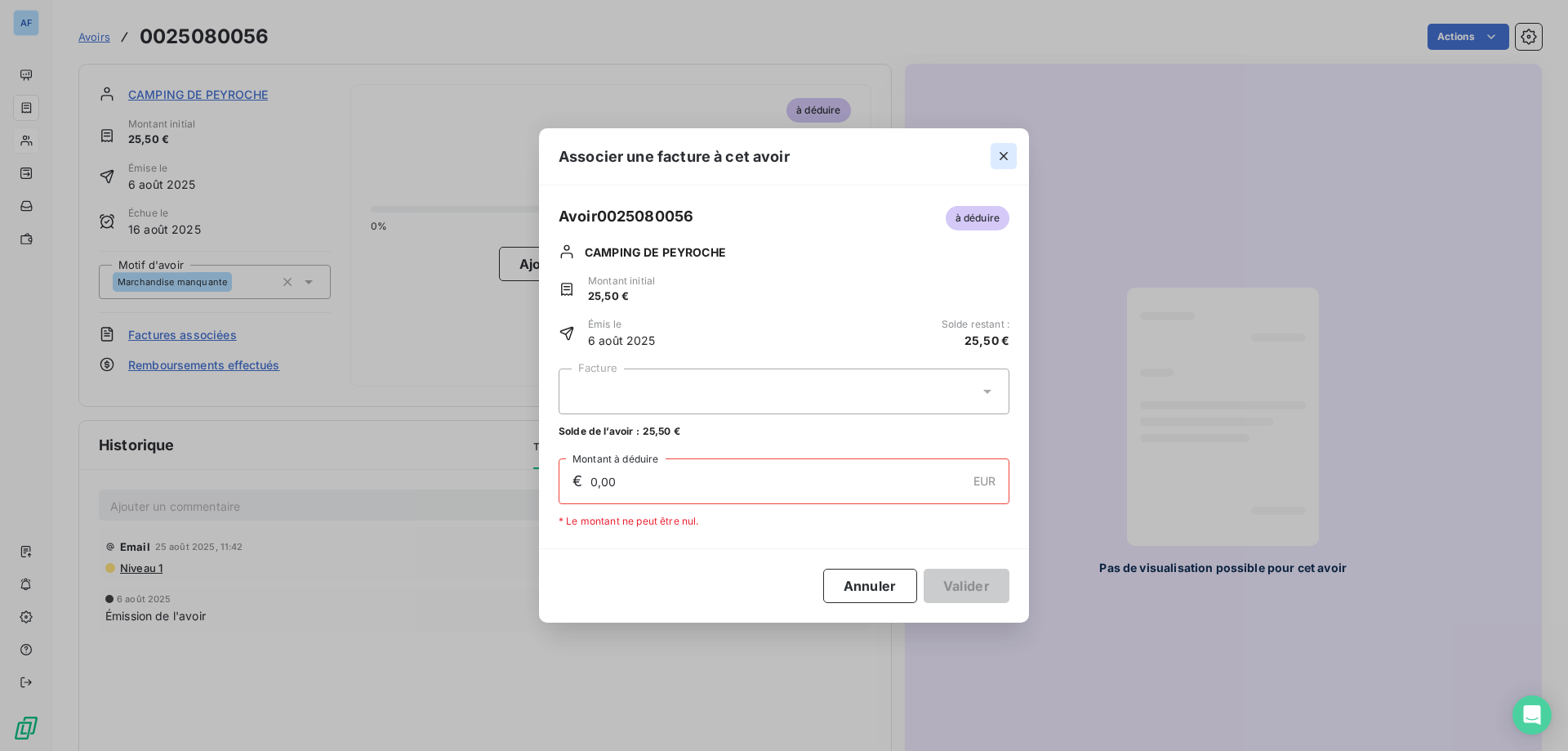
click at [1010, 155] on icon "button" at bounding box center [1004, 156] width 17 height 17
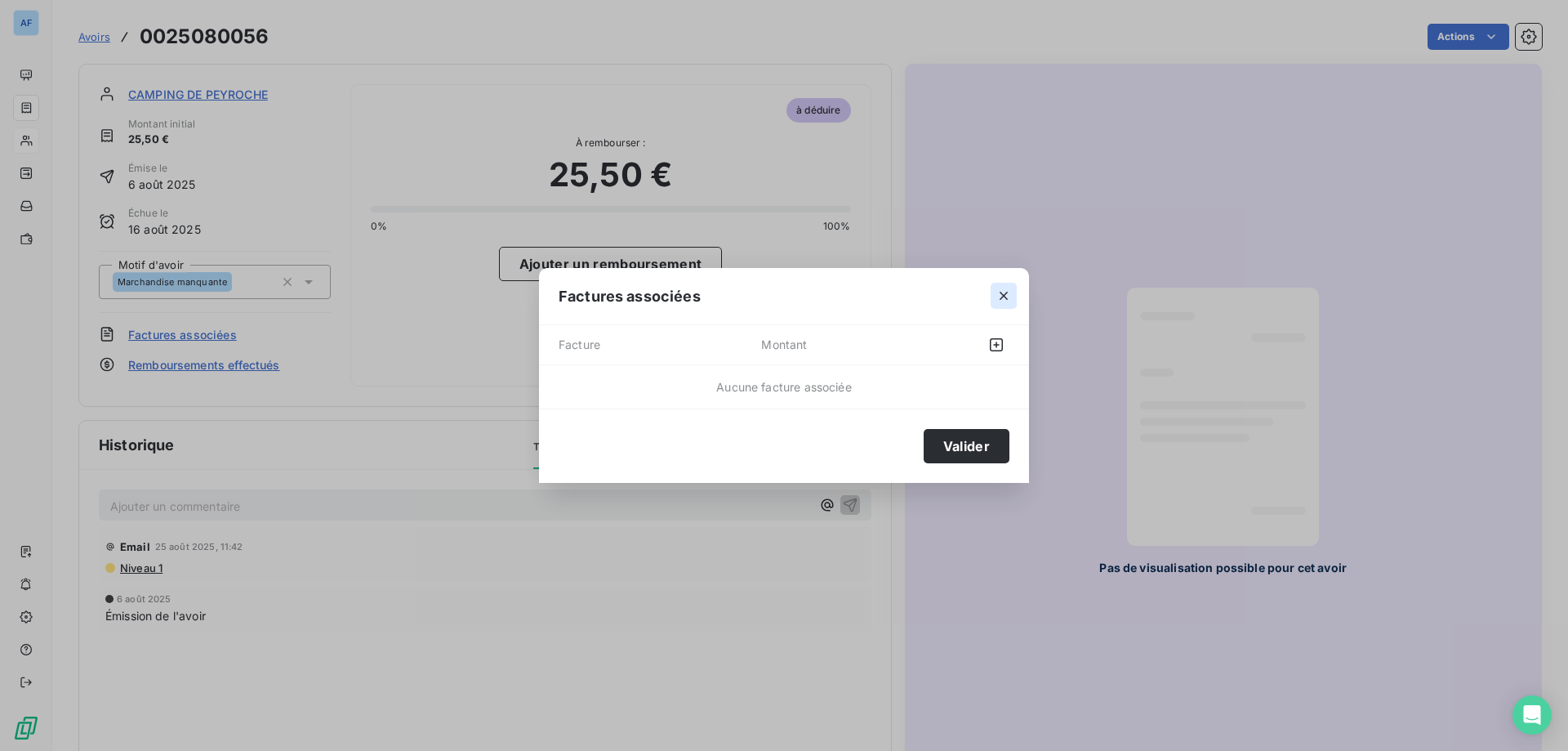
click at [1009, 299] on icon "button" at bounding box center [1004, 296] width 17 height 17
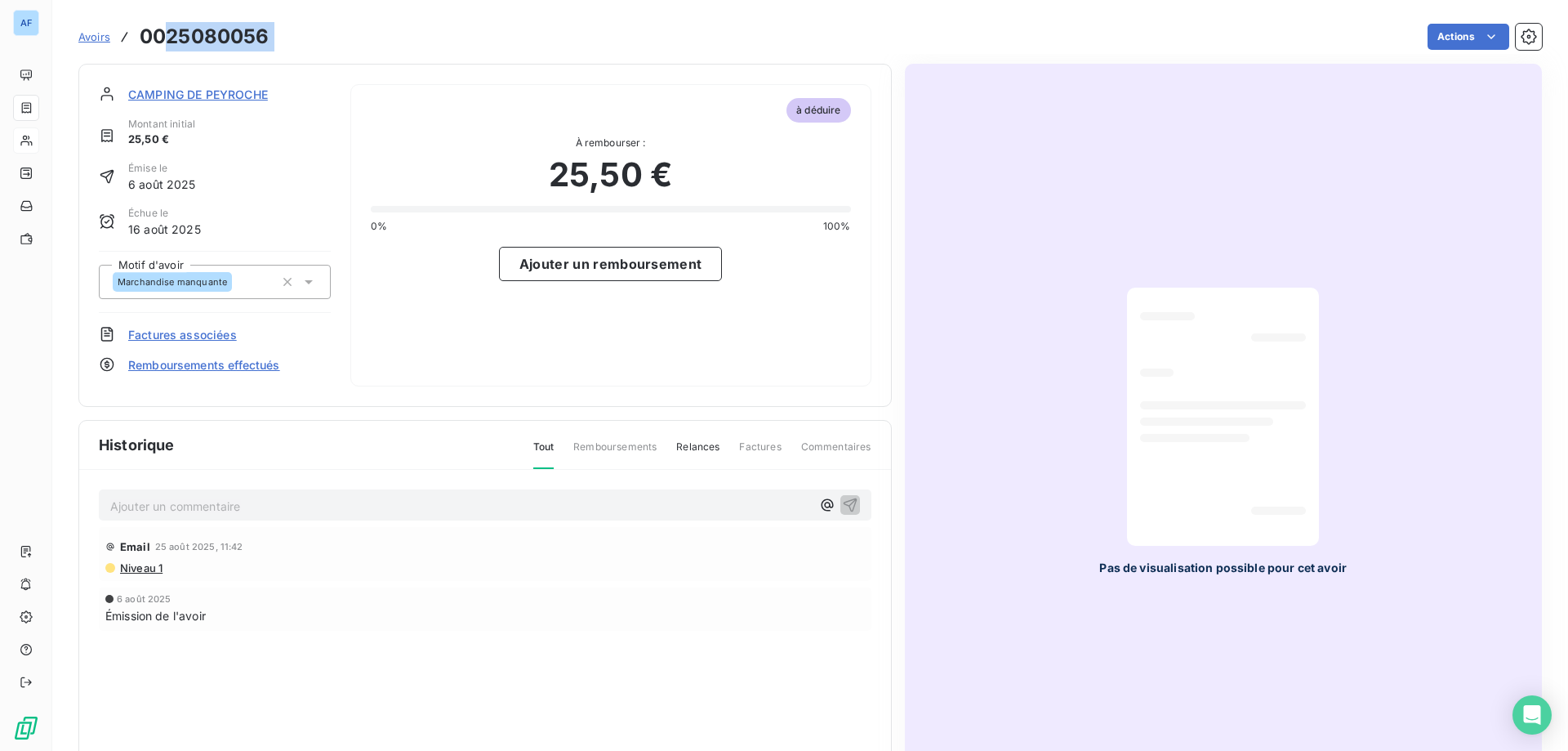
drag, startPoint x: 283, startPoint y: 35, endPoint x: 170, endPoint y: 40, distance: 113.1
click at [170, 40] on div "Avoirs 0025080056 Actions" at bounding box center [809, 36] width 1463 height 34
copy main "25080056 Actions"
click at [216, 334] on span "Factures associées" at bounding box center [182, 334] width 109 height 17
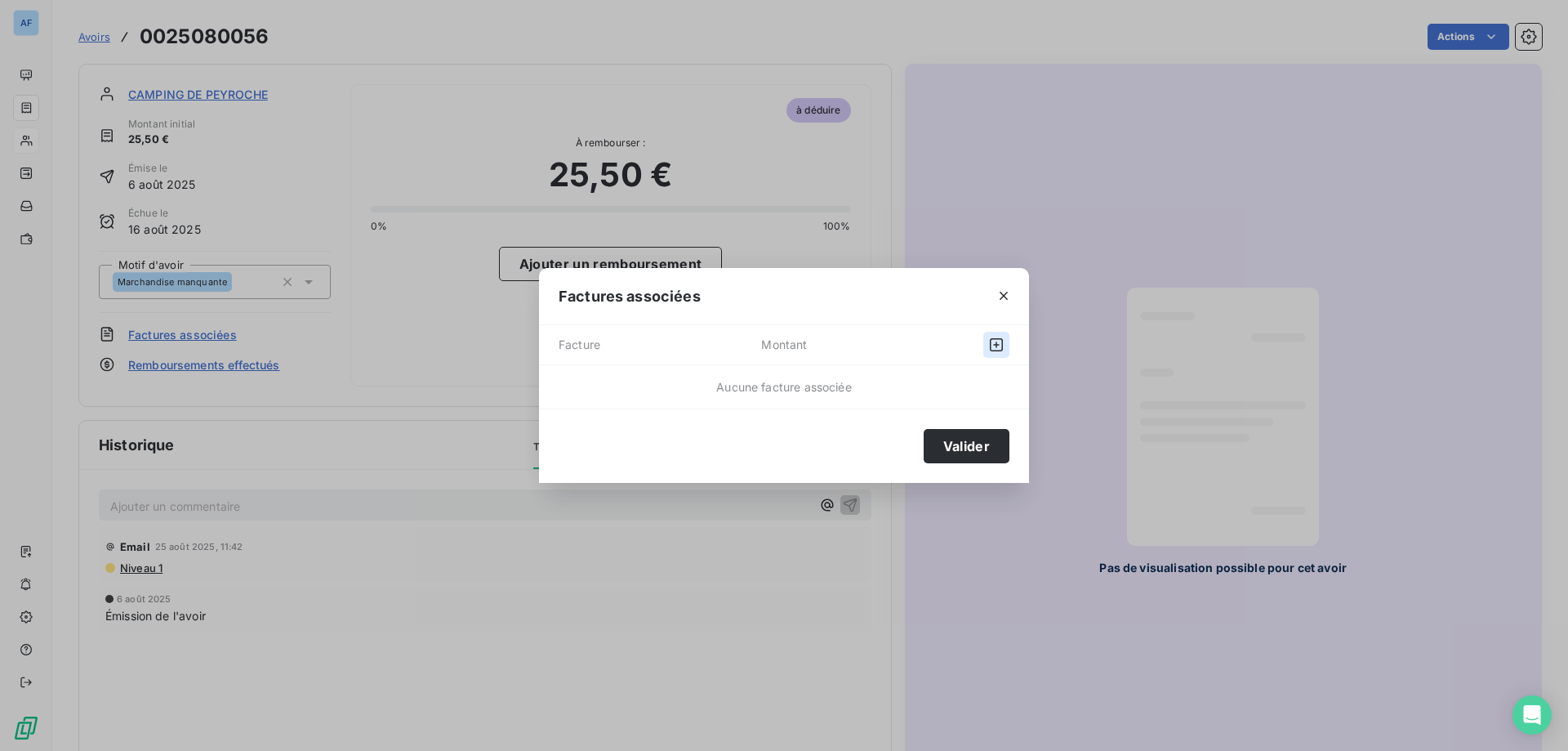
click at [990, 341] on icon "button" at bounding box center [996, 344] width 13 height 13
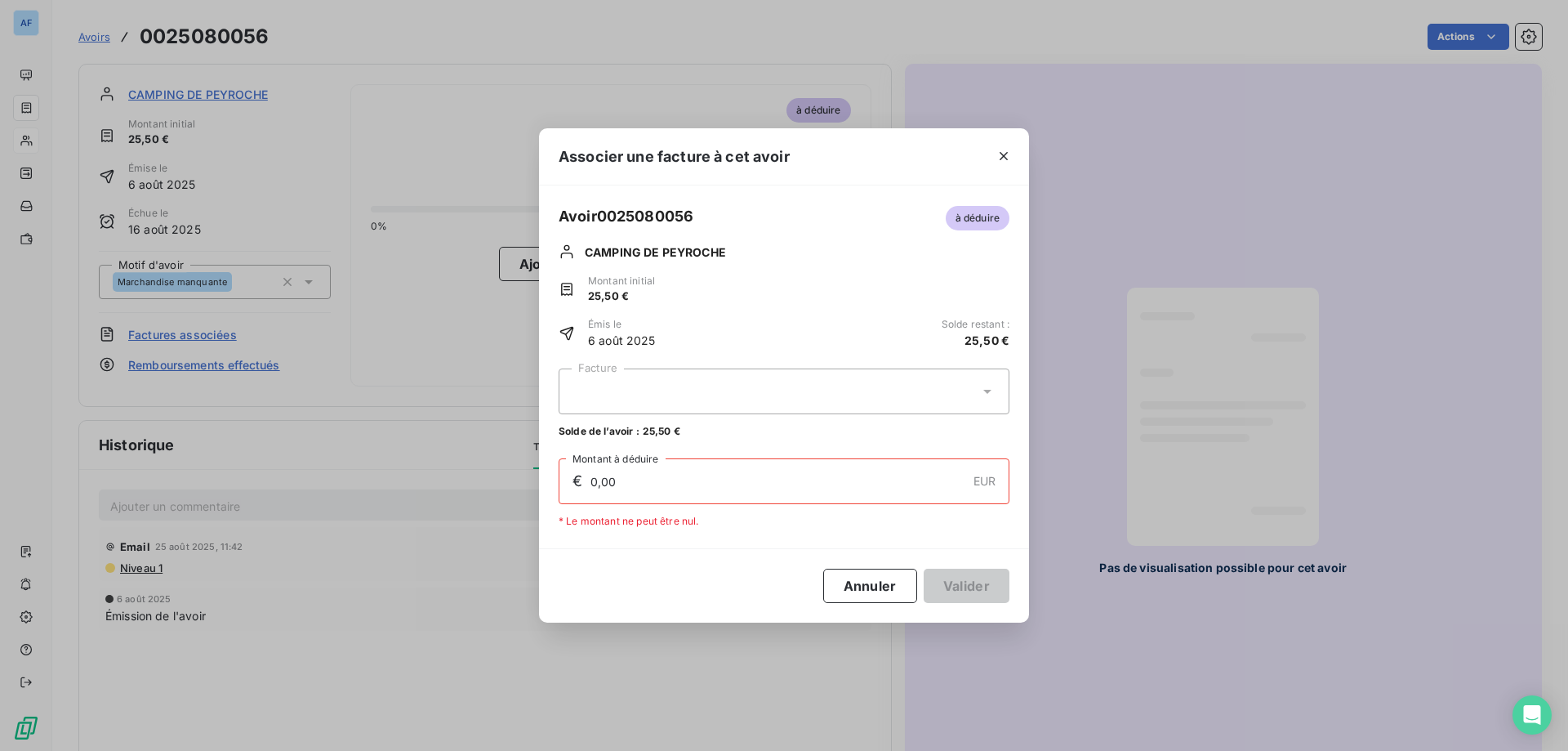
click at [708, 396] on div at bounding box center [784, 391] width 451 height 45
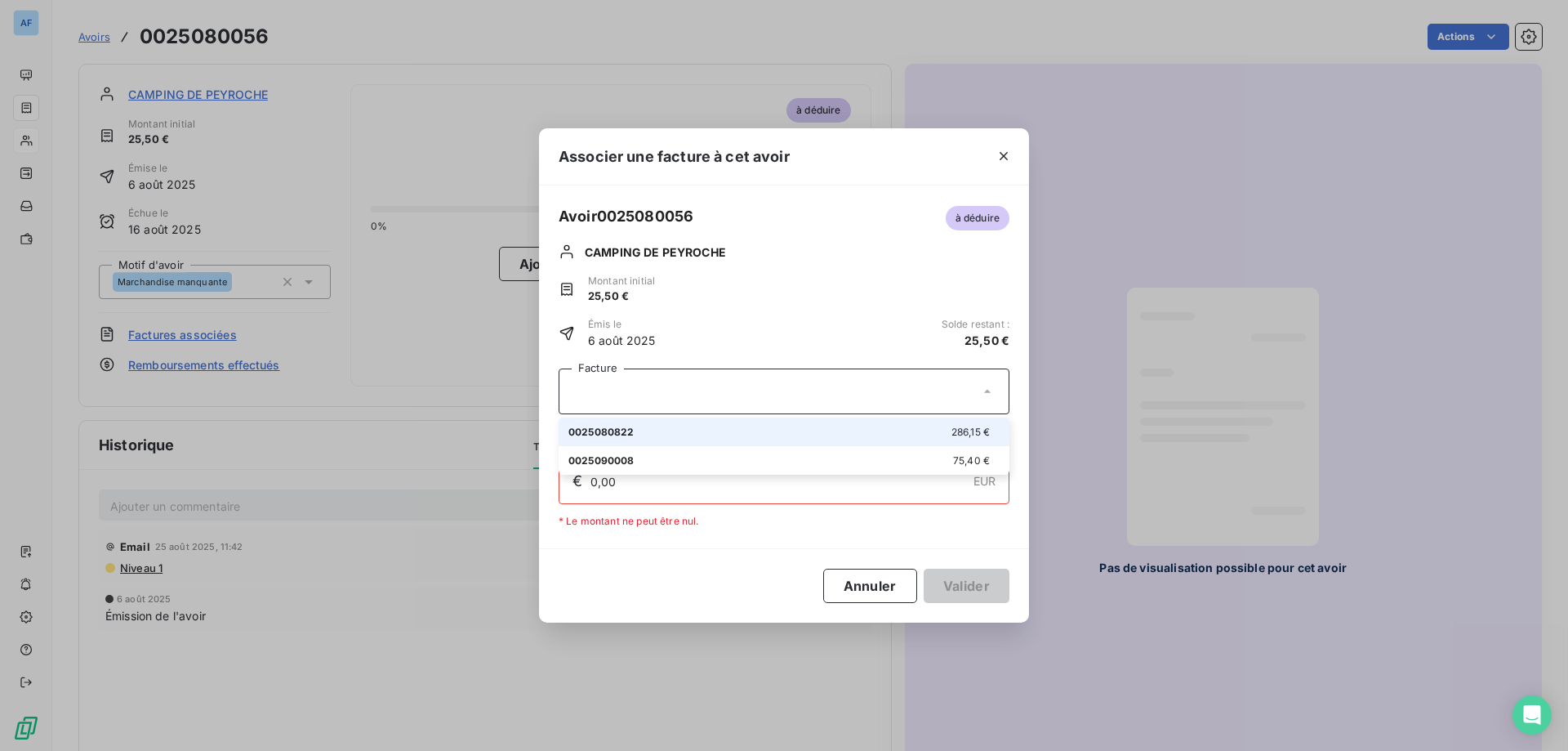
click at [708, 396] on div at bounding box center [784, 391] width 451 height 45
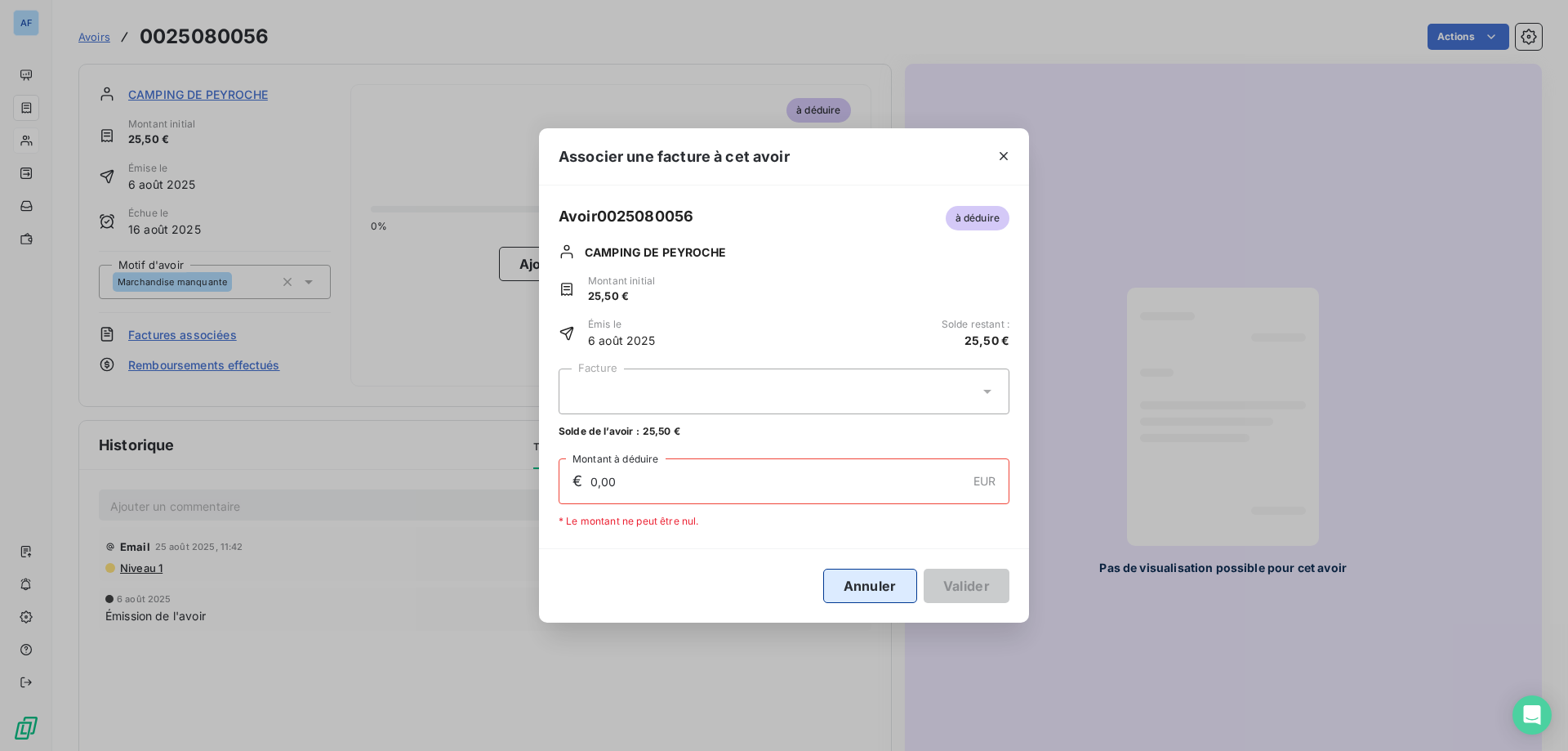
click at [848, 589] on button "Annuler" at bounding box center [869, 585] width 94 height 34
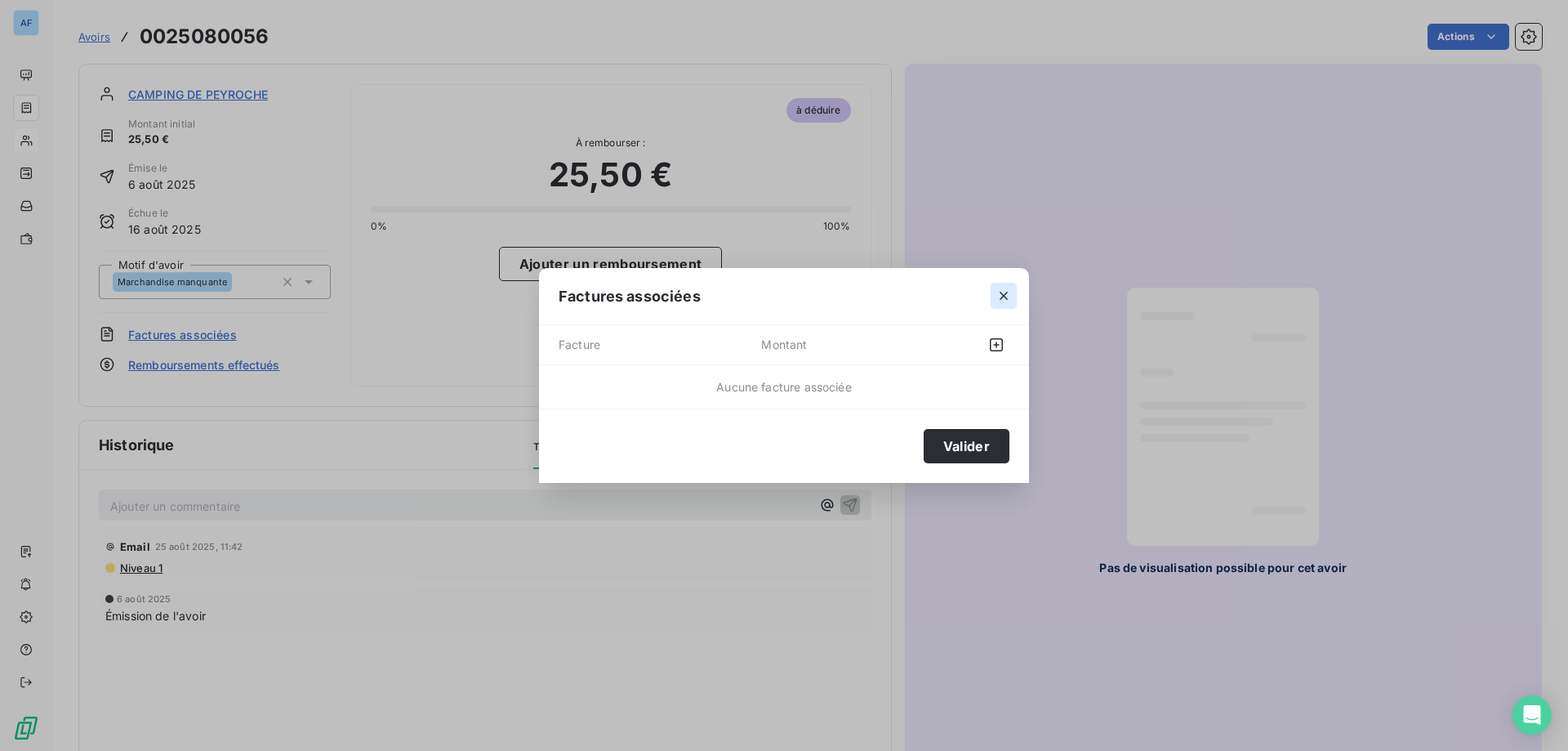
click at [1010, 294] on icon "button" at bounding box center [1004, 296] width 17 height 17
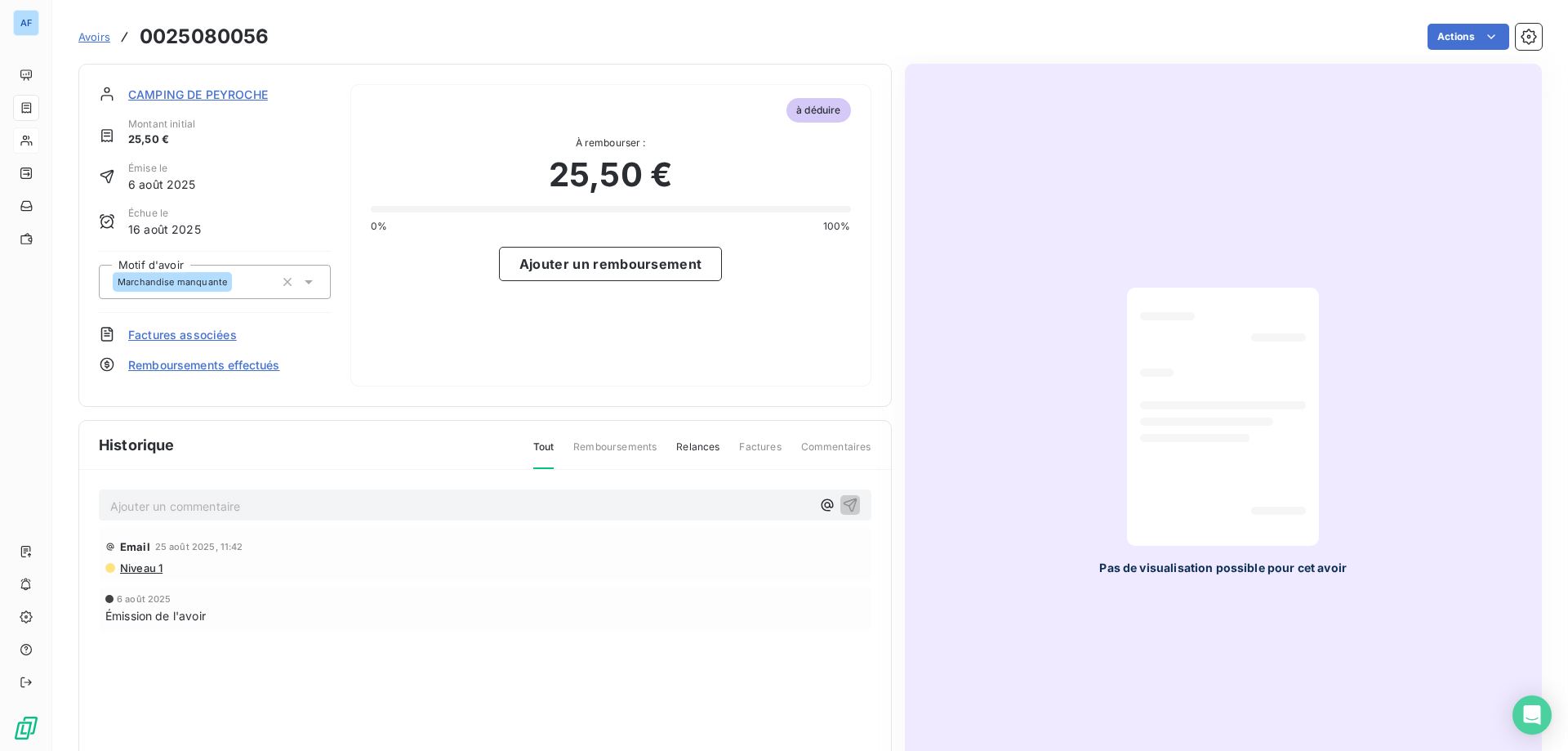
click at [96, 38] on span "Avoirs" at bounding box center [94, 37] width 32 height 13
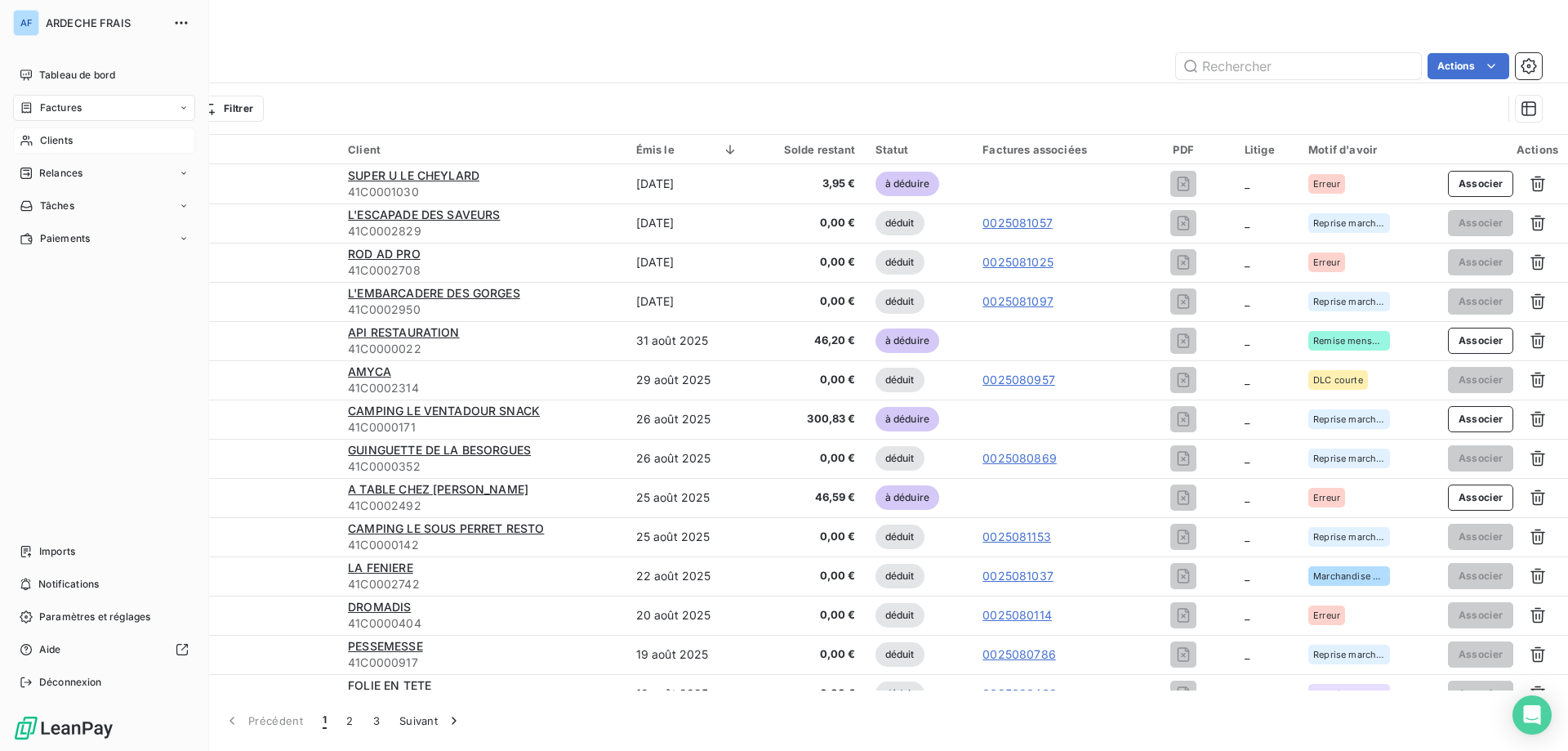
click at [33, 148] on div "Clients" at bounding box center [104, 140] width 182 height 26
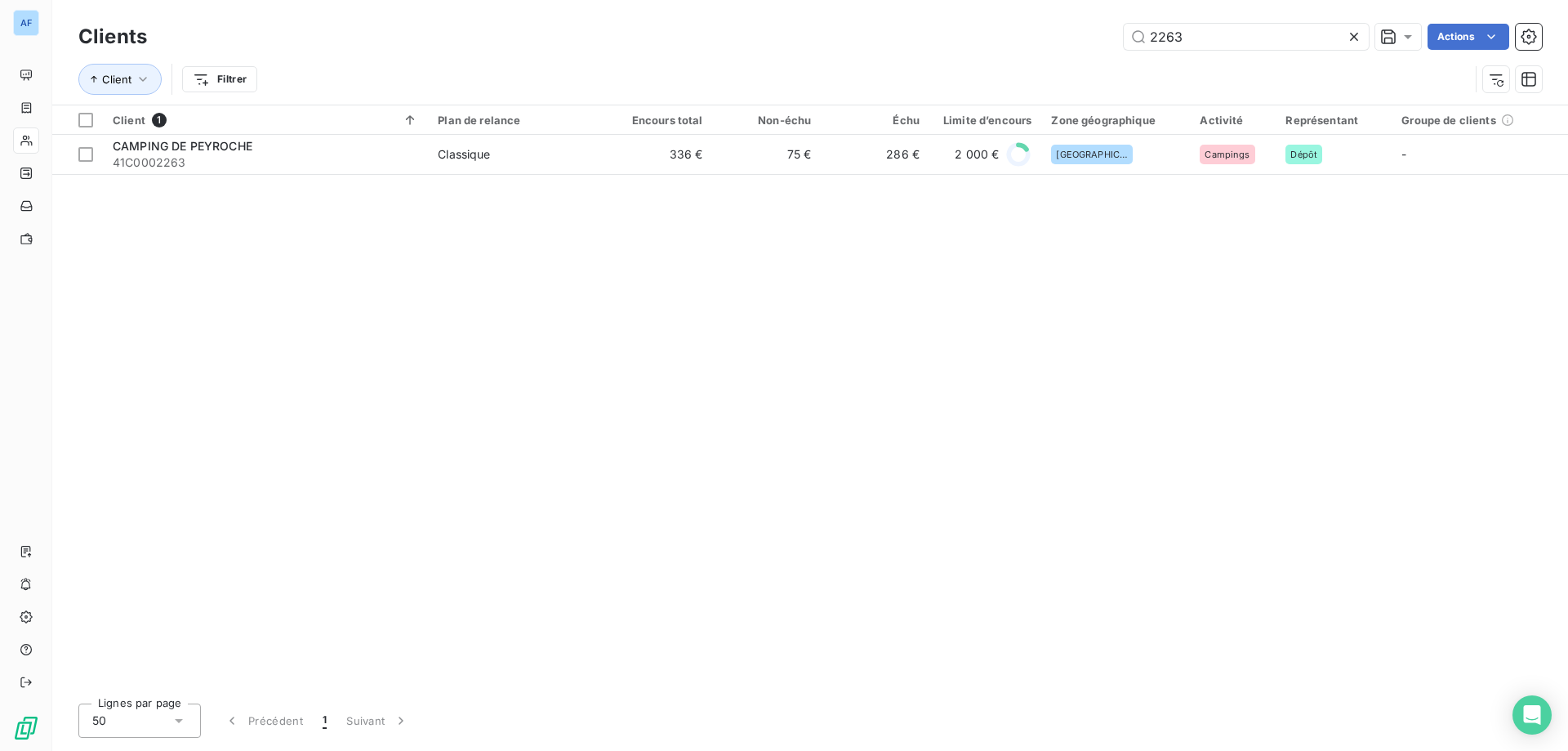
drag, startPoint x: 1228, startPoint y: 39, endPoint x: 751, endPoint y: 19, distance: 477.4
click at [772, 19] on div "Clients 2263 Actions" at bounding box center [809, 36] width 1463 height 34
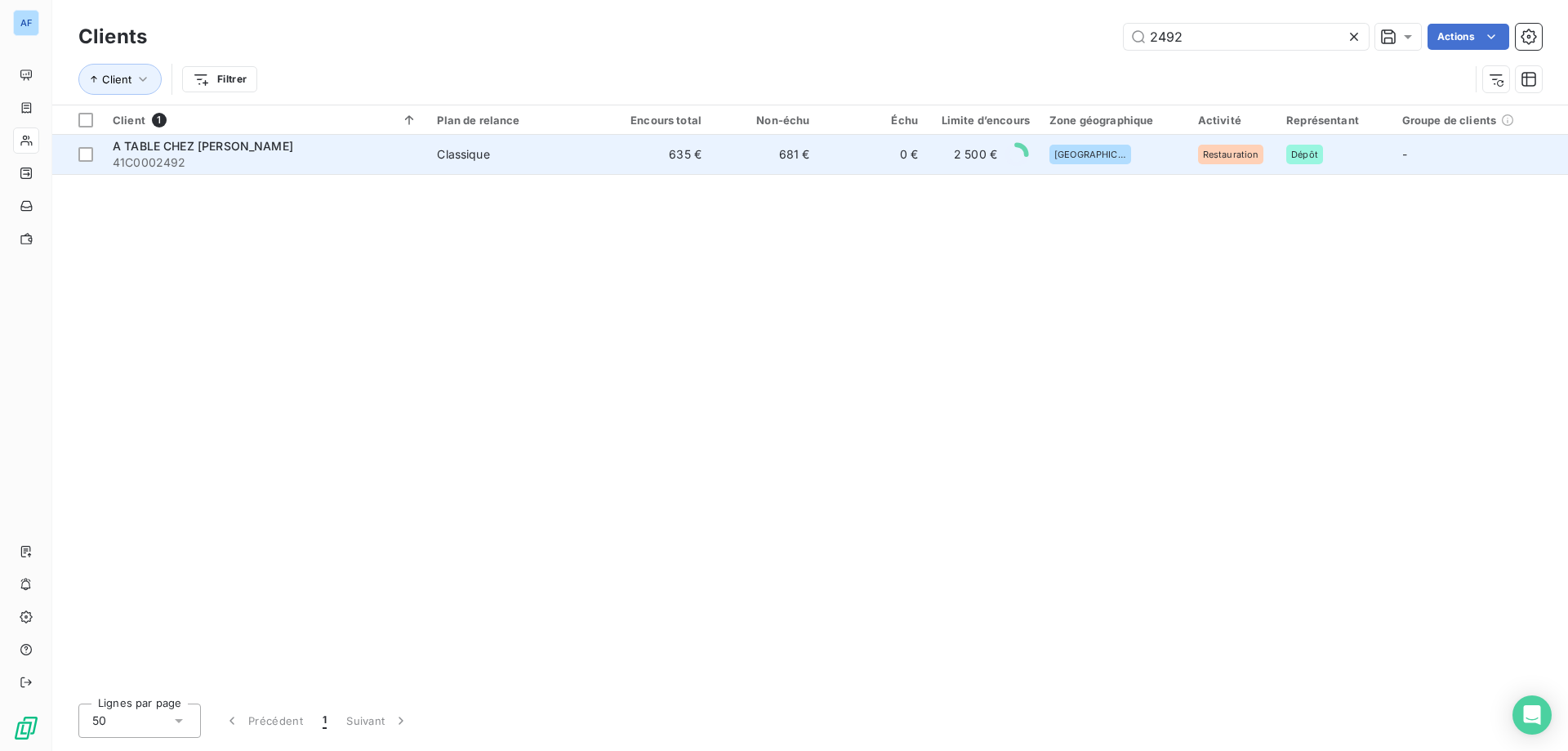
type input "2492"
click at [700, 153] on td "635 €" at bounding box center [657, 154] width 108 height 39
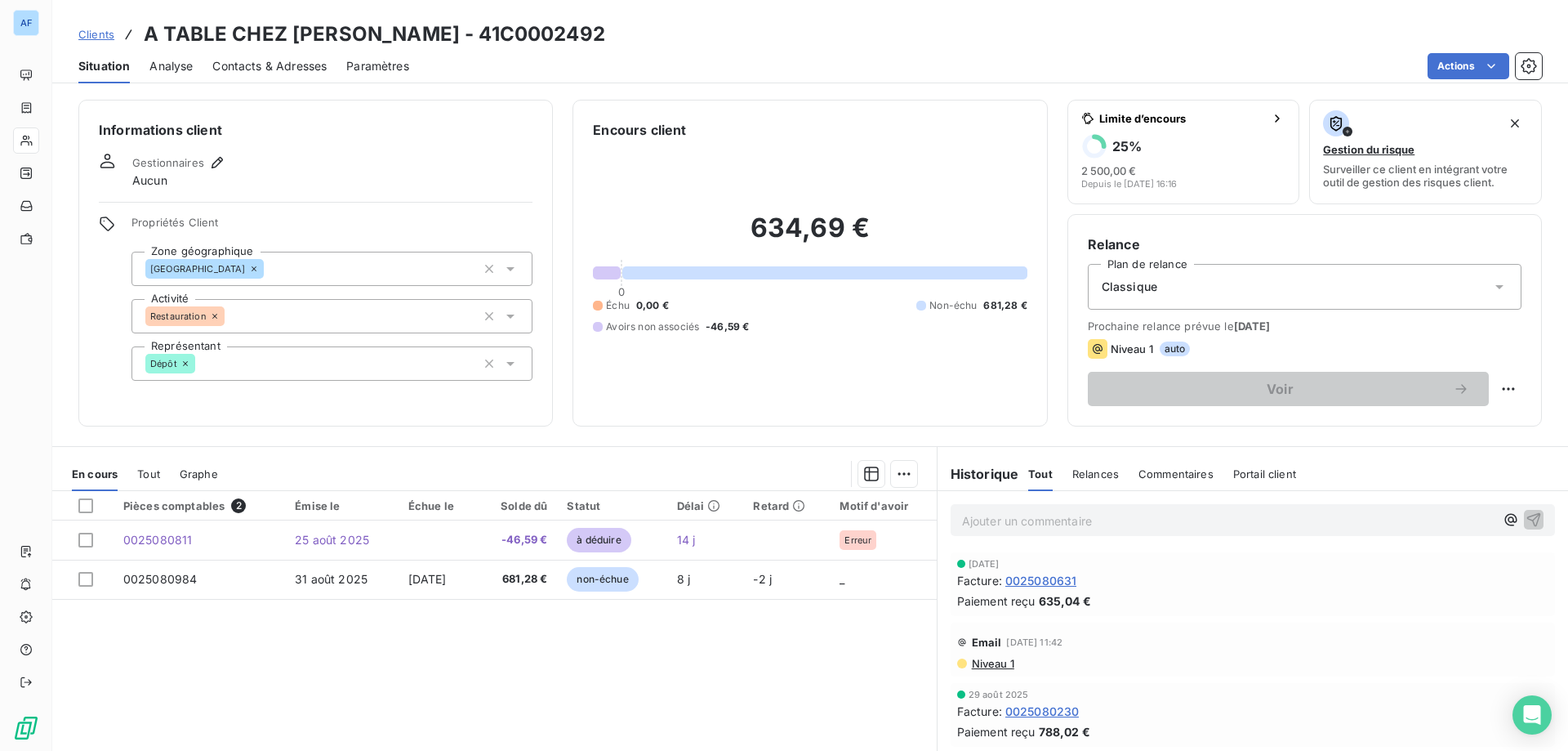
click at [104, 24] on div "Clients A TABLE CHEZ [PERSON_NAME] - 41C0002492" at bounding box center [341, 34] width 527 height 30
click at [103, 31] on span "Clients" at bounding box center [96, 34] width 36 height 13
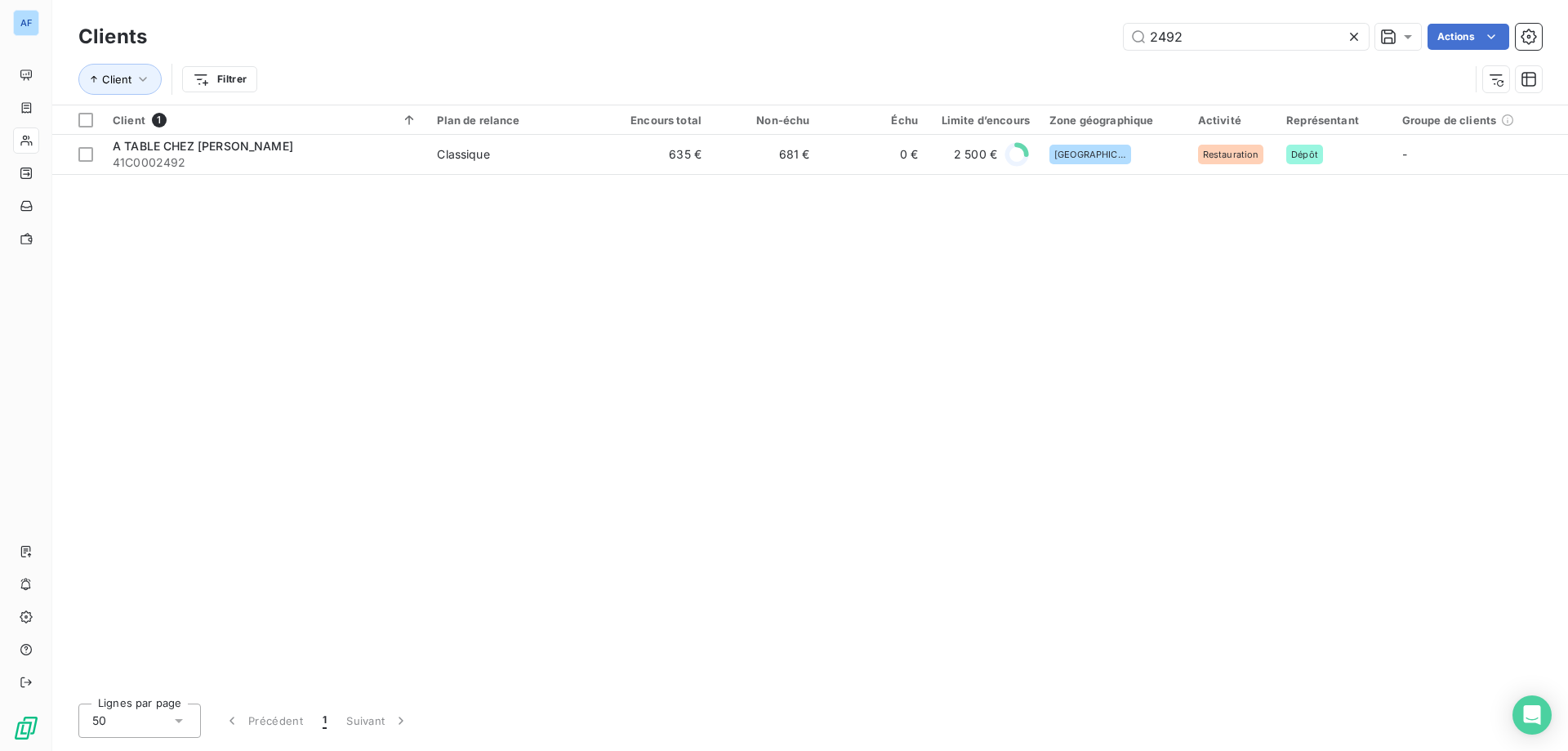
drag, startPoint x: 1228, startPoint y: 36, endPoint x: 469, endPoint y: 57, distance: 759.3
click at [624, 36] on div "2492 Actions" at bounding box center [855, 37] width 1375 height 26
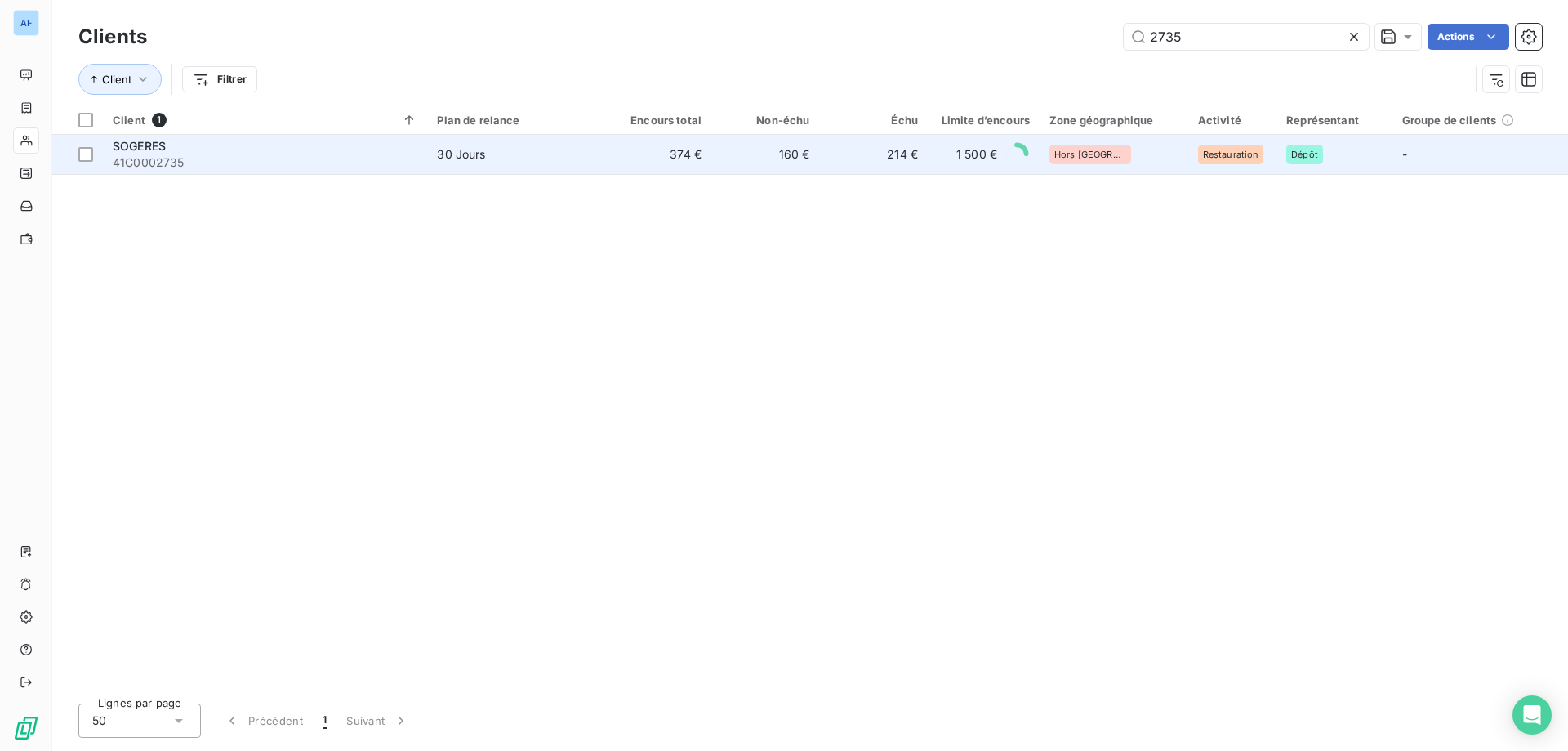
type input "2735"
click at [547, 171] on td "30 Jours" at bounding box center [514, 154] width 175 height 39
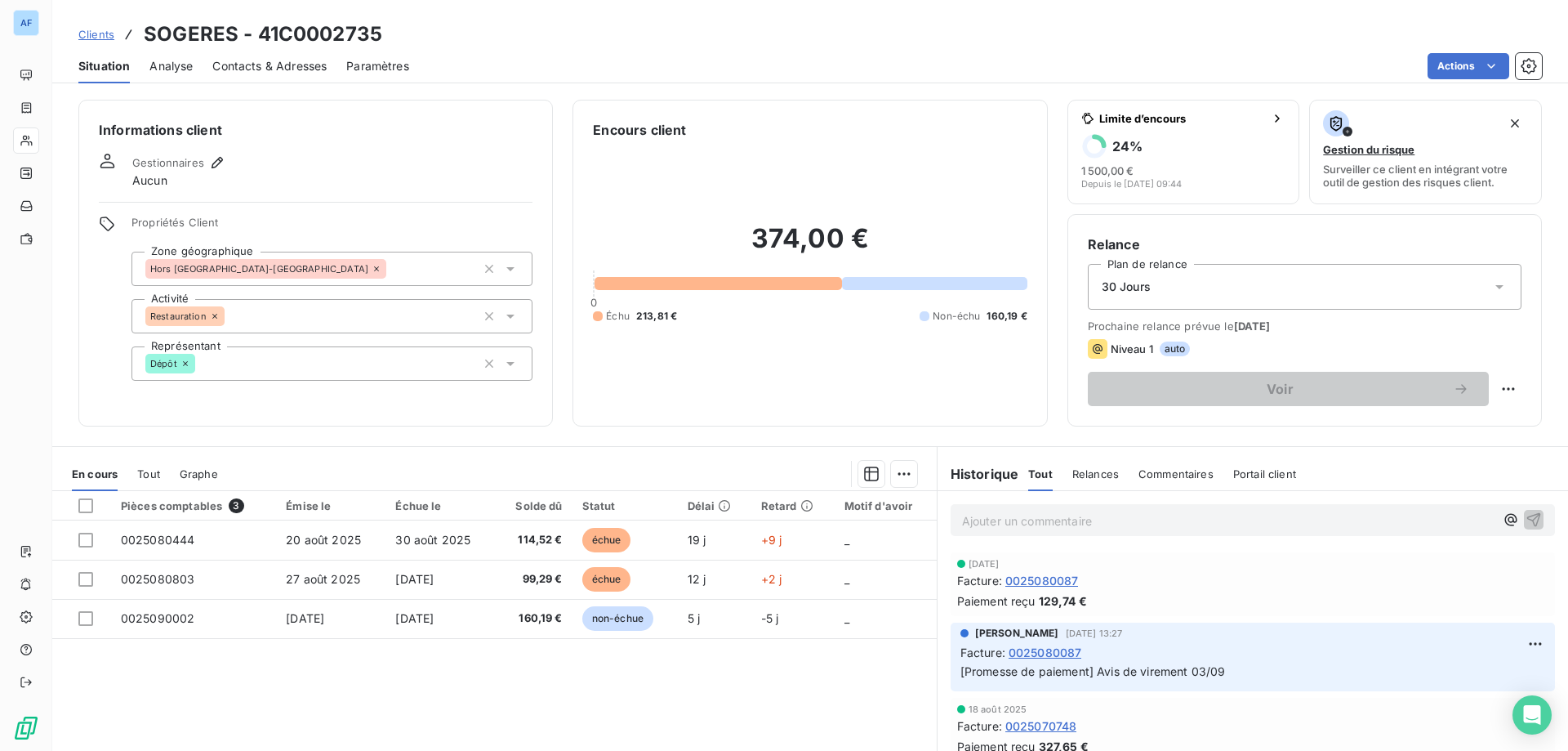
click at [101, 36] on span "Clients" at bounding box center [96, 34] width 36 height 13
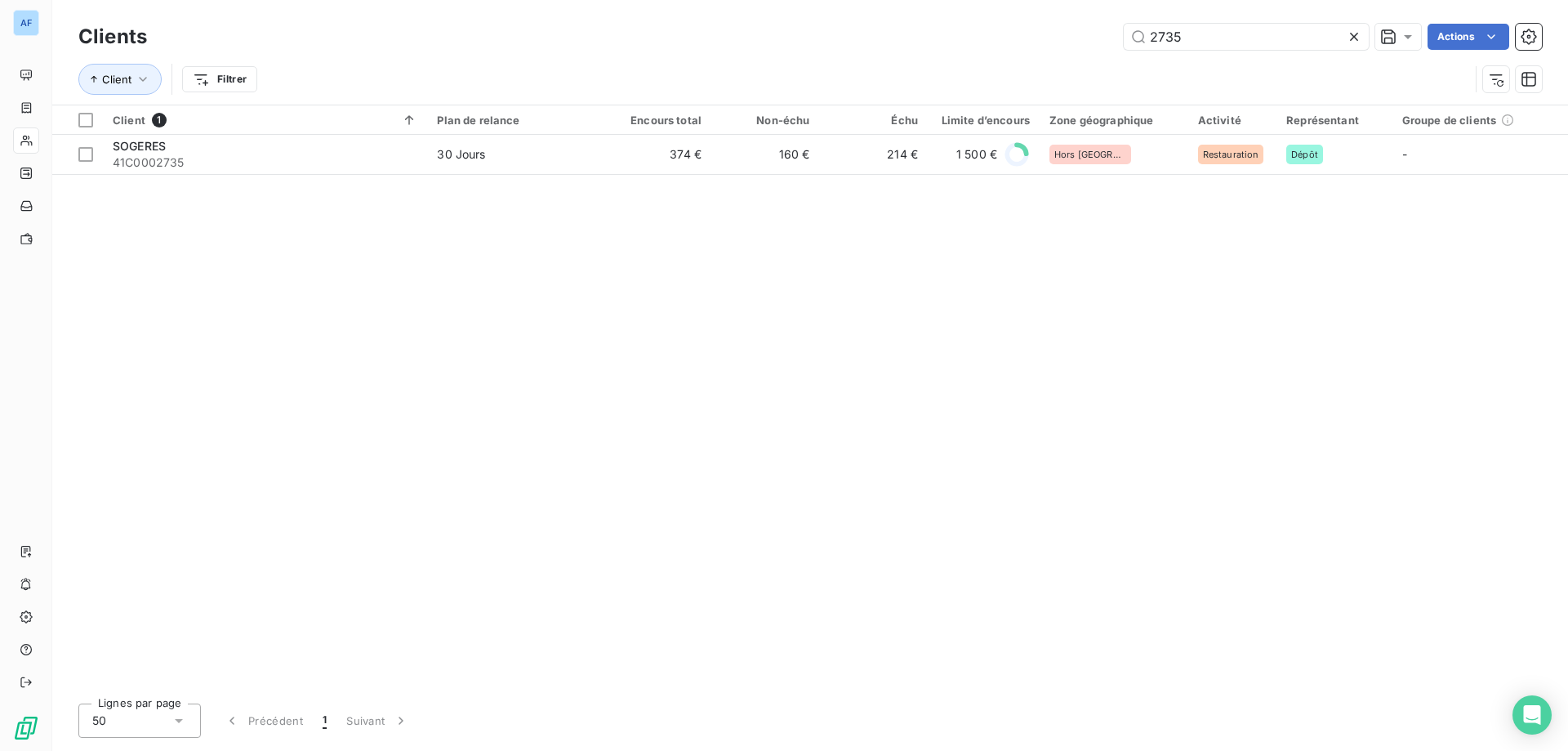
drag, startPoint x: 1245, startPoint y: 27, endPoint x: 877, endPoint y: 37, distance: 368.1
click at [877, 37] on div "2735 Actions" at bounding box center [855, 37] width 1375 height 26
type input "2800"
click at [676, 177] on div "Client 1 Plan de relance Encours total Non-échu Échu Limite d’encours Zone géog…" at bounding box center [809, 398] width 1515 height 585
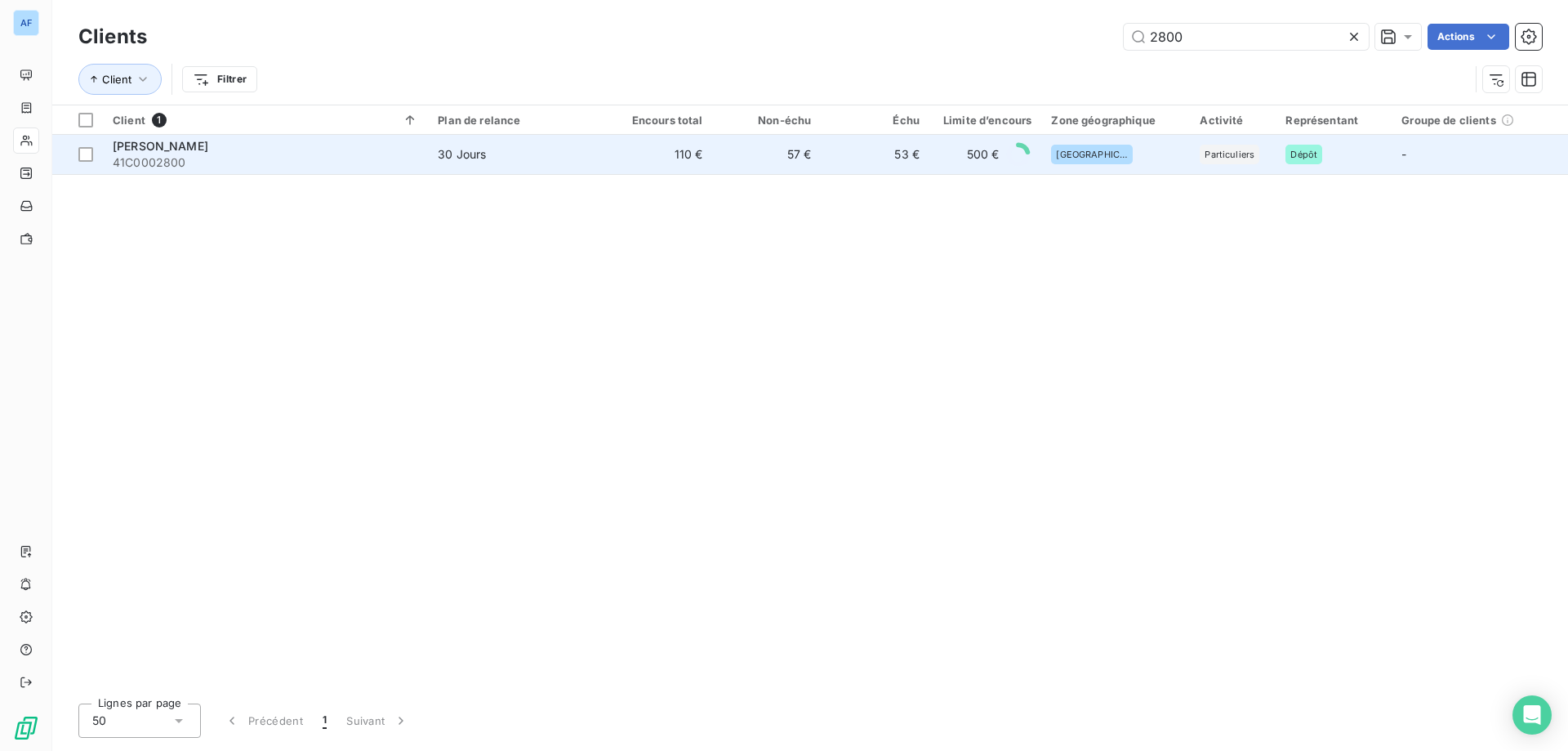
click at [675, 160] on td "110 €" at bounding box center [658, 154] width 109 height 39
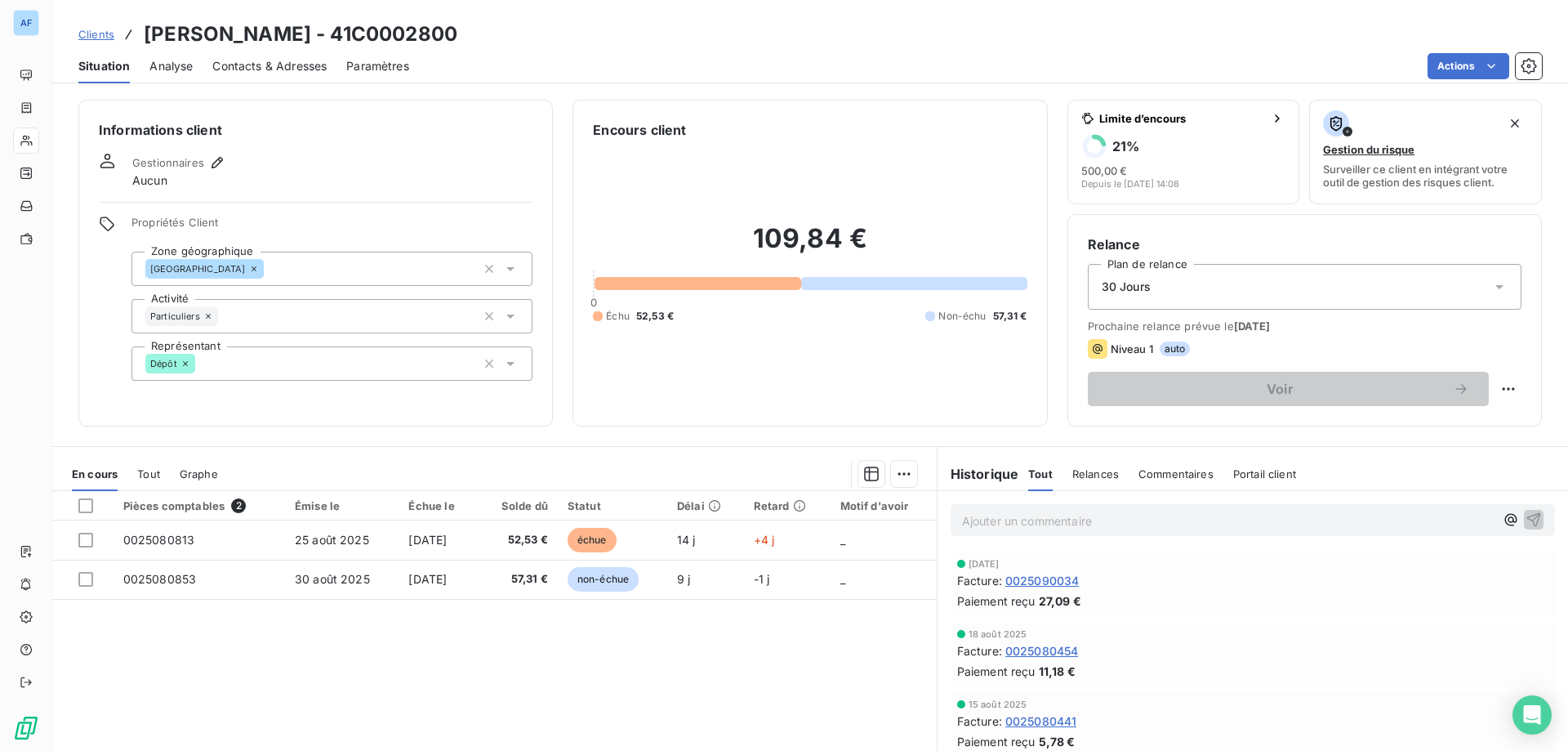
click at [97, 37] on span "Clients" at bounding box center [96, 34] width 36 height 13
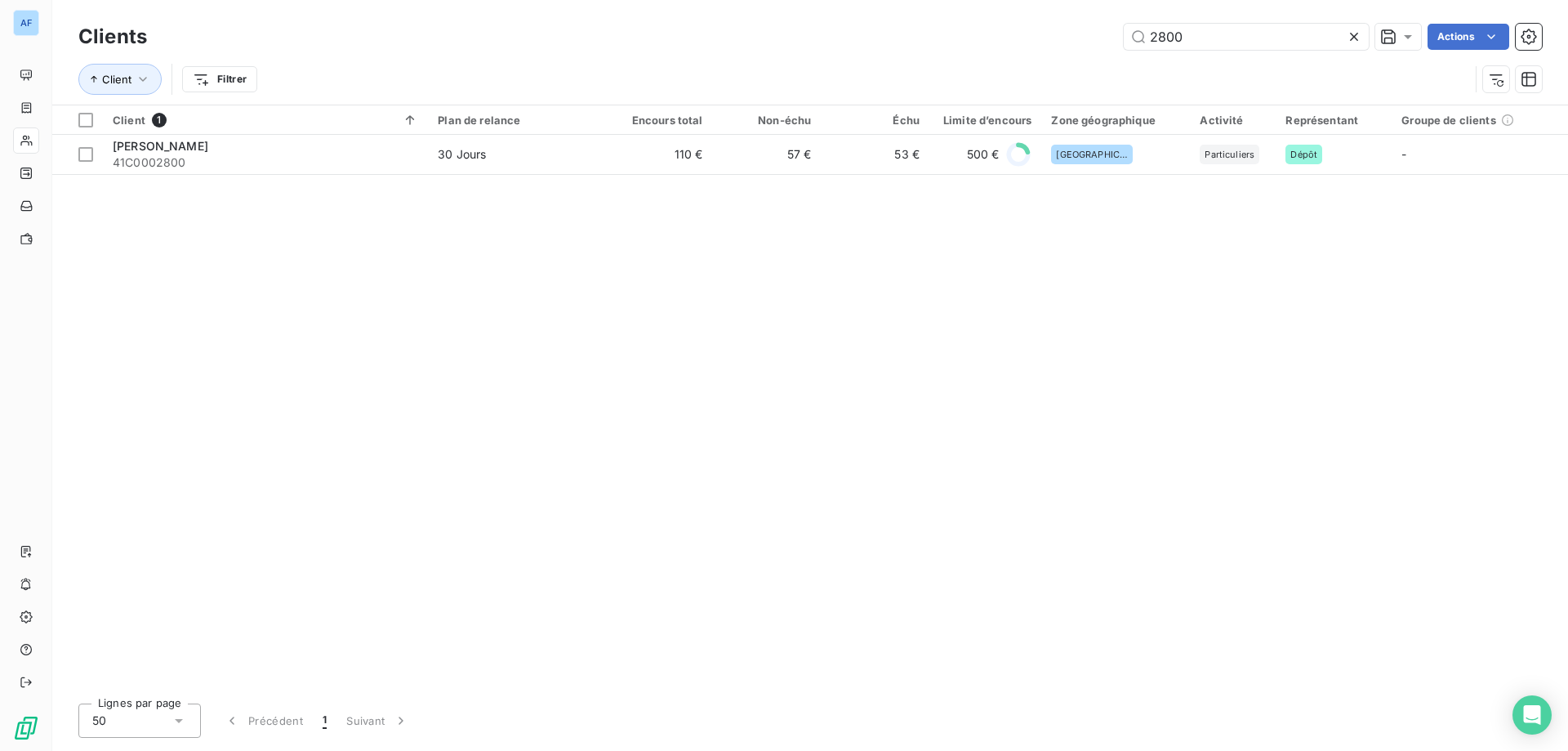
drag, startPoint x: 1242, startPoint y: 41, endPoint x: 805, endPoint y: 67, distance: 437.8
click at [869, 57] on div "Clients 2800 Actions Client Filtrer" at bounding box center [809, 62] width 1463 height 85
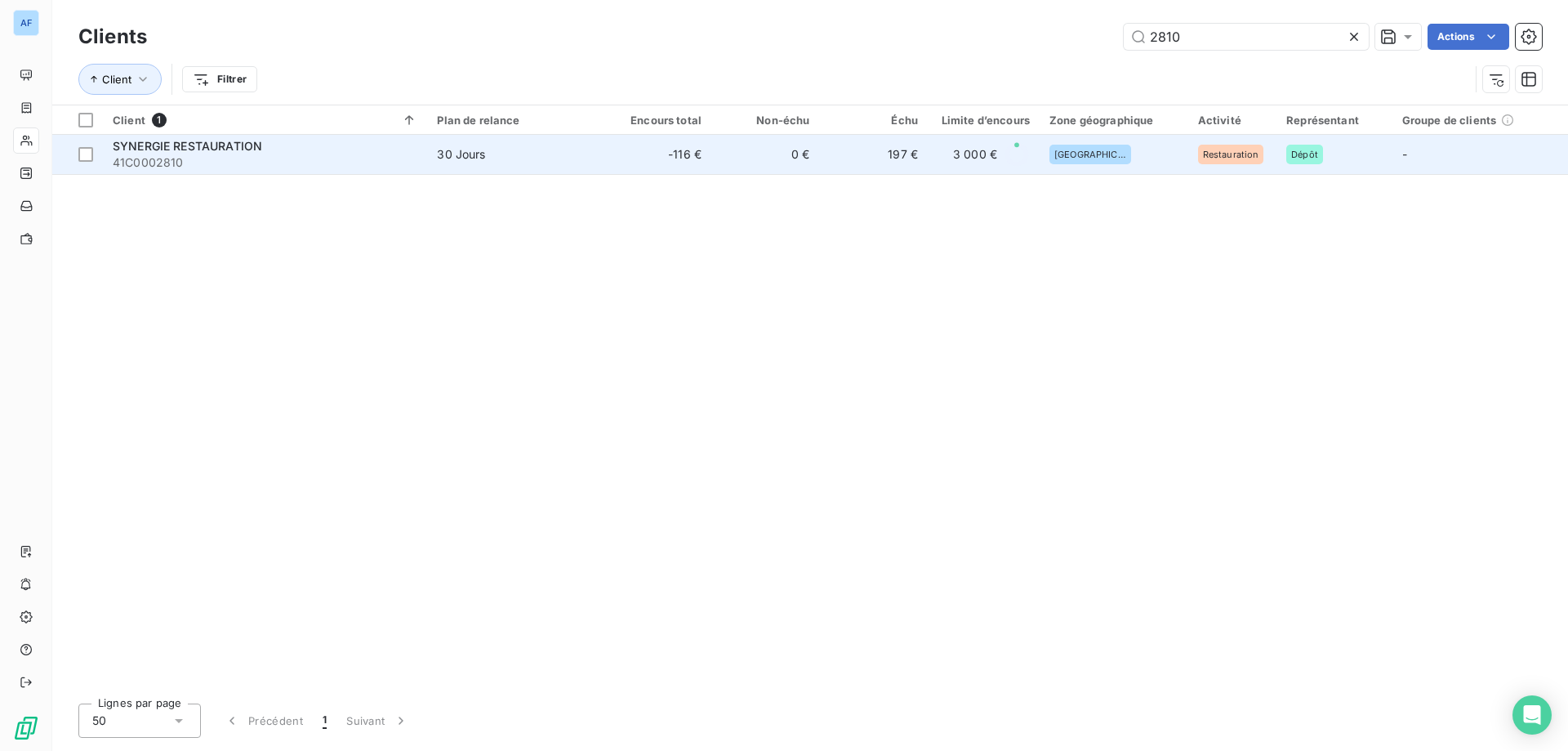
type input "2810"
click at [729, 162] on td "0 €" at bounding box center [765, 154] width 108 height 39
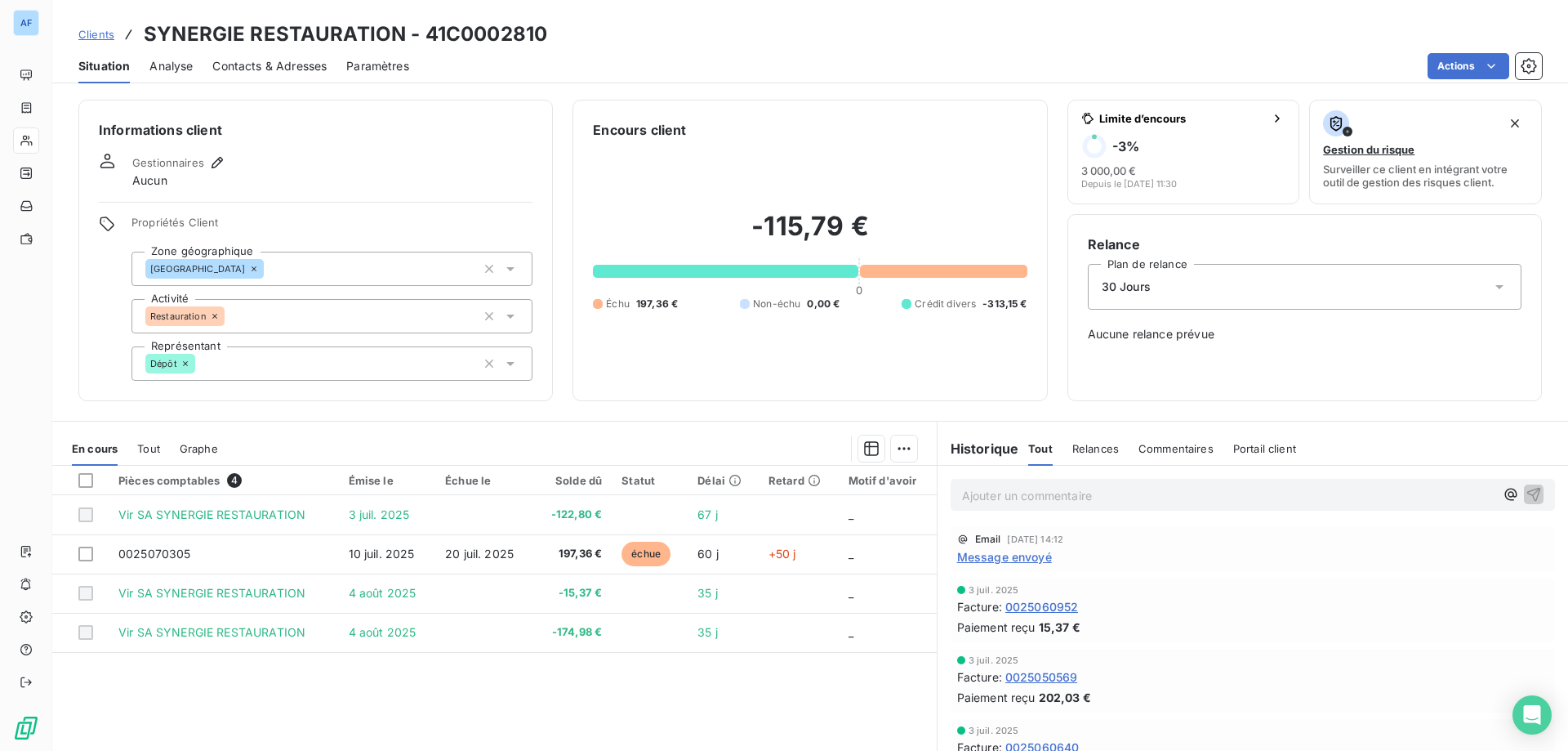
click at [100, 35] on span "Clients" at bounding box center [96, 34] width 36 height 13
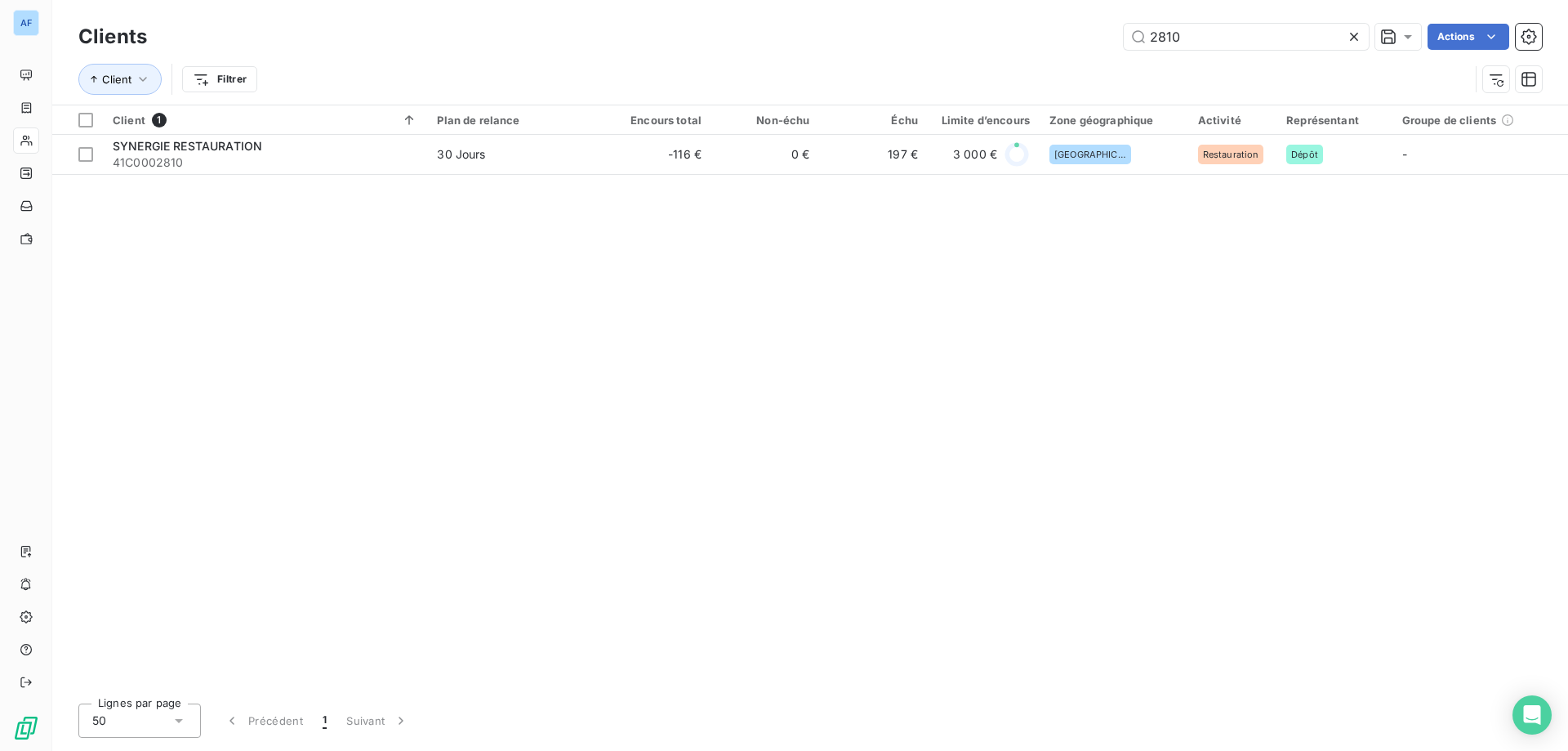
drag, startPoint x: 1198, startPoint y: 37, endPoint x: 535, endPoint y: 44, distance: 663.0
click at [584, 43] on div "2810 Actions" at bounding box center [855, 37] width 1375 height 26
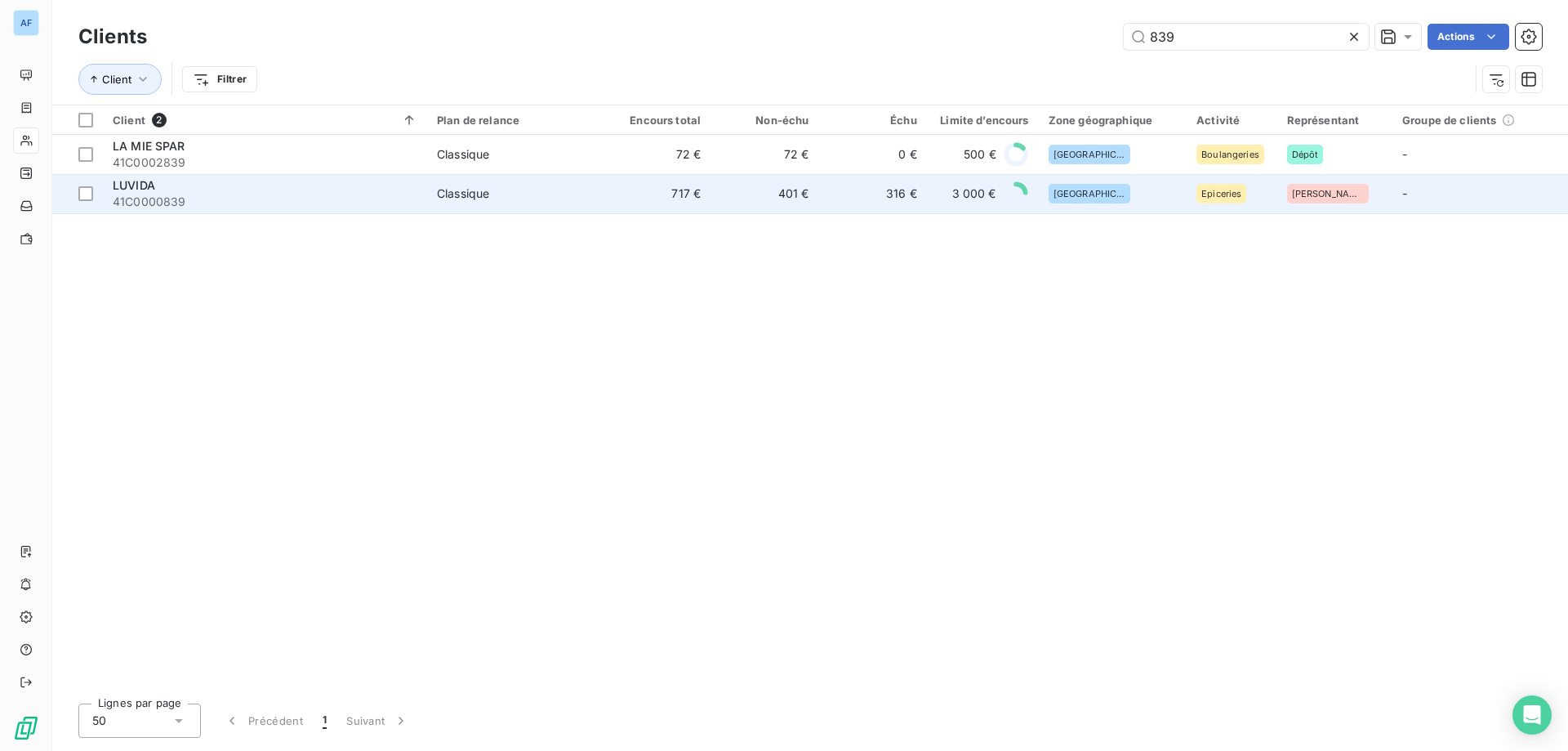
type input "839"
click at [355, 201] on span "41C0000839" at bounding box center [264, 202] width 304 height 17
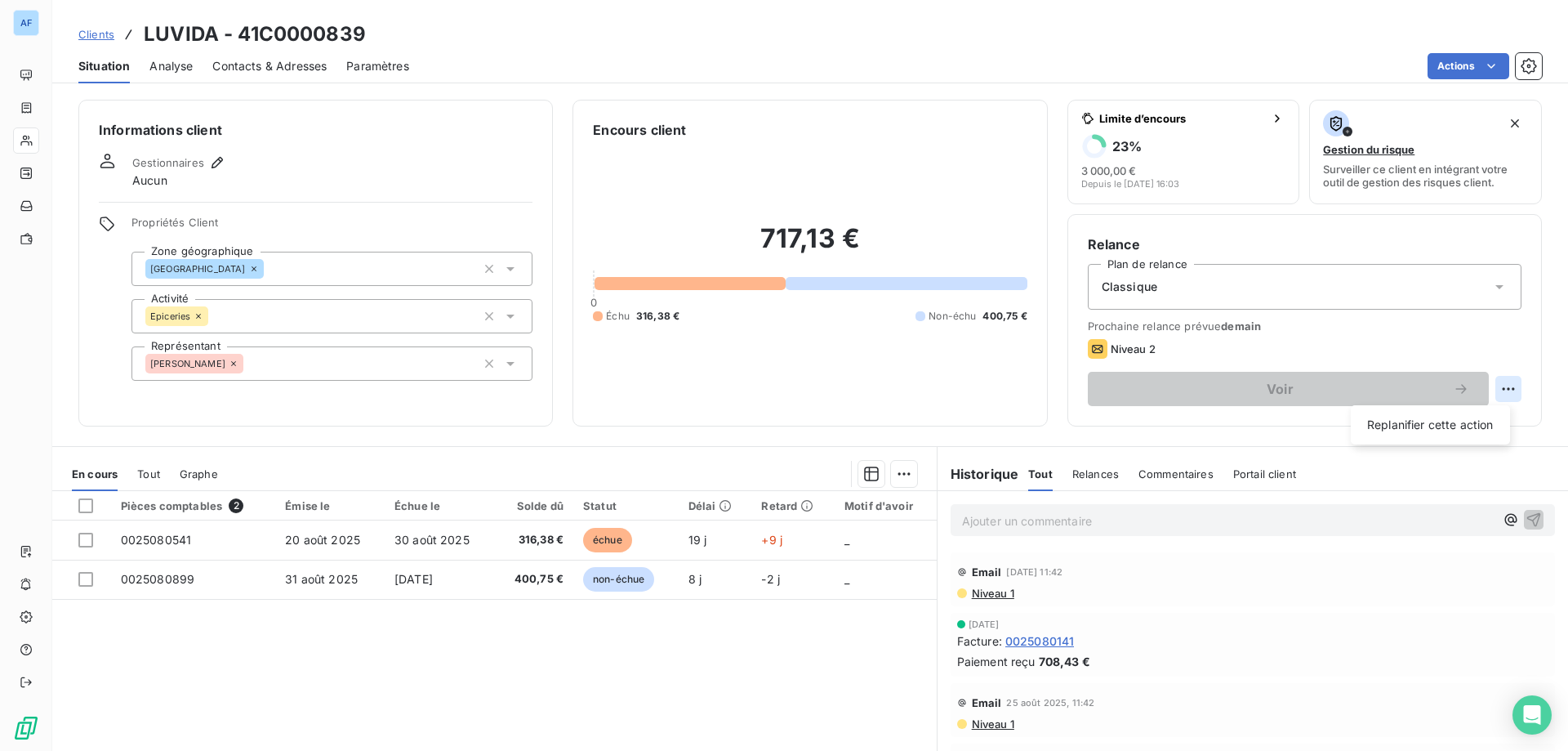
click at [1495, 388] on html "AF Clients LUVIDA - 41C0000839 Situation Analyse Contacts & Adresses Paramètres…" at bounding box center [784, 375] width 1568 height 751
click at [1393, 434] on div "Replanifier cette action" at bounding box center [1431, 425] width 147 height 26
select select "8"
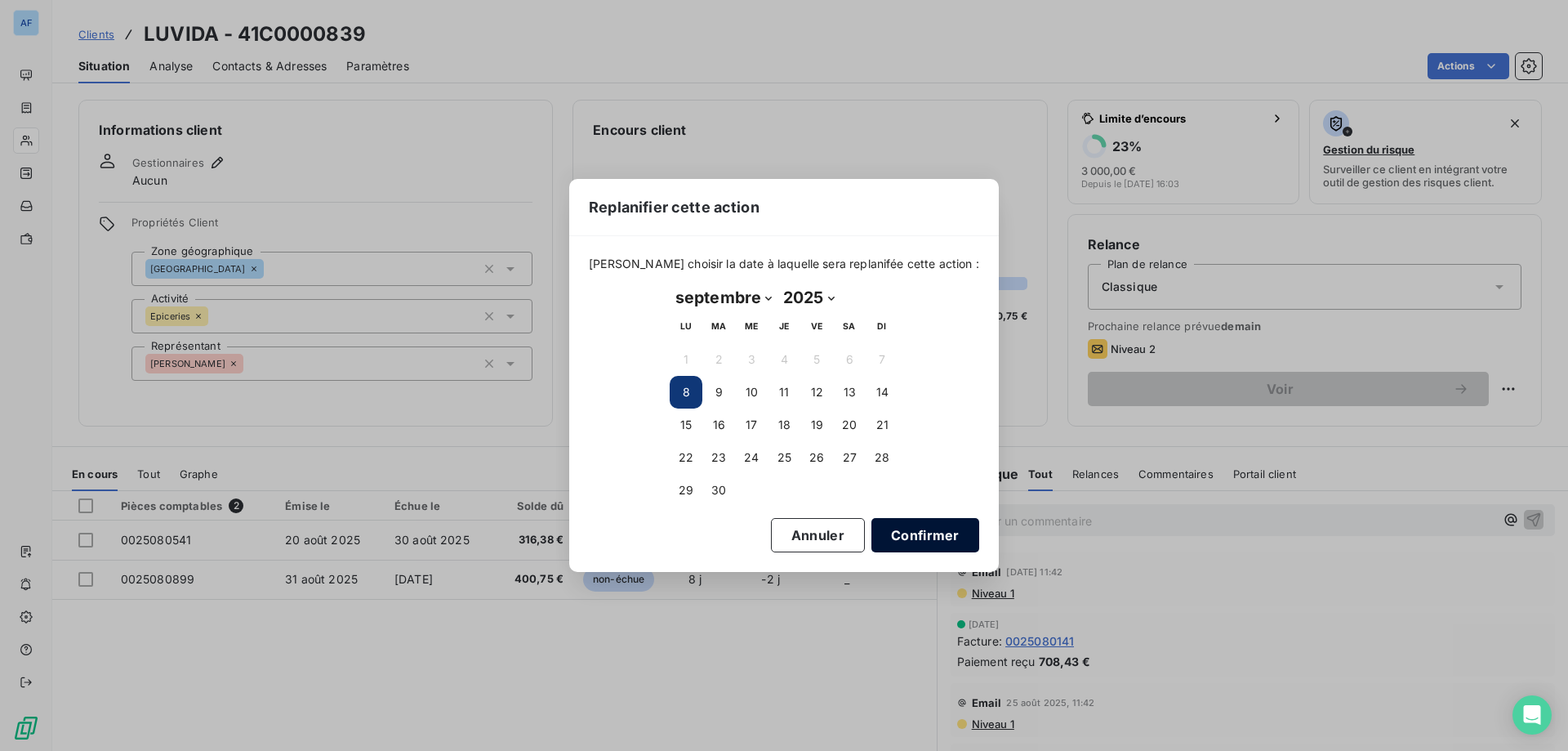
click at [876, 534] on button "Confirmer" at bounding box center [925, 535] width 108 height 34
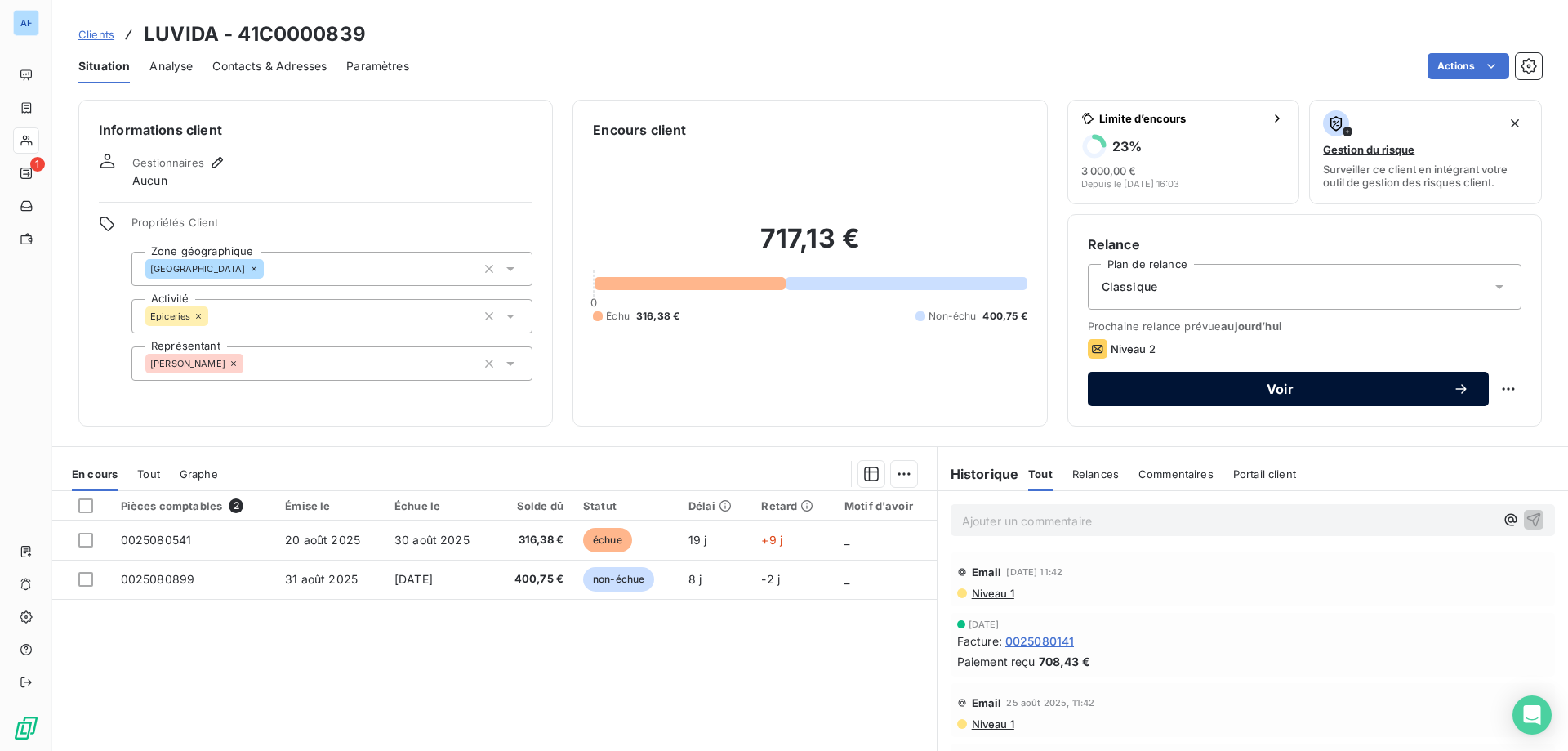
click at [1288, 389] on span "Voir" at bounding box center [1279, 389] width 345 height 13
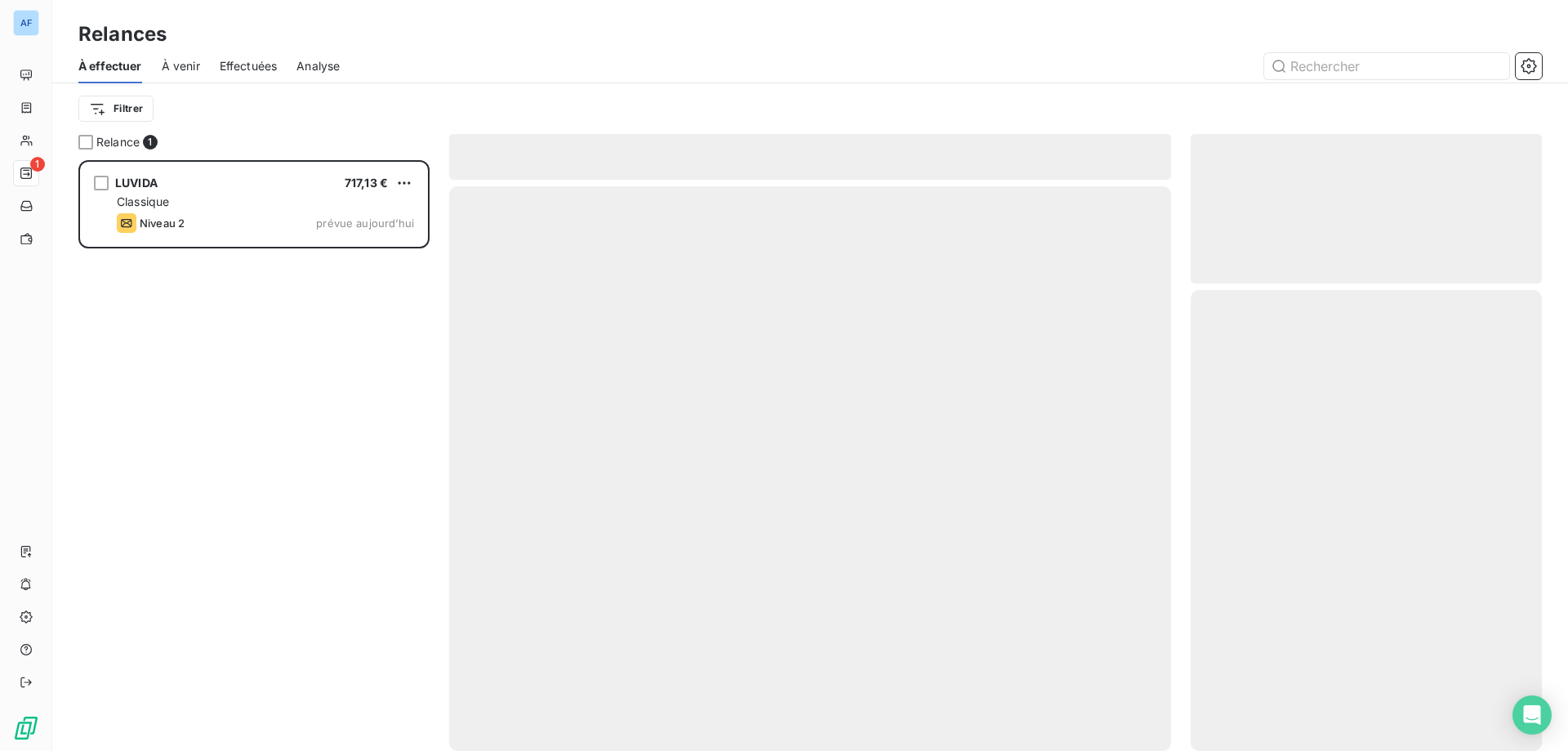
scroll to position [578, 339]
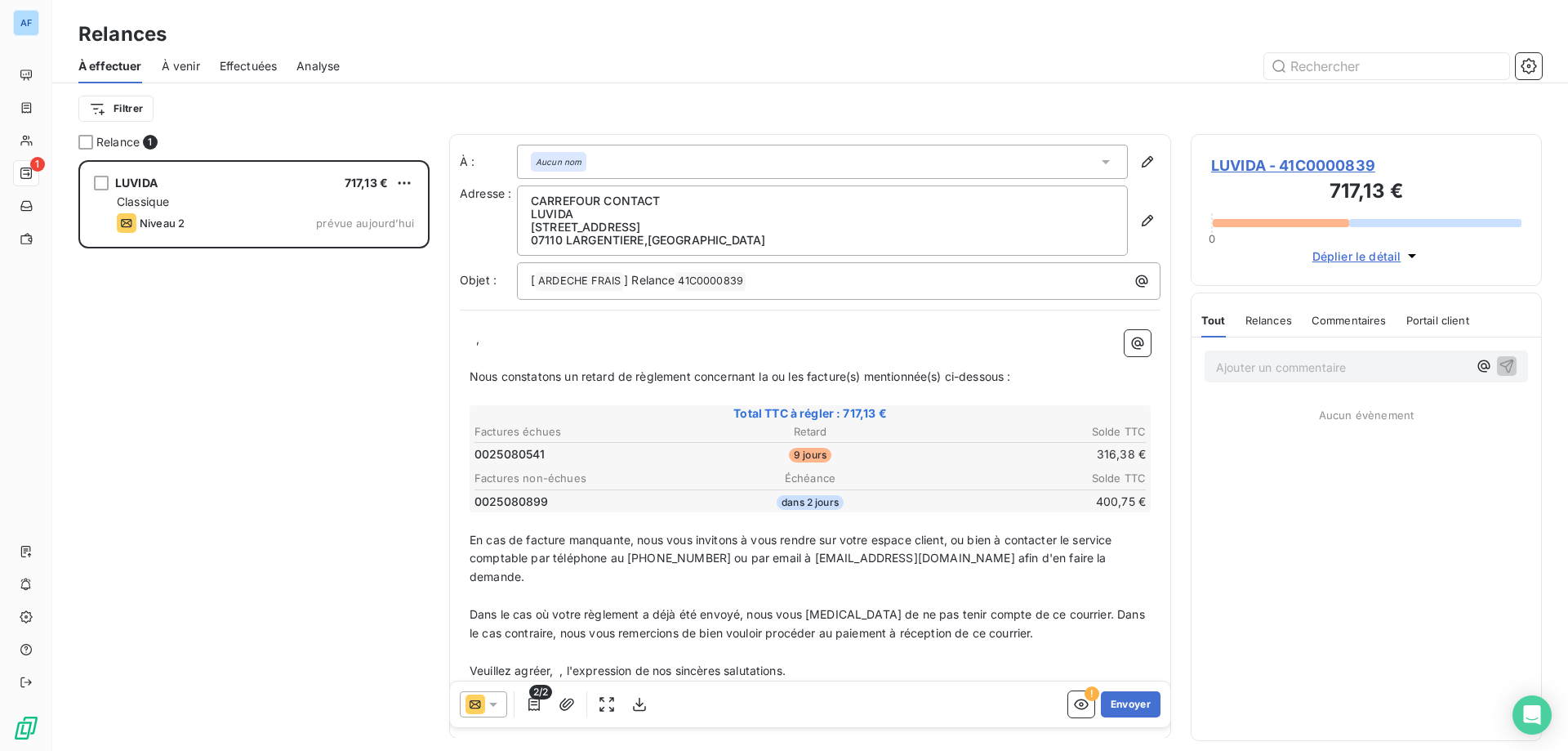
click at [469, 338] on div "﻿ ﻿ , ﻿ Nous constatons un retard de règlement concernant la ou les facture(s) …" at bounding box center [809, 524] width 700 height 408
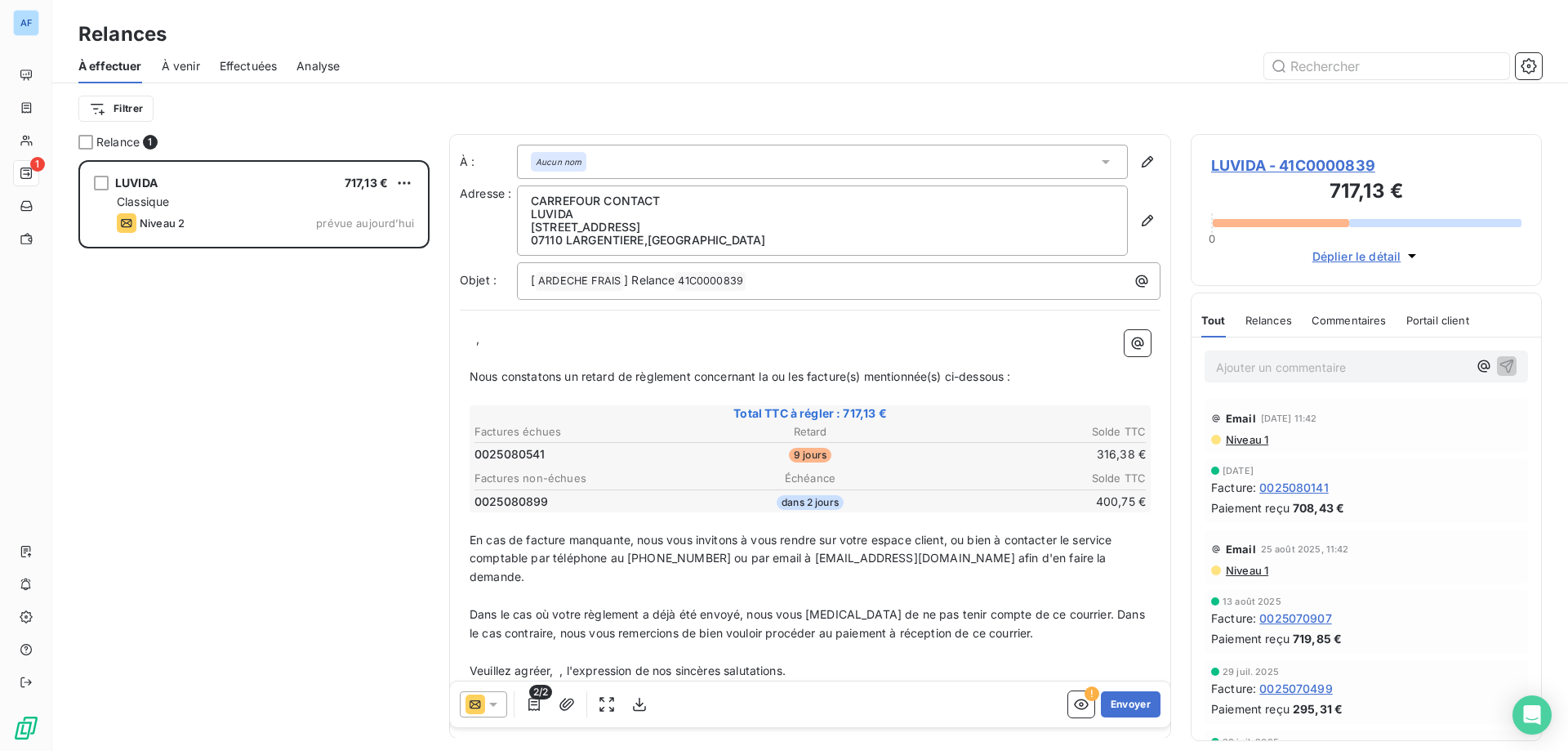
click at [469, 339] on div "﻿ ﻿ , ﻿ Nous constatons un retard de règlement concernant la ou les facture(s) …" at bounding box center [809, 524] width 700 height 408
click at [469, 335] on p "﻿ ﻿ ," at bounding box center [810, 340] width 681 height 19
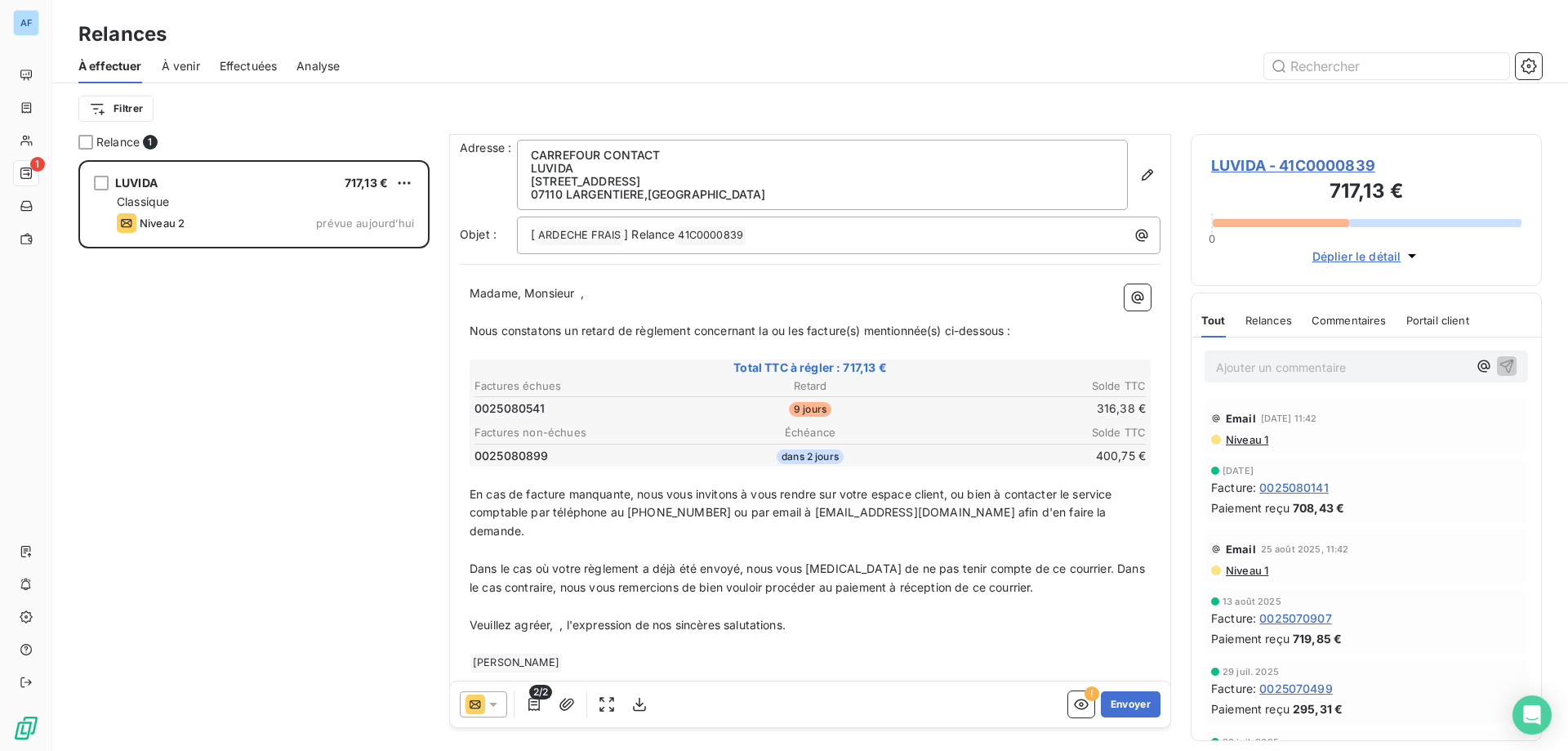
click at [558, 616] on p "Veuillez agréer, ﻿ , l'expression de nos sincères salutations." at bounding box center [810, 626] width 681 height 19
click at [1111, 712] on button "Envoyer" at bounding box center [1130, 704] width 59 height 26
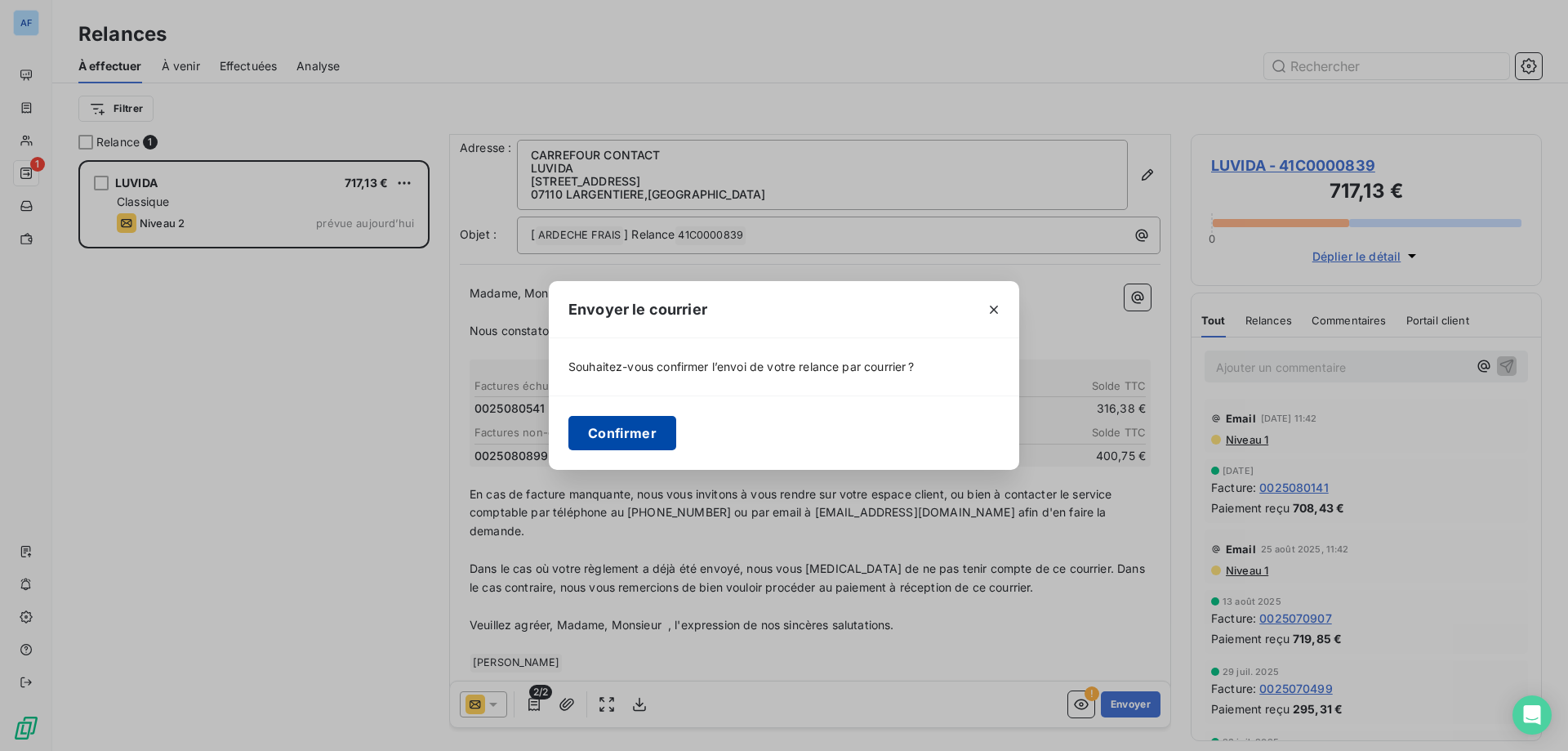
click at [605, 437] on button "Confirmer" at bounding box center [622, 433] width 108 height 34
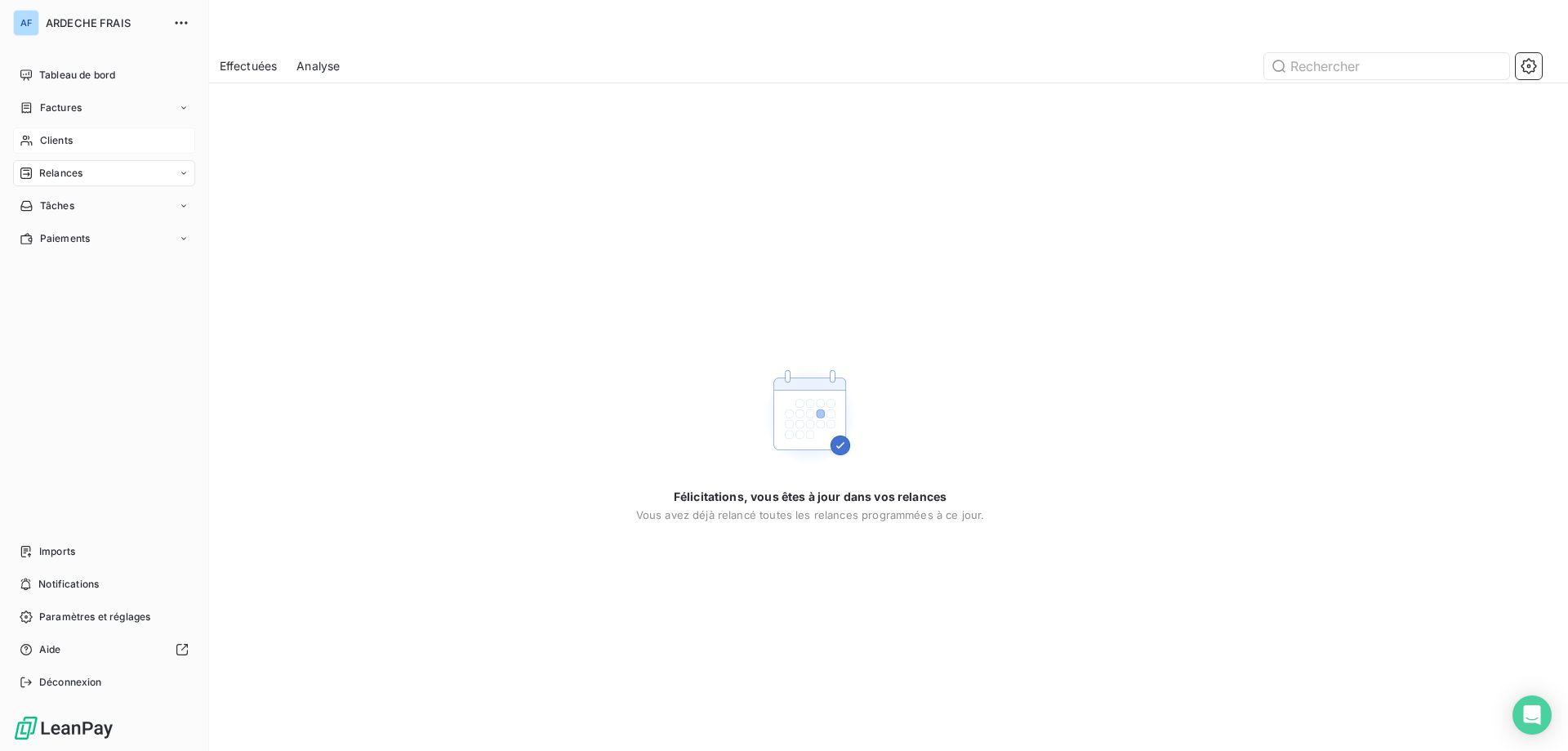
click at [50, 137] on span "Clients" at bounding box center [56, 140] width 32 height 15
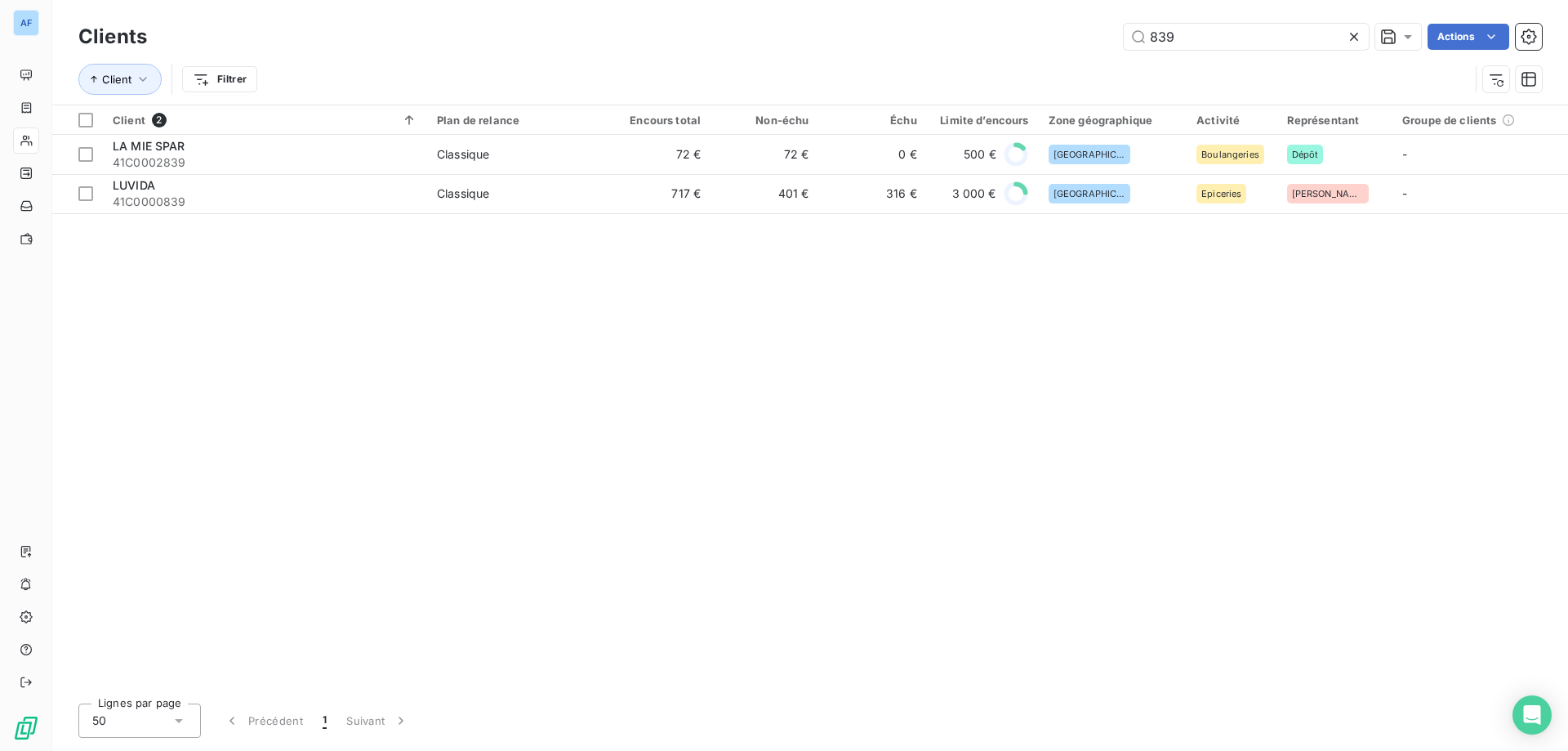
drag, startPoint x: 1210, startPoint y: 35, endPoint x: 758, endPoint y: 10, distance: 452.7
click at [776, 16] on div "Clients 839 Actions Client Filtrer" at bounding box center [809, 52] width 1515 height 105
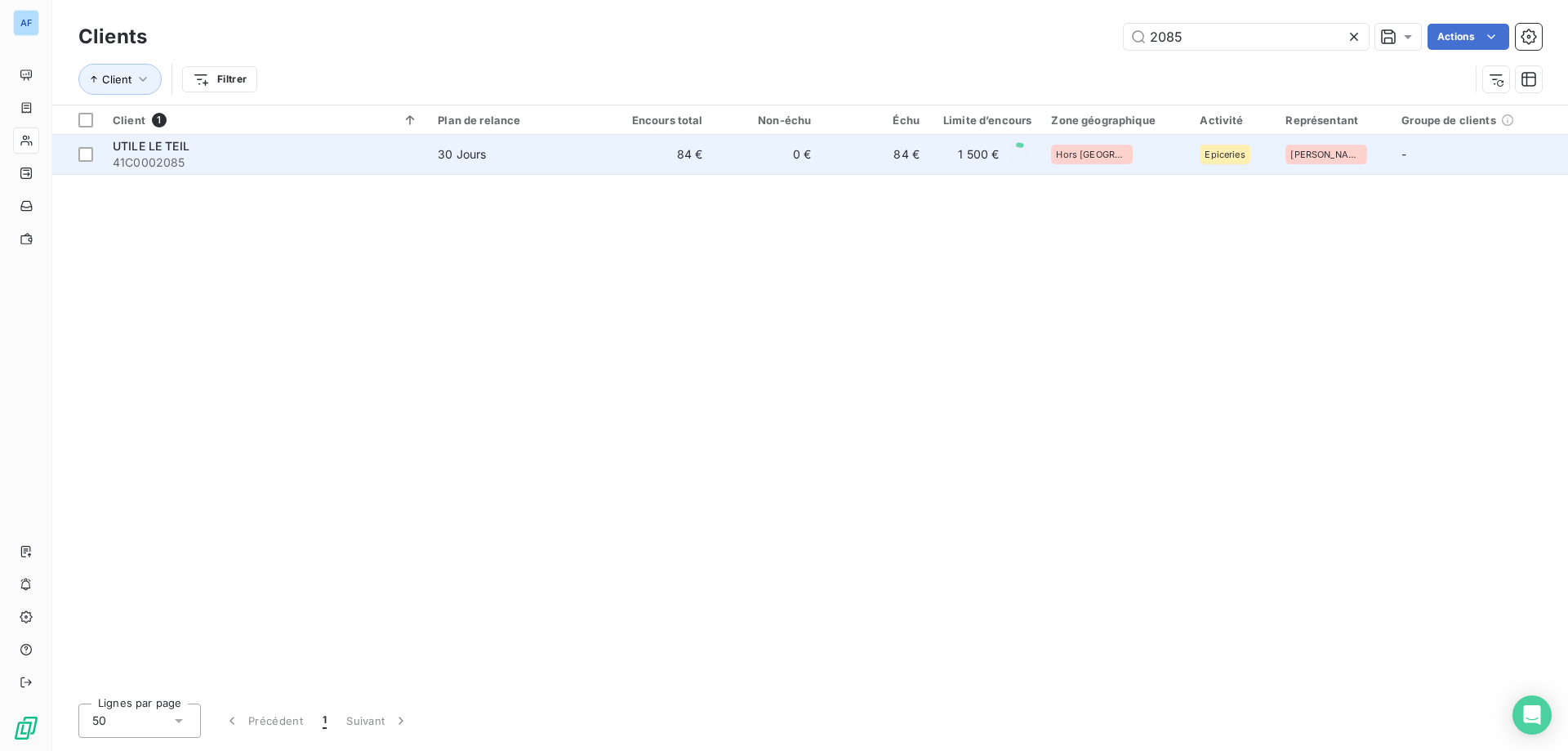
type input "2085"
click at [712, 167] on td "84 €" at bounding box center [658, 154] width 109 height 39
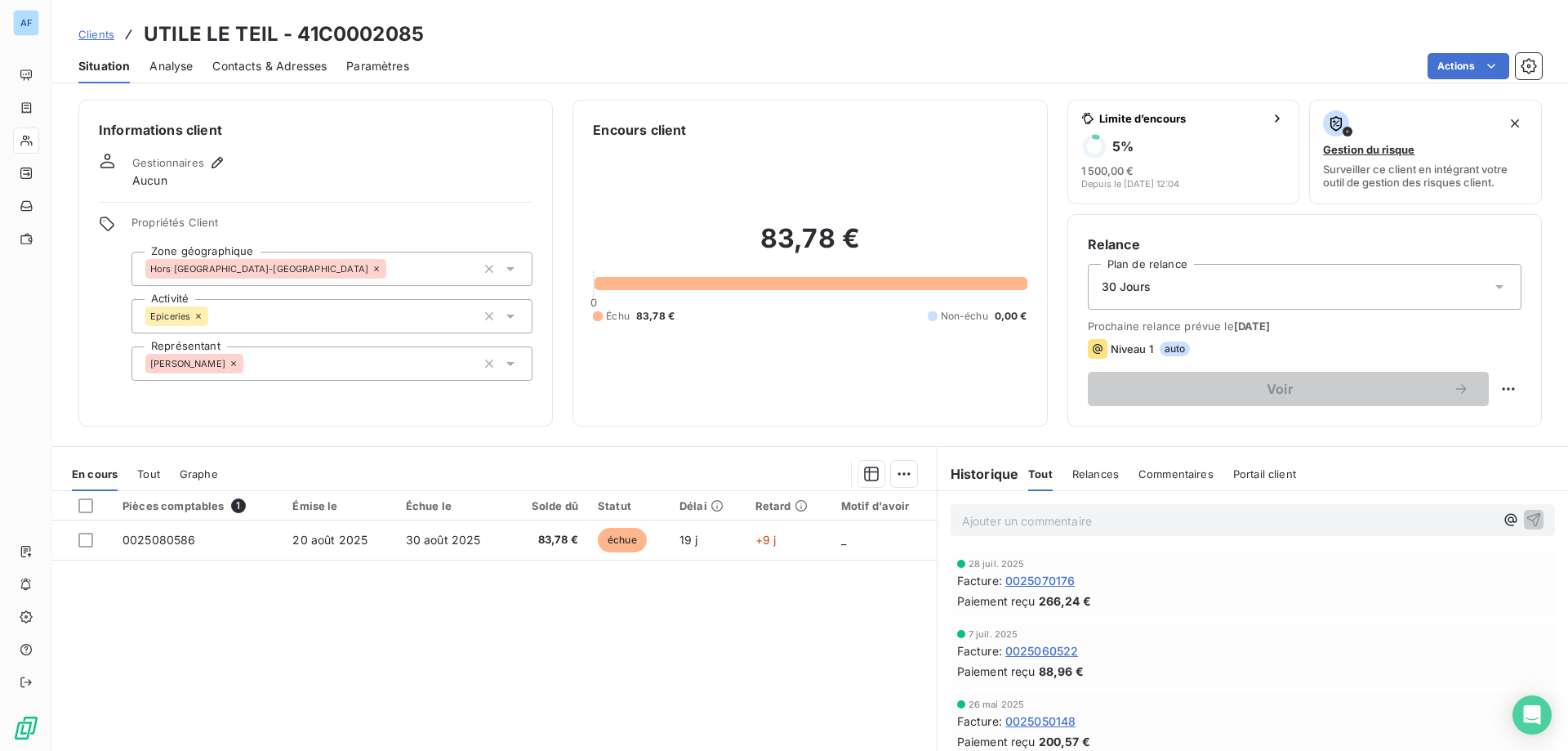
click at [94, 31] on span "Clients" at bounding box center [96, 34] width 36 height 13
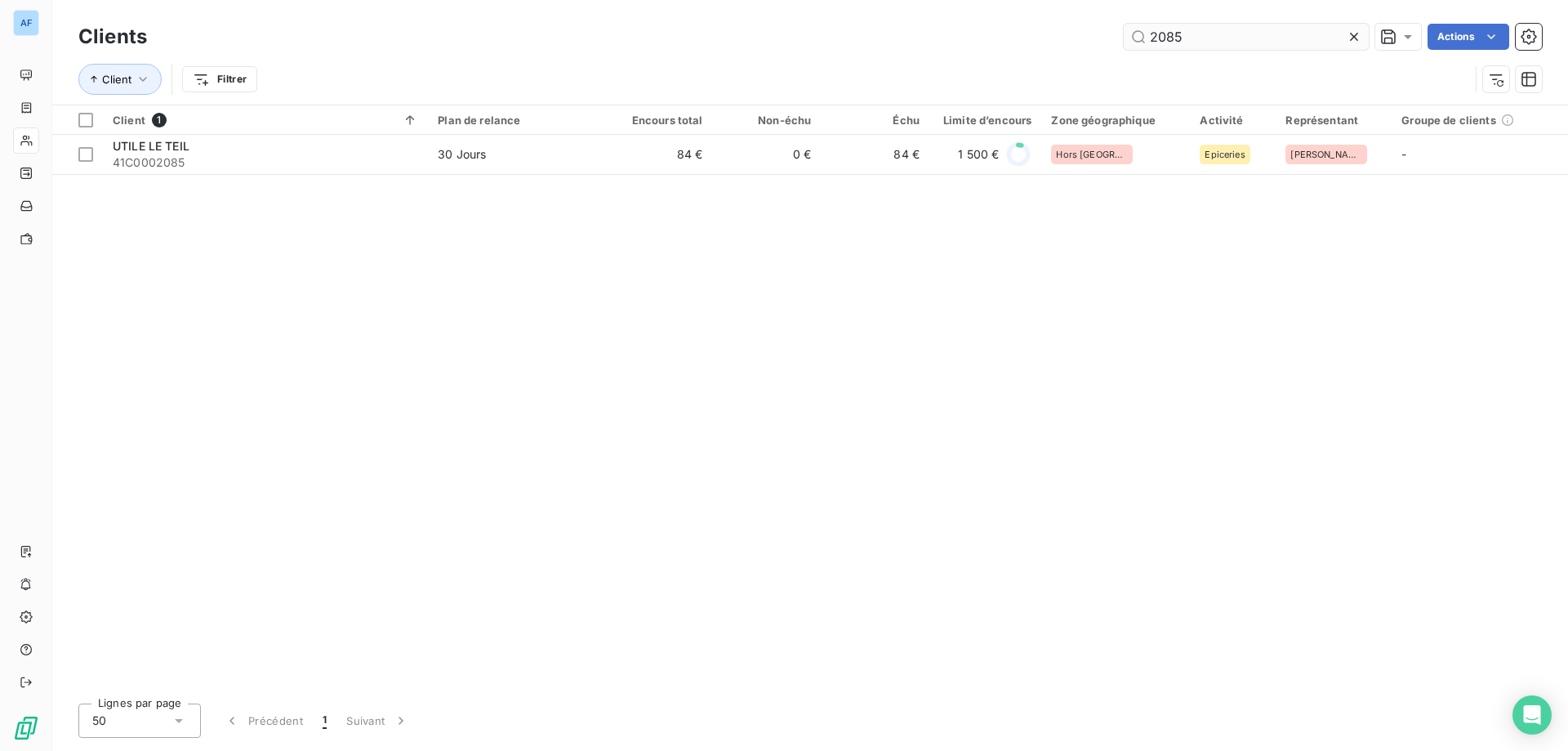
click at [1350, 39] on icon at bounding box center [1354, 37] width 17 height 17
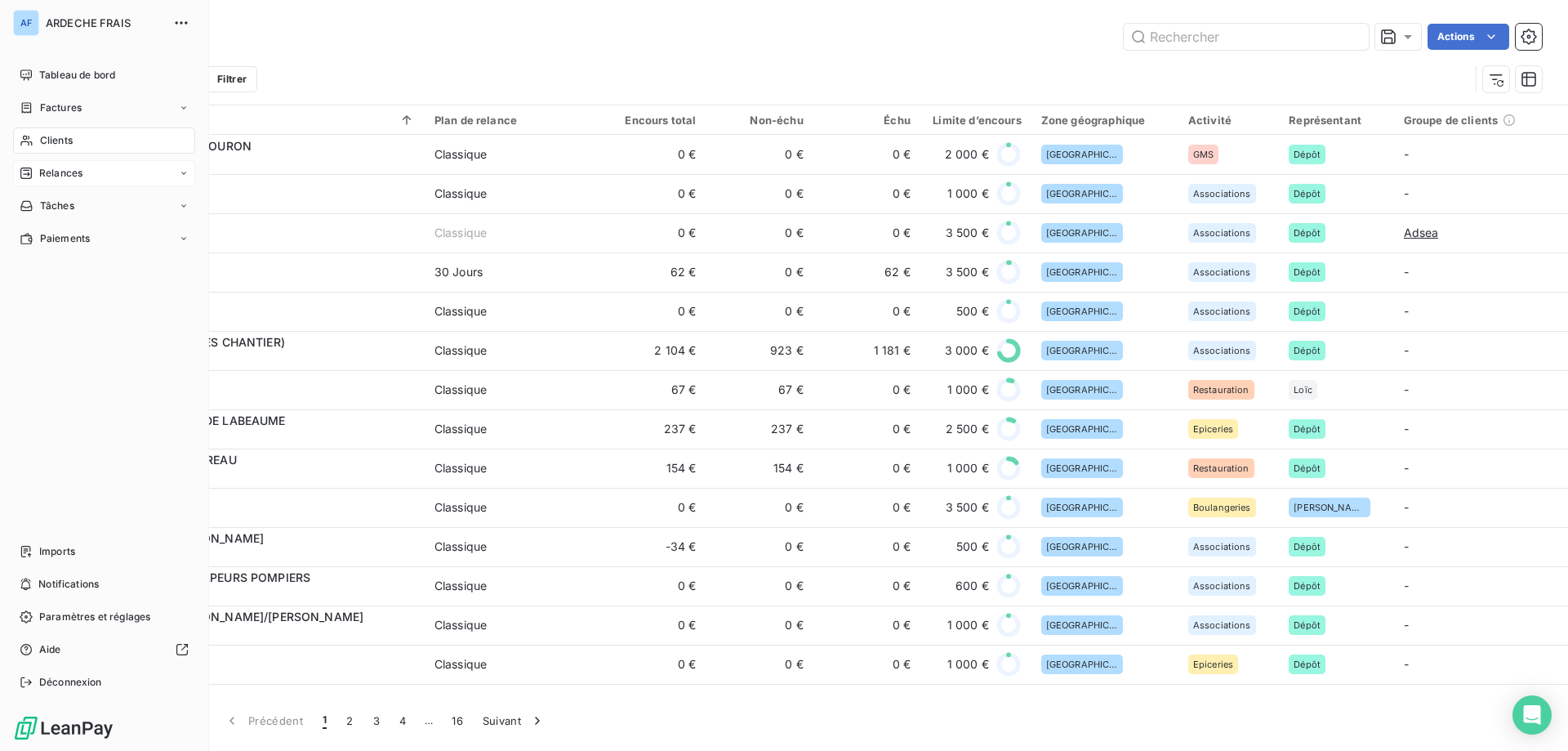
click at [65, 174] on span "Relances" at bounding box center [60, 174] width 44 height 15
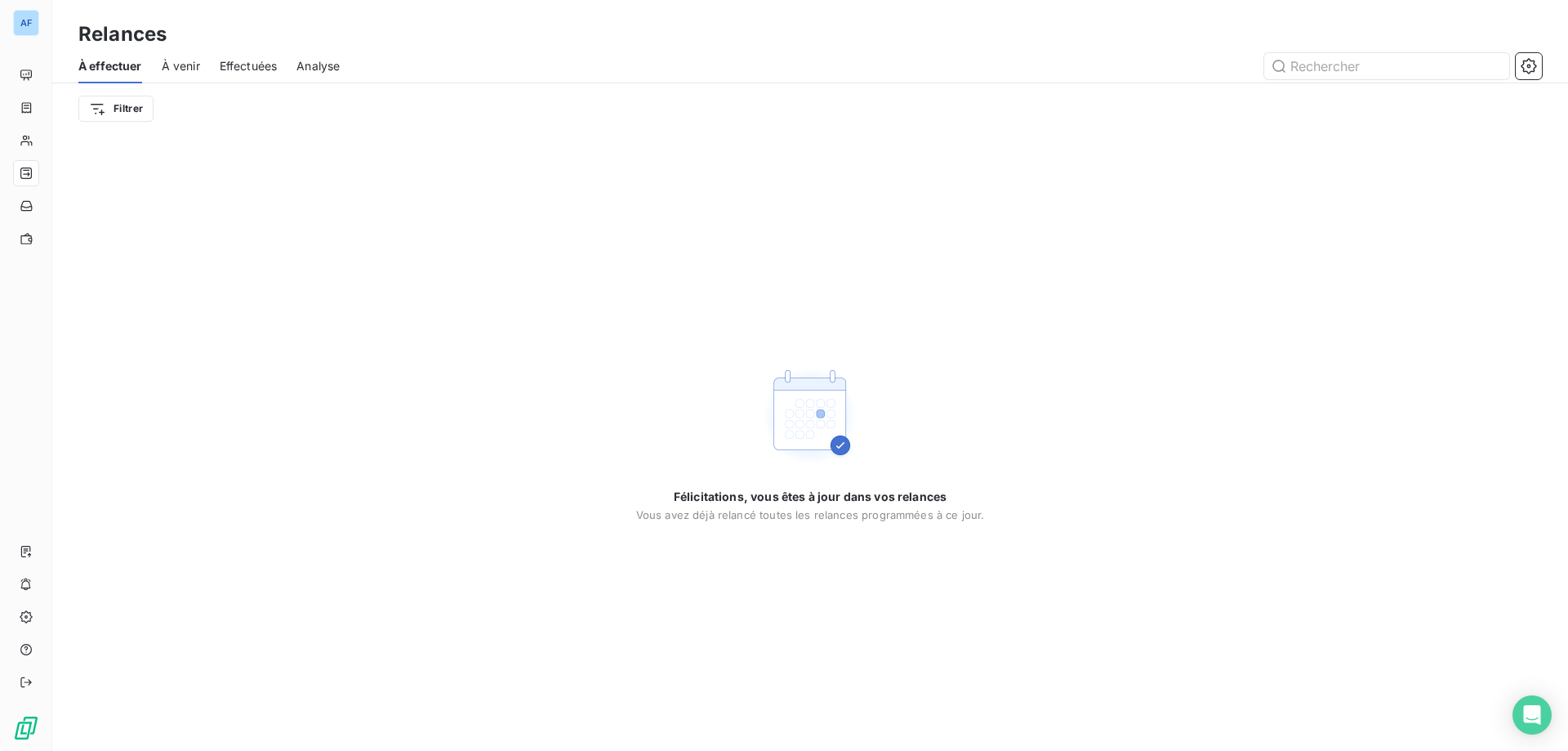
click at [187, 71] on span "À venir" at bounding box center [180, 66] width 38 height 17
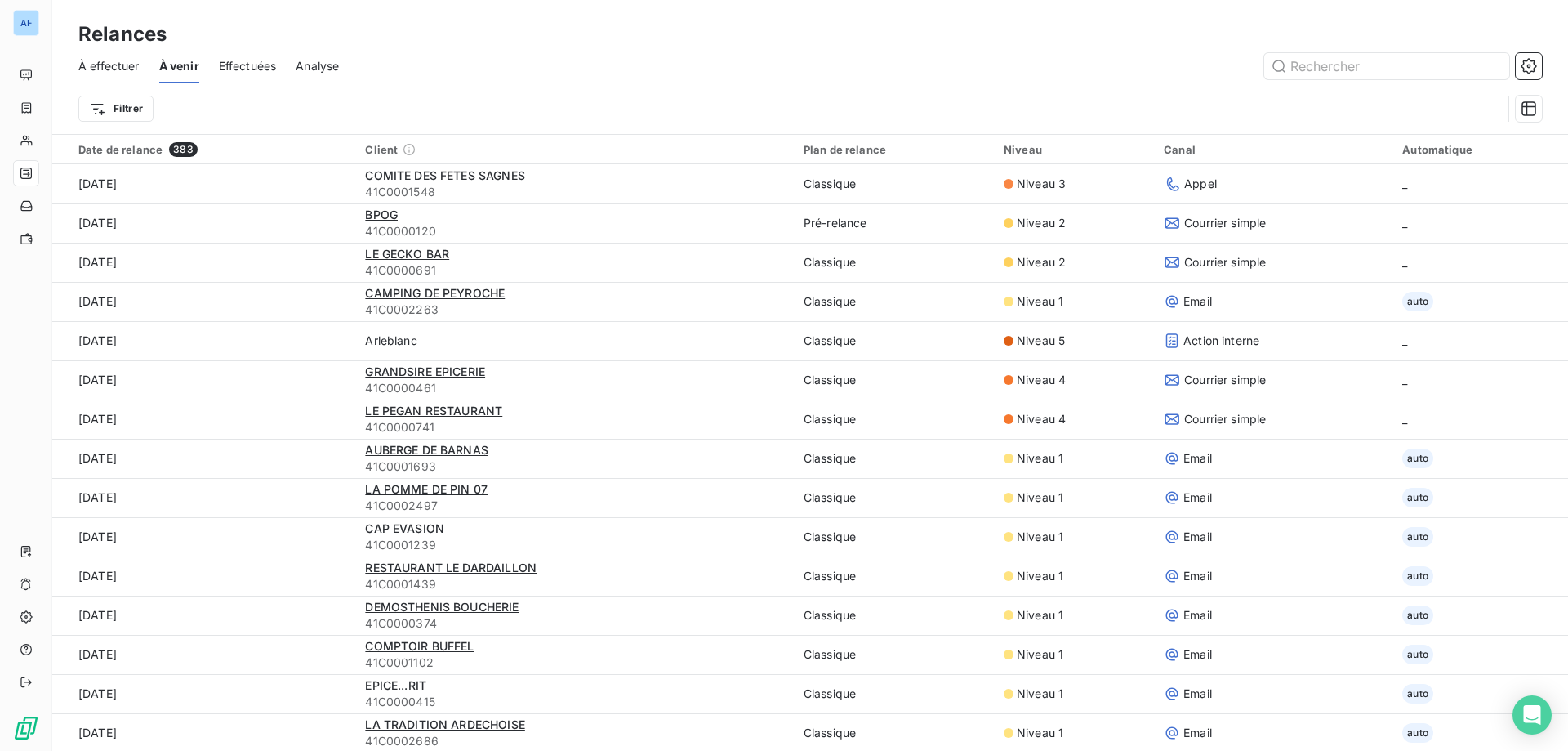
click at [98, 70] on span "À effectuer" at bounding box center [109, 66] width 61 height 17
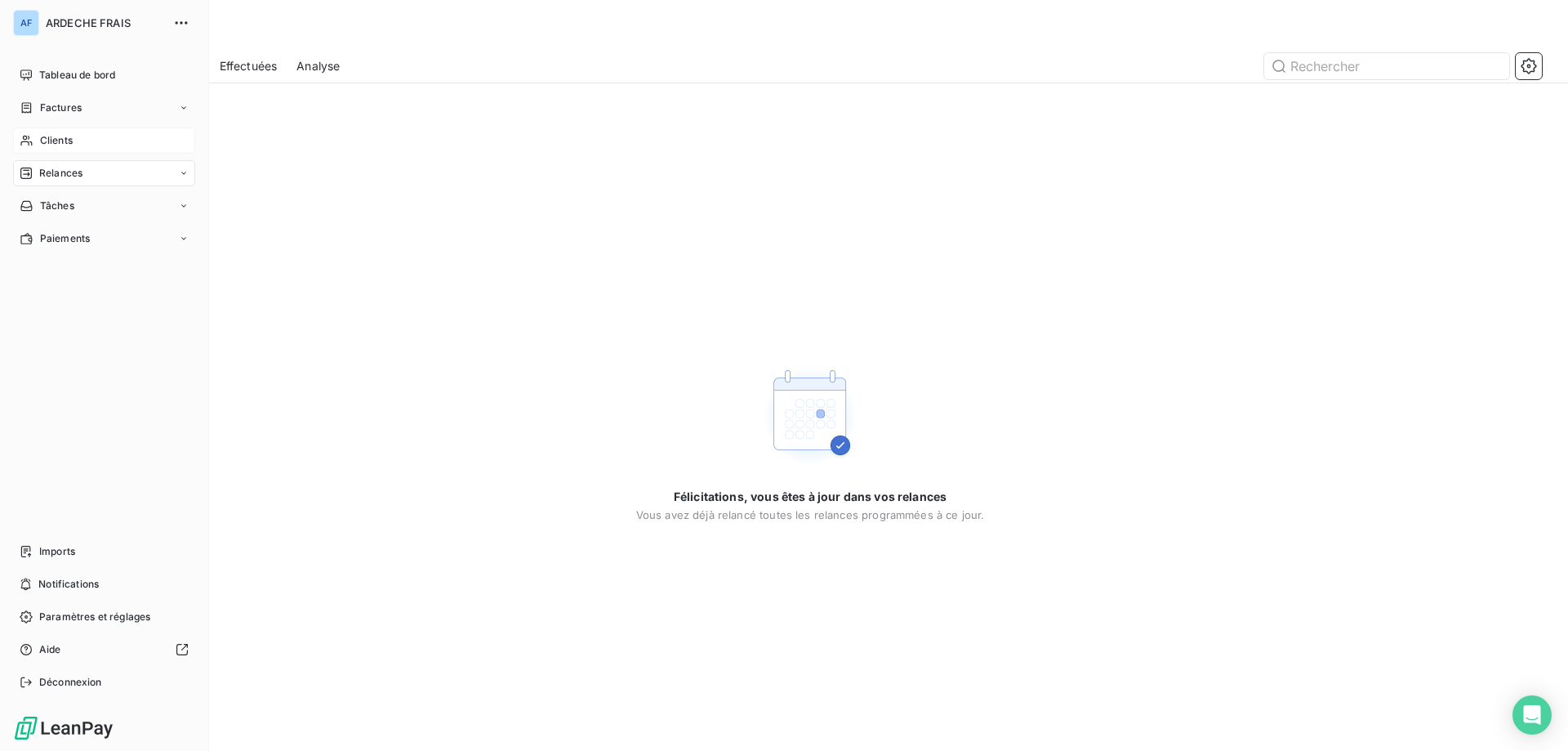
click at [43, 133] on div "Clients" at bounding box center [104, 140] width 182 height 26
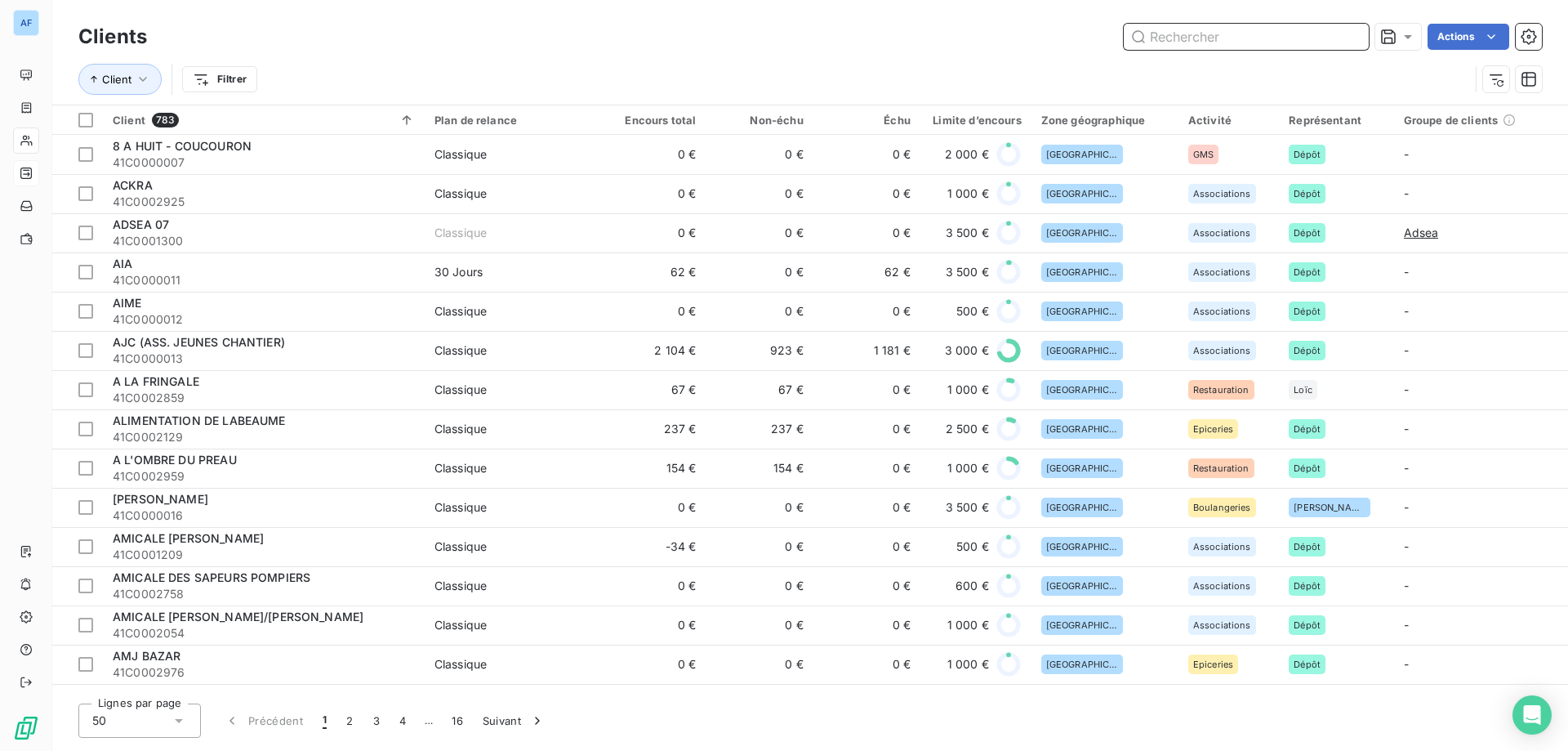
click at [1236, 38] on input "text" at bounding box center [1246, 37] width 245 height 26
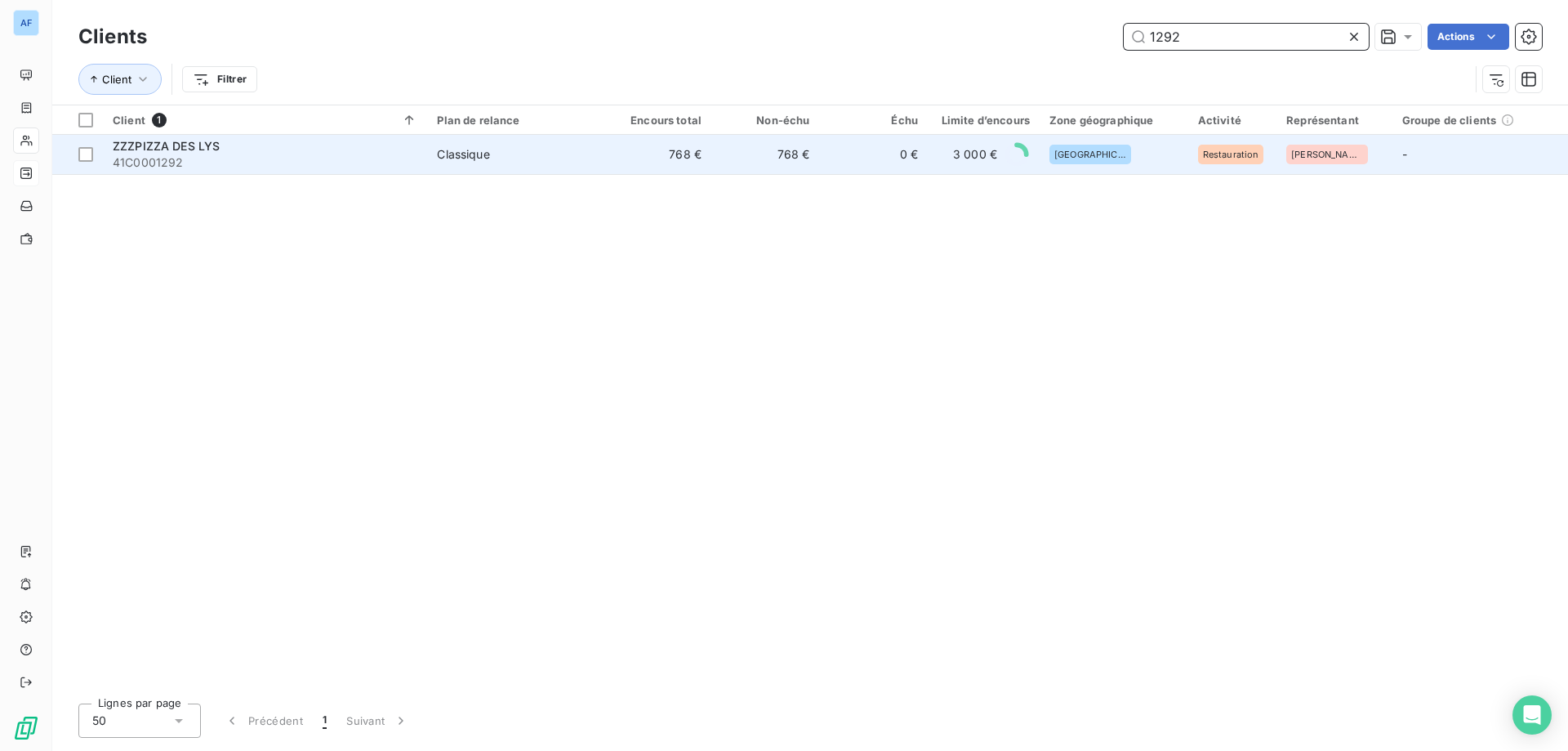
type input "1292"
click at [636, 168] on td "768 €" at bounding box center [657, 154] width 108 height 39
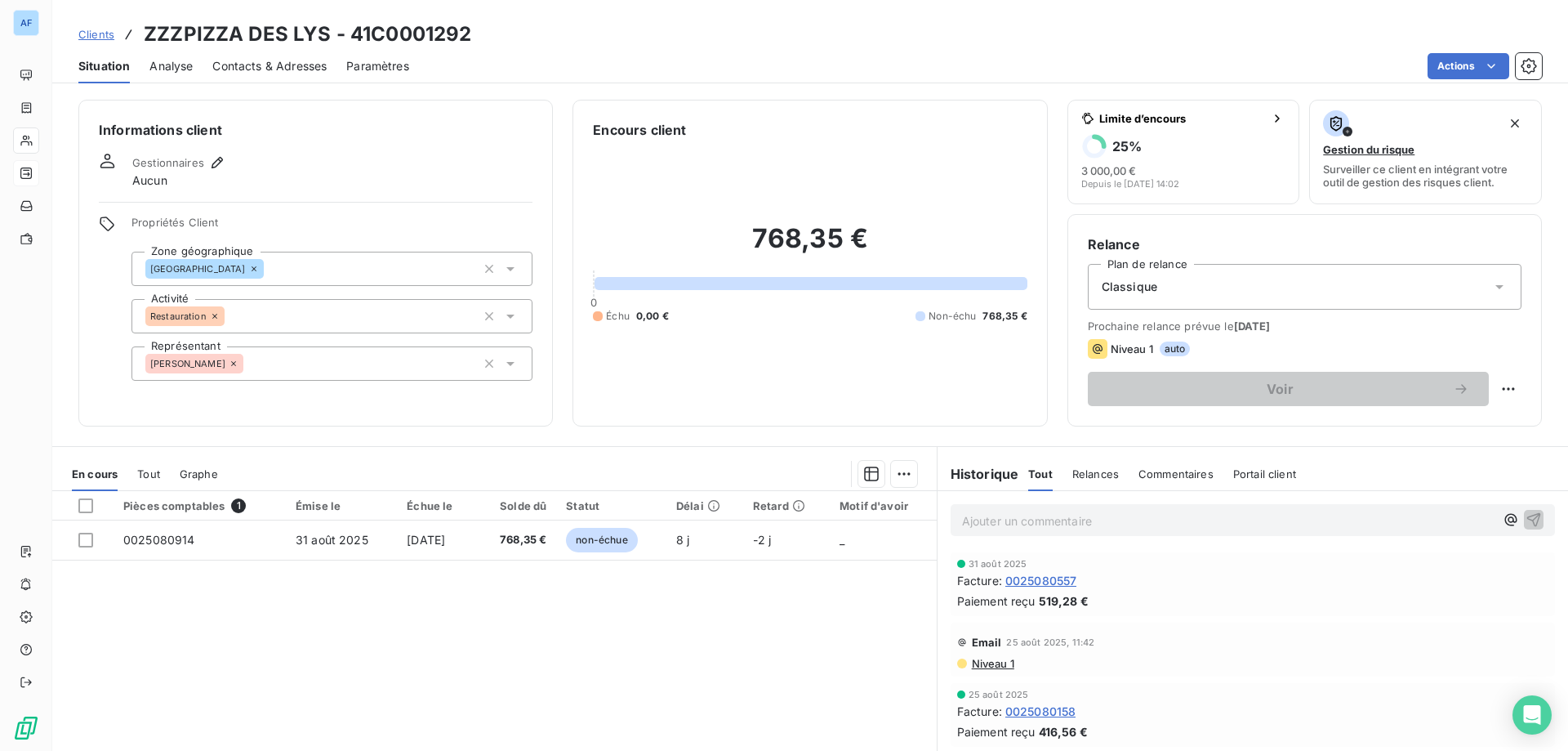
click at [97, 33] on span "Clients" at bounding box center [96, 34] width 36 height 13
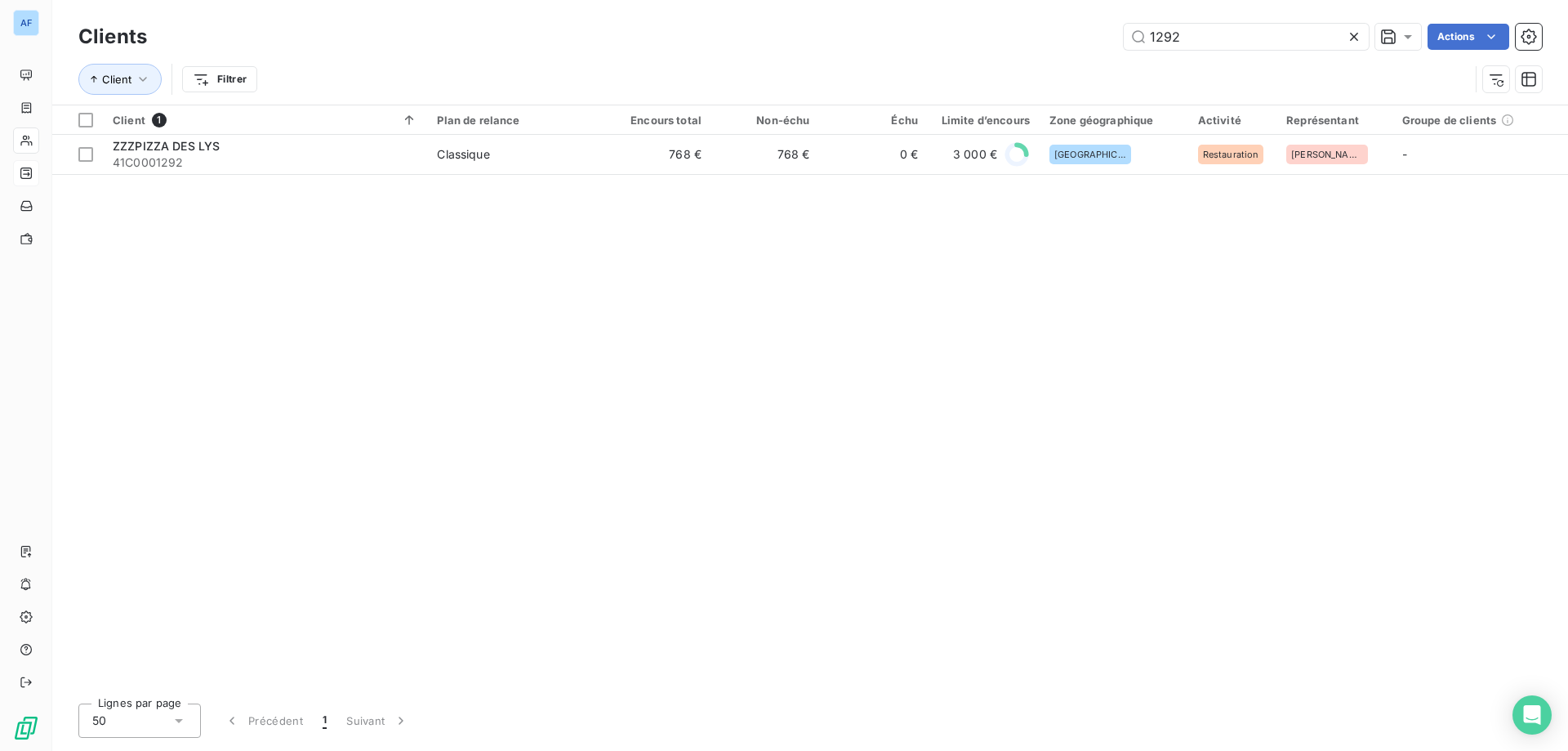
click at [1360, 37] on icon at bounding box center [1354, 37] width 17 height 17
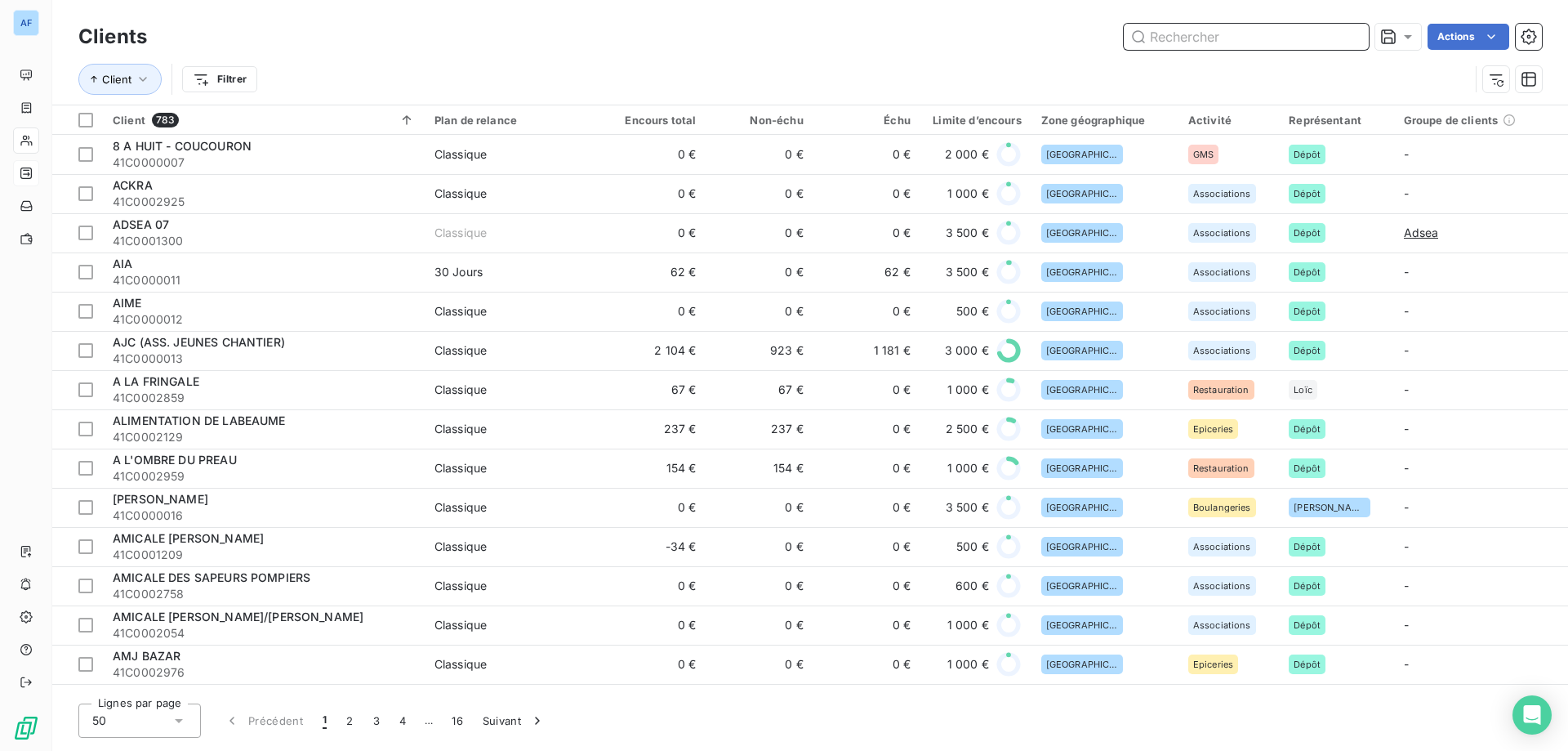
click at [1197, 37] on input "text" at bounding box center [1246, 37] width 245 height 26
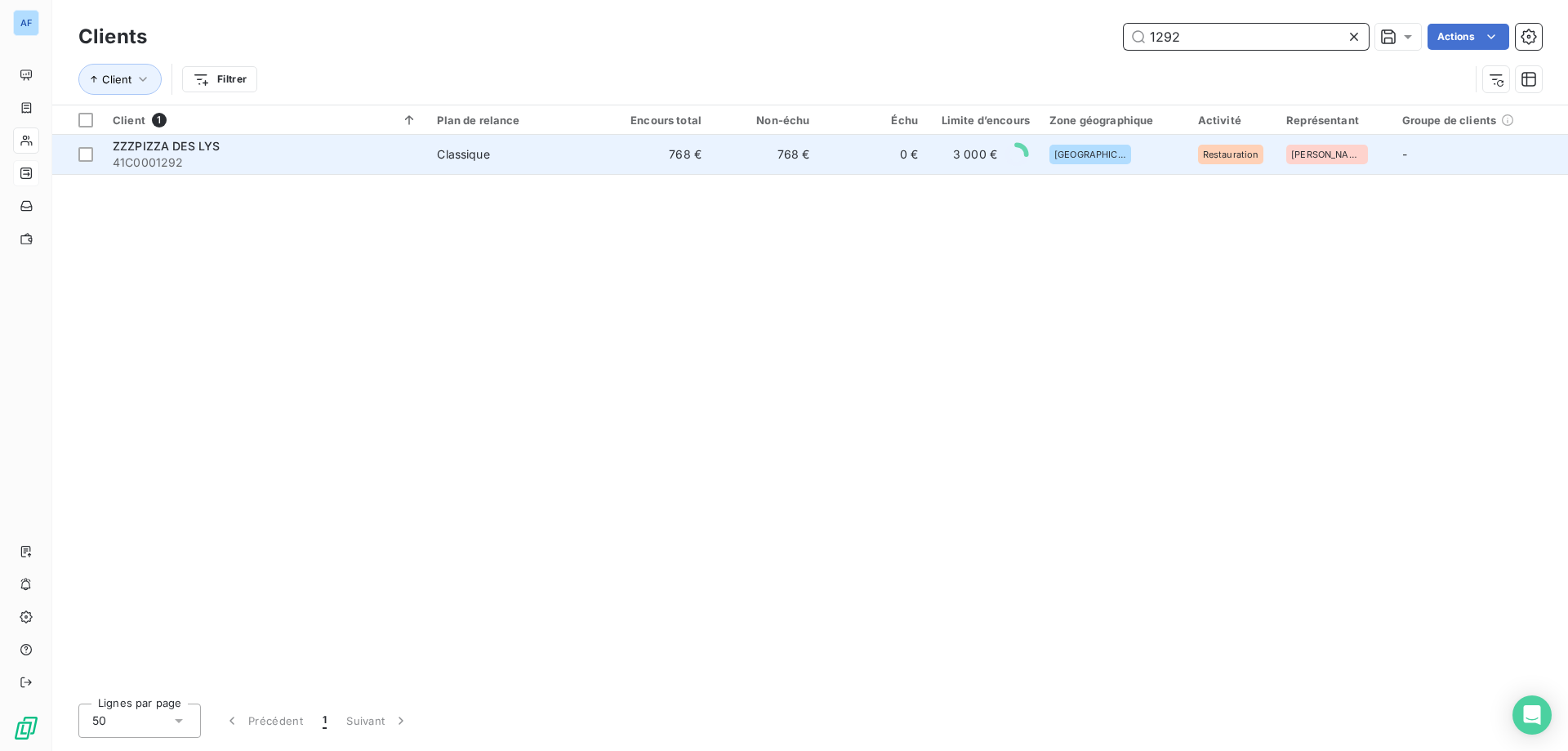
type input "1292"
click at [899, 154] on td "0 €" at bounding box center [874, 154] width 108 height 39
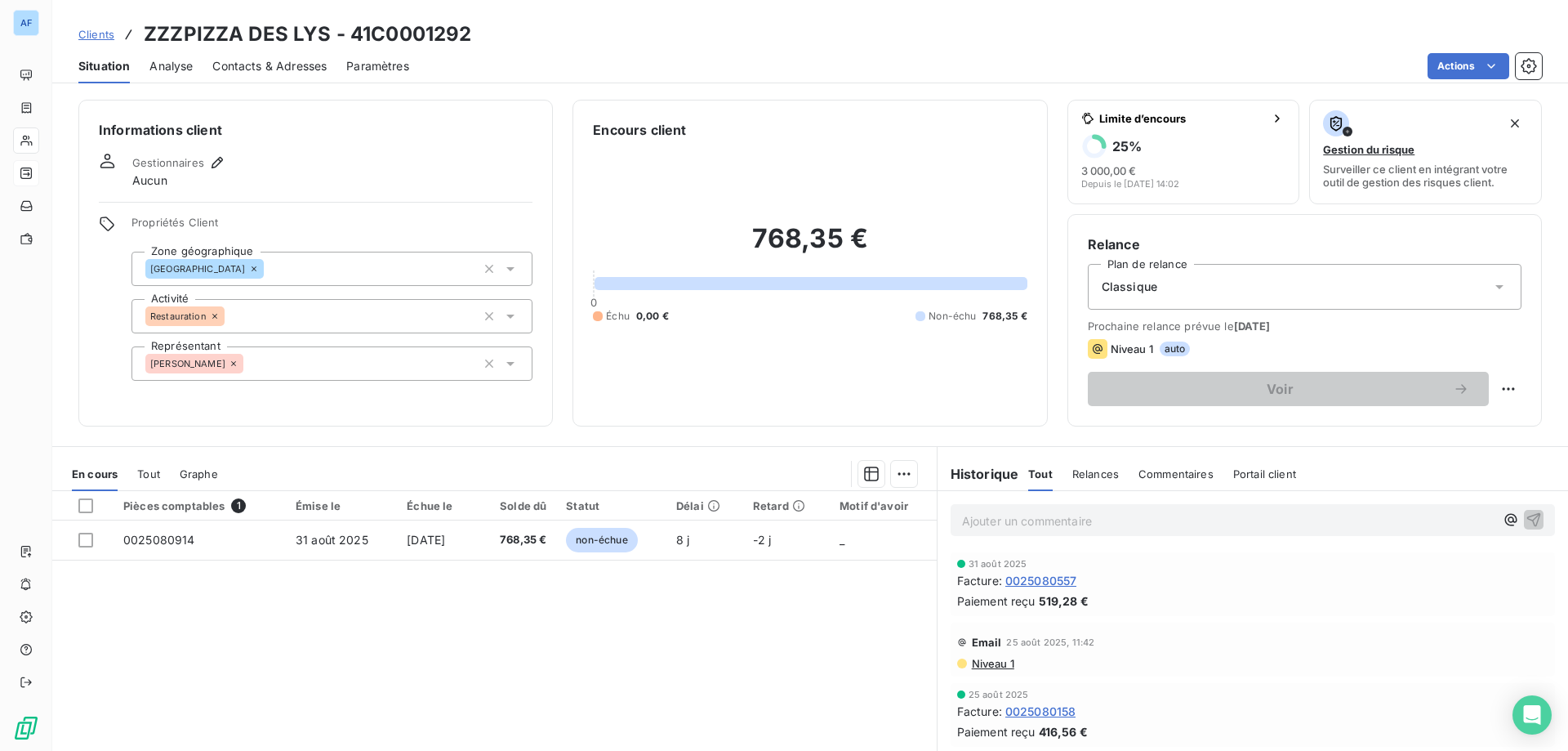
click at [1095, 522] on p "Ajouter un commentaire ﻿" at bounding box center [1228, 521] width 533 height 20
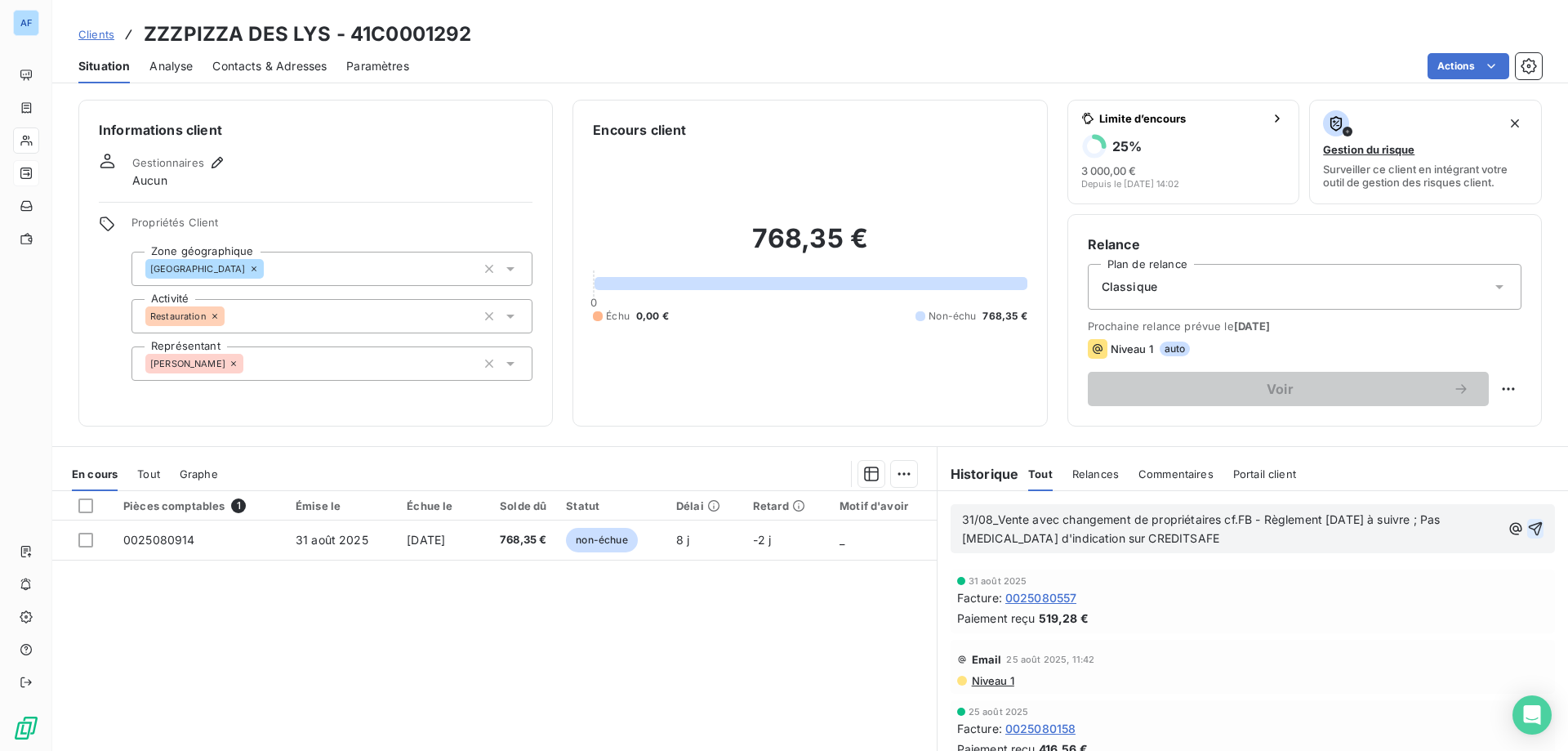
click at [1528, 529] on icon "button" at bounding box center [1535, 528] width 14 height 14
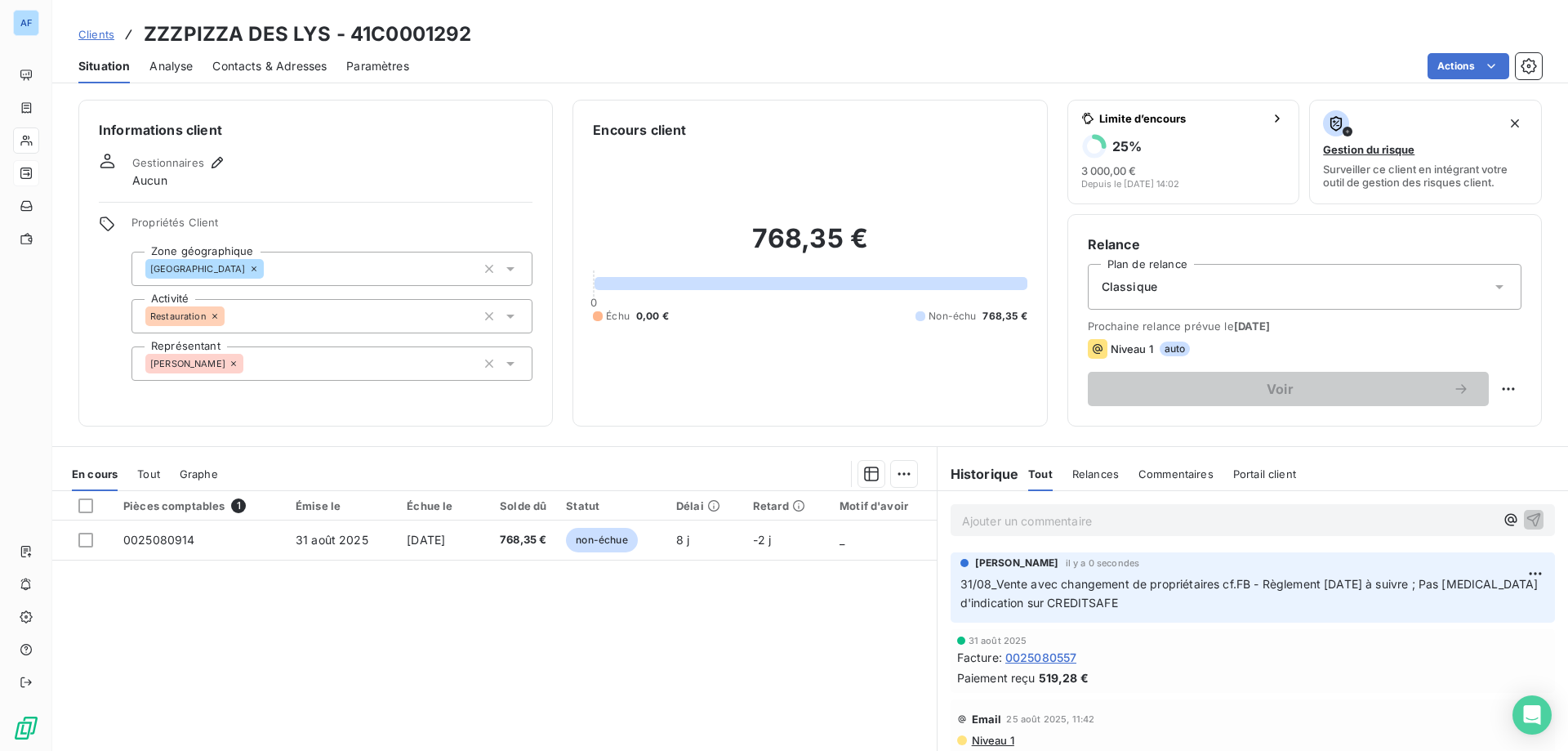
click at [110, 33] on span "Clients" at bounding box center [96, 34] width 36 height 13
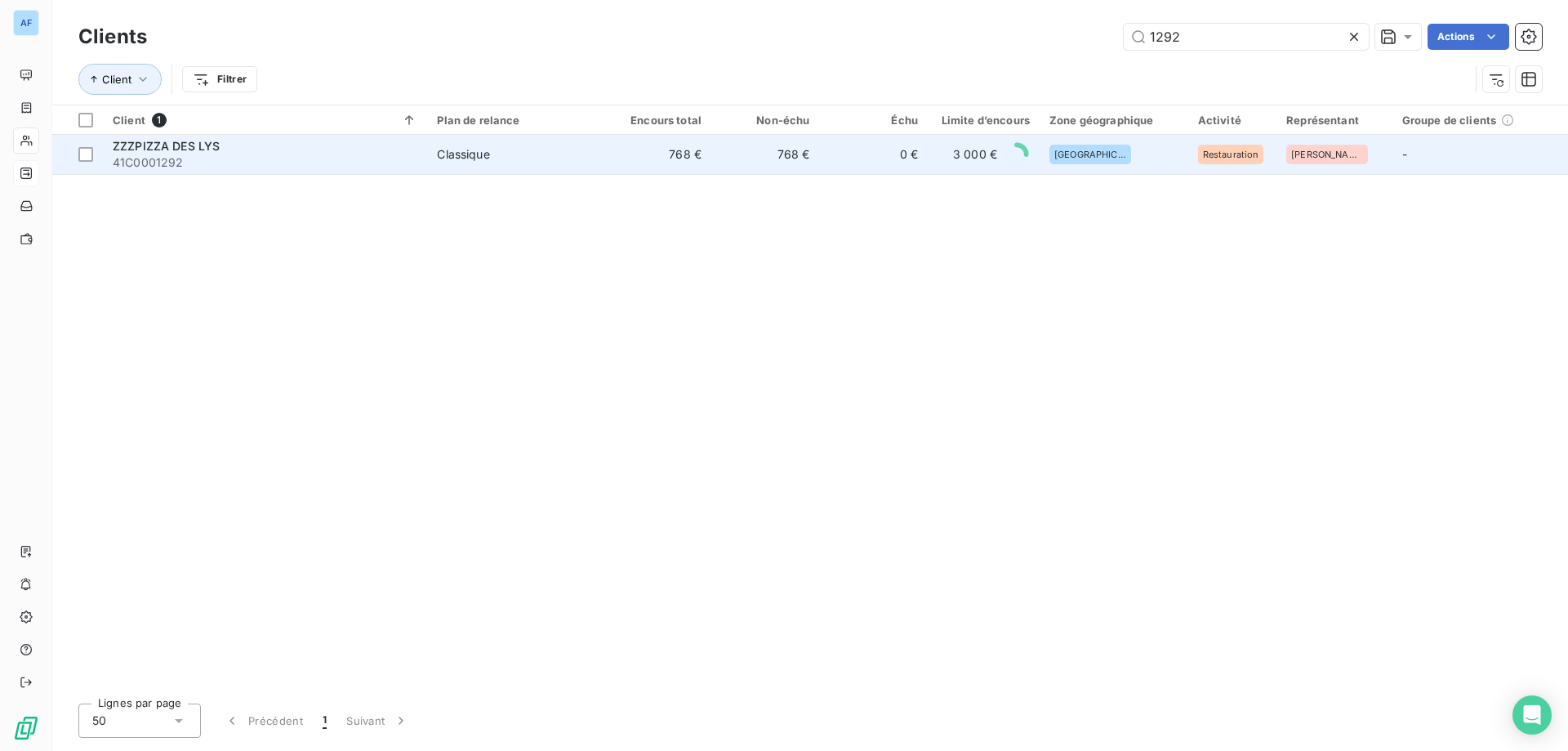
click at [445, 142] on td "Classique" at bounding box center [514, 154] width 175 height 39
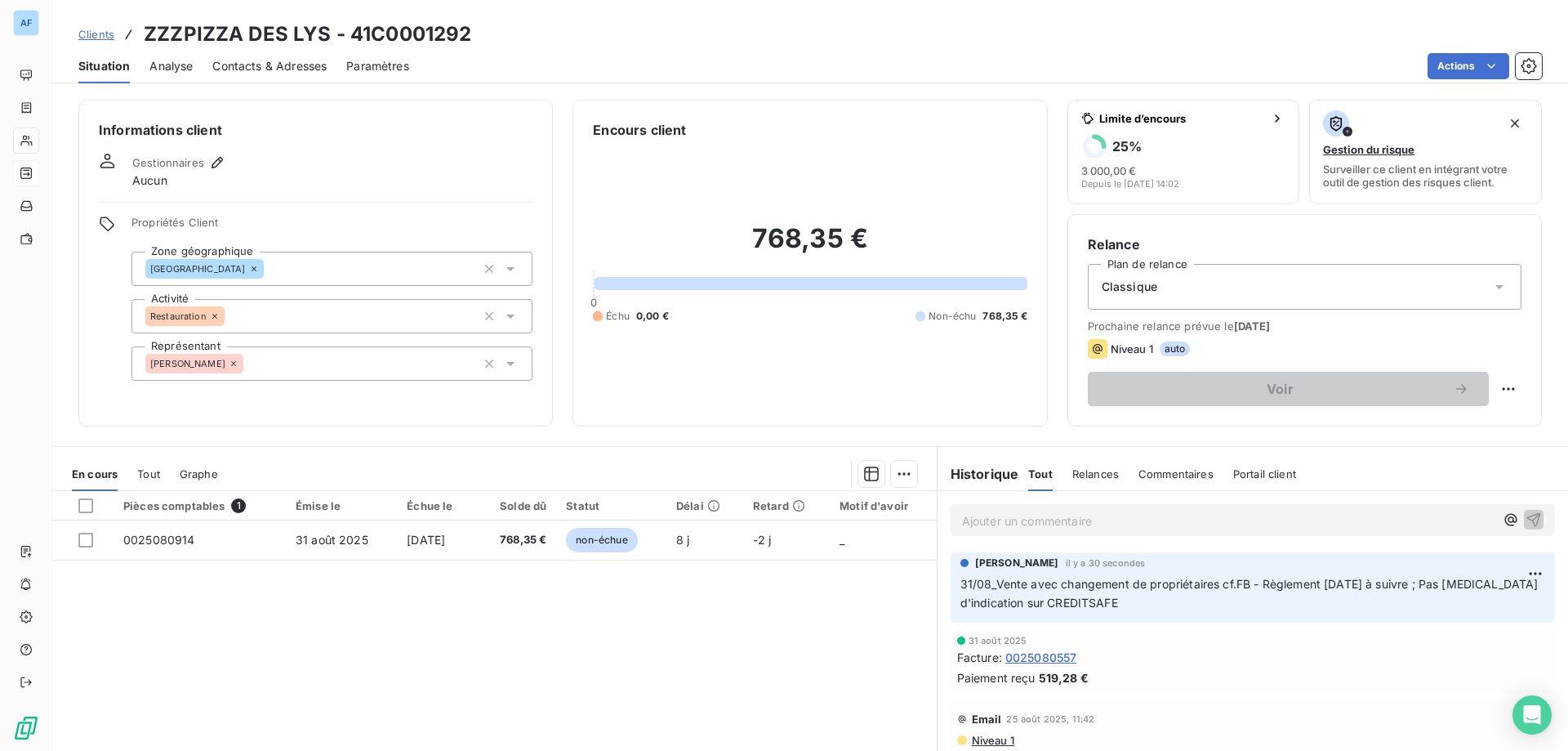
click at [1269, 272] on div "Classique" at bounding box center [1304, 286] width 433 height 45
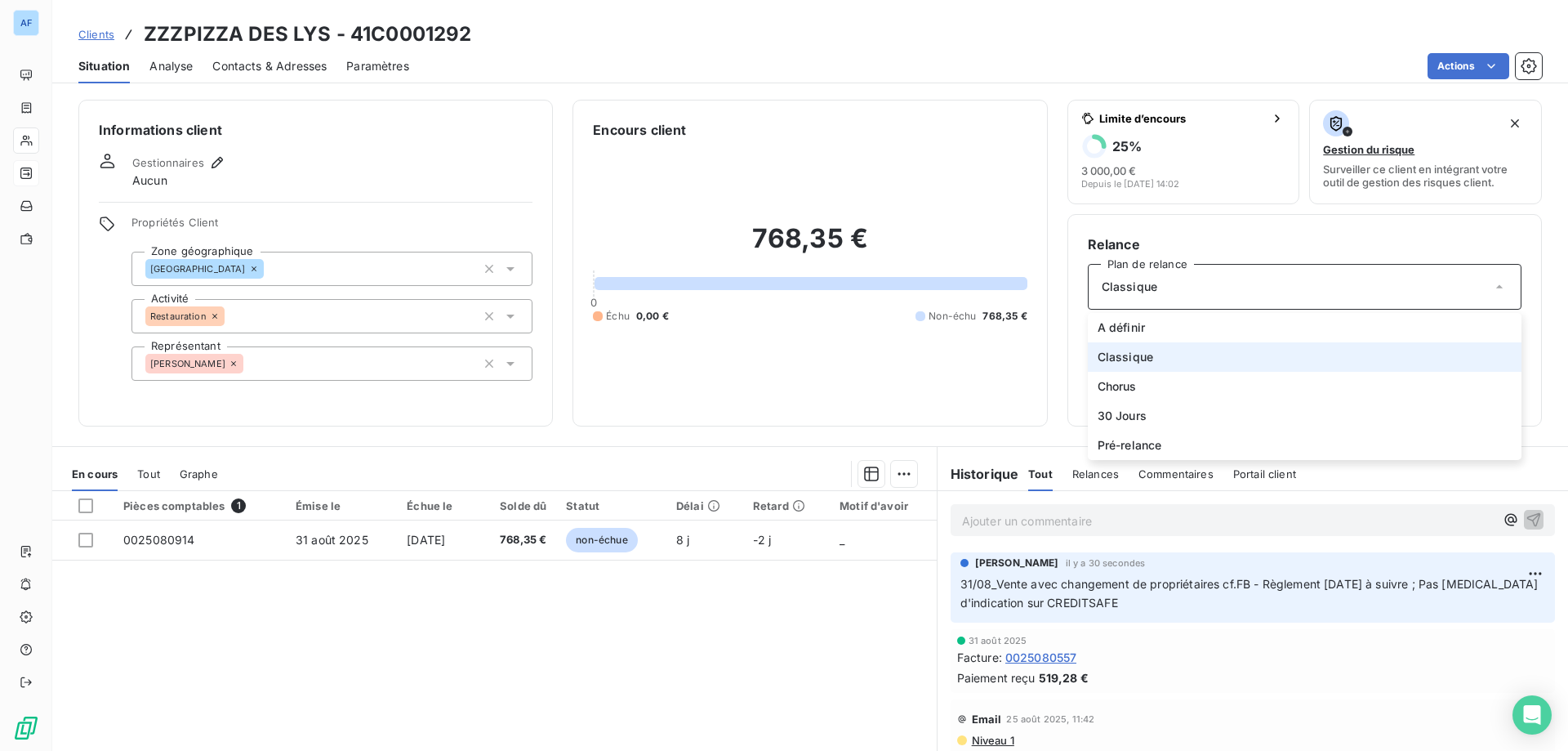
click at [1269, 272] on div "Classique" at bounding box center [1304, 286] width 433 height 45
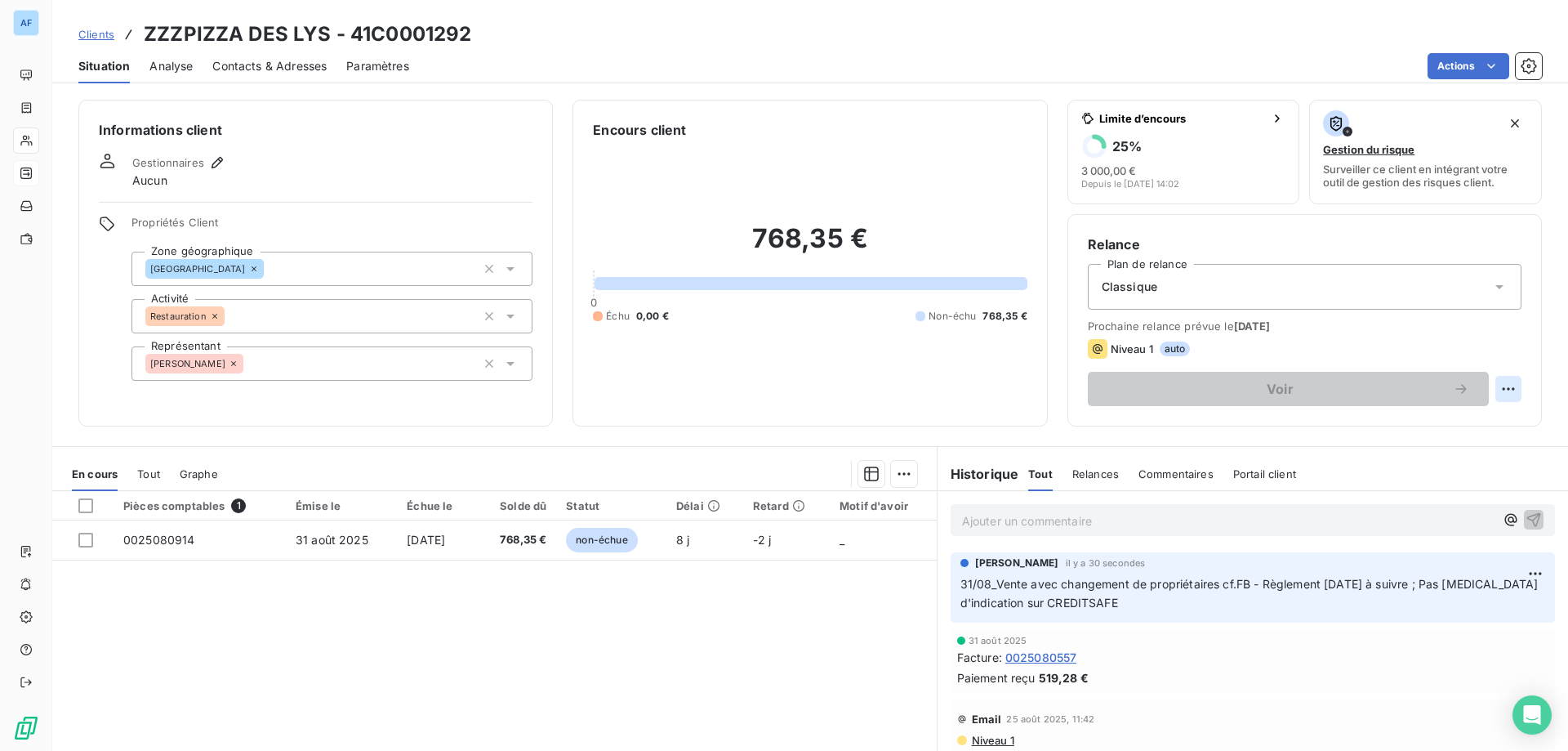
click at [1494, 393] on html "AF Clients ZZZPIZZA DES LYS - 41C0001292 Situation Analyse Contacts & Adresses …" at bounding box center [784, 375] width 1568 height 751
click at [1311, 275] on html "AF Clients ZZZPIZZA DES LYS - 41C0001292 Situation Analyse Contacts & Adresses …" at bounding box center [784, 375] width 1568 height 751
click at [1275, 299] on div "Classique" at bounding box center [1304, 286] width 433 height 45
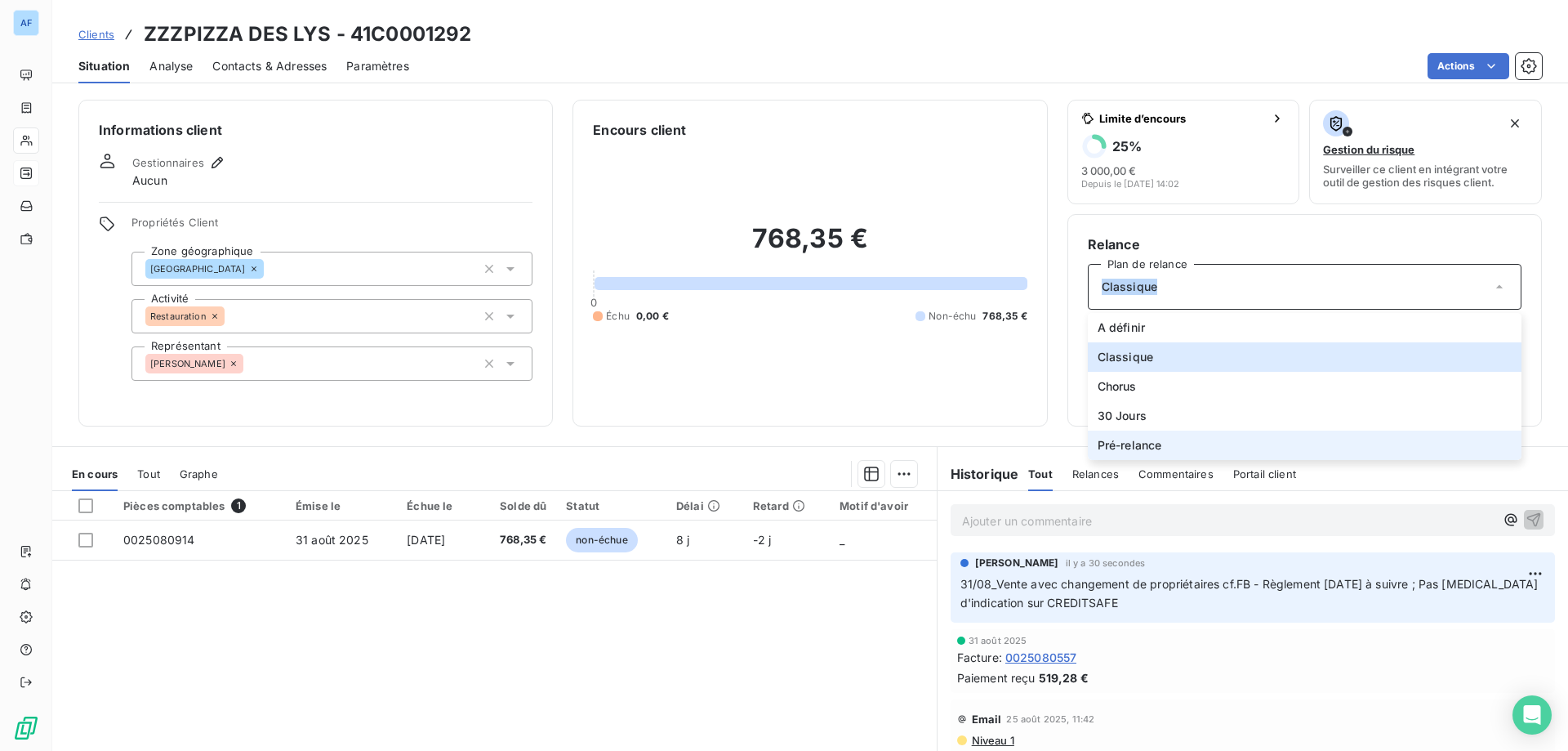
click at [1193, 446] on li "Pré-relance" at bounding box center [1304, 446] width 433 height 30
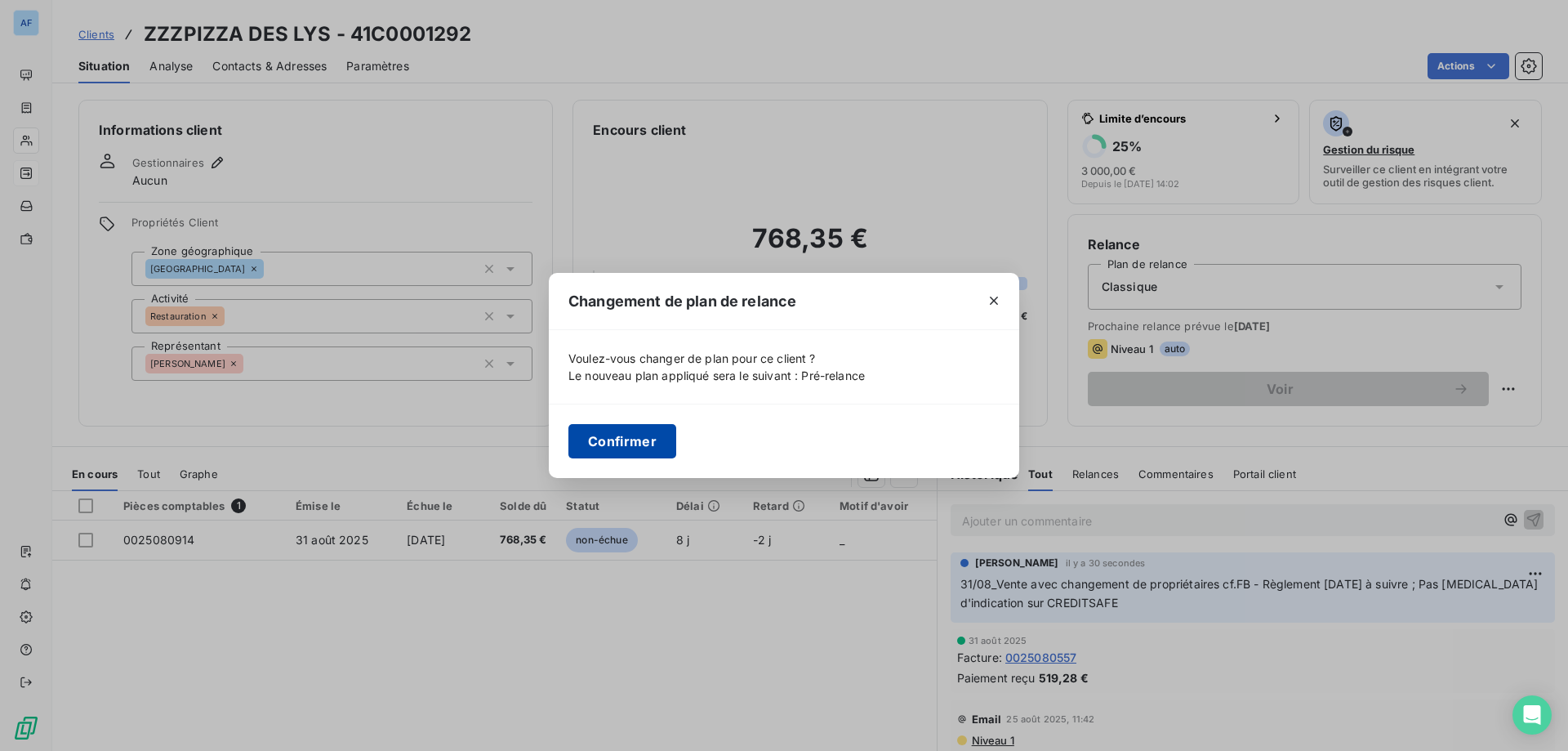
click at [602, 449] on button "Confirmer" at bounding box center [622, 441] width 108 height 34
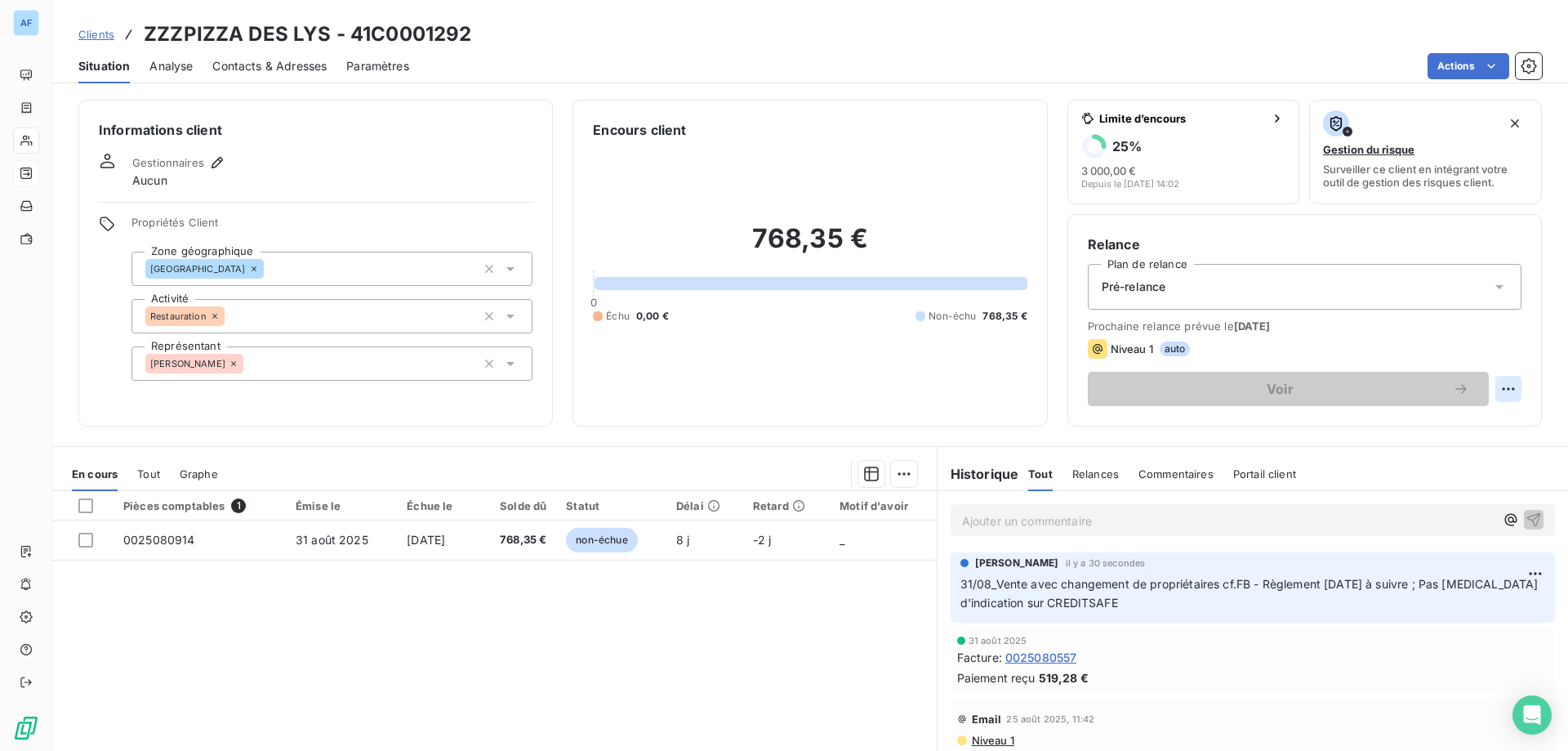
click at [1488, 380] on html "AF Clients ZZZPIZZA DES LYS - 41C0001292 Situation Analyse Contacts & Adresses …" at bounding box center [784, 375] width 1568 height 751
click at [1459, 414] on div "Replanifier cette action" at bounding box center [1431, 425] width 147 height 26
select select "8"
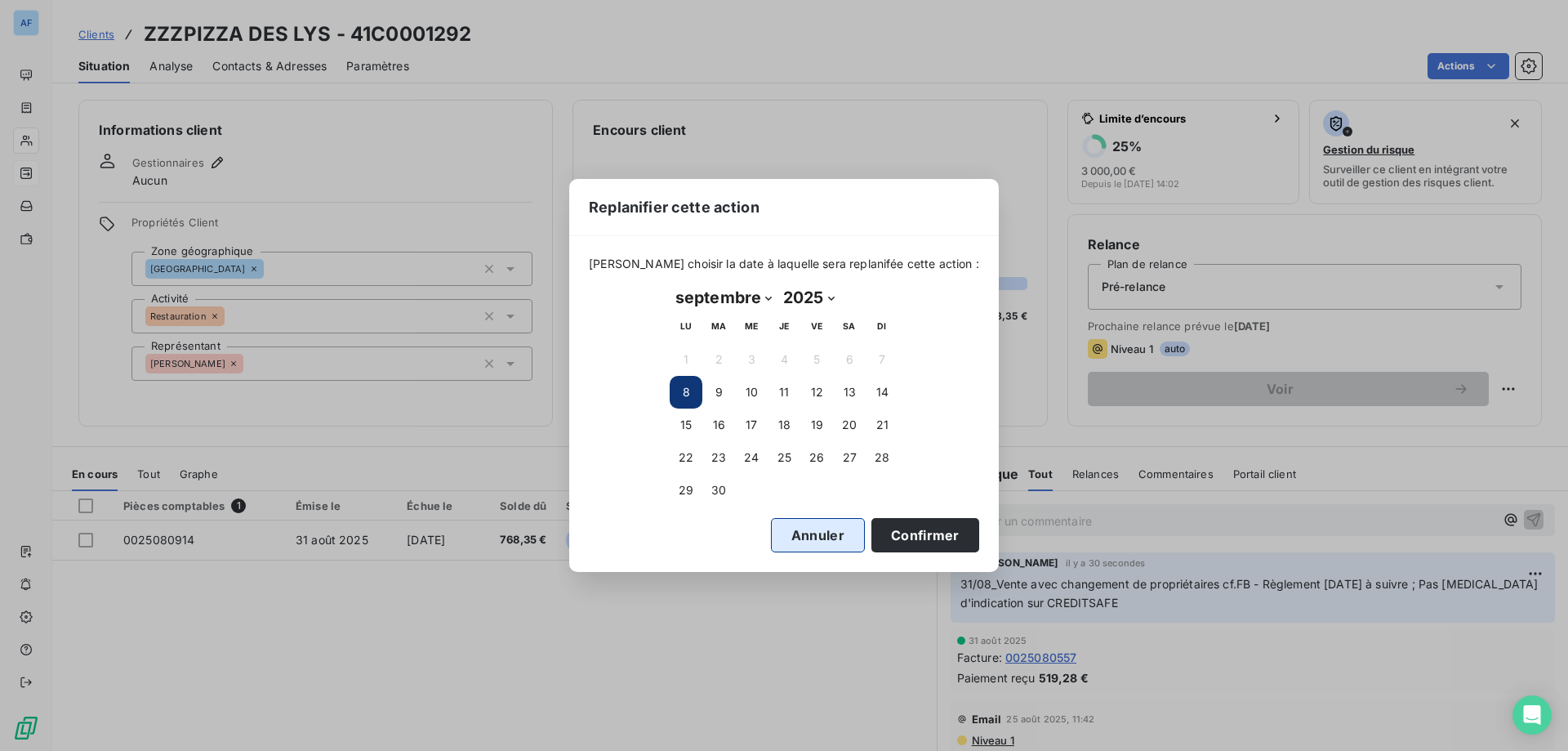
click at [786, 541] on button "Annuler" at bounding box center [817, 535] width 94 height 34
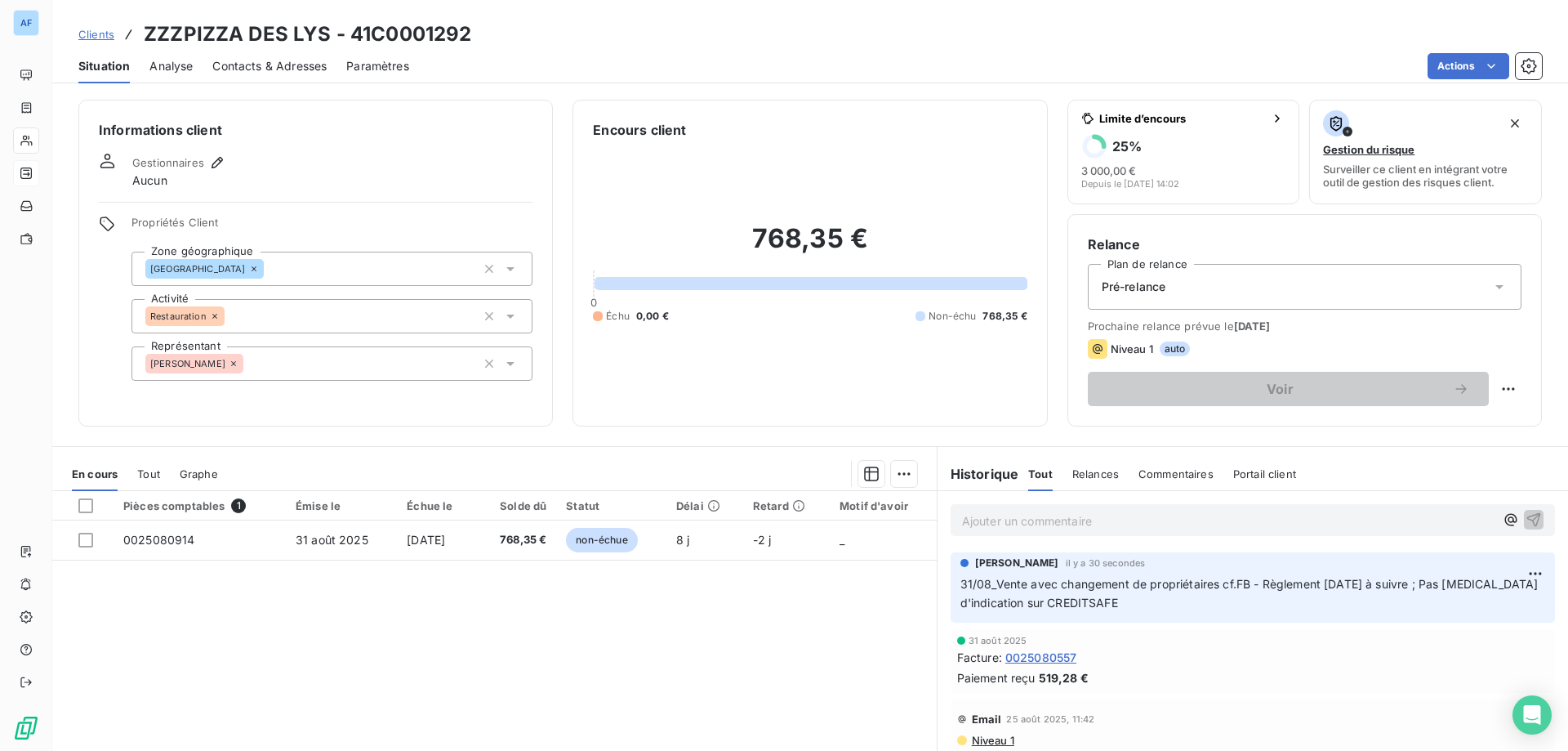
click at [154, 67] on span "Analyse" at bounding box center [171, 66] width 44 height 17
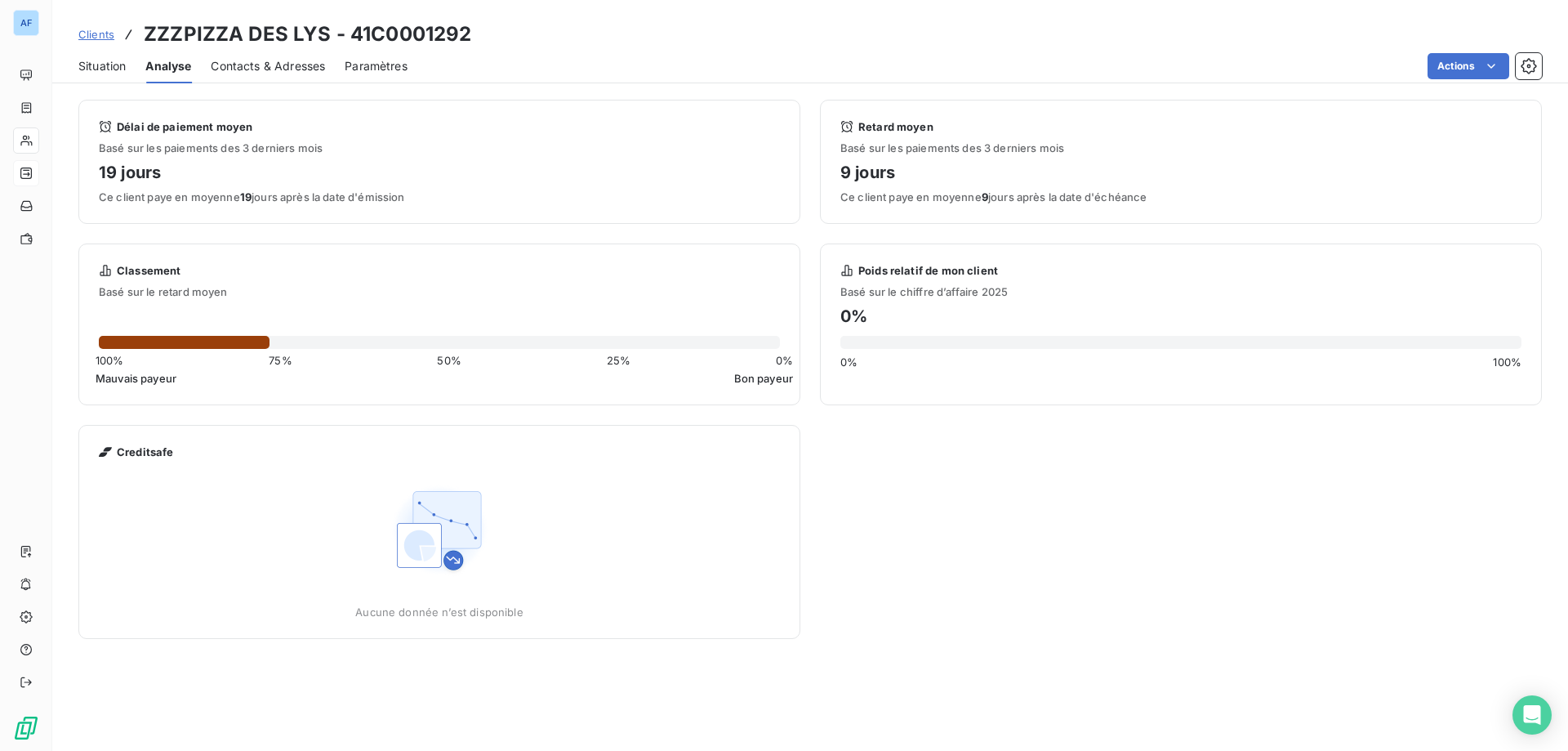
click at [101, 70] on span "Situation" at bounding box center [101, 66] width 47 height 17
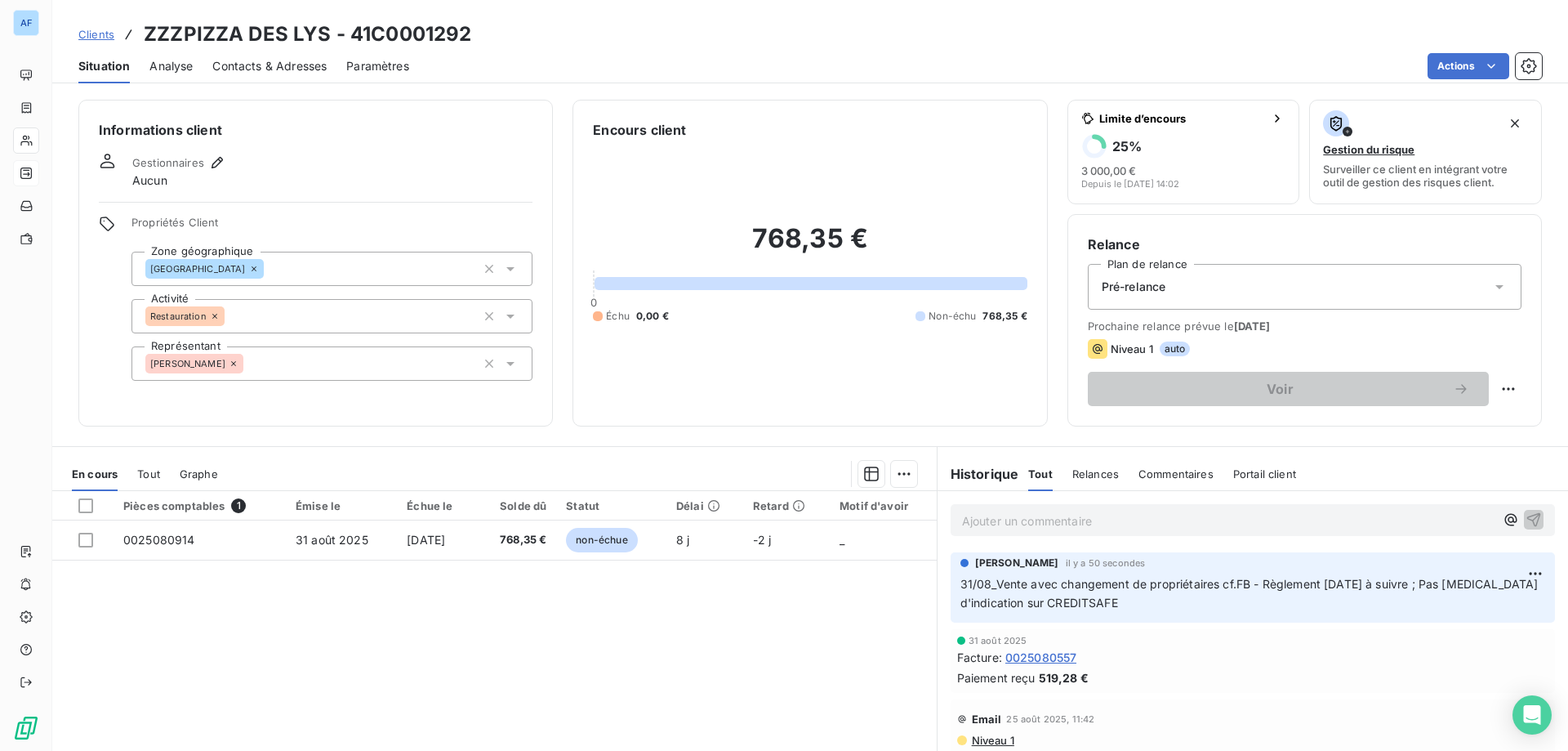
click at [1365, 300] on div "Pré-relance" at bounding box center [1304, 286] width 433 height 45
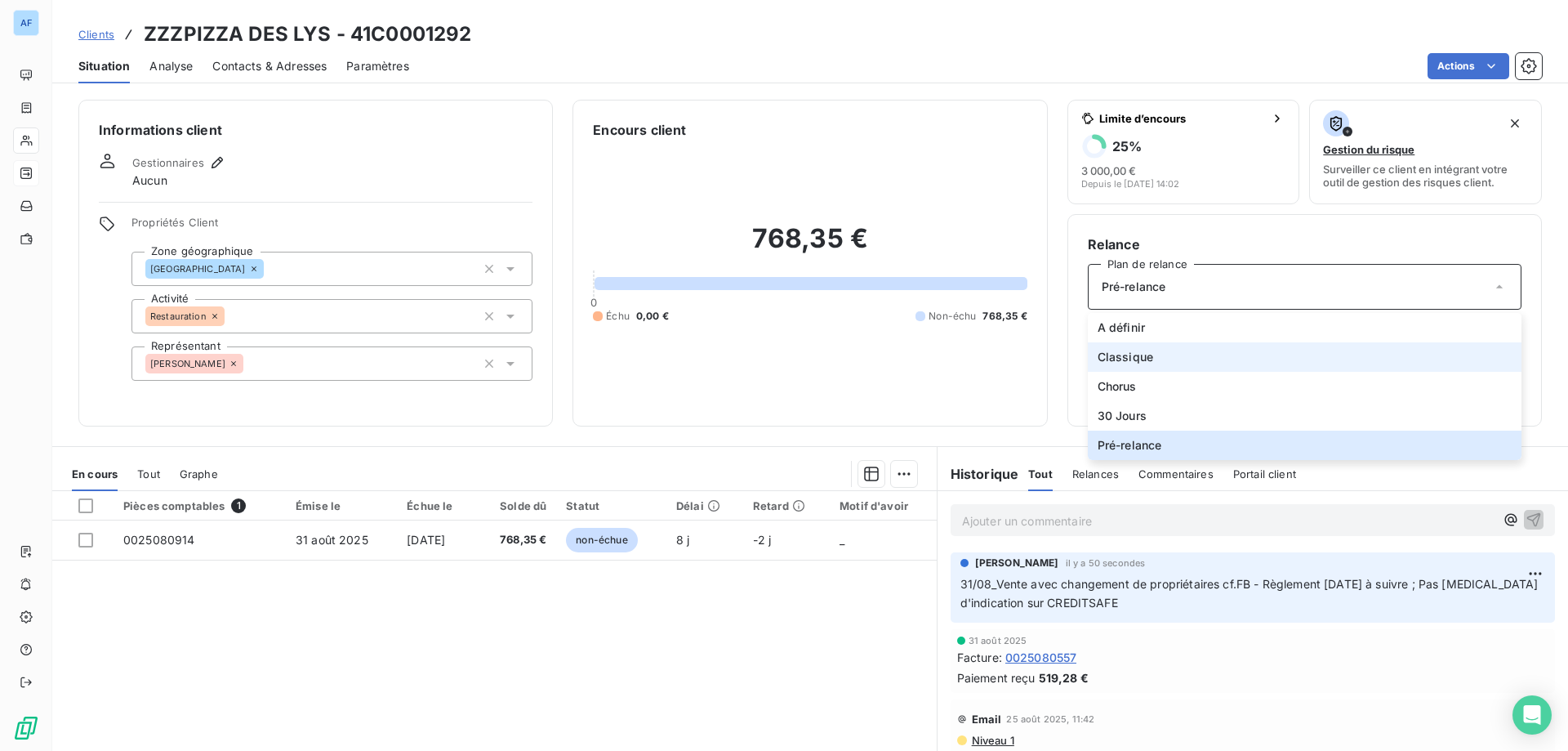
click at [1309, 356] on li "Classique" at bounding box center [1304, 357] width 433 height 30
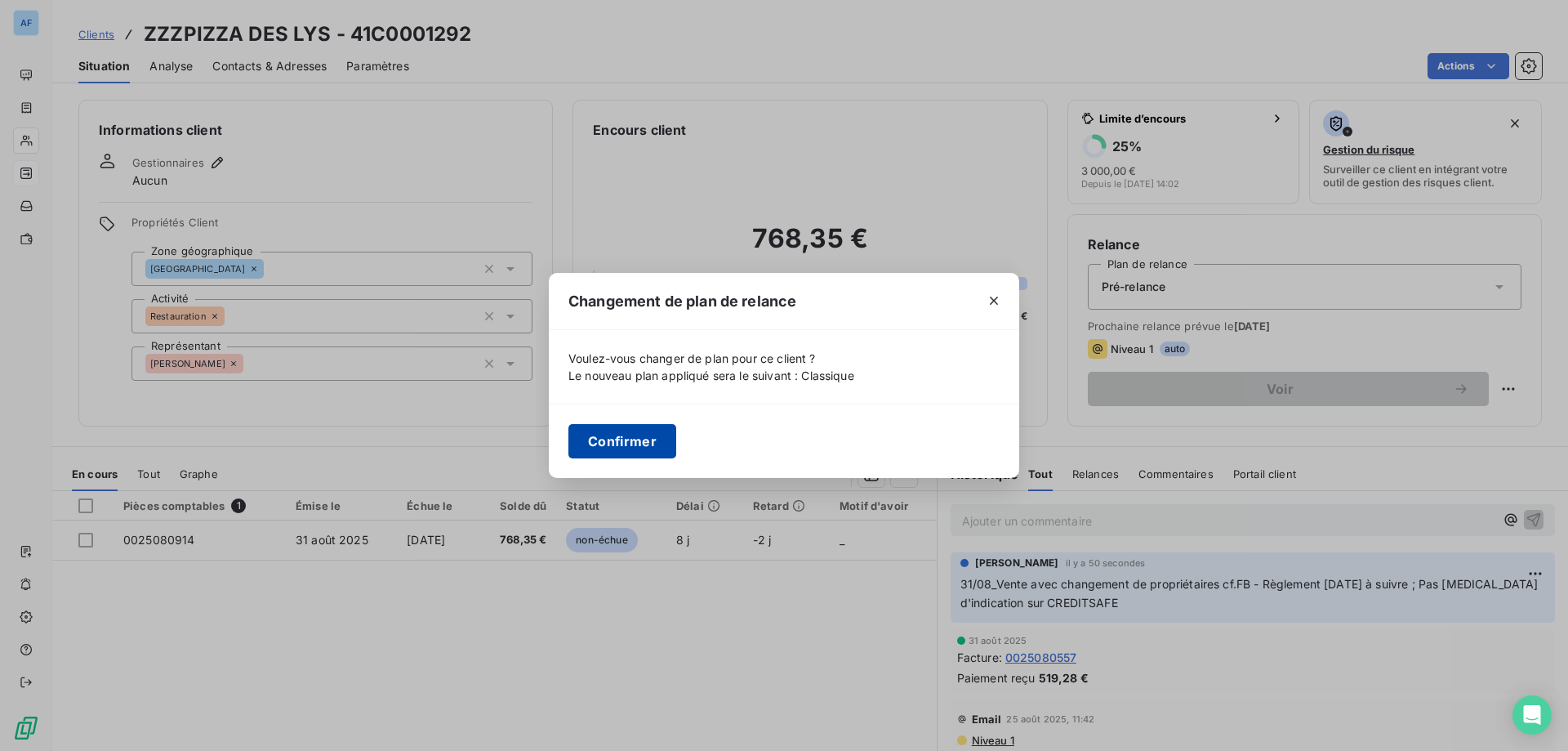
click at [605, 440] on button "Confirmer" at bounding box center [622, 441] width 108 height 34
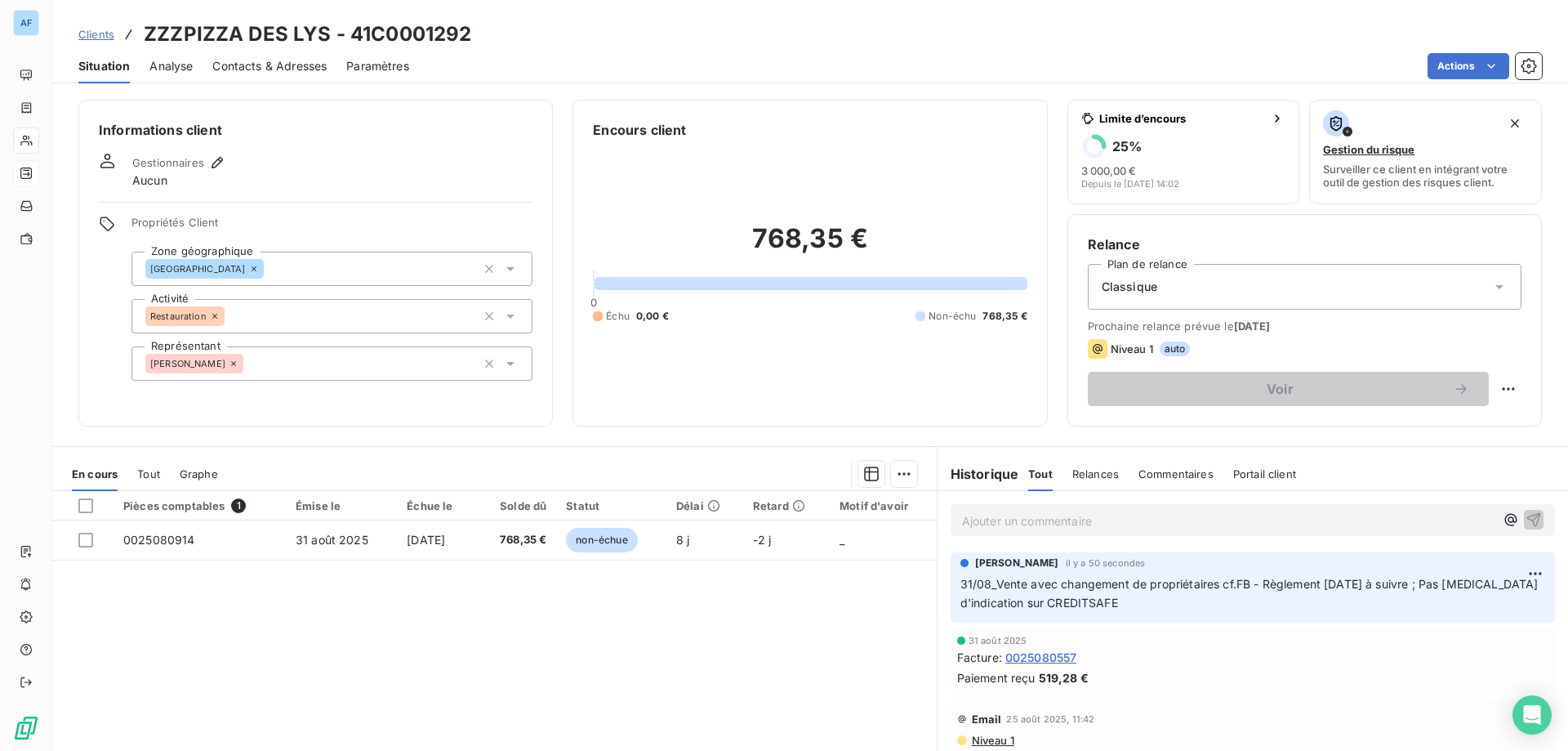
click at [167, 56] on div "Analyse" at bounding box center [171, 66] width 44 height 34
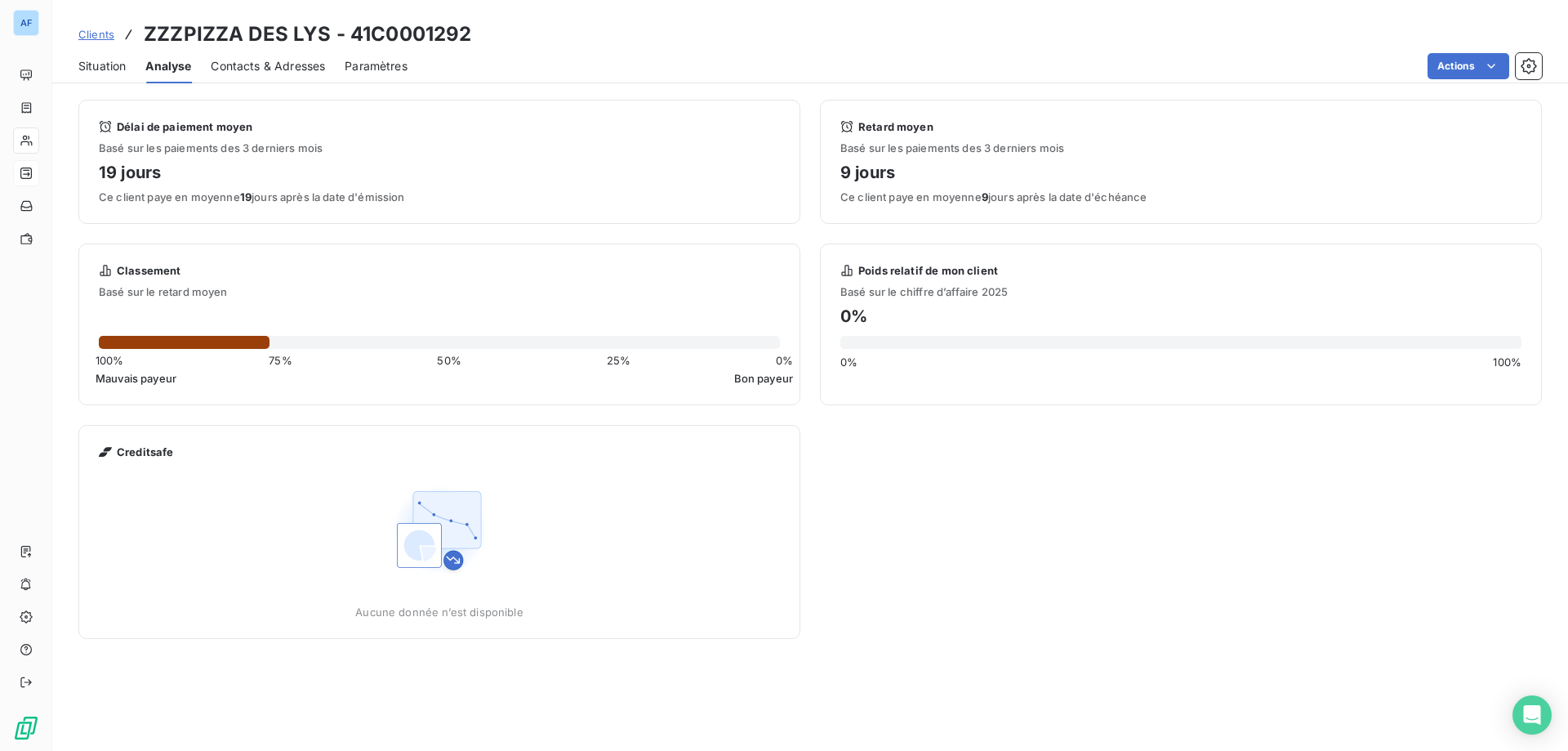
click at [108, 71] on span "Situation" at bounding box center [101, 66] width 47 height 17
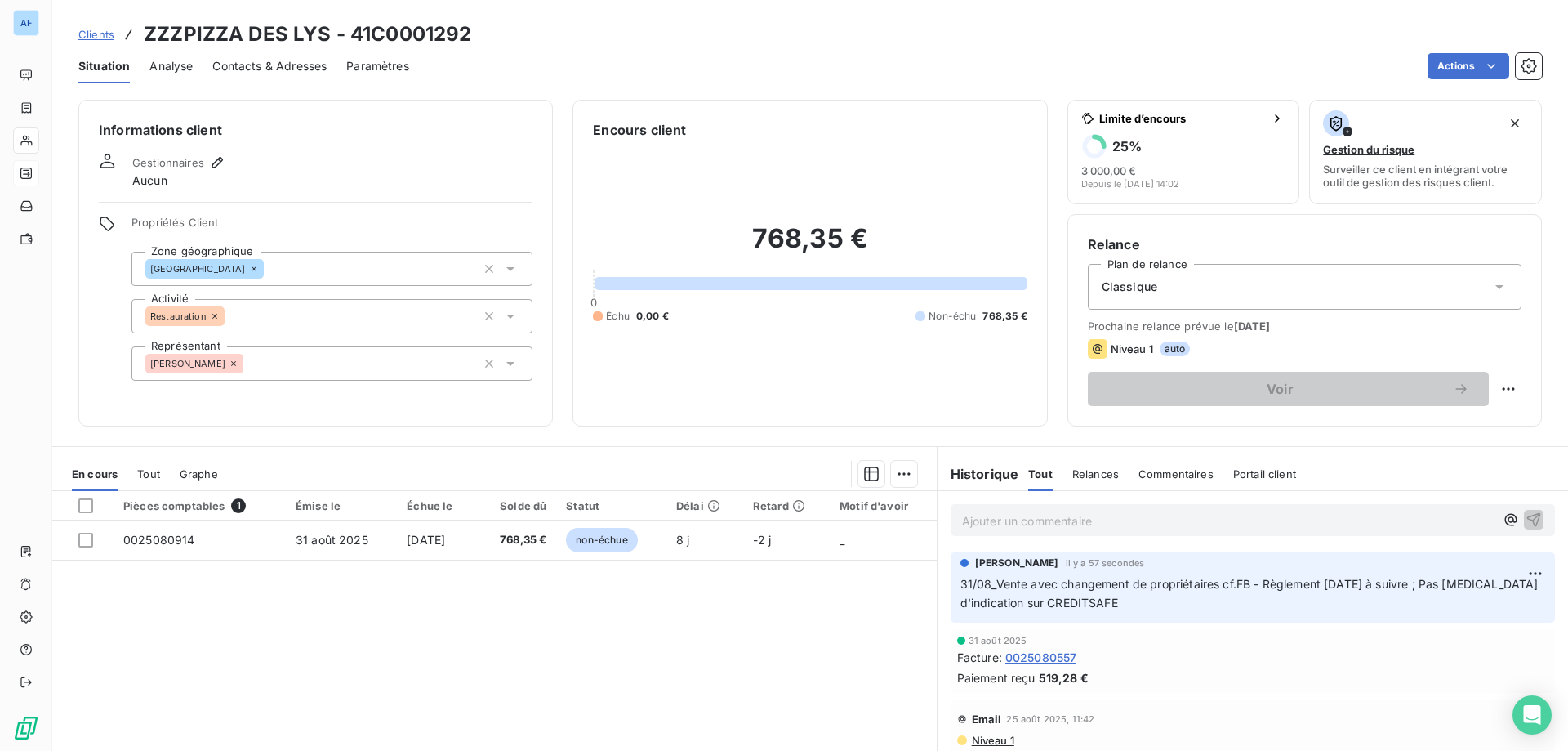
click at [99, 31] on span "Clients" at bounding box center [96, 34] width 36 height 13
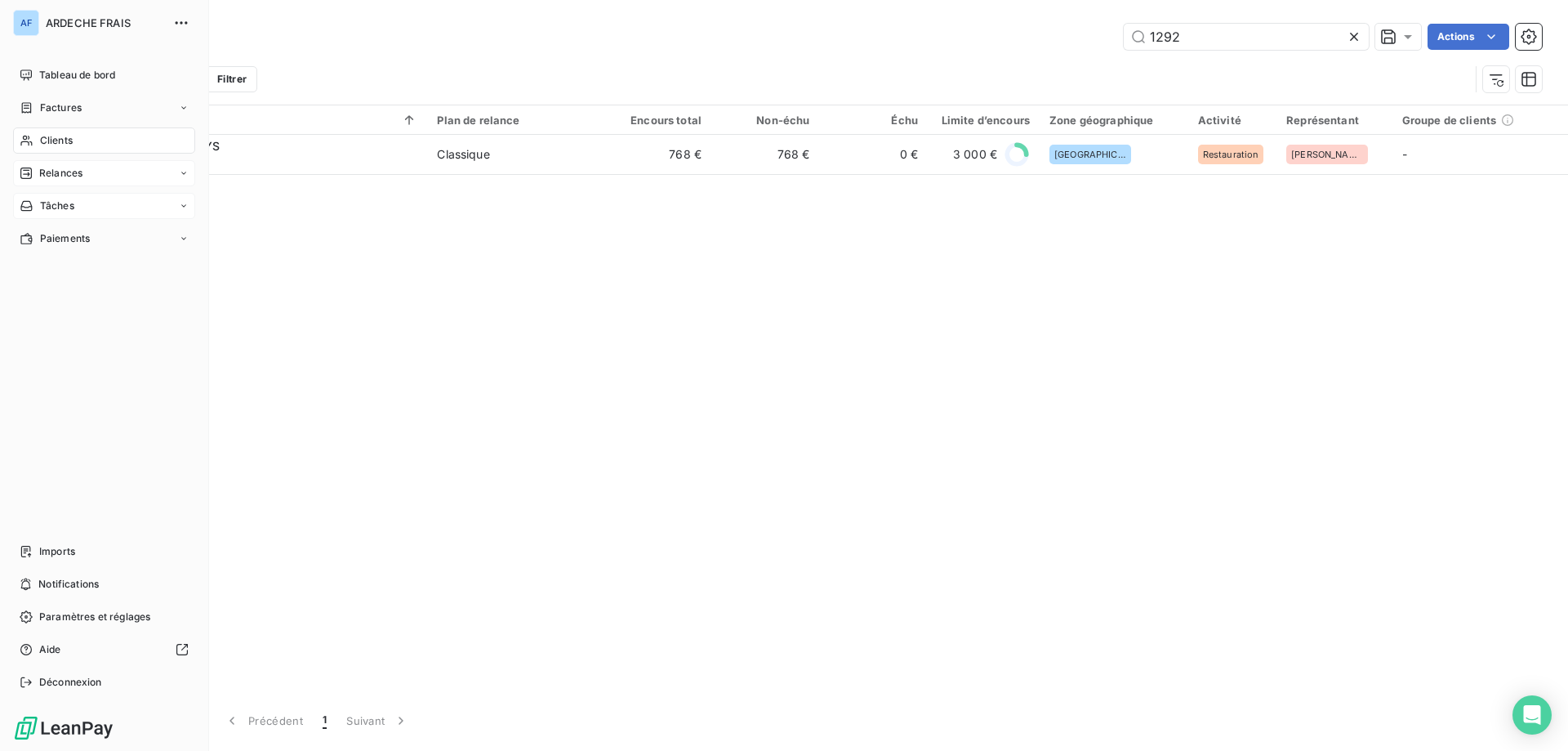
click at [72, 202] on span "Tâches" at bounding box center [57, 206] width 34 height 15
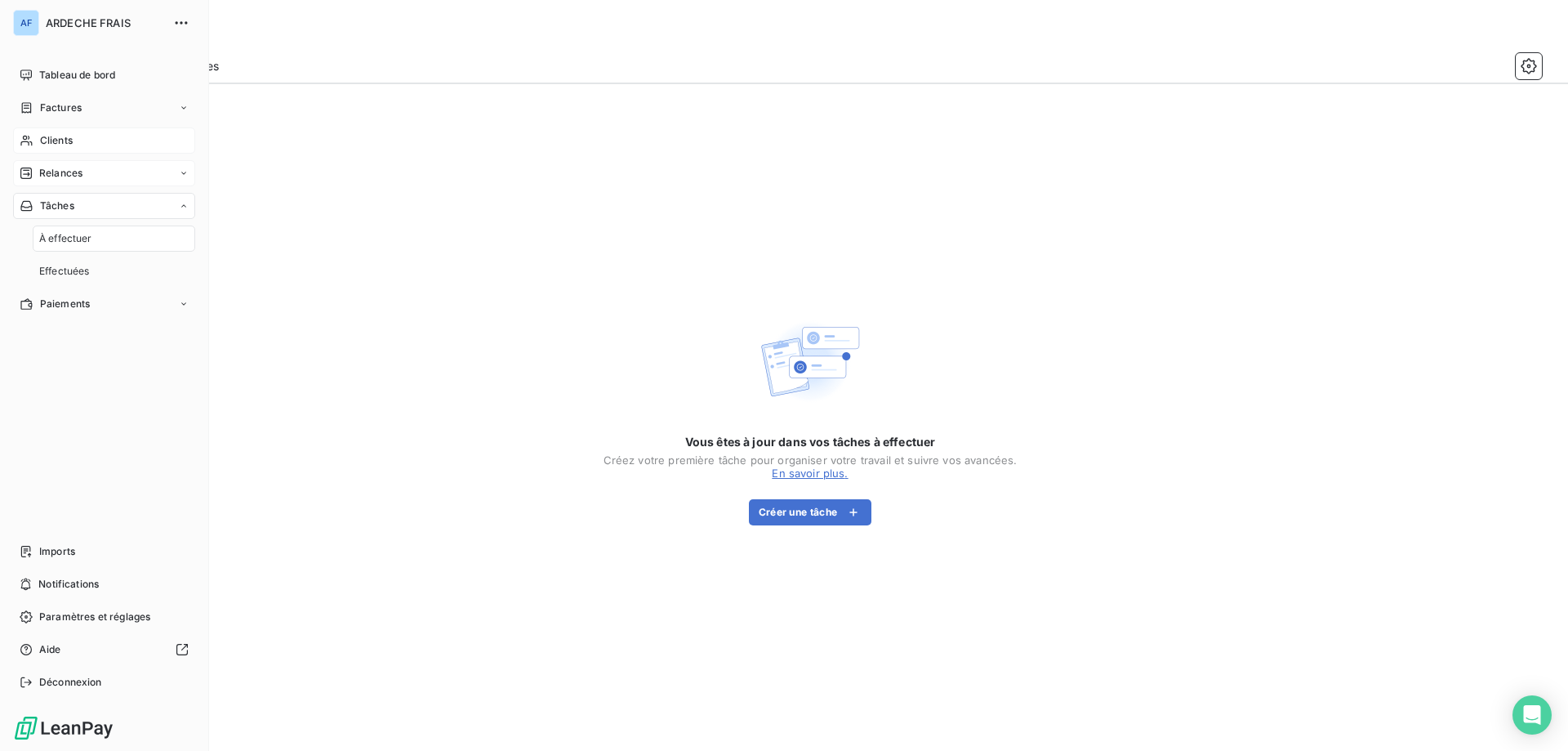
click at [71, 130] on div "Clients" at bounding box center [104, 140] width 182 height 26
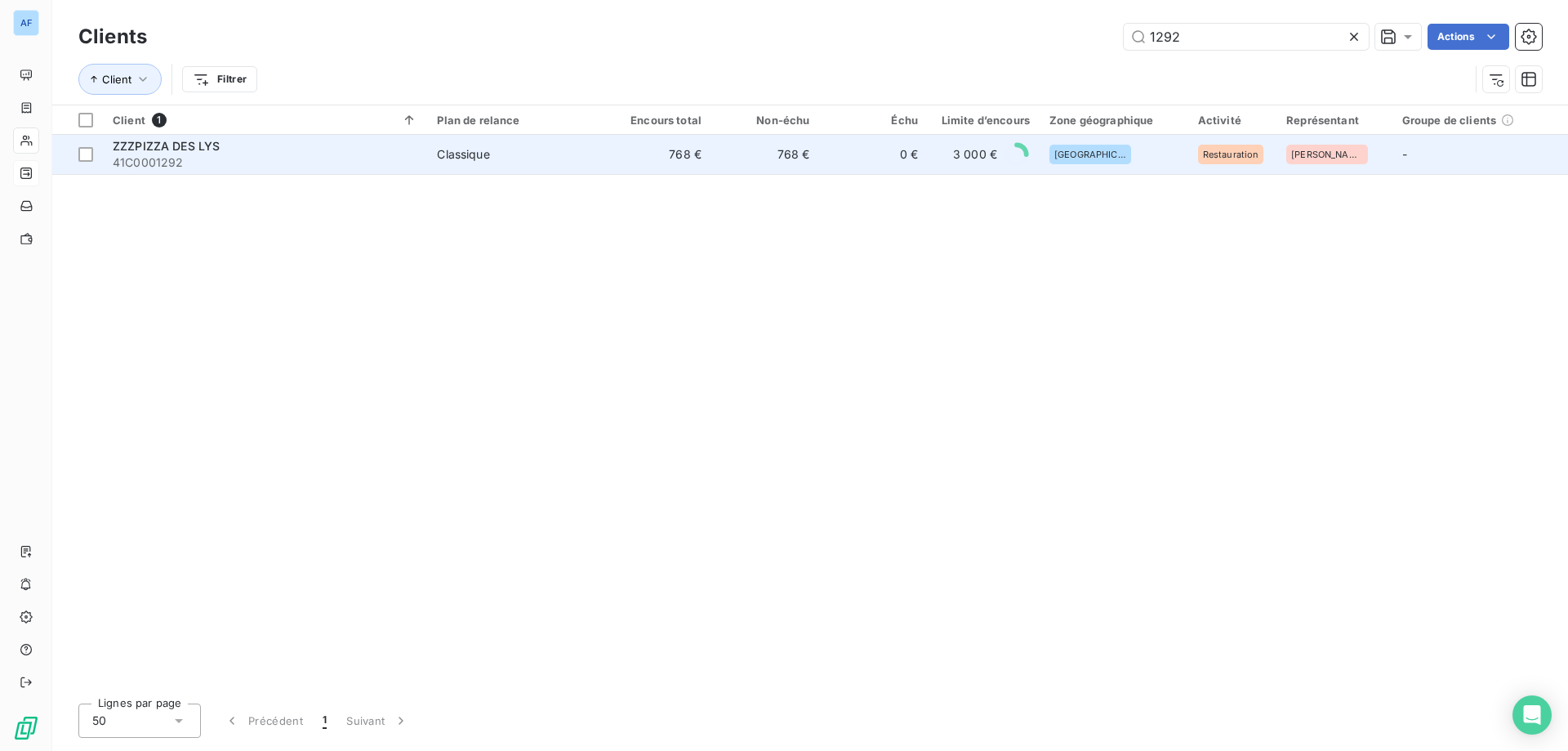
click at [364, 165] on span "41C0001292" at bounding box center [264, 162] width 304 height 17
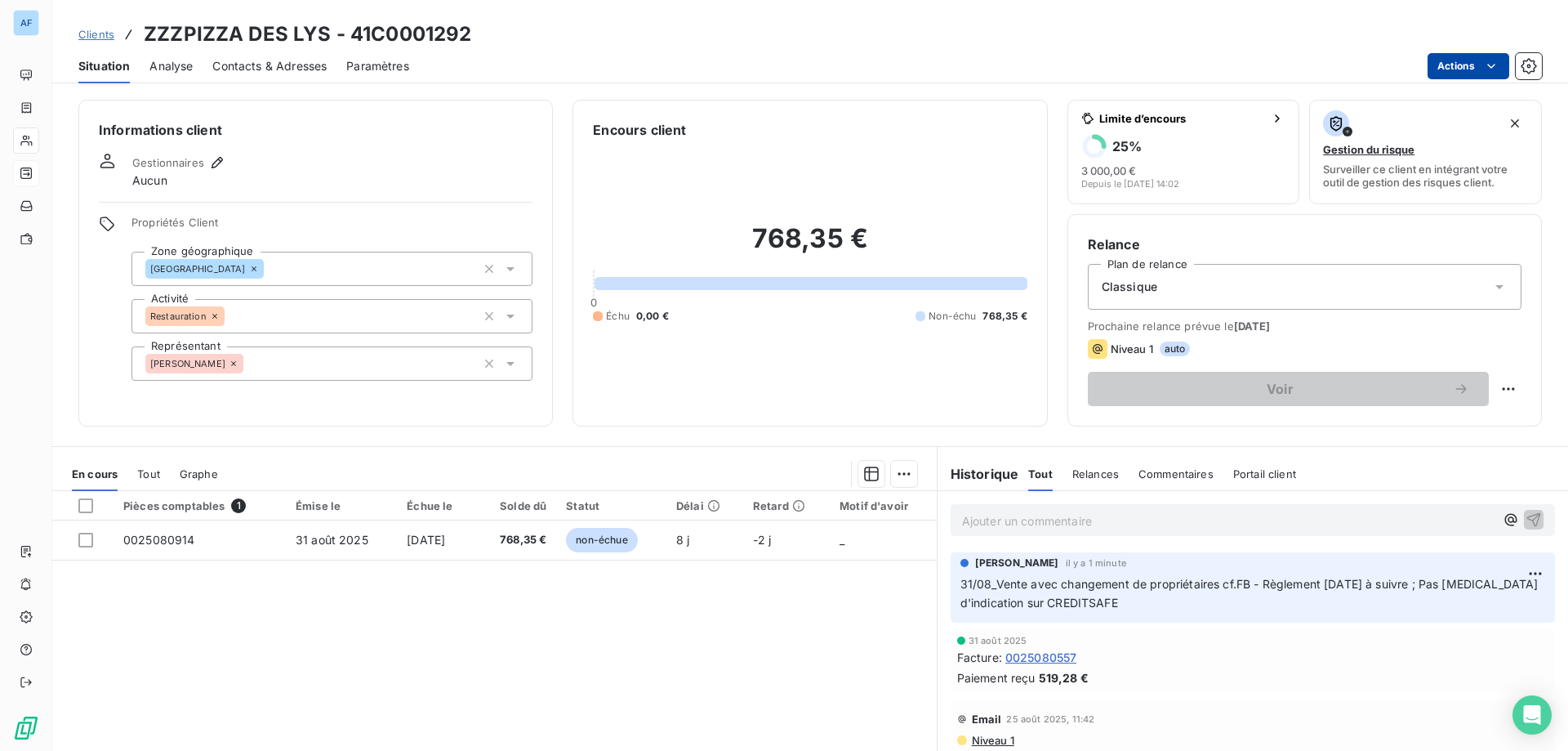
click at [1460, 64] on html "AF Clients ZZZPIZZA DES LYS - 41C0001292 Situation Analyse Contacts & Adresses …" at bounding box center [784, 375] width 1568 height 751
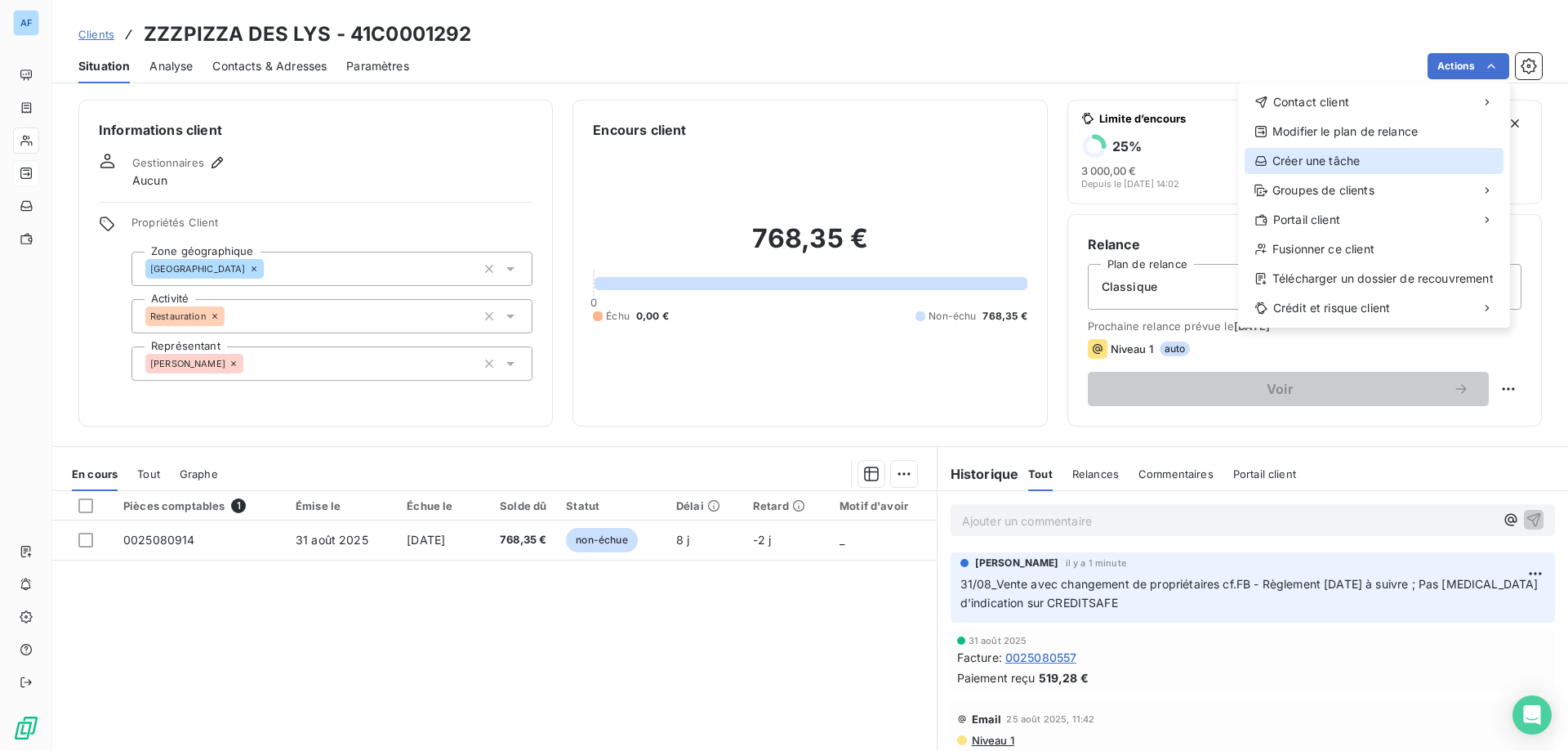
click at [1310, 159] on div "Créer une tâche" at bounding box center [1373, 161] width 259 height 26
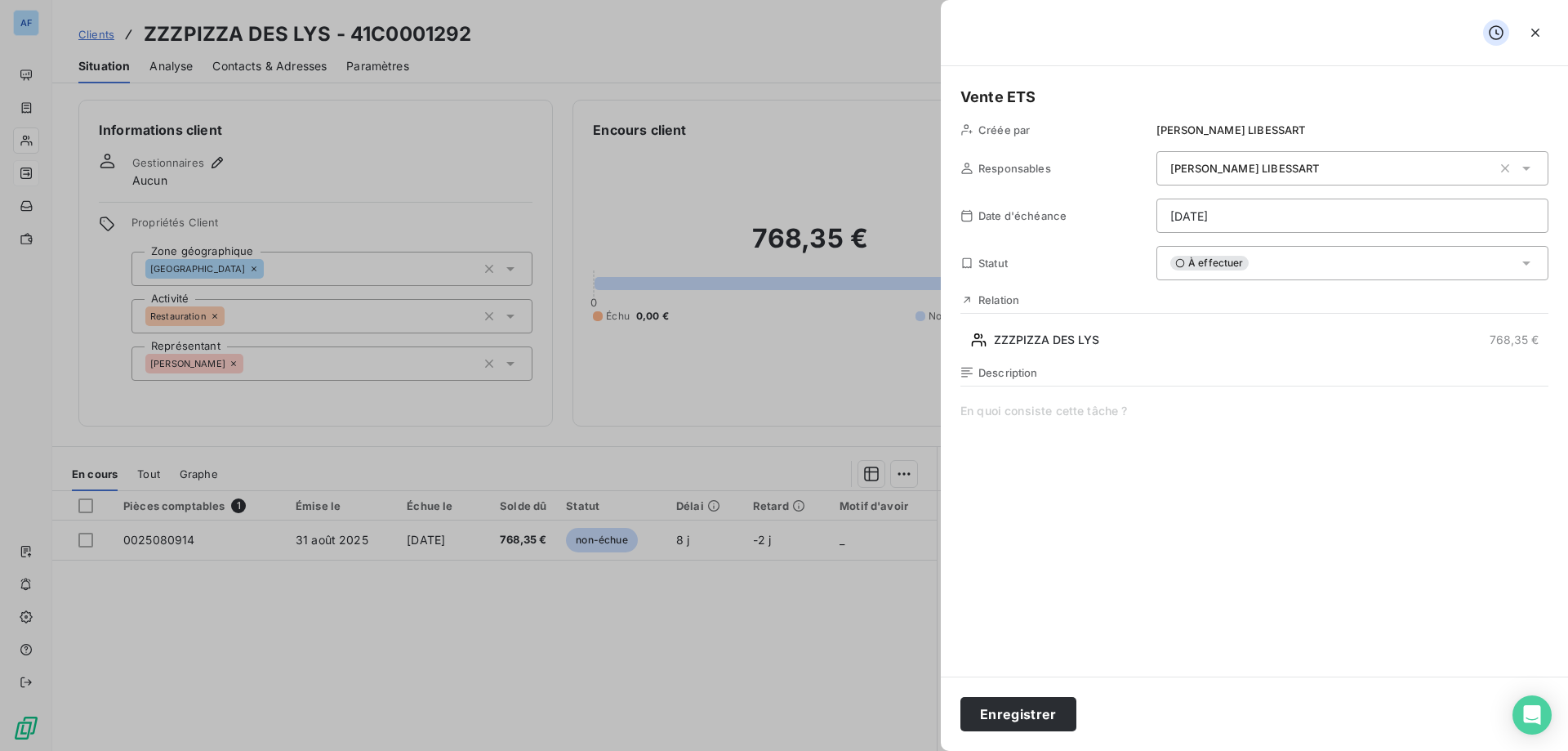
click at [1046, 411] on span at bounding box center [1254, 560] width 588 height 314
click at [1223, 265] on span "À effectuer" at bounding box center [1209, 263] width 78 height 15
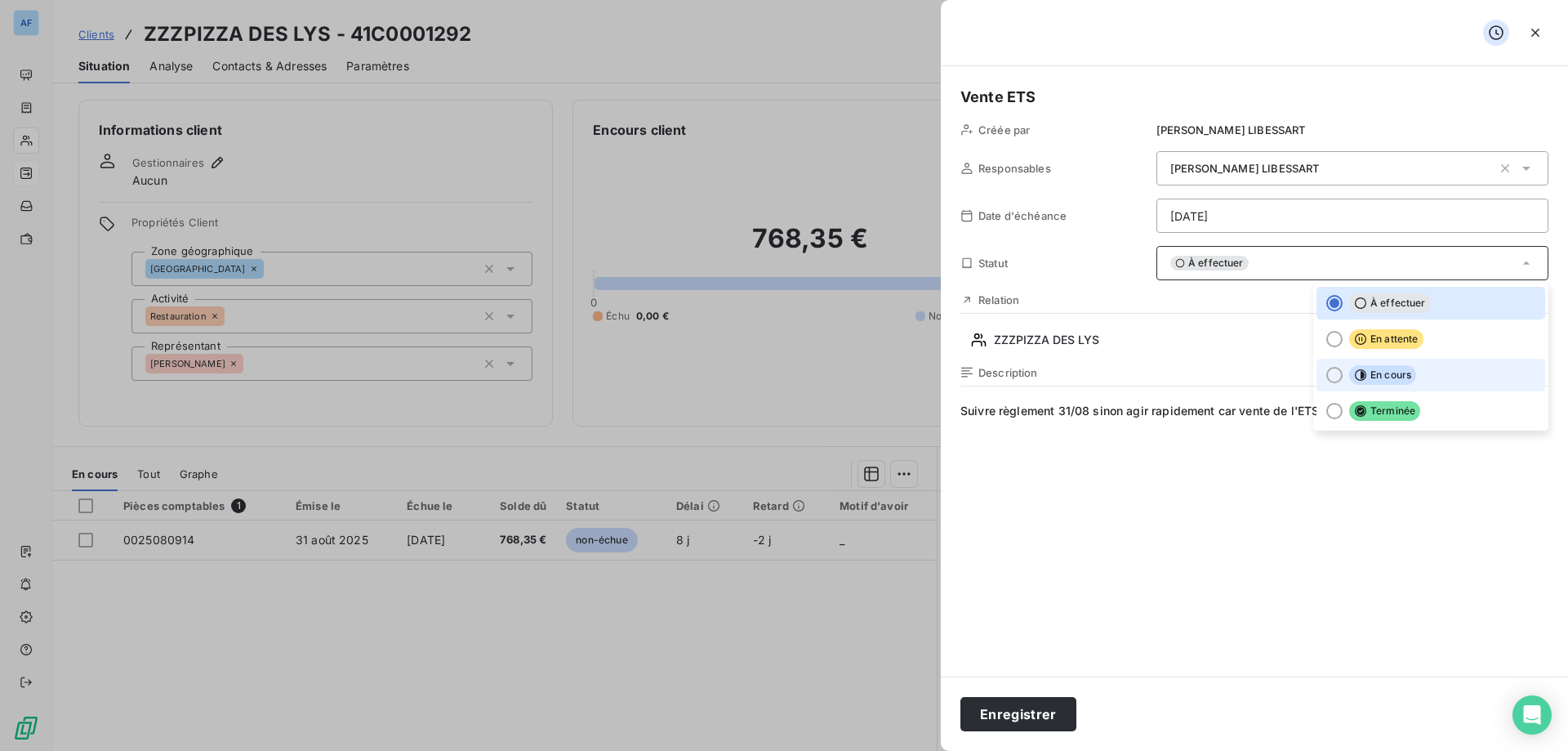
click at [1363, 372] on span "En cours" at bounding box center [1382, 374] width 67 height 19
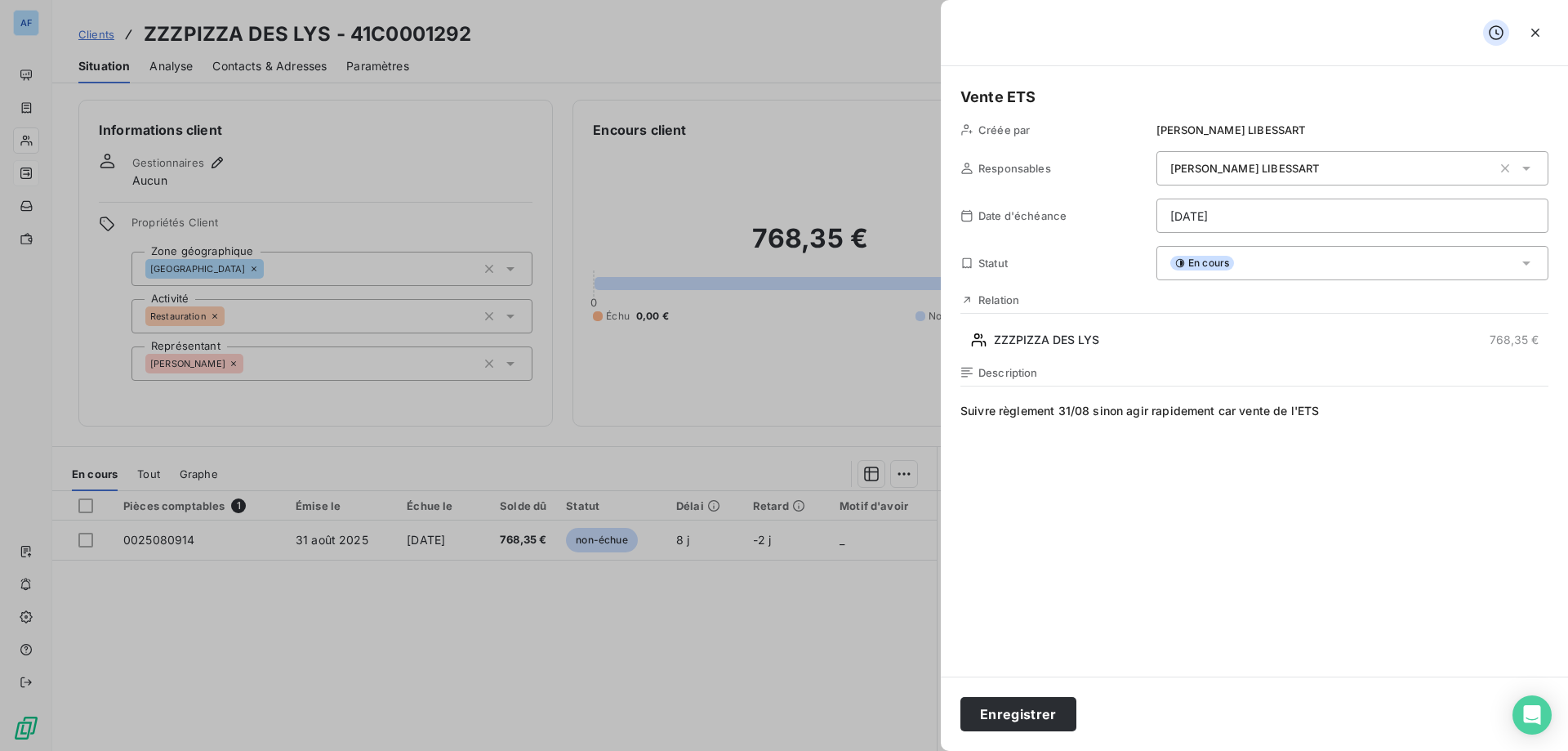
click at [1202, 214] on html "AF Clients ZZZPIZZA DES LYS - 41C0001292 Situation Analyse Contacts & Adresses …" at bounding box center [784, 375] width 1568 height 751
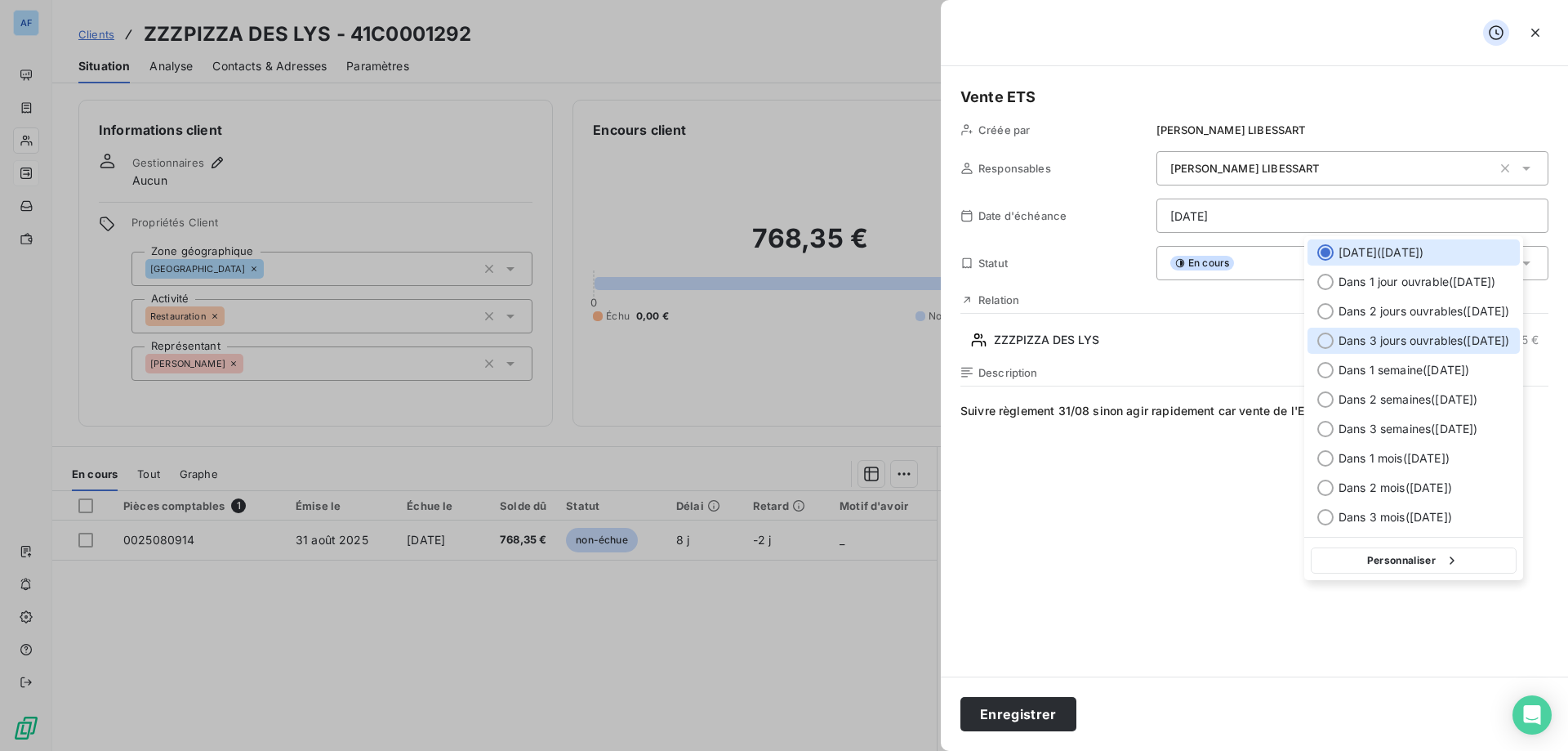
click at [1420, 345] on span "Dans 3 jours ouvrables ( [DATE] )" at bounding box center [1423, 341] width 172 height 17
type input "[DATE]"
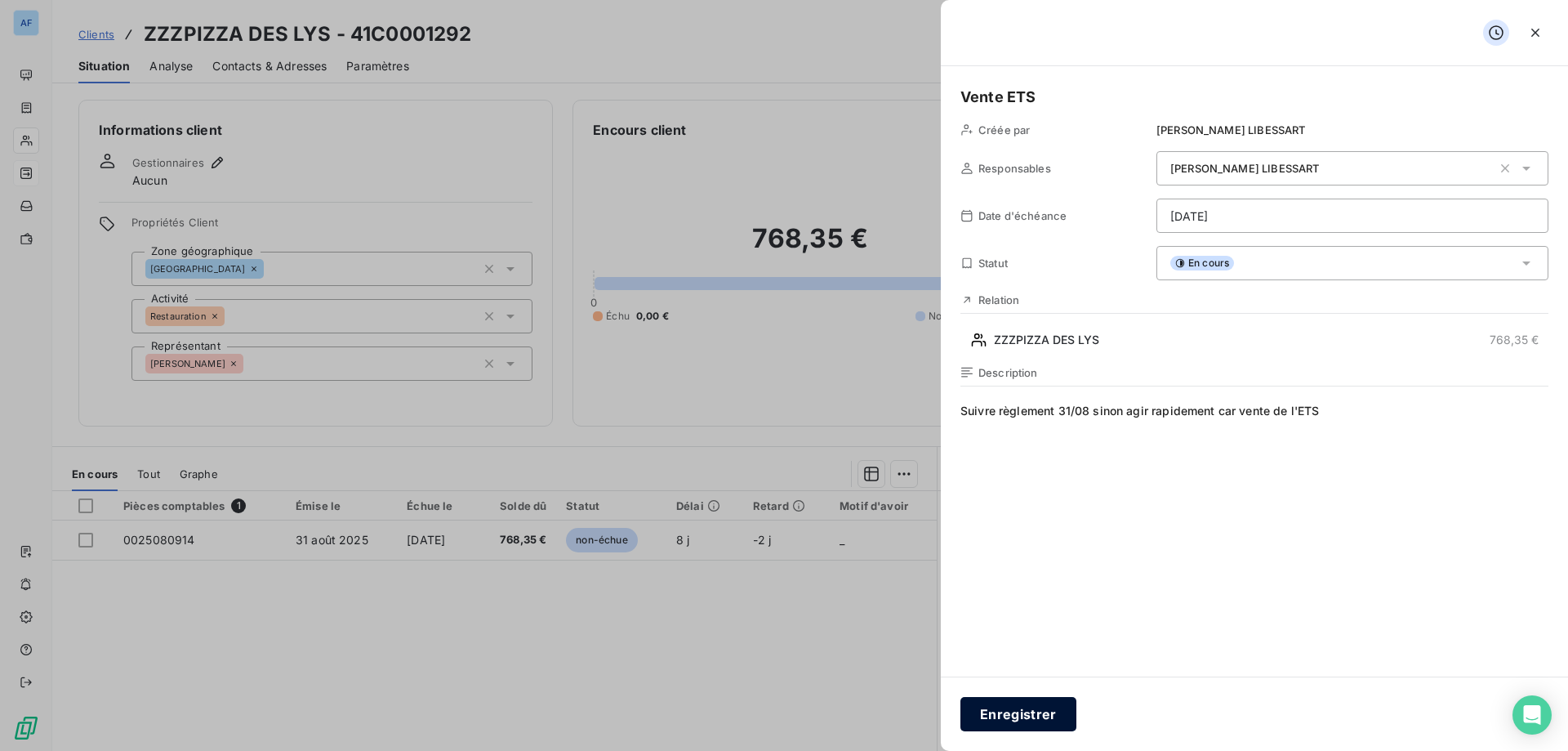
click at [1019, 721] on button "Enregistrer" at bounding box center [1018, 714] width 116 height 34
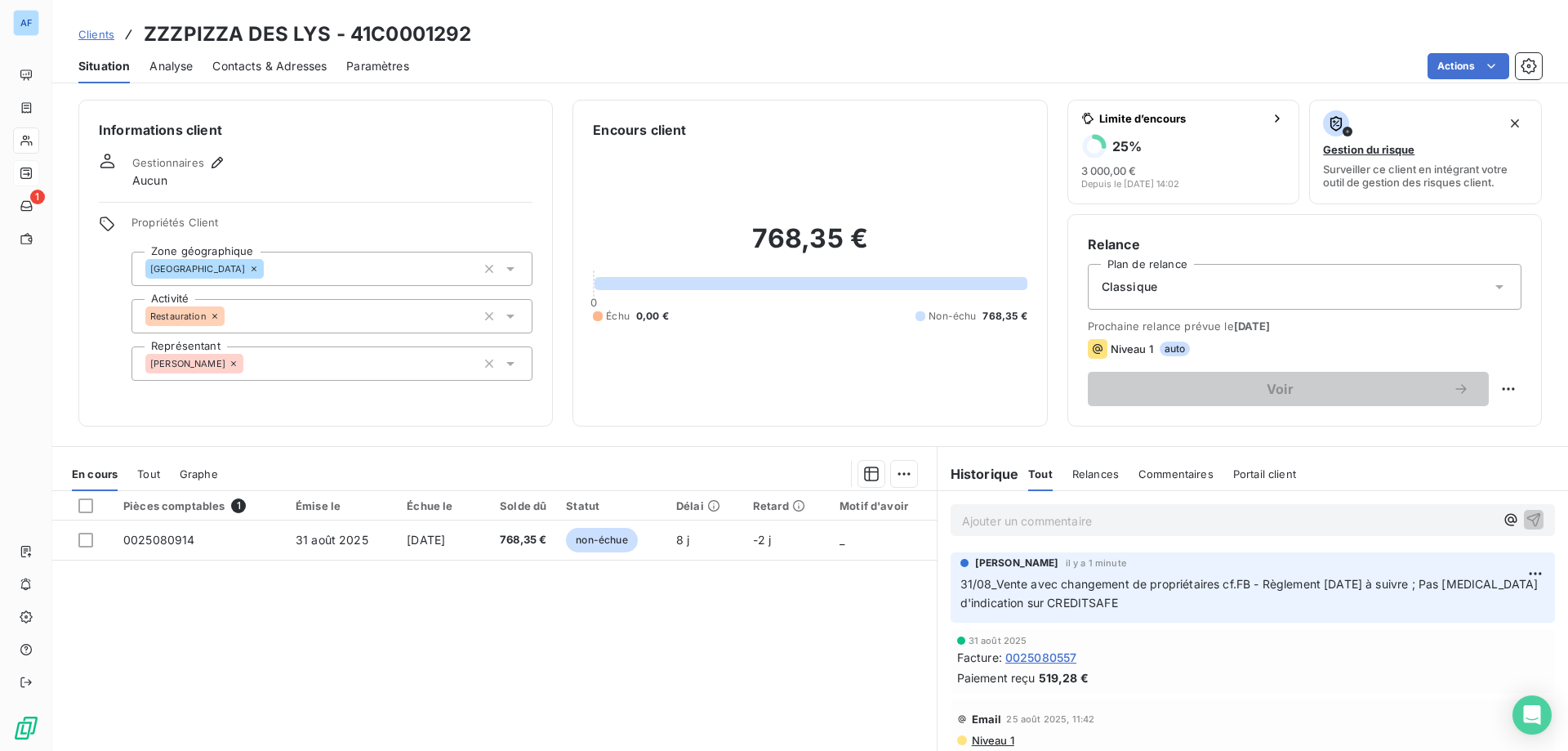
click at [108, 31] on span "Clients" at bounding box center [96, 34] width 36 height 13
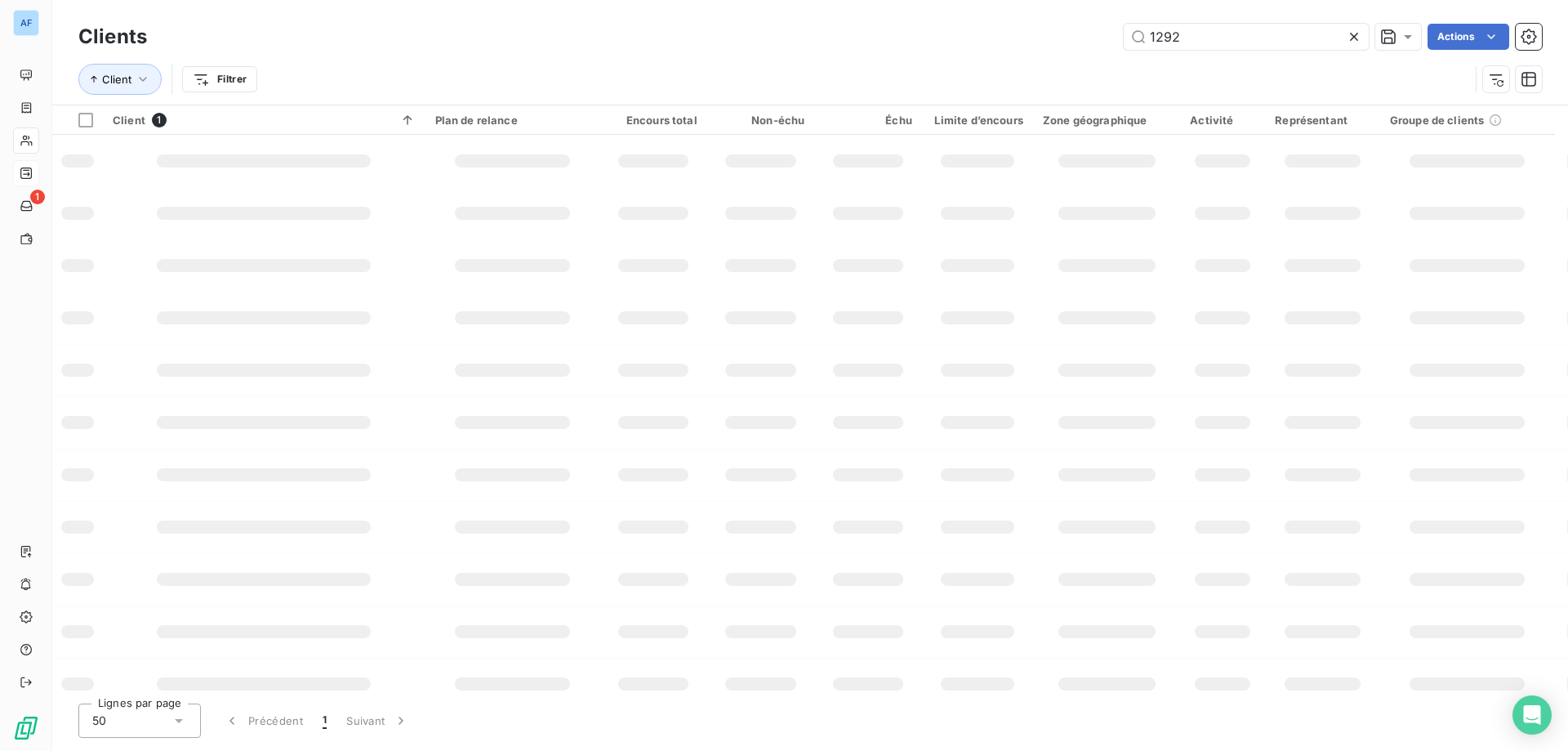
drag, startPoint x: 1249, startPoint y: 35, endPoint x: 624, endPoint y: 30, distance: 625.0
click at [723, 27] on div "1292 Actions" at bounding box center [855, 37] width 1375 height 26
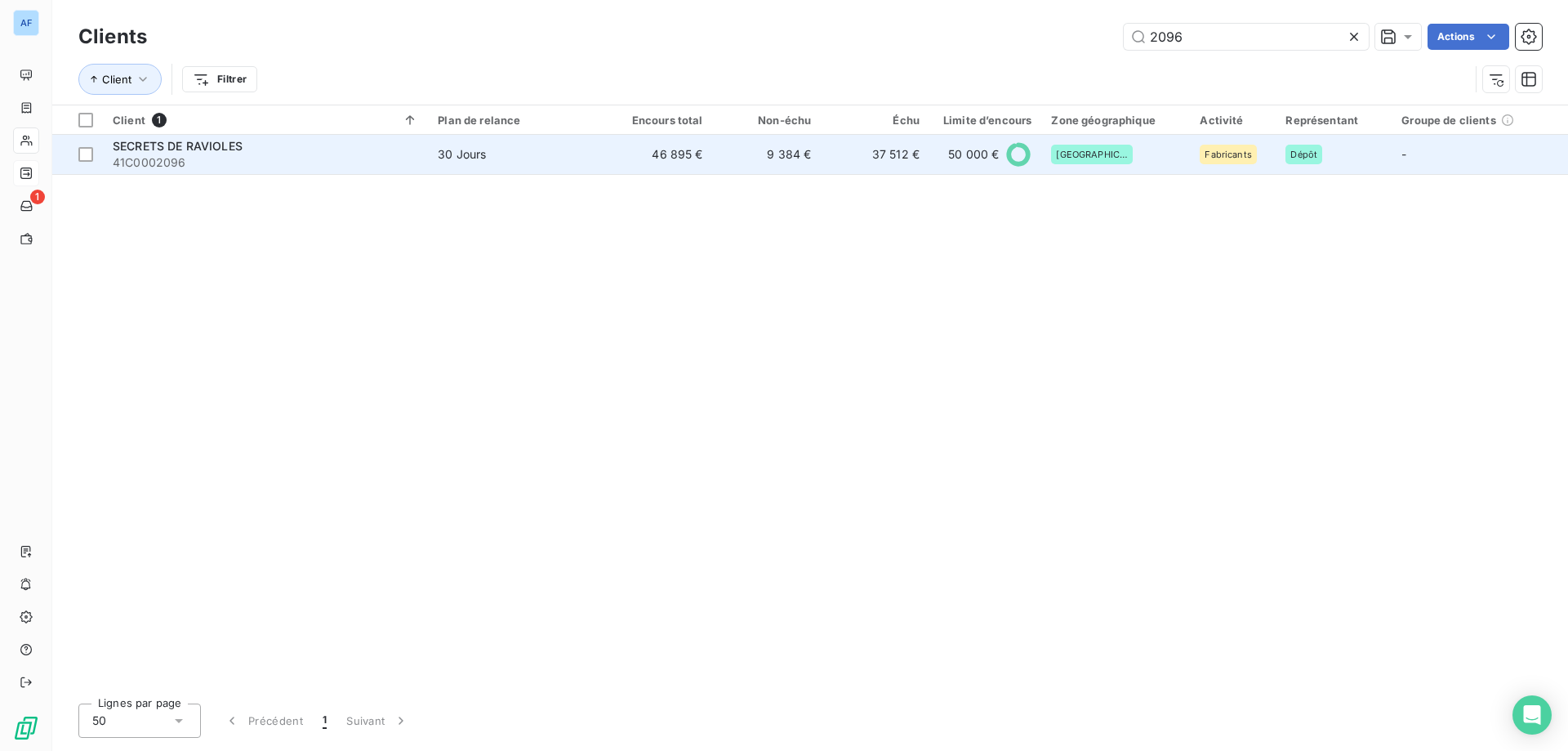
type input "2096"
click at [646, 161] on td "46 895 €" at bounding box center [658, 154] width 109 height 39
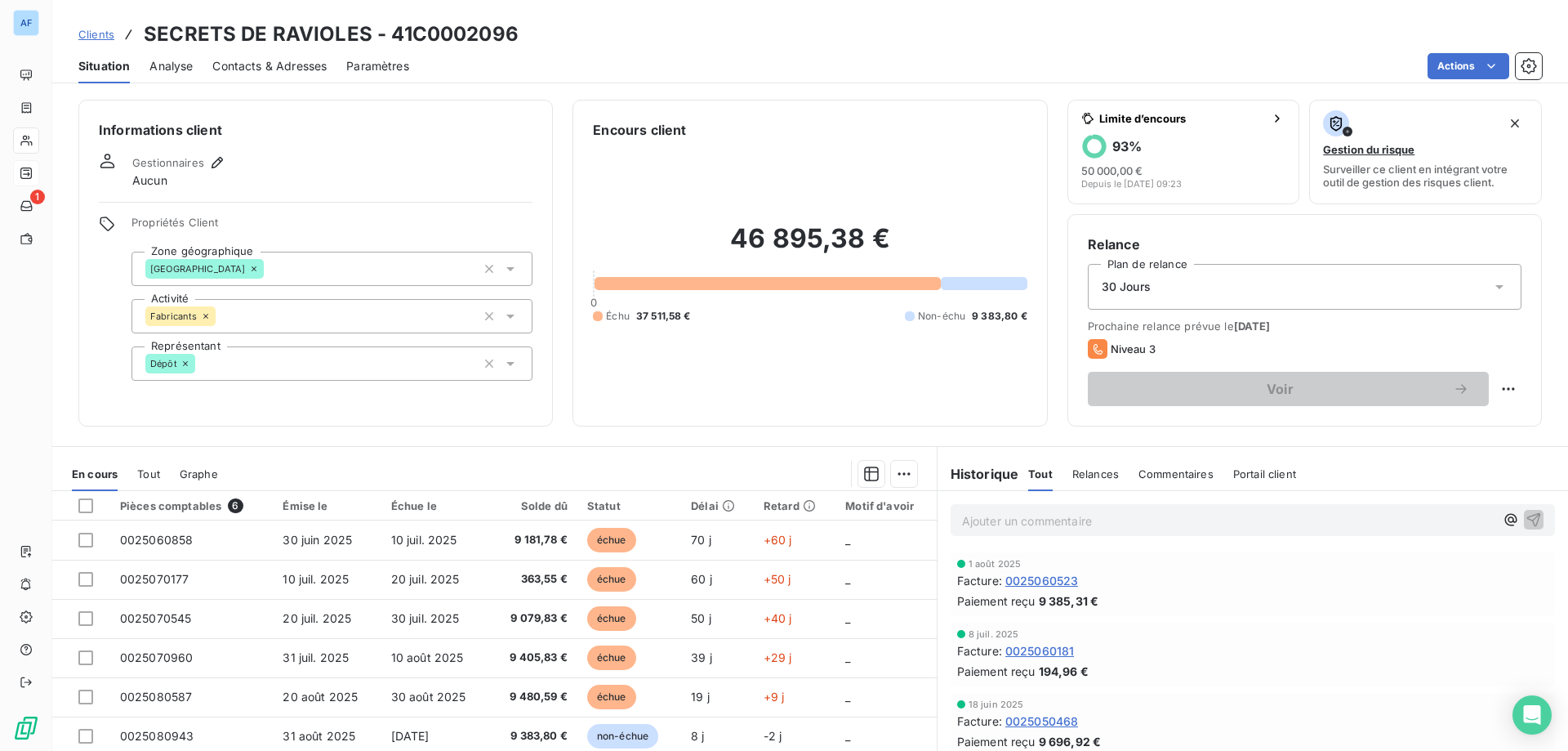
click at [1176, 527] on p "Ajouter un commentaire ﻿" at bounding box center [1228, 521] width 533 height 20
click at [1527, 521] on icon "button" at bounding box center [1534, 519] width 14 height 14
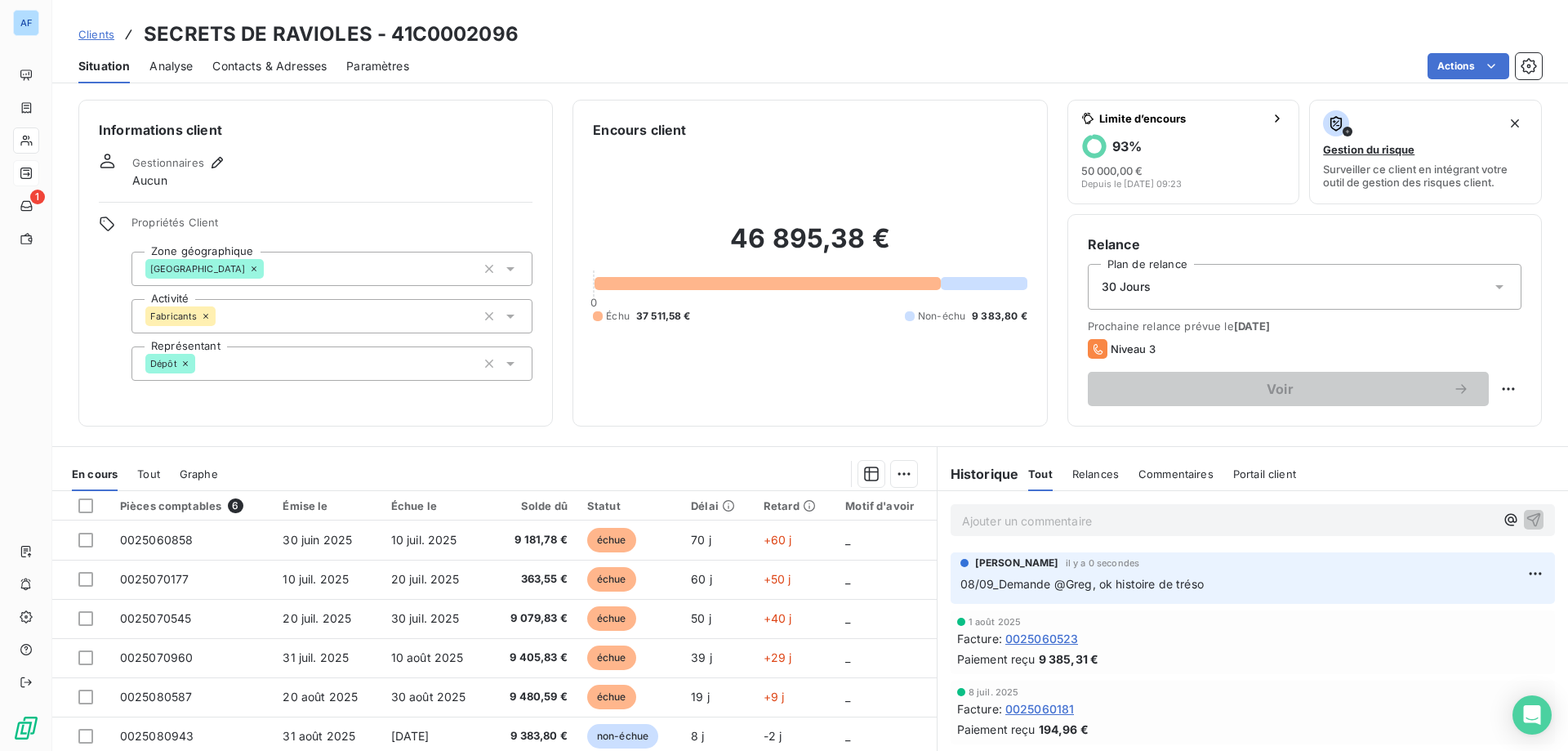
click at [96, 29] on span "Clients" at bounding box center [96, 34] width 36 height 13
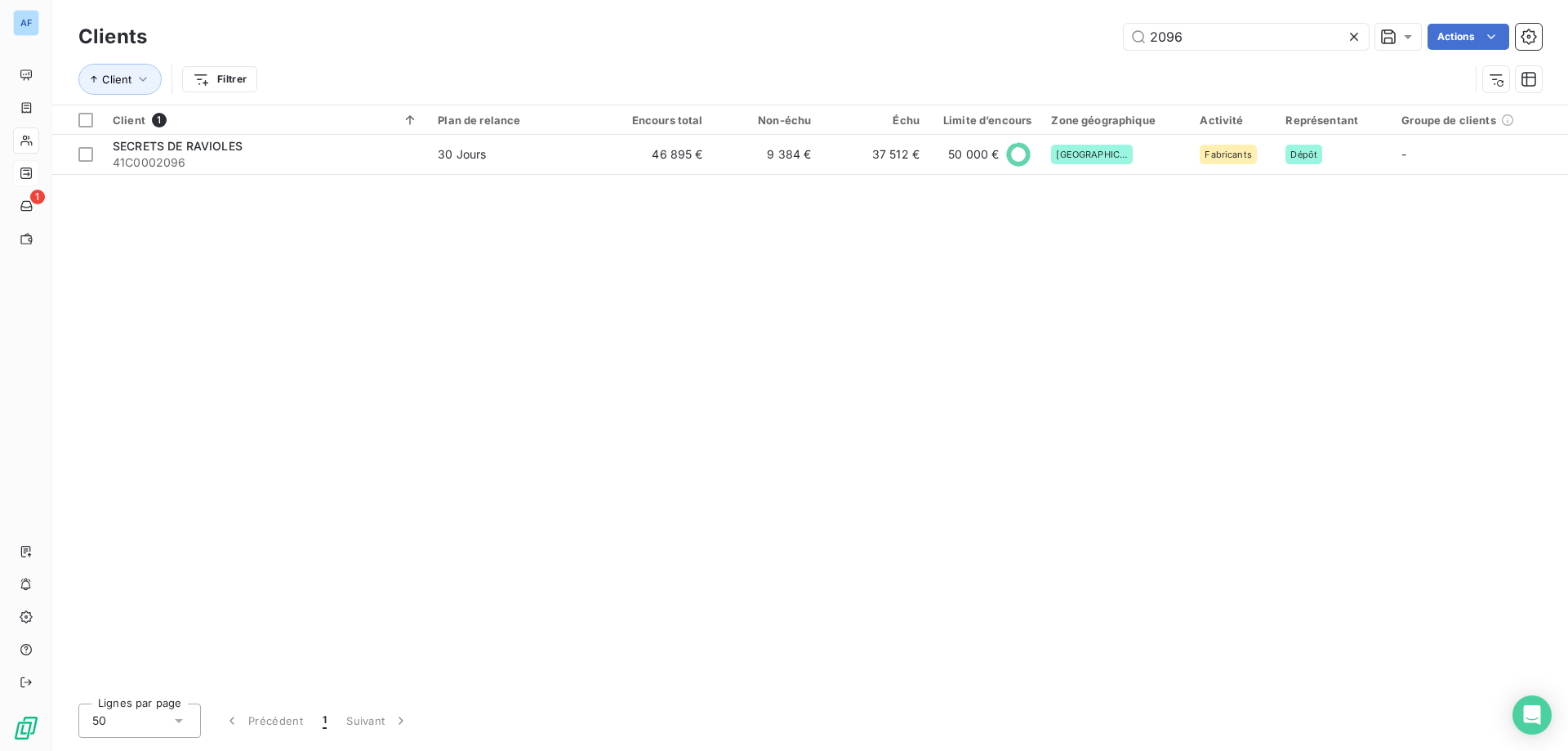
click at [1356, 35] on icon at bounding box center [1354, 36] width 8 height 8
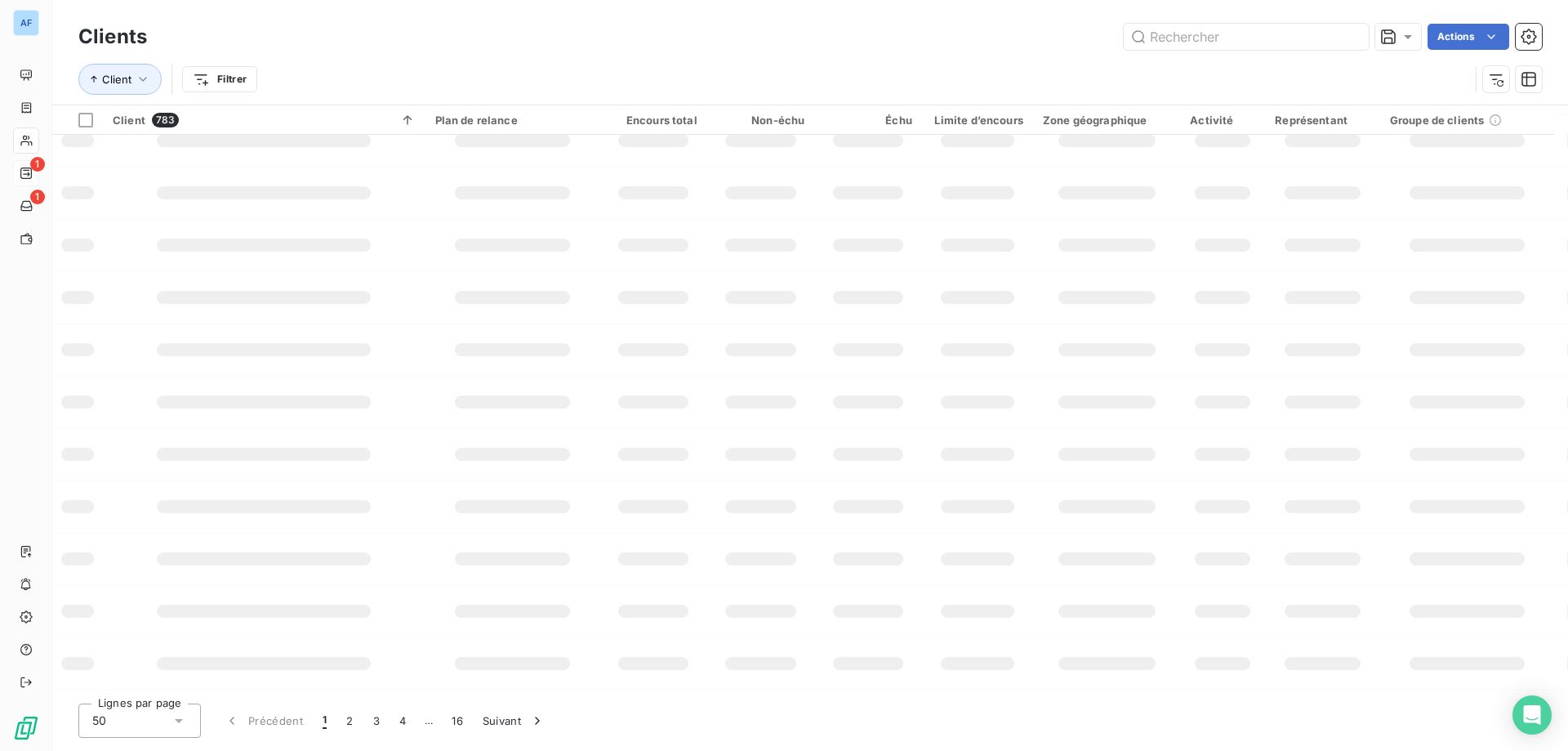
scroll to position [229, 0]
click at [1232, 33] on input "text" at bounding box center [1246, 37] width 245 height 26
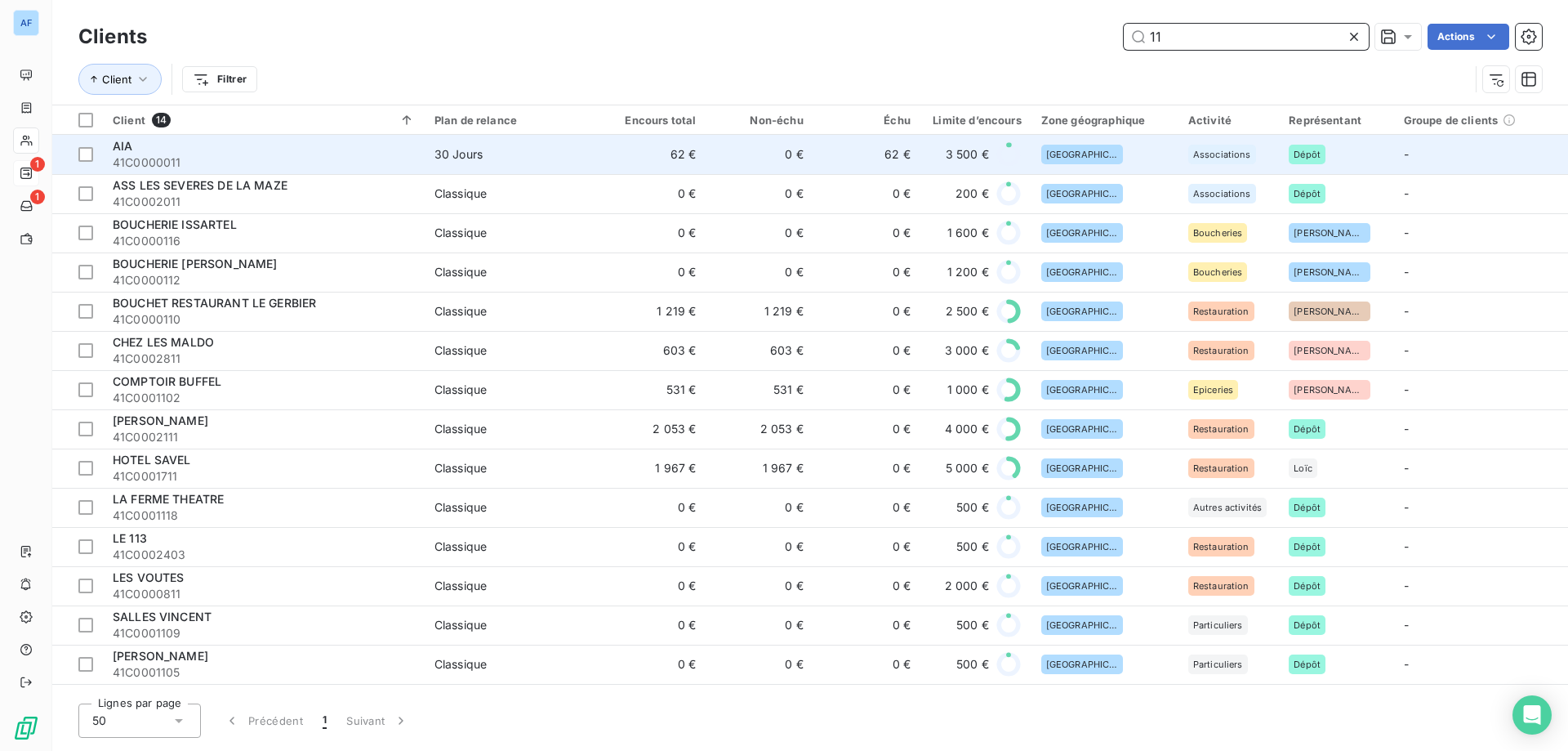
scroll to position [0, 0]
type input "11"
click at [155, 149] on div "AIA" at bounding box center [263, 147] width 302 height 17
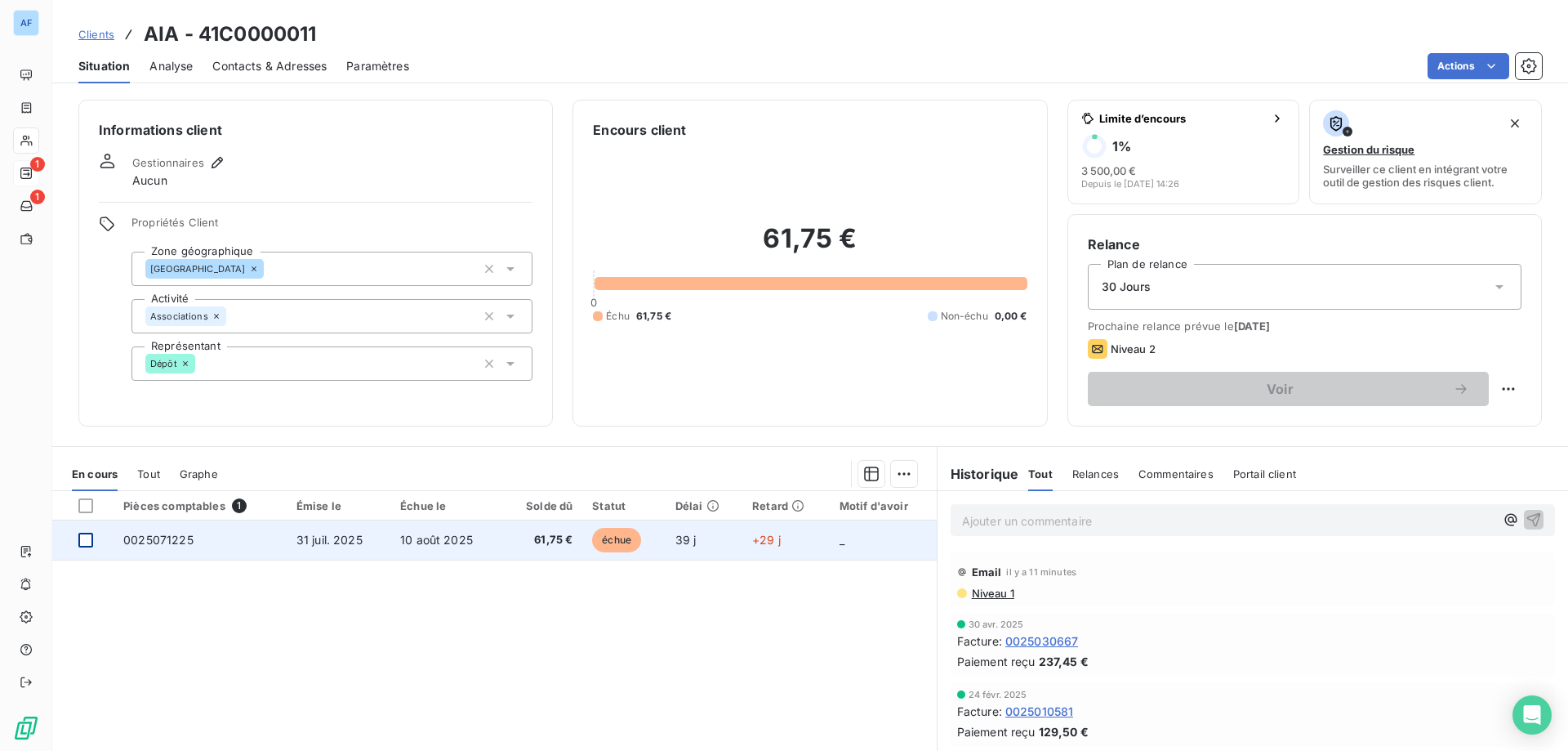
click at [85, 541] on div at bounding box center [85, 540] width 15 height 15
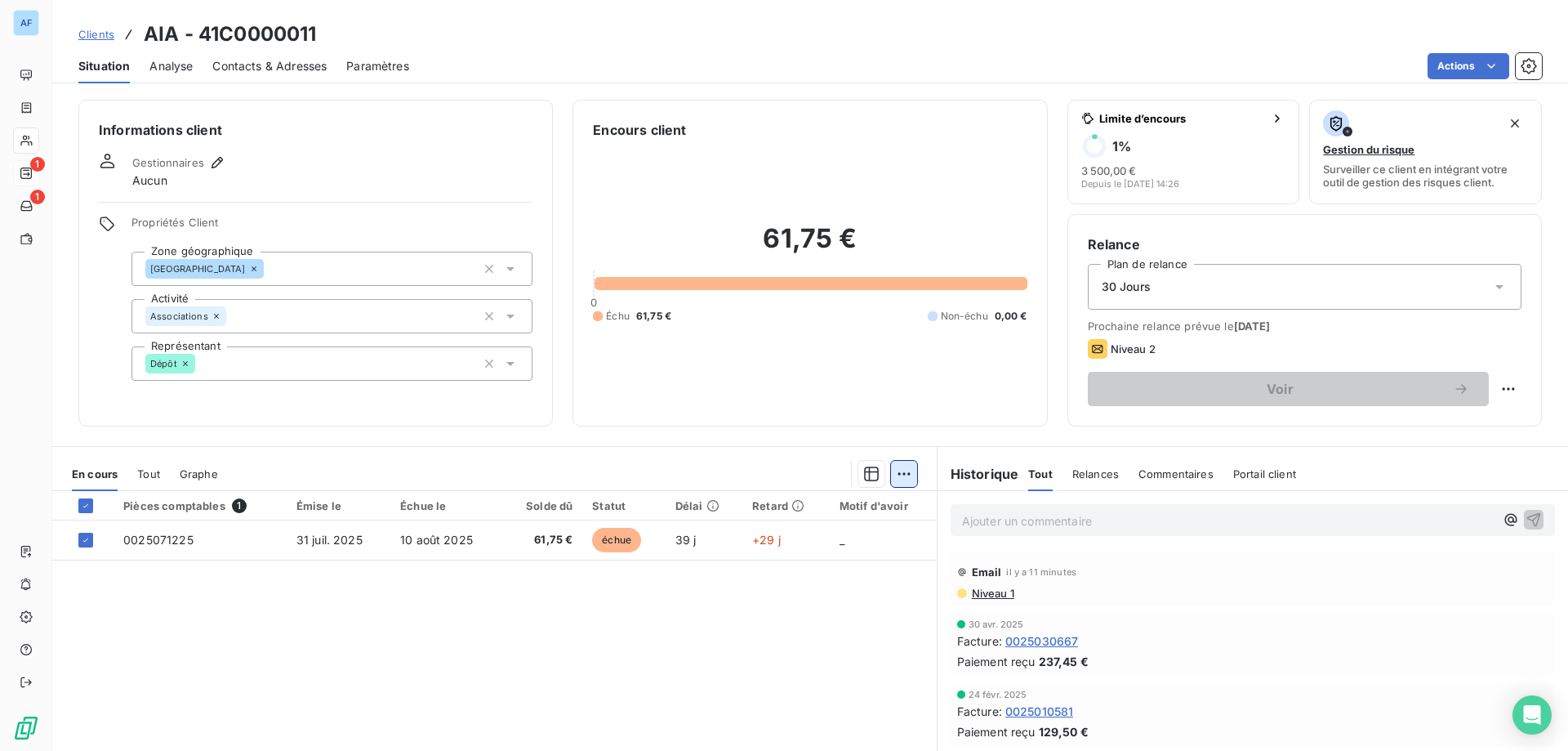
click at [896, 473] on html "AF 1 1 Clients AIA - 41C0000011 Situation Analyse Contacts & Adresses Paramètre…" at bounding box center [784, 375] width 1568 height 751
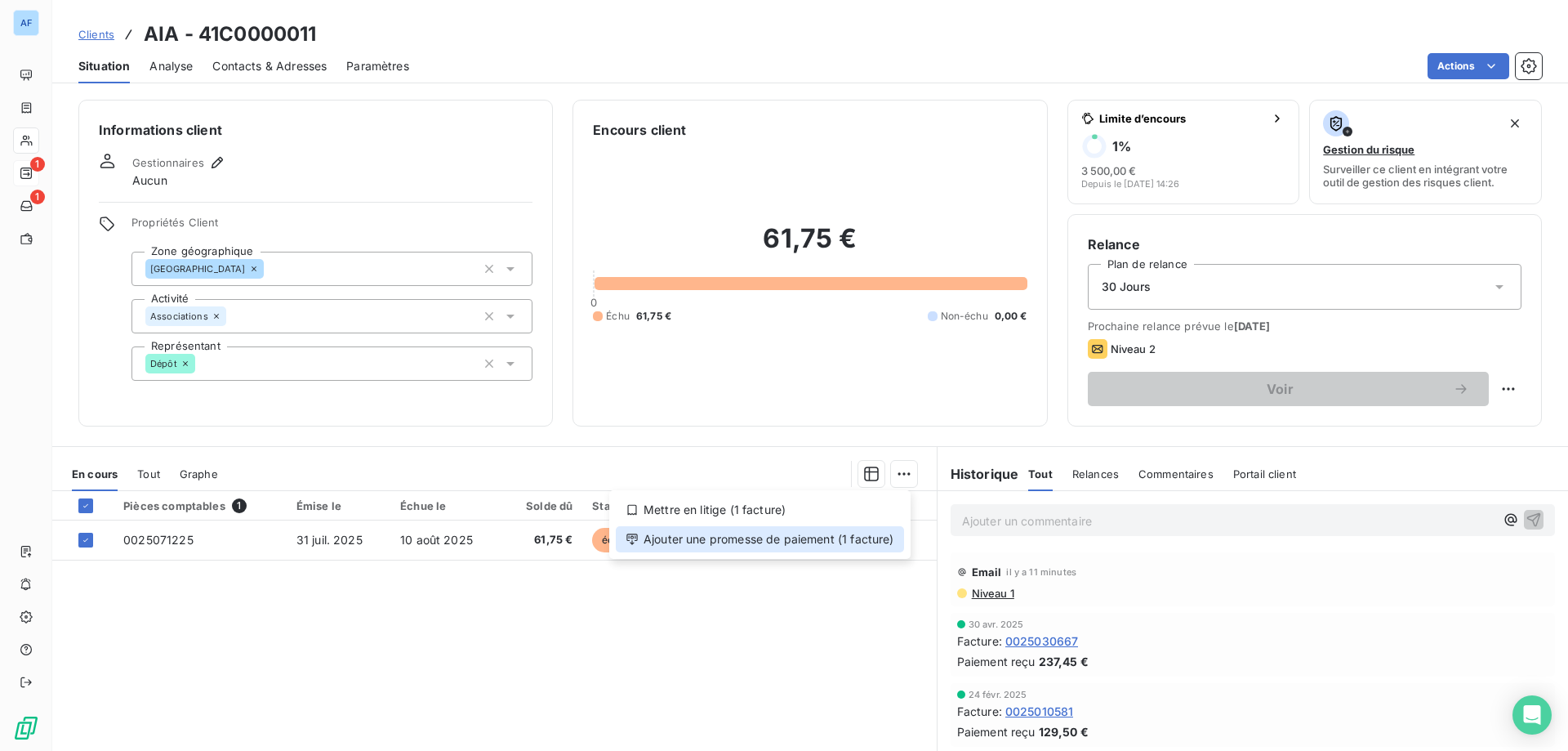
click at [841, 543] on div "Ajouter une promesse de paiement (1 facture)" at bounding box center [760, 539] width 289 height 26
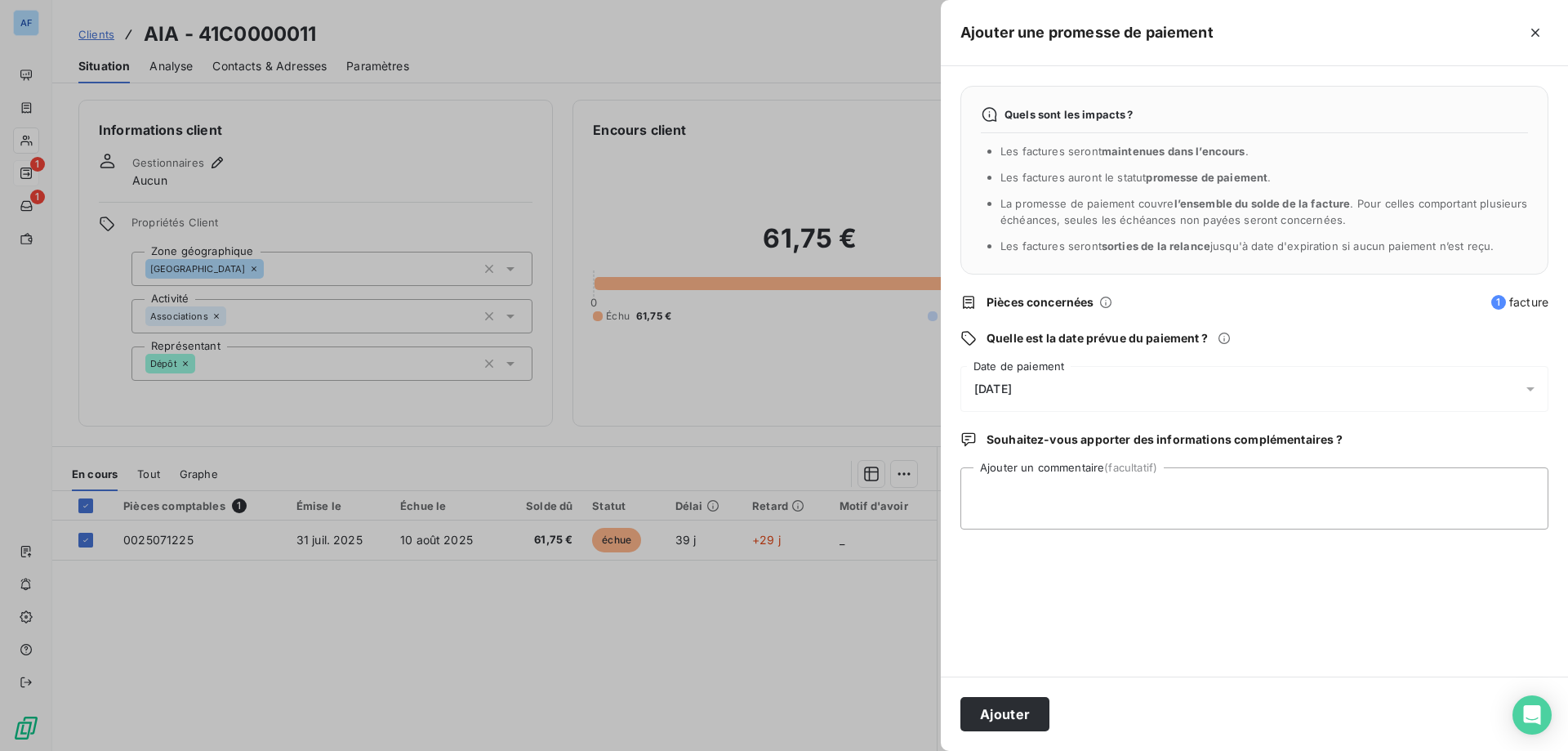
click at [1072, 396] on div "[DATE]" at bounding box center [1254, 388] width 588 height 45
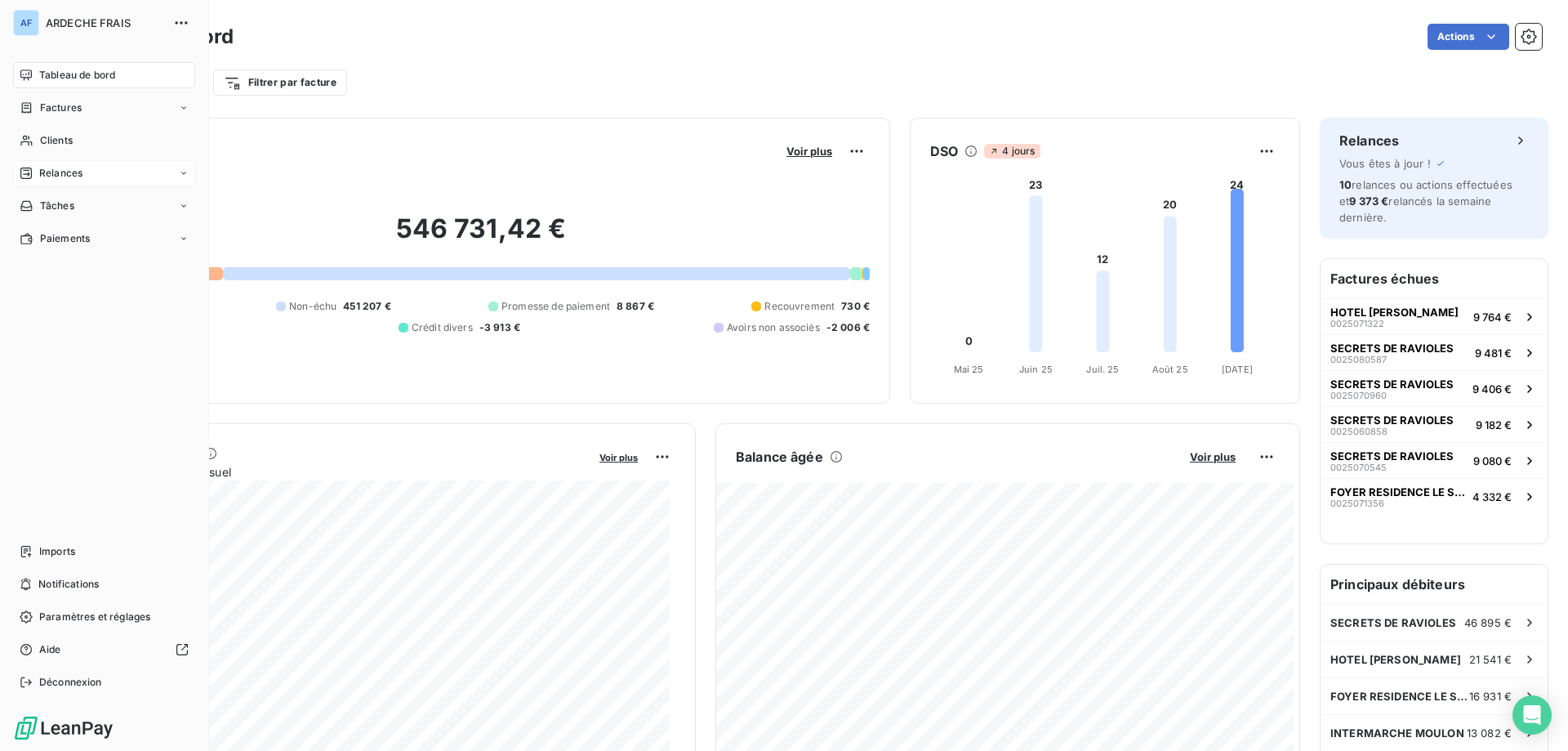
click at [87, 174] on div "Relances" at bounding box center [104, 173] width 182 height 26
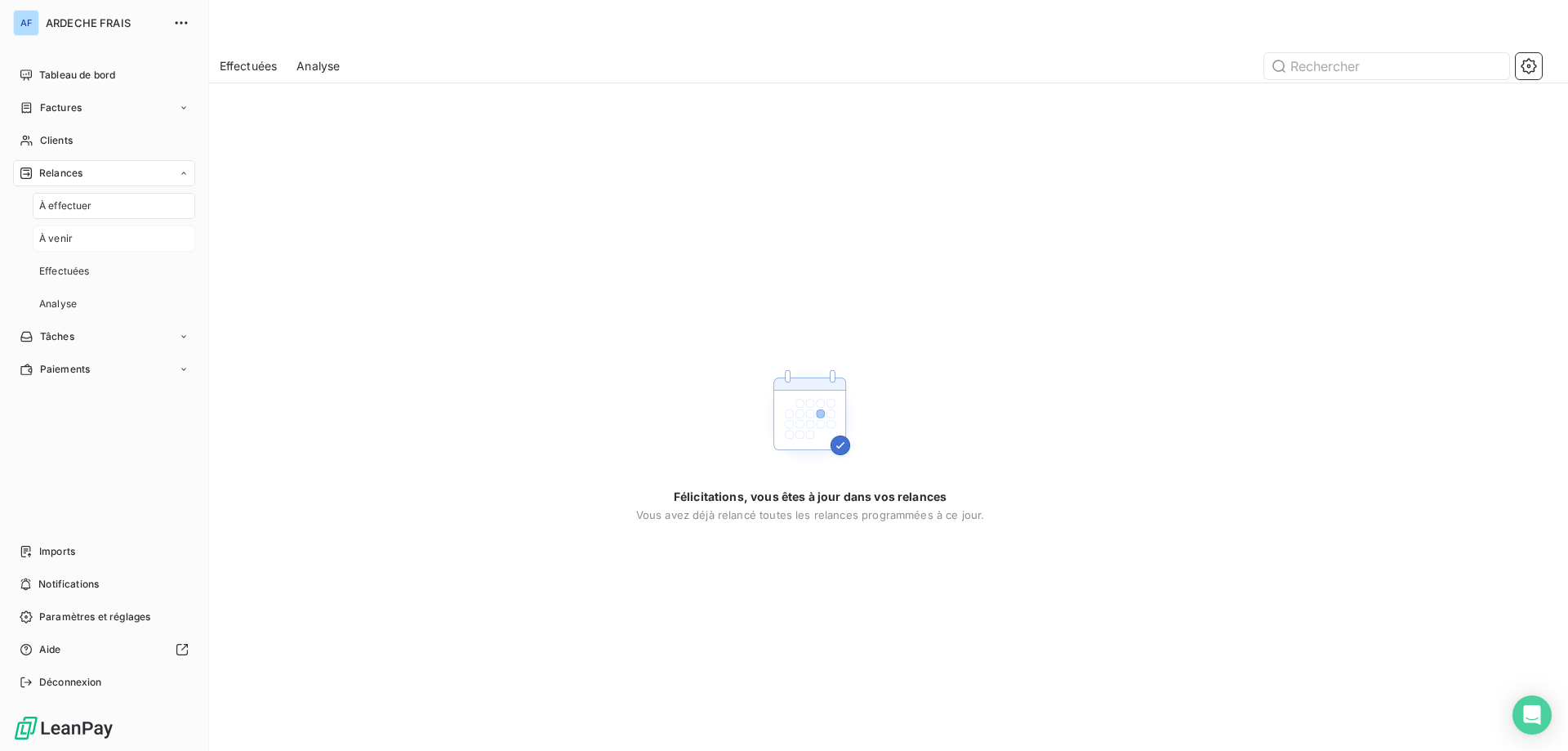
click at [85, 241] on div "À venir" at bounding box center [113, 239] width 162 height 26
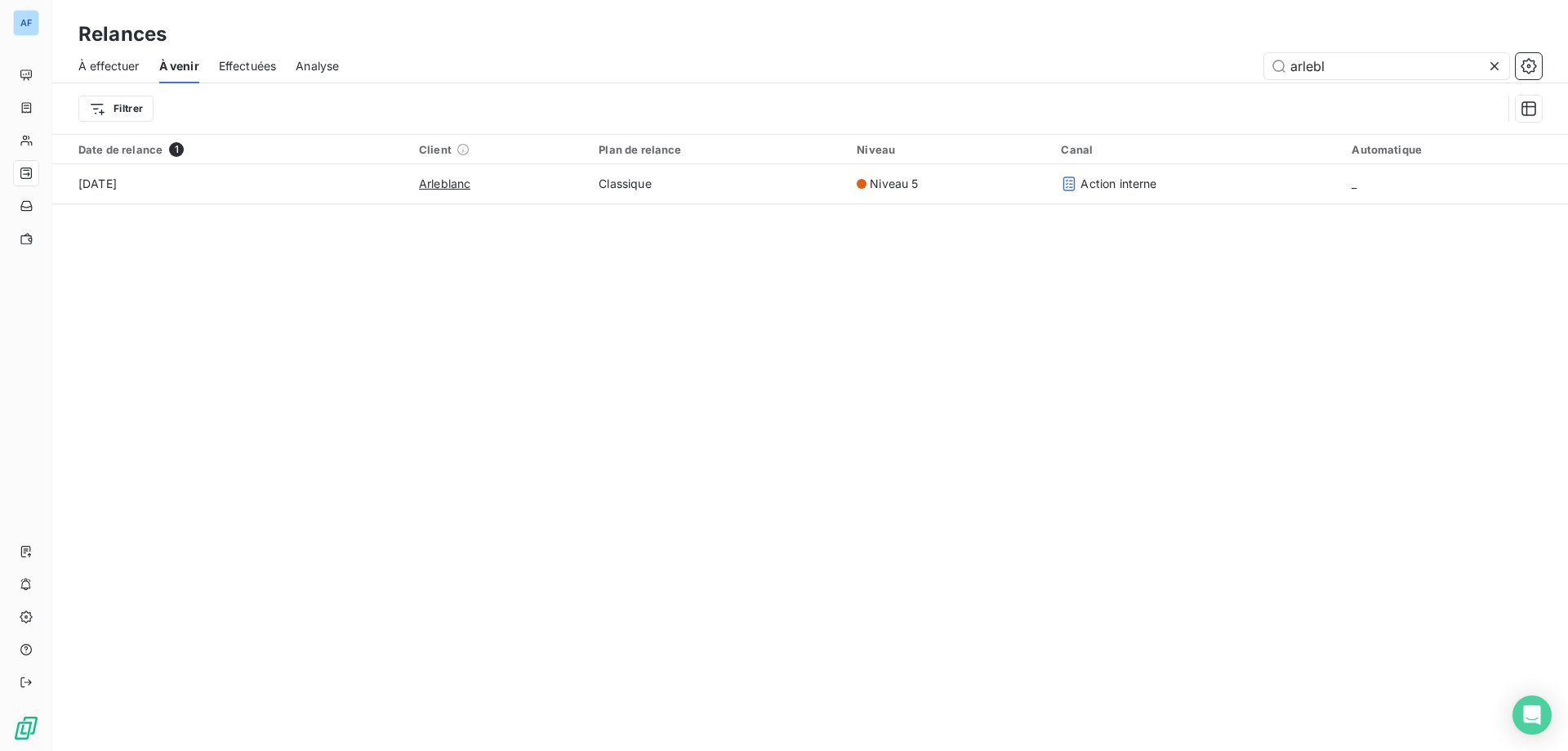
click at [1487, 69] on icon at bounding box center [1495, 66] width 17 height 17
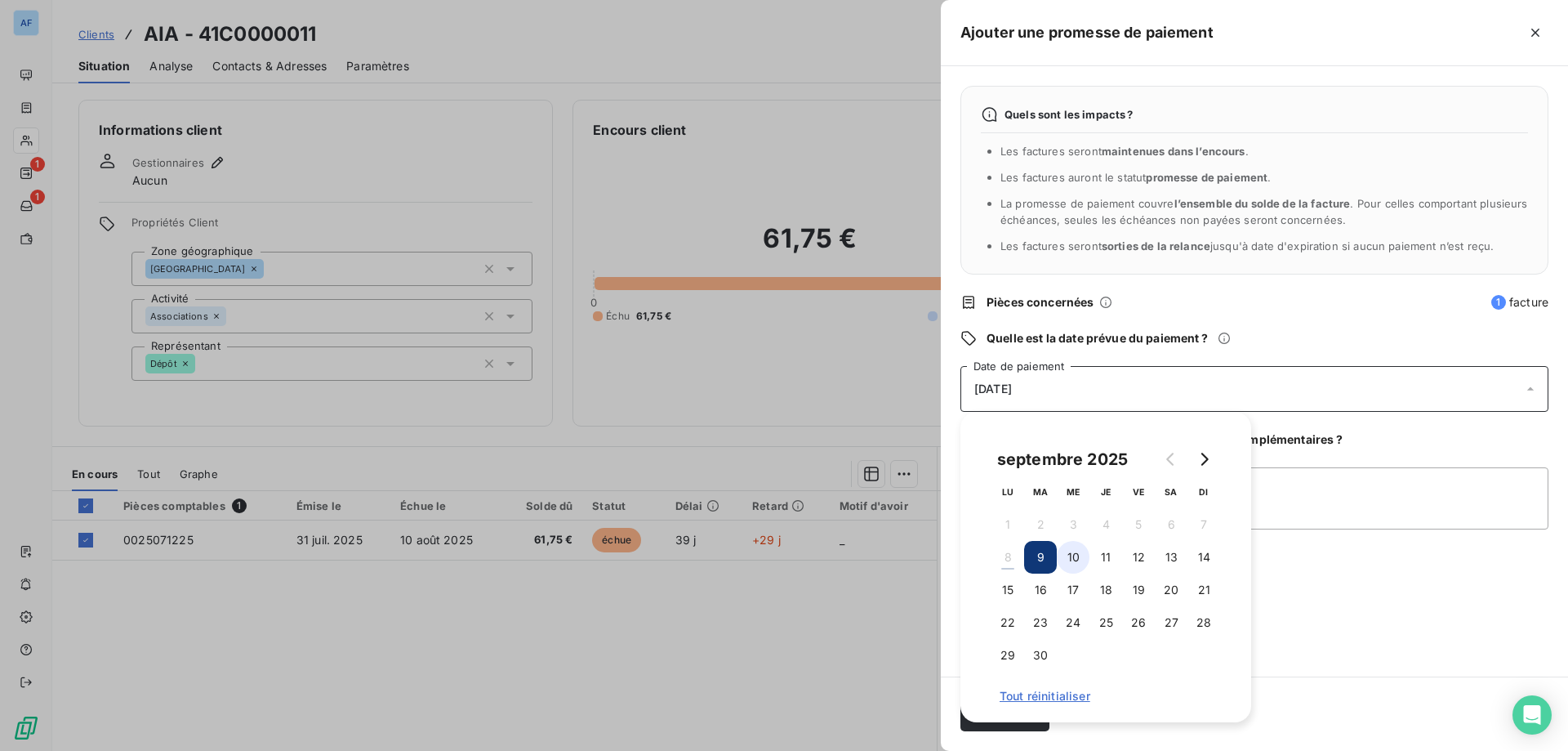
click at [1066, 555] on button "10" at bounding box center [1073, 557] width 32 height 32
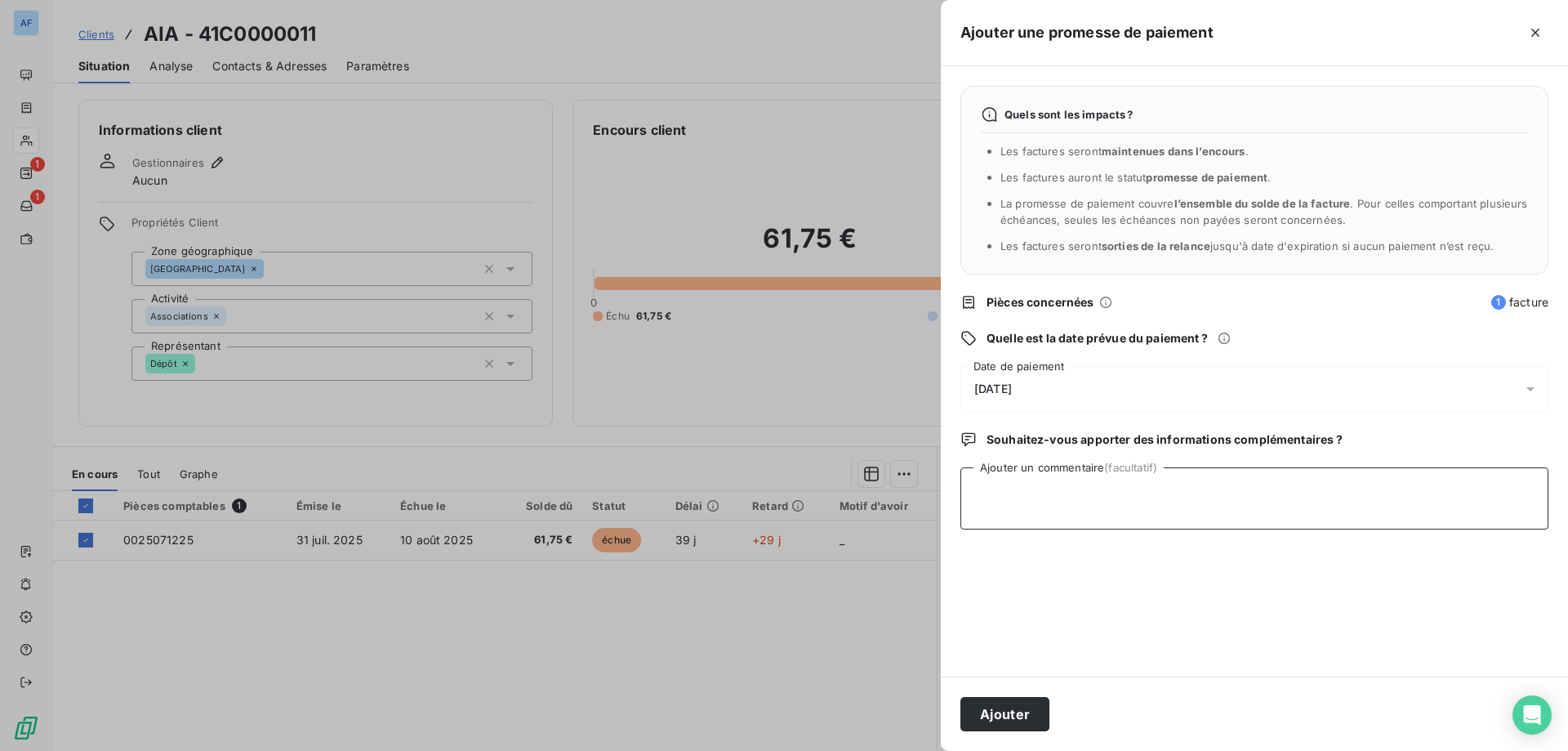
click at [1395, 474] on textarea "Ajouter un commentaire (facultatif)" at bounding box center [1254, 498] width 588 height 62
paste textarea "Bonjour, Nos établissements sont fermés pendant l'été d'où le retard de paiemen…"
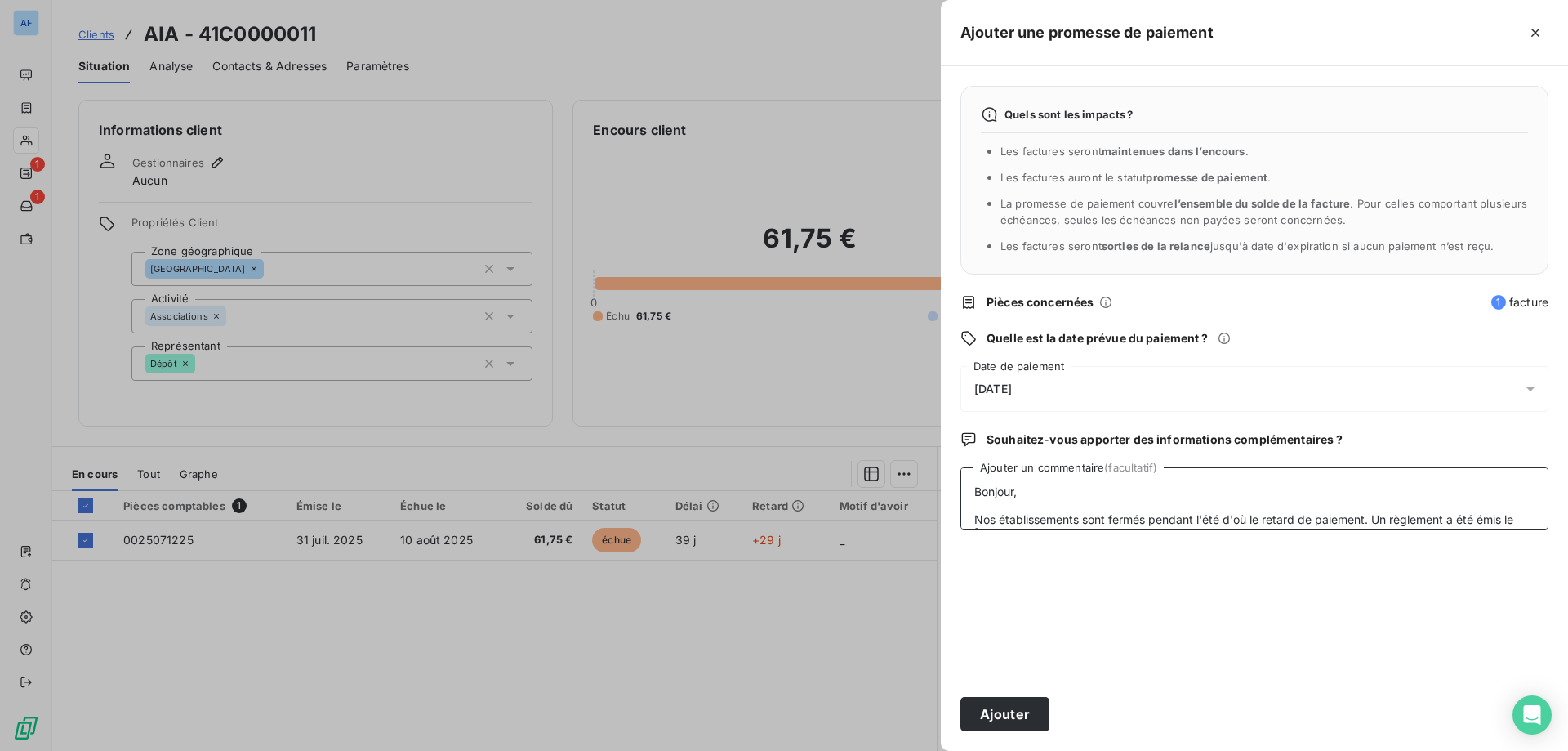
scroll to position [123, 0]
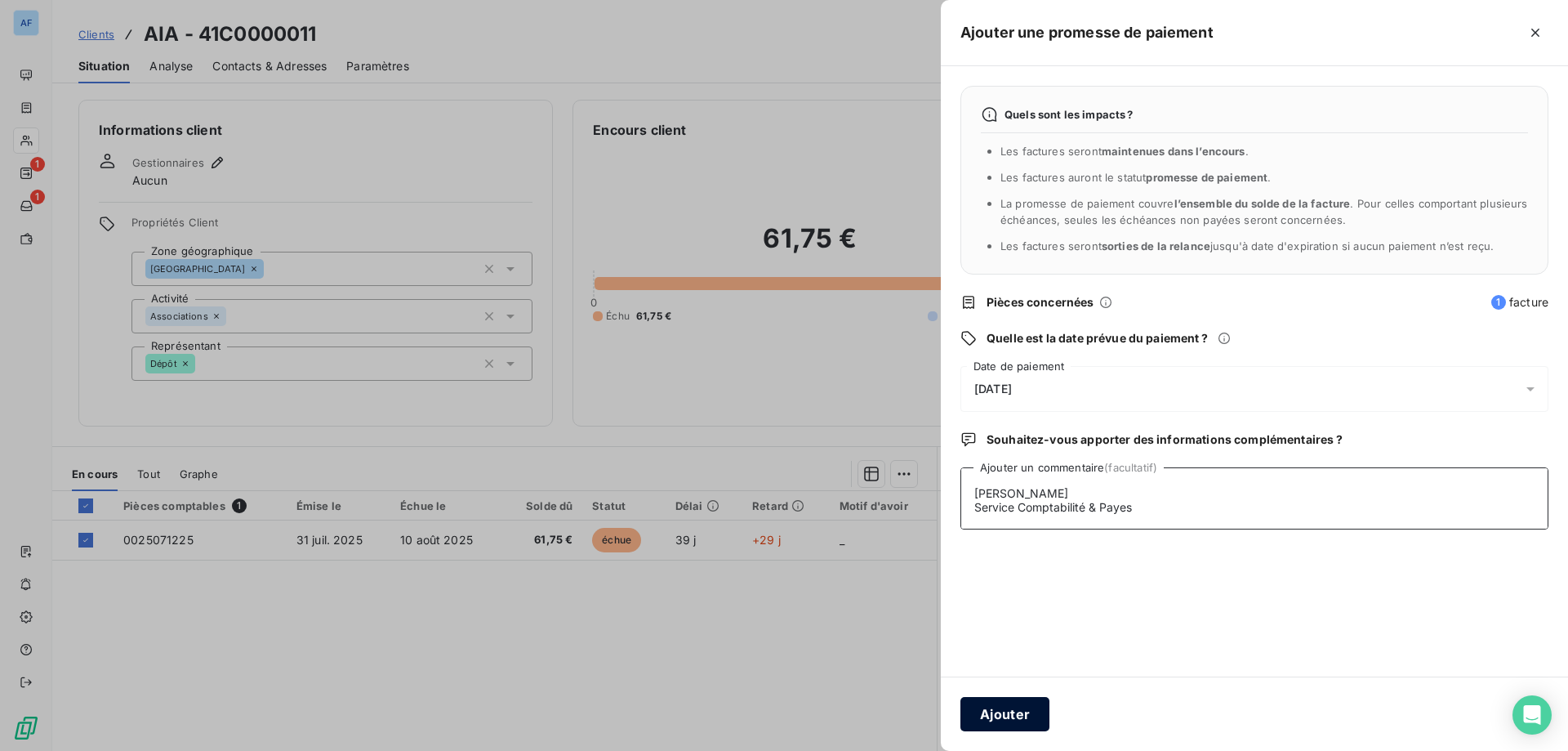
type textarea "Bonjour, Nos établissements sont fermés pendant l'été d'où le retard de paiemen…"
click at [1013, 717] on button "Ajouter" at bounding box center [1005, 714] width 89 height 34
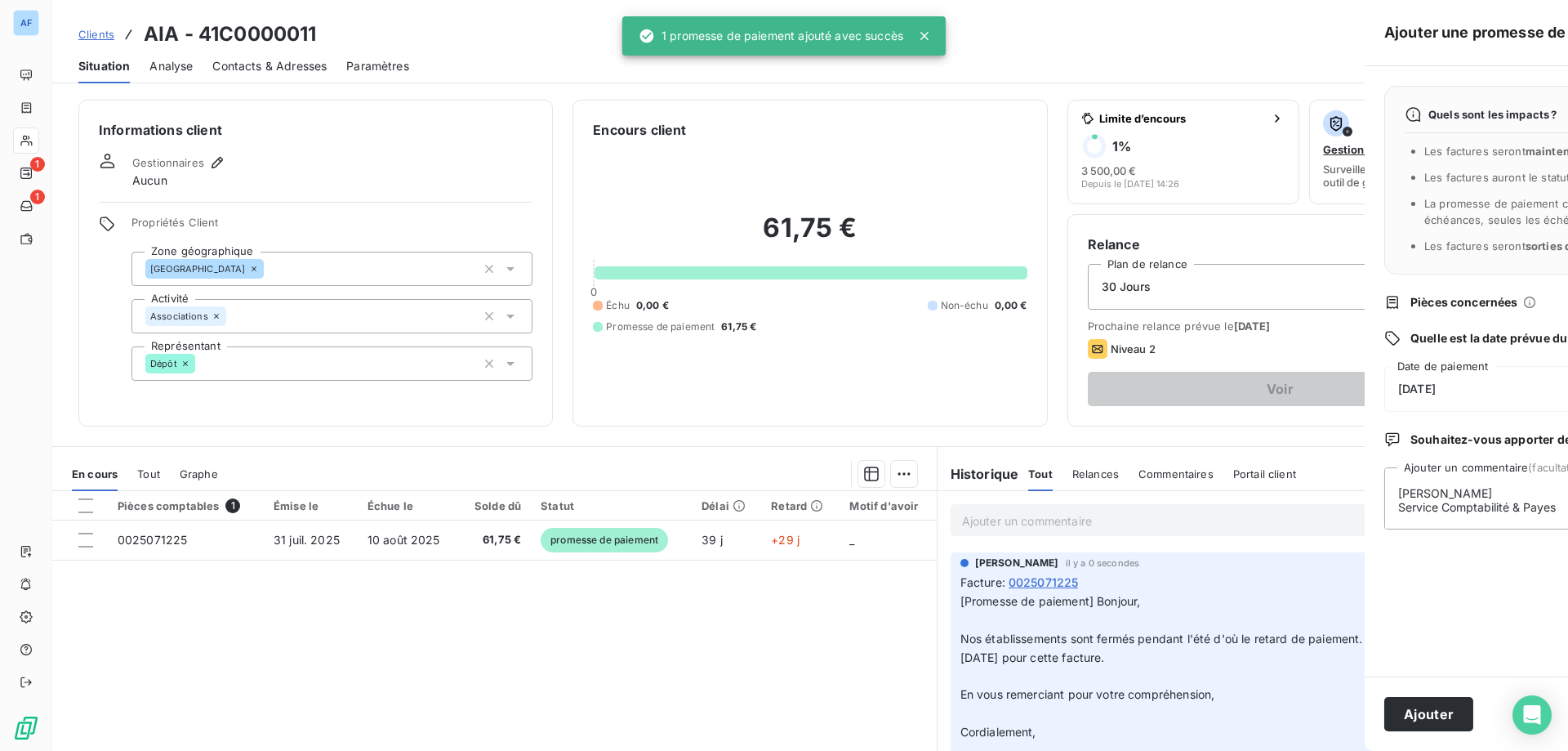
scroll to position [0, 0]
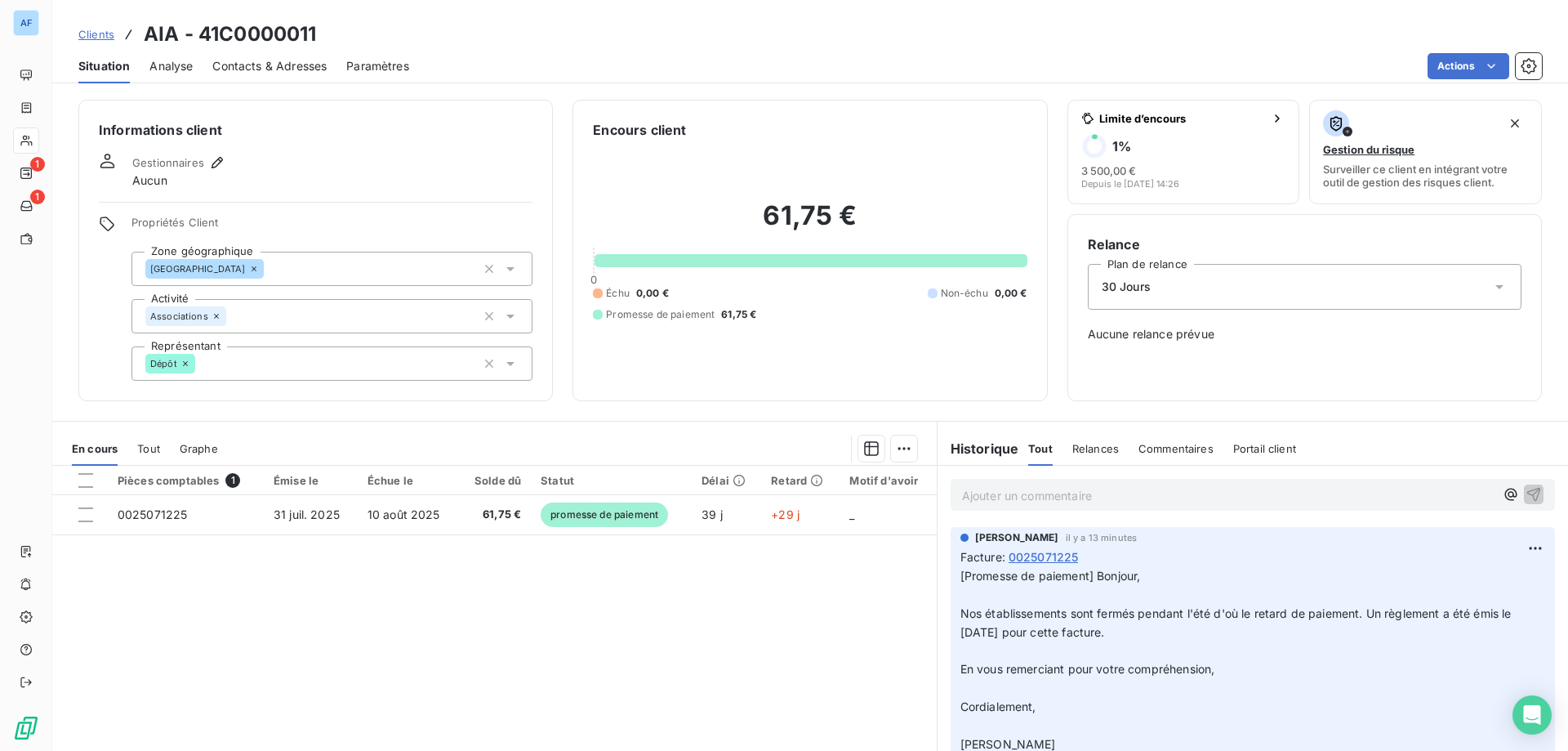
click at [86, 31] on span "Clients" at bounding box center [96, 34] width 36 height 13
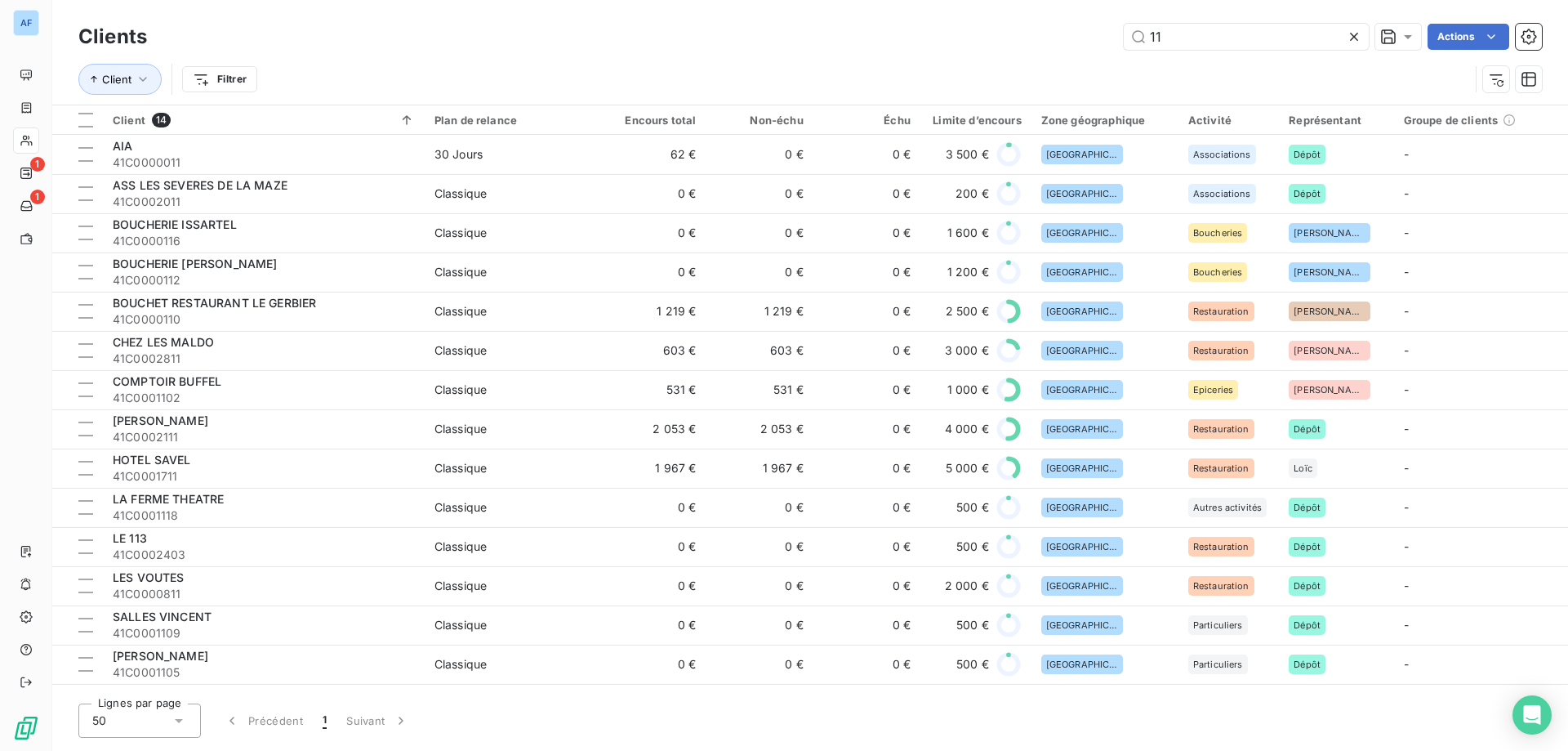
drag, startPoint x: 1214, startPoint y: 43, endPoint x: 559, endPoint y: 48, distance: 655.0
click at [559, 48] on div "11 Actions" at bounding box center [855, 37] width 1375 height 26
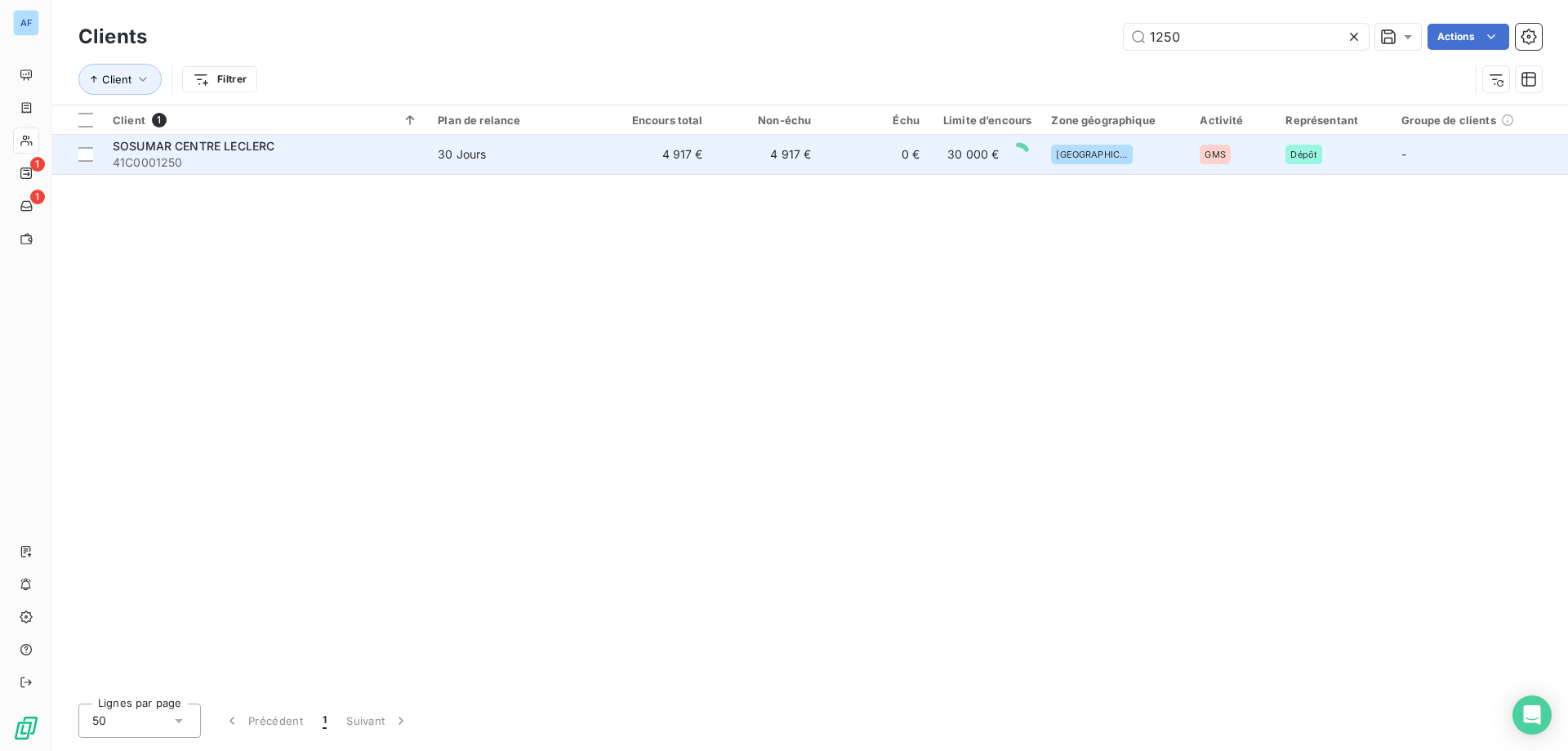
type input "1250"
click at [486, 168] on td "30 Jours" at bounding box center [516, 154] width 176 height 39
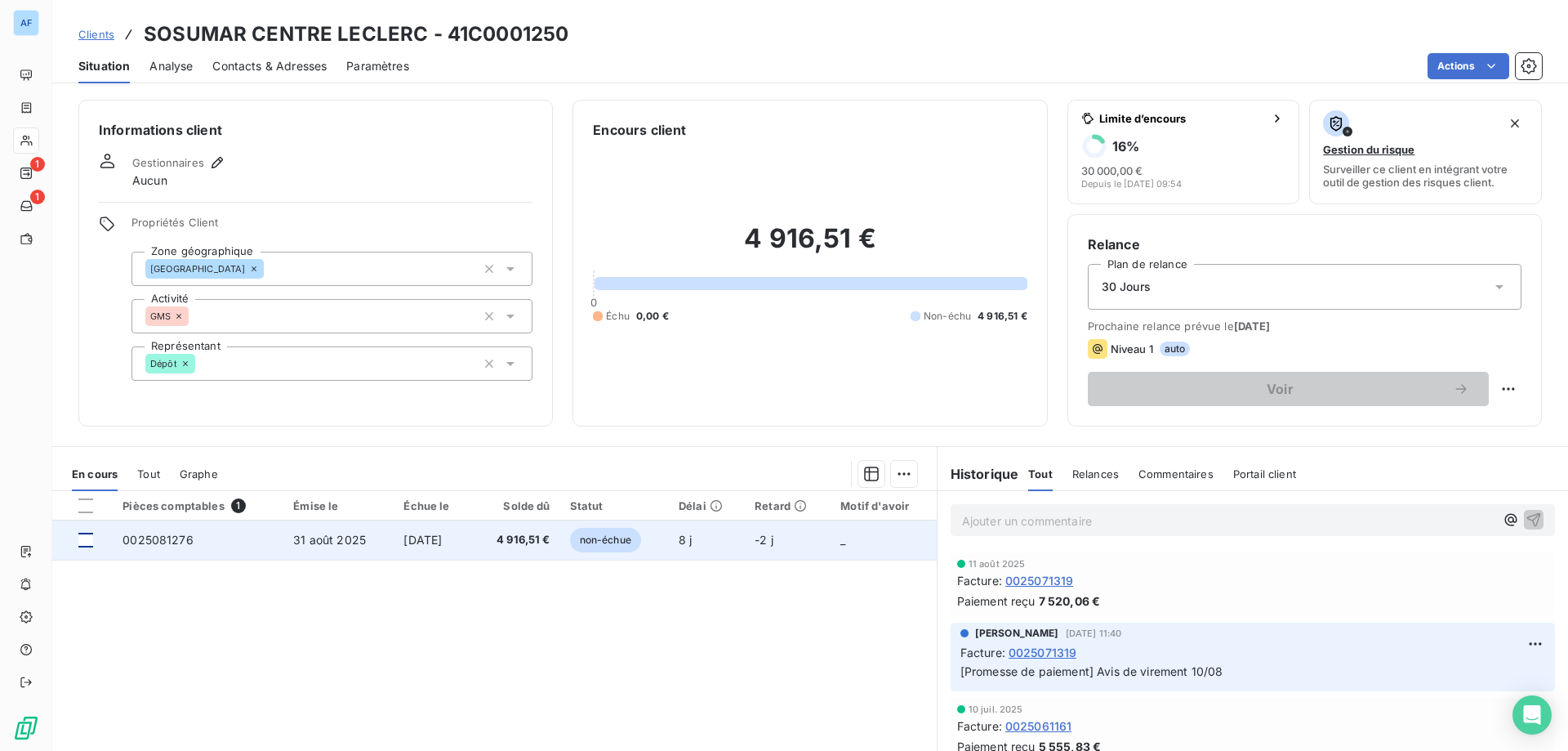
click at [84, 544] on div at bounding box center [85, 540] width 15 height 15
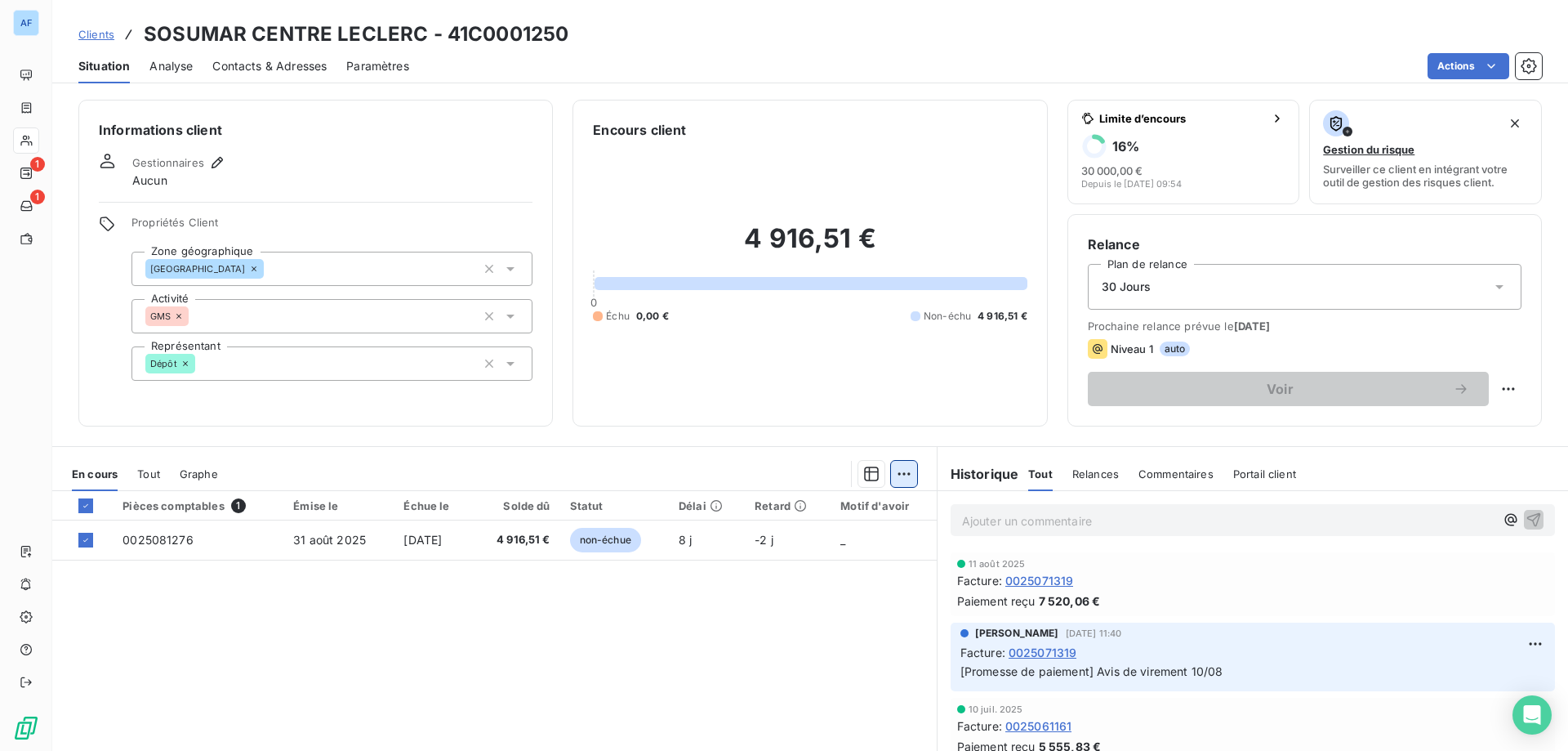
click at [890, 475] on html "AF 1 1 Clients SOSUMAR CENTRE LECLERC - 41C0001250 Situation Analyse Contacts &…" at bounding box center [784, 375] width 1568 height 751
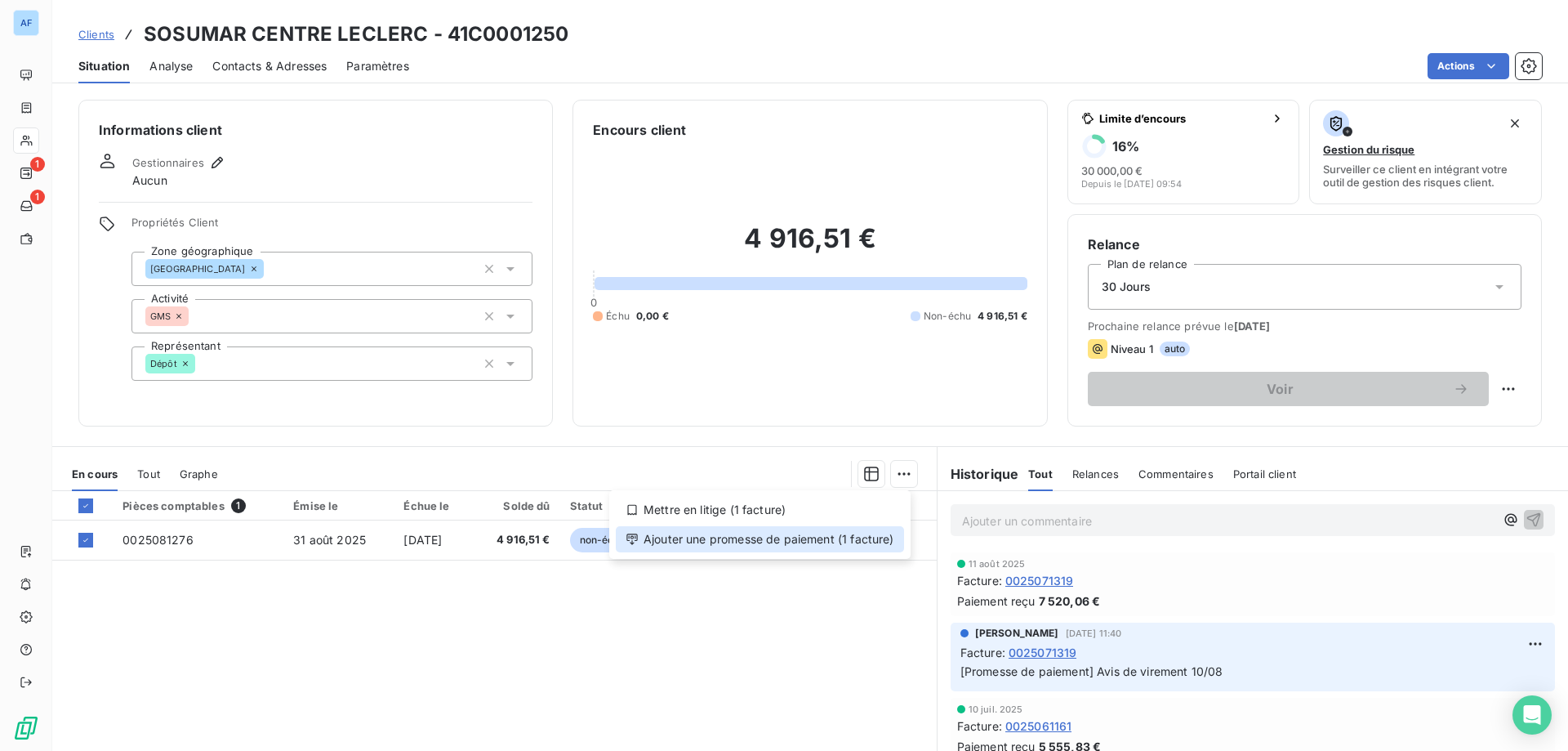
click at [859, 548] on div "Ajouter une promesse de paiement (1 facture)" at bounding box center [760, 539] width 289 height 26
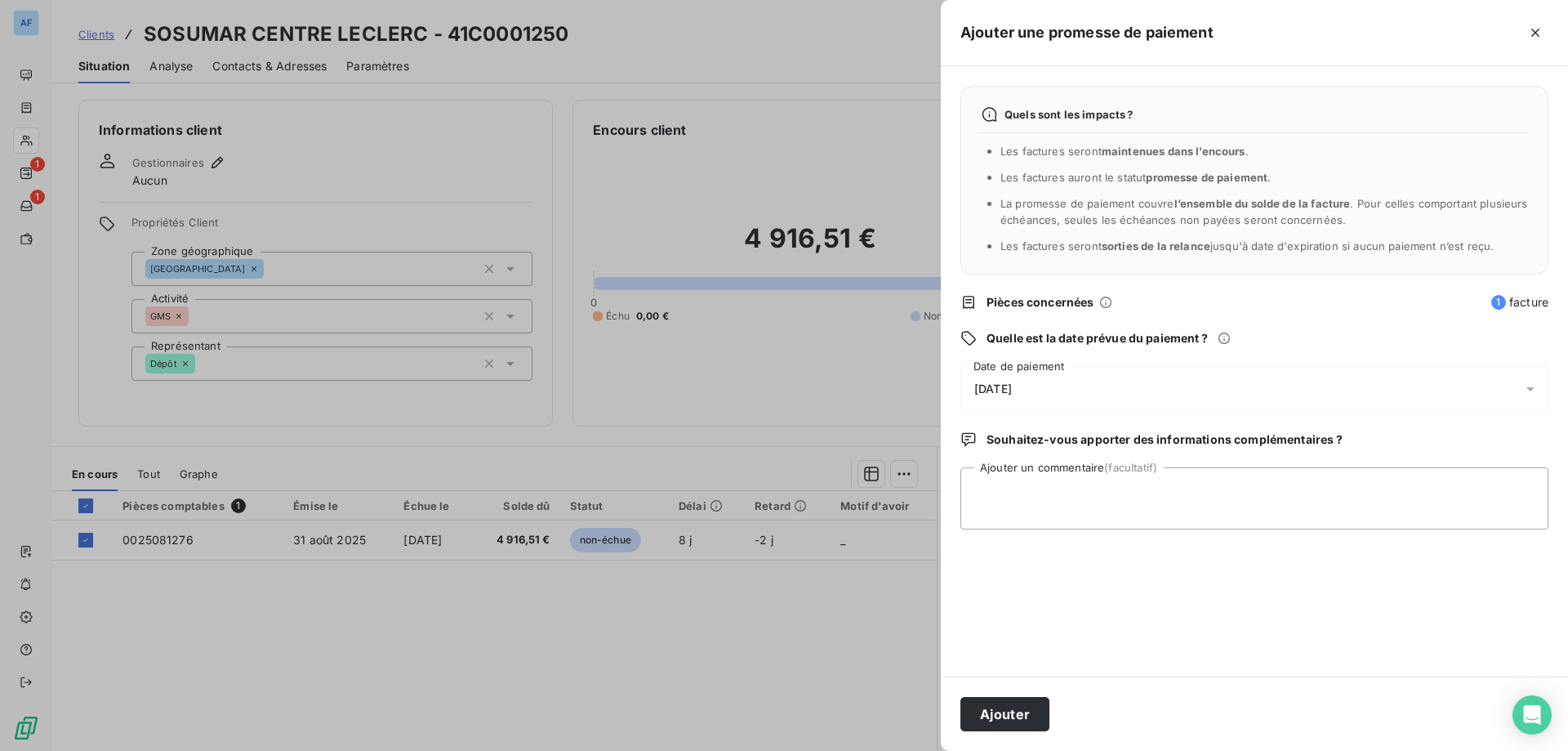
click at [1062, 396] on div "[DATE]" at bounding box center [1254, 388] width 588 height 45
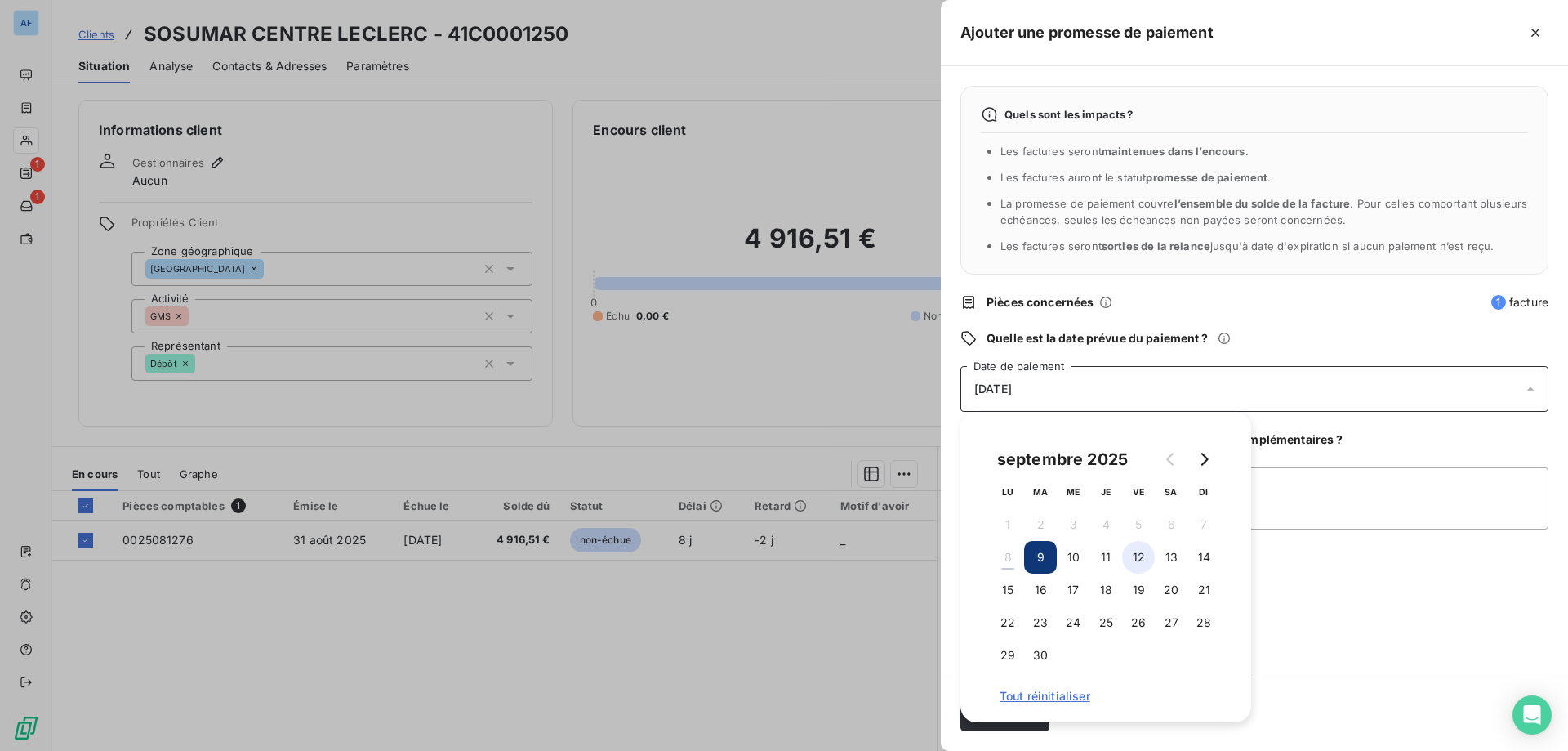
click at [1141, 559] on button "12" at bounding box center [1137, 557] width 32 height 32
click at [1323, 501] on textarea "Ajouter un commentaire (facultatif)" at bounding box center [1254, 498] width 588 height 62
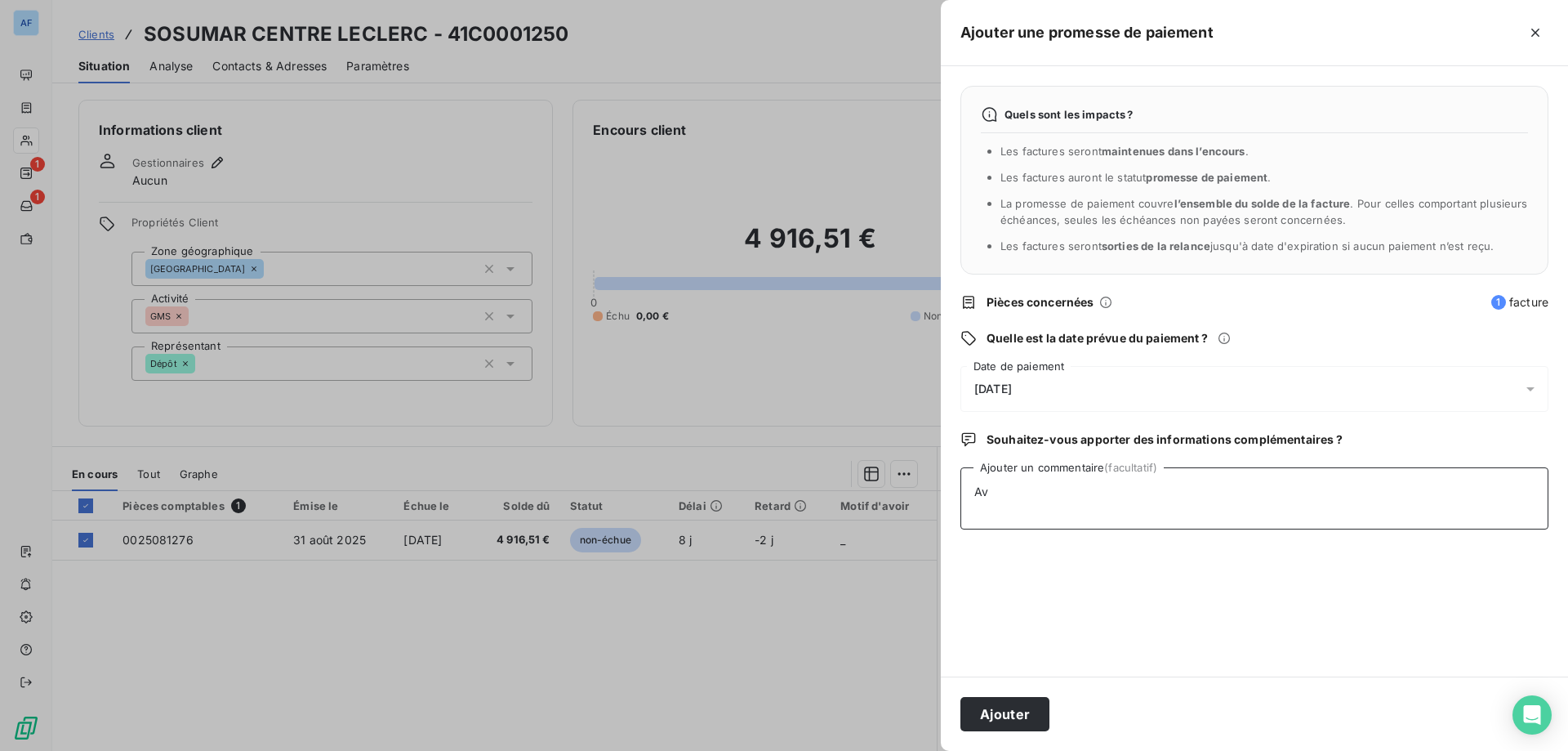
type textarea "A"
type textarea "08/09_Avis de virement"
click at [1184, 397] on div "12/09/2025" at bounding box center [1254, 388] width 588 height 45
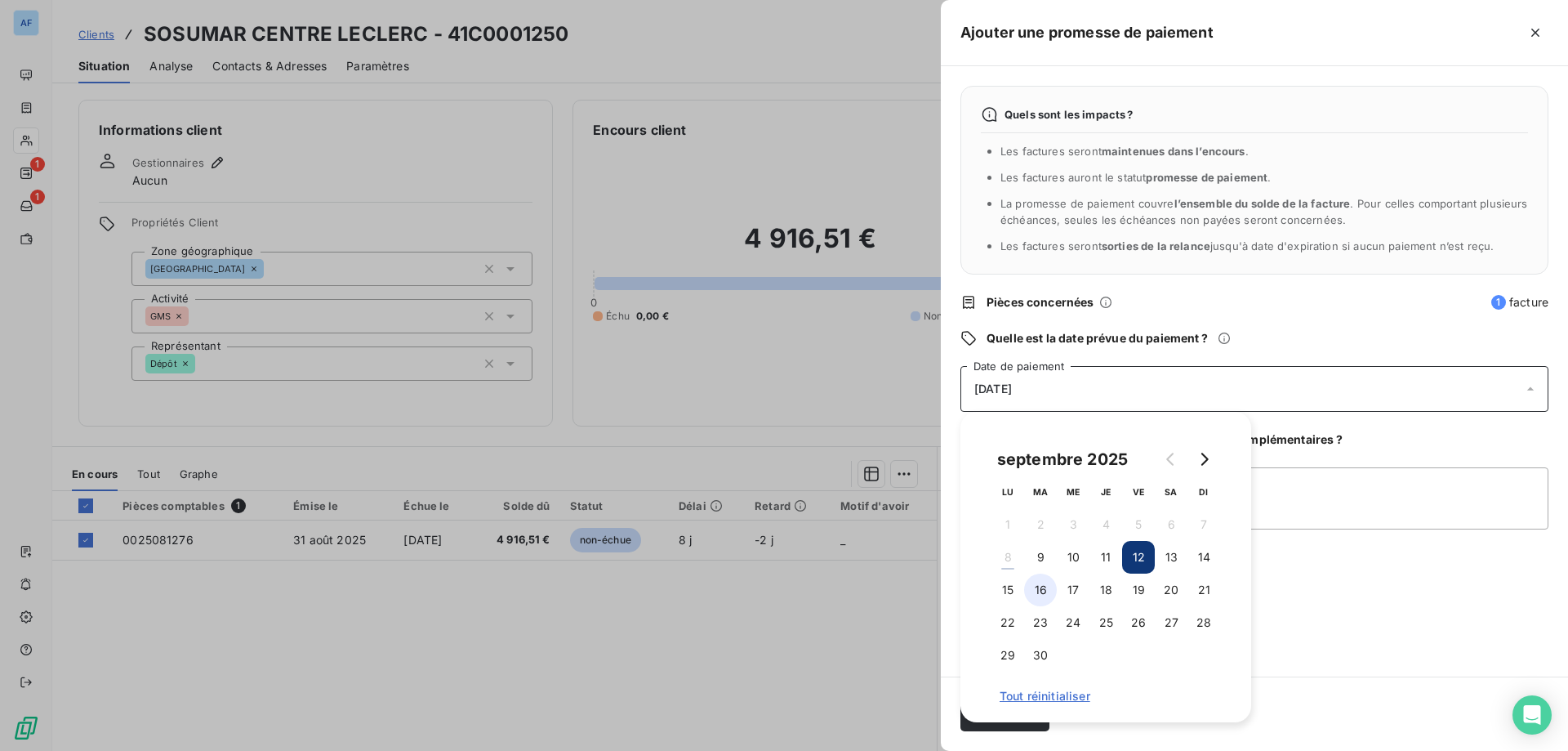
click at [1031, 594] on button "16" at bounding box center [1040, 589] width 32 height 32
click at [1076, 593] on button "17" at bounding box center [1073, 589] width 32 height 32
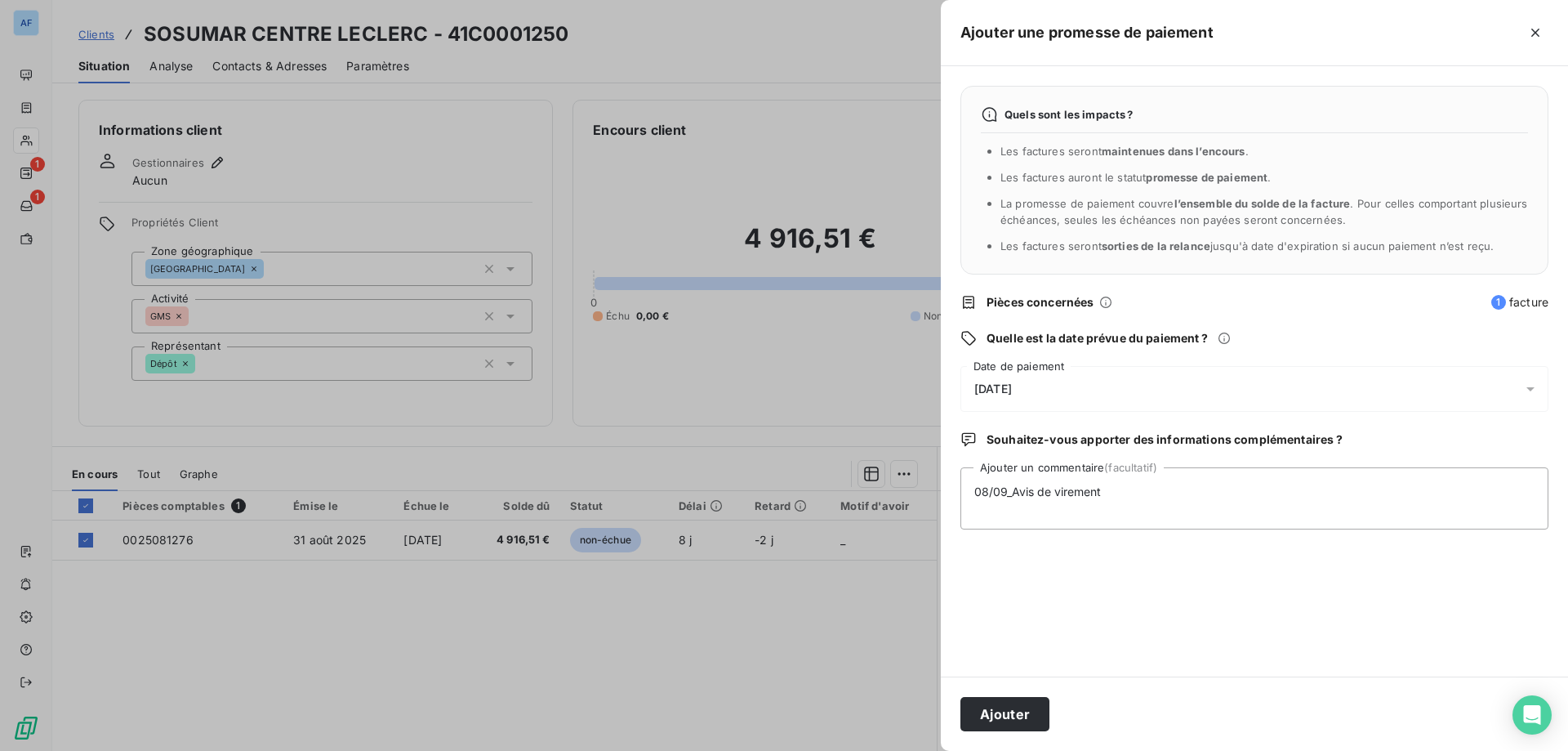
click at [1317, 638] on div "Quels sont les impacts ? Les factures seront maintenues dans l’encours . Les fa…" at bounding box center [1254, 370] width 627 height 610
click at [1008, 710] on button "Ajouter" at bounding box center [1005, 714] width 89 height 34
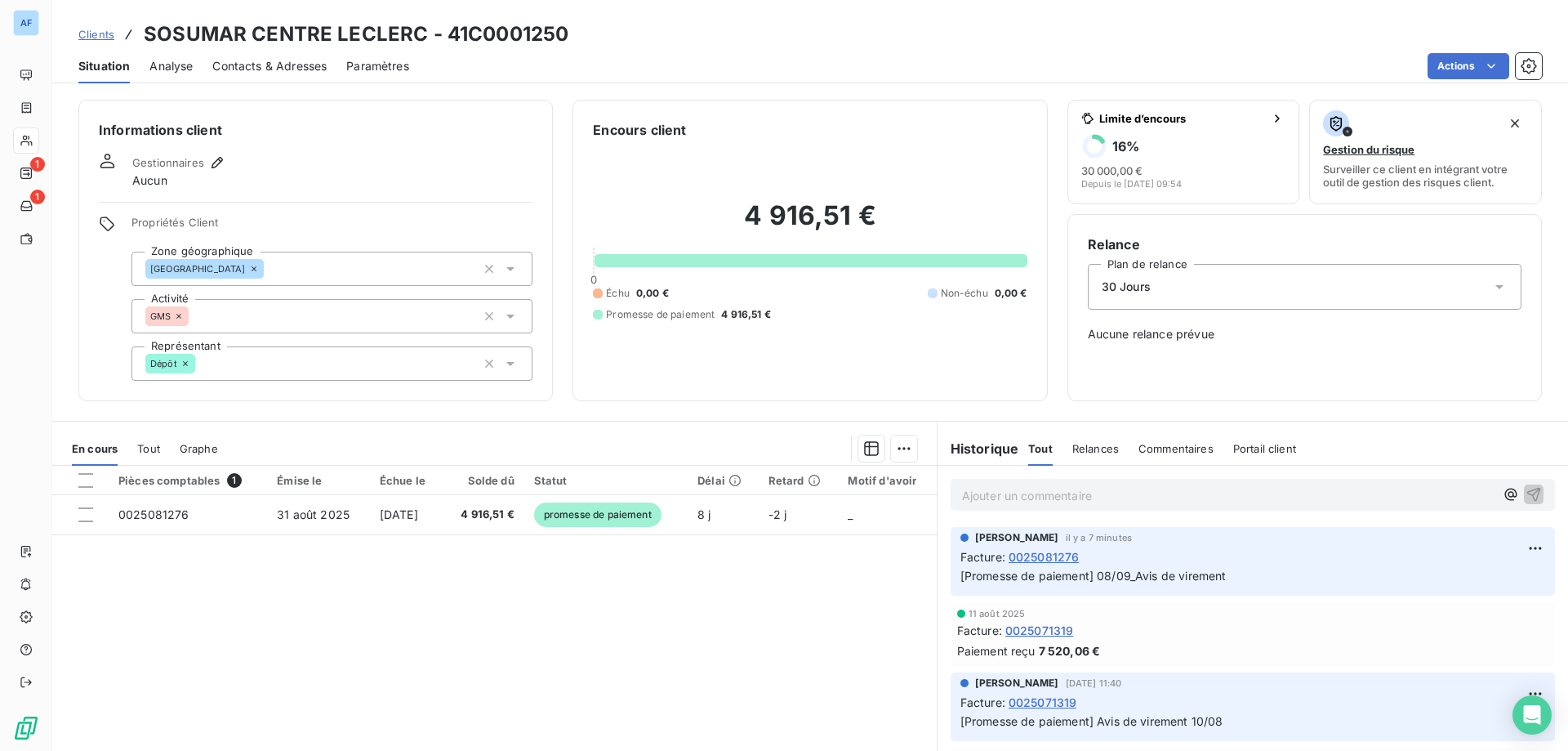
click at [105, 32] on span "Clients" at bounding box center [96, 34] width 36 height 13
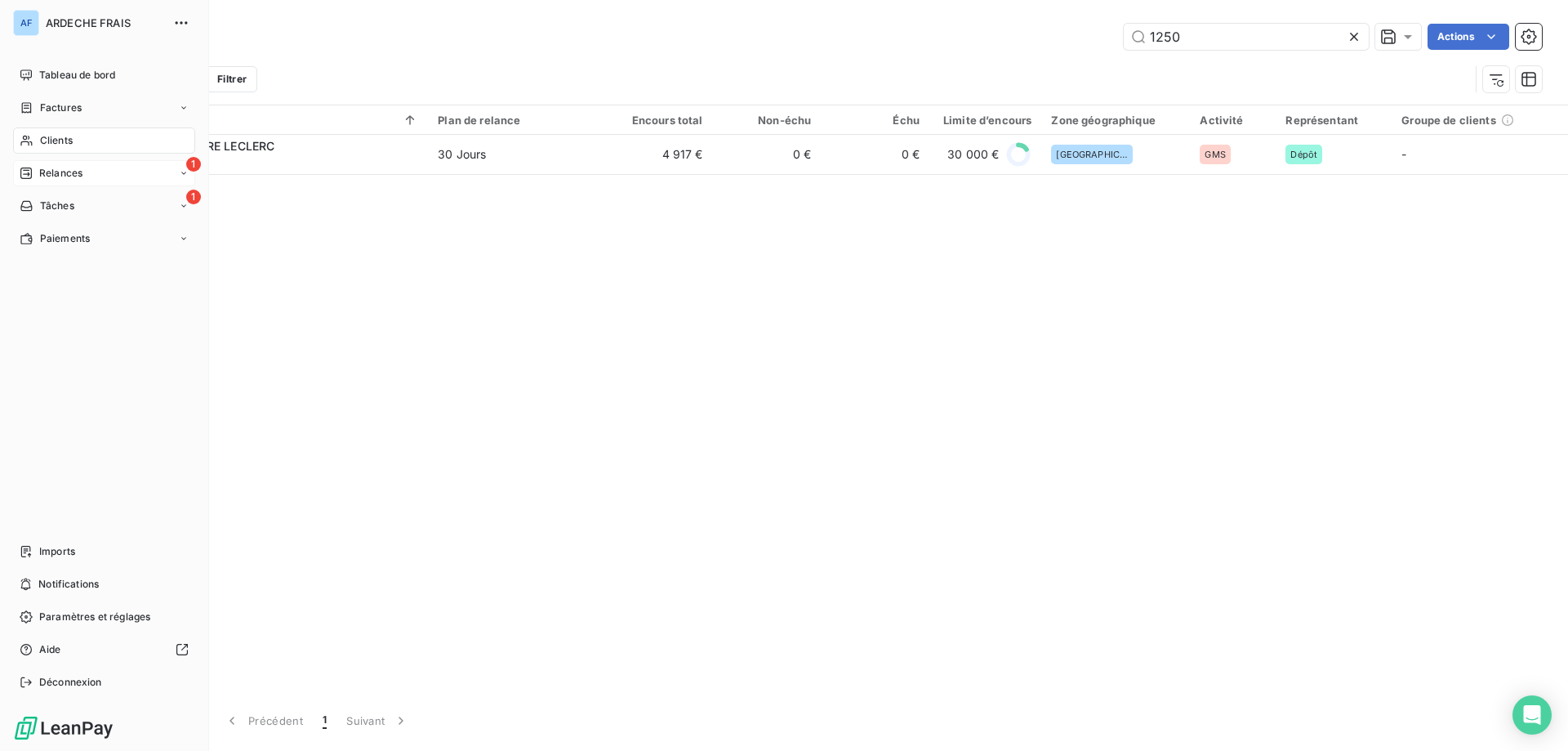
click at [68, 165] on div "1 Relances" at bounding box center [104, 173] width 182 height 26
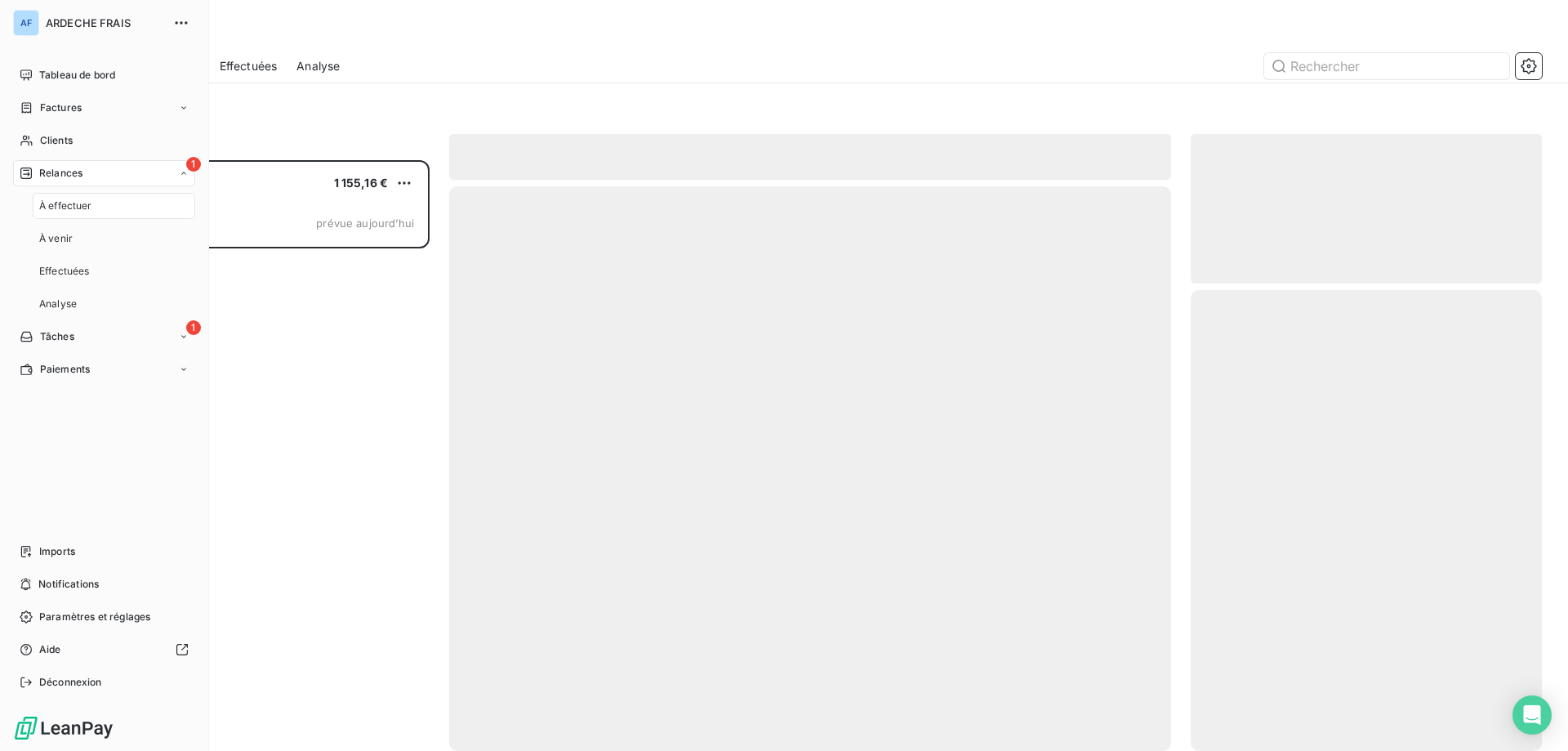
scroll to position [578, 339]
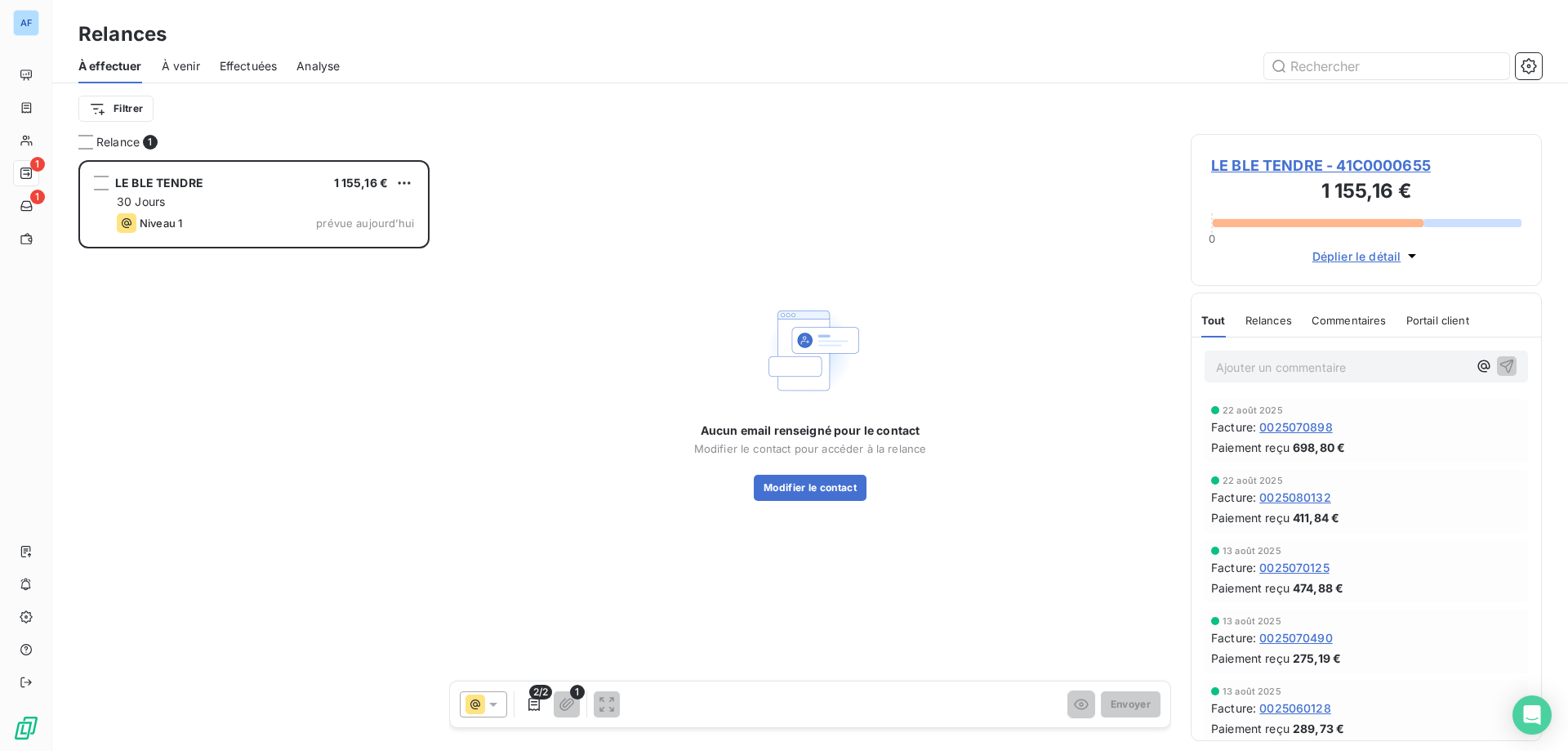
click at [484, 718] on div "2/2 1 Envoyer" at bounding box center [810, 704] width 720 height 45
click at [498, 705] on icon at bounding box center [494, 705] width 17 height 17
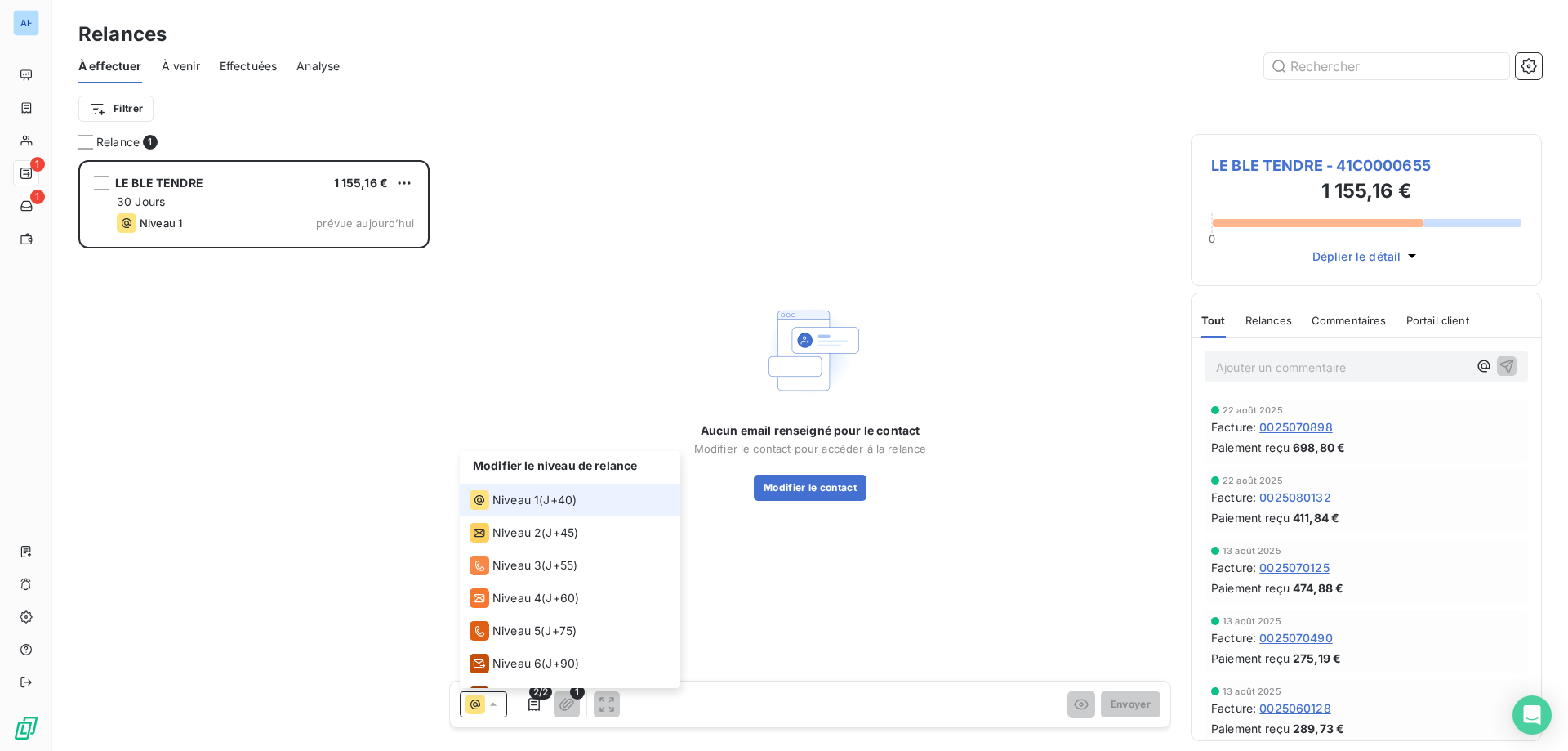
click at [238, 562] on div "LE BLE TENDRE 1 155,16 € 30 Jours Niveau 1 prévue aujourd’hui" at bounding box center [253, 455] width 351 height 590
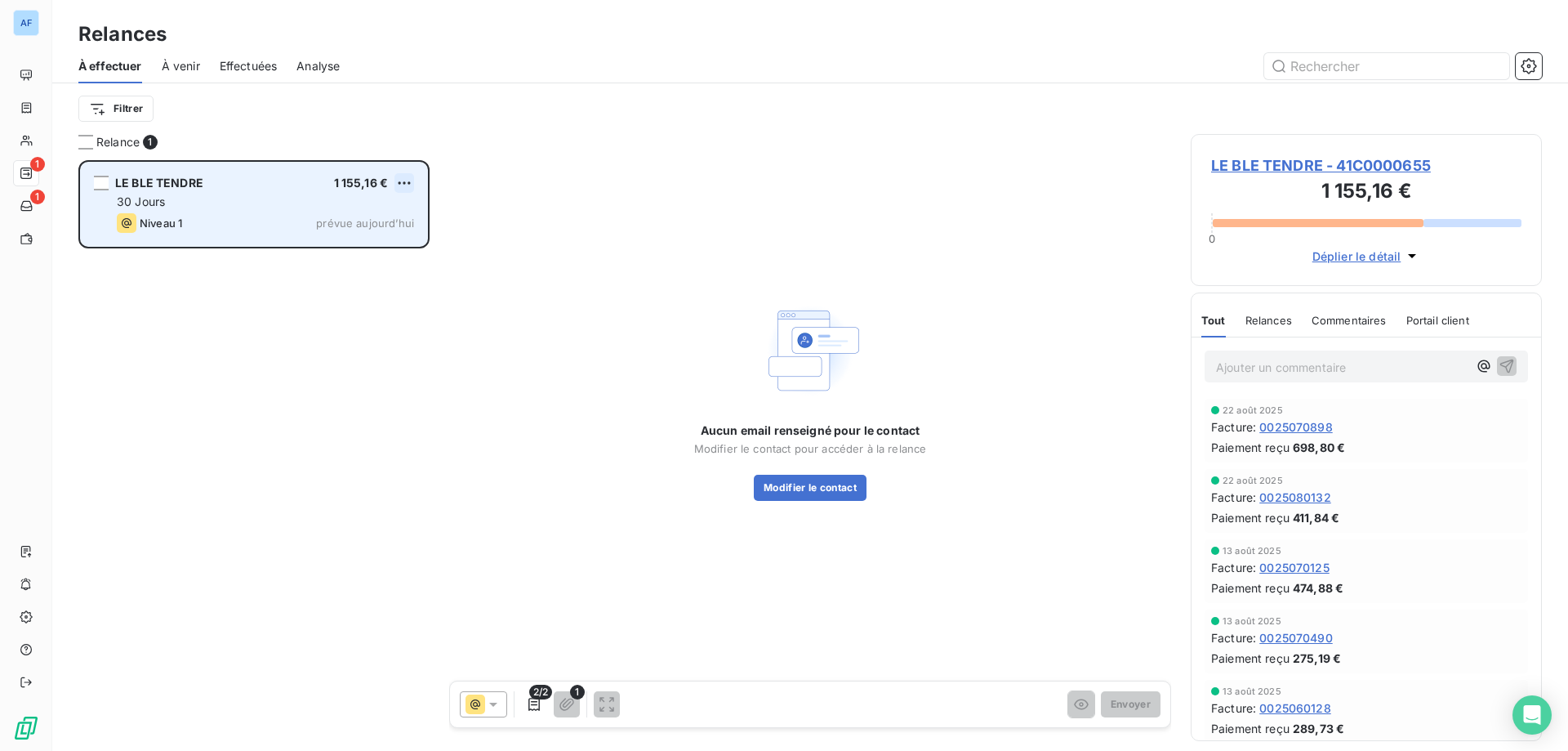
click at [410, 175] on html "AF 1 1 Relances À effectuer À venir Effectuées Analyse Filtrer Relance 1 LE BLE…" at bounding box center [784, 375] width 1568 height 751
click at [362, 245] on div "Passer cette action" at bounding box center [335, 245] width 147 height 26
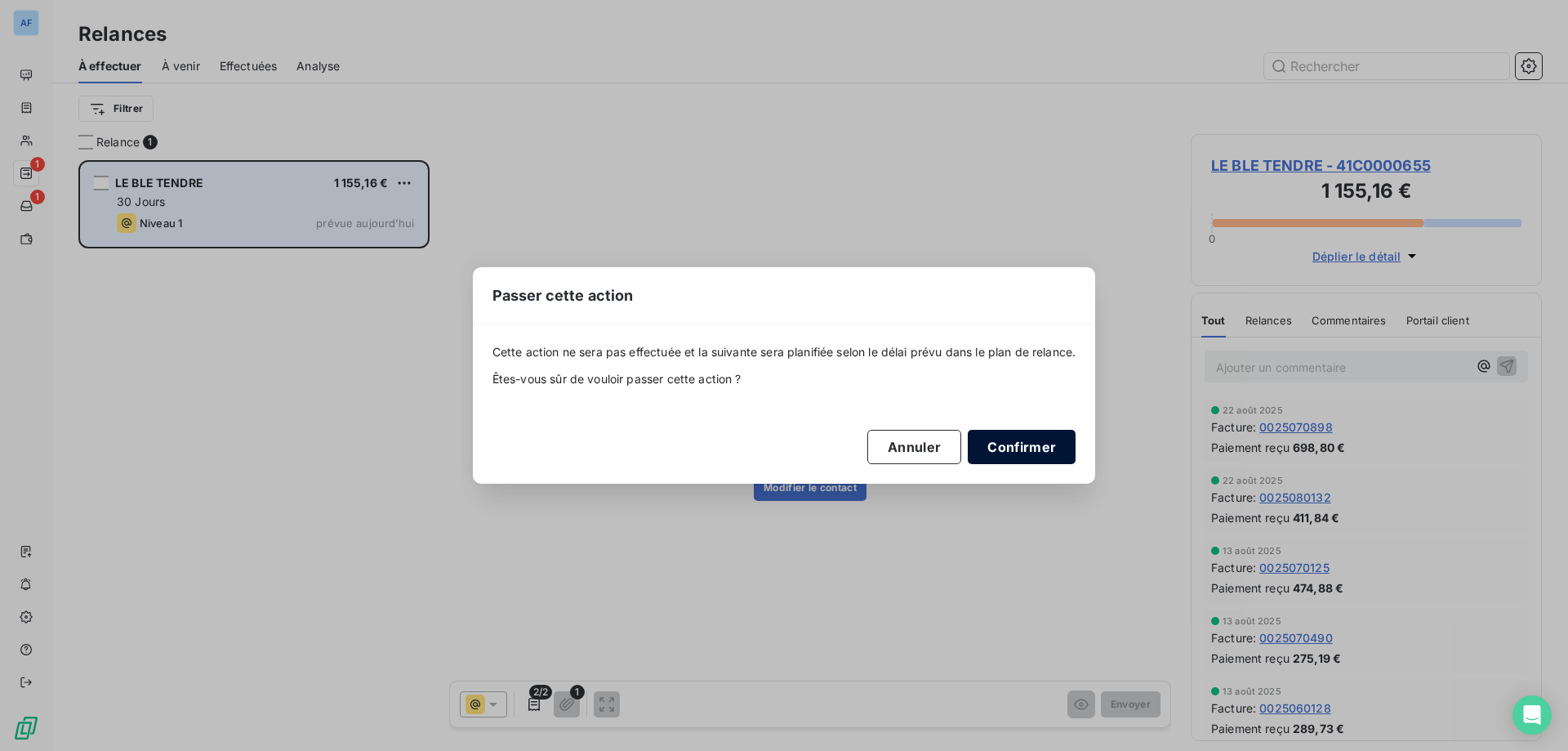
click at [1047, 450] on button "Confirmer" at bounding box center [1022, 447] width 108 height 34
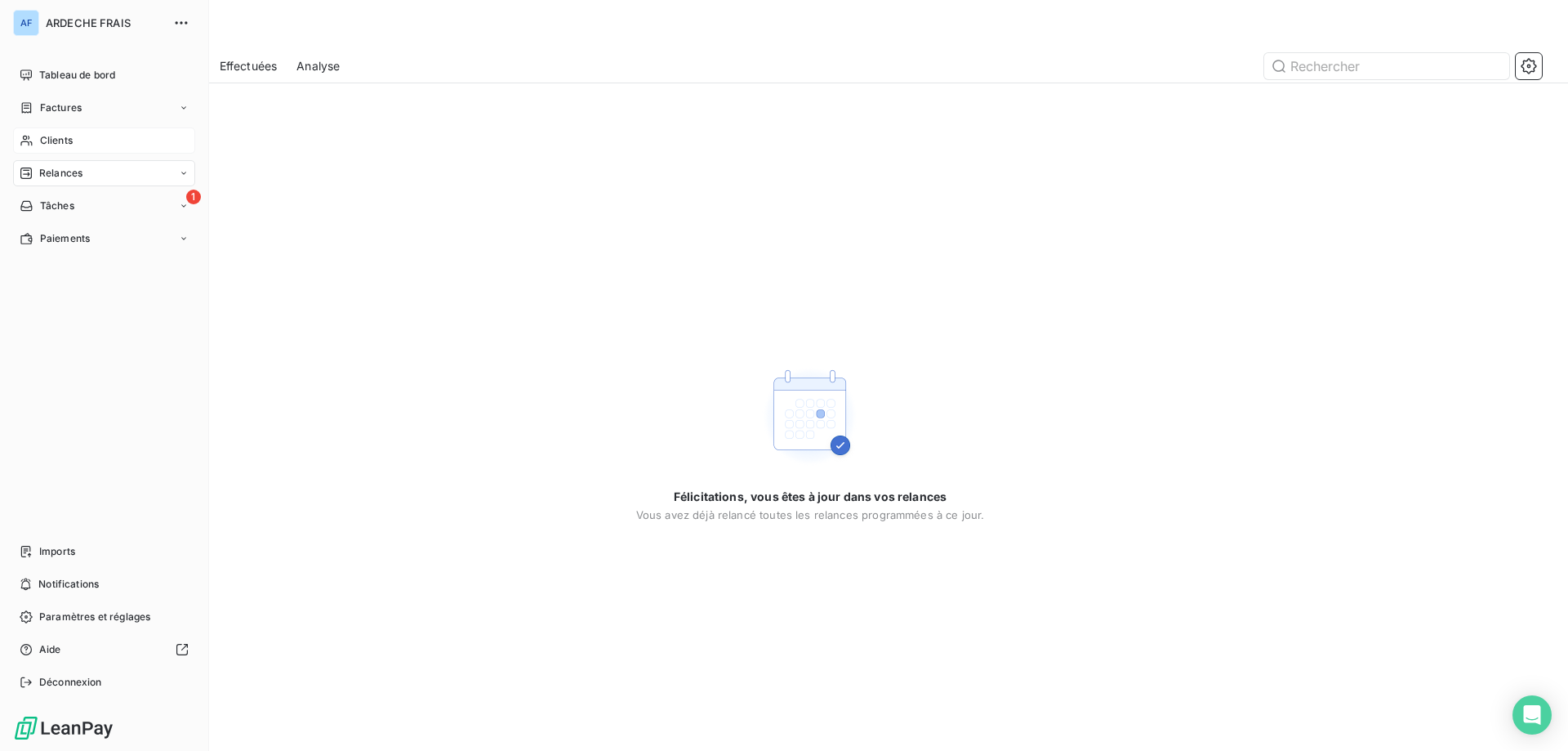
click at [33, 136] on div "Clients" at bounding box center [104, 140] width 182 height 26
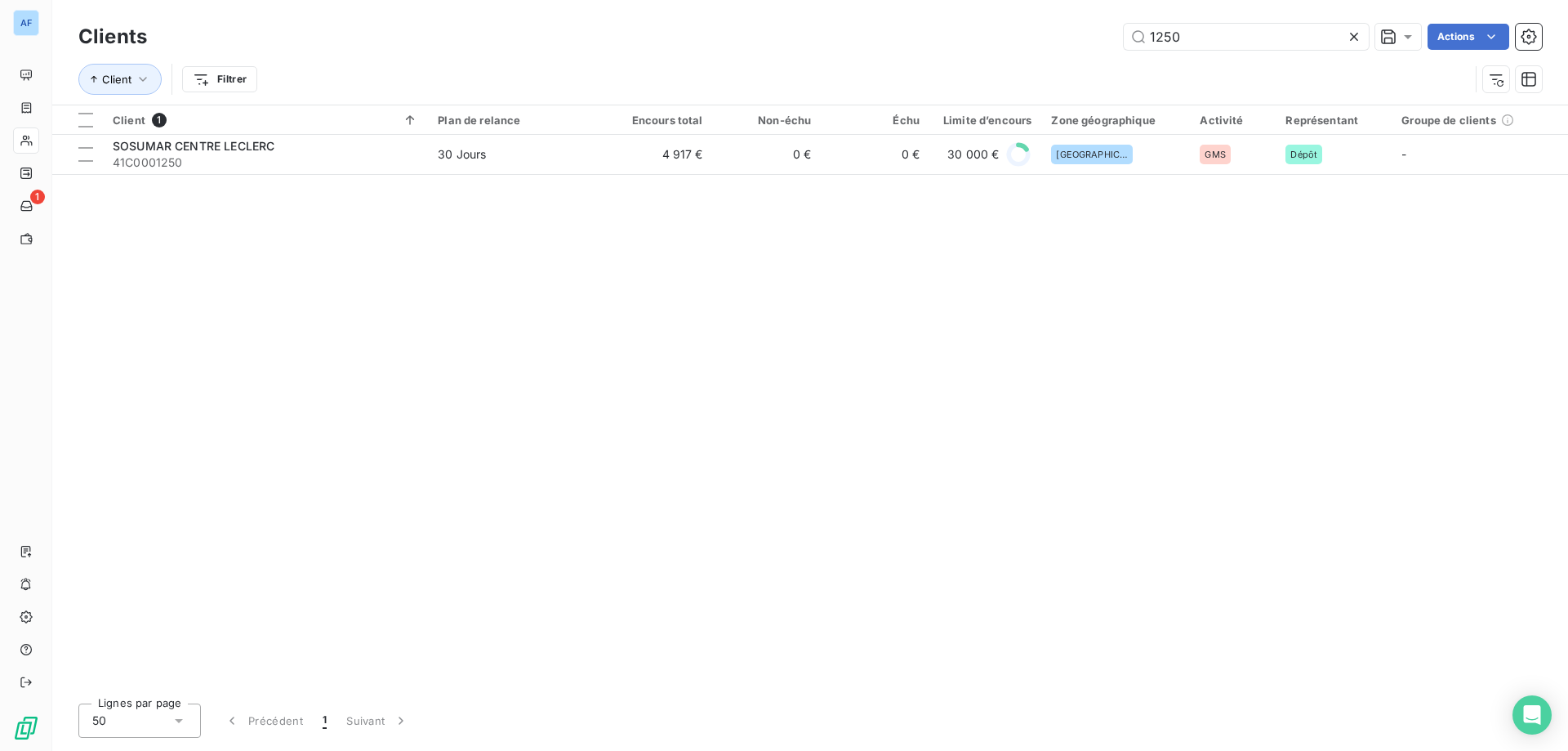
click at [1363, 45] on div at bounding box center [1356, 37] width 23 height 26
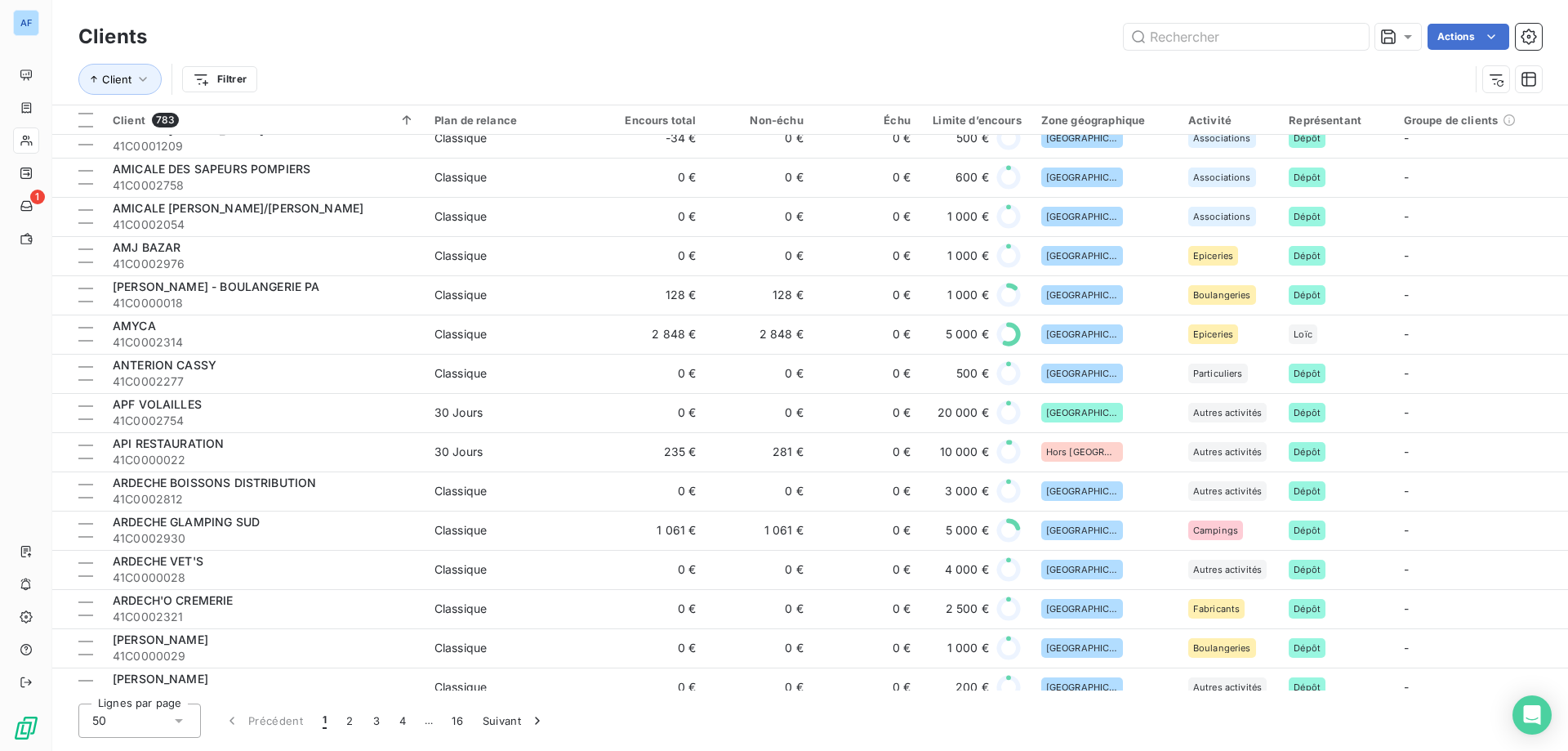
scroll to position [408, 0]
